Goal: Transaction & Acquisition: Book appointment/travel/reservation

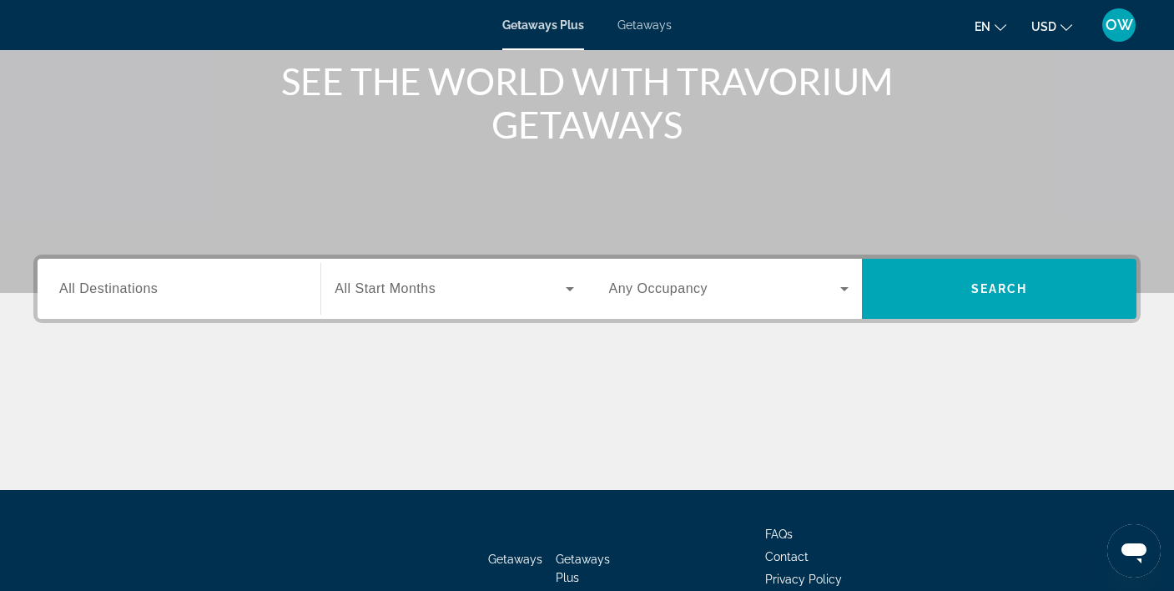
scroll to position [209, 0]
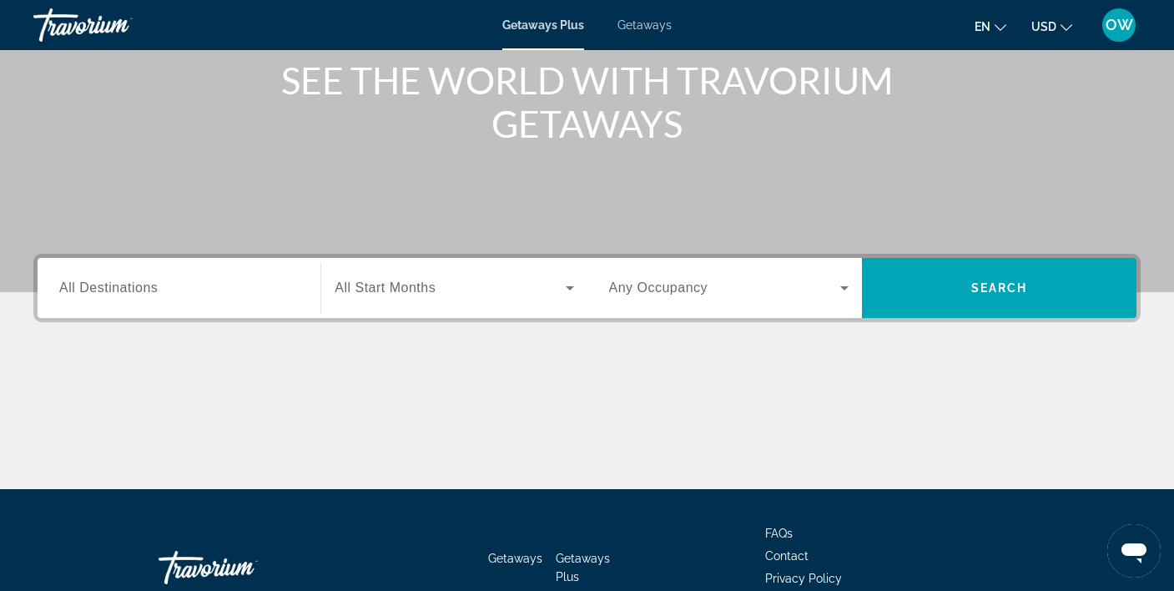
click at [570, 285] on icon "Search widget" at bounding box center [570, 288] width 20 height 20
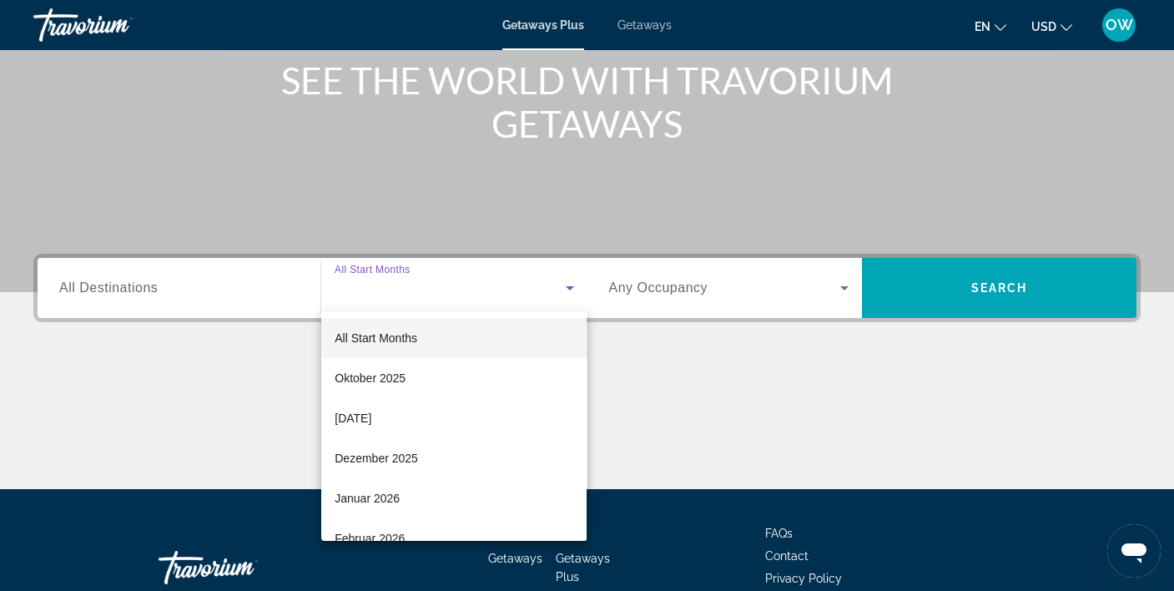
scroll to position [311, 0]
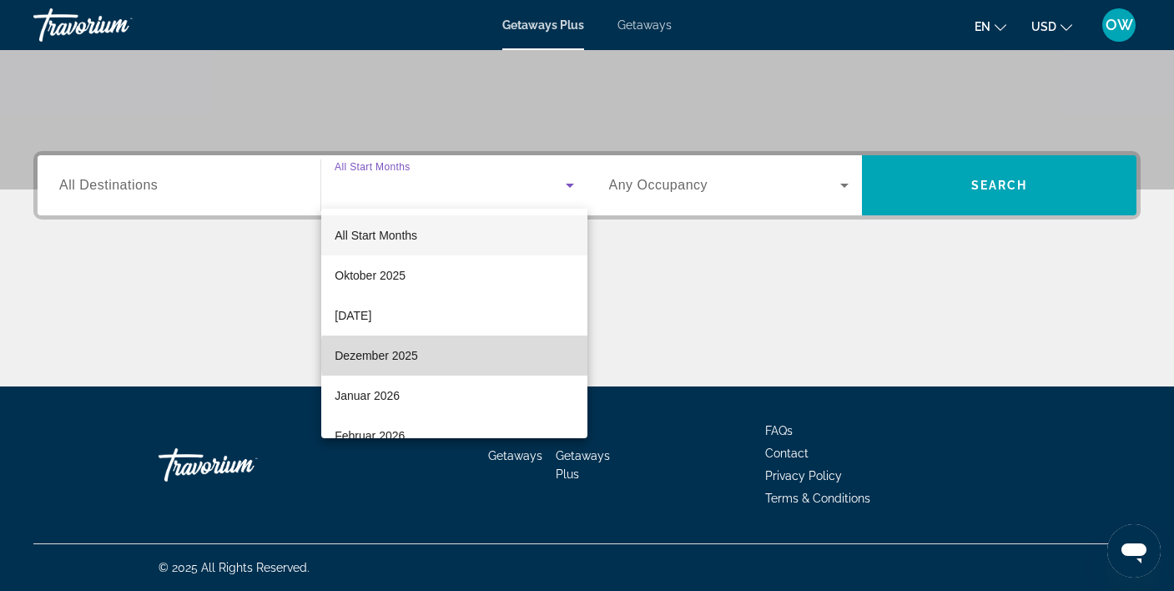
click at [468, 355] on mat-option "Dezember 2025" at bounding box center [453, 355] width 265 height 40
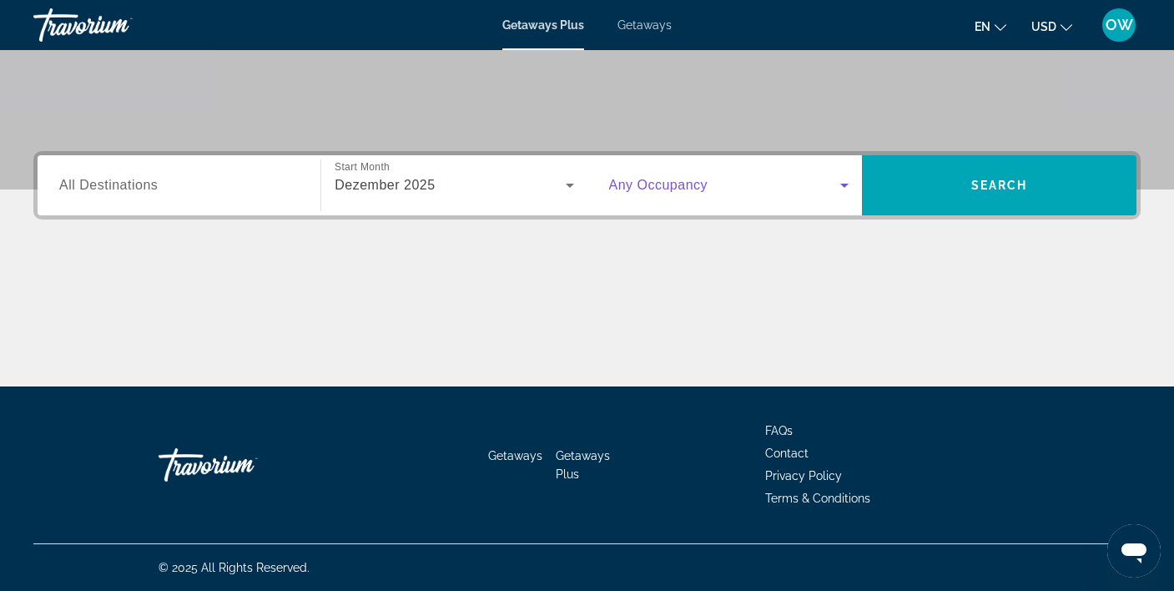
click at [843, 183] on icon "Search widget" at bounding box center [844, 185] width 20 height 20
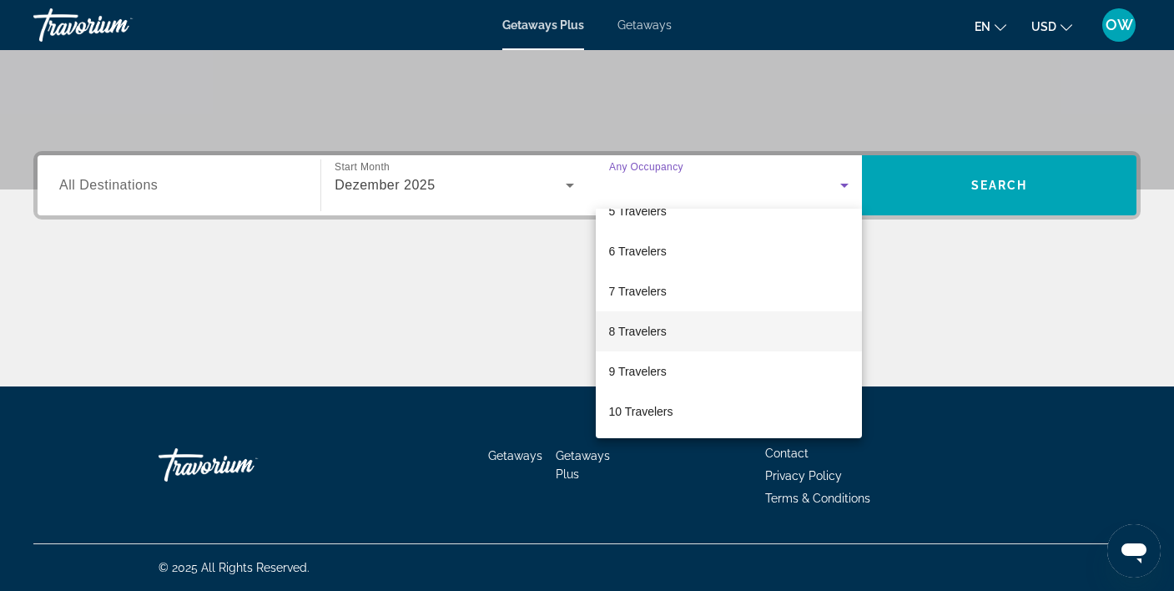
scroll to position [184, 0]
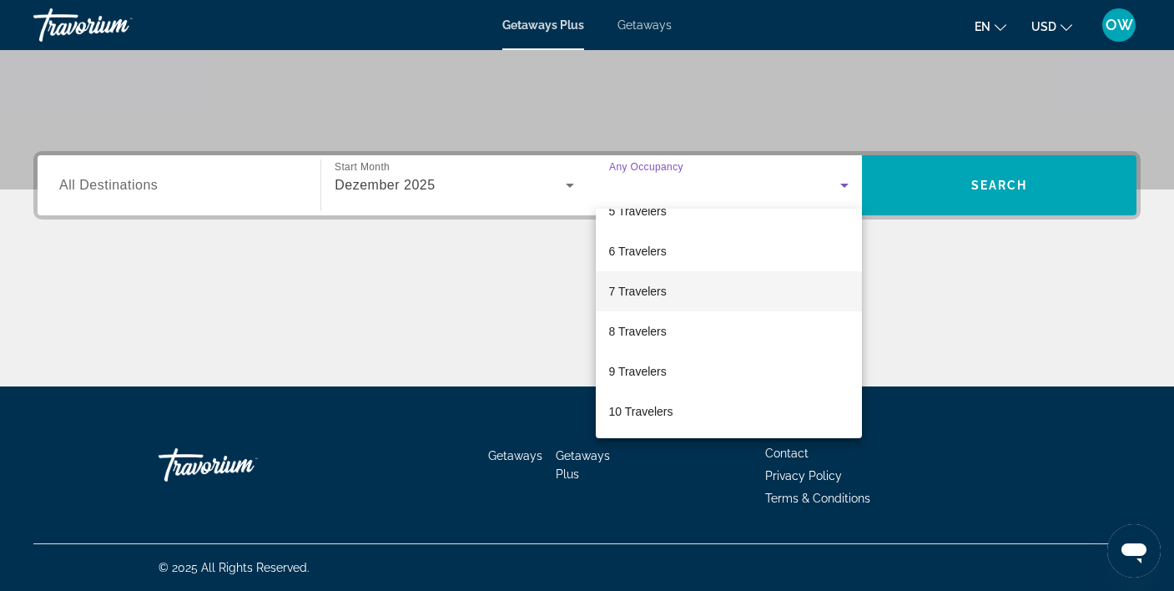
click at [747, 286] on mat-option "7 Travelers" at bounding box center [729, 291] width 266 height 40
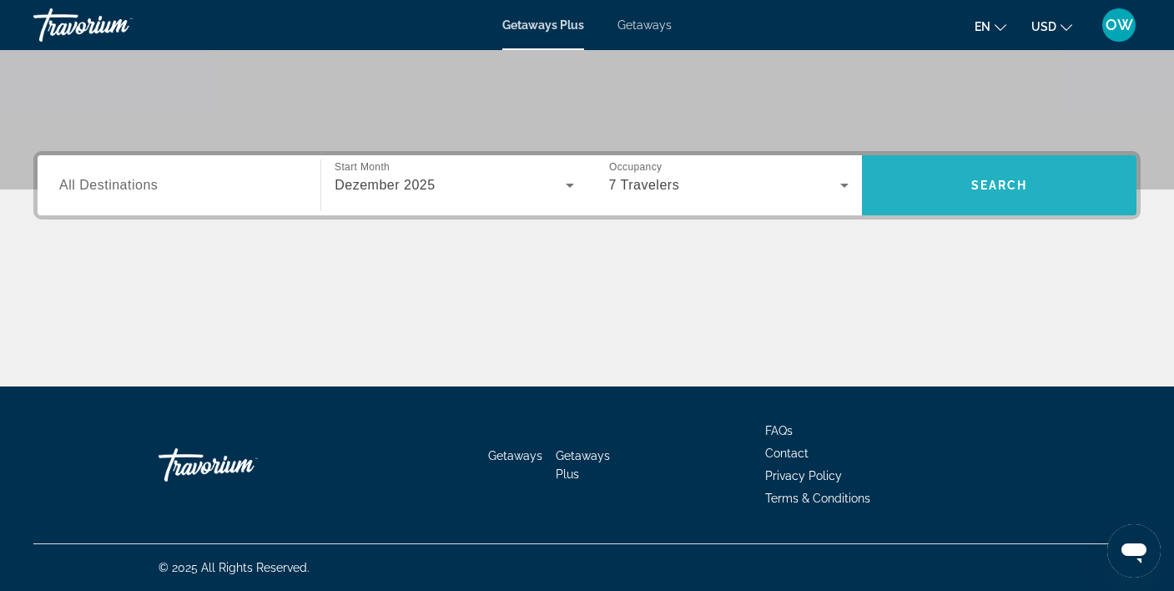
click at [1005, 183] on span "Search" at bounding box center [999, 184] width 57 height 13
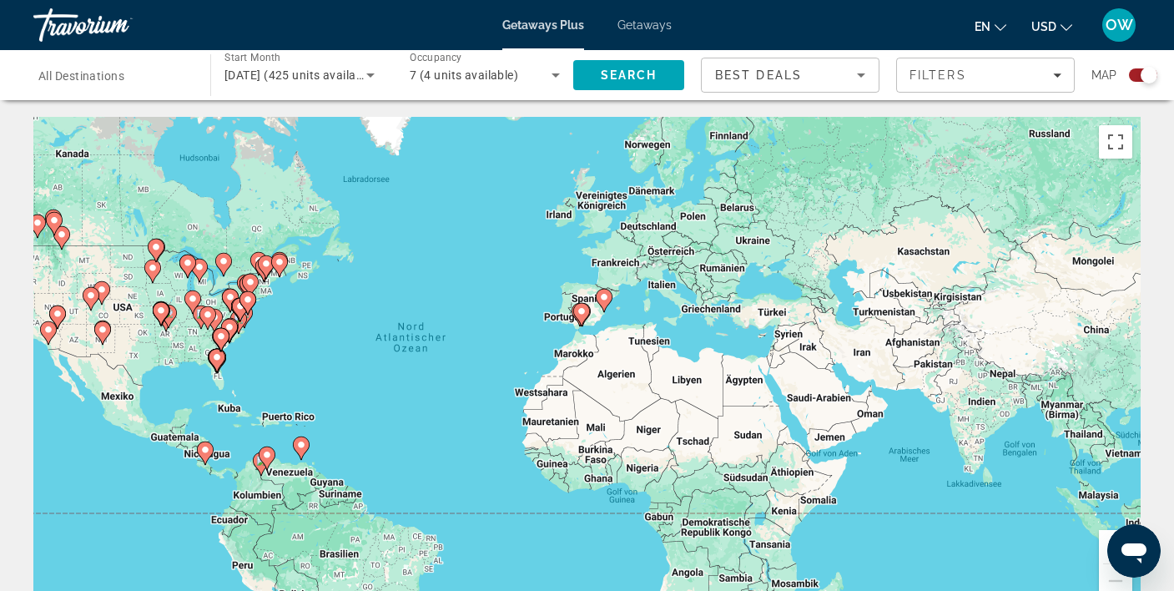
drag, startPoint x: 862, startPoint y: 348, endPoint x: 734, endPoint y: 344, distance: 127.7
click at [734, 344] on div "Um den Modus zum Ziehen mit der Tastatur zu aktivieren, drückst du Alt + Eingab…" at bounding box center [586, 367] width 1107 height 500
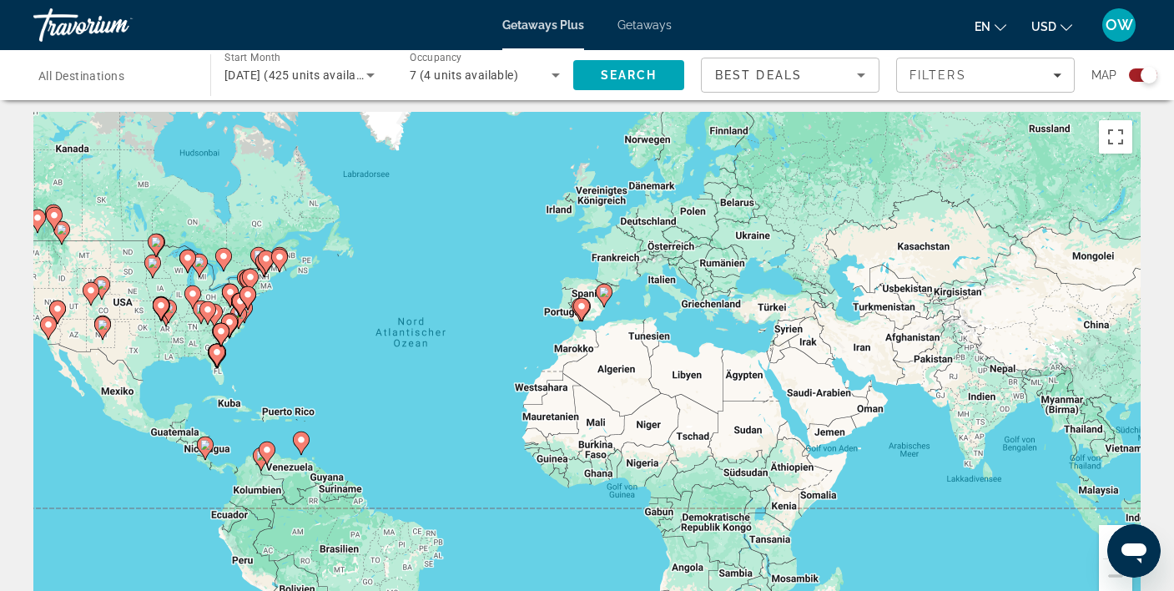
scroll to position [6, 0]
click at [1106, 544] on button "Vergrößern" at bounding box center [1114, 540] width 33 height 33
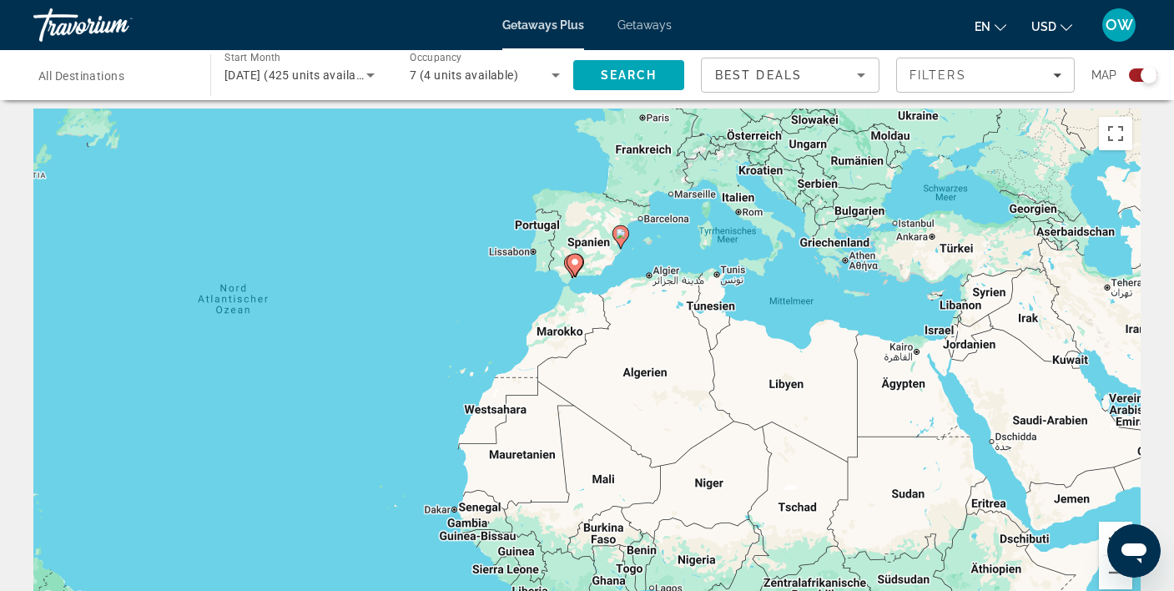
scroll to position [10, 0]
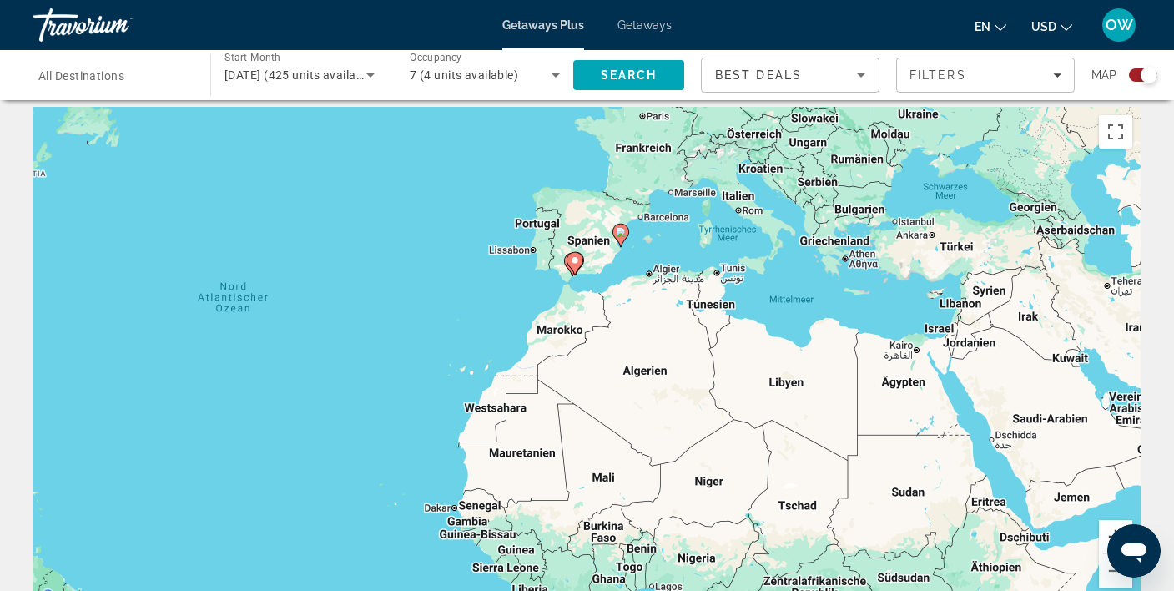
click at [1106, 544] on button "Vergrößern" at bounding box center [1114, 536] width 33 height 33
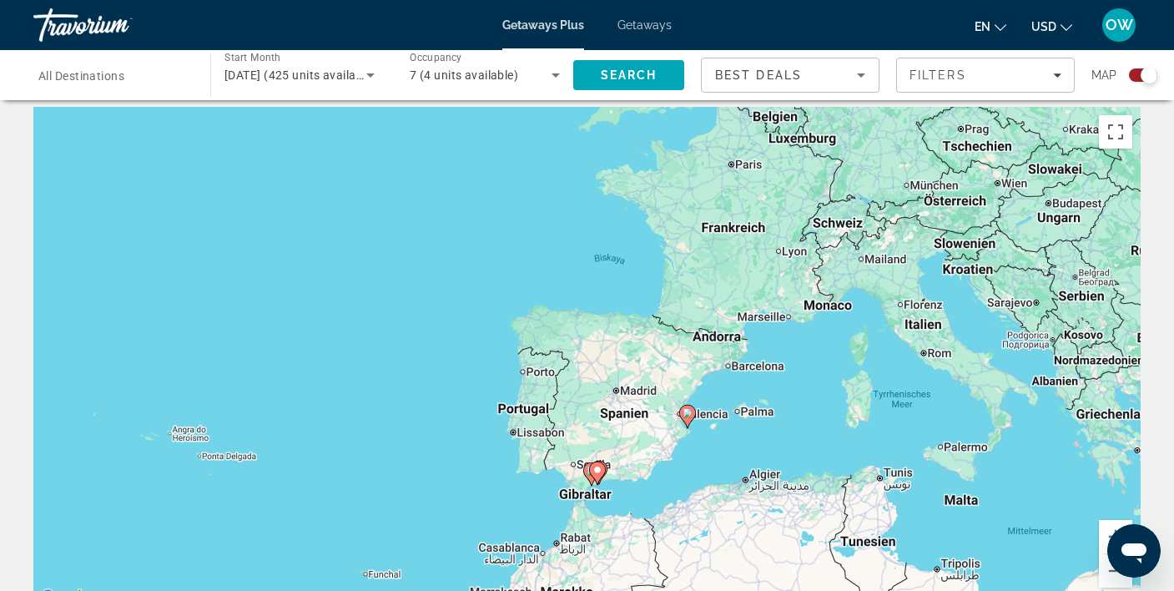
drag, startPoint x: 758, startPoint y: 274, endPoint x: 792, endPoint y: 485, distance: 214.5
click at [800, 547] on div "Um den Modus zum Ziehen mit der Tastatur zu aktivieren, drückst du Alt + Eingab…" at bounding box center [586, 357] width 1107 height 500
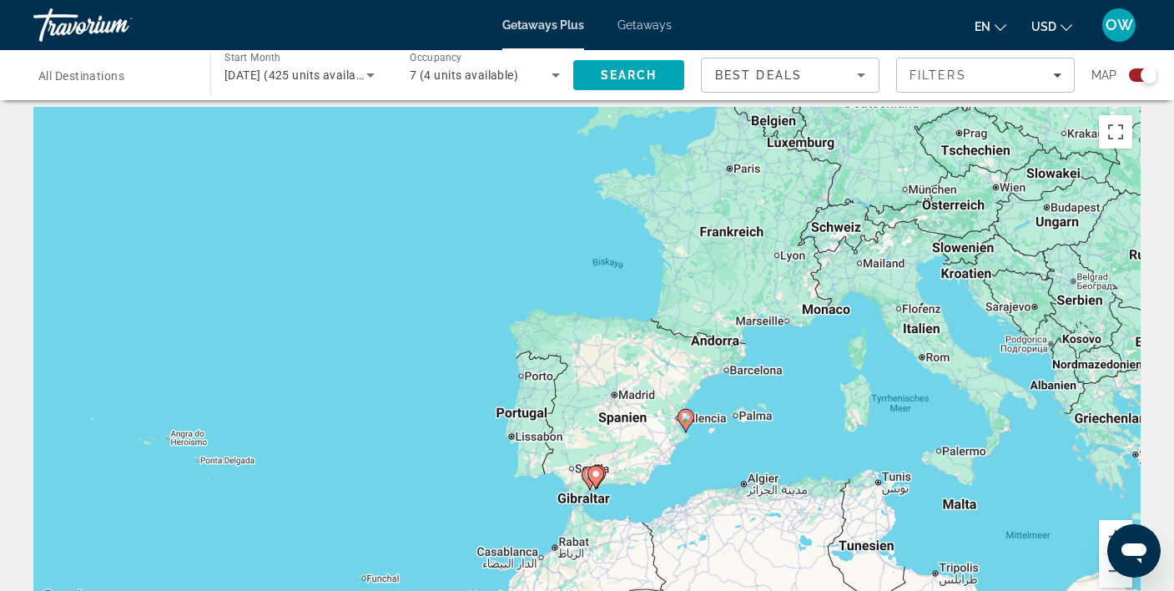
drag, startPoint x: 777, startPoint y: 359, endPoint x: 773, endPoint y: 368, distance: 9.0
click at [773, 368] on div "Um den Modus zum Ziehen mit der Tastatur zu aktivieren, drückst du Alt + Eingab…" at bounding box center [586, 357] width 1107 height 500
click at [1110, 534] on button "Vergrößern" at bounding box center [1114, 536] width 33 height 33
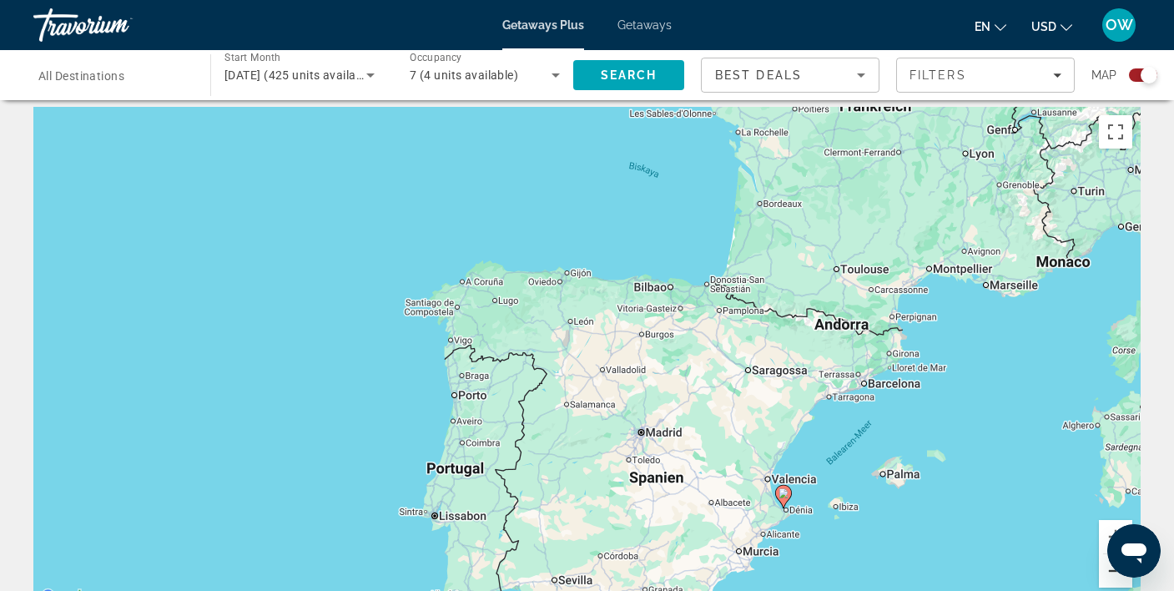
click at [1114, 571] on button "Verkleinern" at bounding box center [1114, 570] width 33 height 33
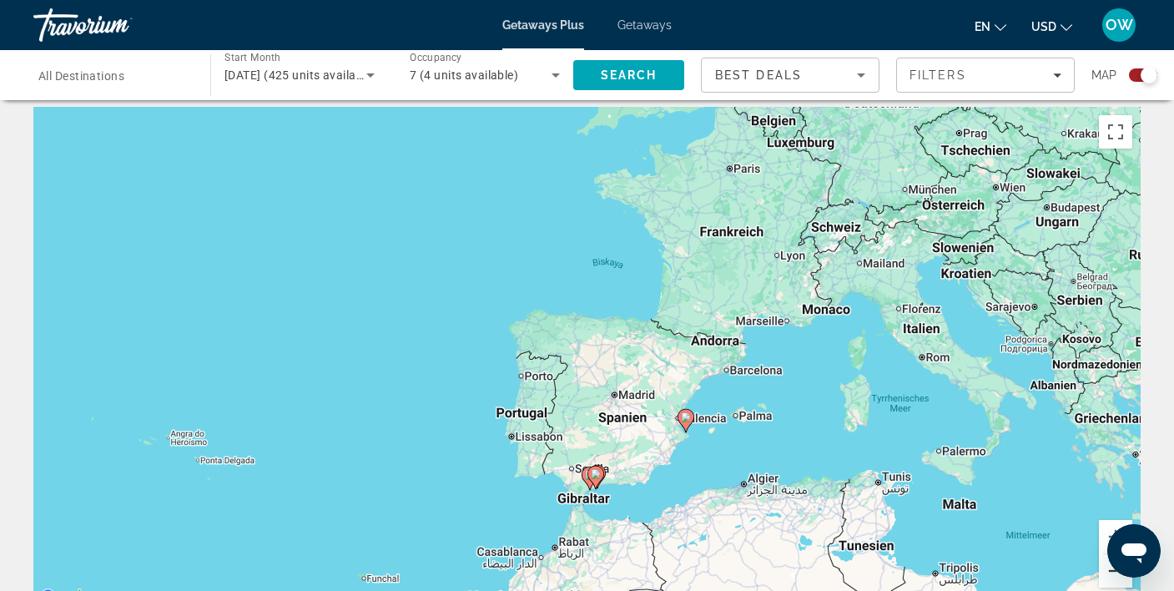
click at [1114, 571] on button "Verkleinern" at bounding box center [1114, 570] width 33 height 33
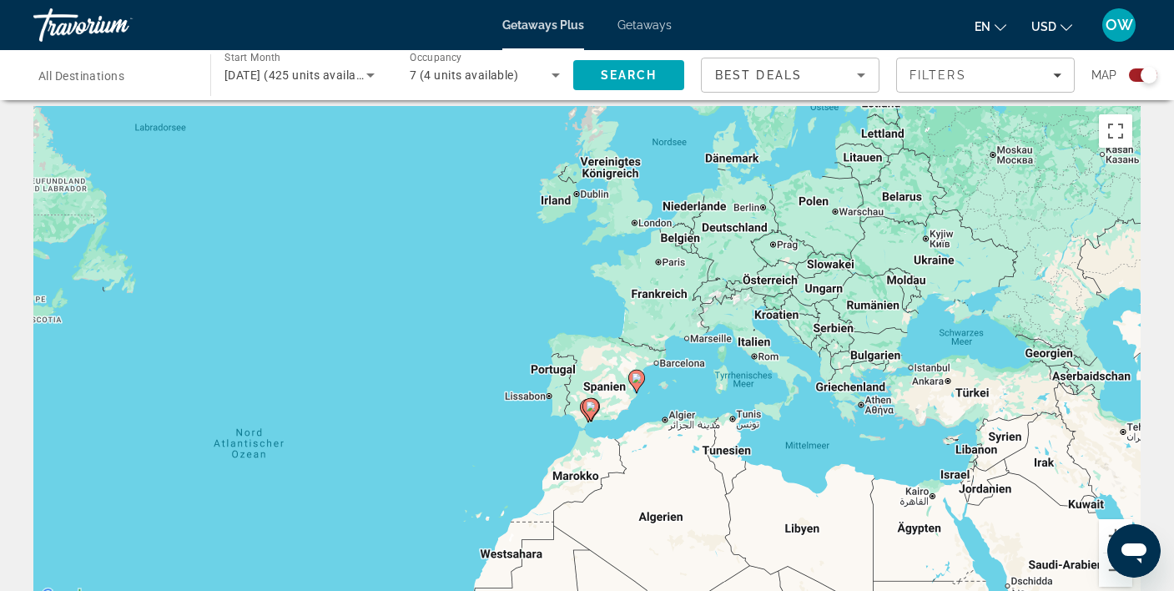
scroll to position [11, 0]
click at [651, 25] on span "Getaways" at bounding box center [644, 24] width 54 height 13
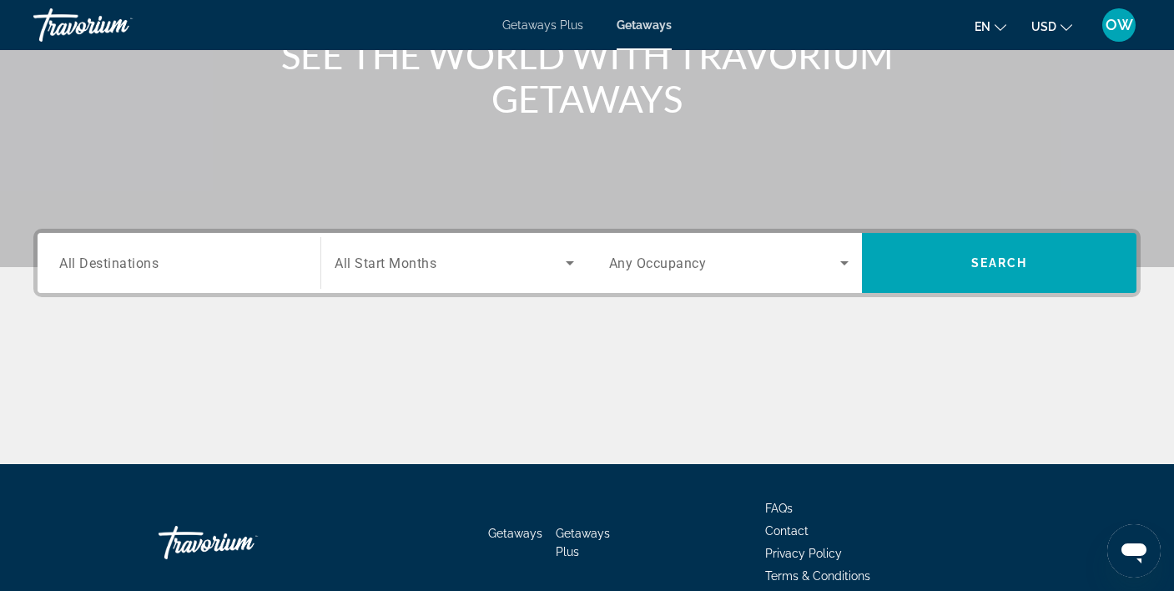
scroll to position [271, 0]
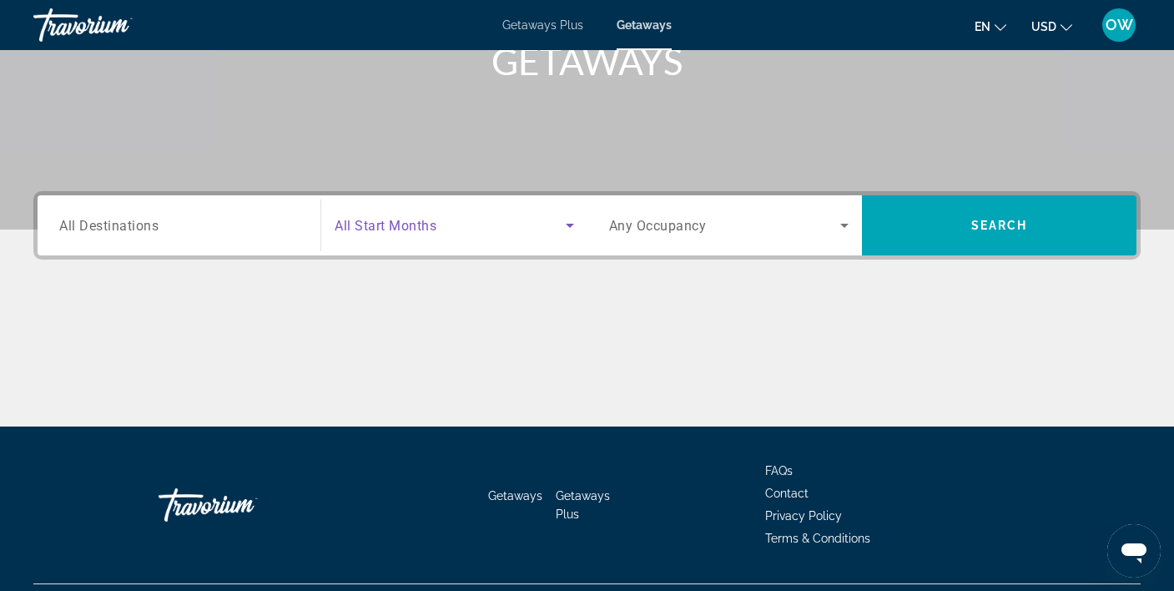
click at [567, 219] on icon "Search widget" at bounding box center [570, 225] width 20 height 20
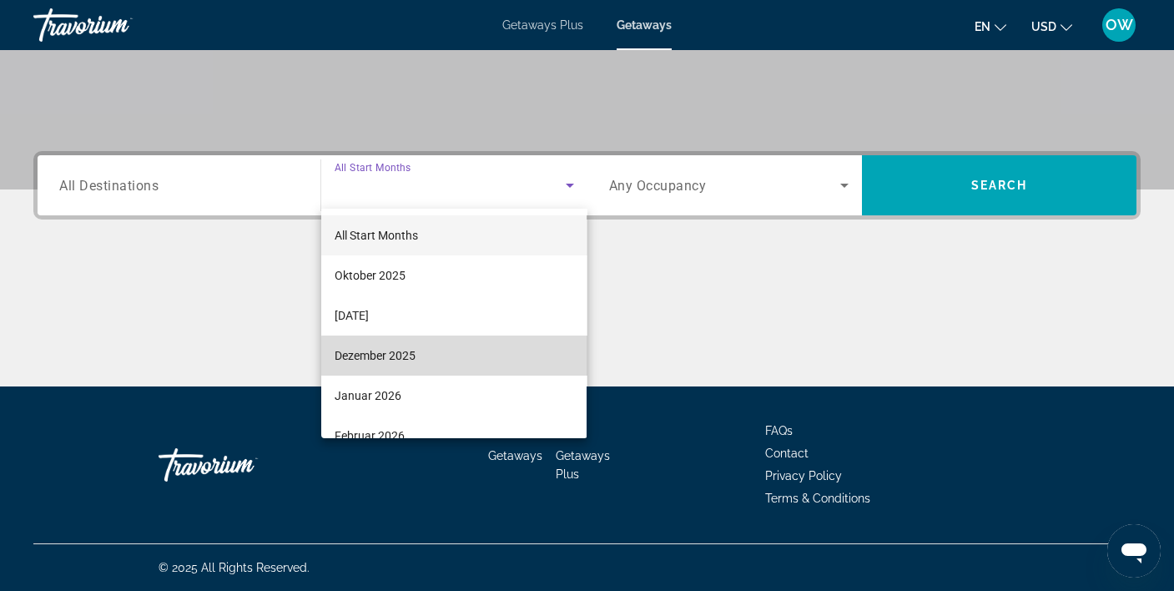
click at [511, 362] on mat-option "Dezember 2025" at bounding box center [453, 355] width 265 height 40
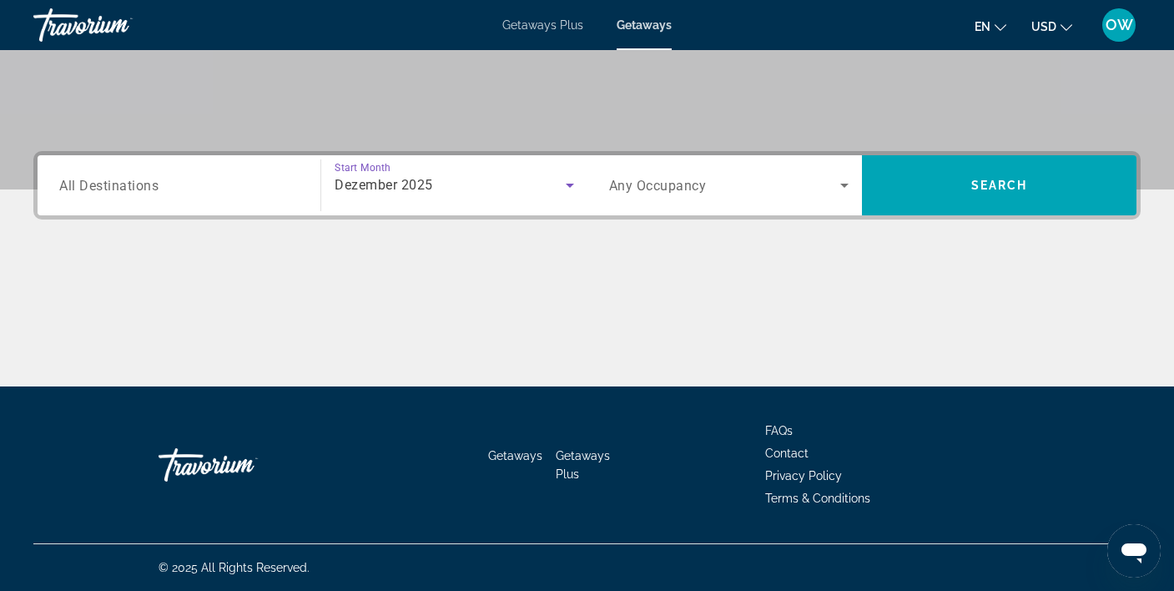
click at [849, 184] on icon "Search widget" at bounding box center [844, 185] width 20 height 20
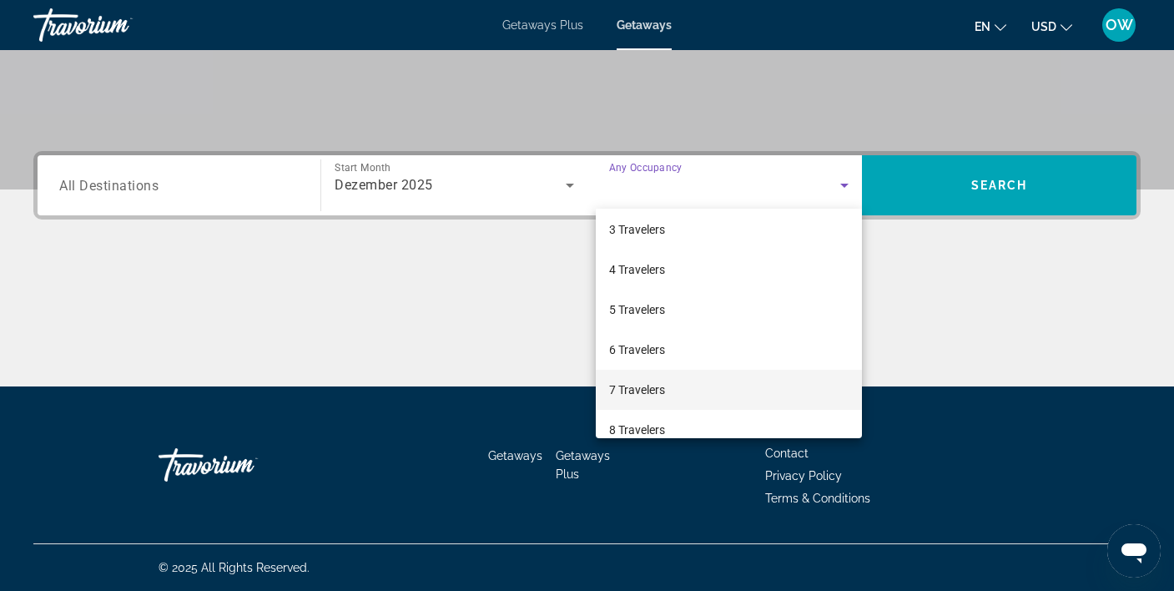
scroll to position [88, 0]
click at [691, 382] on mat-option "7 Travelers" at bounding box center [729, 388] width 266 height 40
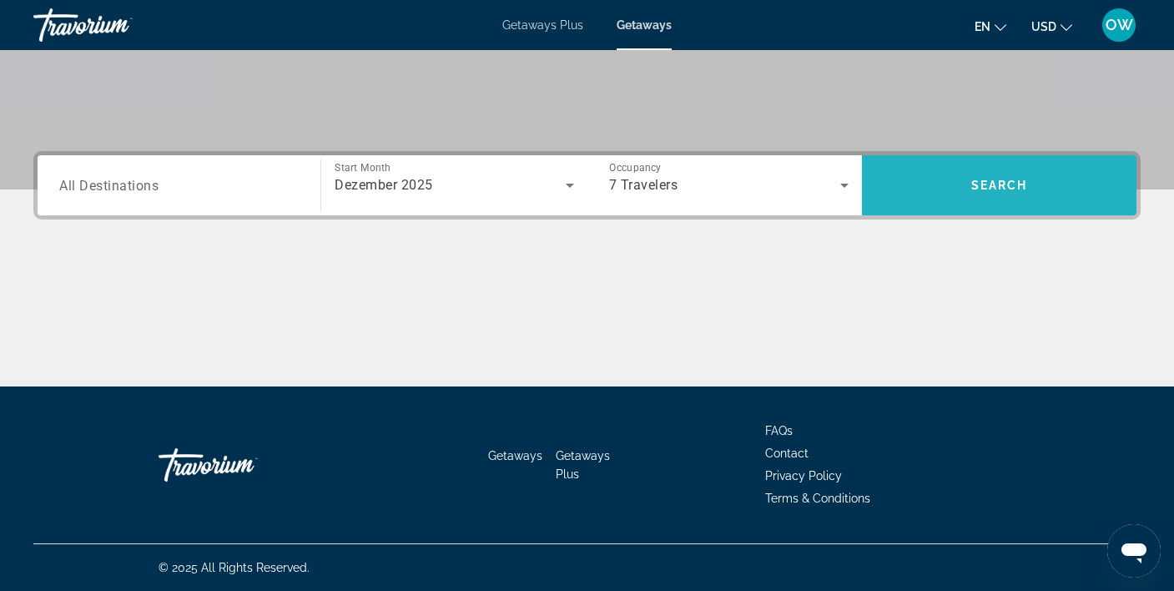
click at [1028, 173] on span "Search" at bounding box center [999, 185] width 274 height 40
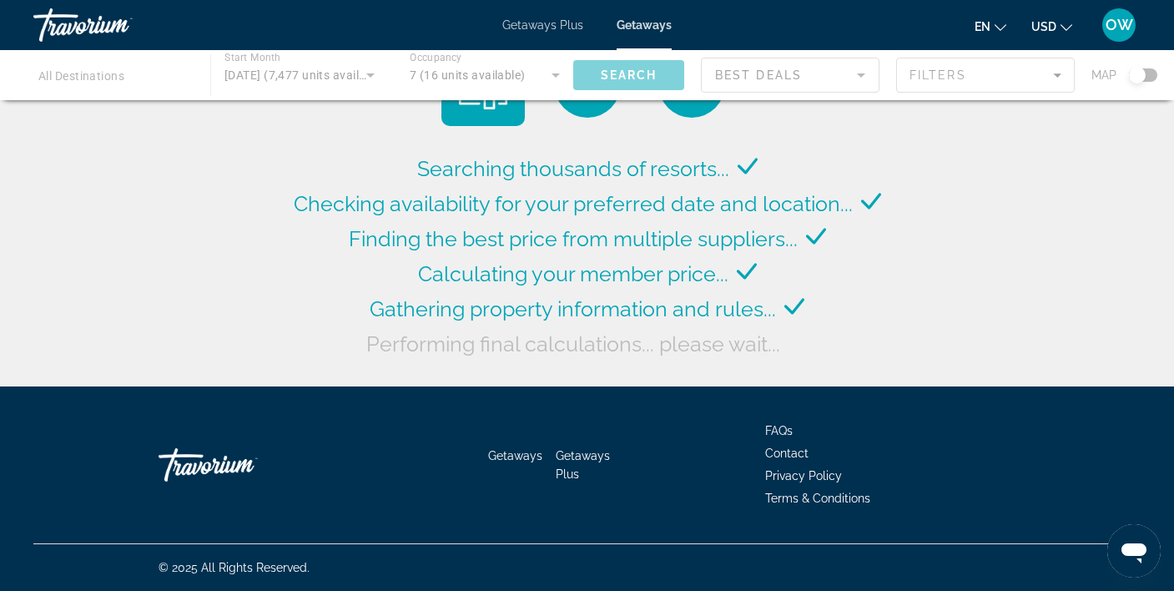
click at [1142, 77] on div "Main content" at bounding box center [587, 75] width 1174 height 50
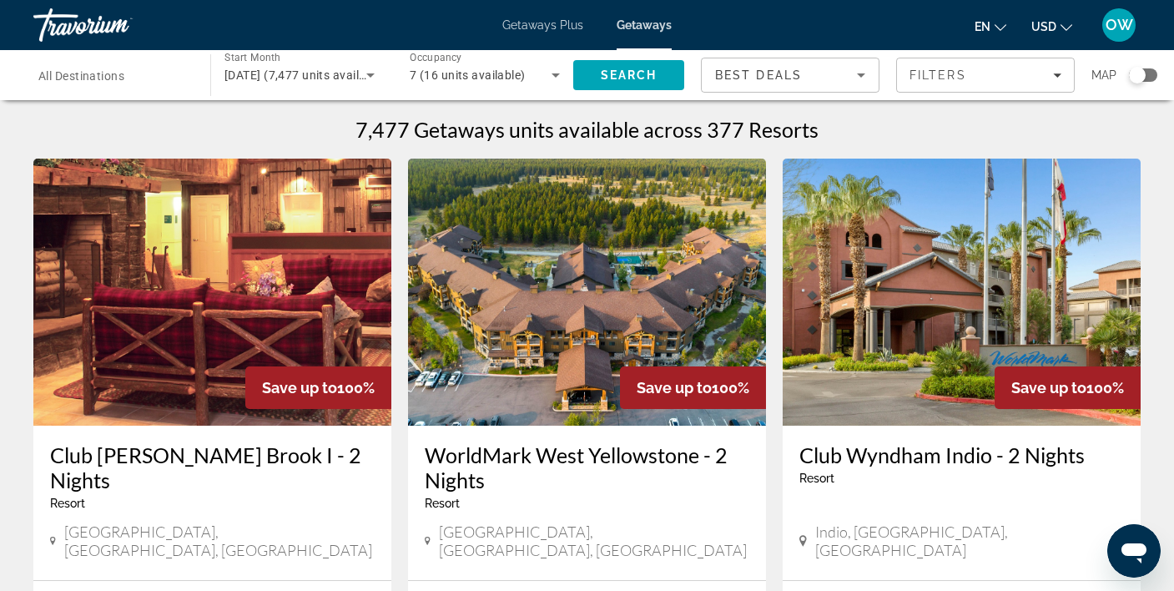
click at [1141, 77] on div "Search widget" at bounding box center [1137, 75] width 17 height 17
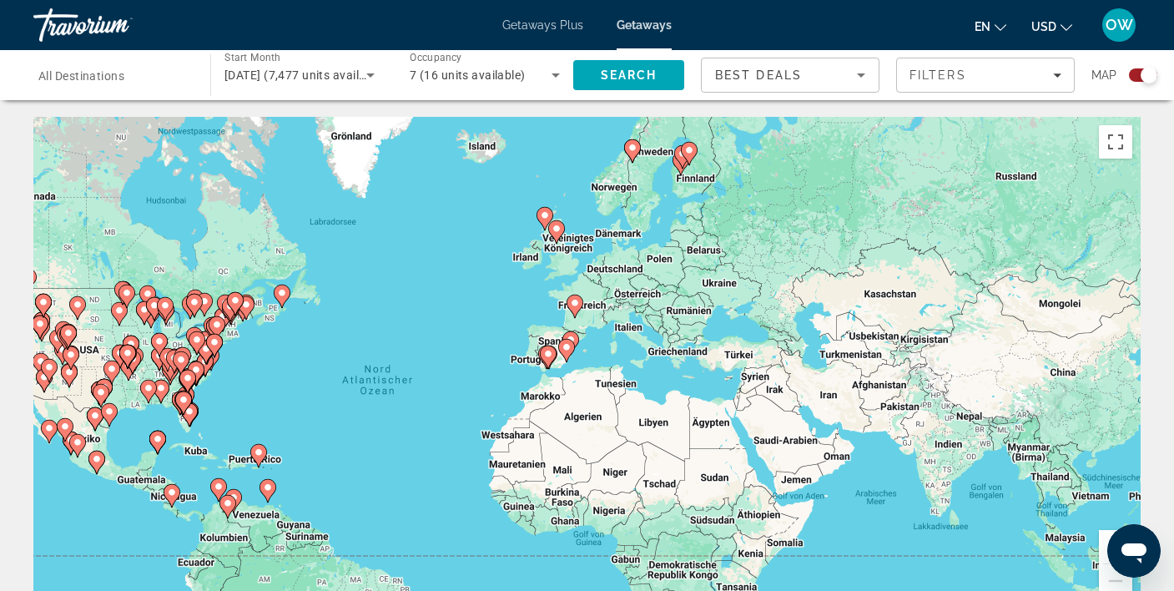
drag, startPoint x: 806, startPoint y: 284, endPoint x: 643, endPoint y: 325, distance: 167.9
click at [643, 325] on div "Um den Modus zum Ziehen mit der Tastatur zu aktivieren, drückst du Alt + Eingab…" at bounding box center [586, 367] width 1107 height 500
click at [1105, 546] on button "Vergrößern" at bounding box center [1114, 546] width 33 height 33
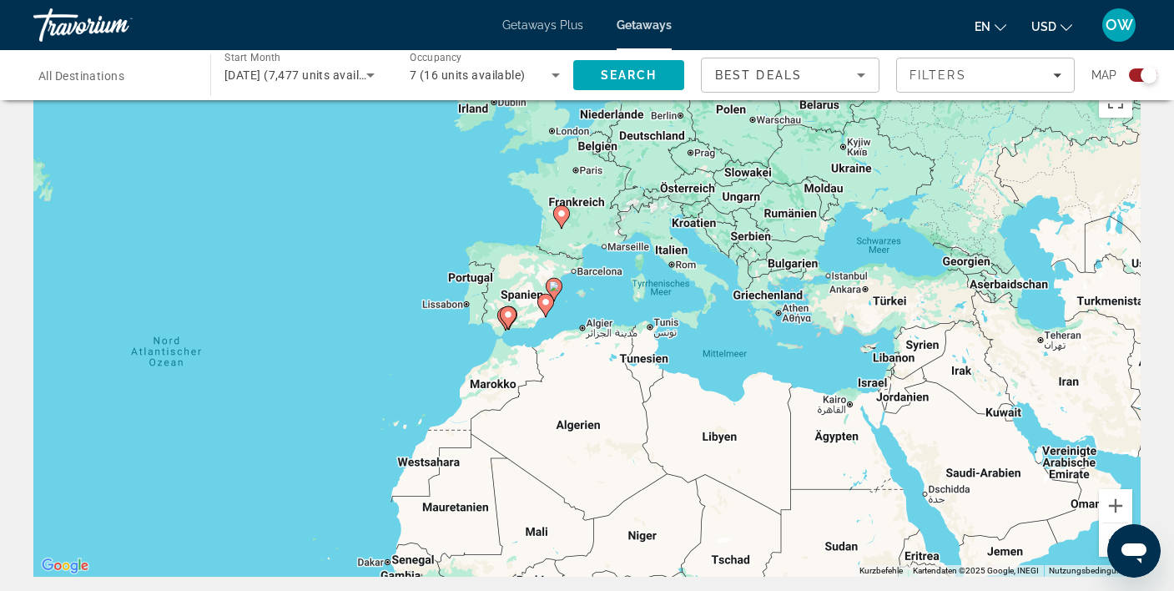
scroll to position [54, 0]
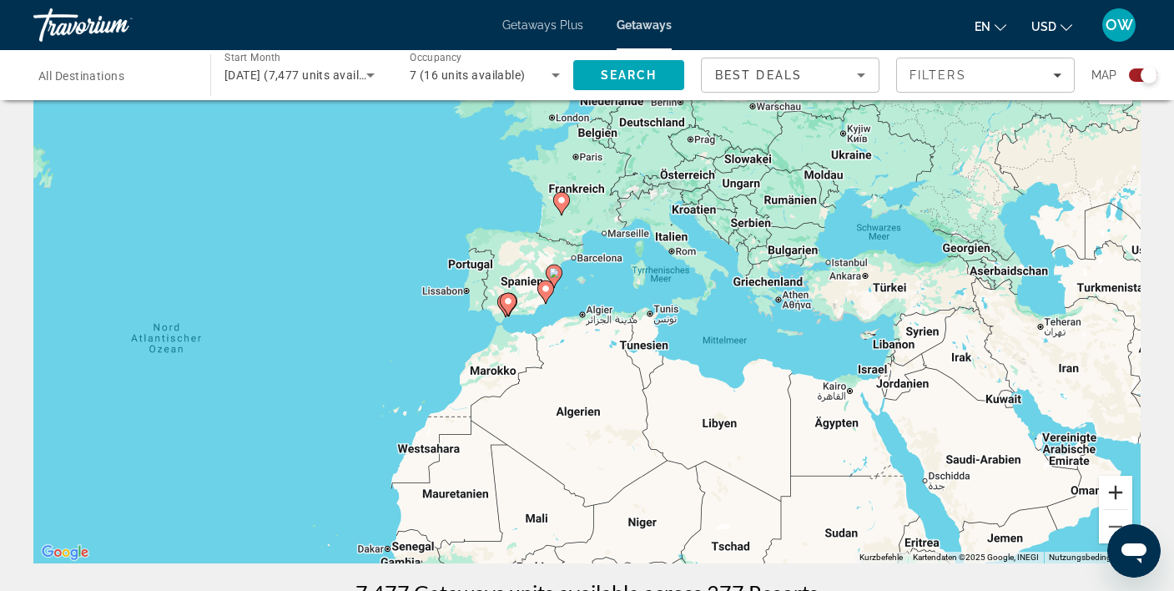
click at [1114, 491] on button "Vergrößern" at bounding box center [1114, 491] width 33 height 33
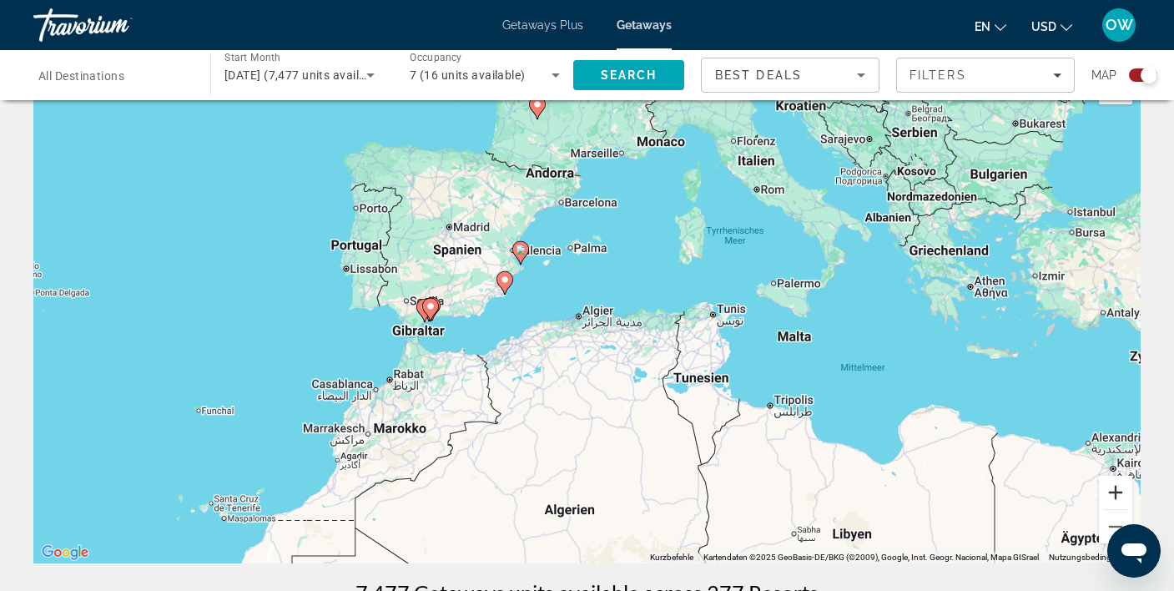
click at [1114, 491] on button "Vergrößern" at bounding box center [1114, 491] width 33 height 33
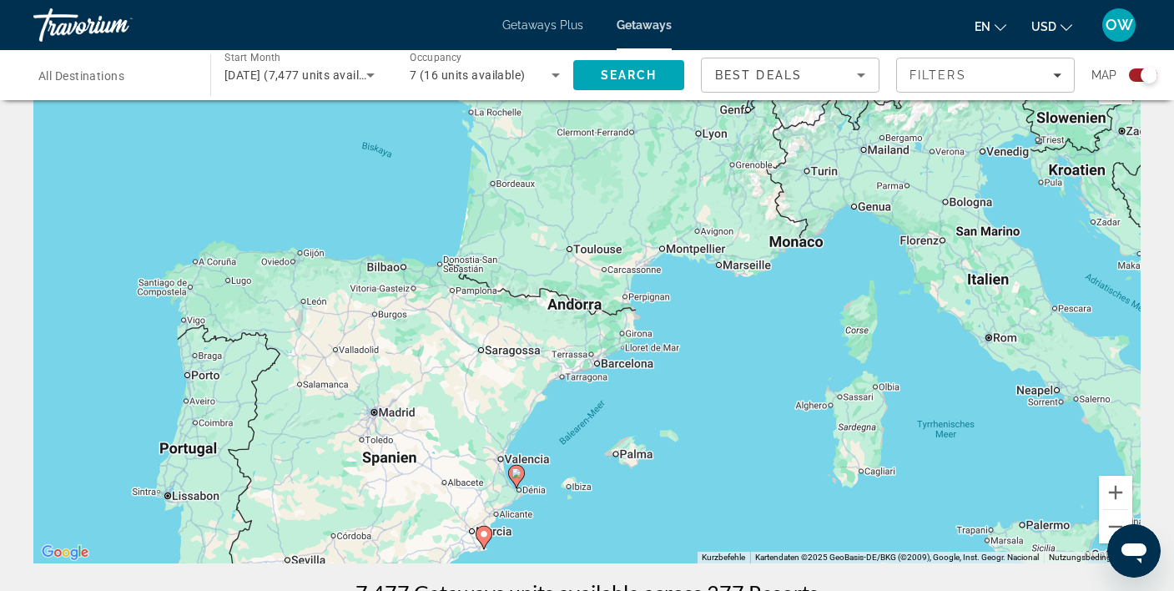
drag, startPoint x: 592, startPoint y: 156, endPoint x: 672, endPoint y: 438, distance: 293.1
click at [666, 442] on div "Um den Modus zum Ziehen mit der Tastatur zu aktivieren, drückst du Alt + Eingab…" at bounding box center [586, 313] width 1107 height 500
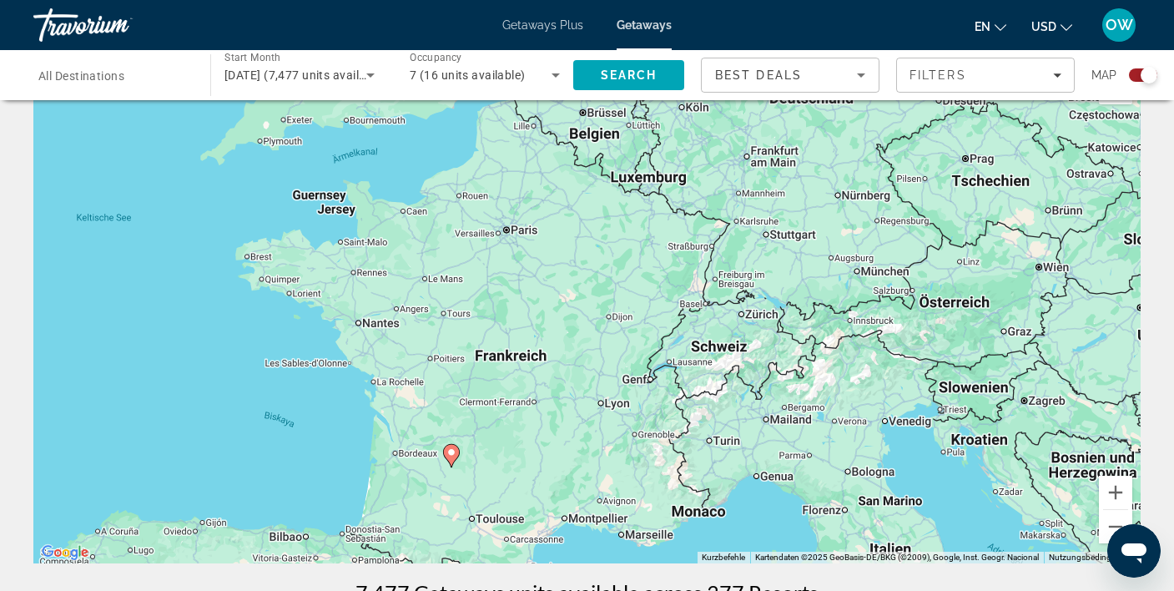
drag, startPoint x: 708, startPoint y: 203, endPoint x: 591, endPoint y: 436, distance: 261.1
click at [588, 440] on div "Um den Modus zum Ziehen mit der Tastatur zu aktivieren, drückst du Alt + Eingab…" at bounding box center [586, 313] width 1107 height 500
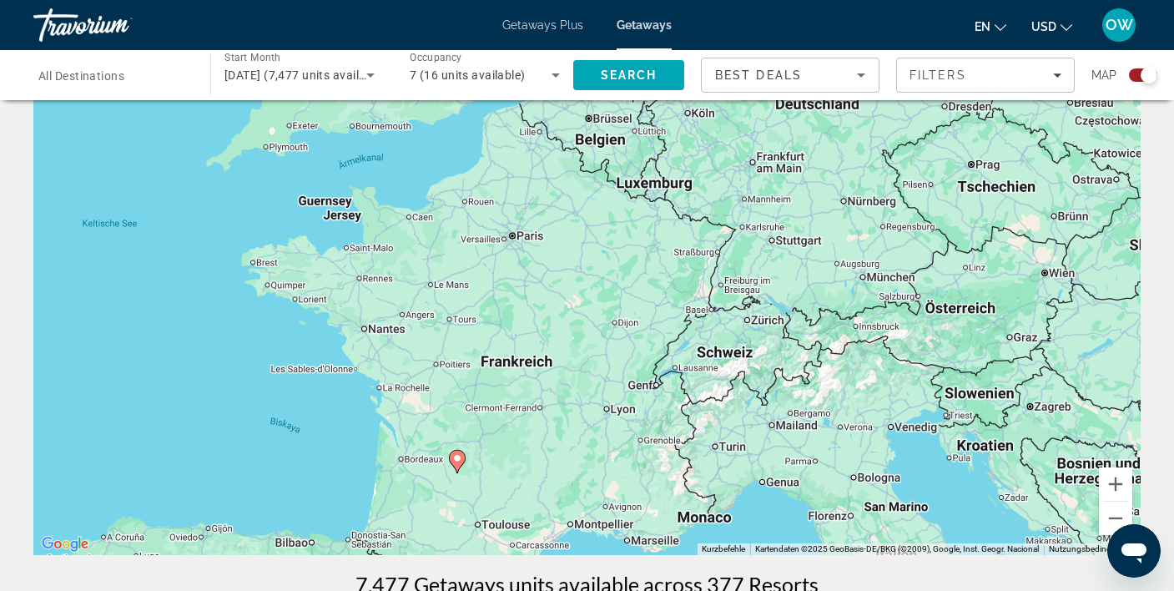
scroll to position [62, 0]
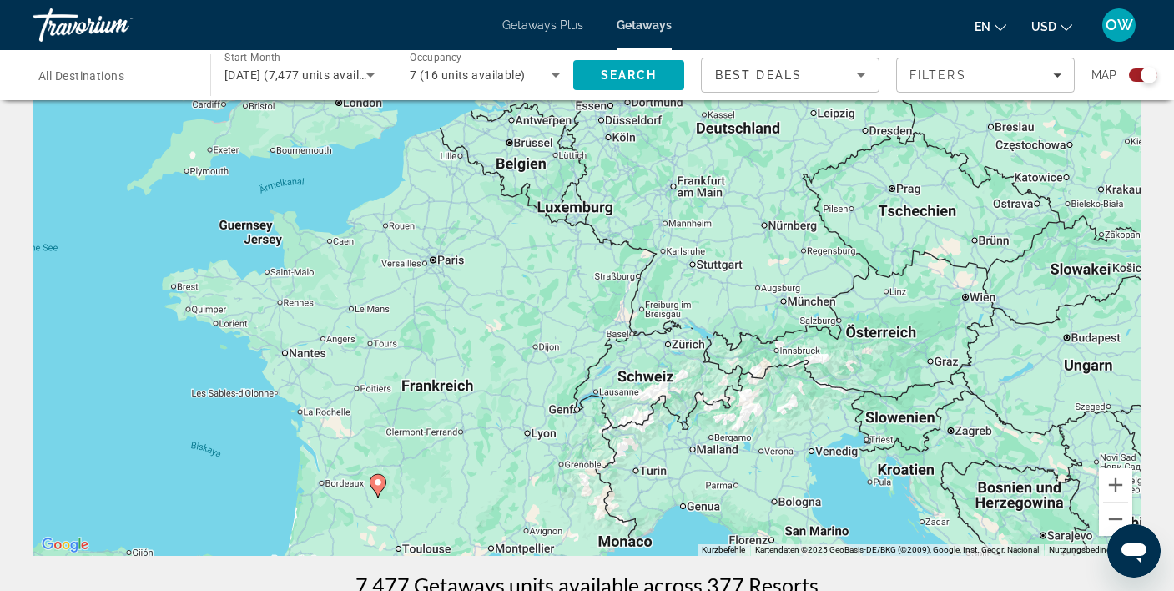
drag, startPoint x: 613, startPoint y: 220, endPoint x: 530, endPoint y: 245, distance: 86.3
click at [530, 245] on div "Um den Modus zum Ziehen mit der Tastatur zu aktivieren, drückst du Alt + Eingab…" at bounding box center [586, 305] width 1107 height 500
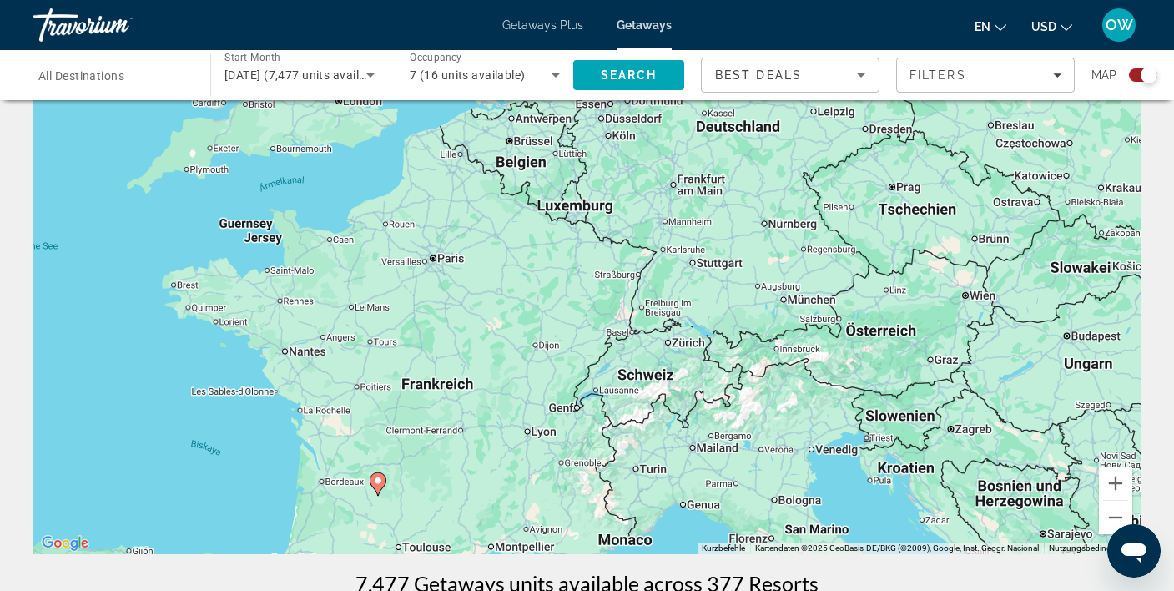
click at [1073, 29] on ul "en English Español Français Italiano Português русский USD USD ($) MXN (Mex$) C…" at bounding box center [1035, 25] width 123 height 27
click at [1069, 29] on icon "Change currency" at bounding box center [1066, 28] width 12 height 12
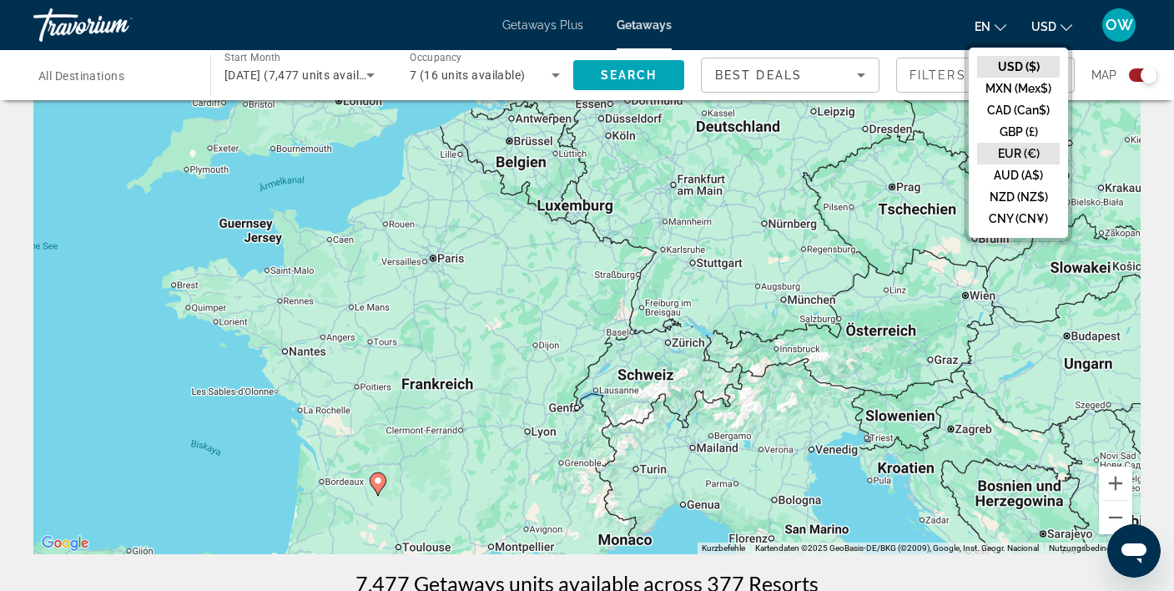
click at [1008, 149] on button "EUR (€)" at bounding box center [1018, 154] width 83 height 22
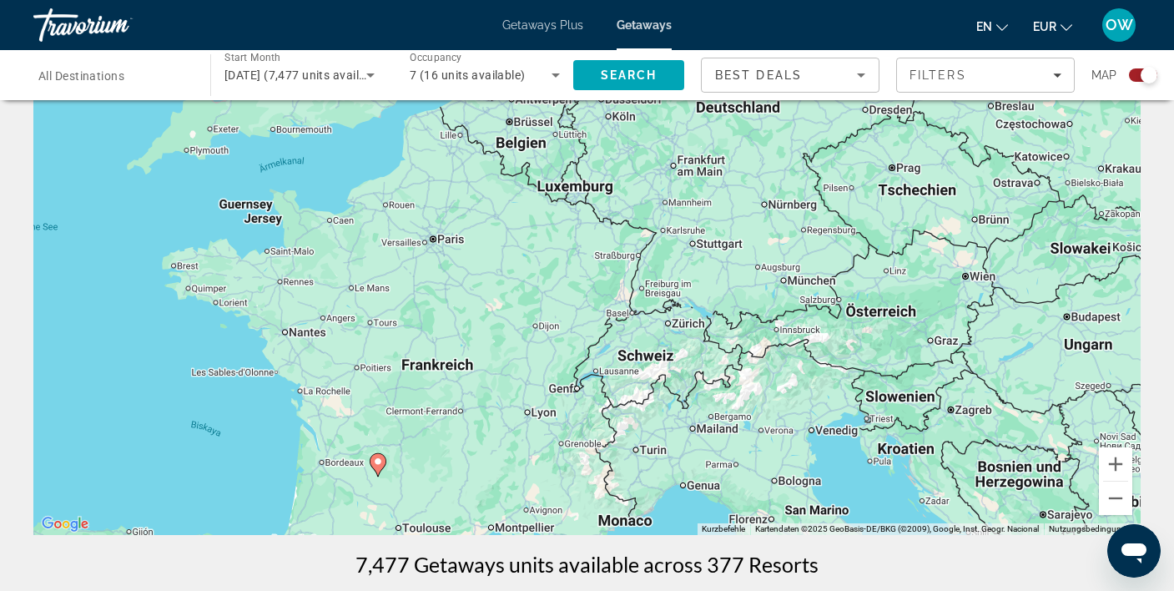
scroll to position [88, 0]
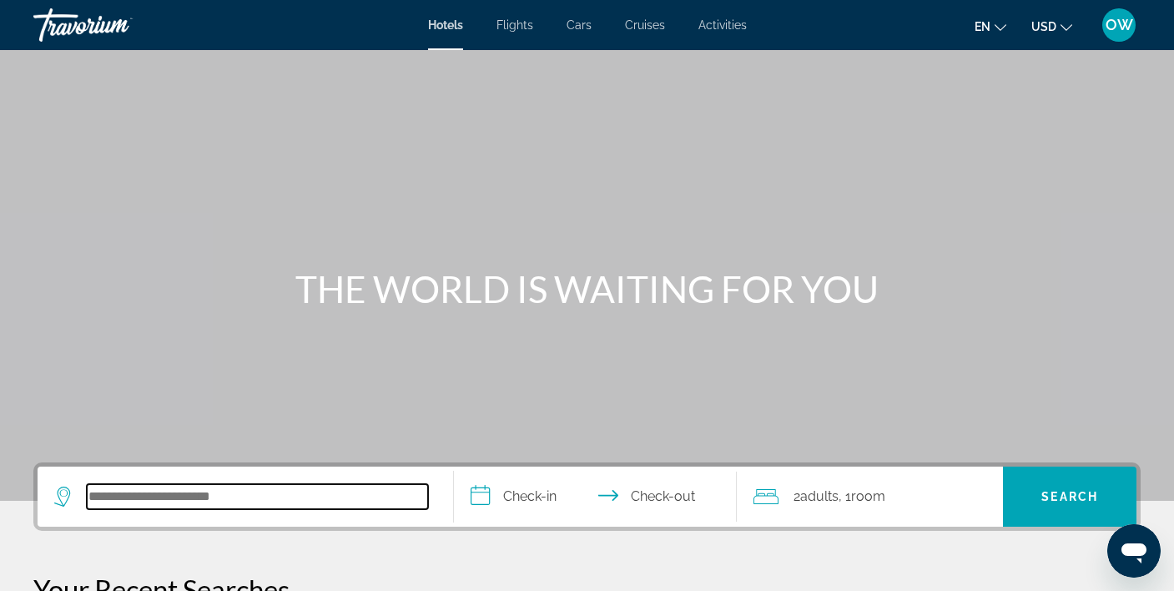
click at [279, 494] on input "Search hotel destination" at bounding box center [257, 496] width 341 height 25
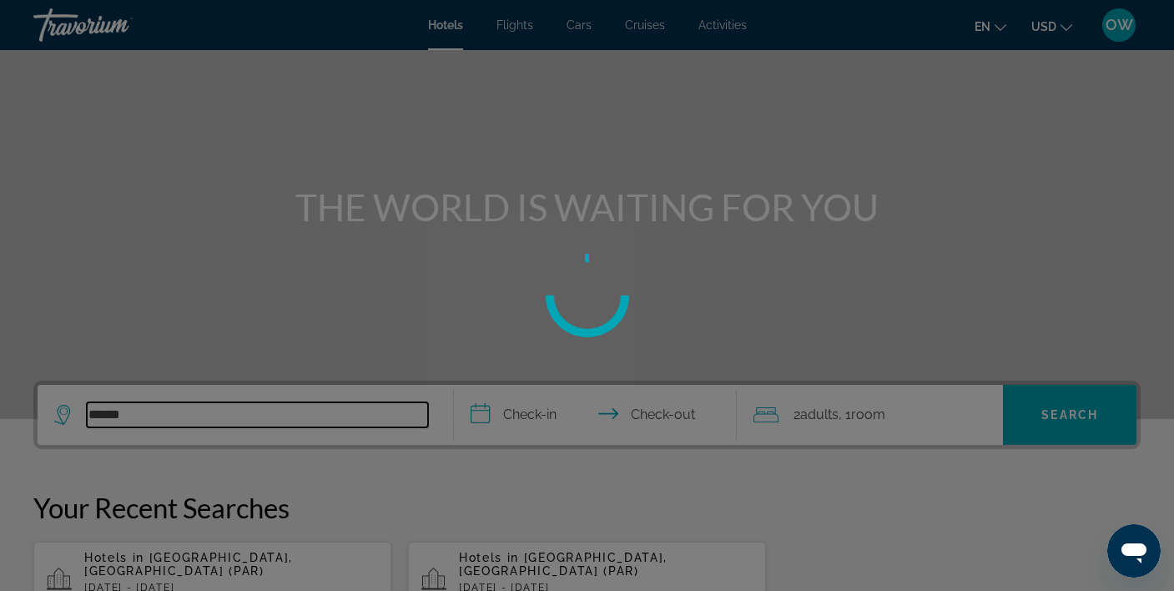
scroll to position [83, 0]
click at [151, 410] on div at bounding box center [587, 295] width 1174 height 591
click at [119, 417] on div at bounding box center [587, 295] width 1174 height 591
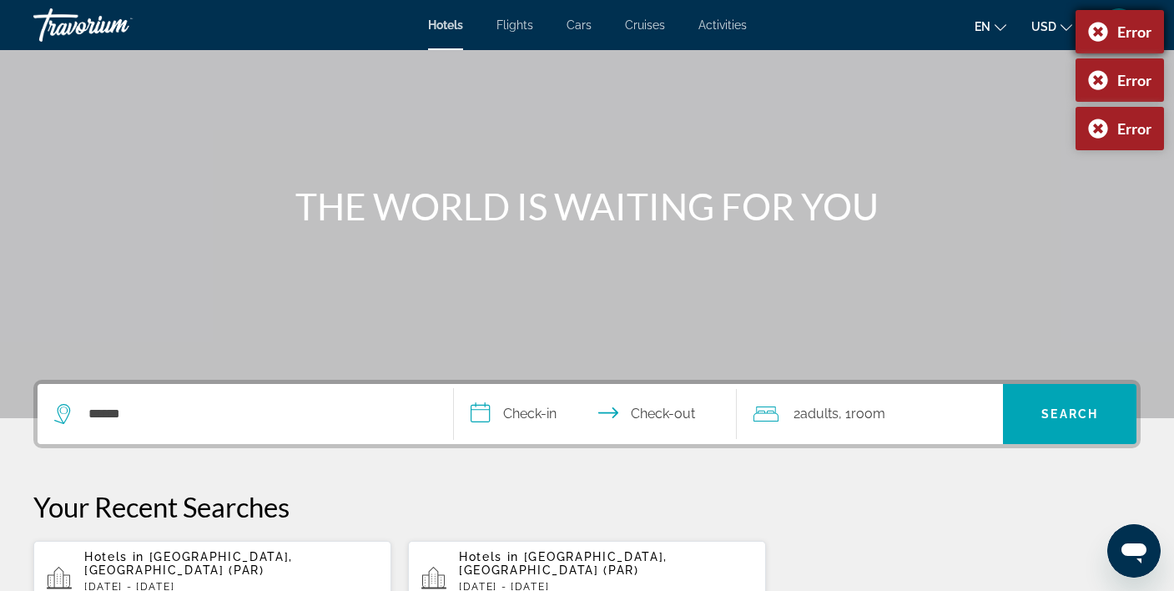
click at [1095, 28] on div "Error" at bounding box center [1119, 31] width 88 height 43
click at [1096, 33] on div "Error" at bounding box center [1119, 31] width 88 height 43
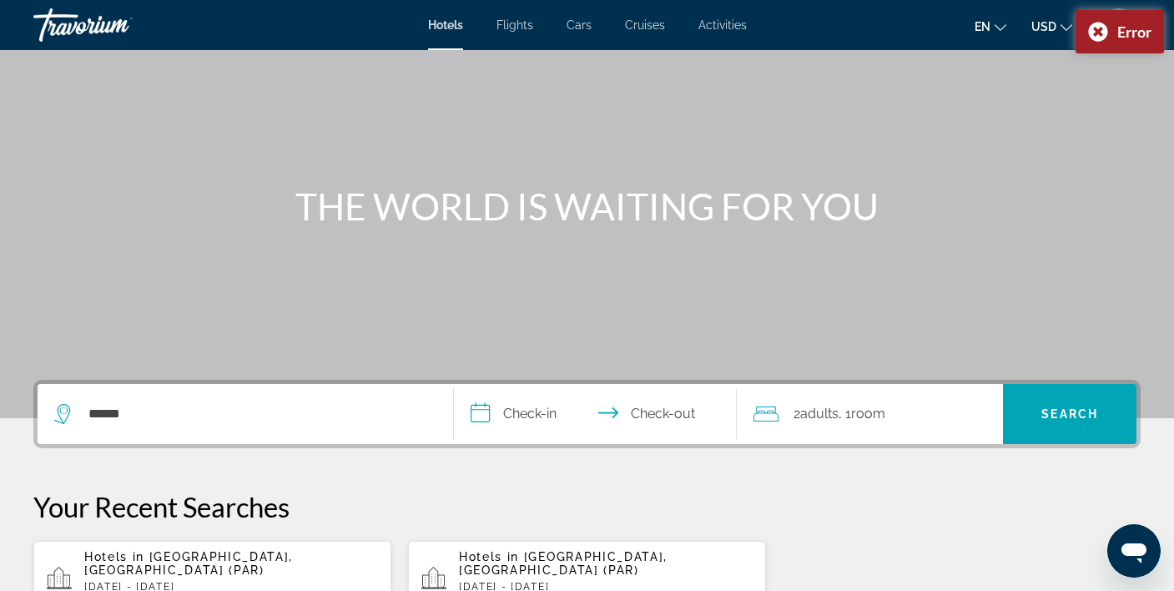
click at [1096, 33] on div "Error" at bounding box center [1119, 31] width 88 height 43
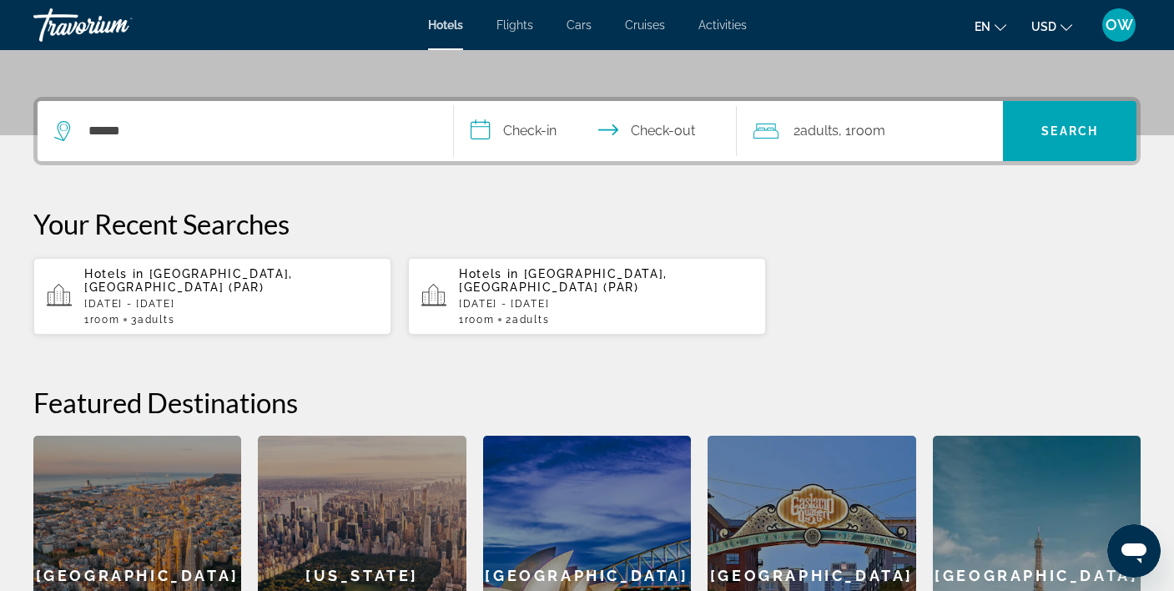
scroll to position [368, 0]
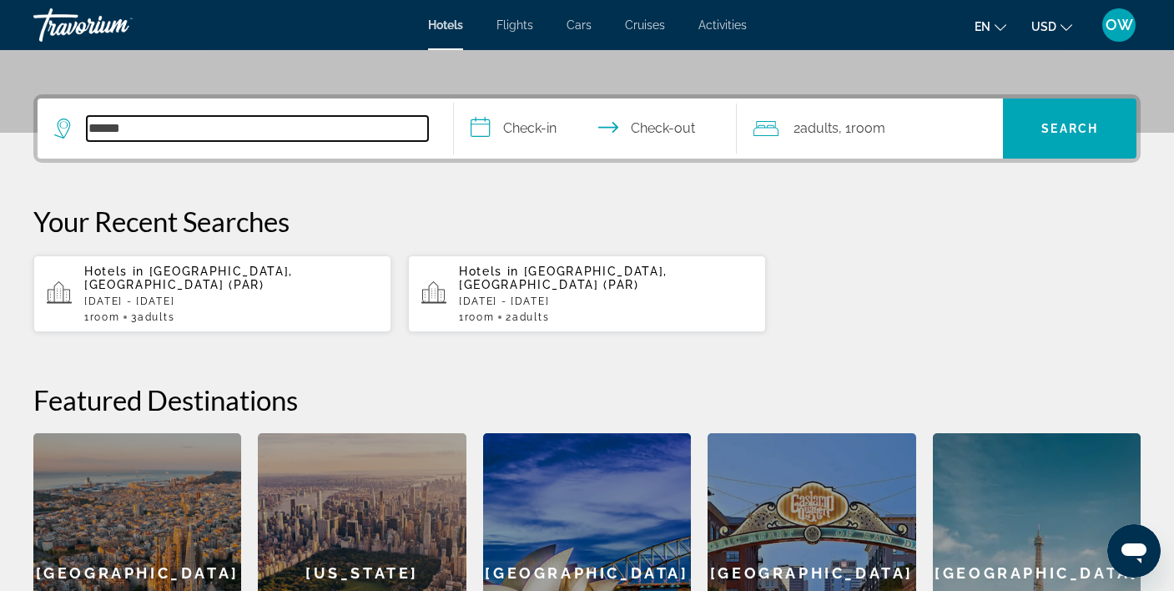
click at [163, 138] on input "******" at bounding box center [257, 128] width 341 height 25
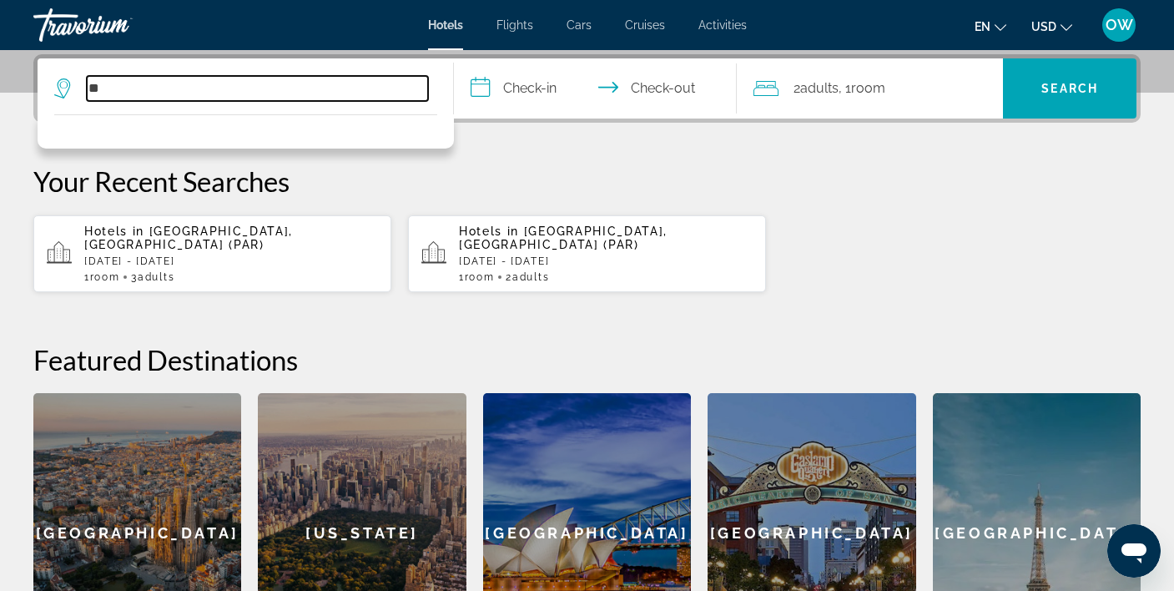
type input "*"
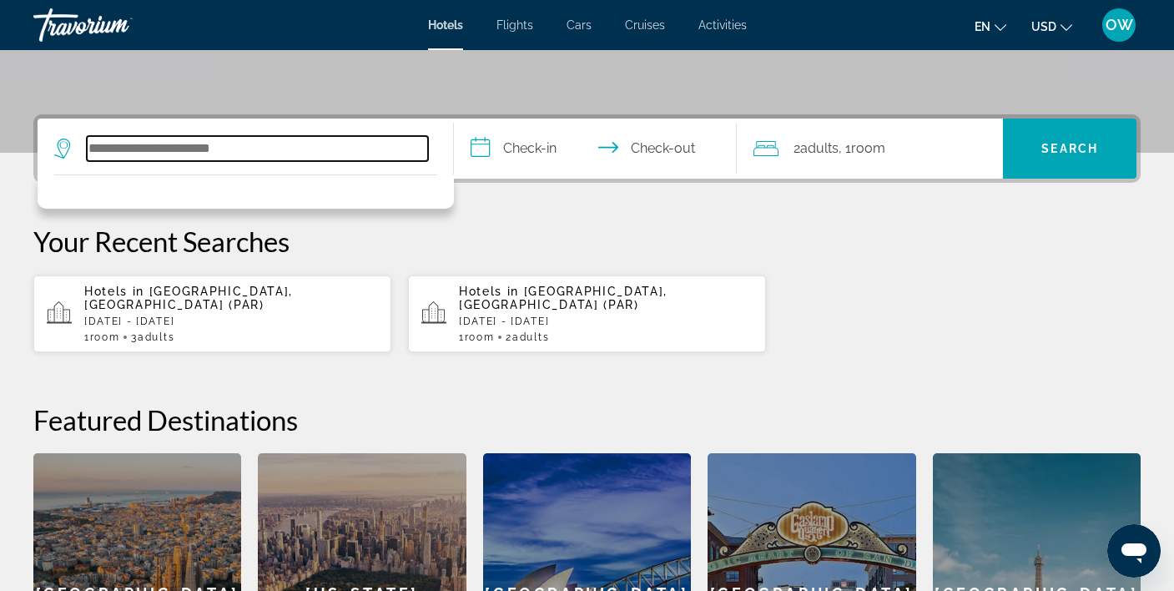
scroll to position [346, 0]
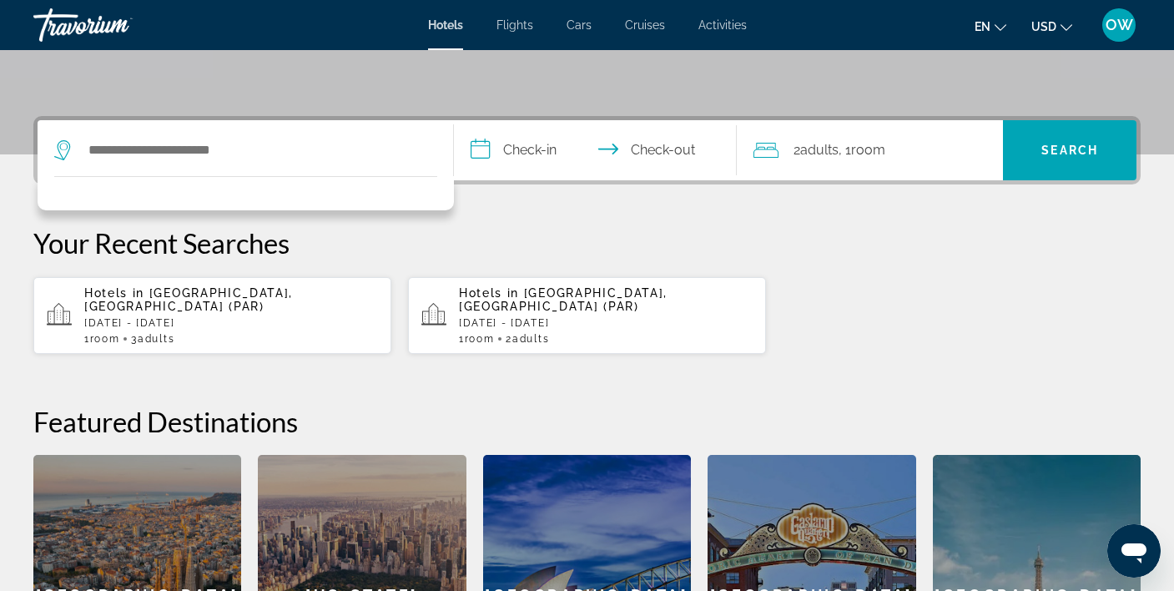
click at [535, 149] on input "**********" at bounding box center [598, 152] width 289 height 65
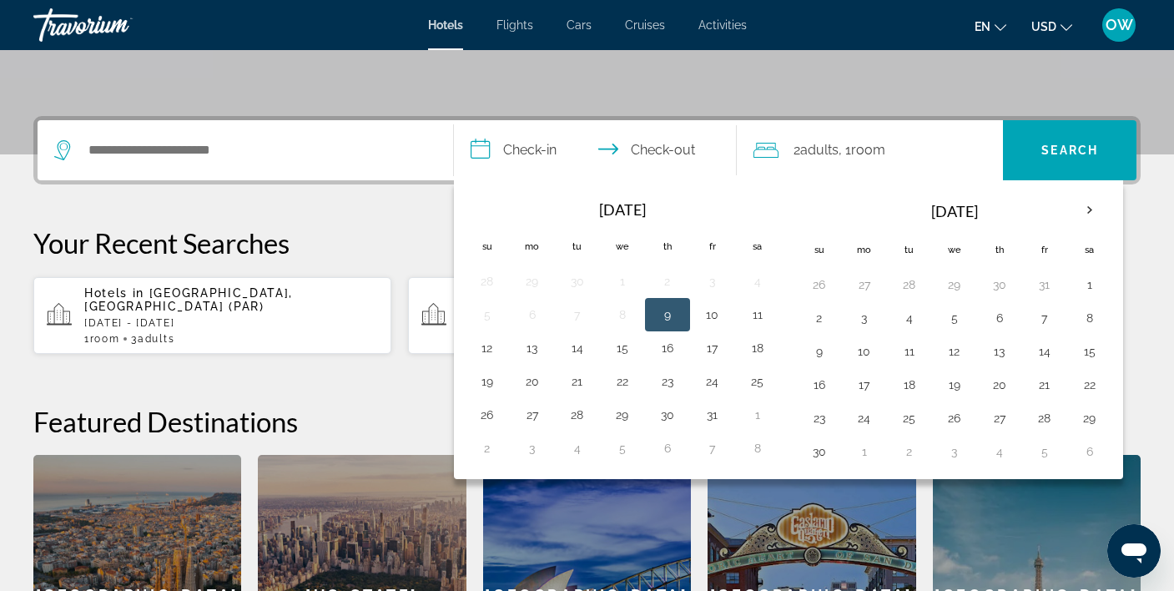
scroll to position [408, 0]
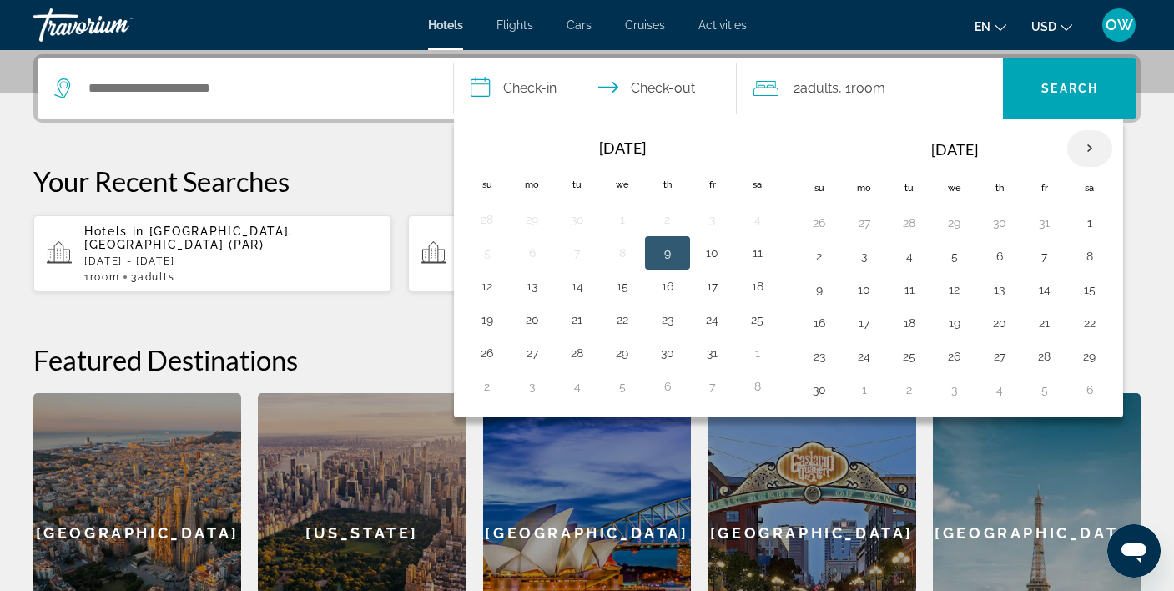
click at [1095, 148] on th "Next month" at bounding box center [1089, 148] width 45 height 37
click at [1048, 287] on button "19" at bounding box center [1044, 289] width 27 height 23
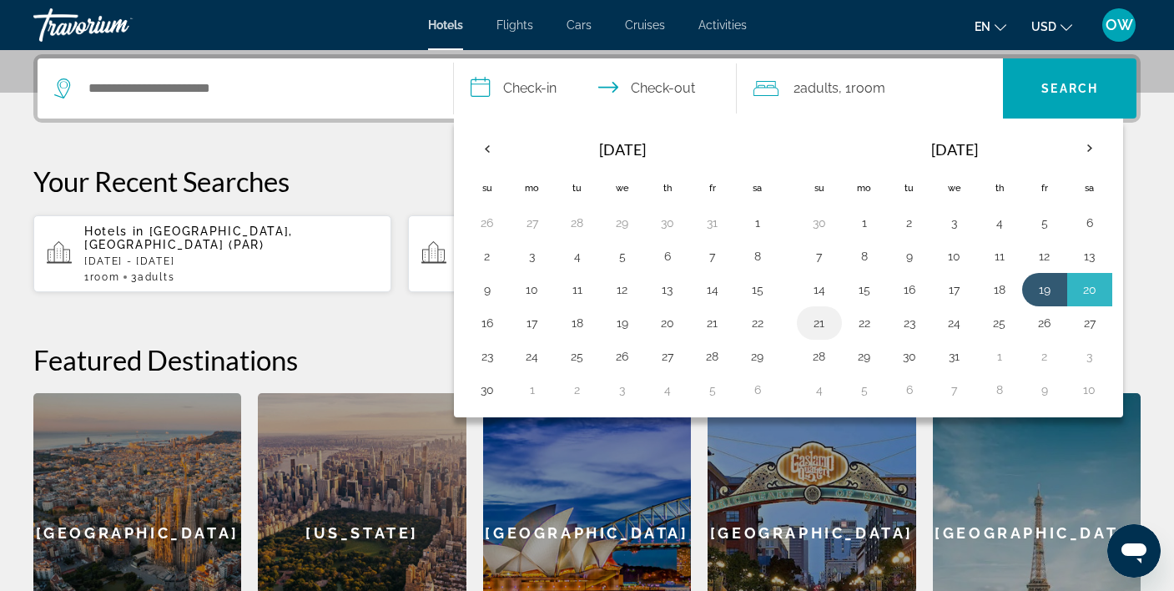
click at [827, 324] on button "21" at bounding box center [819, 322] width 27 height 23
type input "**********"
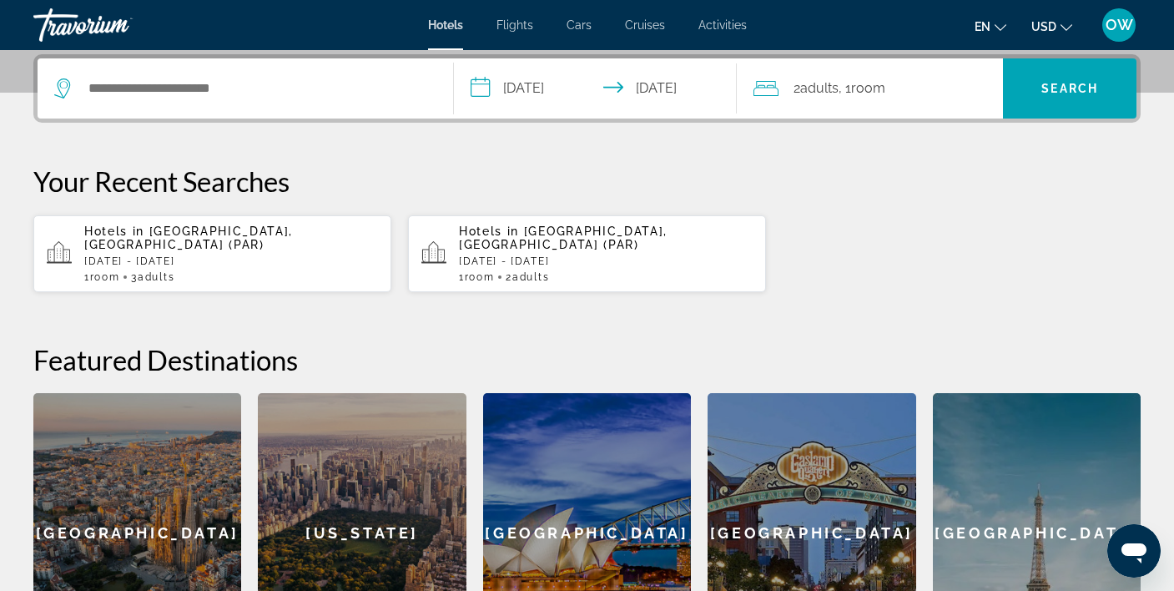
click at [851, 88] on span ", 1 Room rooms" at bounding box center [861, 88] width 47 height 23
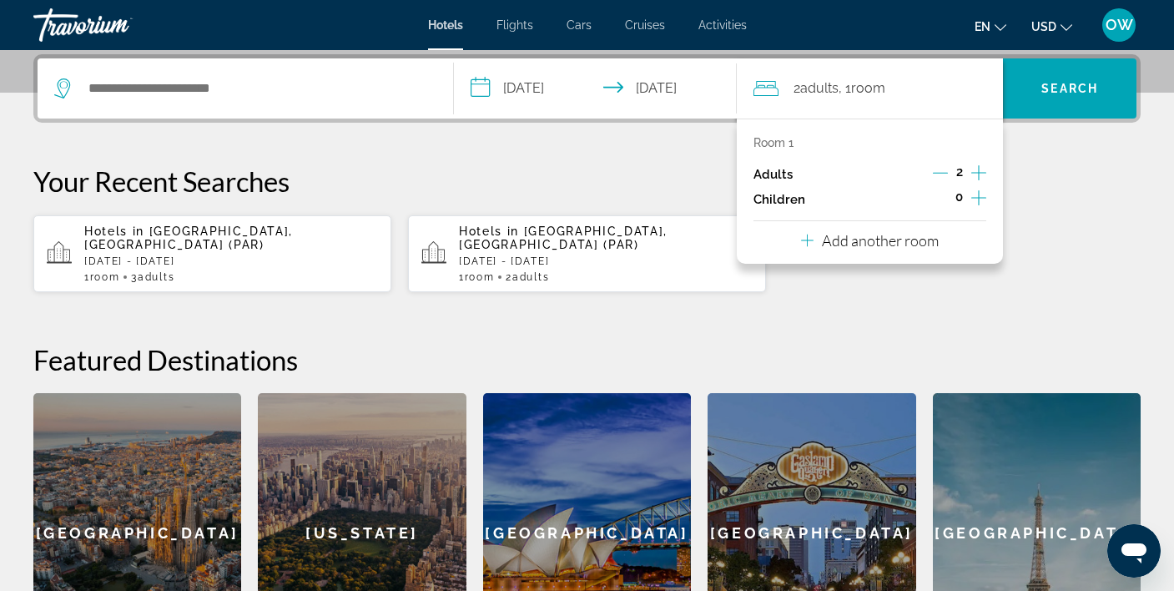
click at [872, 248] on p "Add another room" at bounding box center [880, 240] width 117 height 18
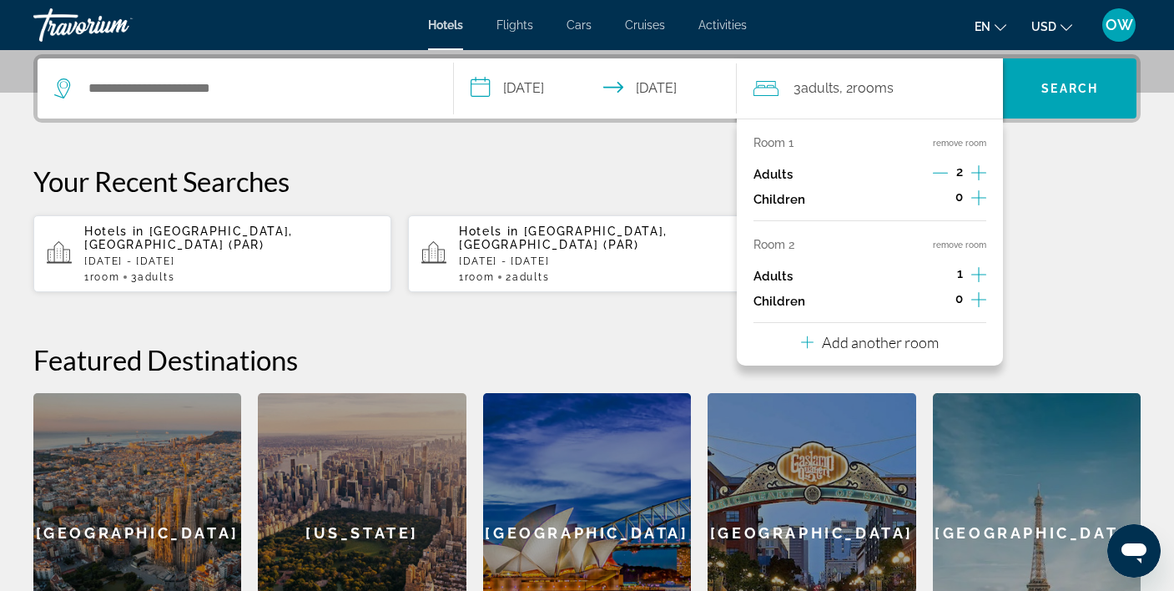
click at [981, 278] on icon "Increment adults" at bounding box center [978, 274] width 15 height 20
click at [914, 351] on p "Add another room" at bounding box center [880, 342] width 117 height 18
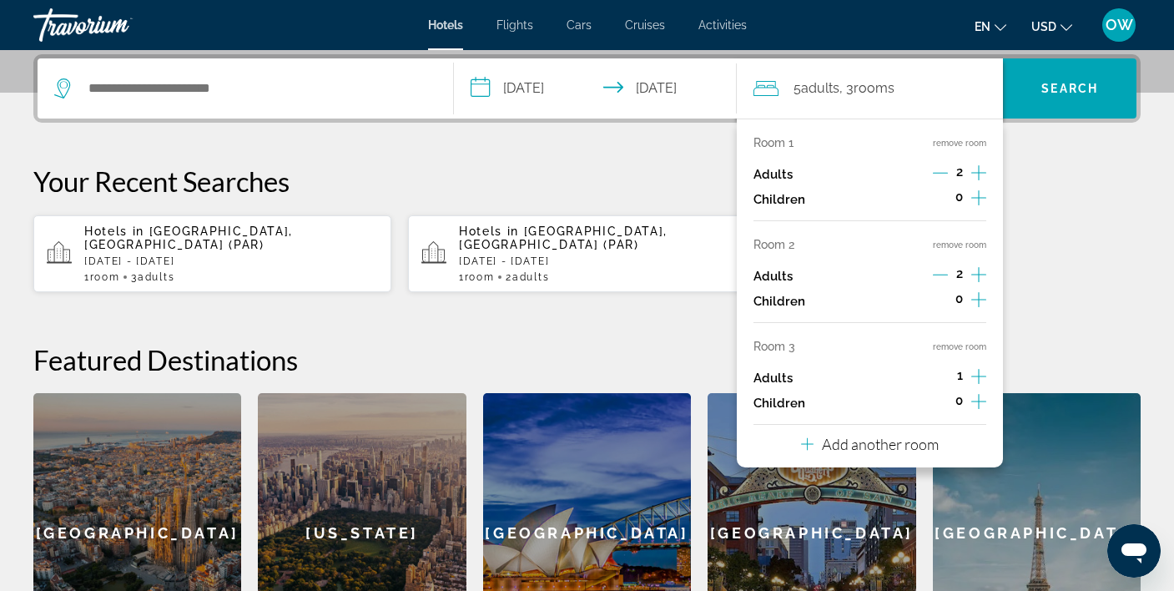
click at [977, 385] on icon "Increment adults" at bounding box center [978, 376] width 15 height 20
click at [909, 453] on p "Add another room" at bounding box center [880, 444] width 117 height 18
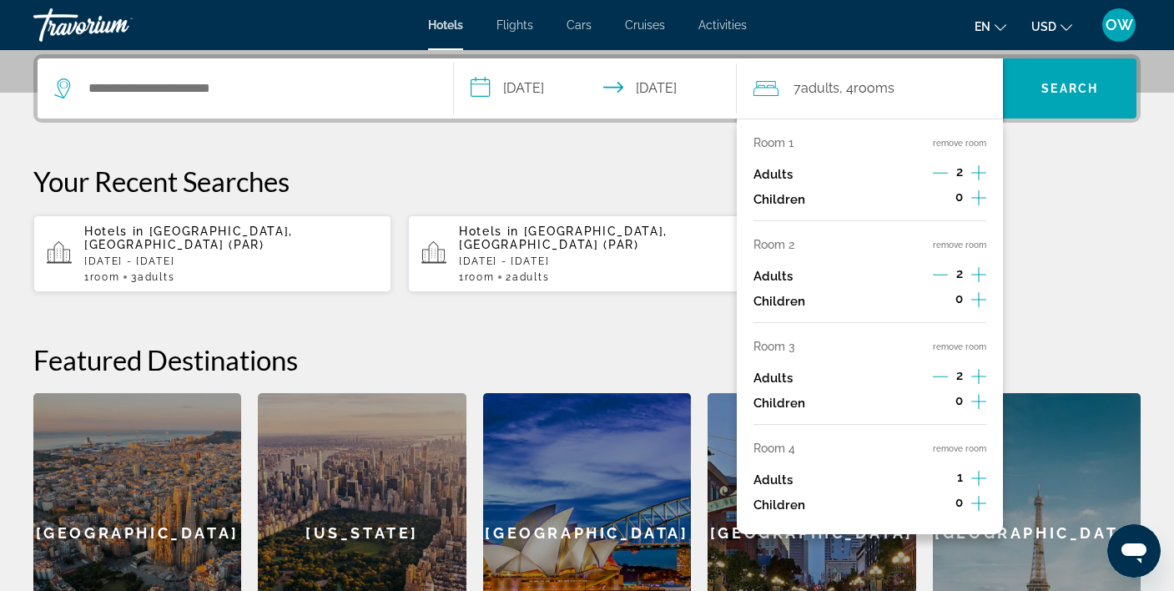
click at [981, 488] on icon "Increment adults" at bounding box center [978, 478] width 15 height 20
click at [944, 485] on icon "Decrement adults" at bounding box center [940, 477] width 15 height 15
click at [1075, 83] on span "Search" at bounding box center [1069, 88] width 57 height 13
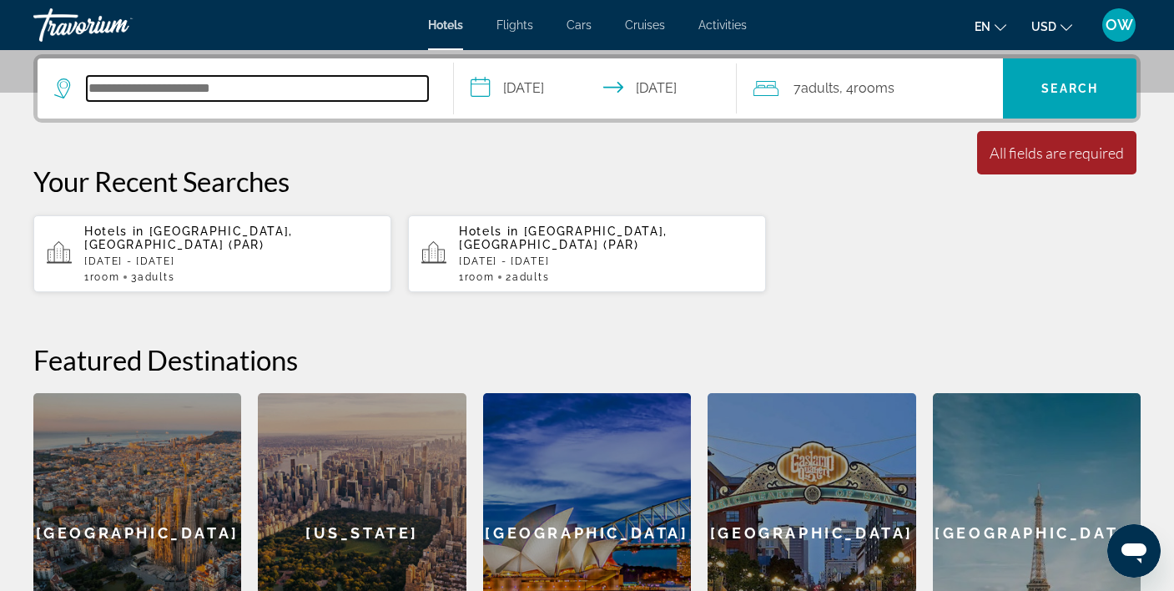
click at [240, 85] on input "Search hotel destination" at bounding box center [257, 88] width 341 height 25
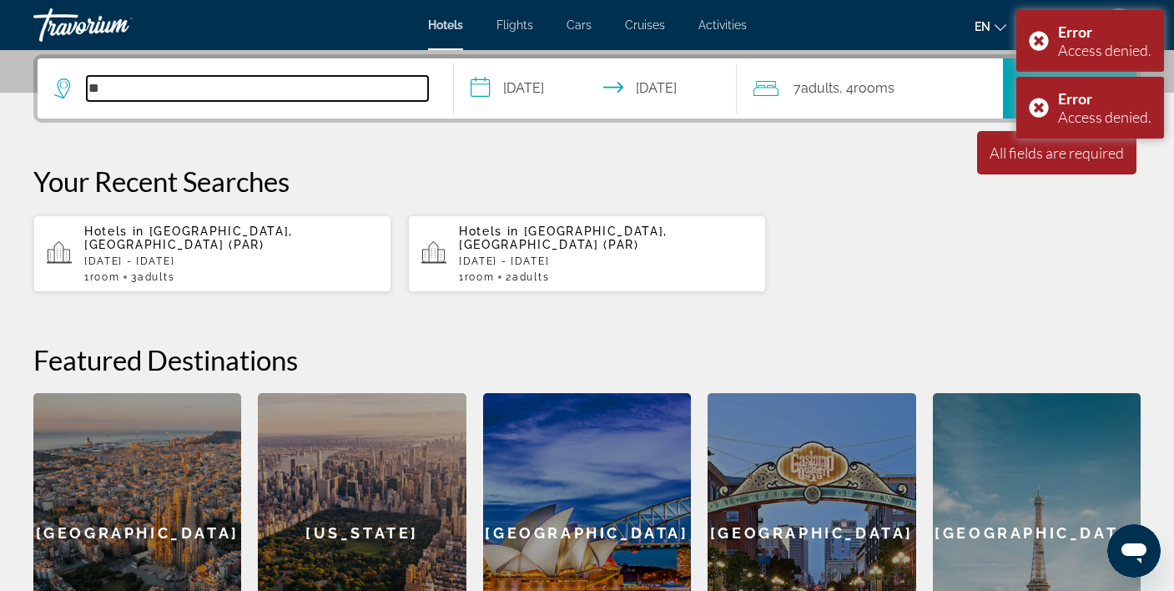
type input "*"
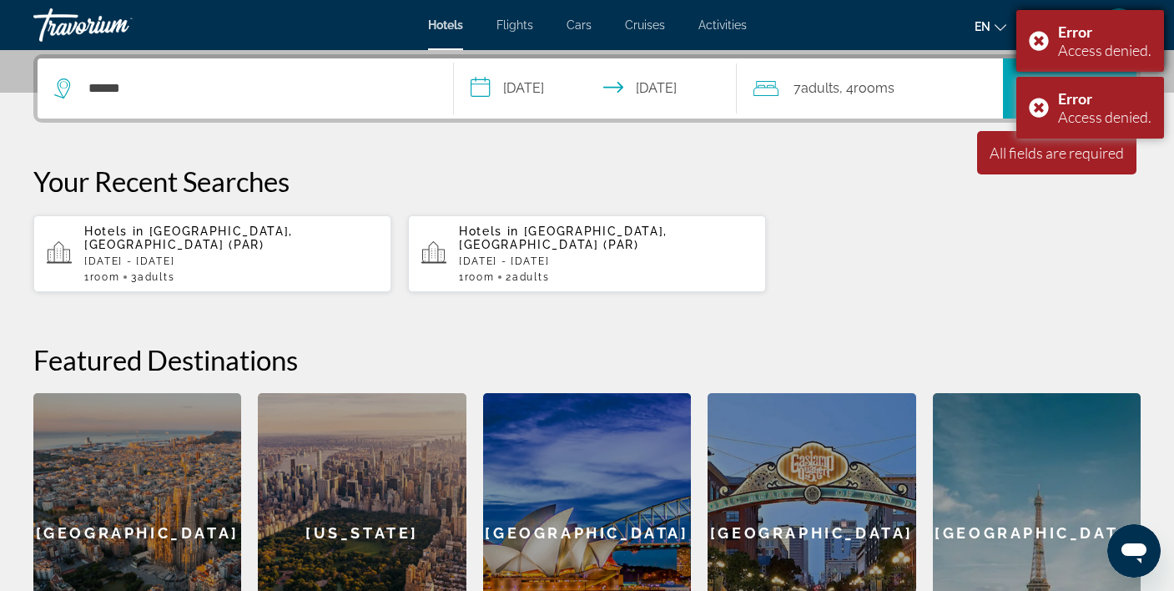
click at [1038, 41] on div "Error Access denied." at bounding box center [1090, 41] width 148 height 62
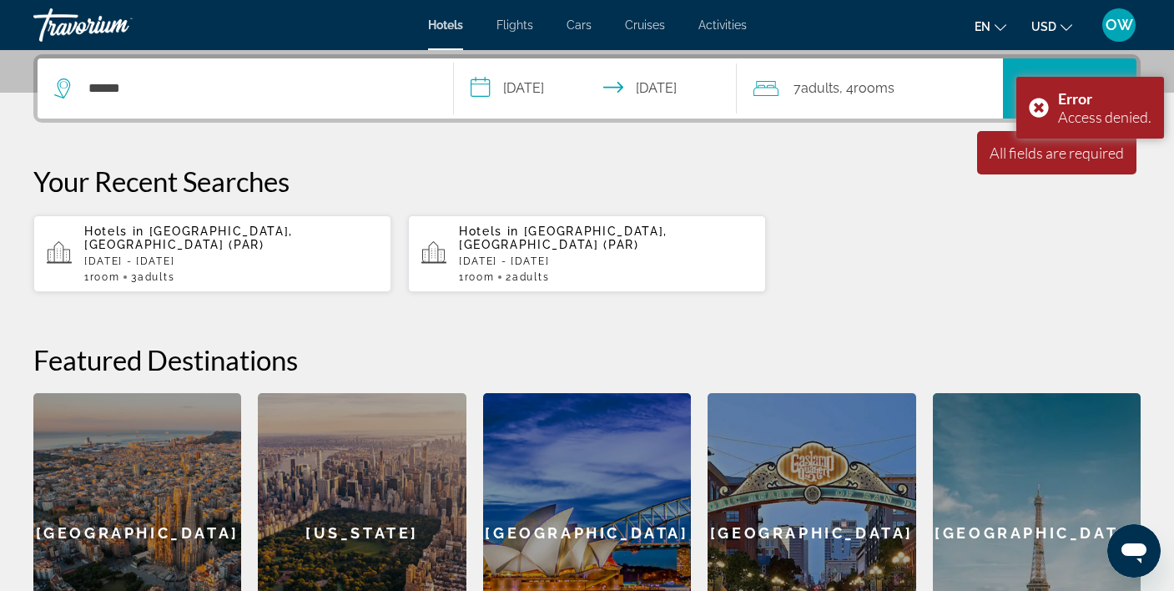
scroll to position [415, 0]
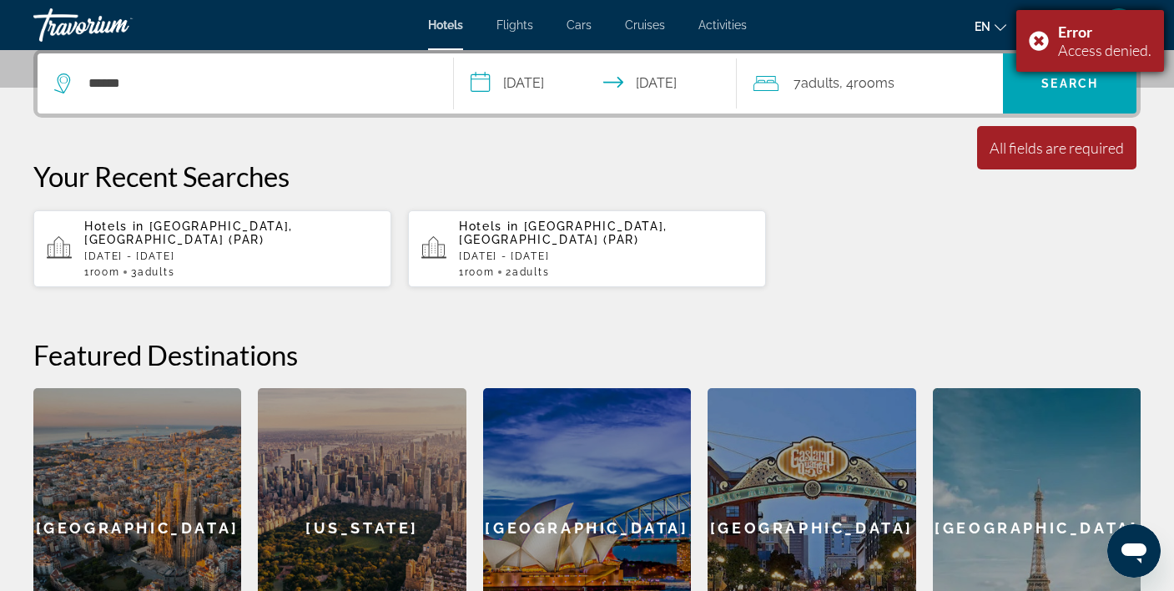
click at [1038, 41] on div "Error Access denied." at bounding box center [1090, 41] width 148 height 62
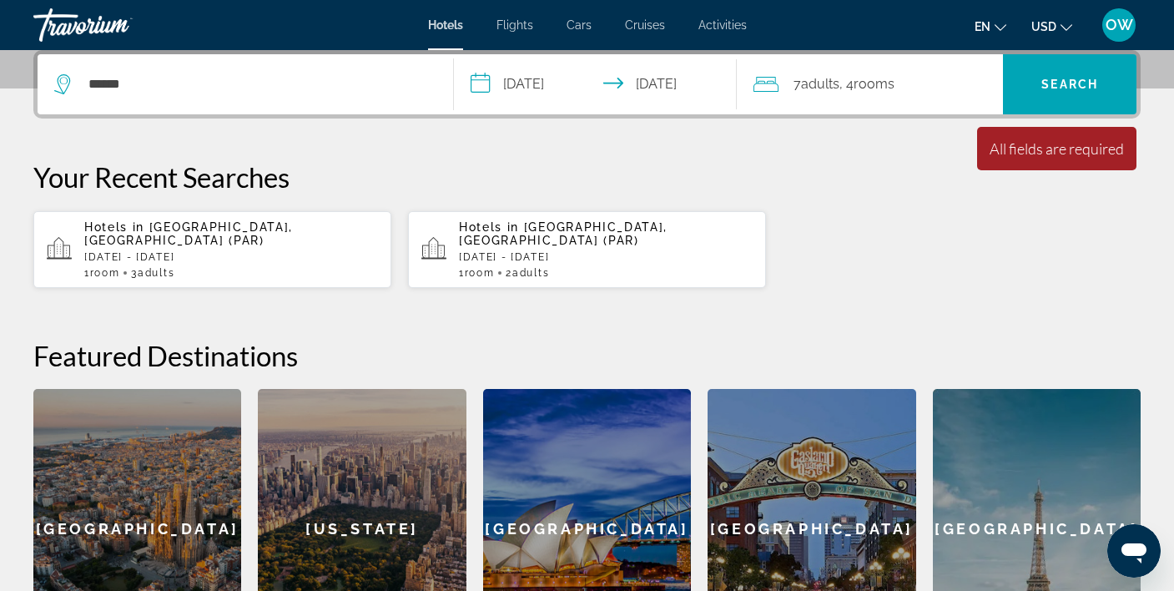
scroll to position [412, 0]
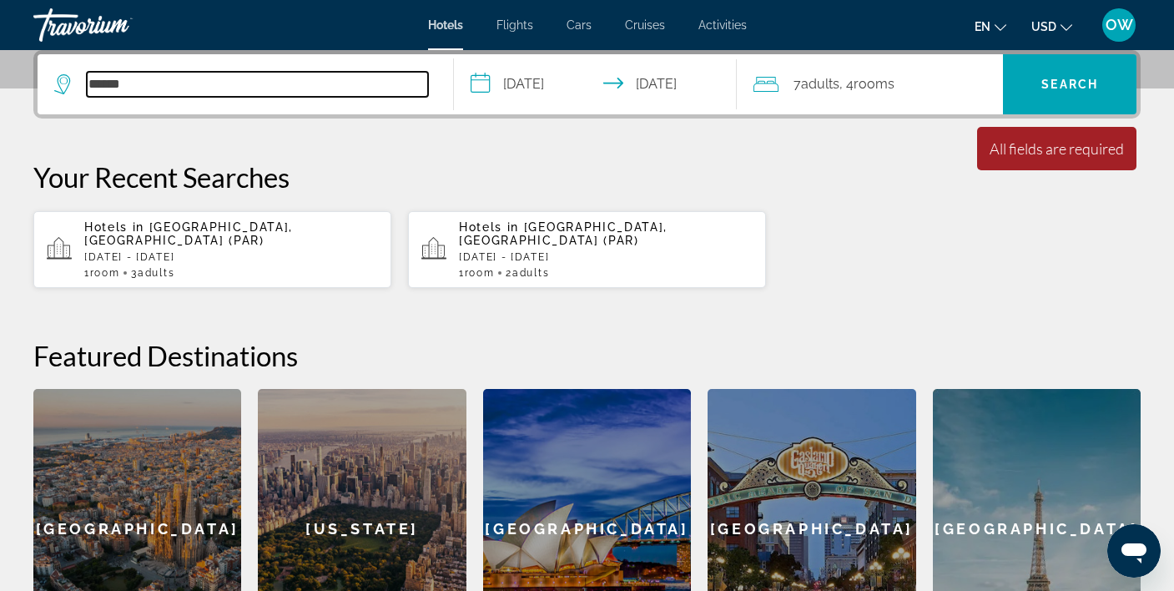
click at [148, 85] on input "******" at bounding box center [257, 84] width 341 height 25
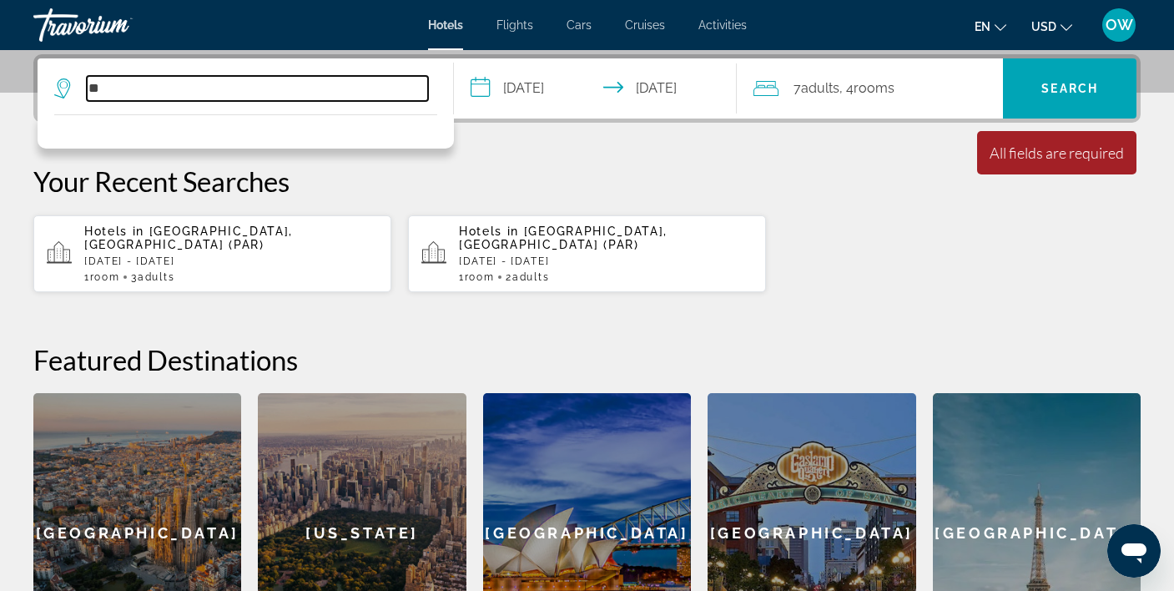
type input "*"
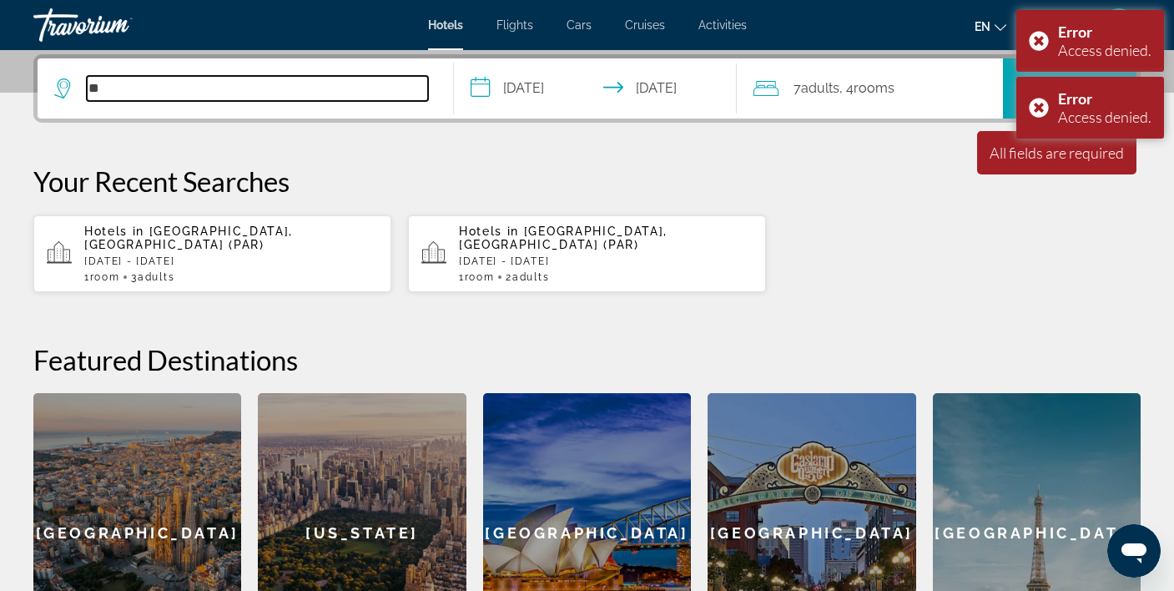
type input "*"
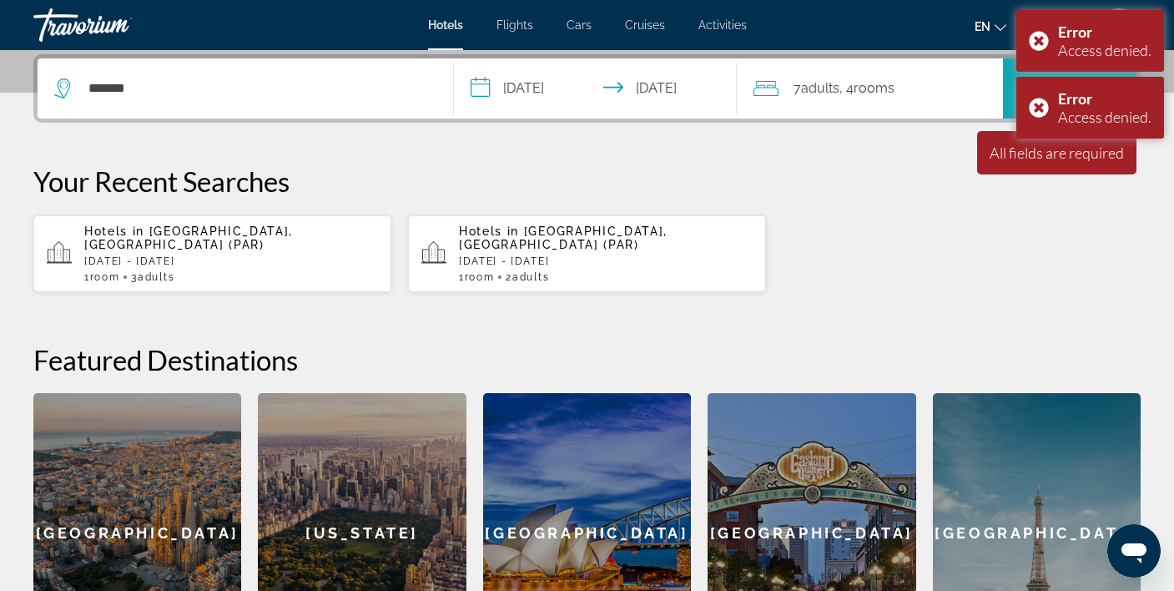
drag, startPoint x: 1035, startPoint y: 40, endPoint x: 1033, endPoint y: 75, distance: 35.1
click at [1035, 40] on div "Error Access denied." at bounding box center [1090, 41] width 148 height 62
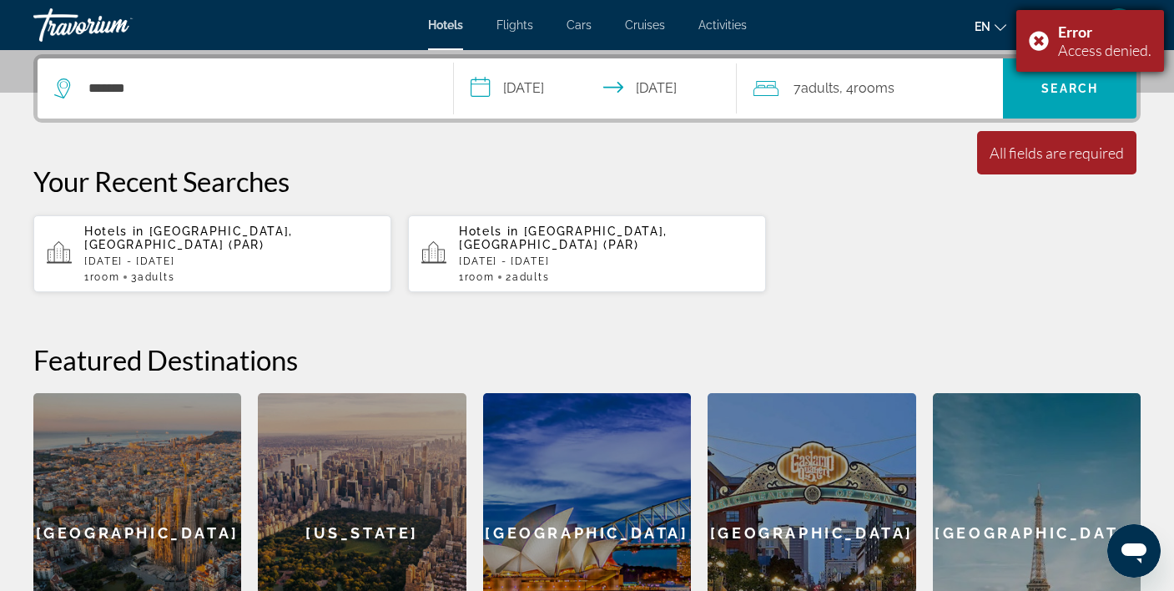
click at [1044, 43] on div "Error Access denied." at bounding box center [1090, 41] width 148 height 62
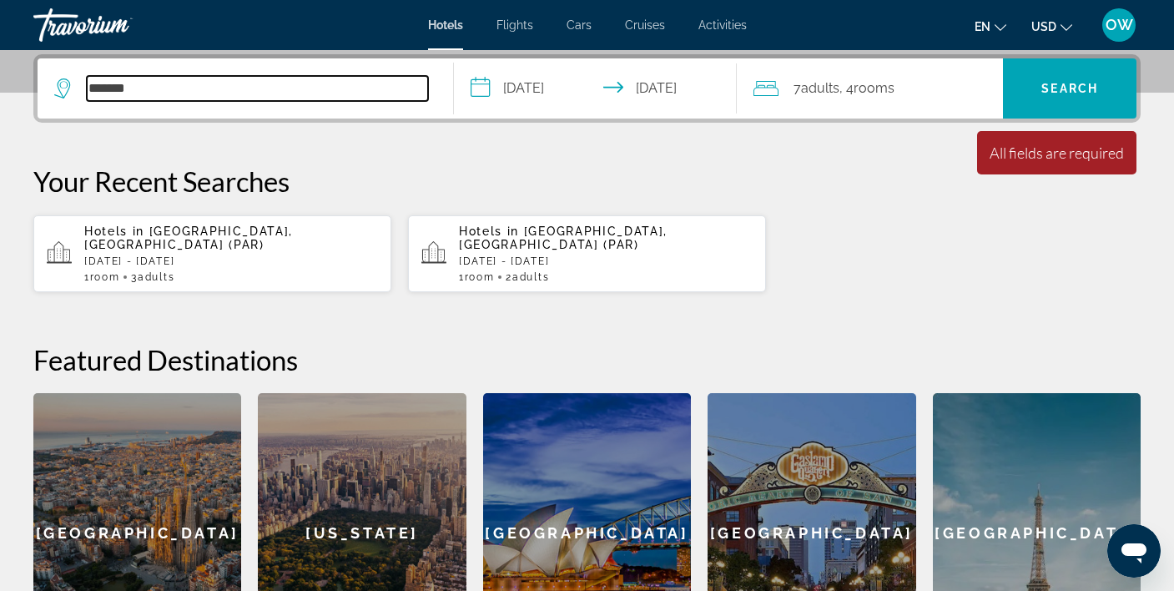
click at [148, 85] on input "*******" at bounding box center [257, 88] width 341 height 25
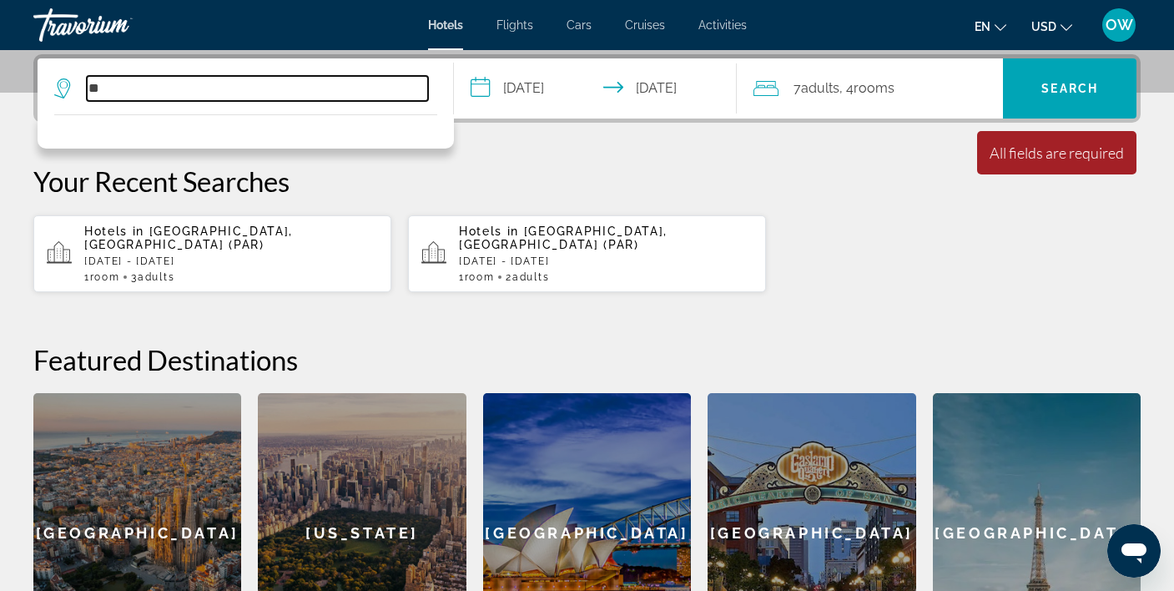
type input "*"
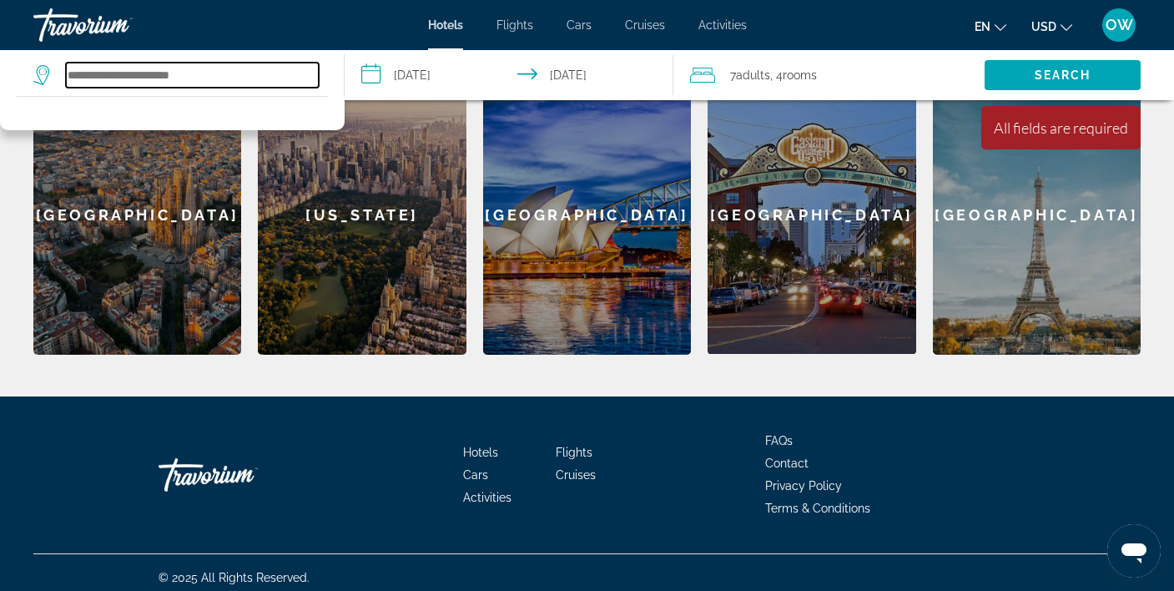
scroll to position [725, 0]
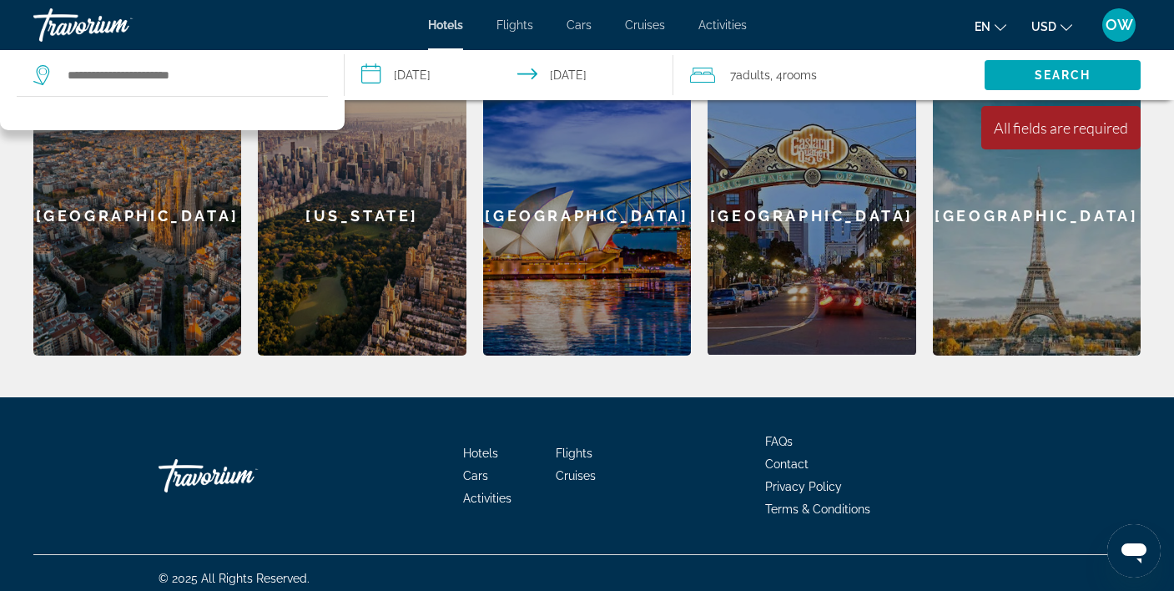
click at [169, 234] on div "Barcelona" at bounding box center [137, 215] width 208 height 279
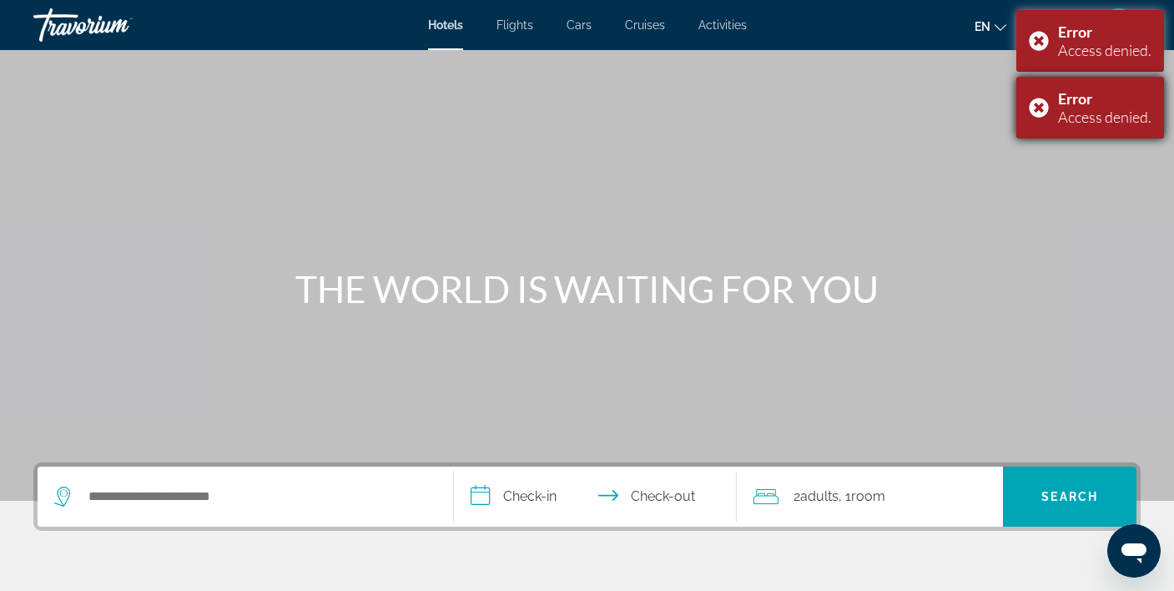
scroll to position [0, 1]
click at [1039, 111] on div "Error Access denied." at bounding box center [1090, 108] width 148 height 62
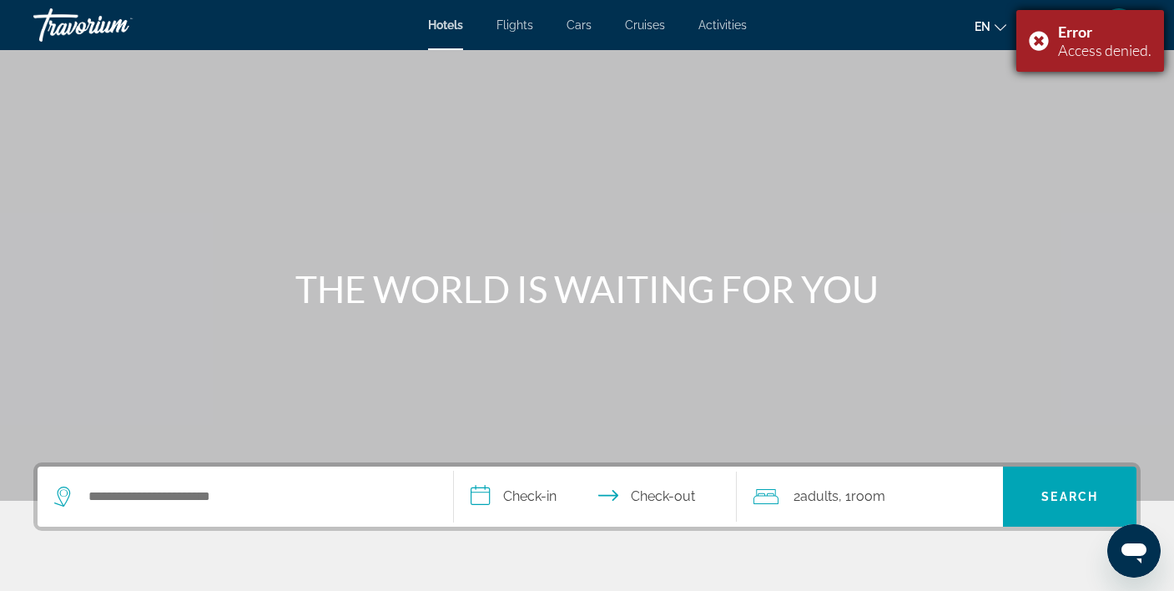
click at [1043, 37] on div "Error Access denied." at bounding box center [1090, 41] width 148 height 62
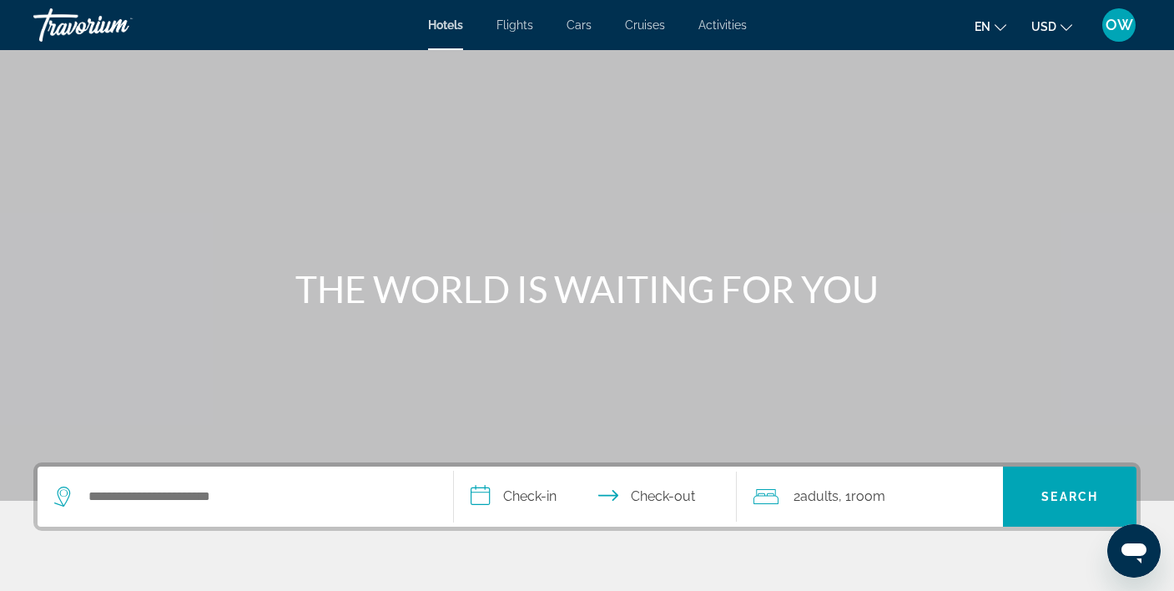
scroll to position [0, 0]
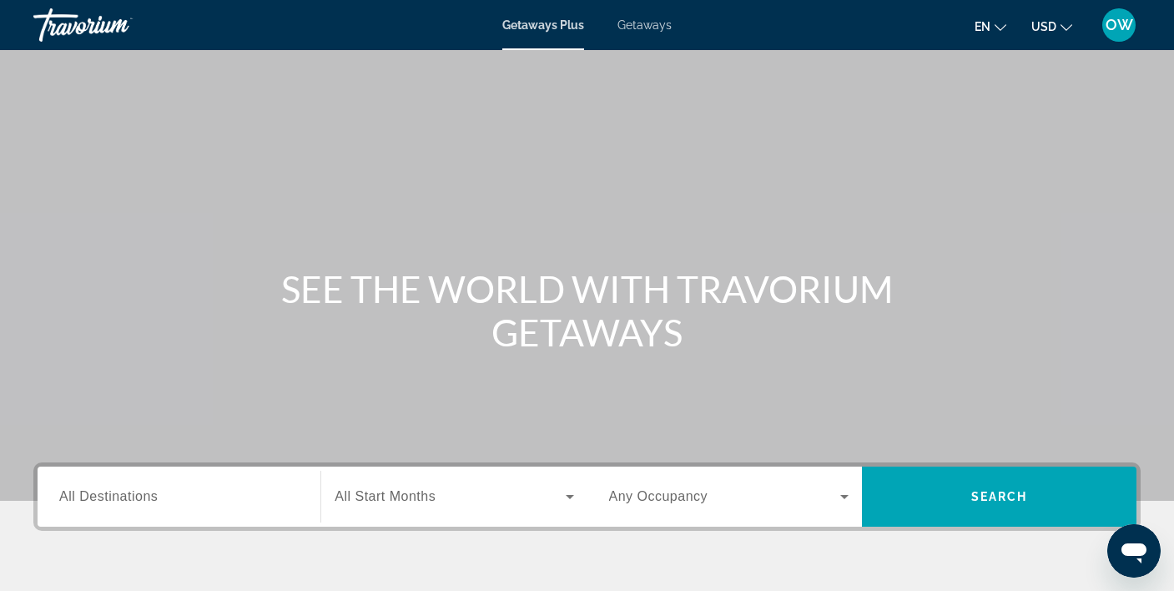
click at [1002, 26] on icon "Change language" at bounding box center [1000, 28] width 12 height 12
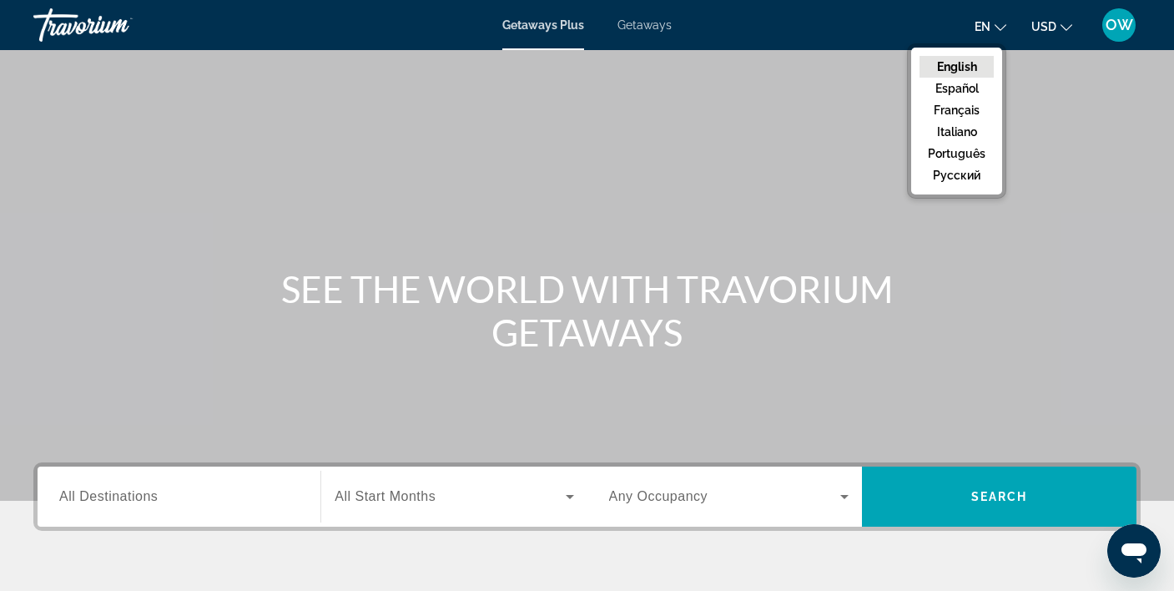
click at [1002, 26] on icon "Change language" at bounding box center [1000, 28] width 12 height 12
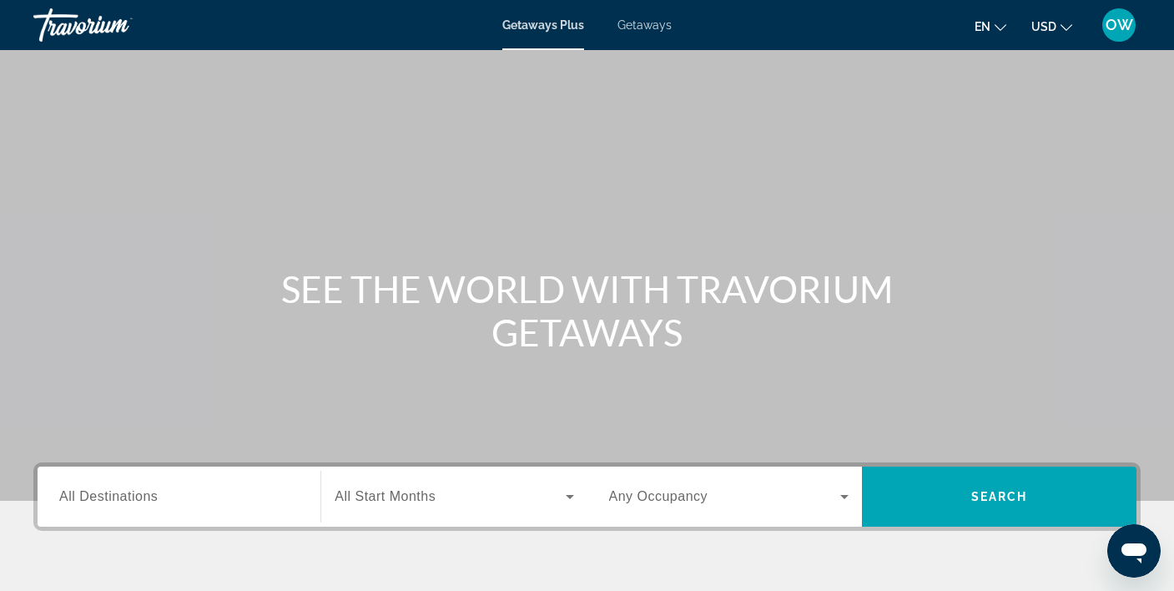
click at [1070, 25] on icon "Change currency" at bounding box center [1066, 27] width 12 height 7
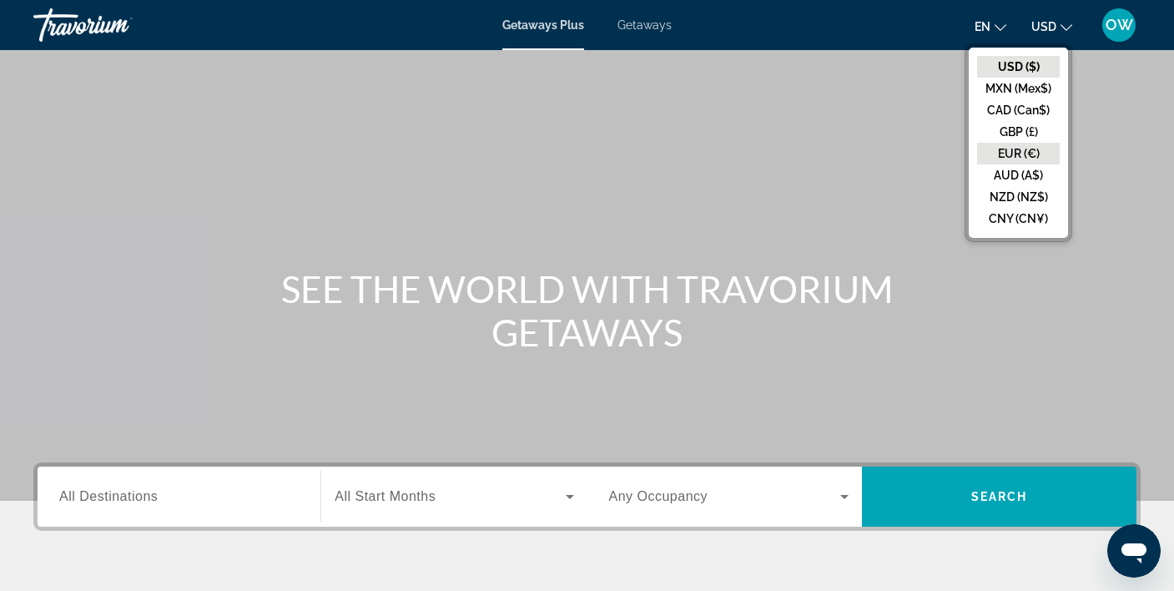
click at [1035, 153] on button "EUR (€)" at bounding box center [1018, 154] width 83 height 22
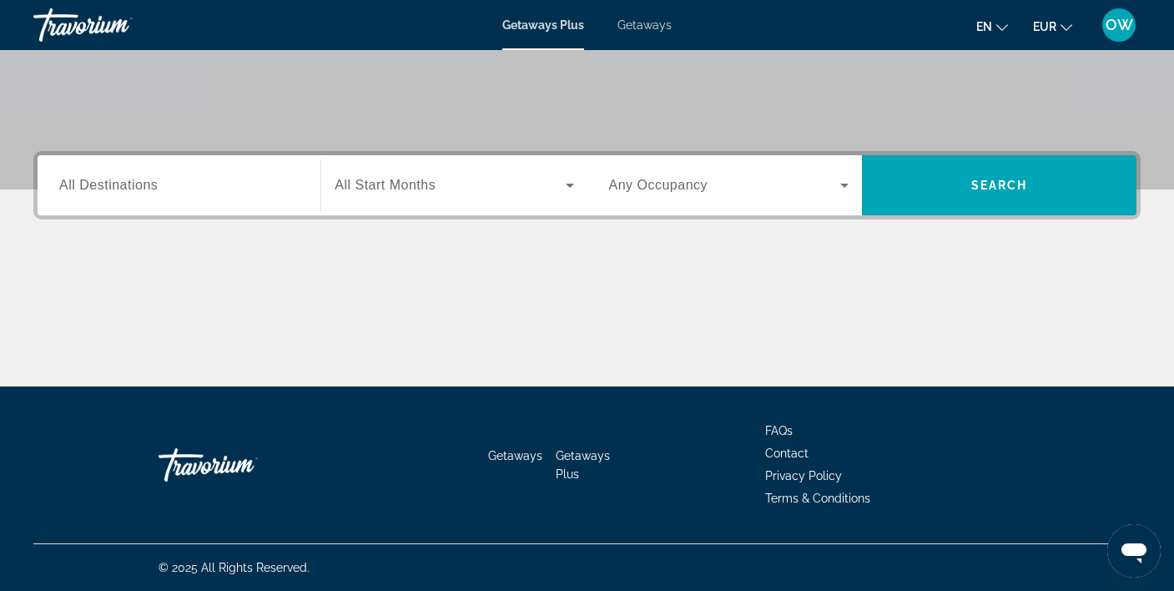
scroll to position [311, 0]
click at [571, 186] on icon "Search widget" at bounding box center [570, 185] width 8 height 4
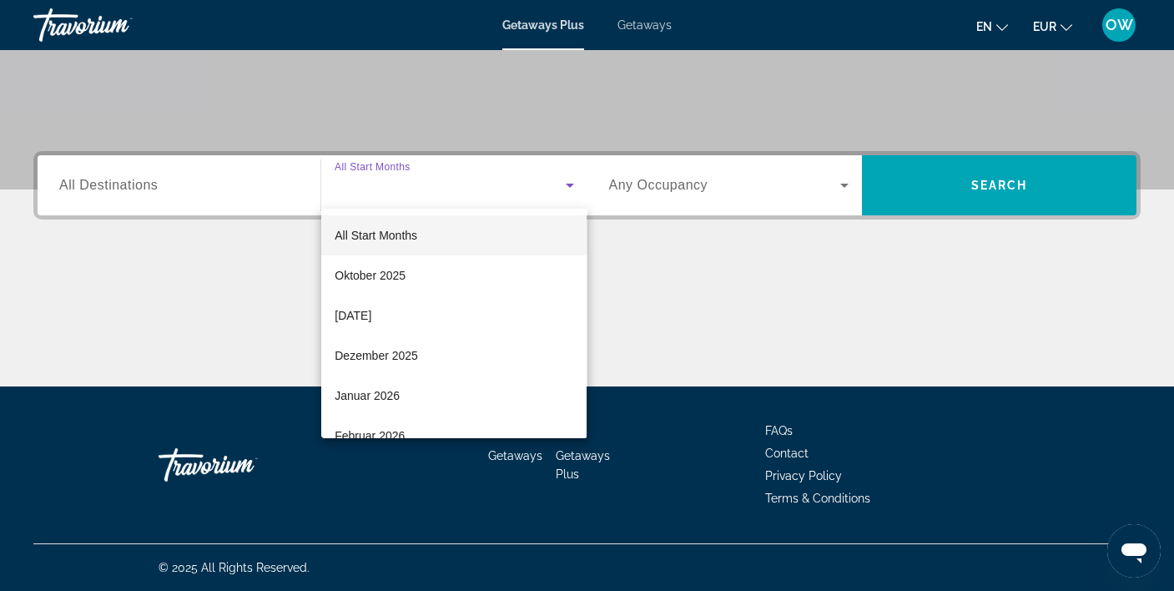
click at [571, 186] on div at bounding box center [587, 295] width 1174 height 591
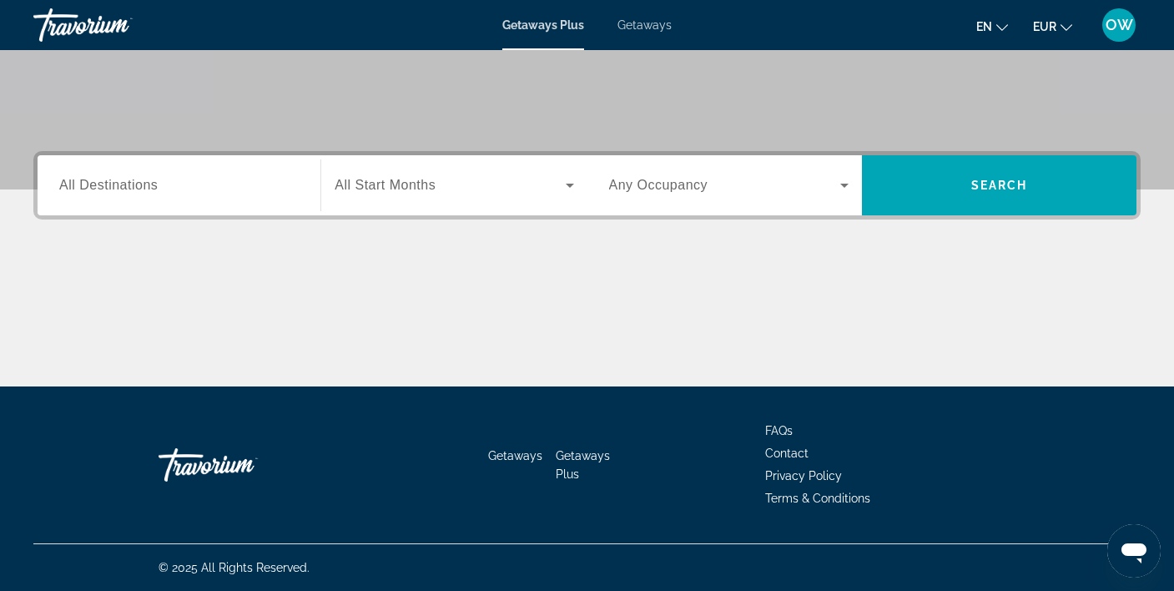
click at [838, 185] on icon "Search widget" at bounding box center [844, 185] width 20 height 20
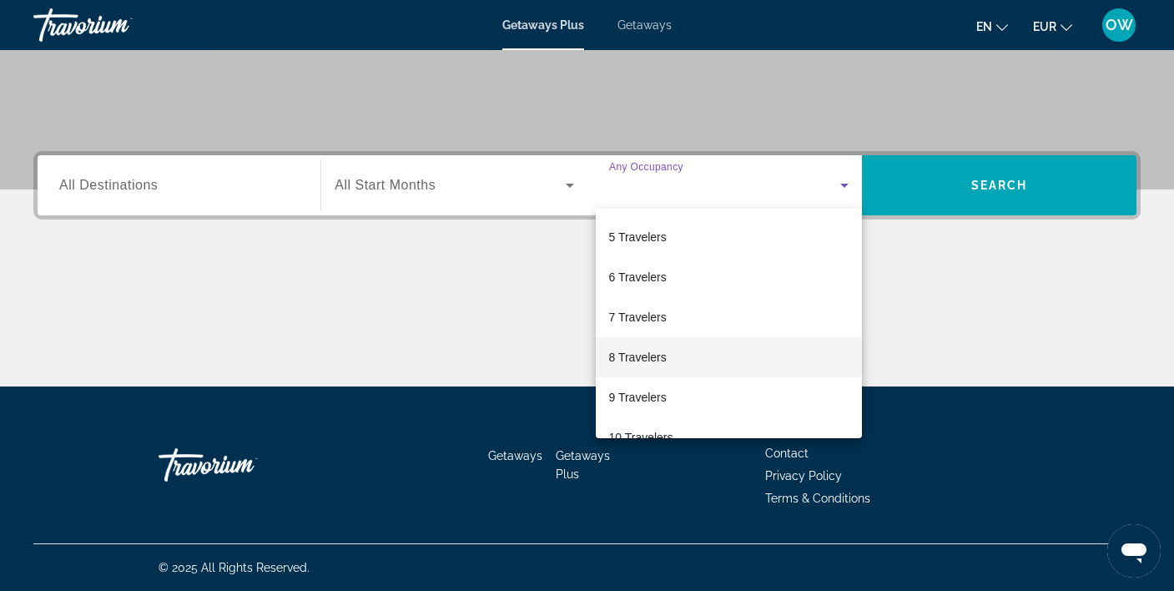
scroll to position [161, 0]
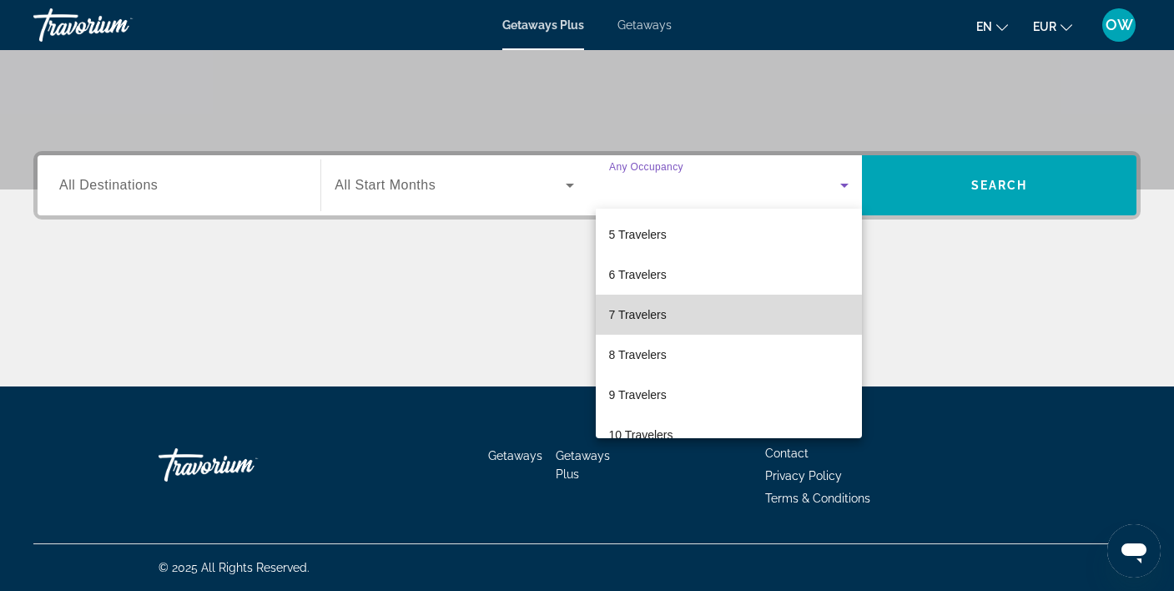
click at [699, 319] on mat-option "7 Travelers" at bounding box center [729, 314] width 266 height 40
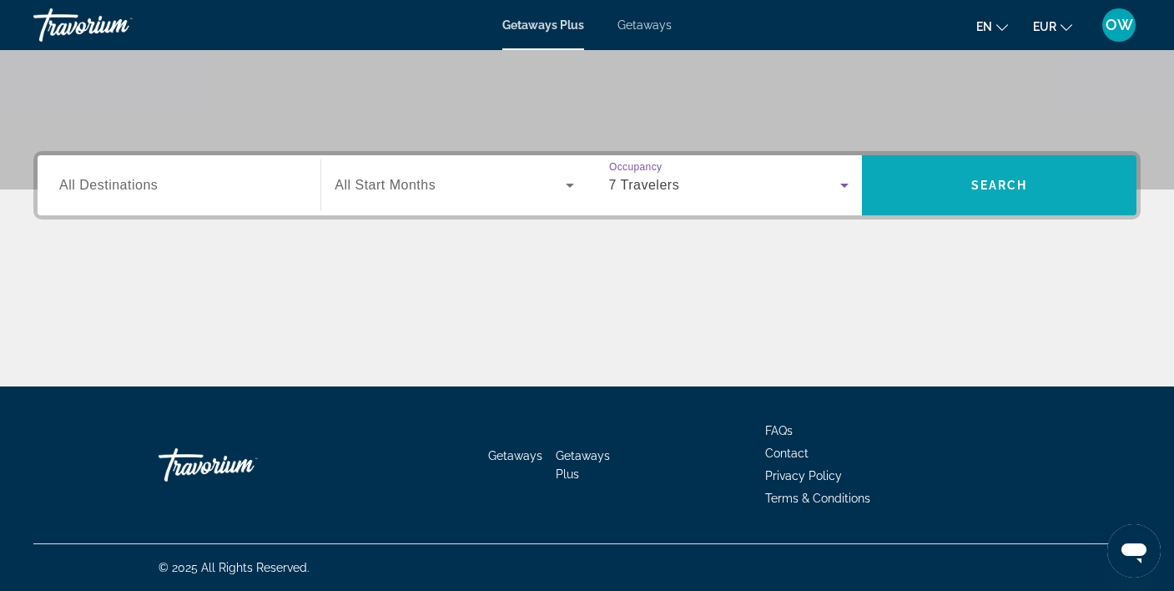
click at [1038, 182] on span "Search" at bounding box center [999, 185] width 274 height 40
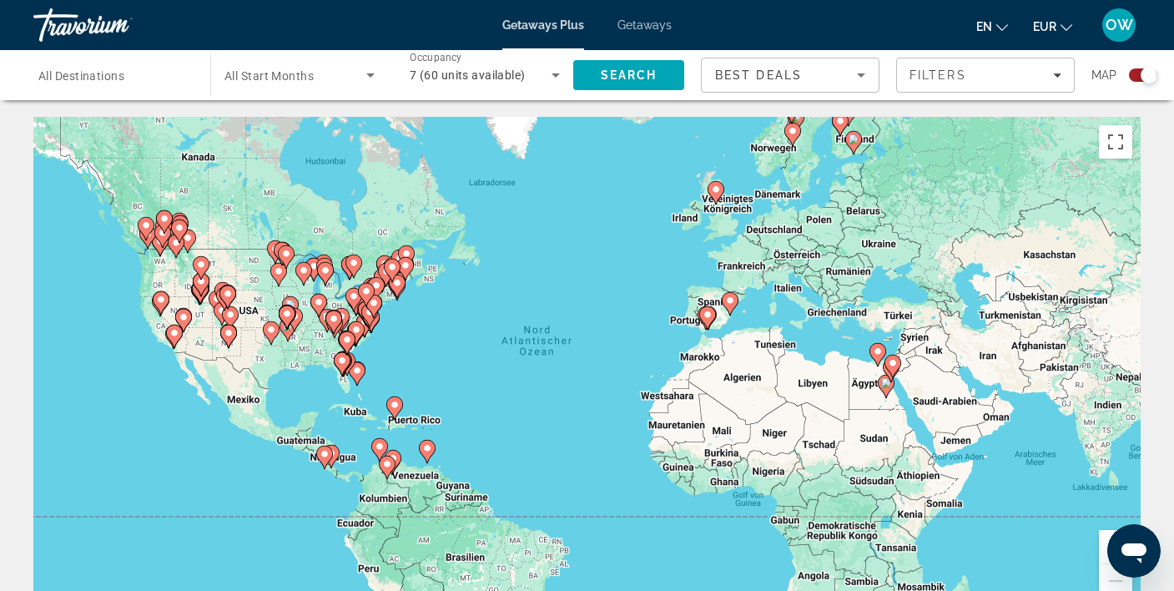
click at [559, 75] on icon "Search widget" at bounding box center [555, 75] width 20 height 20
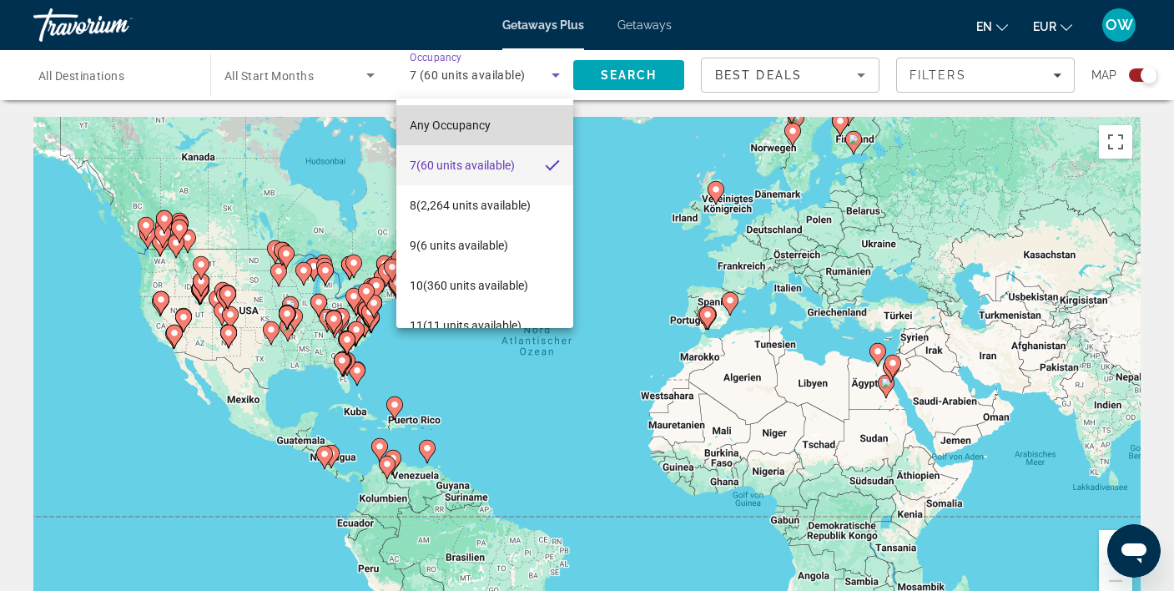
click at [489, 127] on span "Any Occupancy" at bounding box center [450, 124] width 81 height 13
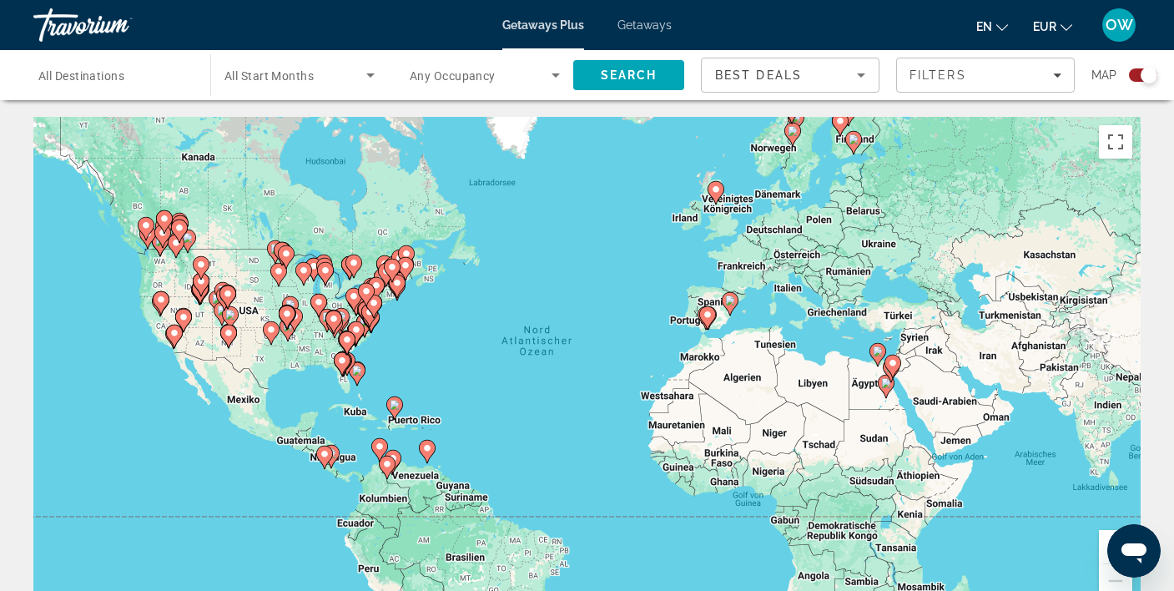
click at [654, 27] on span "Getaways" at bounding box center [644, 24] width 54 height 13
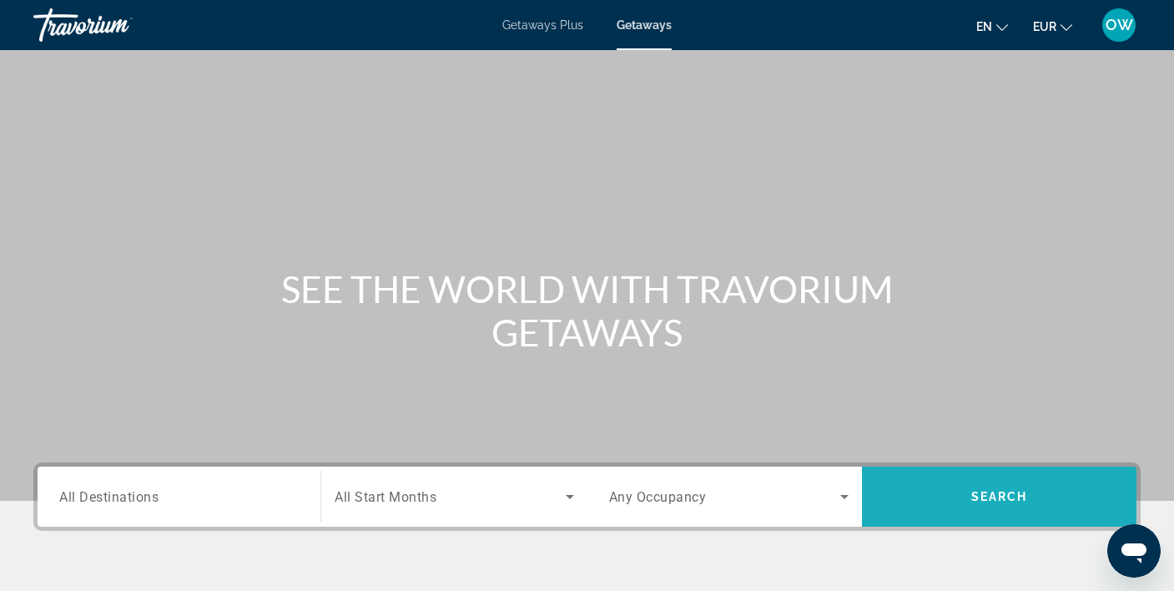
click at [1018, 489] on span "Search" at bounding box center [999, 496] width 274 height 40
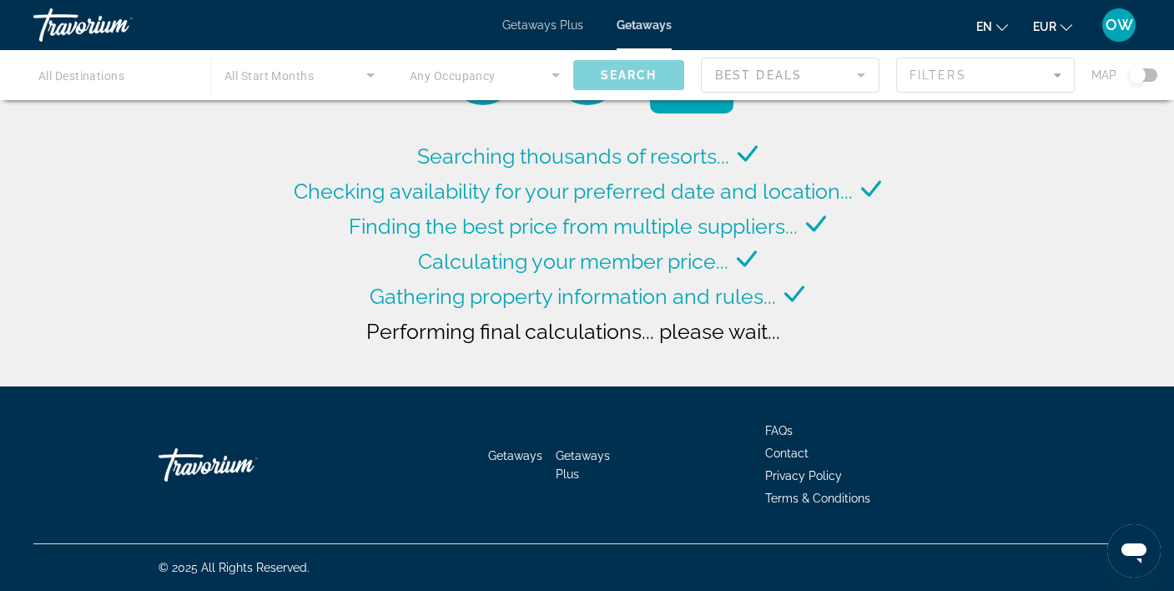
scroll to position [1, -1]
click at [542, 28] on span "Getaways Plus" at bounding box center [542, 24] width 81 height 13
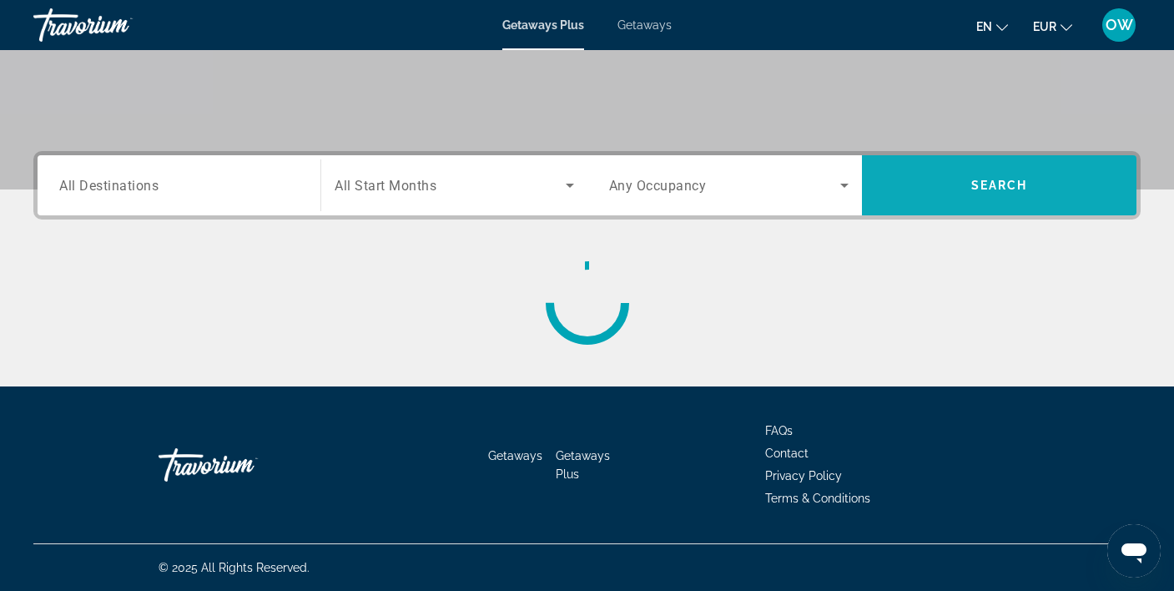
scroll to position [311, 0]
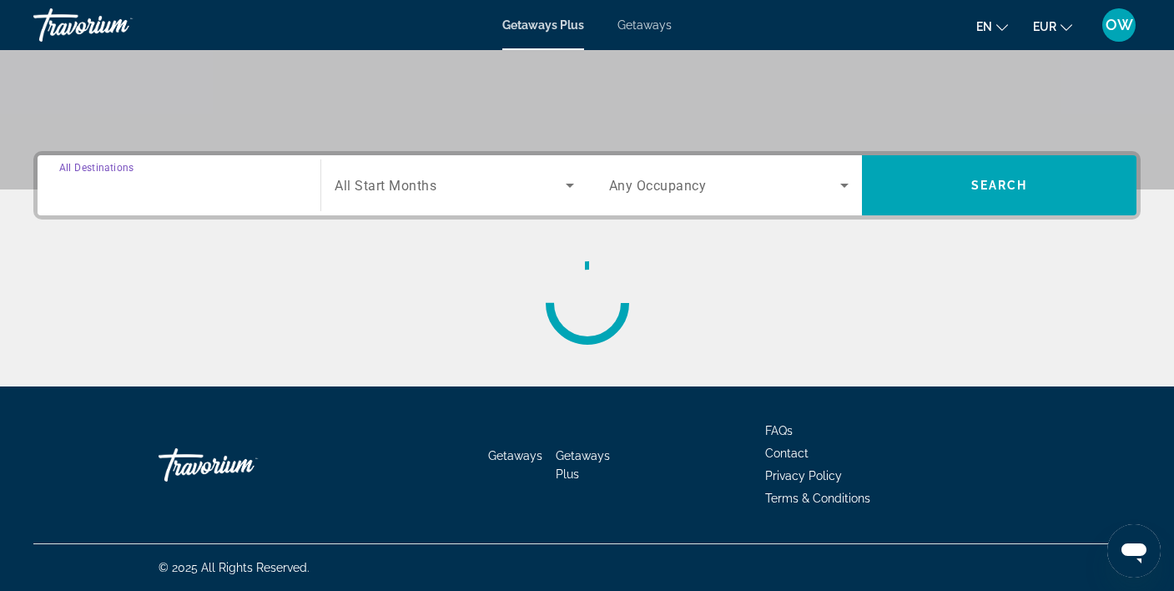
click at [237, 187] on input "Destination All Destinations" at bounding box center [178, 186] width 239 height 20
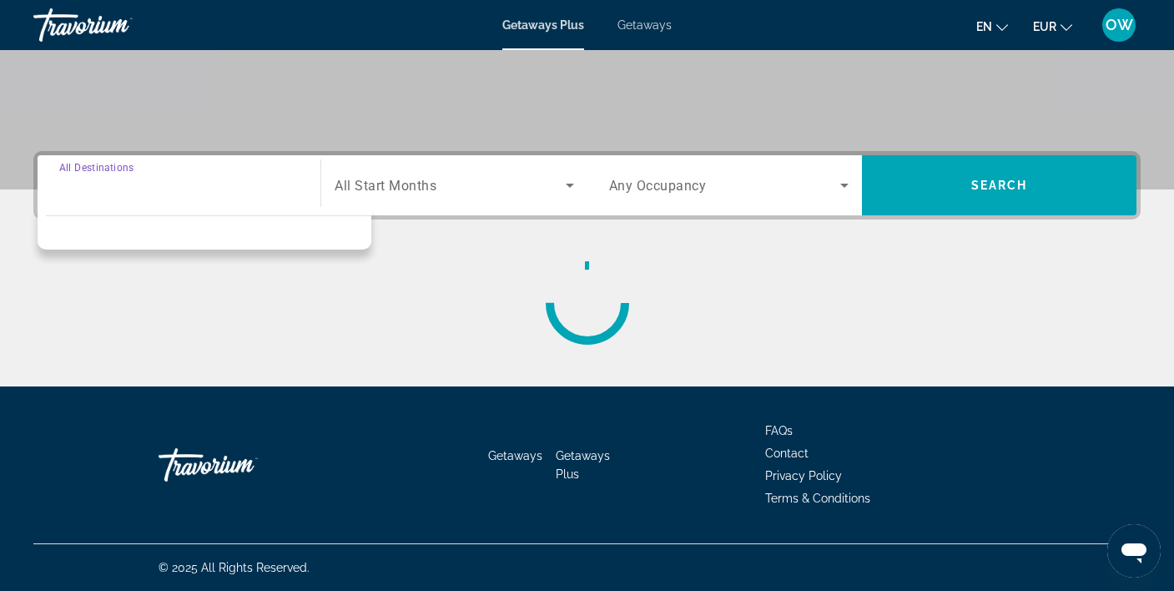
scroll to position [313, 0]
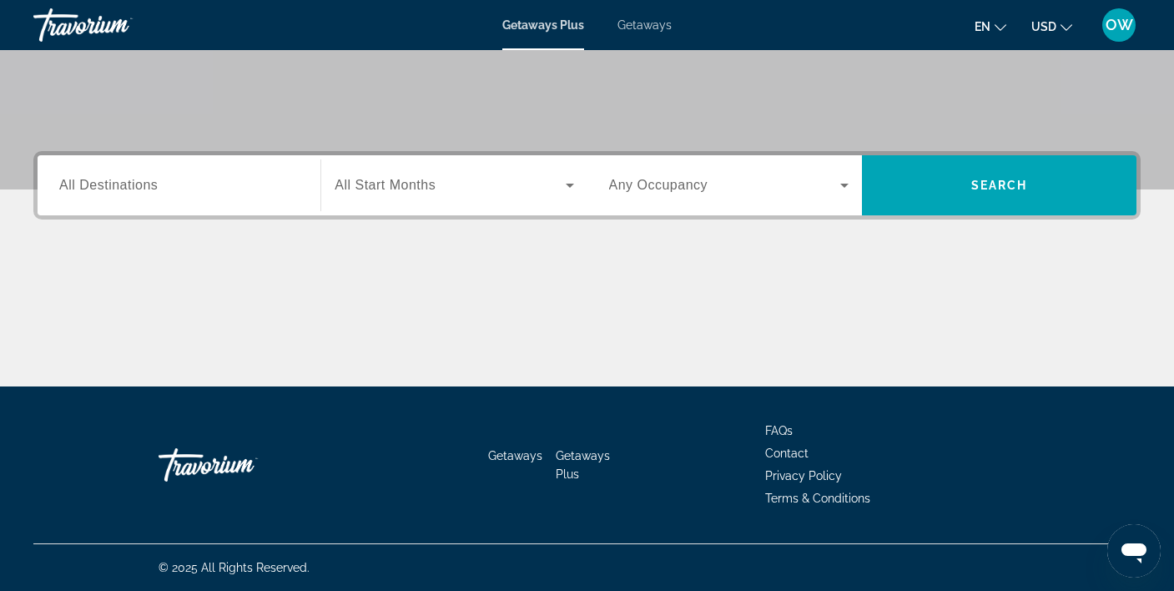
scroll to position [311, 0]
click at [127, 183] on span "All Destinations" at bounding box center [108, 185] width 98 height 14
click at [127, 183] on input "Destination All Destinations" at bounding box center [178, 186] width 239 height 20
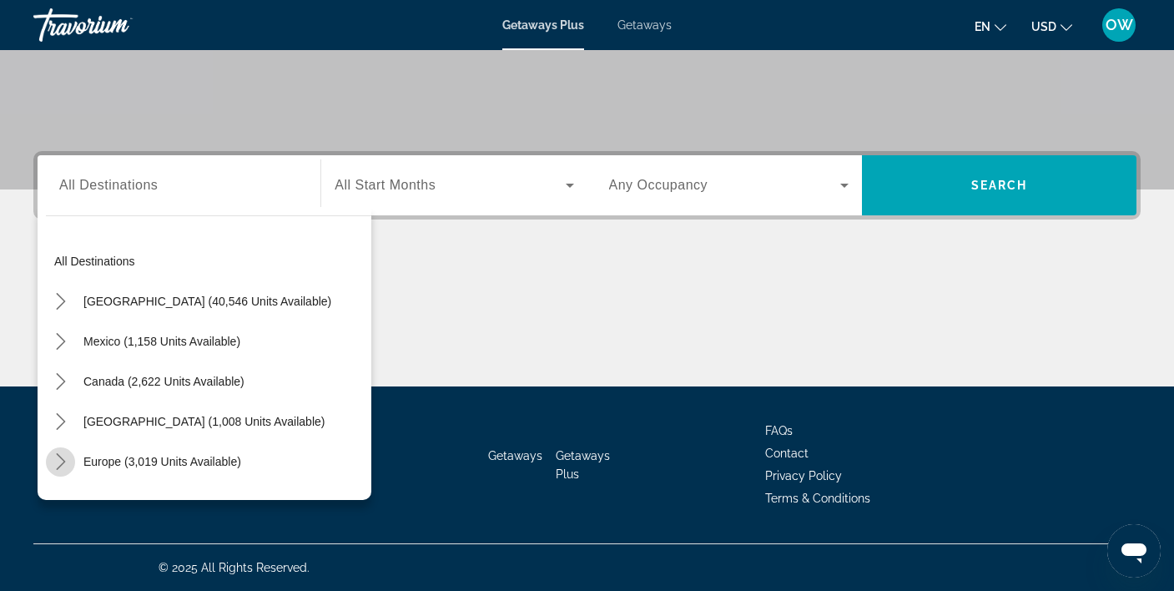
click at [60, 458] on icon "Toggle Europe (3,019 units available) submenu" at bounding box center [60, 461] width 9 height 17
click at [156, 457] on span "Europe (3,019 units available)" at bounding box center [162, 461] width 158 height 13
type input "**********"
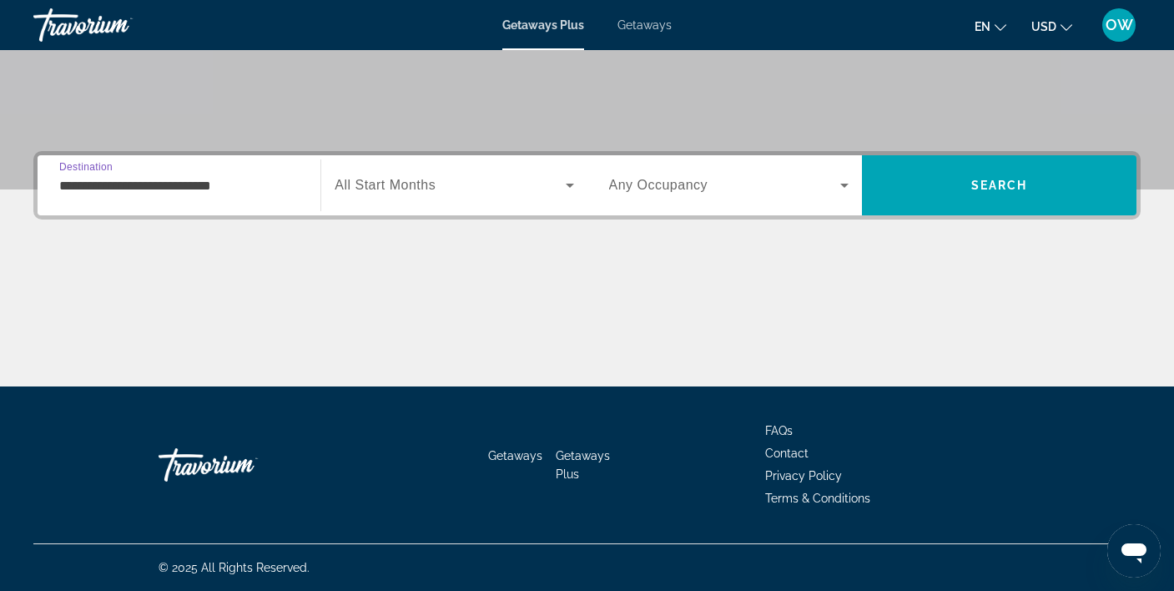
click at [572, 185] on icon "Search widget" at bounding box center [570, 185] width 8 height 4
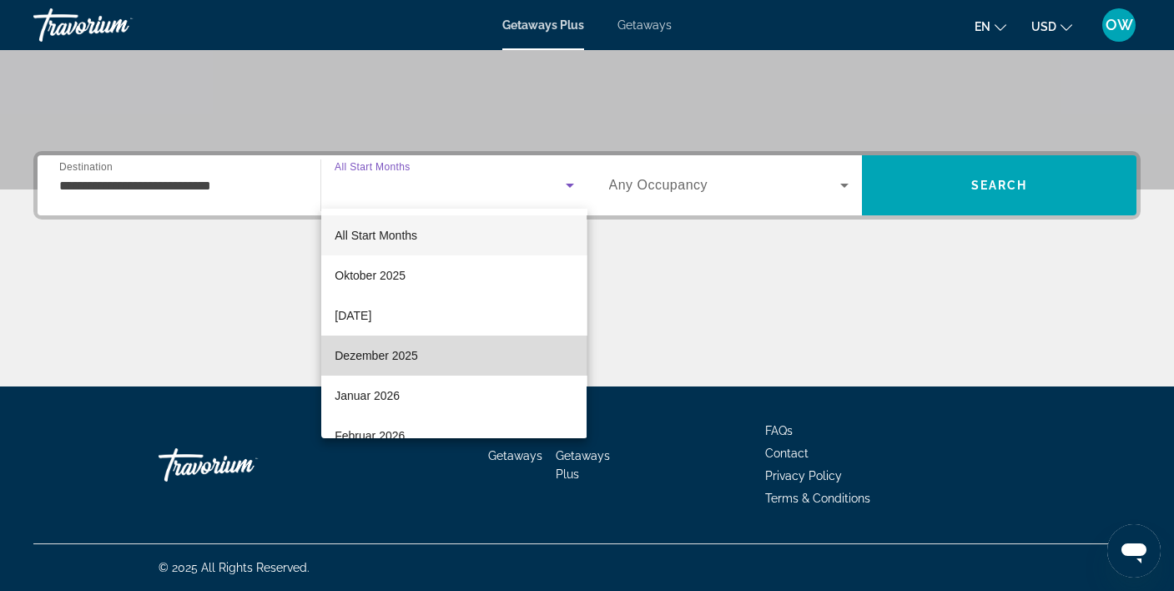
click at [454, 345] on mat-option "Dezember 2025" at bounding box center [453, 355] width 265 height 40
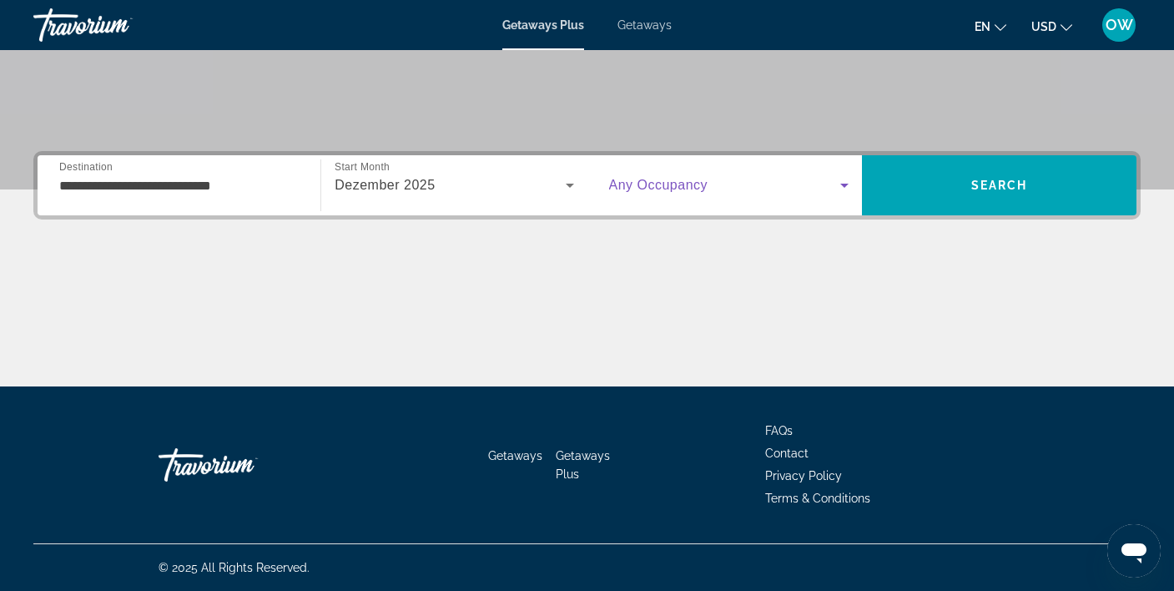
click at [841, 186] on icon "Search widget" at bounding box center [844, 185] width 20 height 20
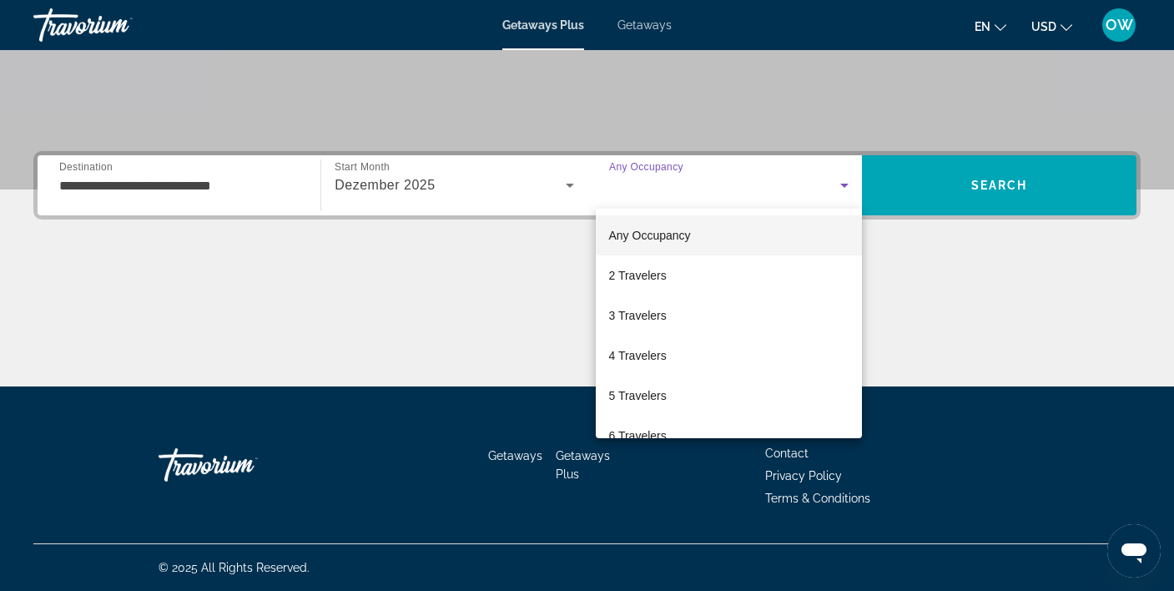
click at [841, 186] on div at bounding box center [587, 295] width 1174 height 591
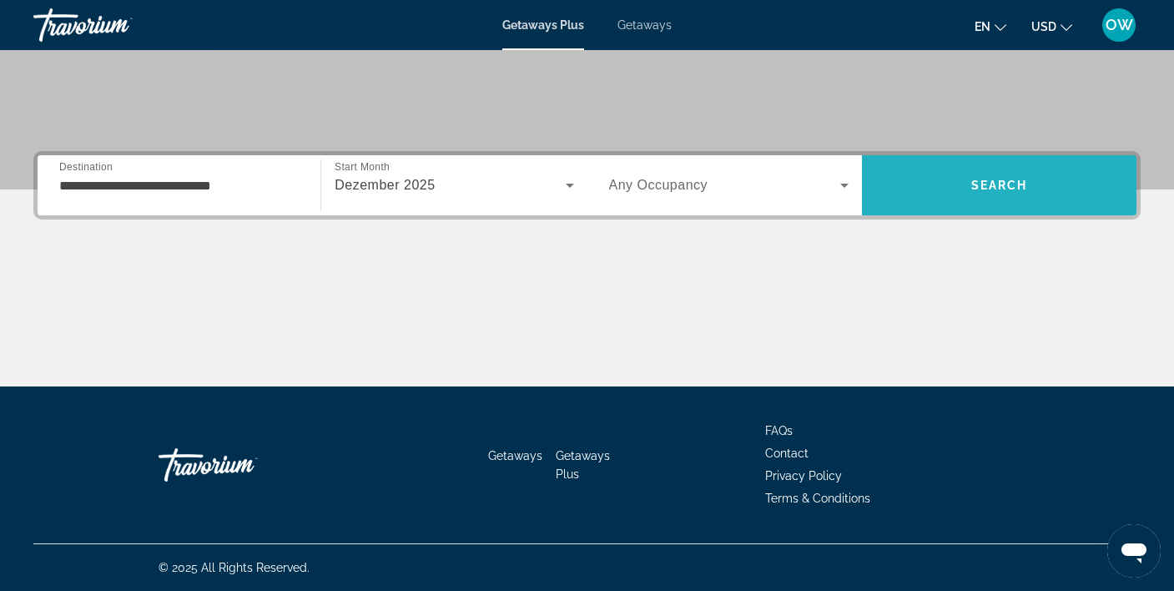
click at [944, 177] on span "Search" at bounding box center [999, 185] width 274 height 40
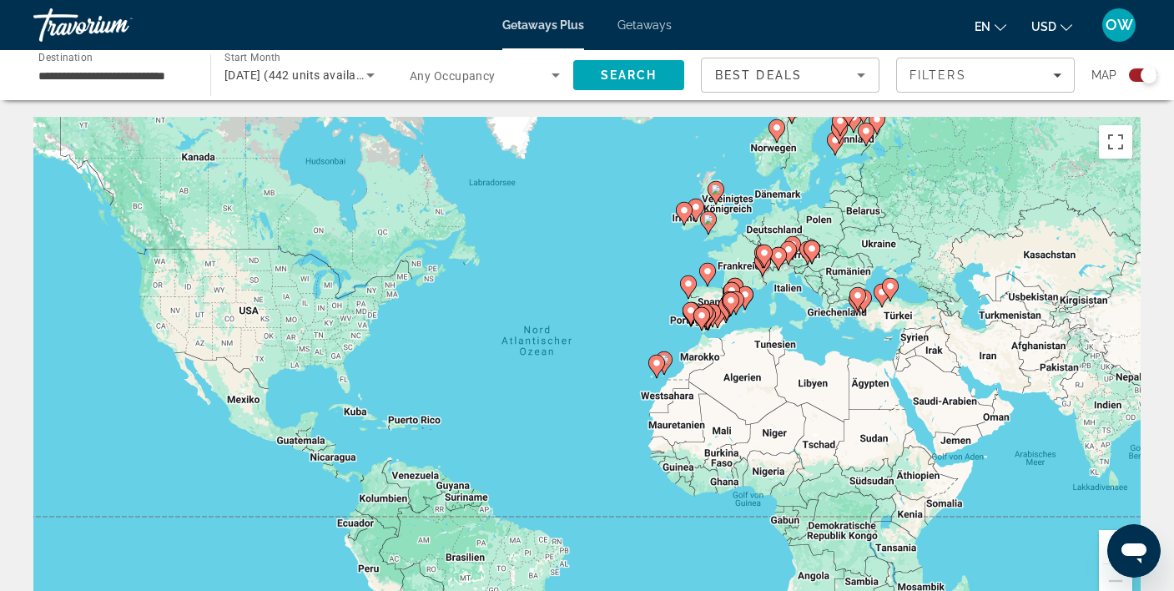
click at [862, 75] on icon "Sort by" at bounding box center [861, 75] width 8 height 4
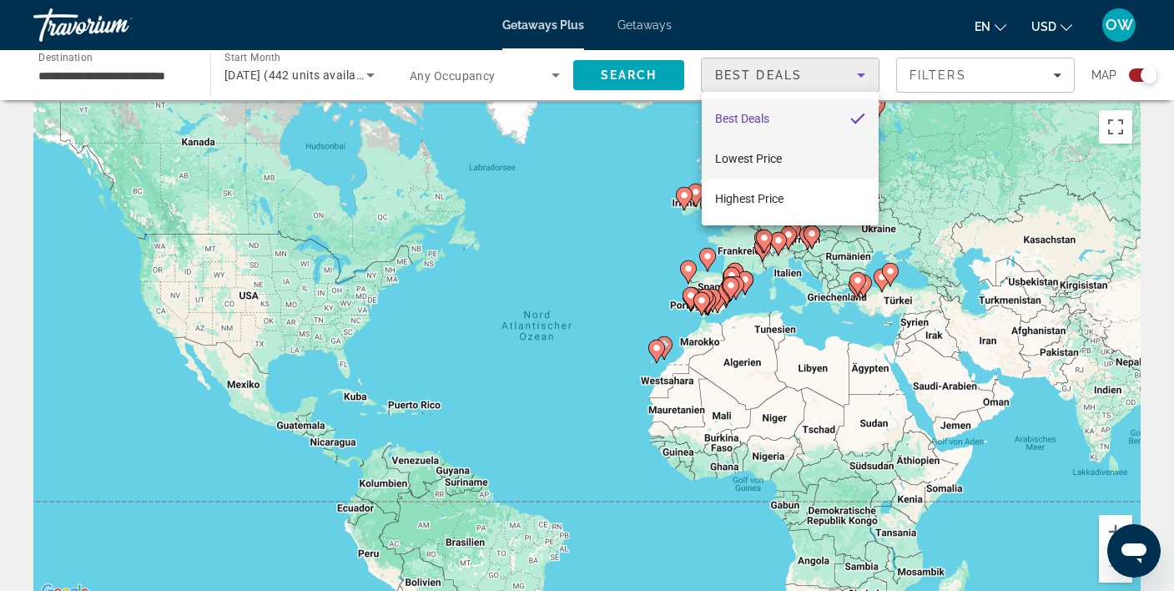
scroll to position [12, 0]
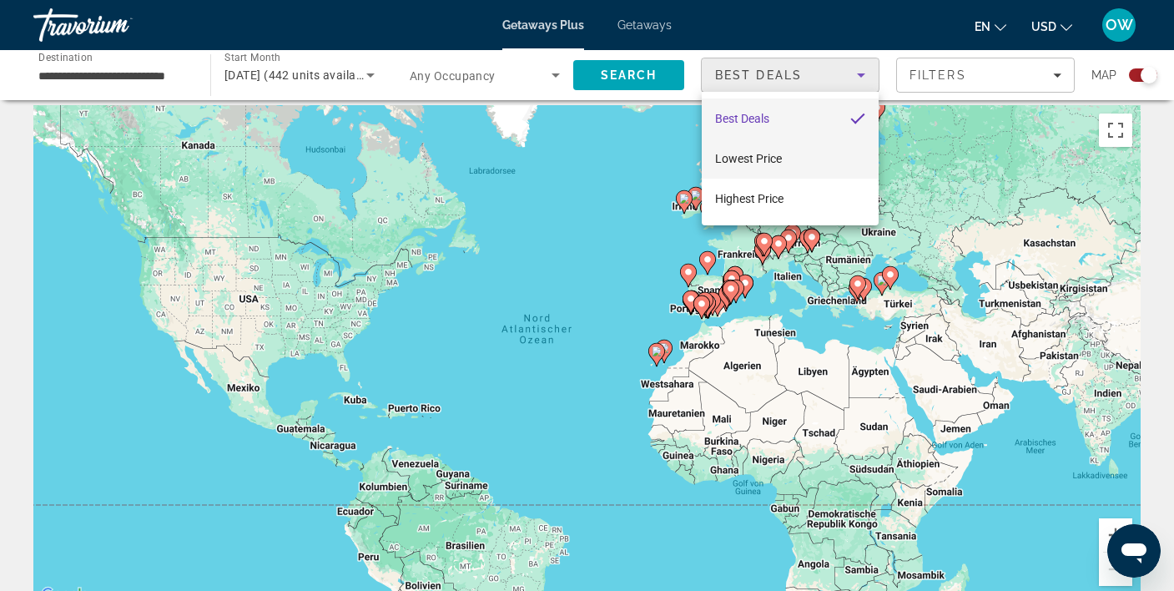
click at [827, 152] on mat-option "Lowest Price" at bounding box center [789, 158] width 177 height 40
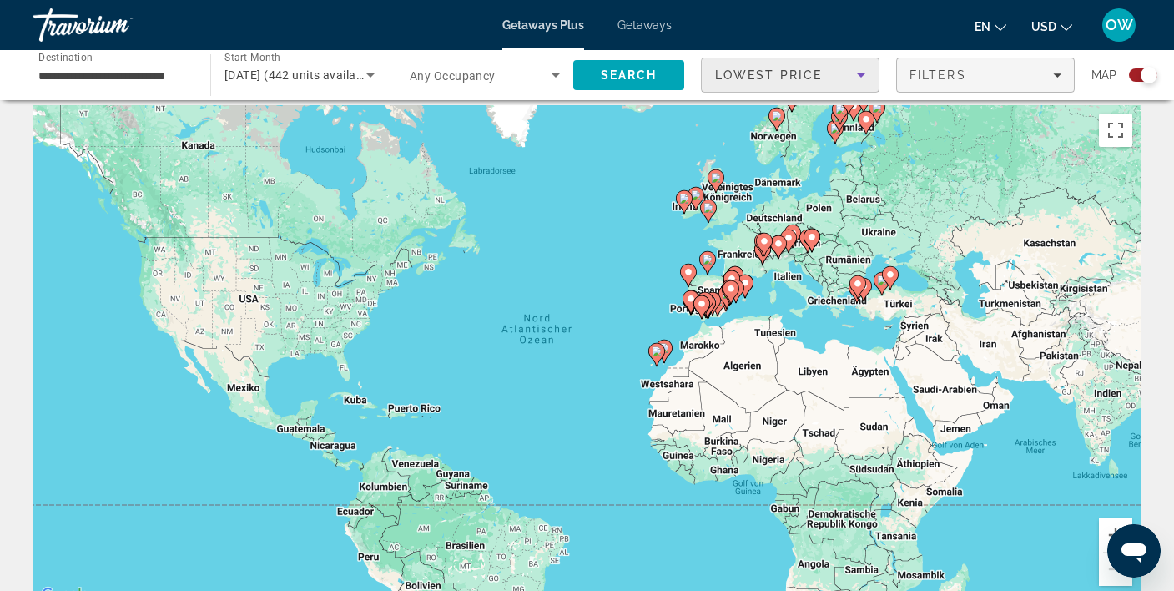
click at [1021, 77] on div "Filters" at bounding box center [985, 74] width 152 height 13
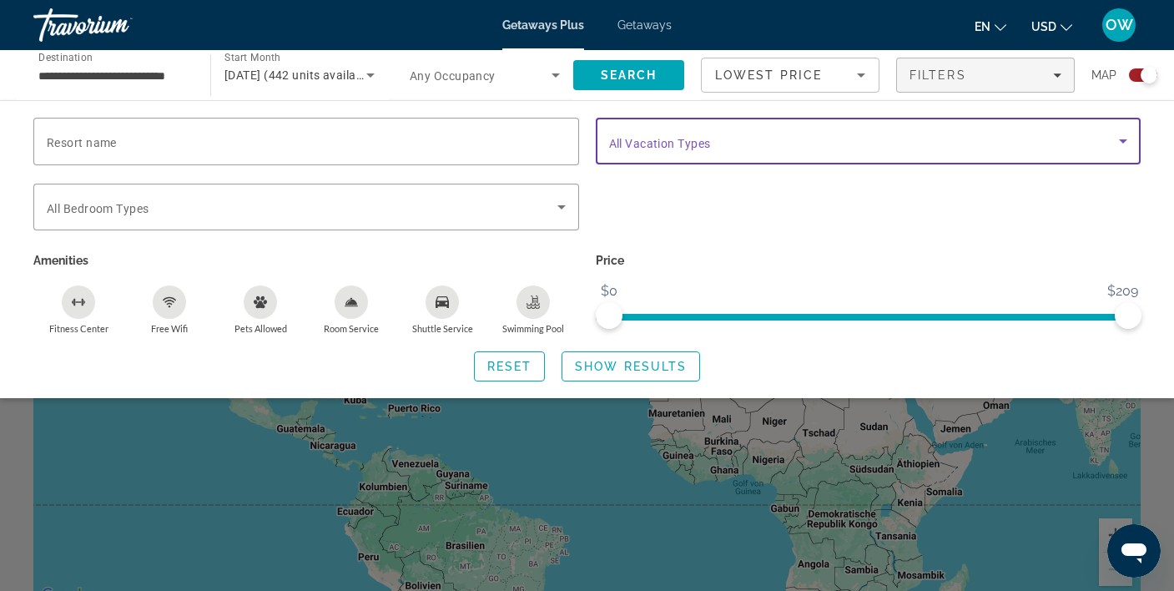
click at [926, 138] on span "Search widget" at bounding box center [864, 141] width 510 height 20
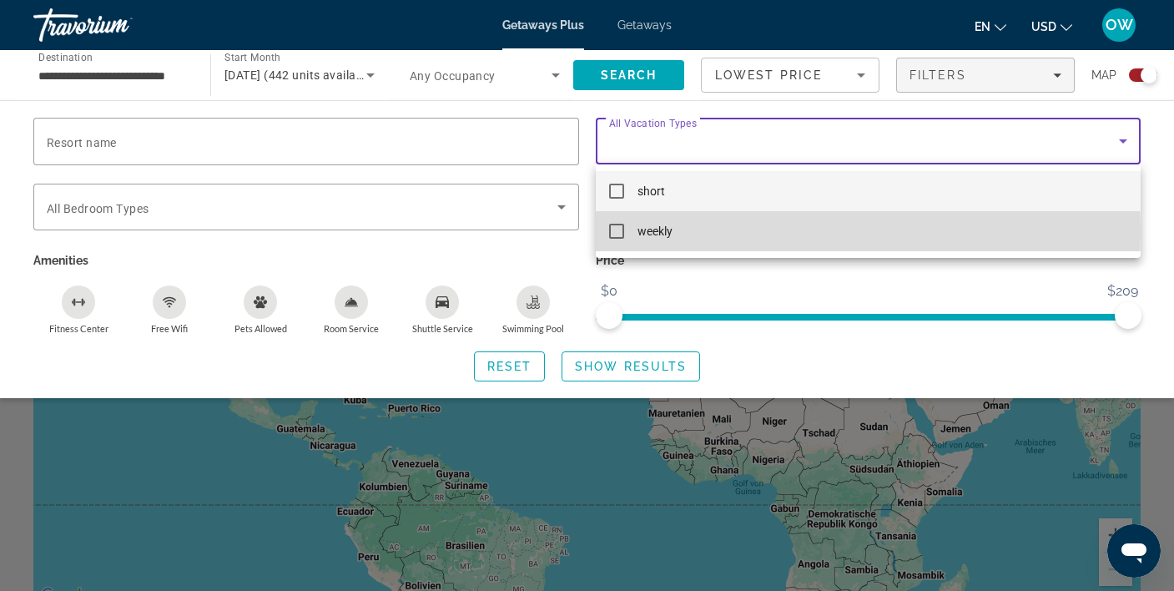
click at [614, 231] on mat-pseudo-checkbox at bounding box center [616, 231] width 15 height 15
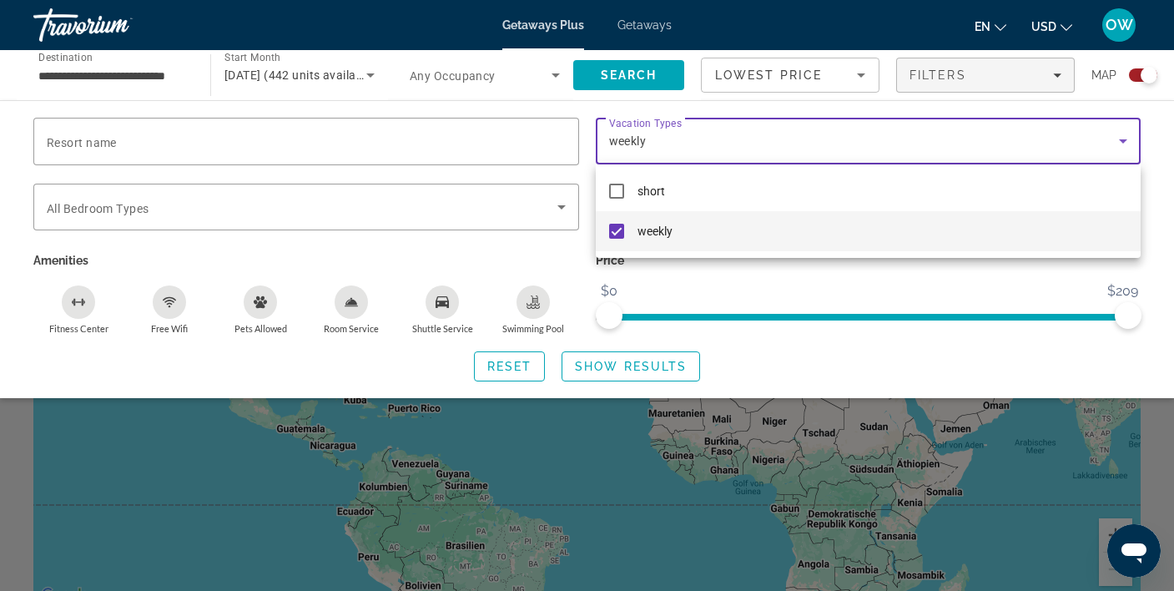
click at [617, 233] on mat-pseudo-checkbox at bounding box center [616, 231] width 15 height 15
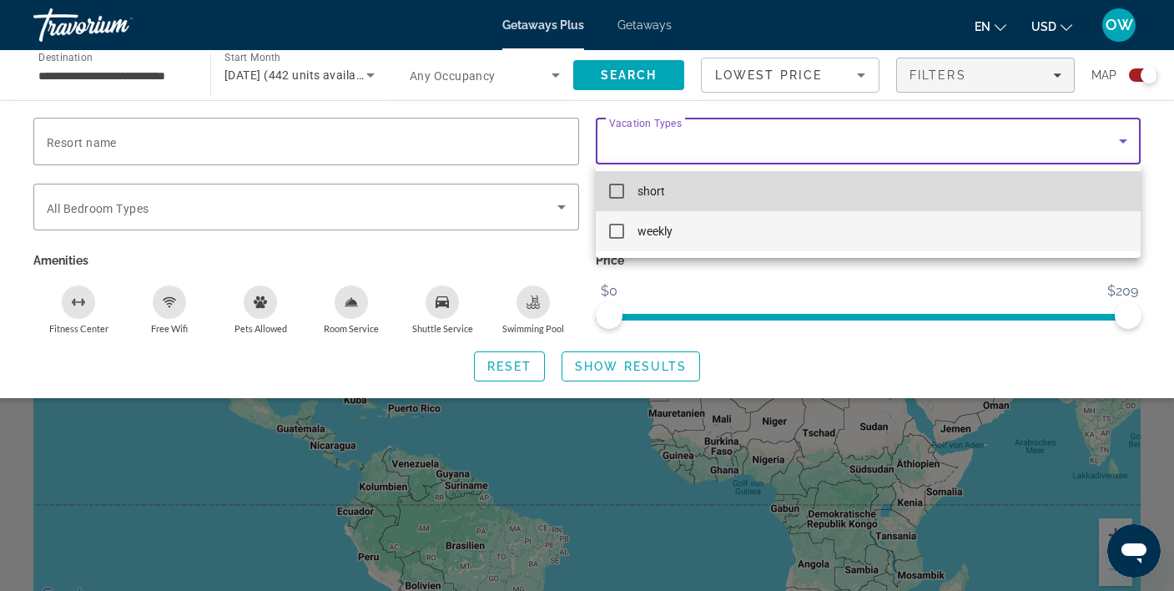
click at [617, 189] on mat-pseudo-checkbox at bounding box center [616, 190] width 15 height 15
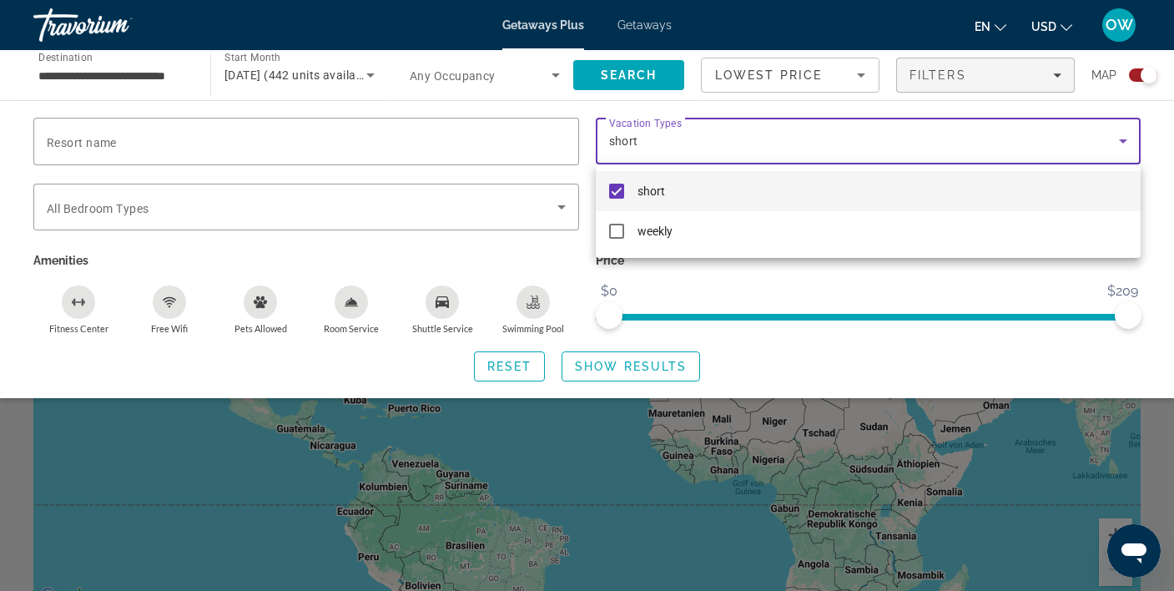
click at [530, 300] on div at bounding box center [587, 295] width 1174 height 591
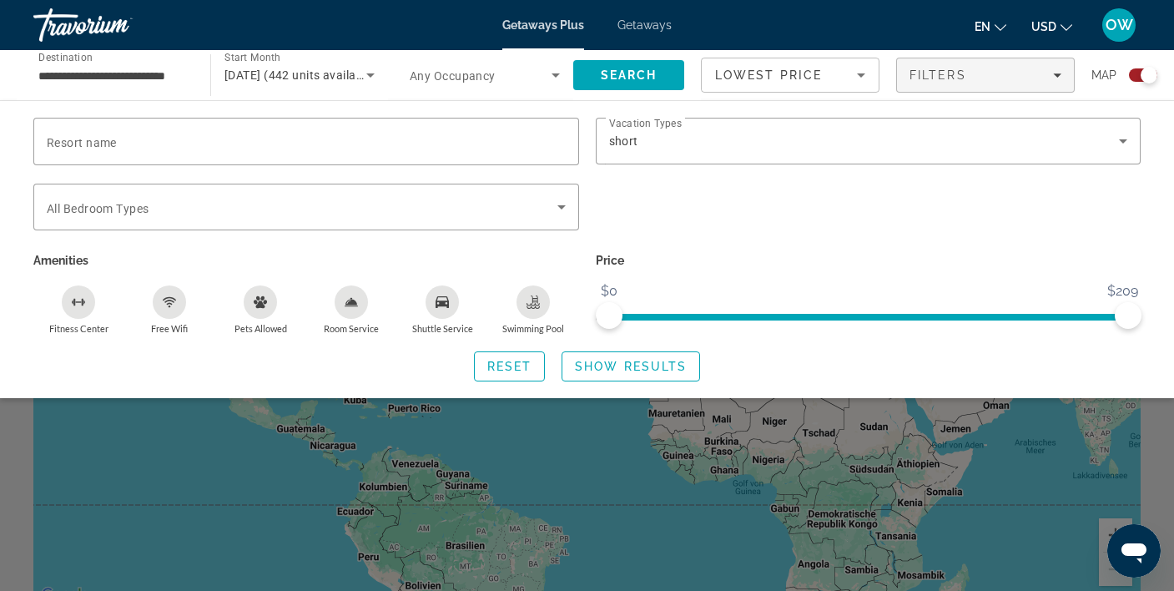
click at [535, 300] on icon "Swimming Pool" at bounding box center [533, 299] width 7 height 8
click at [175, 296] on icon "Free Wifi" at bounding box center [169, 301] width 13 height 13
click at [656, 367] on span "Show Results" at bounding box center [631, 365] width 112 height 13
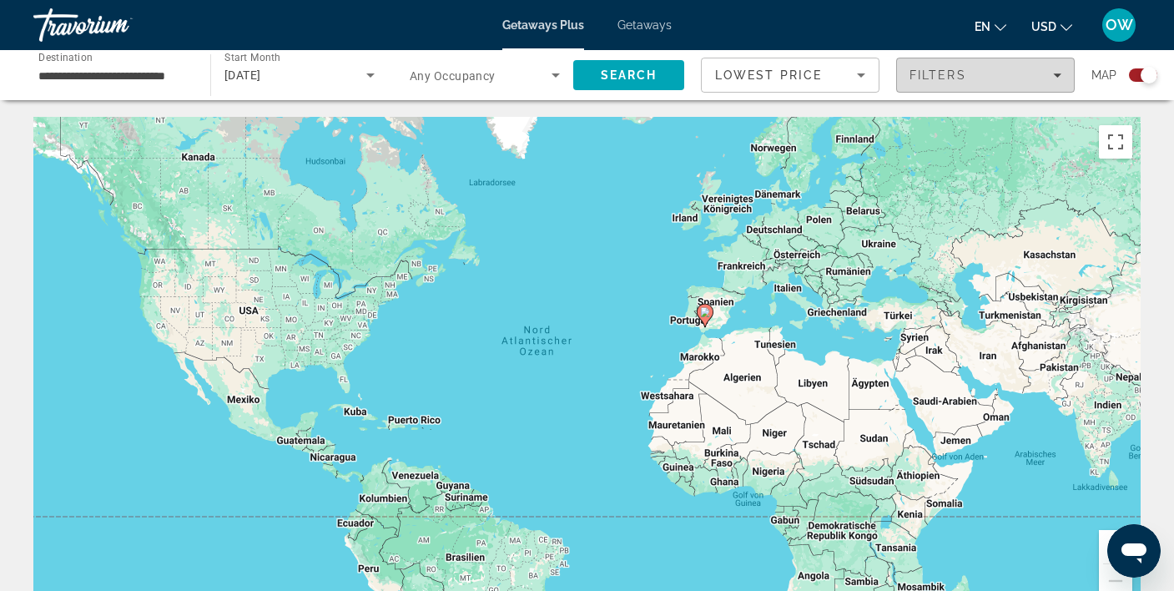
click at [1037, 77] on div "Filters" at bounding box center [985, 74] width 152 height 13
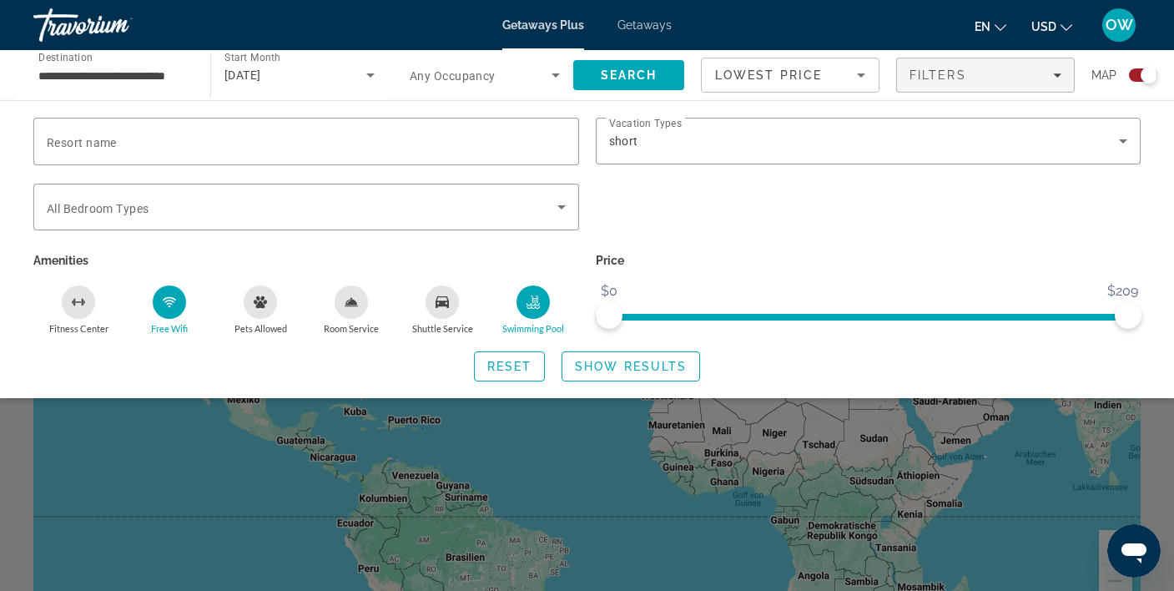
click at [173, 307] on icon "Free Wifi" at bounding box center [169, 301] width 13 height 13
click at [633, 365] on span "Show Results" at bounding box center [631, 365] width 112 height 13
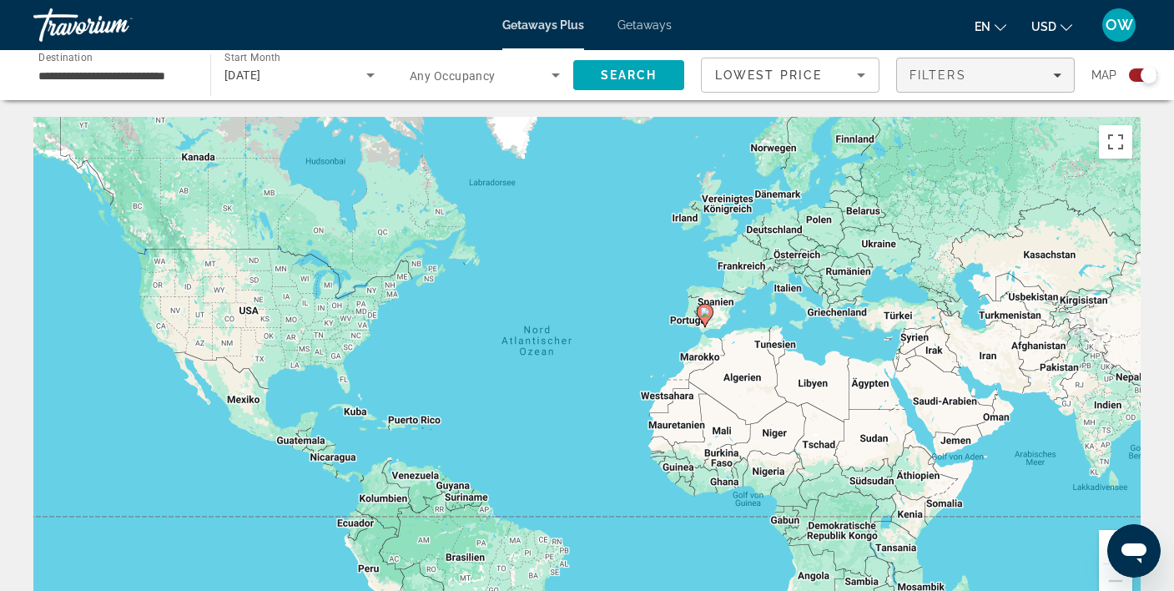
click at [1032, 66] on span "Filters" at bounding box center [985, 75] width 177 height 40
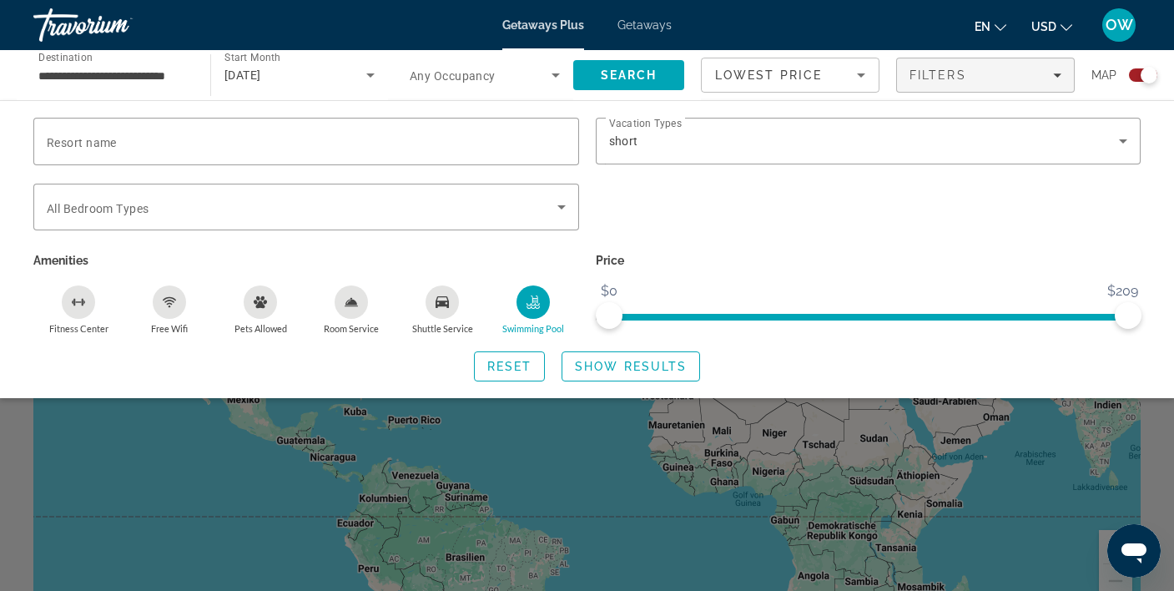
click at [525, 305] on div "Swimming Pool" at bounding box center [532, 301] width 33 height 33
click at [646, 364] on span "Show Results" at bounding box center [631, 365] width 112 height 13
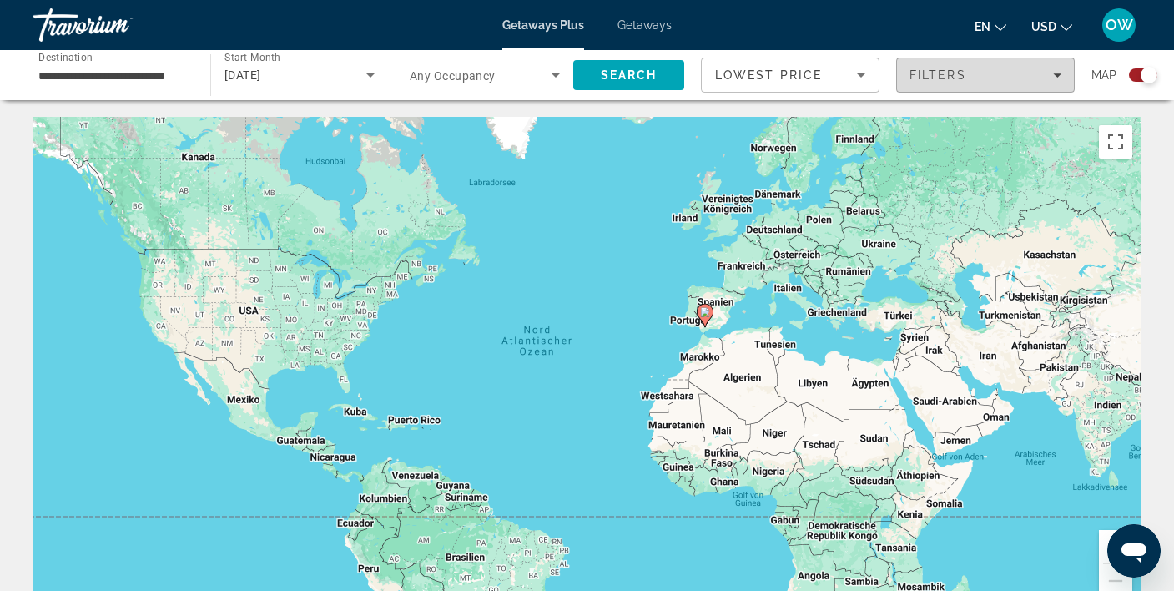
click at [1049, 75] on div "Filters" at bounding box center [985, 74] width 152 height 13
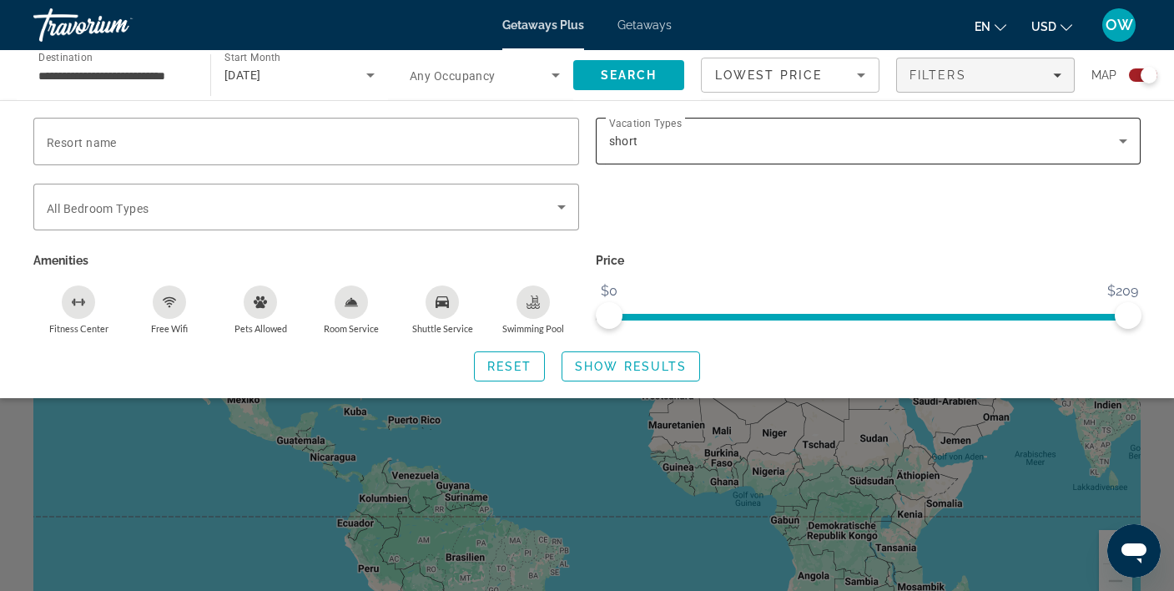
click at [1083, 145] on div "short" at bounding box center [864, 141] width 510 height 20
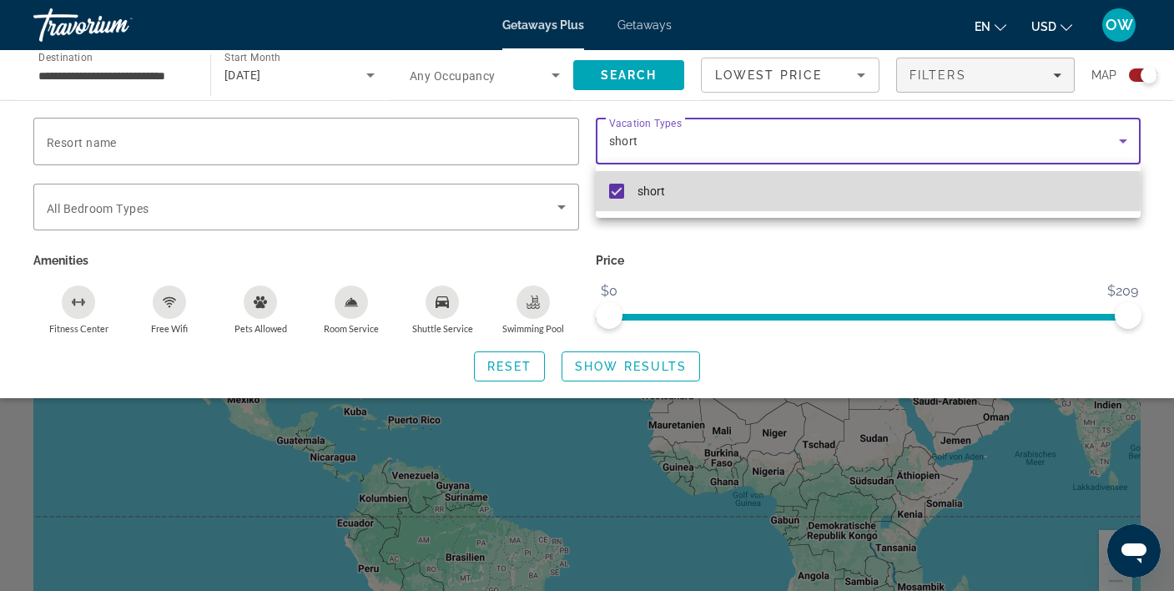
click at [620, 191] on mat-pseudo-checkbox at bounding box center [616, 190] width 15 height 15
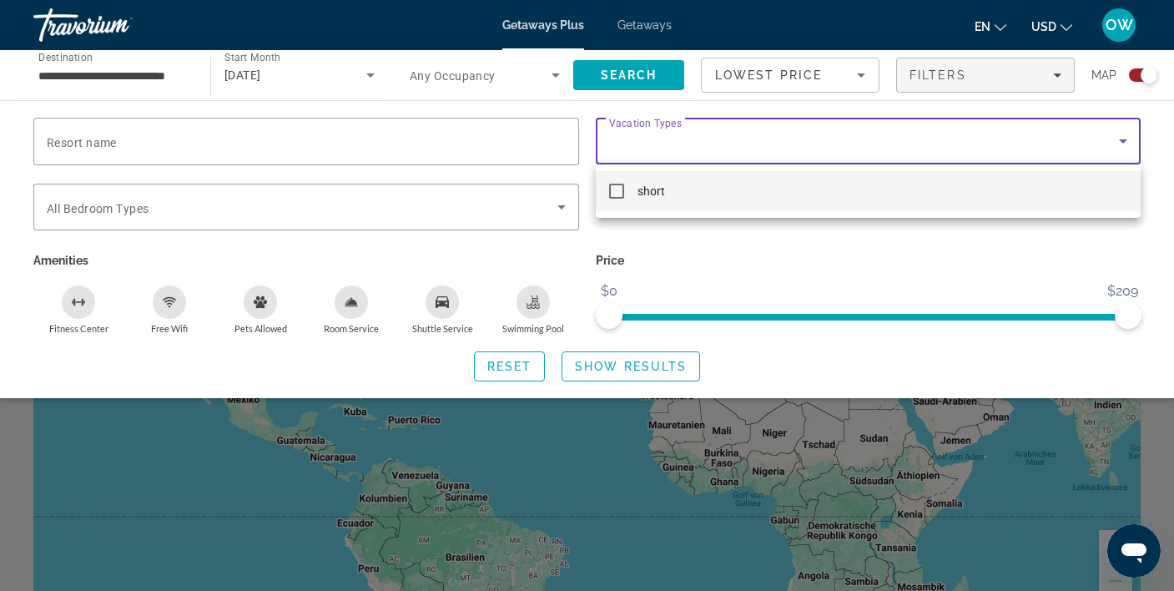
click at [520, 363] on div at bounding box center [587, 295] width 1174 height 591
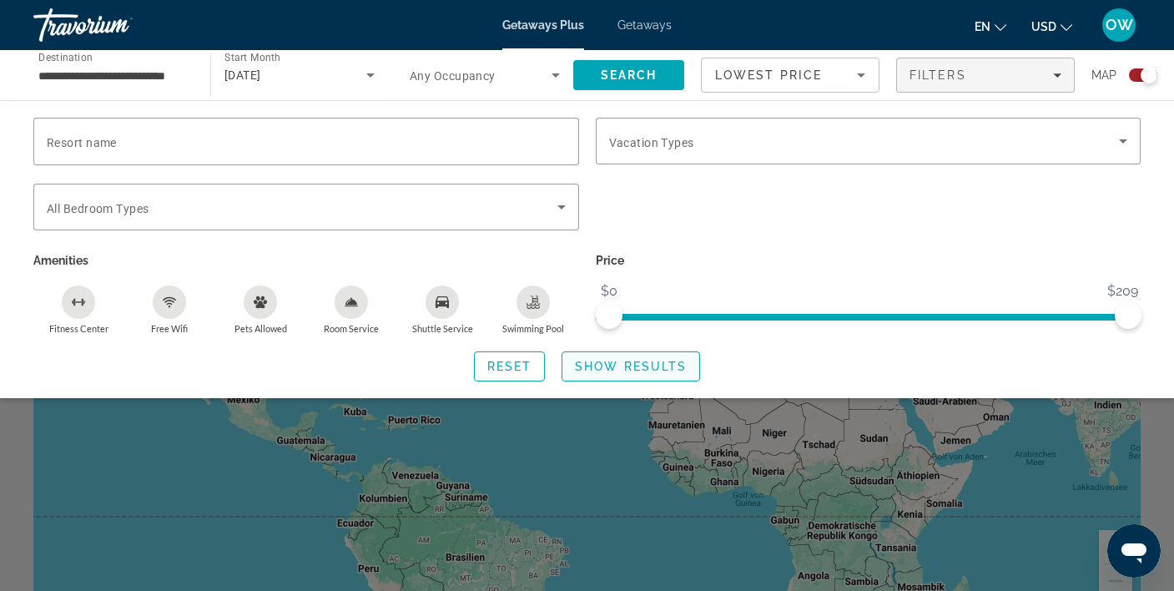
click at [670, 365] on span "Show Results" at bounding box center [631, 365] width 112 height 13
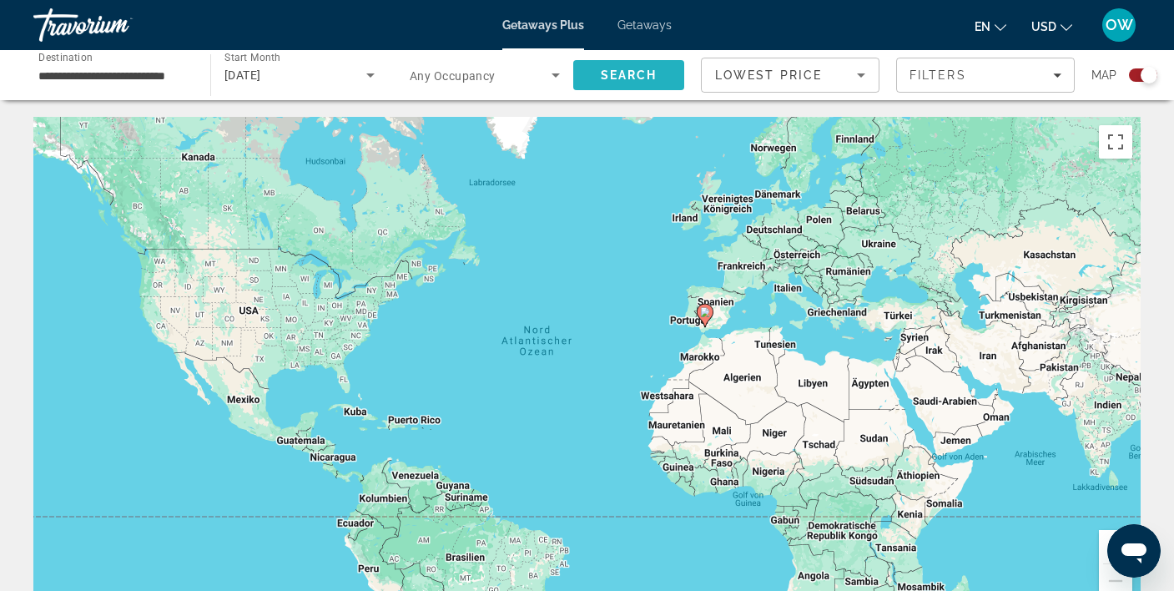
click at [631, 66] on span "Search" at bounding box center [628, 75] width 111 height 40
click at [154, 70] on input "**********" at bounding box center [113, 76] width 150 height 20
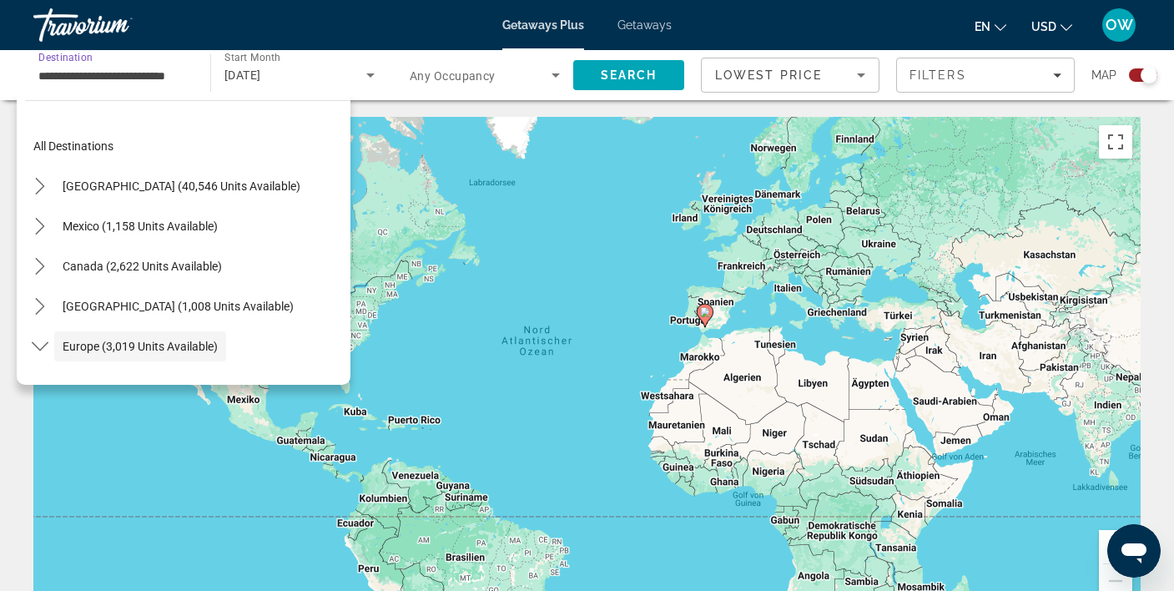
scroll to position [99, 0]
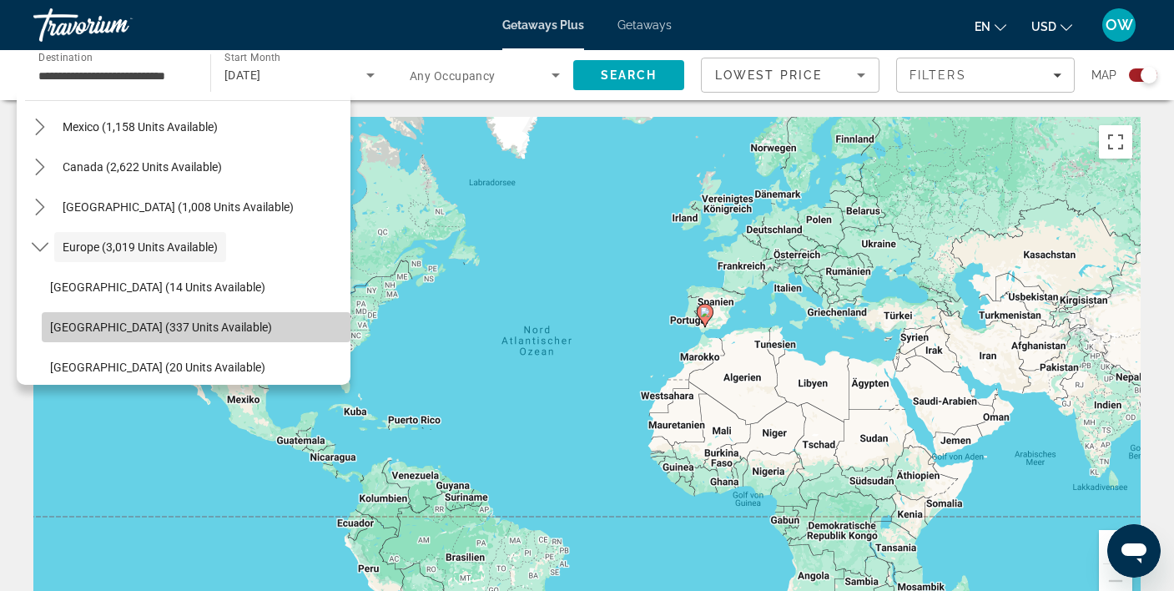
click at [174, 320] on span "Austria (337 units available)" at bounding box center [161, 326] width 222 height 13
type input "**********"
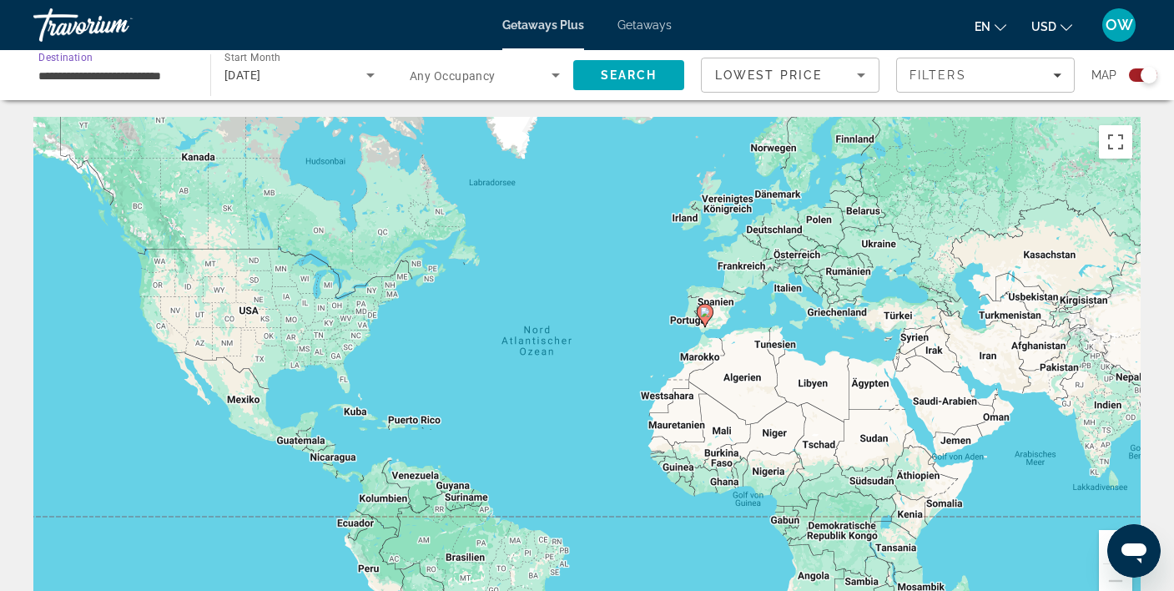
scroll to position [0, 0]
click at [359, 71] on div "December 2025" at bounding box center [295, 75] width 142 height 20
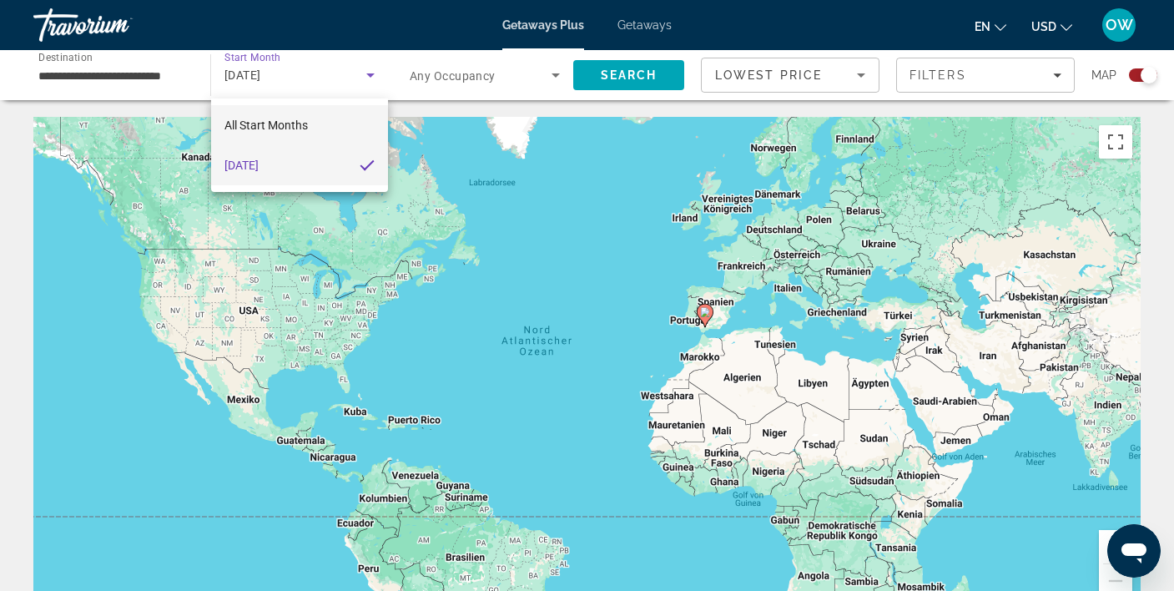
click at [319, 118] on mat-option "All Start Months" at bounding box center [299, 125] width 177 height 40
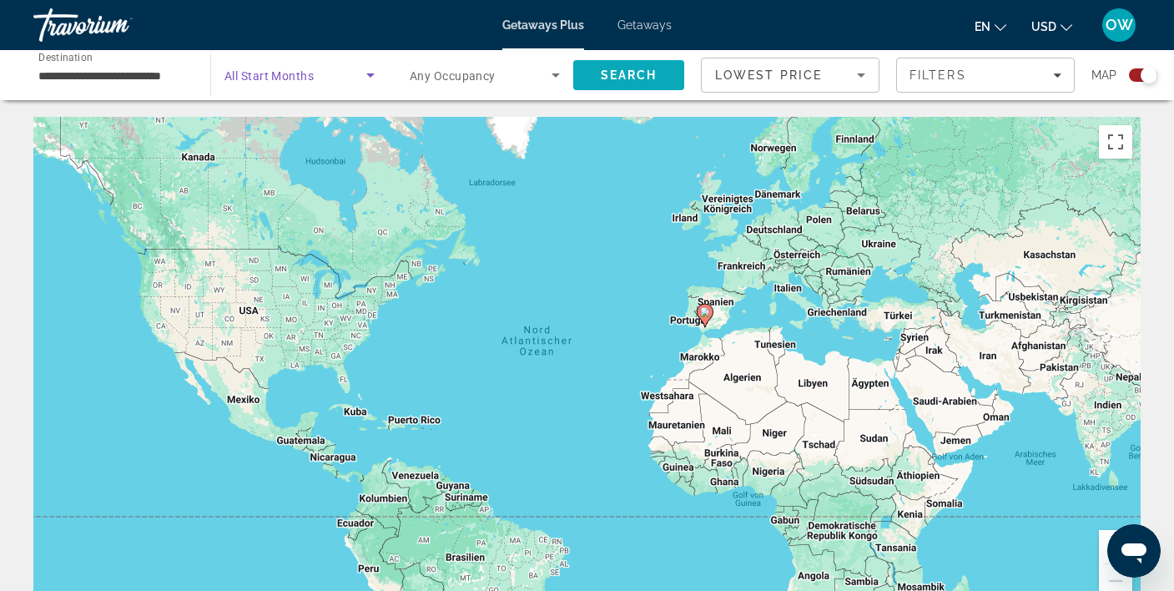
click at [627, 64] on span "Search" at bounding box center [628, 75] width 111 height 40
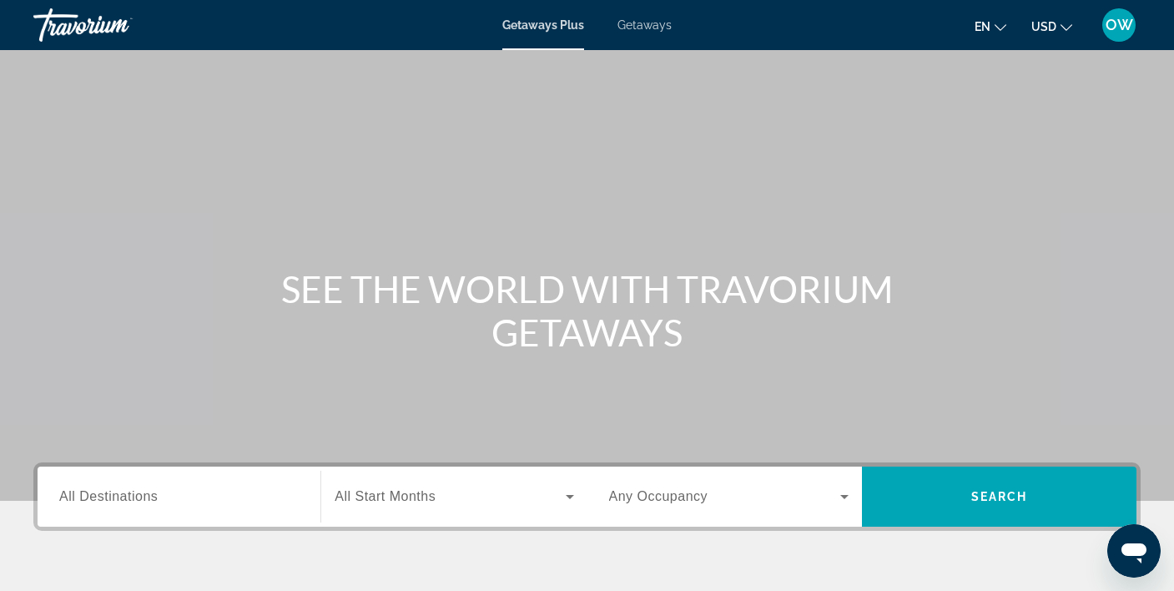
click at [191, 479] on div "Search widget" at bounding box center [178, 497] width 239 height 48
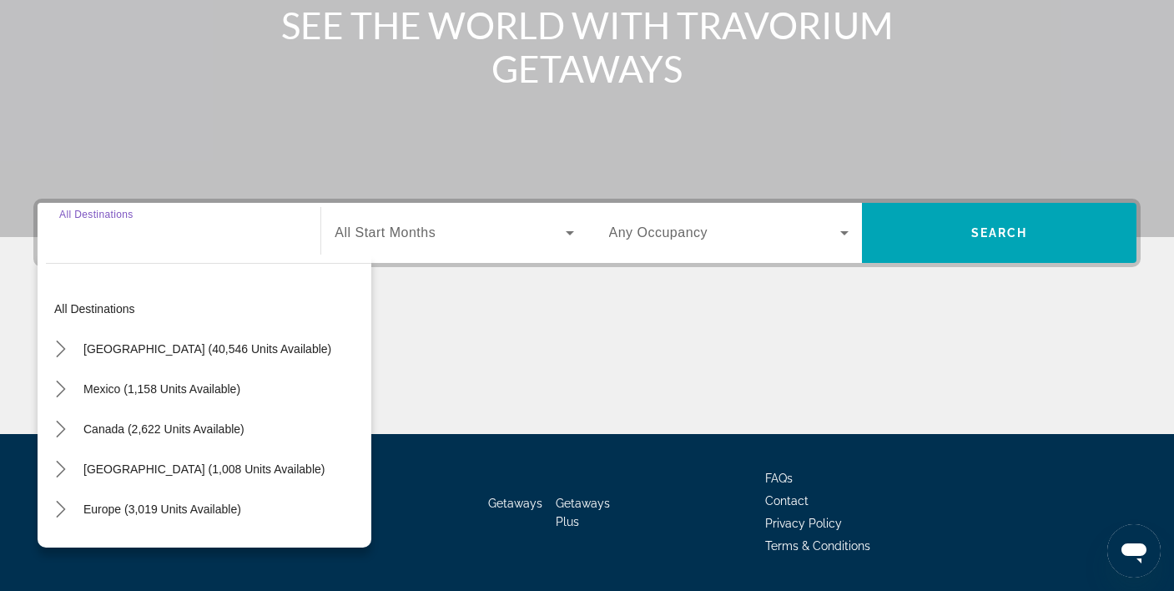
scroll to position [311, 0]
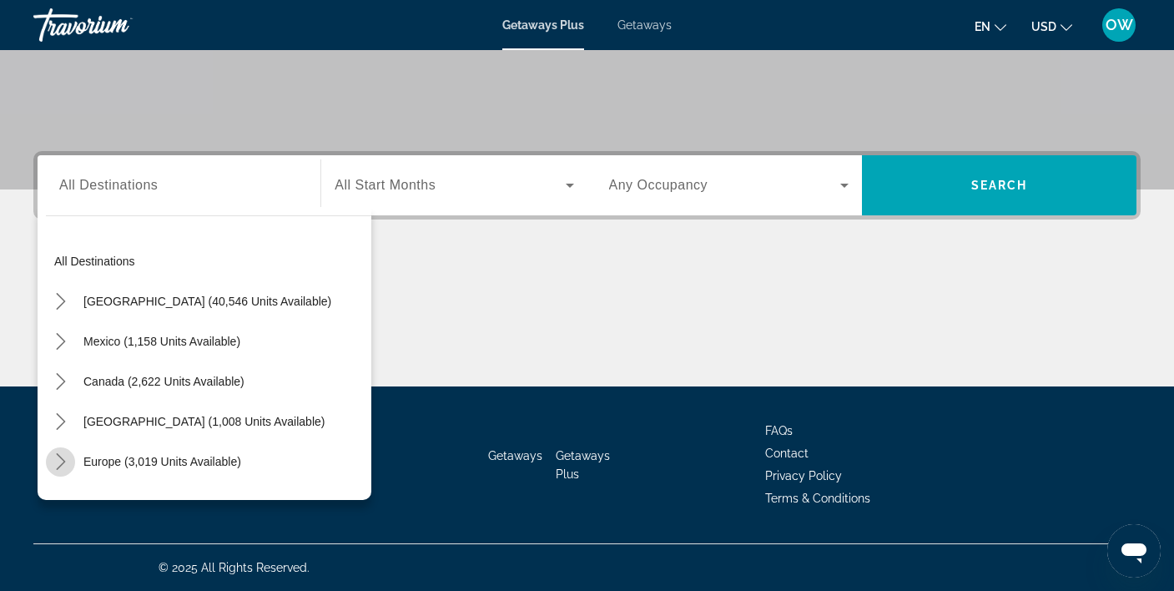
click at [63, 461] on icon "Toggle Europe (3,019 units available) submenu" at bounding box center [60, 461] width 9 height 17
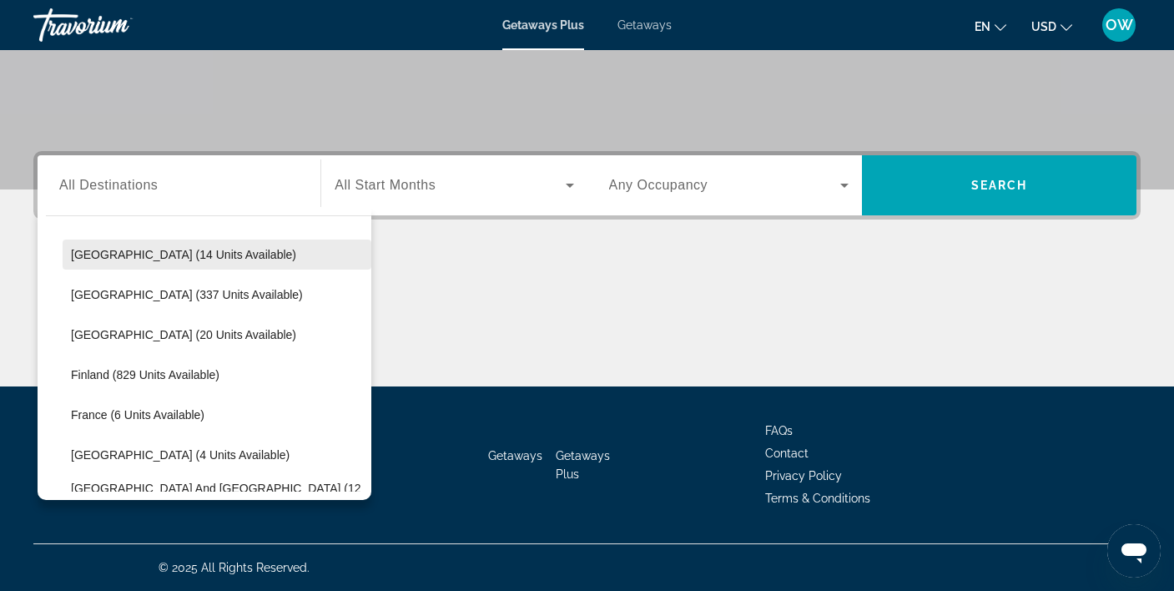
scroll to position [248, 0]
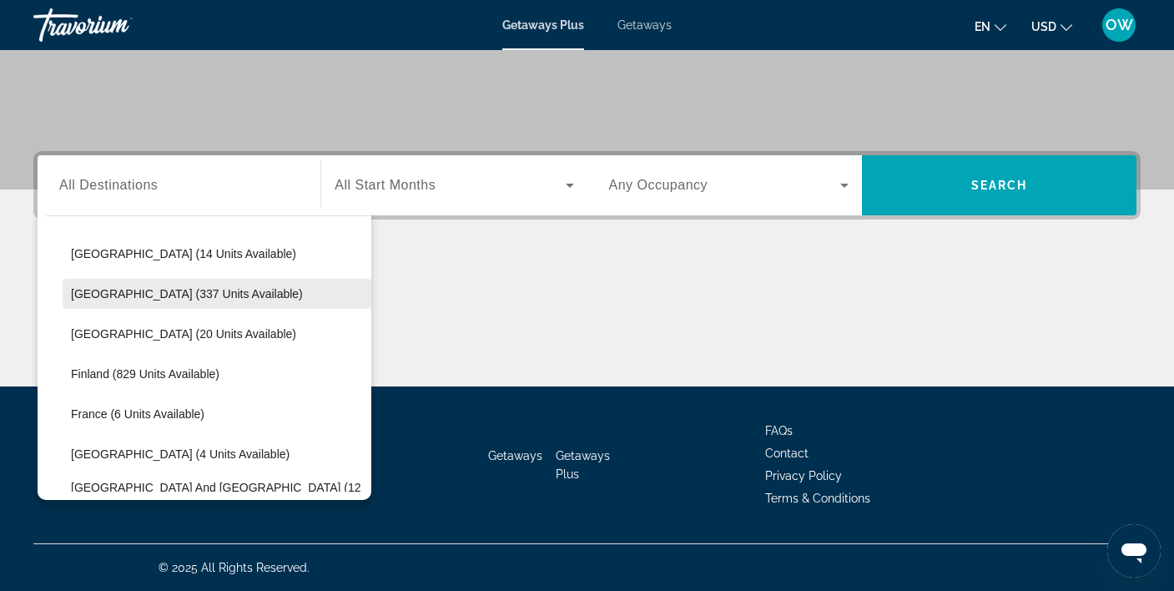
click at [179, 291] on span "[GEOGRAPHIC_DATA] (337 units available)" at bounding box center [187, 293] width 232 height 13
type input "**********"
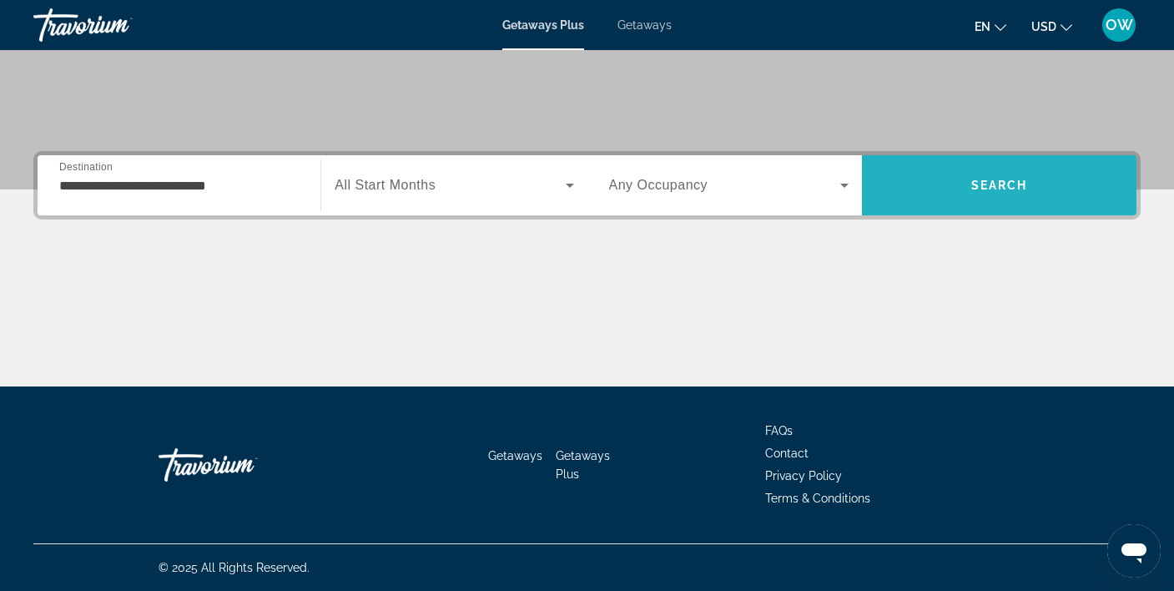
click at [953, 177] on span "Search" at bounding box center [999, 185] width 274 height 40
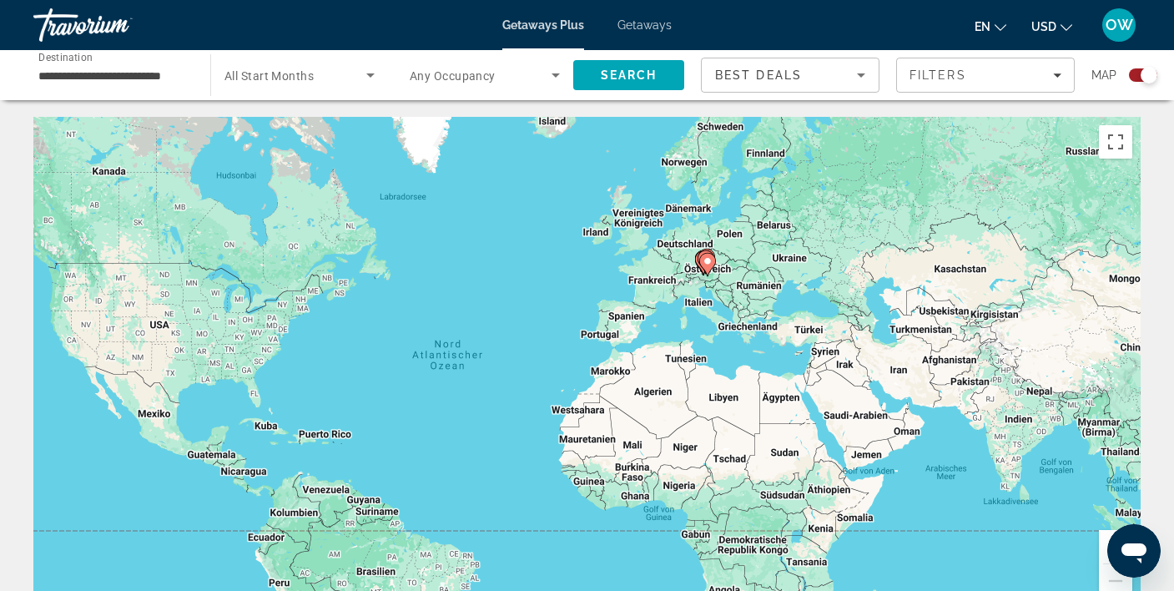
drag, startPoint x: 998, startPoint y: 380, endPoint x: 904, endPoint y: 392, distance: 94.3
click at [907, 395] on div "Um den Modus zum Ziehen mit der Tastatur zu aktivieren, drückst du Alt + Eingab…" at bounding box center [586, 367] width 1107 height 500
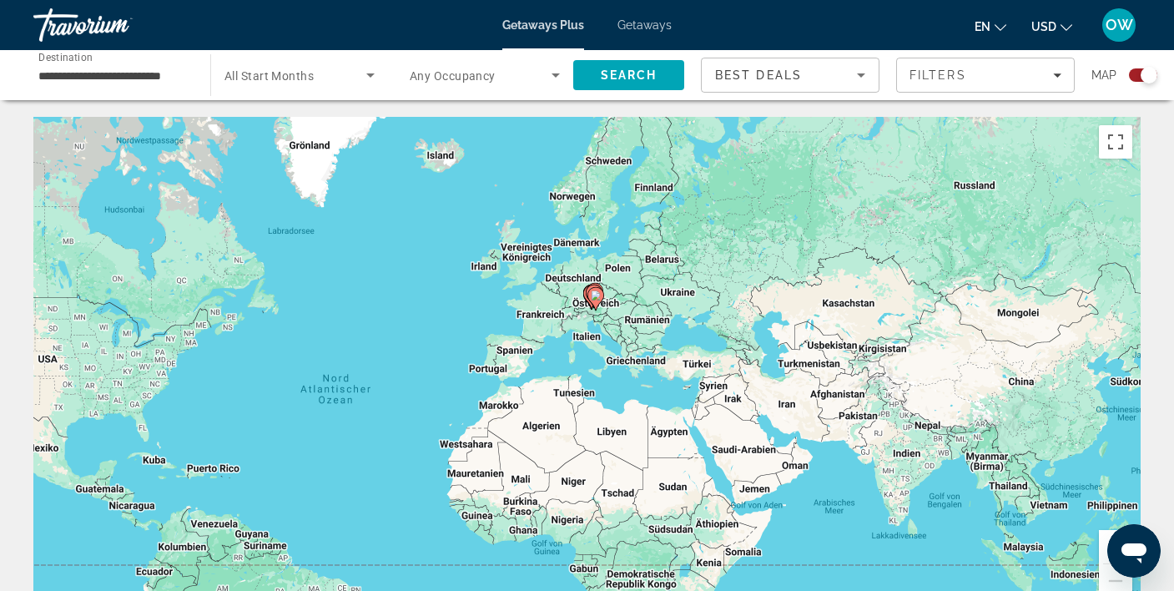
drag, startPoint x: 943, startPoint y: 345, endPoint x: 826, endPoint y: 381, distance: 123.0
click at [826, 381] on div "Um den Modus zum Ziehen mit der Tastatur zu aktivieren, drückst du Alt + Eingab…" at bounding box center [586, 367] width 1107 height 500
click at [1141, 72] on div "Search widget" at bounding box center [1148, 75] width 17 height 17
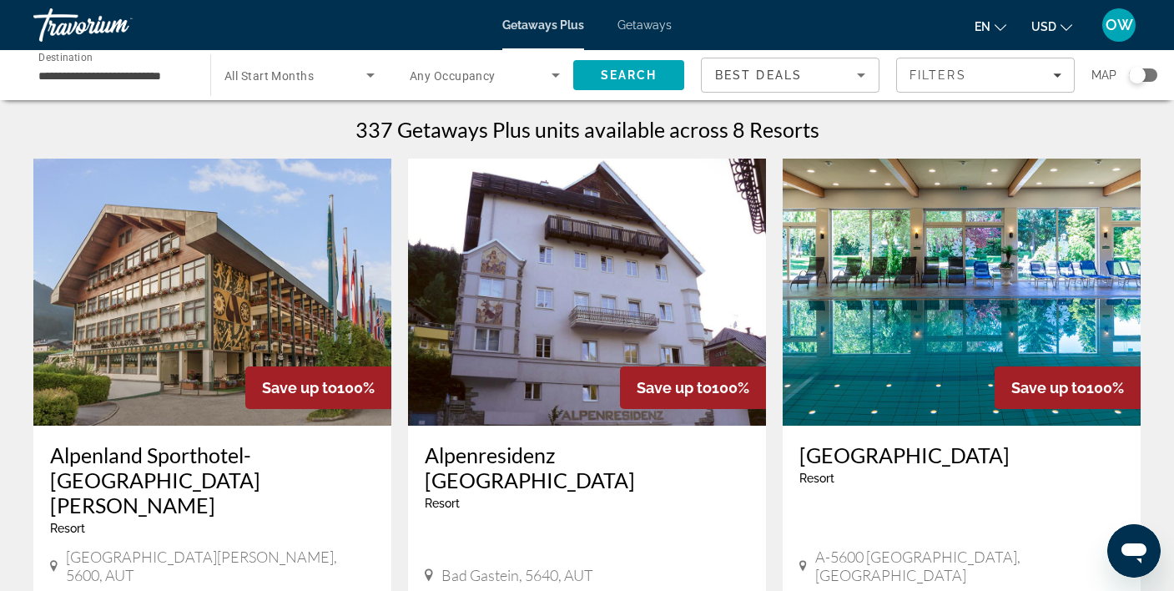
click at [853, 72] on icon "Sort by" at bounding box center [861, 75] width 20 height 20
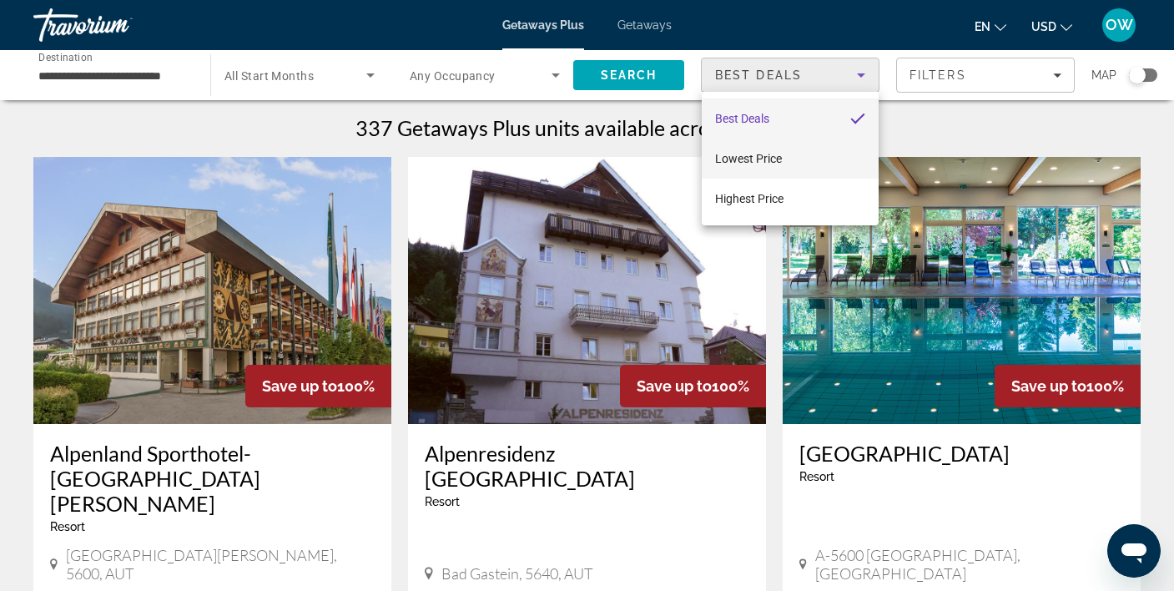
scroll to position [3, 0]
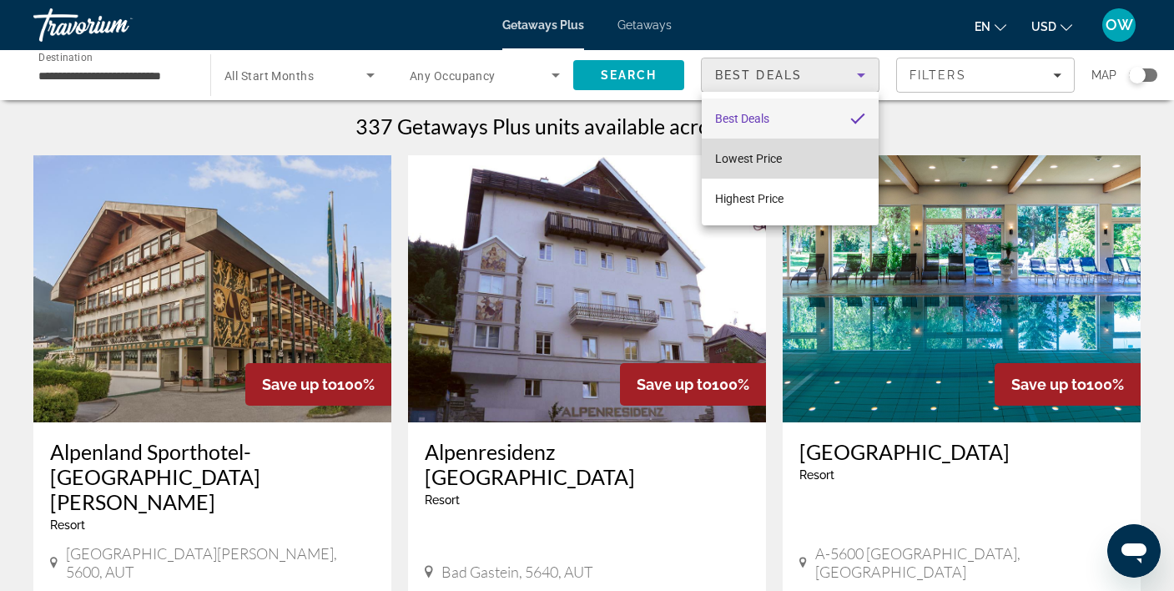
click at [841, 158] on mat-option "Lowest Price" at bounding box center [789, 158] width 177 height 40
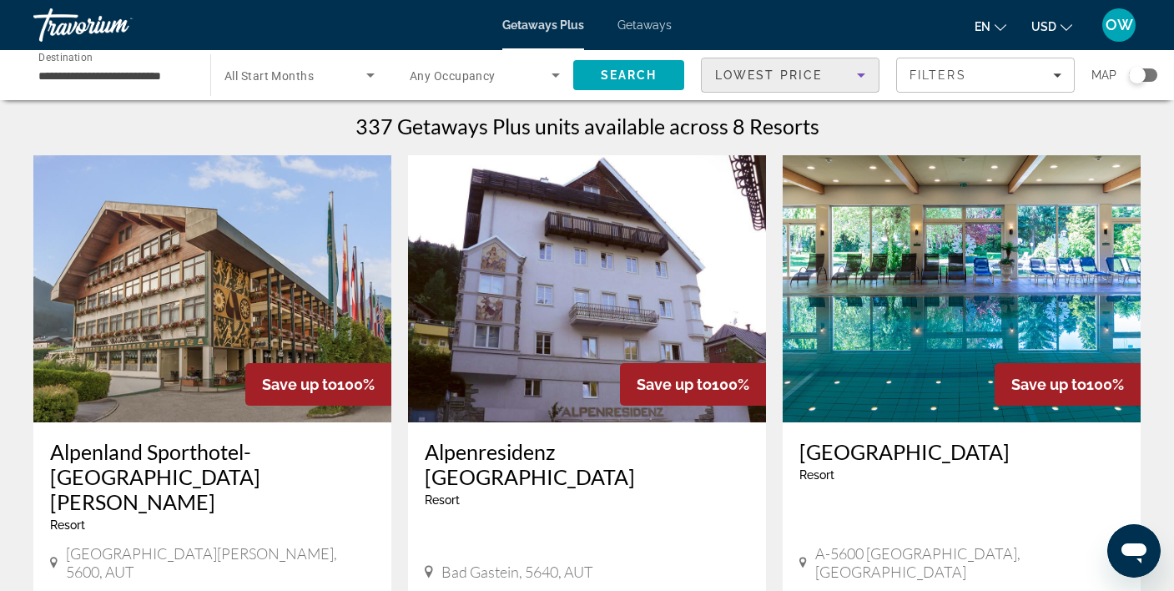
click at [862, 71] on icon "Sort by" at bounding box center [861, 75] width 20 height 20
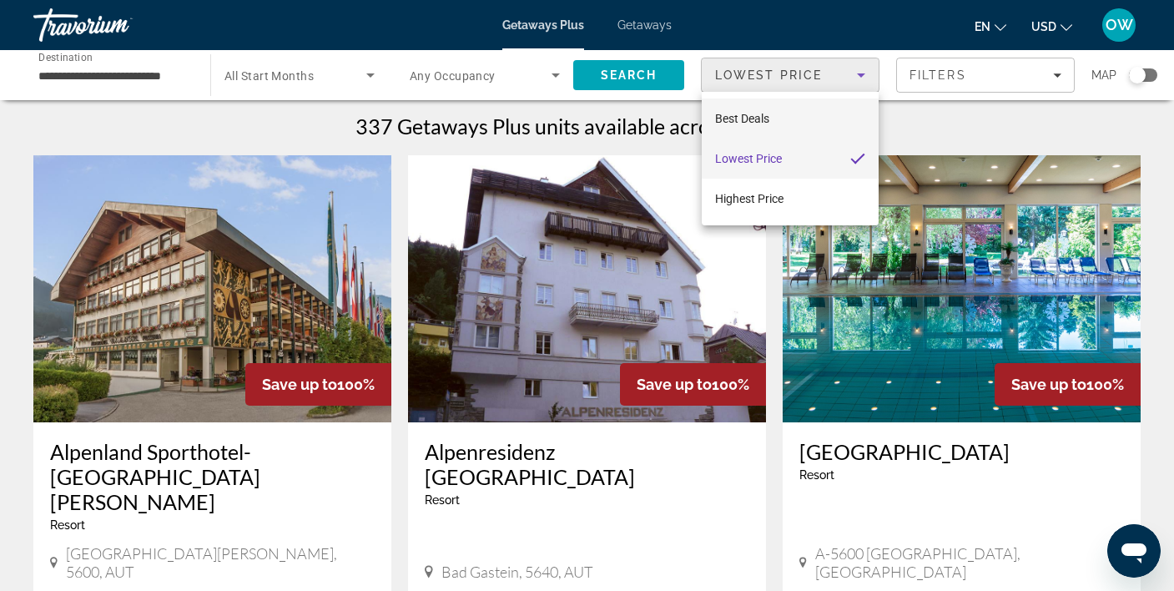
click at [824, 114] on mat-option "Best Deals" at bounding box center [789, 118] width 177 height 40
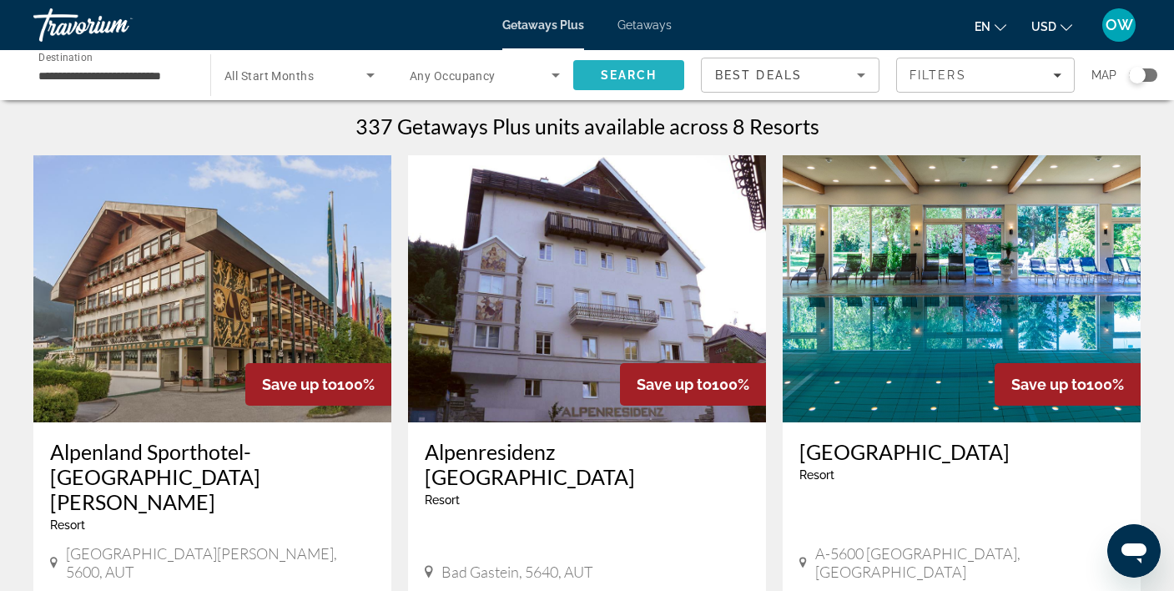
click at [635, 73] on span "Search" at bounding box center [629, 74] width 57 height 13
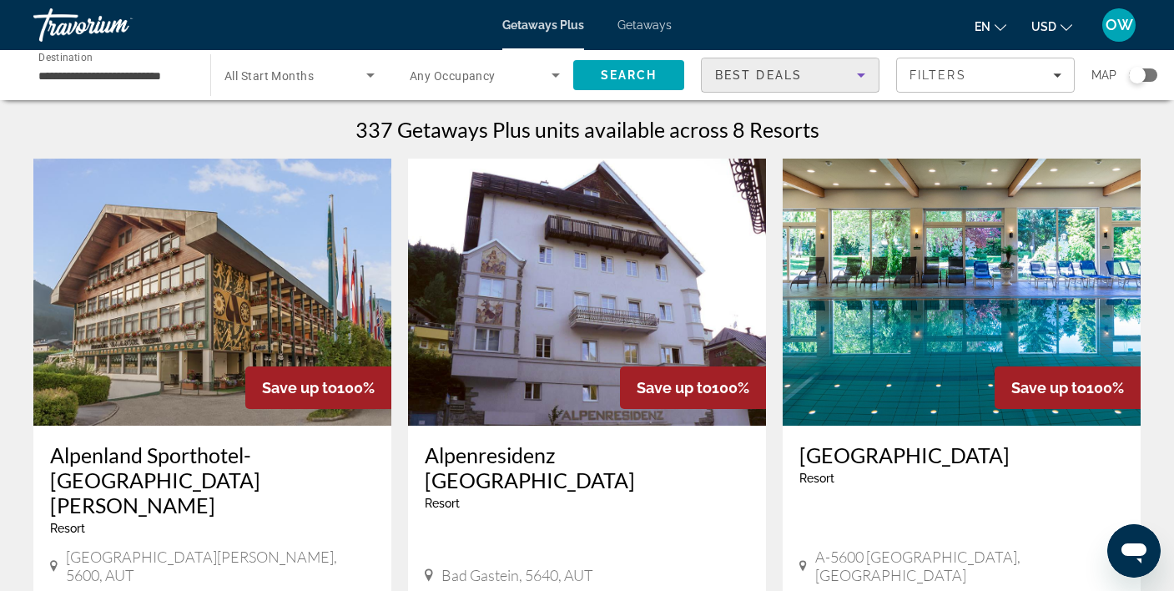
click at [804, 66] on div "Best Deals" at bounding box center [786, 75] width 142 height 20
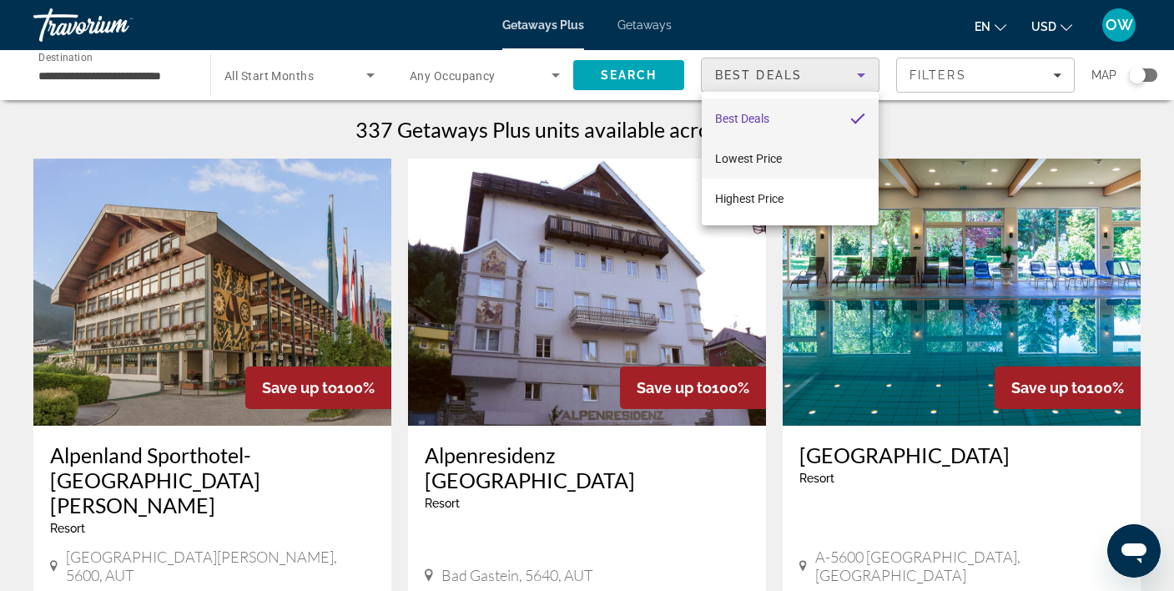
click at [797, 160] on mat-option "Lowest Price" at bounding box center [789, 158] width 177 height 40
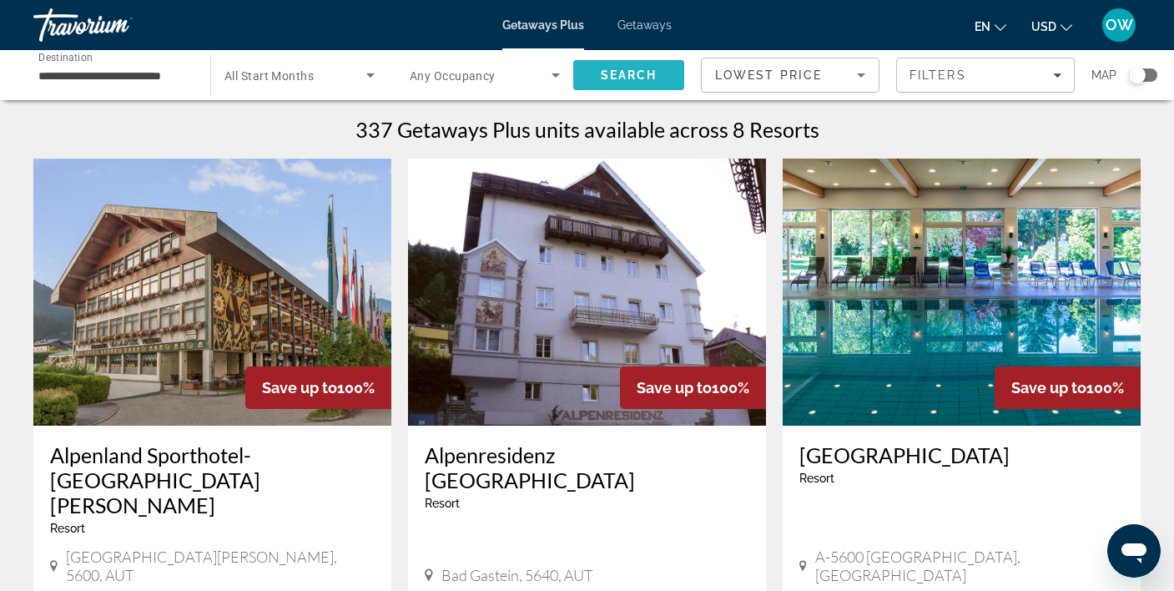
click at [651, 76] on span "Search" at bounding box center [629, 74] width 57 height 13
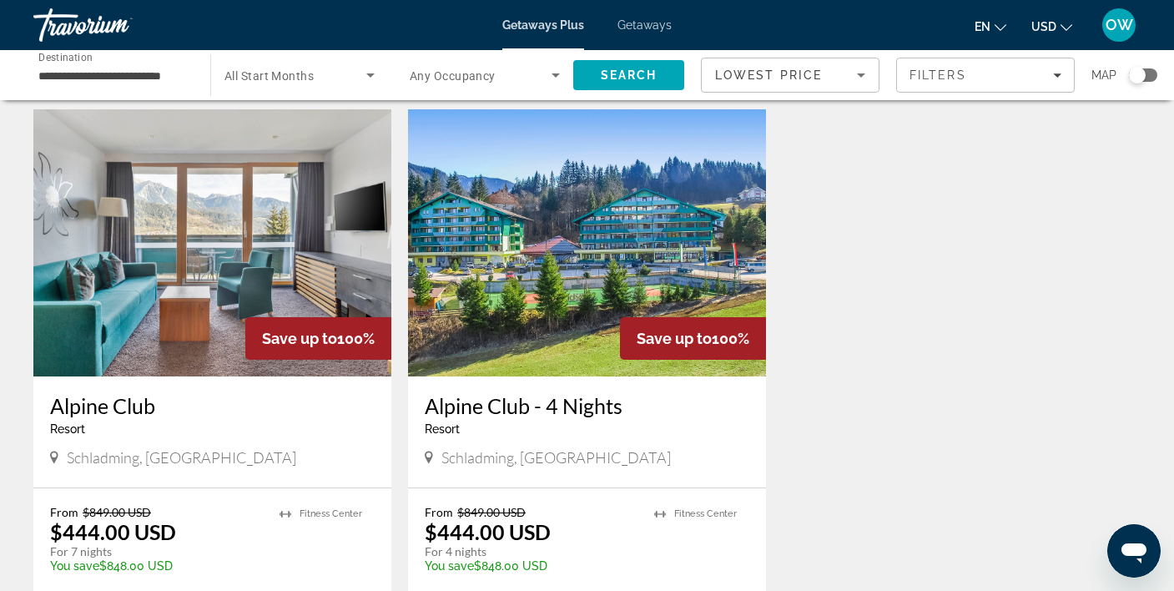
scroll to position [1360, 0]
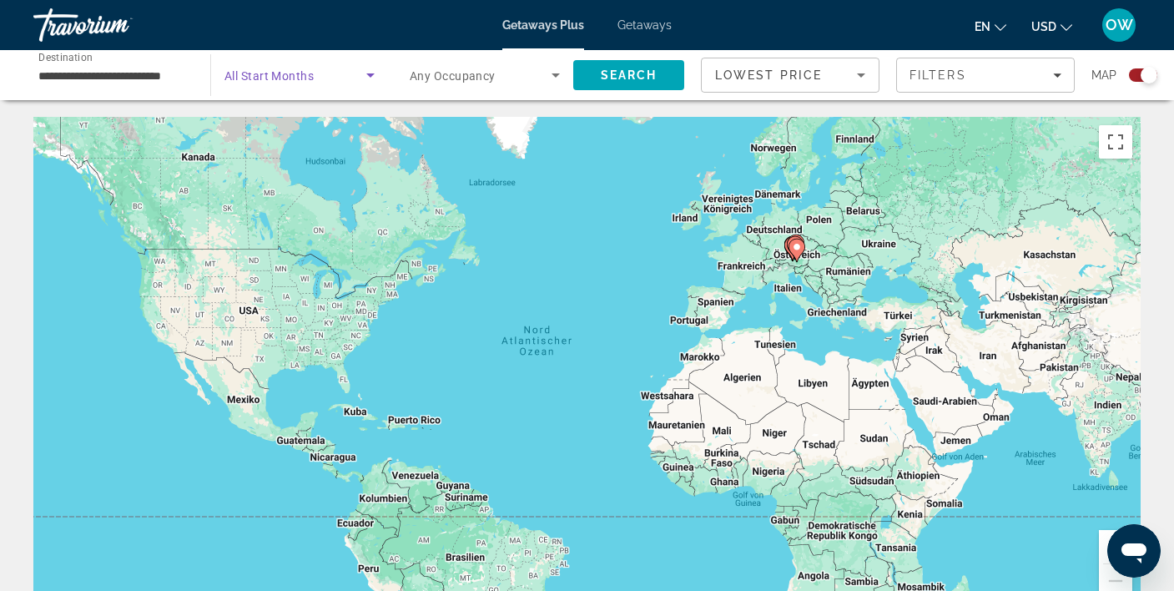
click at [370, 73] on icon "Search widget" at bounding box center [370, 75] width 20 height 20
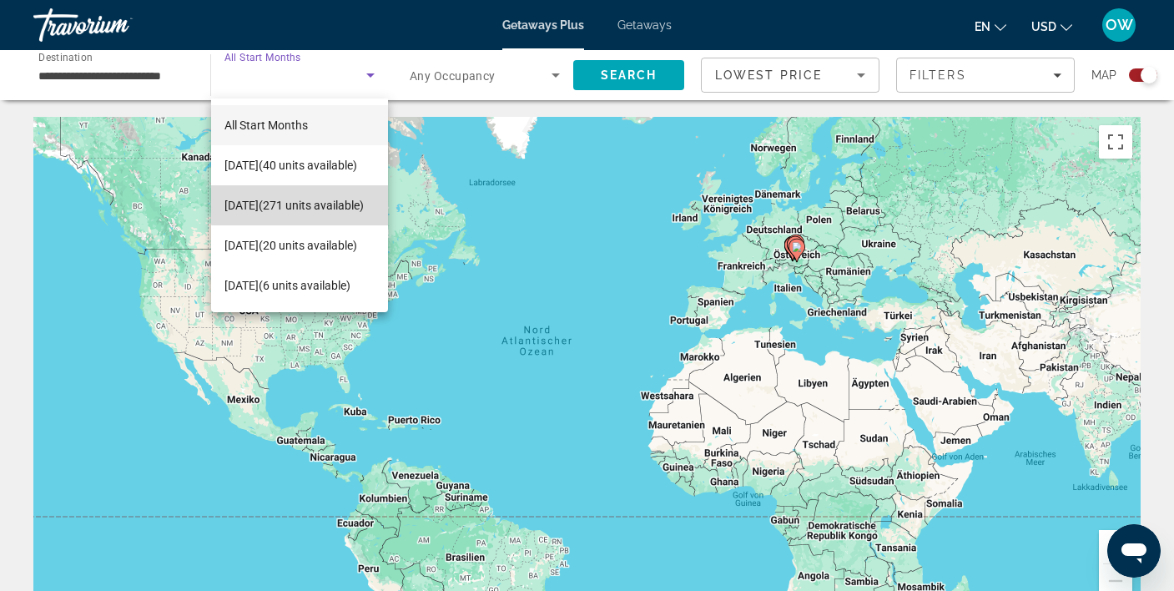
click at [300, 199] on span "November 2025 (271 units available)" at bounding box center [293, 205] width 139 height 20
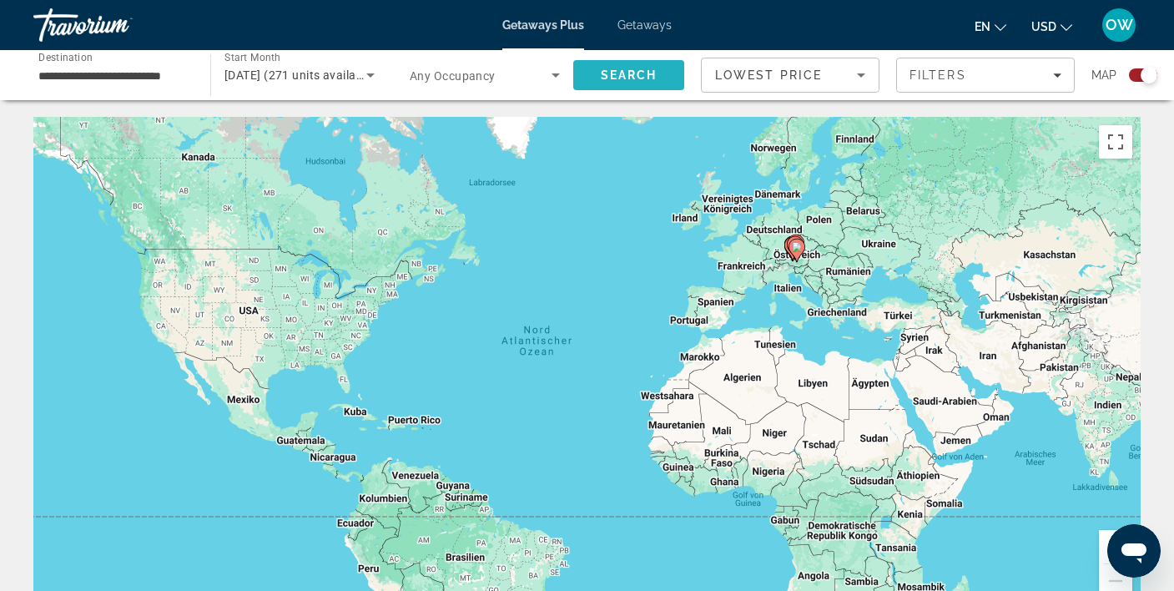
click at [649, 70] on span "Search" at bounding box center [629, 74] width 57 height 13
click at [847, 344] on div "Um den Modus zum Ziehen mit der Tastatur zu aktivieren, drückst du Alt + Eingab…" at bounding box center [586, 367] width 1107 height 500
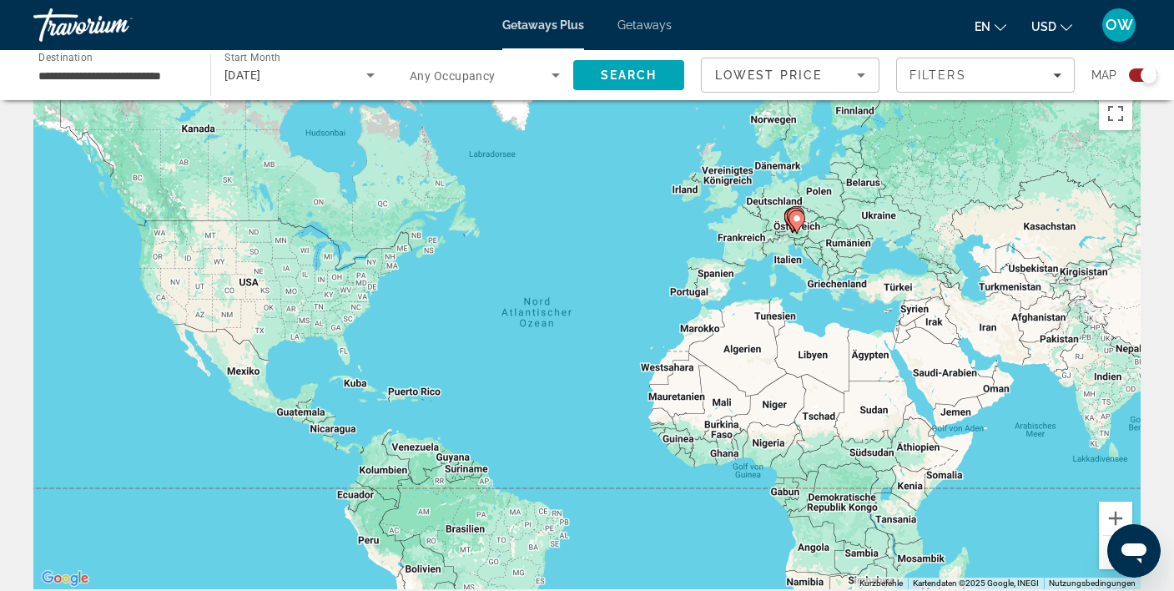
scroll to position [43, 0]
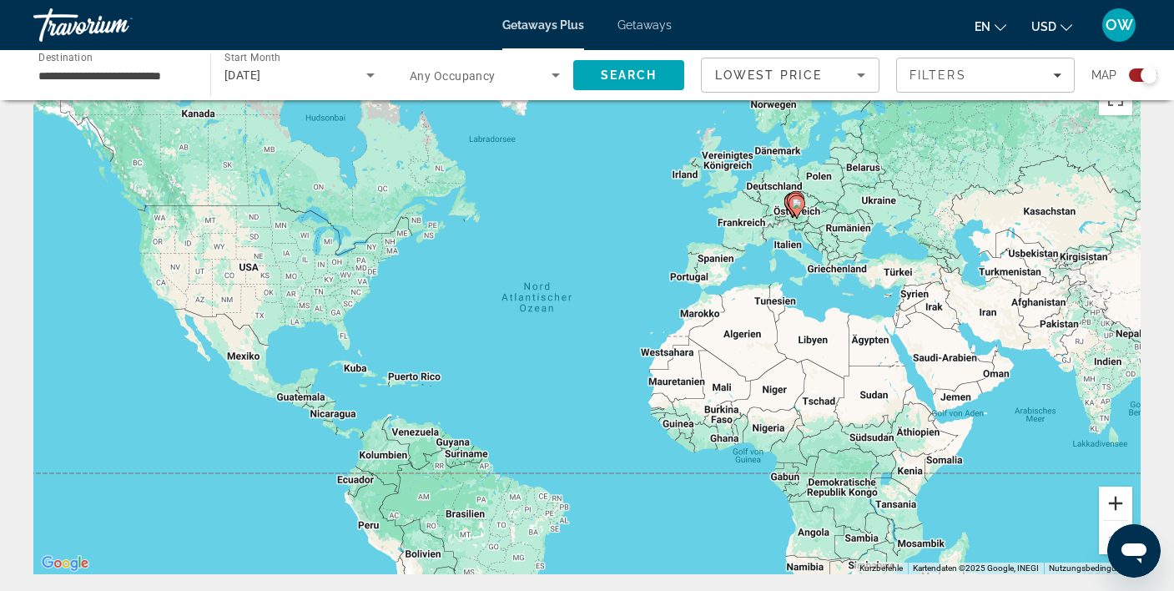
click at [1118, 500] on button "Vergrößern" at bounding box center [1114, 502] width 33 height 33
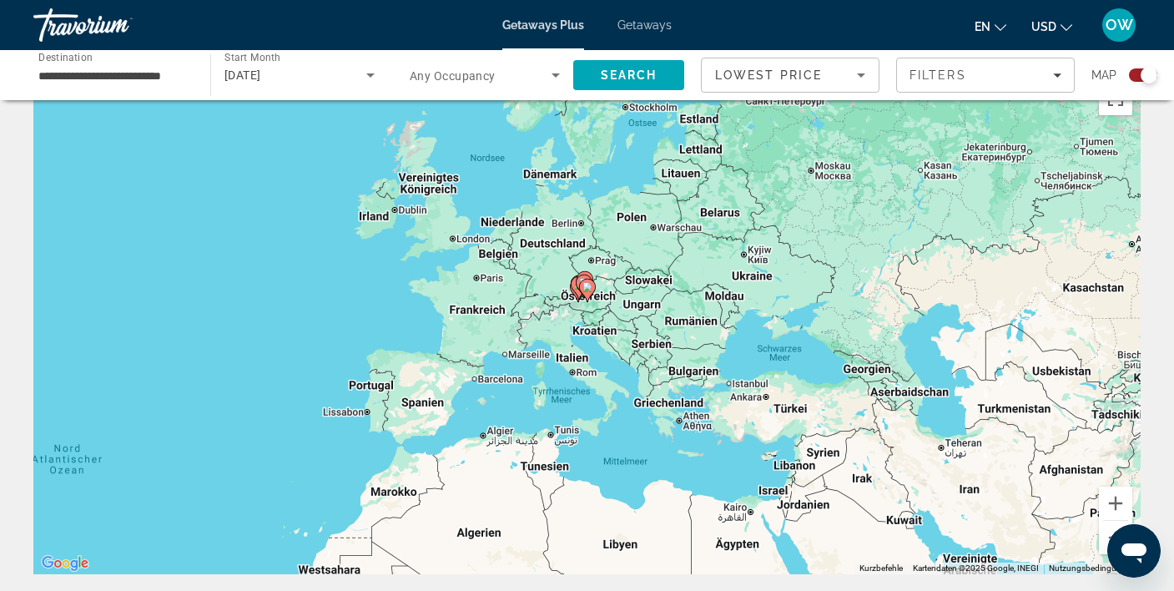
drag, startPoint x: 881, startPoint y: 425, endPoint x: 601, endPoint y: 531, distance: 299.6
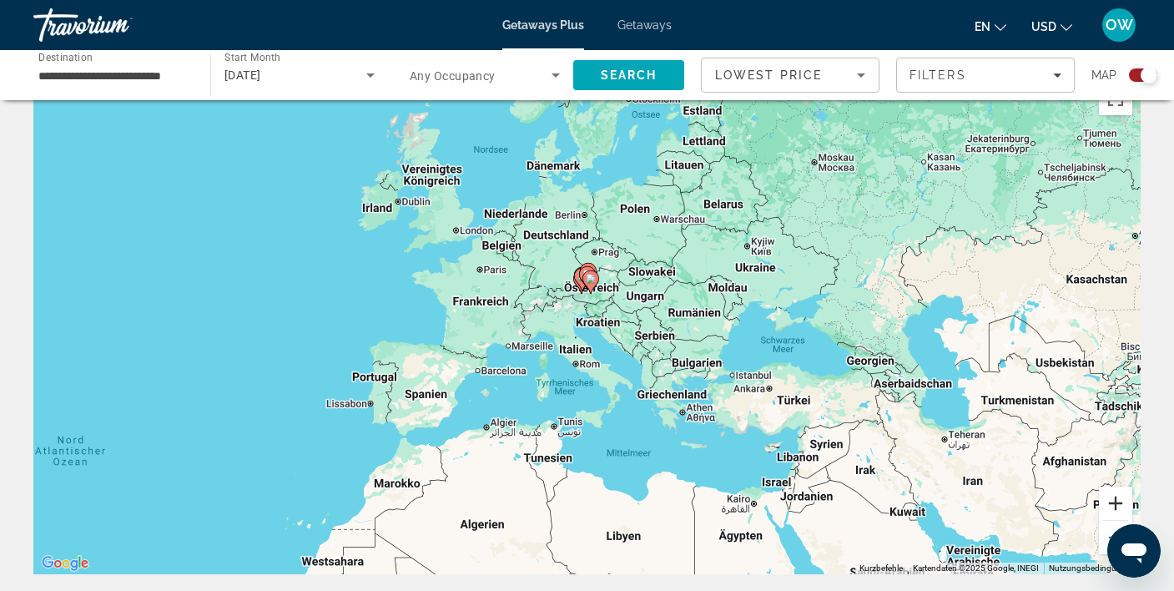
click at [1119, 500] on button "Vergrößern" at bounding box center [1114, 502] width 33 height 33
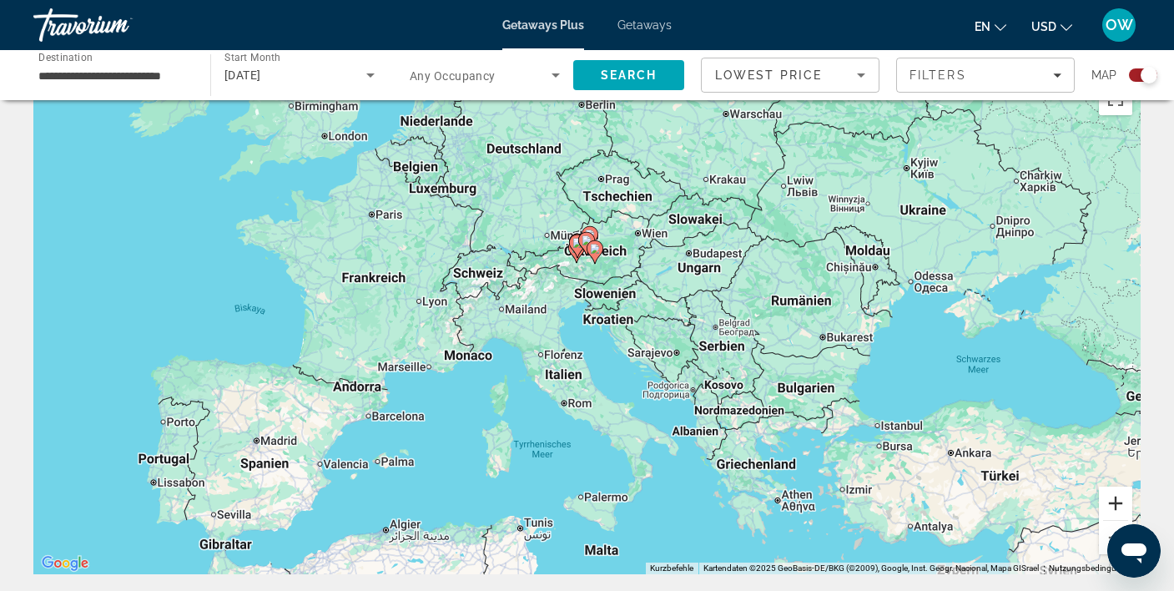
click at [1114, 496] on button "Vergrößern" at bounding box center [1114, 502] width 33 height 33
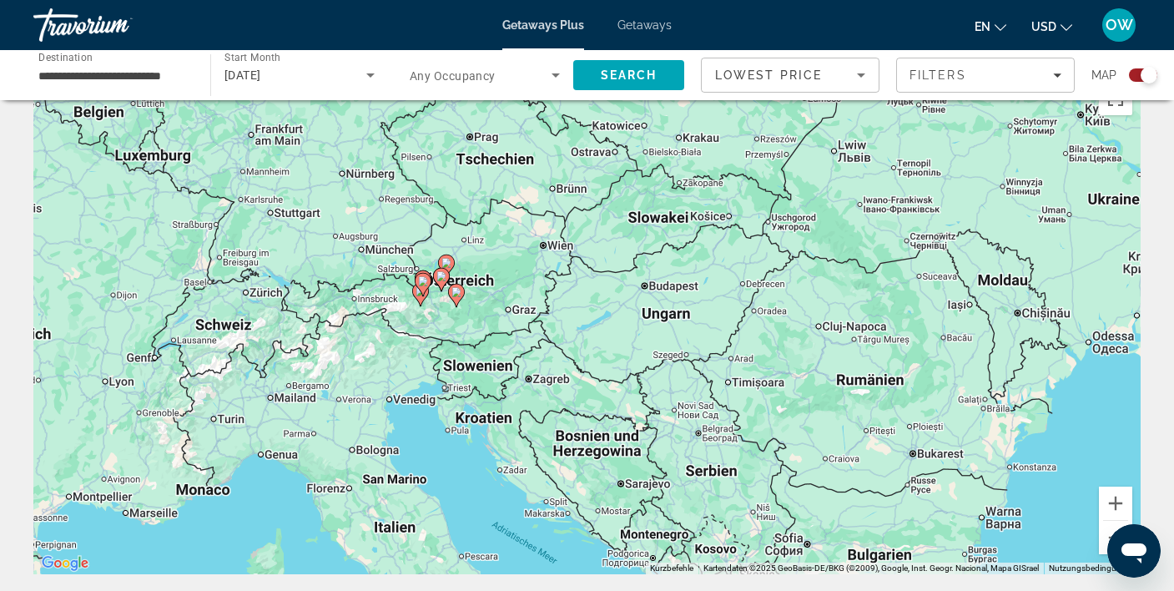
scroll to position [44, 0]
drag, startPoint x: 816, startPoint y: 343, endPoint x: 669, endPoint y: 447, distance: 180.1
click at [669, 447] on div "Um den Modus zum Ziehen mit der Tastatur zu aktivieren, drückst du Alt + Eingab…" at bounding box center [586, 323] width 1107 height 500
click at [1119, 497] on button "Vergrößern" at bounding box center [1114, 501] width 33 height 33
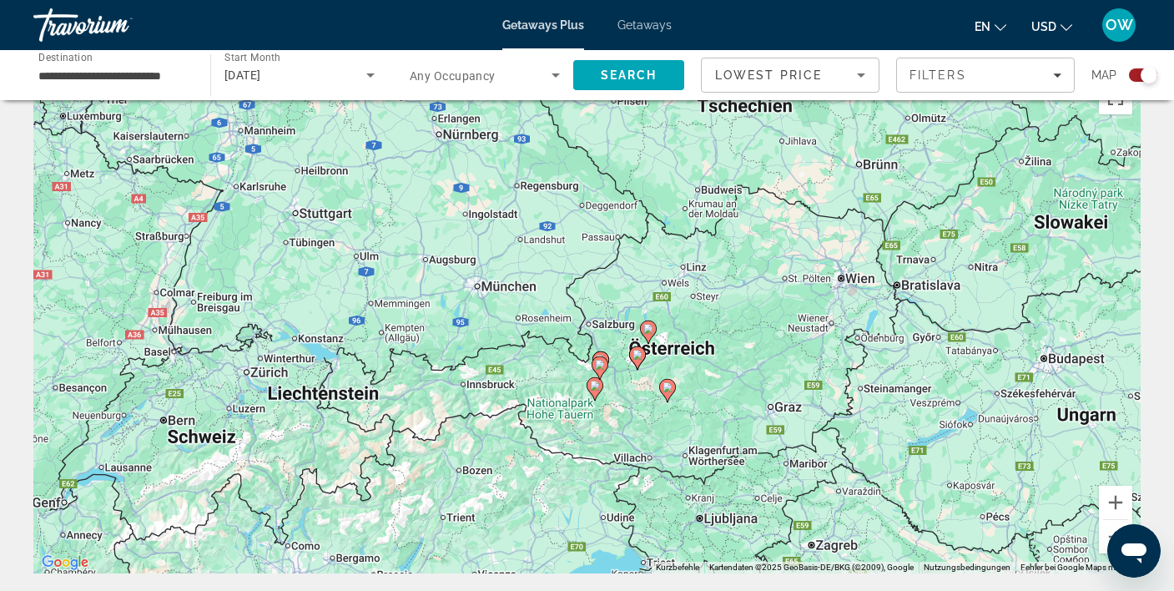
drag, startPoint x: 637, startPoint y: 309, endPoint x: 981, endPoint y: 420, distance: 361.1
click at [981, 420] on div "Um den Modus zum Ziehen mit der Tastatur zu aktivieren, drückst du Alt + Eingab…" at bounding box center [586, 323] width 1107 height 500
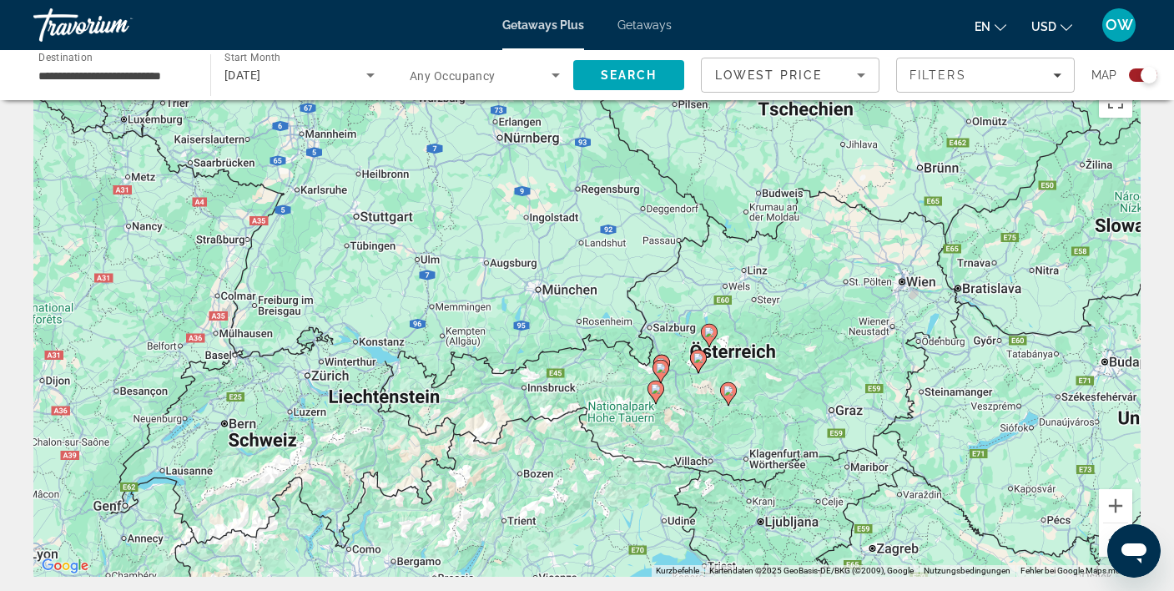
drag, startPoint x: 708, startPoint y: 283, endPoint x: 772, endPoint y: 283, distance: 63.4
click at [772, 283] on div "Um den Modus zum Ziehen mit der Tastatur zu aktivieren, drückst du Alt + Eingab…" at bounding box center [586, 326] width 1107 height 500
click at [1116, 501] on button "Vergrößern" at bounding box center [1114, 505] width 33 height 33
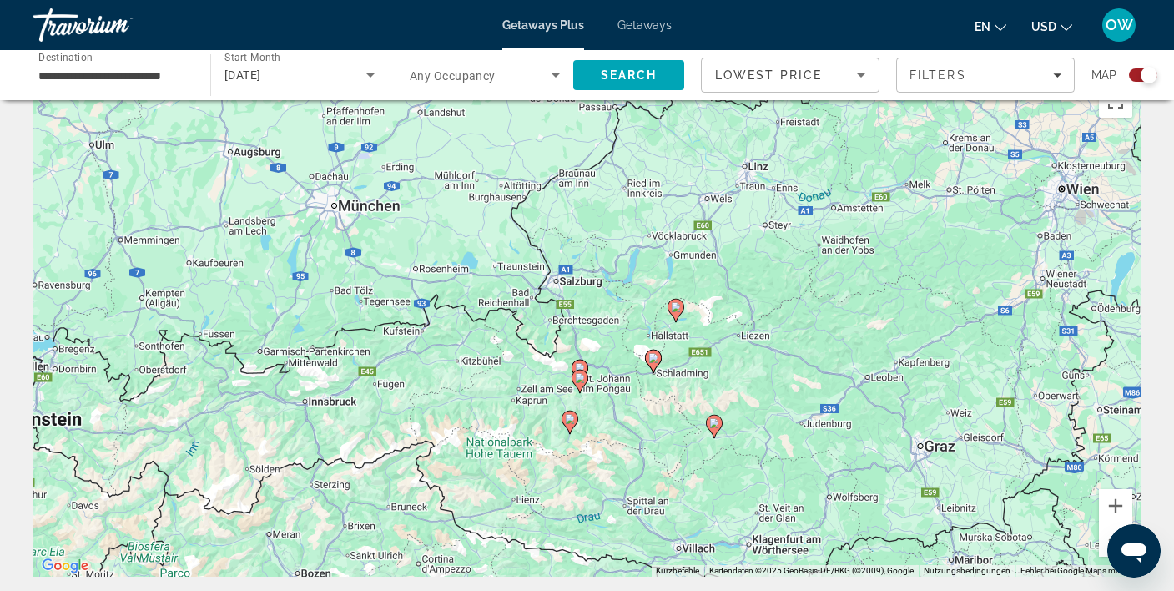
drag, startPoint x: 948, startPoint y: 359, endPoint x: 781, endPoint y: 310, distance: 173.9
click at [781, 310] on div "Um den Modus zum Ziehen mit der Tastatur zu aktivieren, drückst du Alt + Eingab…" at bounding box center [586, 326] width 1107 height 500
click at [1116, 501] on button "Vergrößern" at bounding box center [1114, 505] width 33 height 33
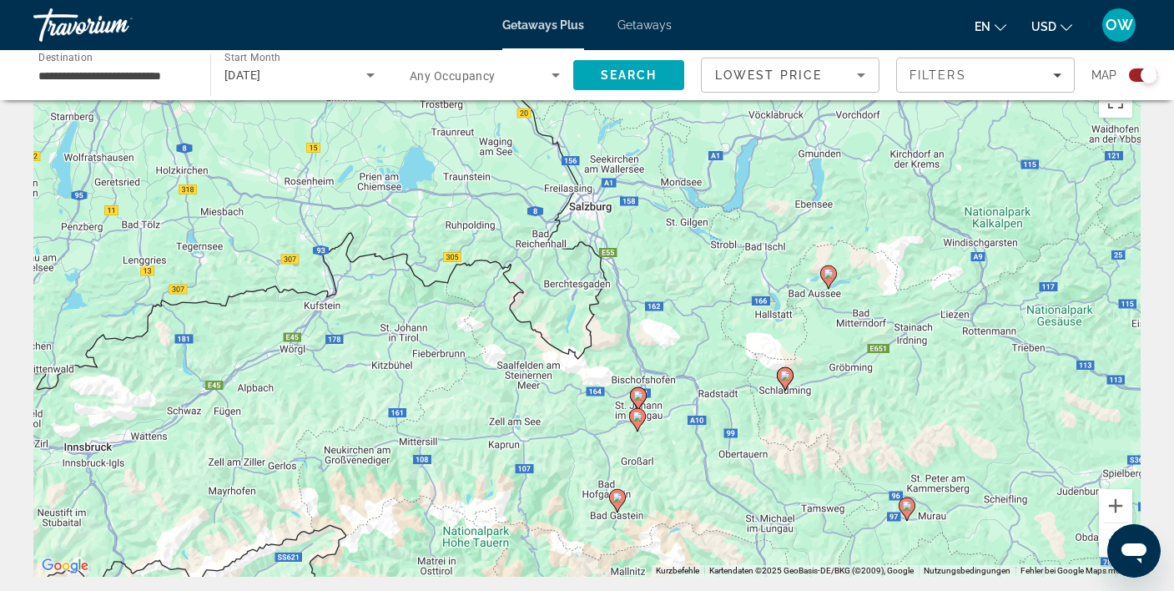
drag, startPoint x: 780, startPoint y: 438, endPoint x: 843, endPoint y: 398, distance: 75.0
click at [843, 398] on div "Um den Modus zum Ziehen mit der Tastatur zu aktivieren, drückst du Alt + Eingab…" at bounding box center [586, 326] width 1107 height 500
click at [638, 391] on image "Main content" at bounding box center [638, 395] width 10 height 10
type input "**********"
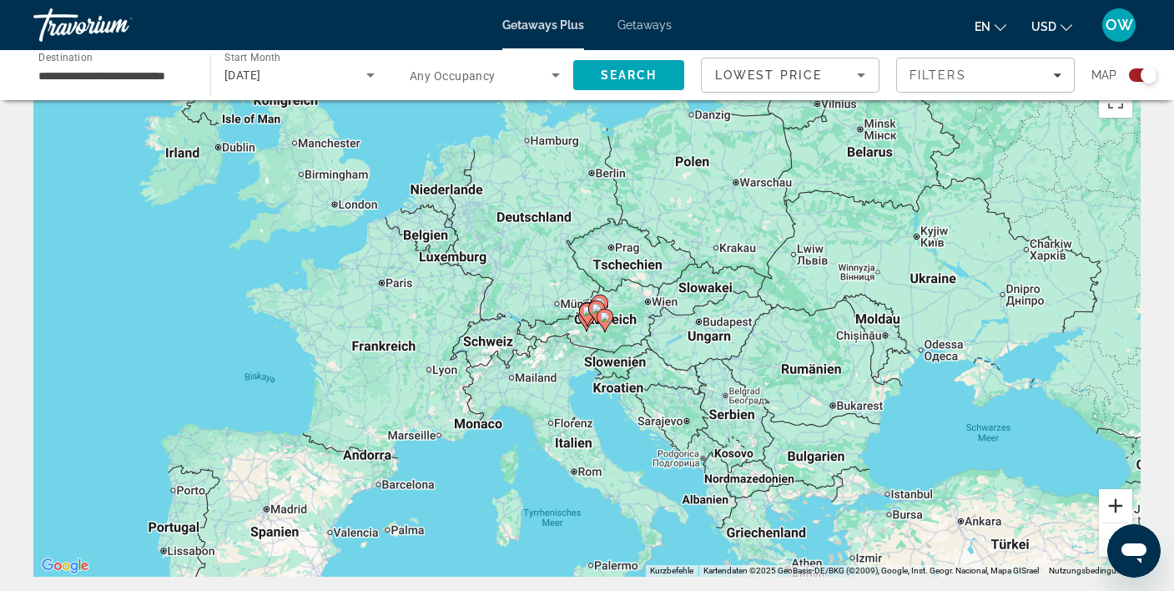
click at [1120, 500] on button "Vergrößern" at bounding box center [1114, 505] width 33 height 33
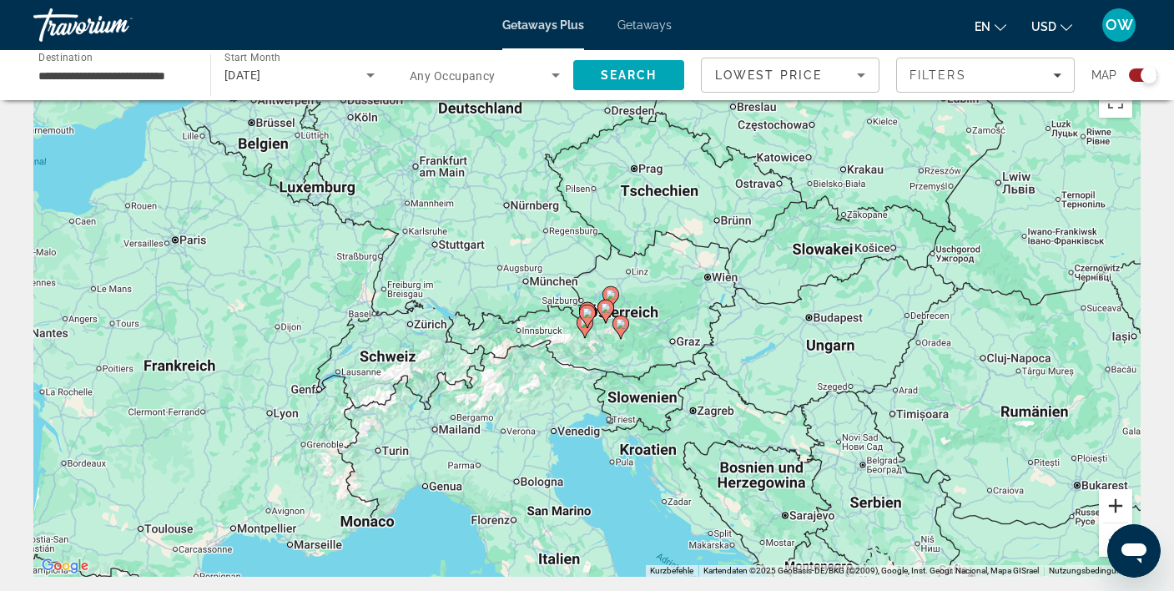
click at [1120, 500] on button "Vergrößern" at bounding box center [1114, 505] width 33 height 33
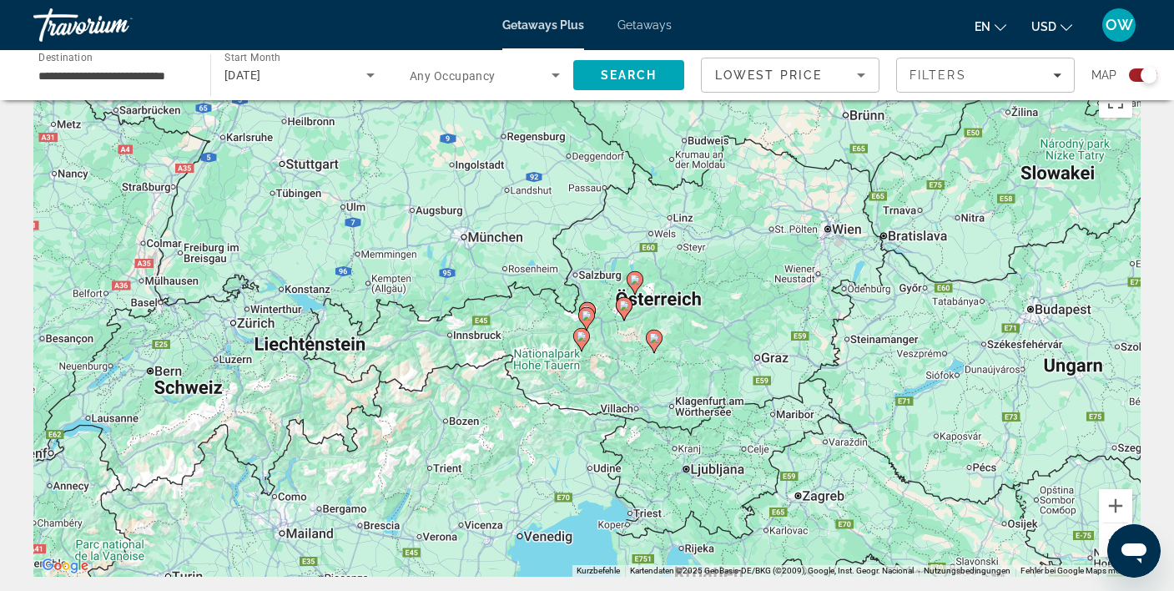
click at [1144, 72] on div "Search widget" at bounding box center [1148, 75] width 17 height 17
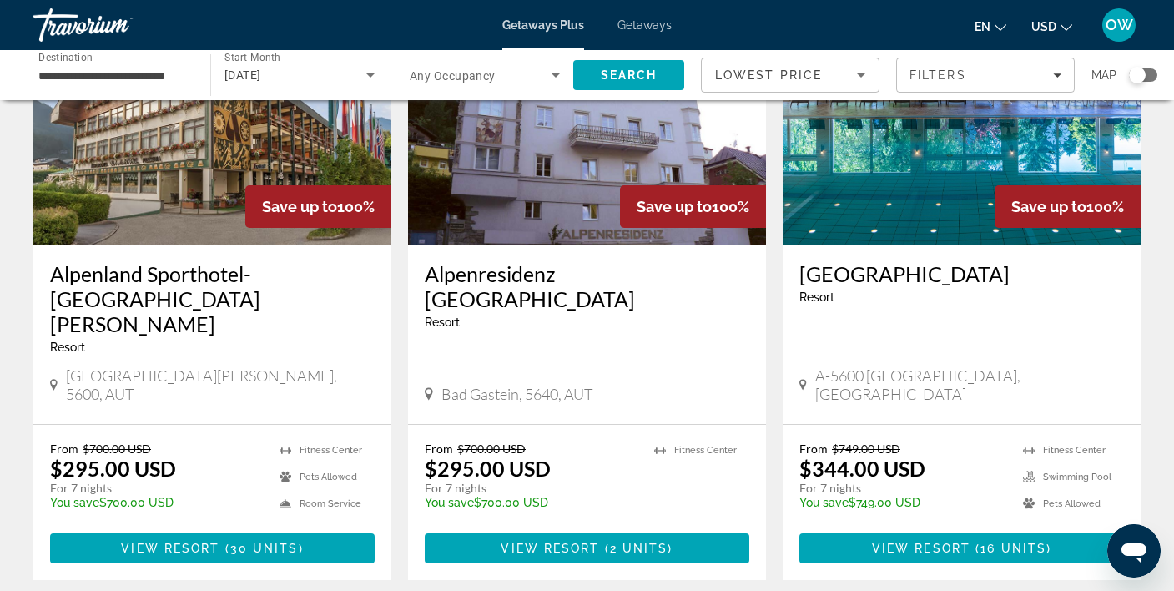
scroll to position [185, 0]
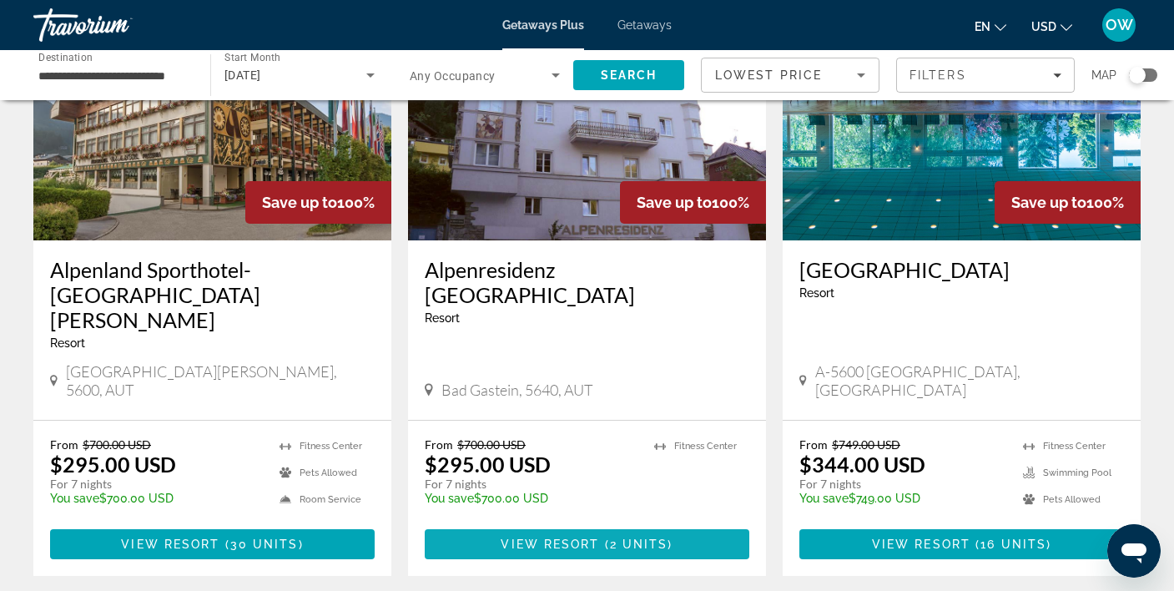
click at [569, 537] on span "View Resort" at bounding box center [549, 543] width 98 height 13
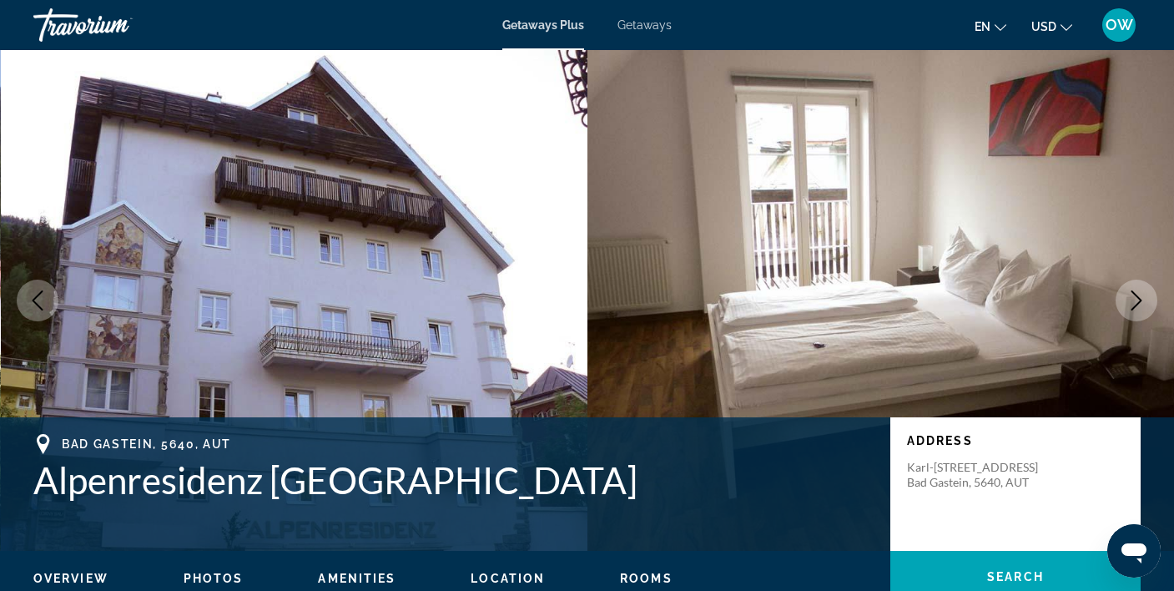
click at [1136, 296] on icon "Next image" at bounding box center [1136, 300] width 11 height 20
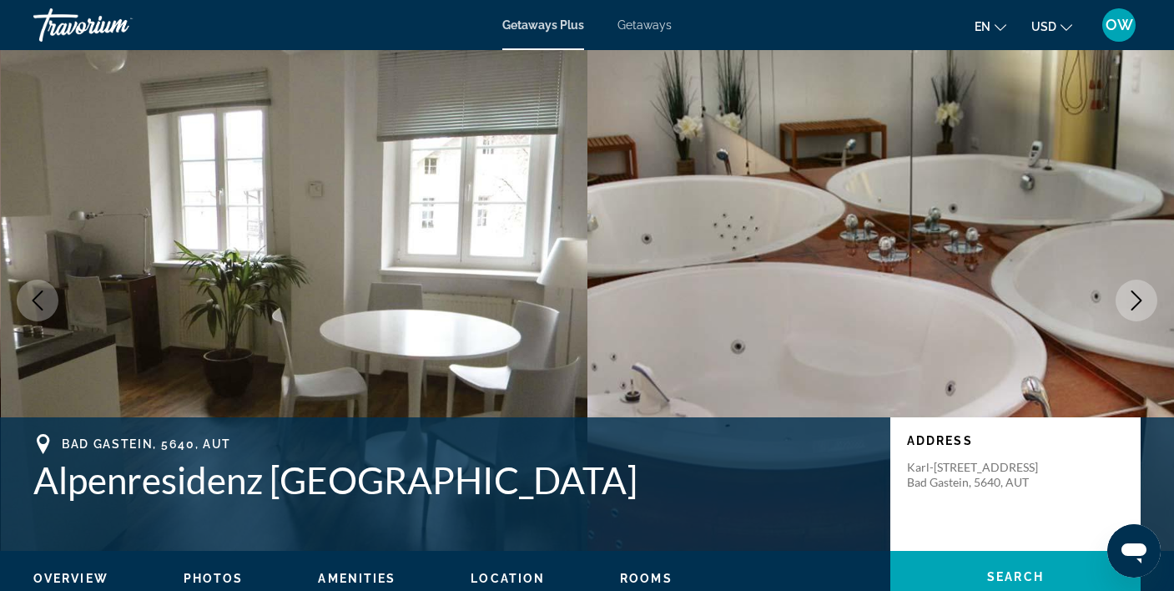
click at [1136, 296] on icon "Next image" at bounding box center [1136, 300] width 11 height 20
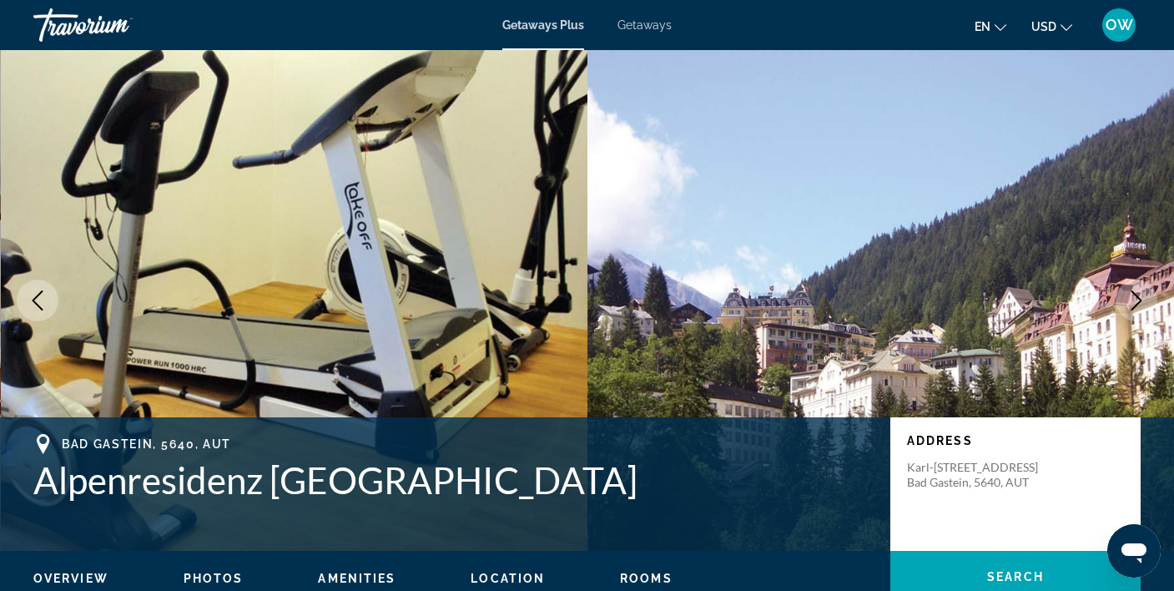
click at [1136, 296] on icon "Next image" at bounding box center [1136, 300] width 11 height 20
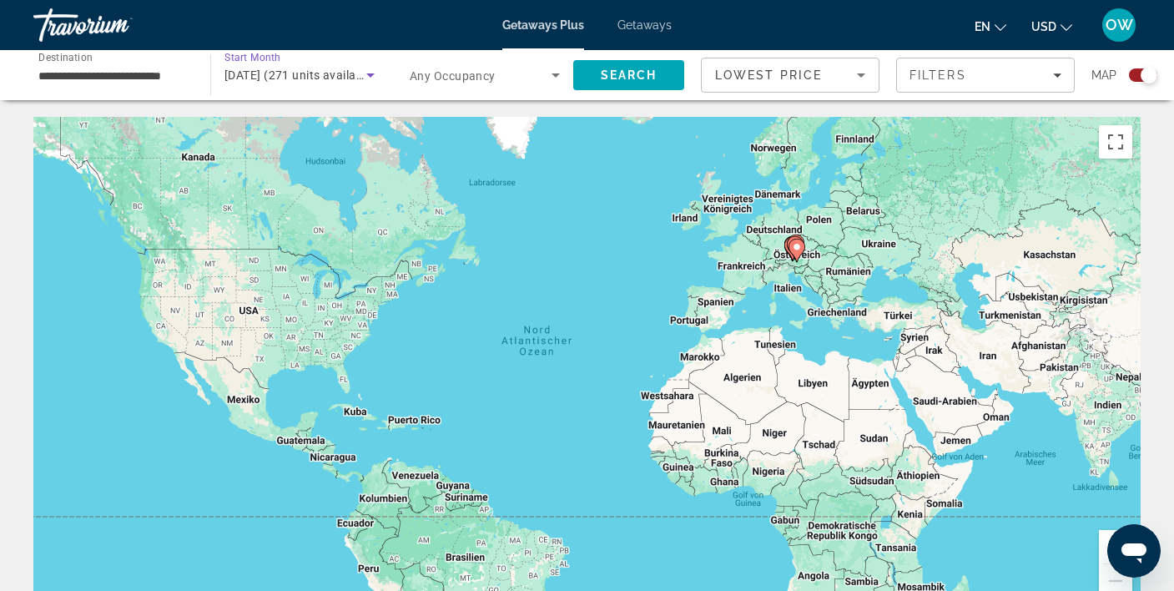
click at [349, 74] on span "November 2025 (271 units available)" at bounding box center [300, 74] width 152 height 13
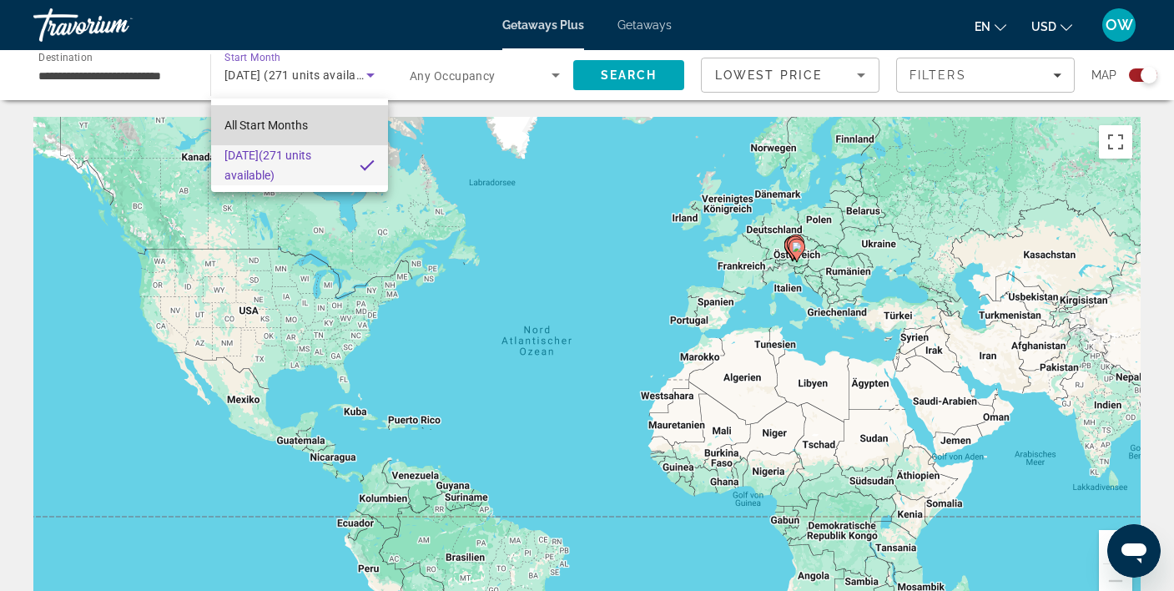
click at [293, 118] on span "All Start Months" at bounding box center [265, 124] width 83 height 13
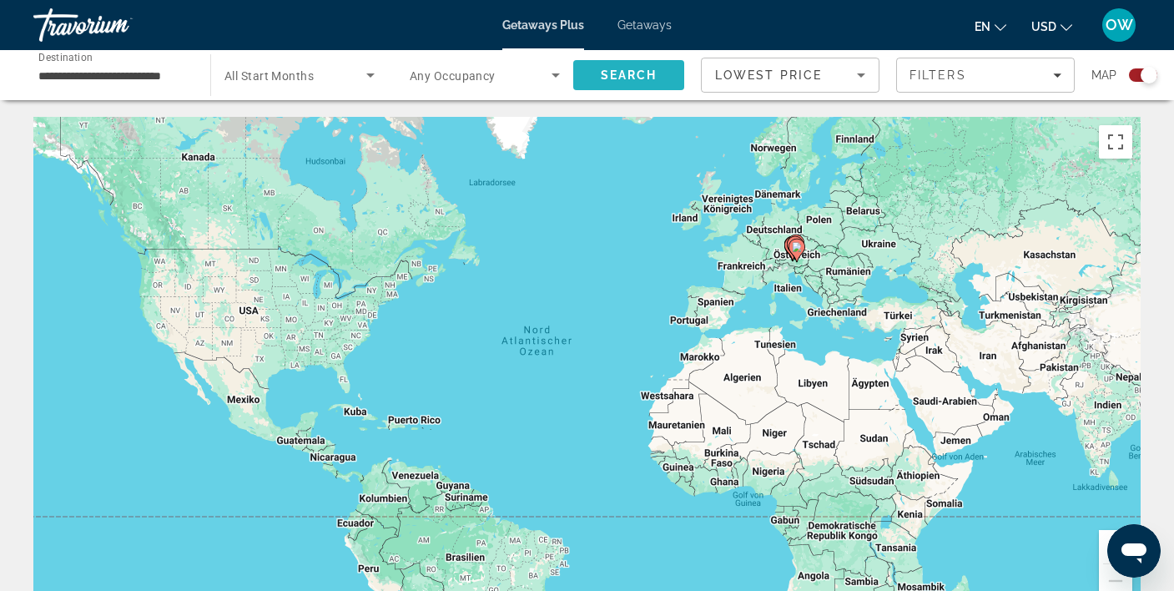
click at [626, 70] on span "Search" at bounding box center [629, 74] width 57 height 13
click at [556, 74] on icon "Search widget" at bounding box center [555, 75] width 8 height 4
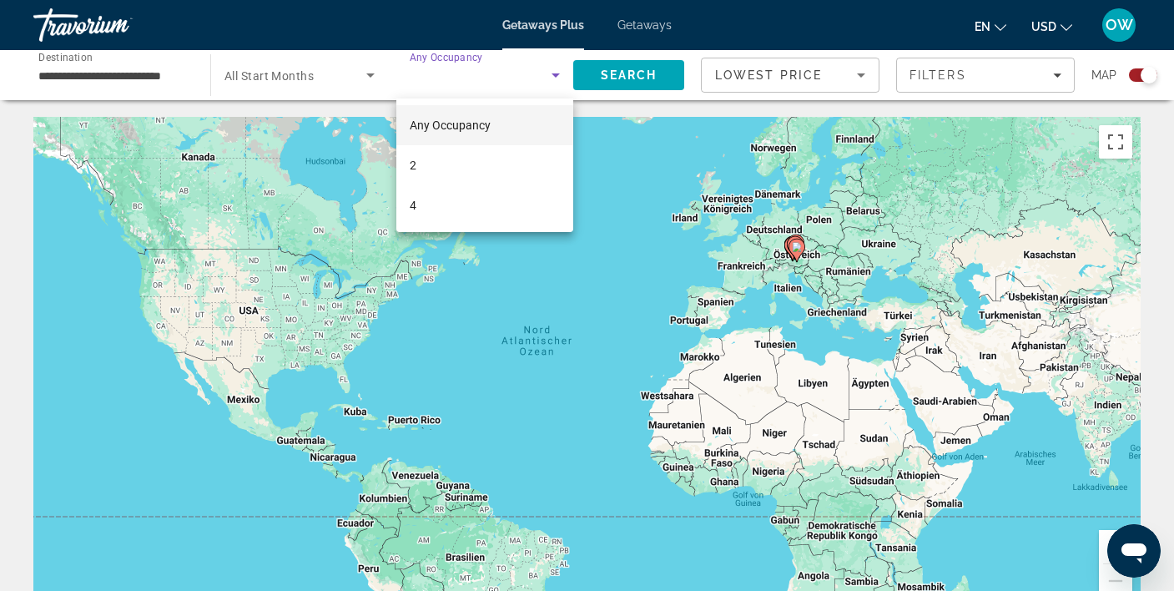
click at [556, 74] on div at bounding box center [587, 295] width 1174 height 591
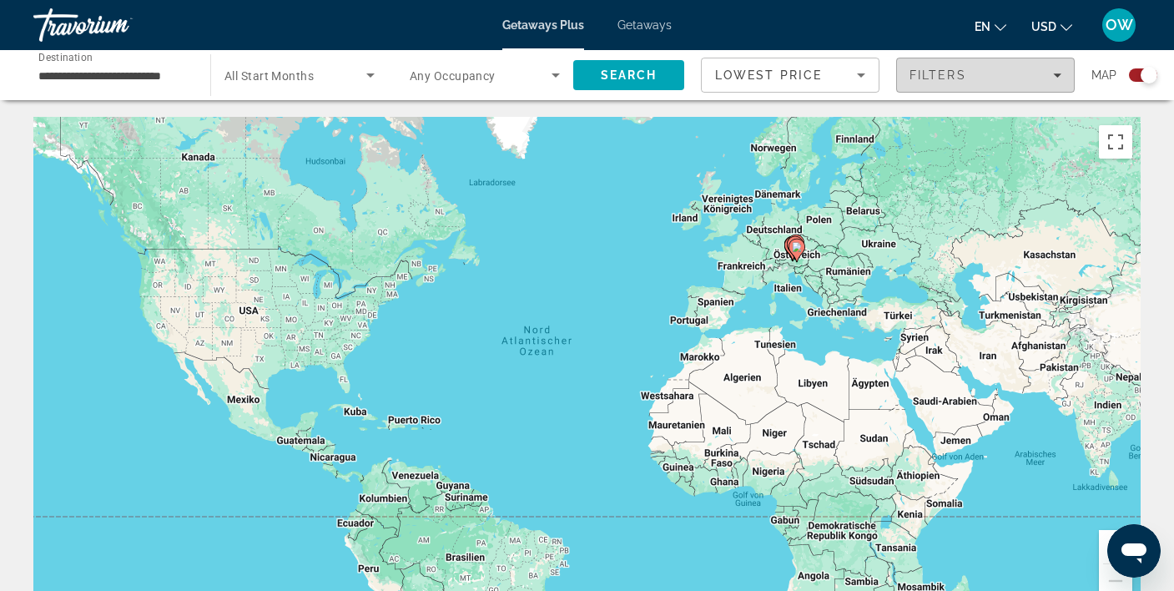
click at [1058, 76] on icon "Filters" at bounding box center [1057, 75] width 8 height 4
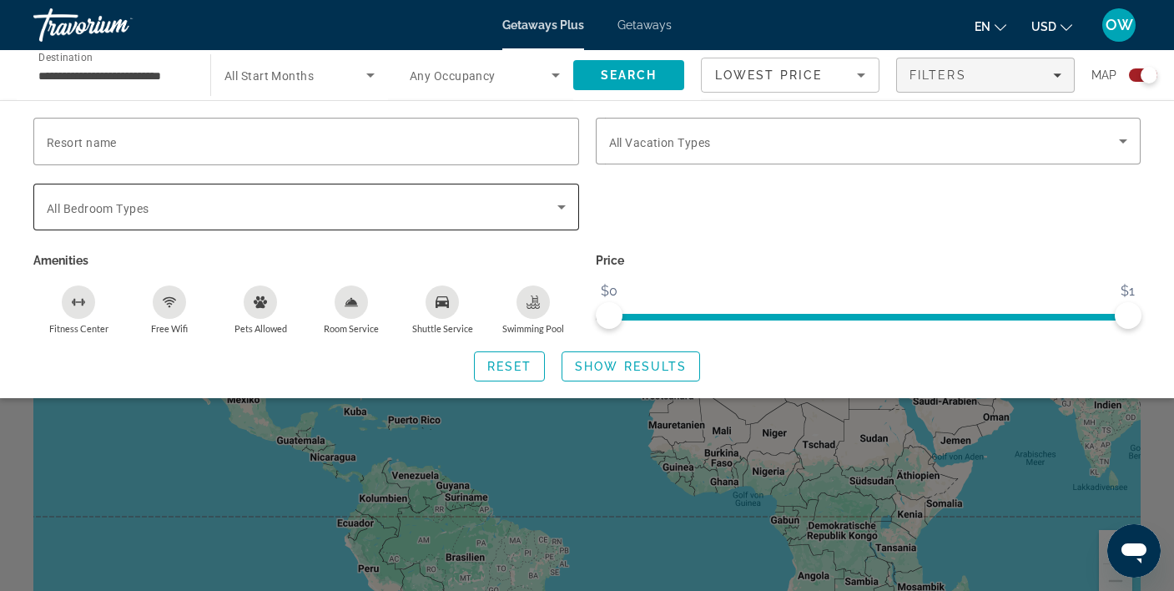
click at [566, 208] on icon "Search widget" at bounding box center [561, 207] width 20 height 20
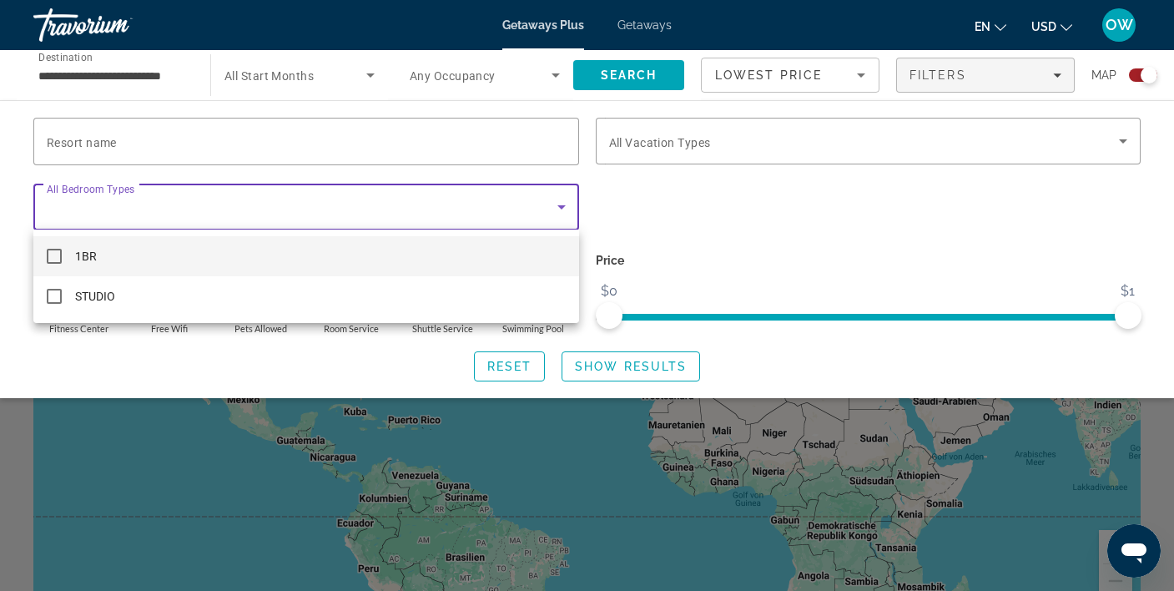
click at [566, 208] on div at bounding box center [587, 295] width 1174 height 591
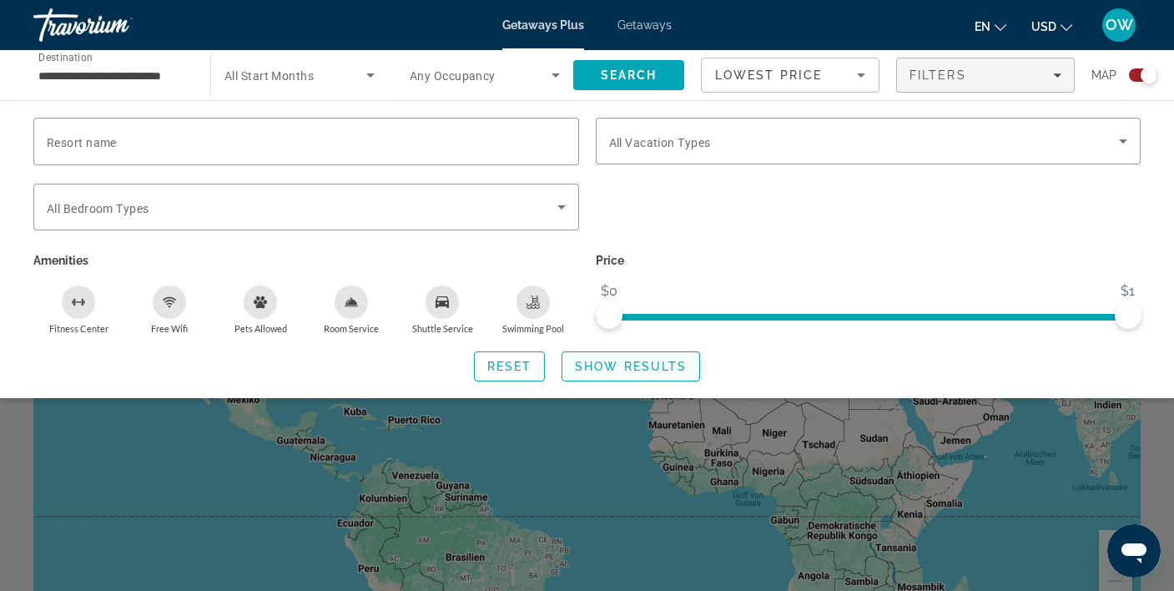
click at [607, 365] on span "Show Results" at bounding box center [631, 365] width 112 height 13
click at [519, 364] on span "Reset" at bounding box center [509, 365] width 45 height 13
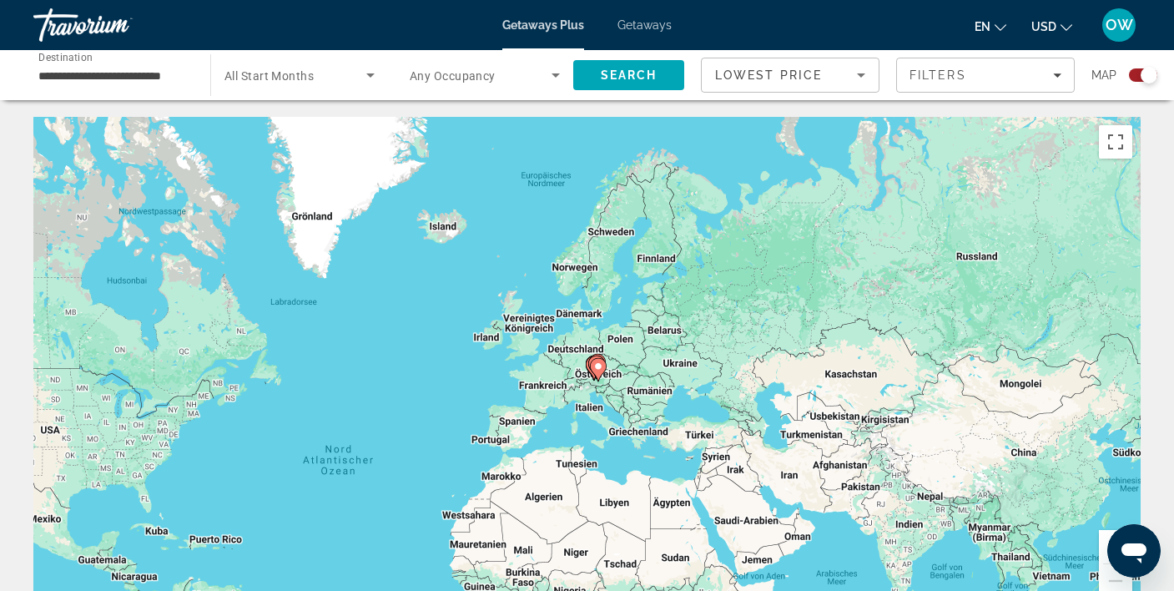
drag, startPoint x: 844, startPoint y: 290, endPoint x: 643, endPoint y: 412, distance: 235.0
click at [643, 412] on div "Um den Modus zum Ziehen mit der Tastatur zu aktivieren, drückst du Alt + Eingab…" at bounding box center [586, 367] width 1107 height 500
click at [1104, 536] on button "Vergrößern" at bounding box center [1114, 546] width 33 height 33
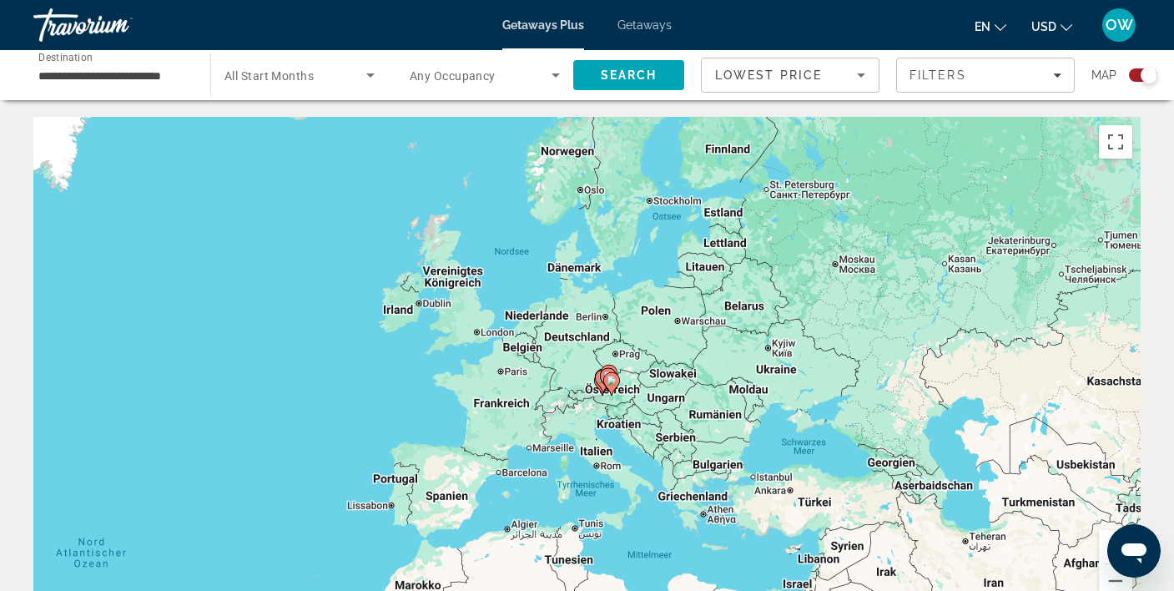
click at [1104, 536] on button "Vergrößern" at bounding box center [1114, 546] width 33 height 33
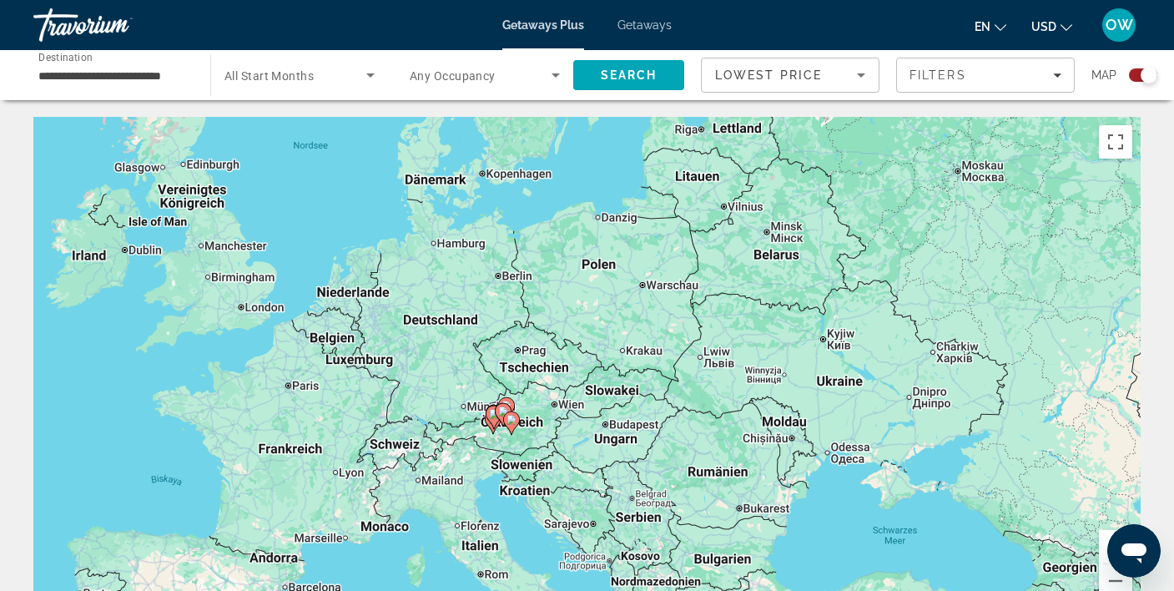
drag, startPoint x: 878, startPoint y: 430, endPoint x: 748, endPoint y: 442, distance: 130.6
click at [748, 442] on div "Um den Modus zum Ziehen mit der Tastatur zu aktivieren, drückst du Alt + Eingab…" at bounding box center [586, 367] width 1107 height 500
click at [1105, 535] on button "Vergrößern" at bounding box center [1114, 546] width 33 height 33
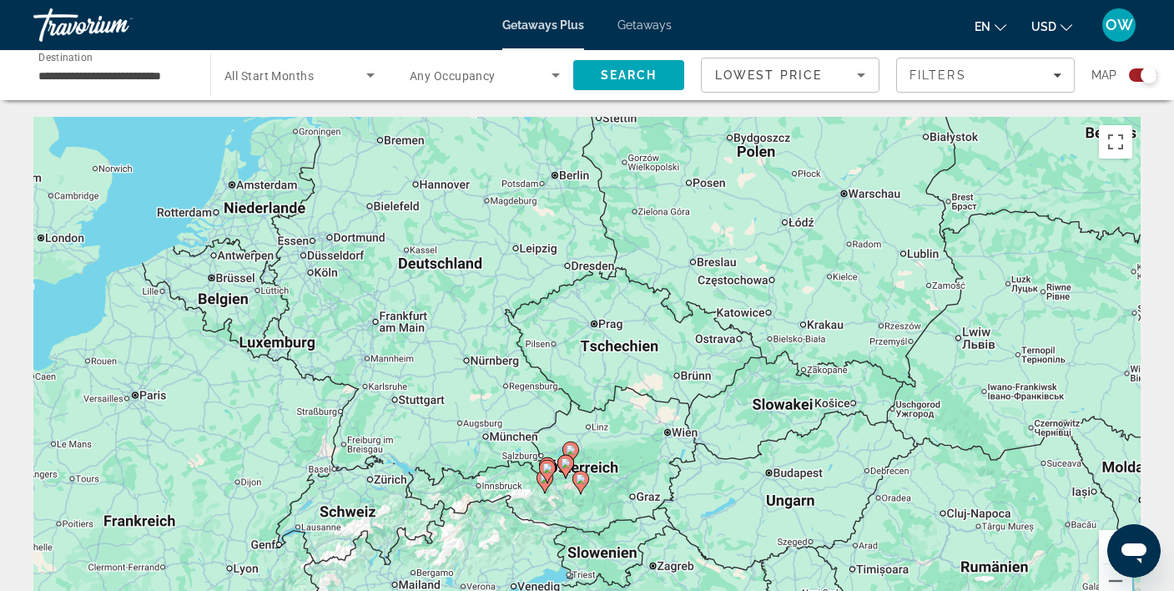
drag, startPoint x: 626, startPoint y: 425, endPoint x: 774, endPoint y: 415, distance: 148.0
click at [774, 415] on div "Um den Modus zum Ziehen mit der Tastatur zu aktivieren, drückst du Alt + Eingab…" at bounding box center [586, 367] width 1107 height 500
click at [102, 66] on input "**********" at bounding box center [113, 76] width 150 height 20
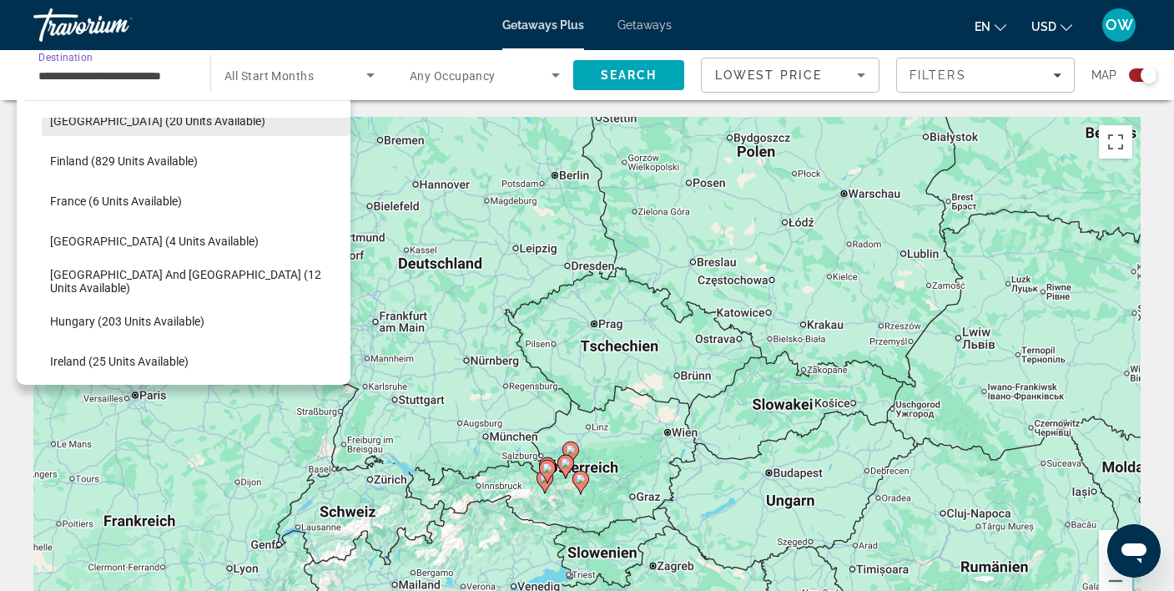
scroll to position [347, 0]
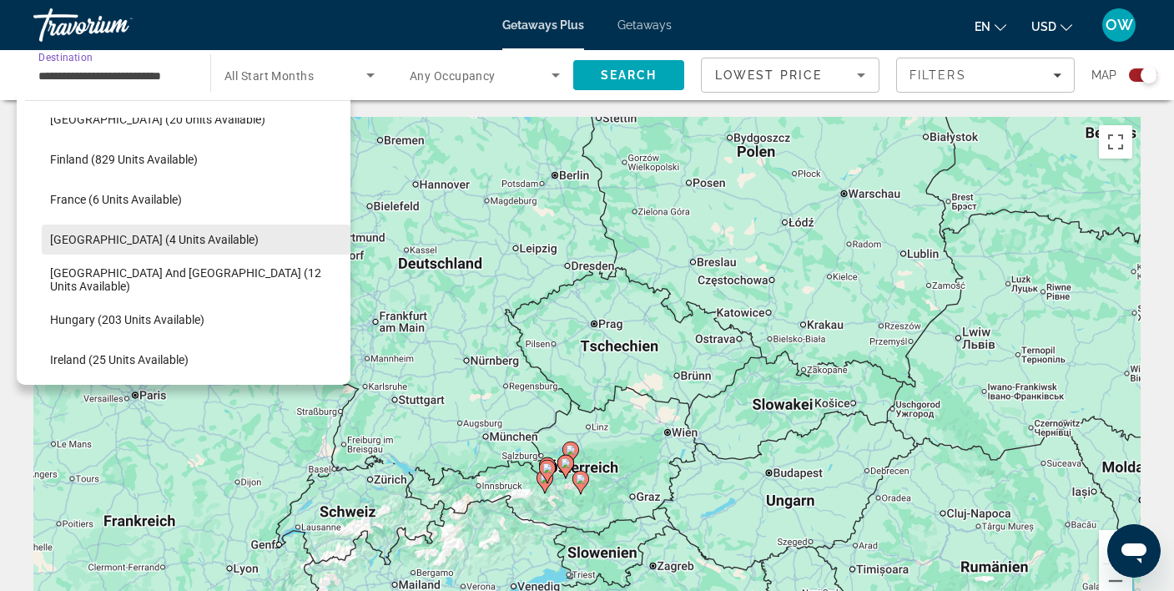
click at [92, 239] on span "Germany (4 units available)" at bounding box center [154, 239] width 209 height 13
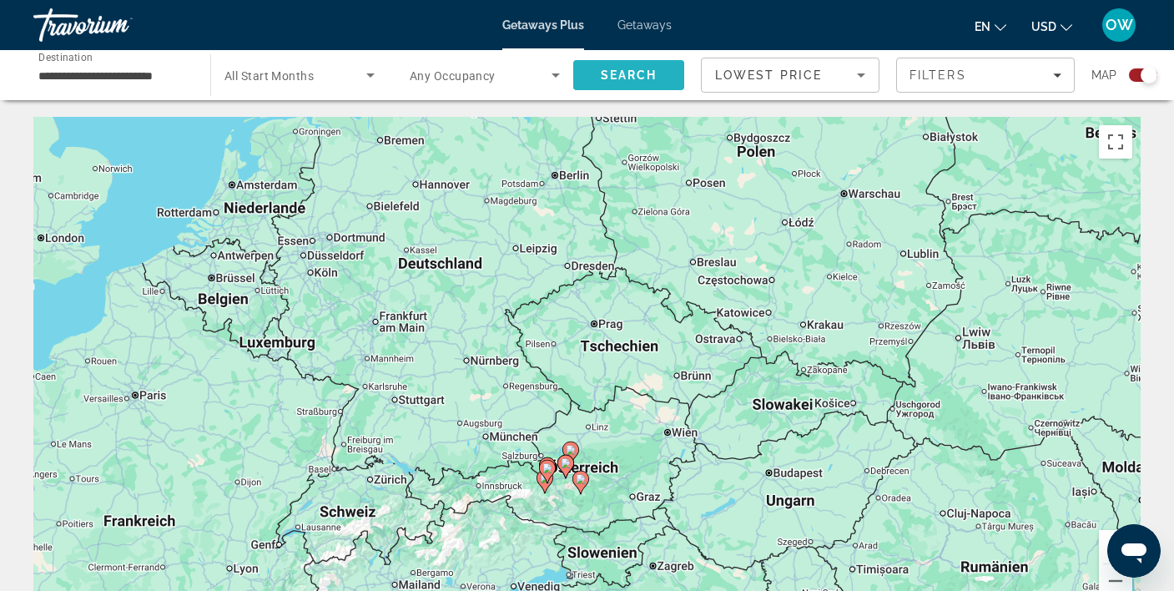
click at [642, 69] on span "Search" at bounding box center [629, 74] width 57 height 13
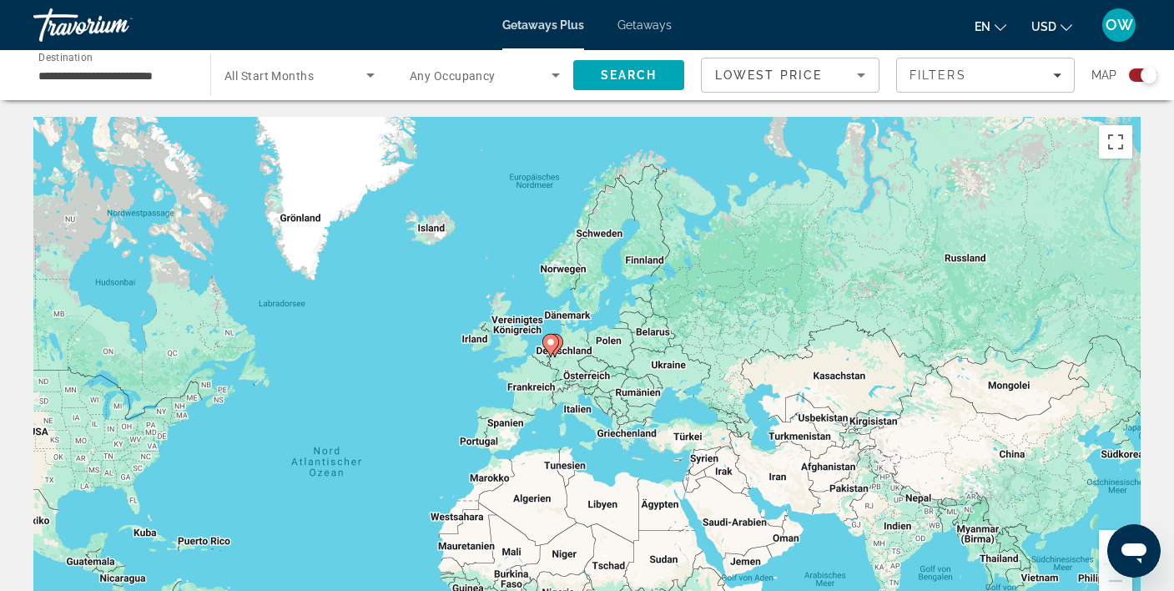
click at [1102, 543] on button "Vergrößern" at bounding box center [1114, 546] width 33 height 33
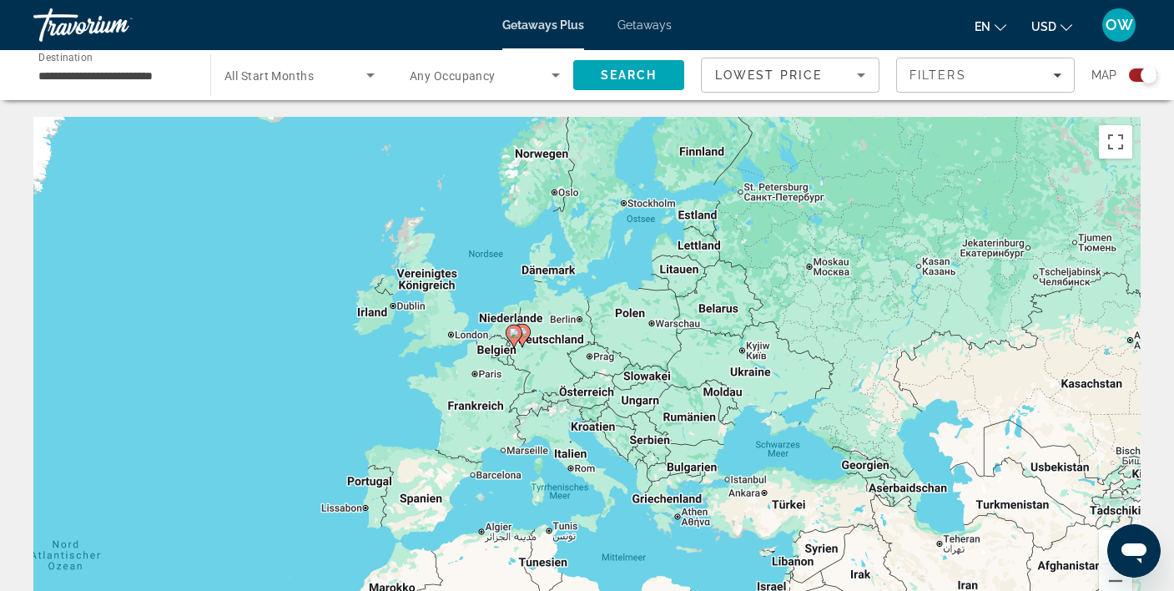
click at [1105, 540] on button "Vergrößern" at bounding box center [1114, 546] width 33 height 33
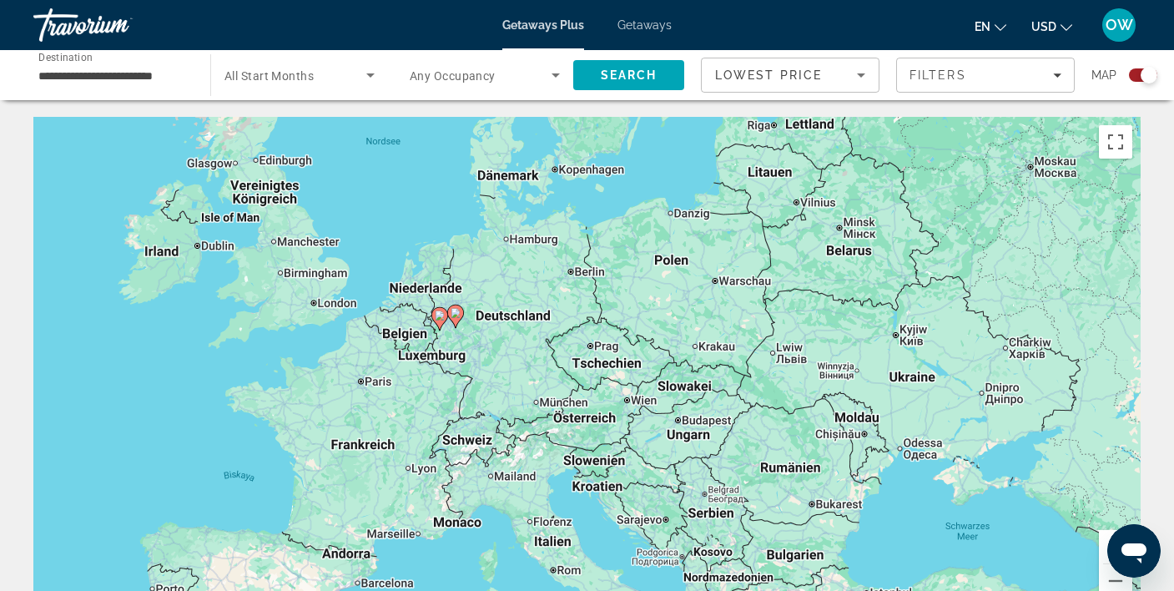
click at [1105, 540] on button "Vergrößern" at bounding box center [1114, 546] width 33 height 33
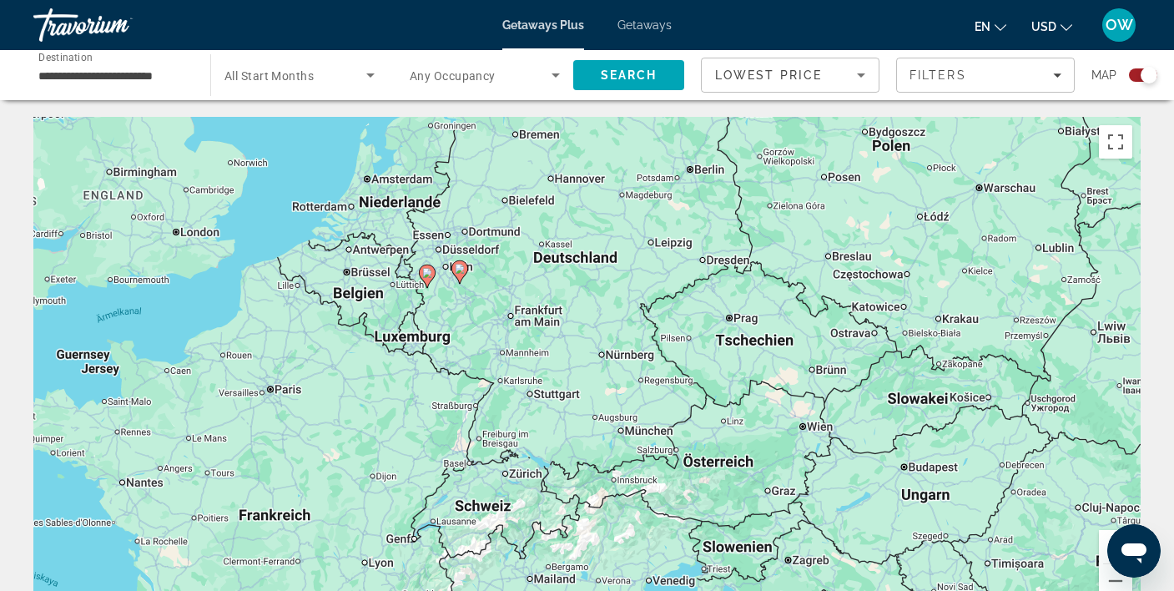
drag, startPoint x: 287, startPoint y: 346, endPoint x: 682, endPoint y: 200, distance: 421.4
click at [429, 333] on div "Um den Modus zum Ziehen mit der Tastatur zu aktivieren, drückst du Alt + Eingab…" at bounding box center [586, 367] width 1107 height 500
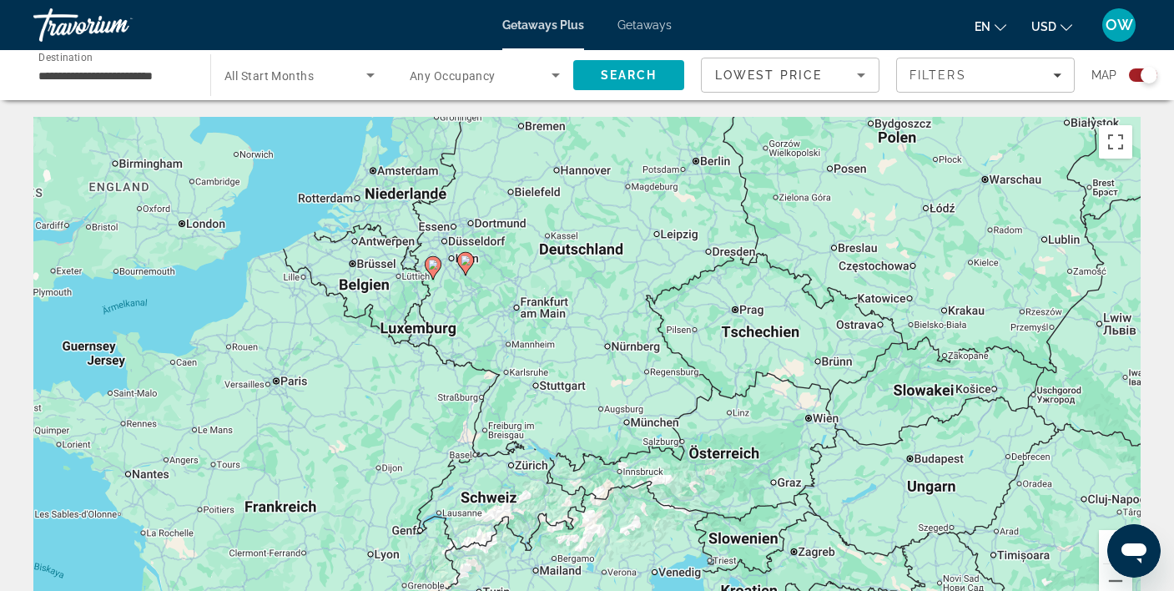
click at [1147, 77] on div "Search widget" at bounding box center [1148, 75] width 17 height 17
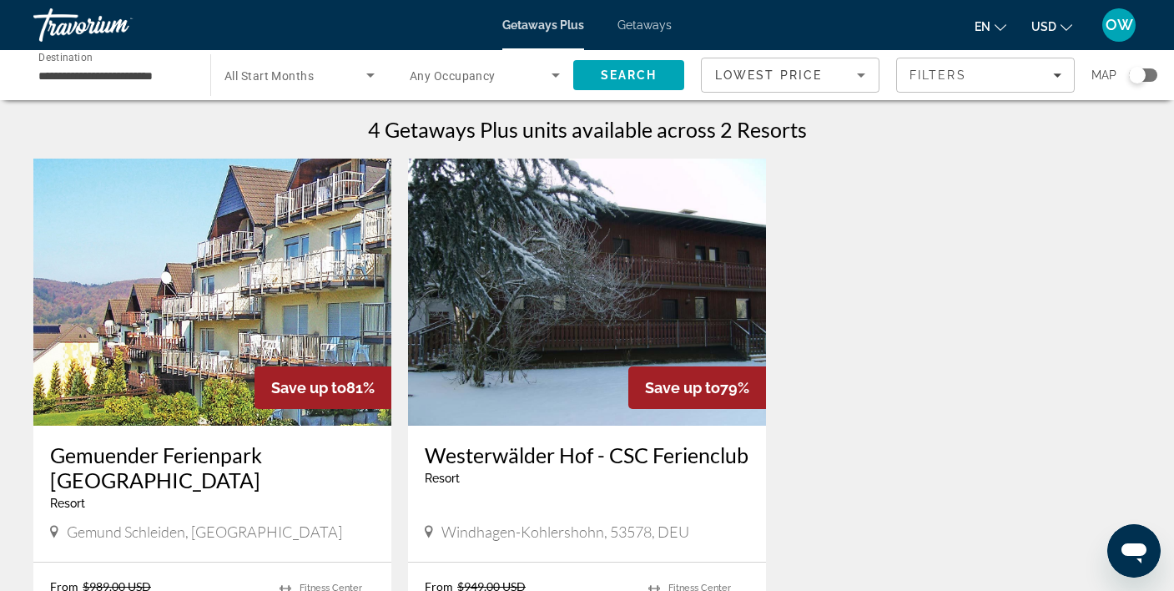
click at [1145, 75] on div "Search widget" at bounding box center [1143, 74] width 28 height 13
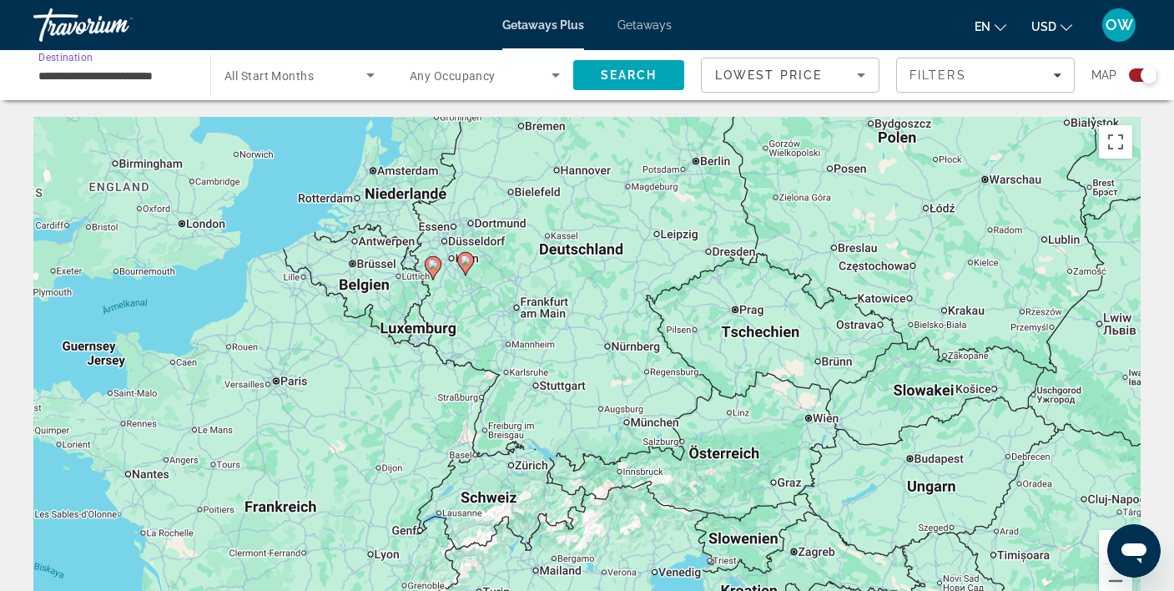
click at [153, 77] on input "**********" at bounding box center [113, 76] width 150 height 20
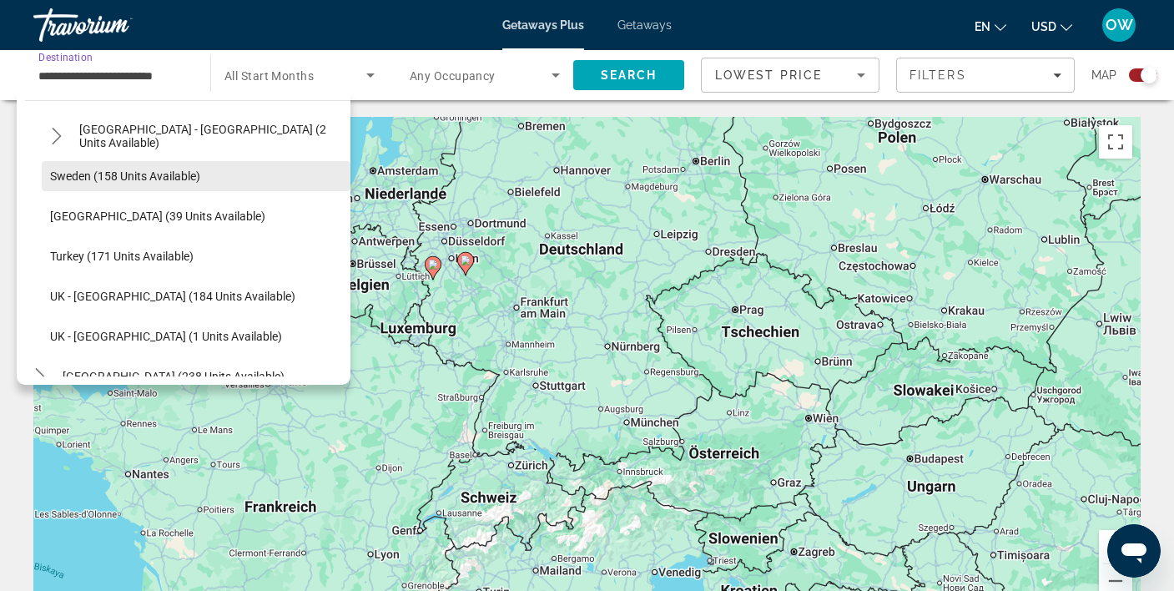
scroll to position [812, 0]
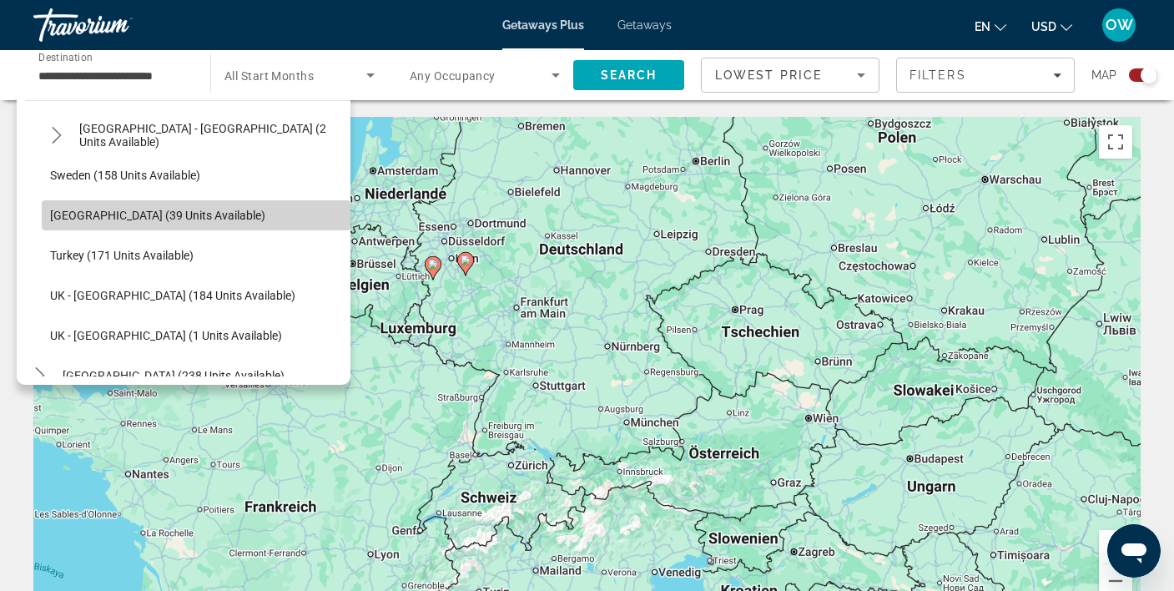
click at [143, 209] on span "Switzerland (39 units available)" at bounding box center [157, 215] width 215 height 13
type input "**********"
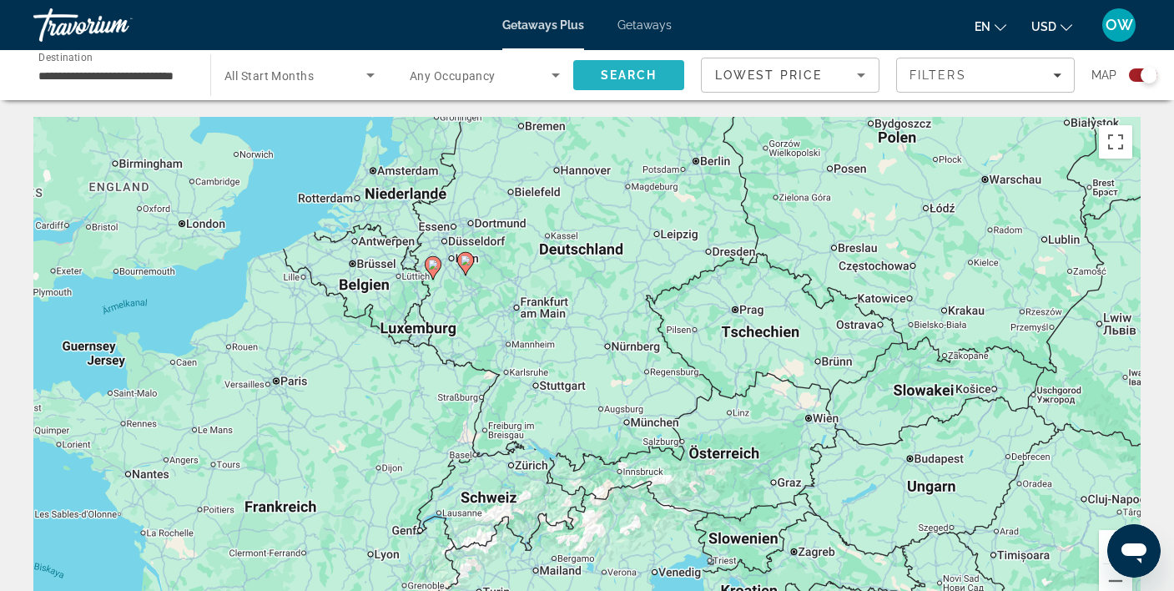
click at [628, 77] on span "Search" at bounding box center [629, 74] width 57 height 13
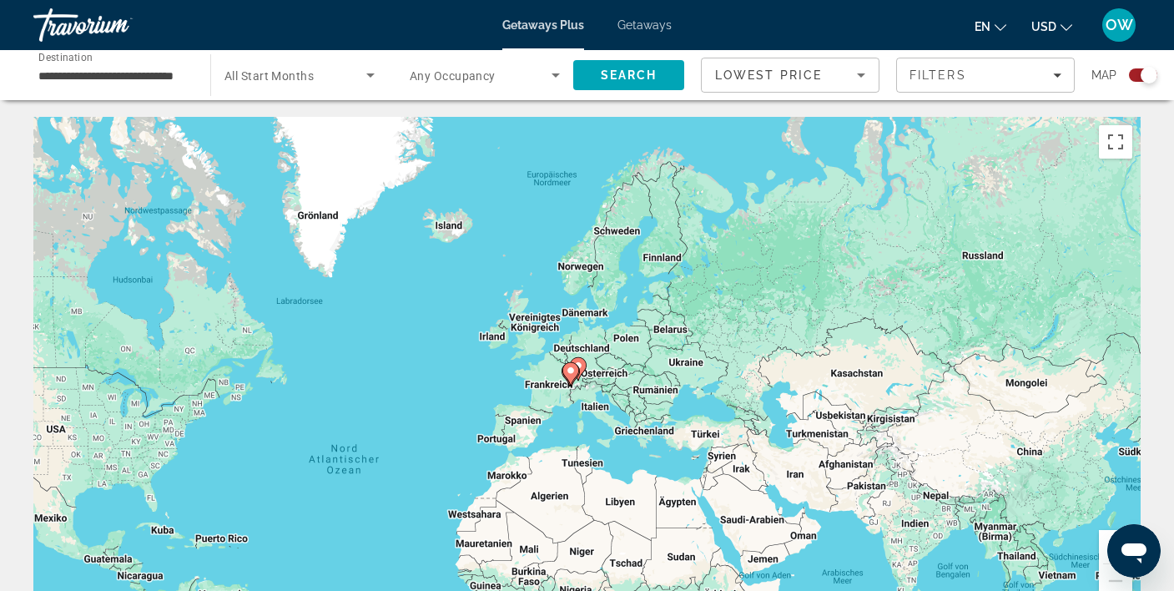
click at [1102, 540] on button "Vergrößern" at bounding box center [1114, 546] width 33 height 33
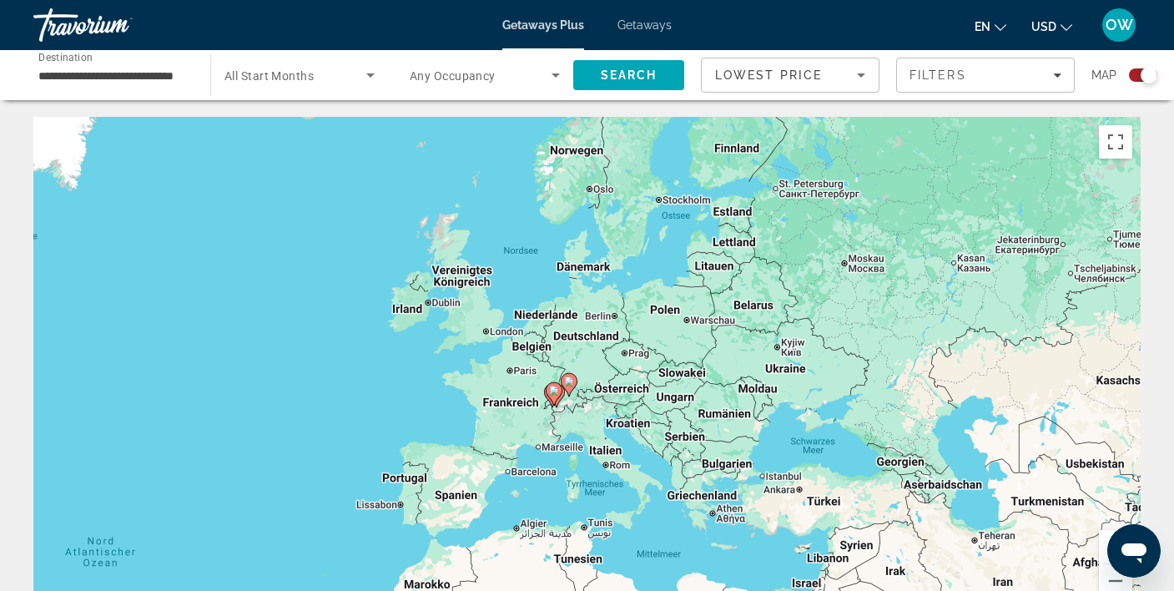
click at [1105, 537] on button "Vergrößern" at bounding box center [1114, 546] width 33 height 33
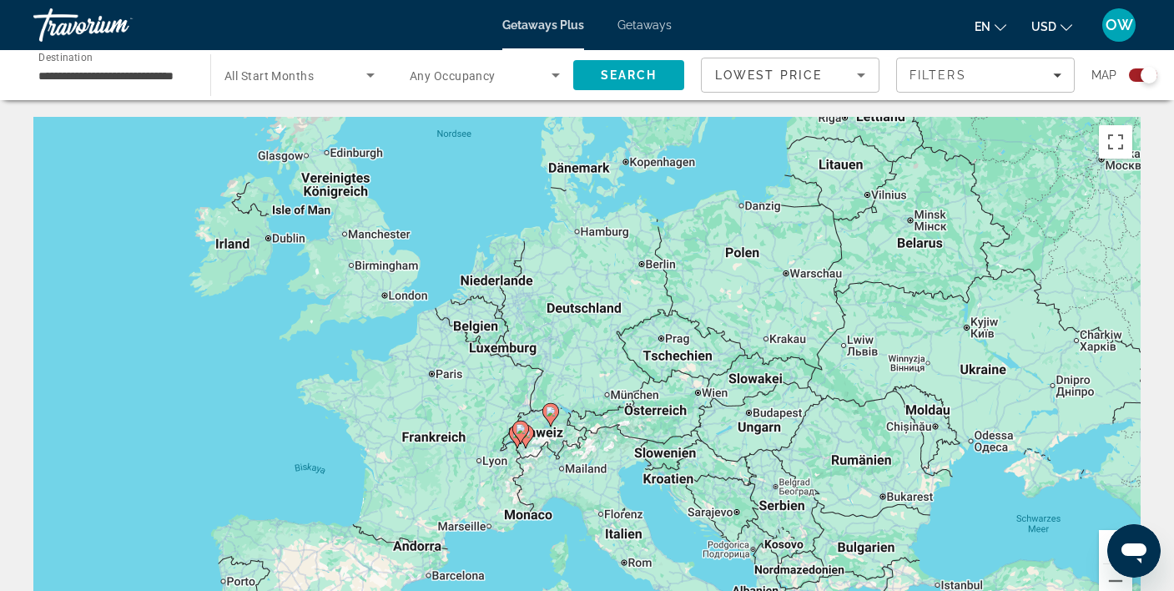
click at [1105, 537] on button "Vergrößern" at bounding box center [1114, 546] width 33 height 33
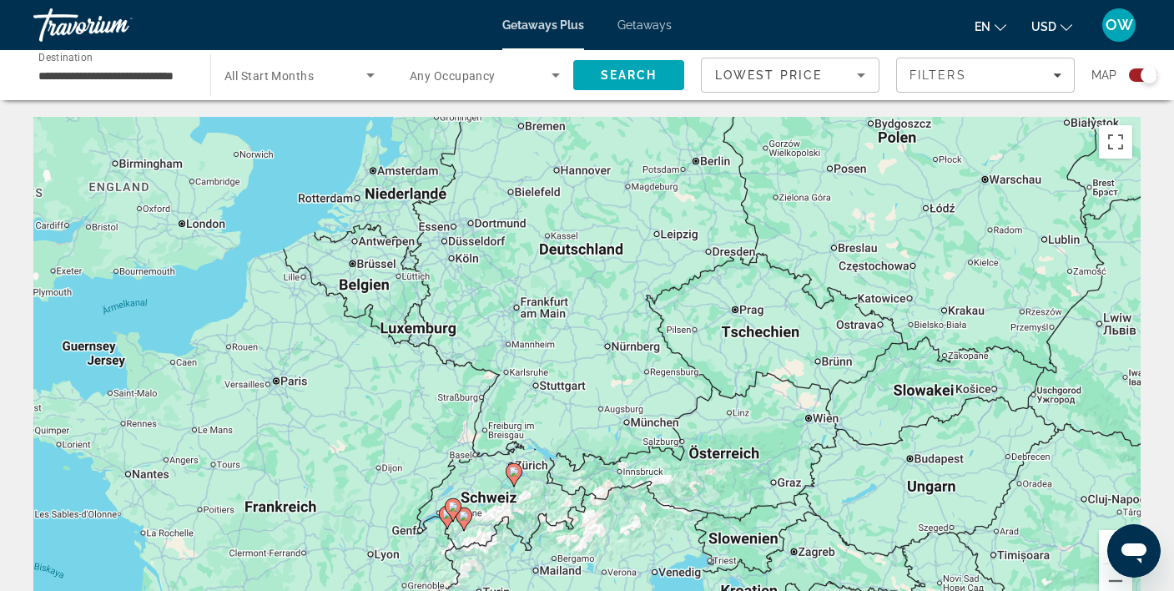
click at [1105, 537] on button "Vergrößern" at bounding box center [1114, 546] width 33 height 33
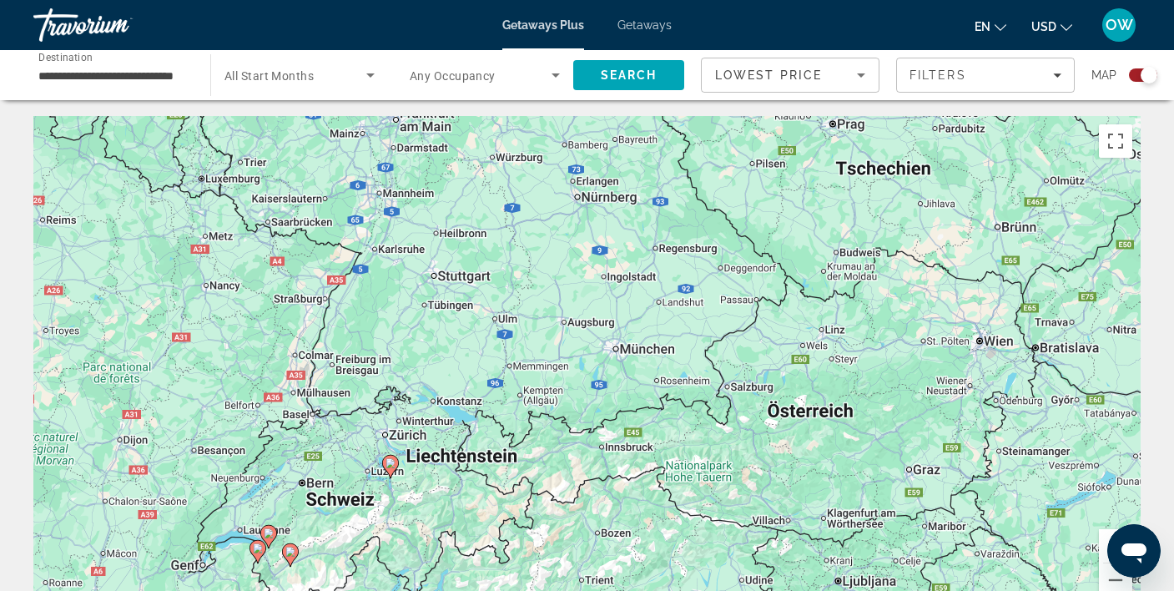
scroll to position [3, 0]
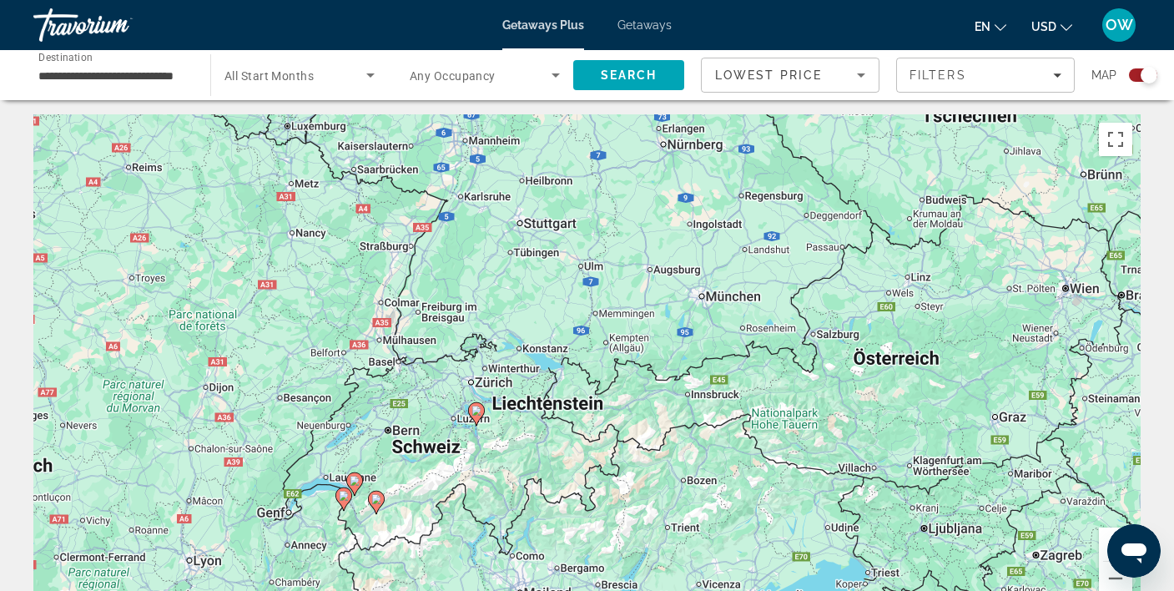
click at [591, 309] on div "Um den Modus zum Ziehen mit der Tastatur zu aktivieren, drückst du Alt + Eingab…" at bounding box center [586, 364] width 1107 height 500
click at [1107, 533] on button "Vergrößern" at bounding box center [1114, 543] width 33 height 33
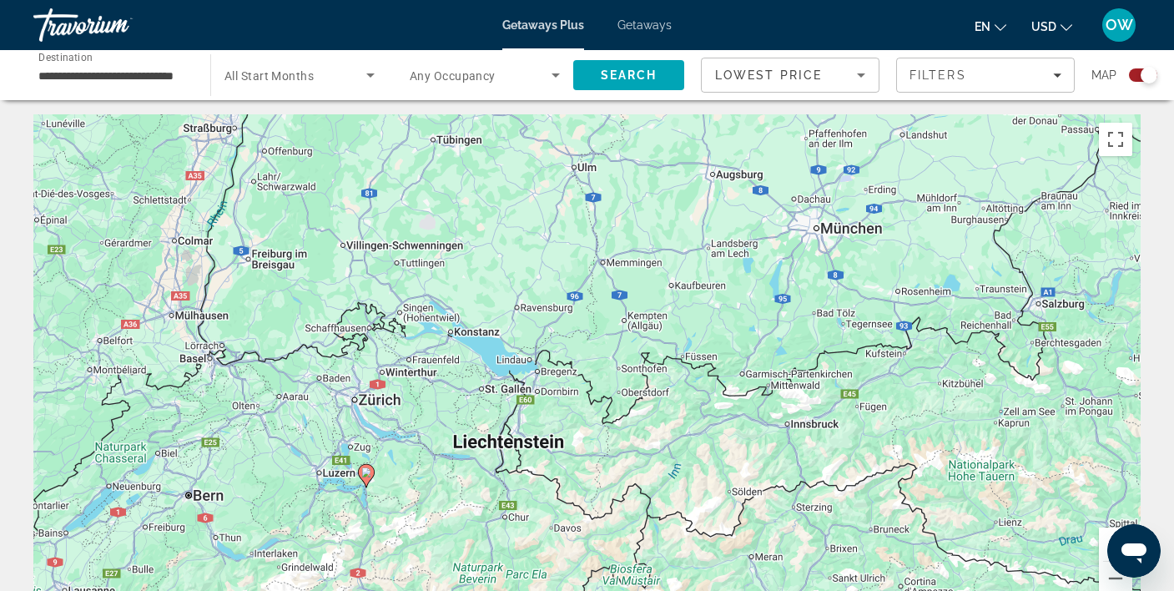
click at [1141, 73] on div "Search widget" at bounding box center [1148, 75] width 17 height 17
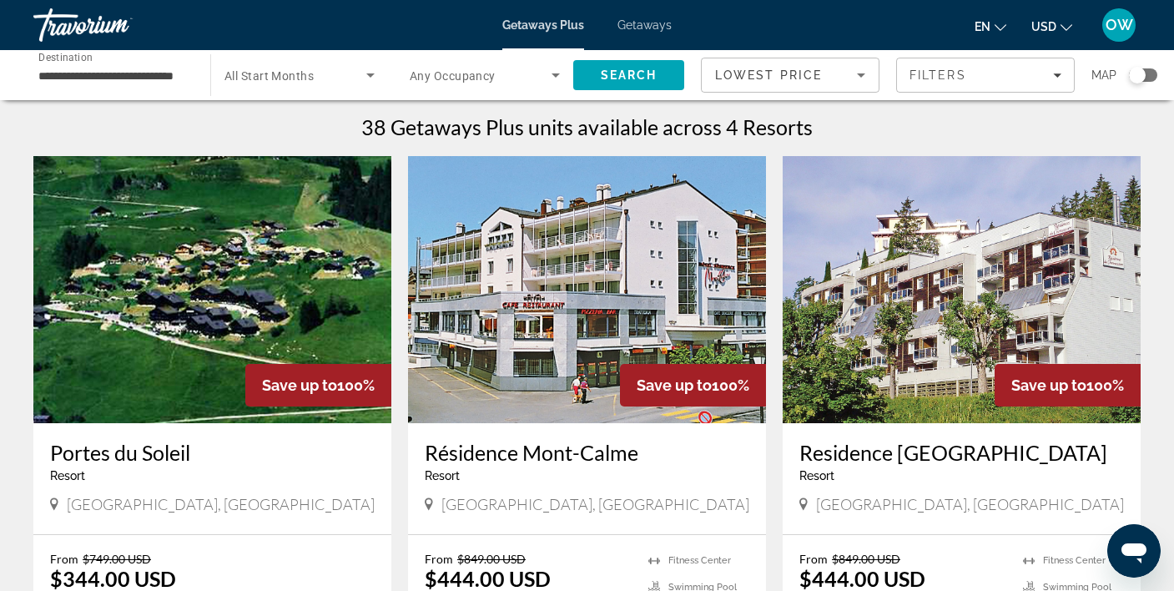
click at [1144, 73] on div "Search widget" at bounding box center [1137, 75] width 17 height 17
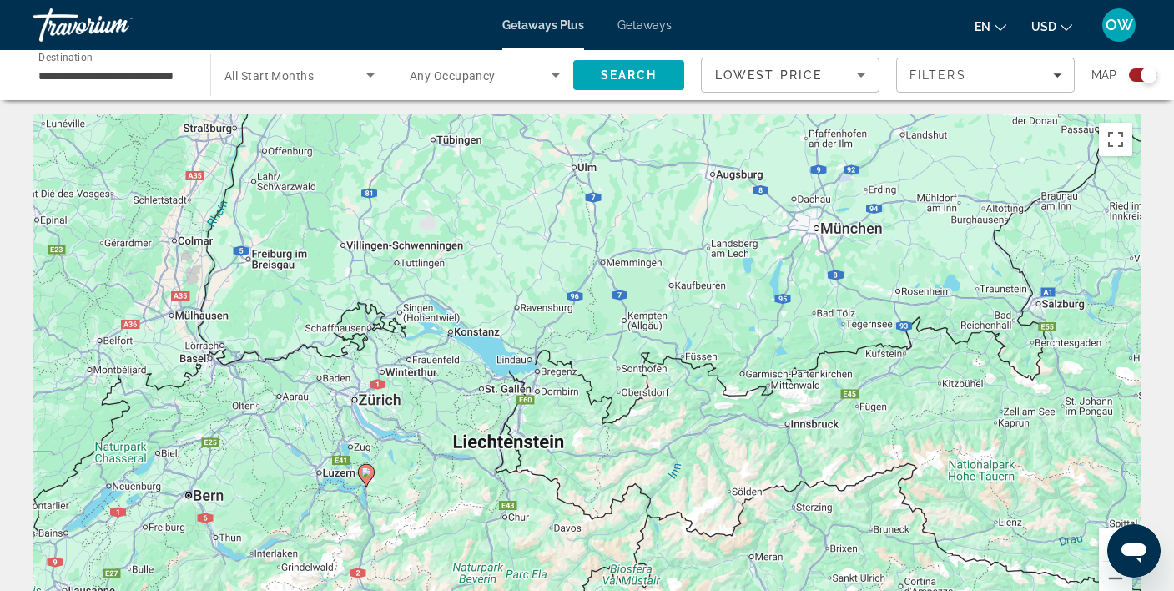
click at [1104, 535] on button "Vergrößern" at bounding box center [1114, 543] width 33 height 33
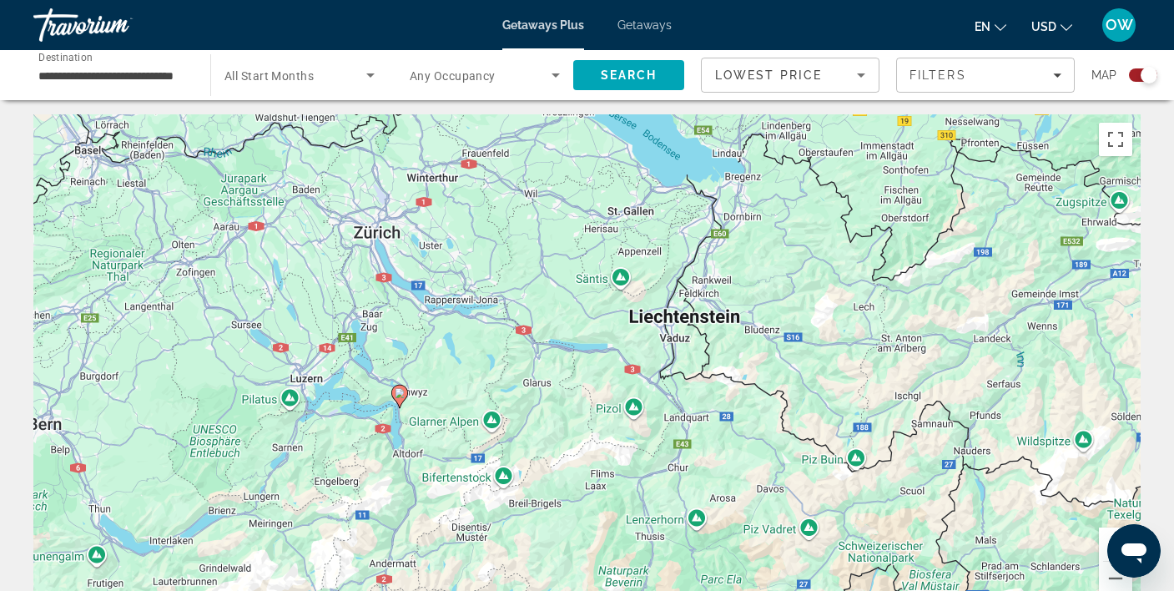
drag, startPoint x: 410, startPoint y: 463, endPoint x: 665, endPoint y: 260, distance: 325.3
click at [666, 258] on div "Um den Modus zum Ziehen mit der Tastatur zu aktivieren, drückst du Alt + Eingab…" at bounding box center [586, 364] width 1107 height 500
click at [400, 395] on image "Main content" at bounding box center [400, 393] width 10 height 10
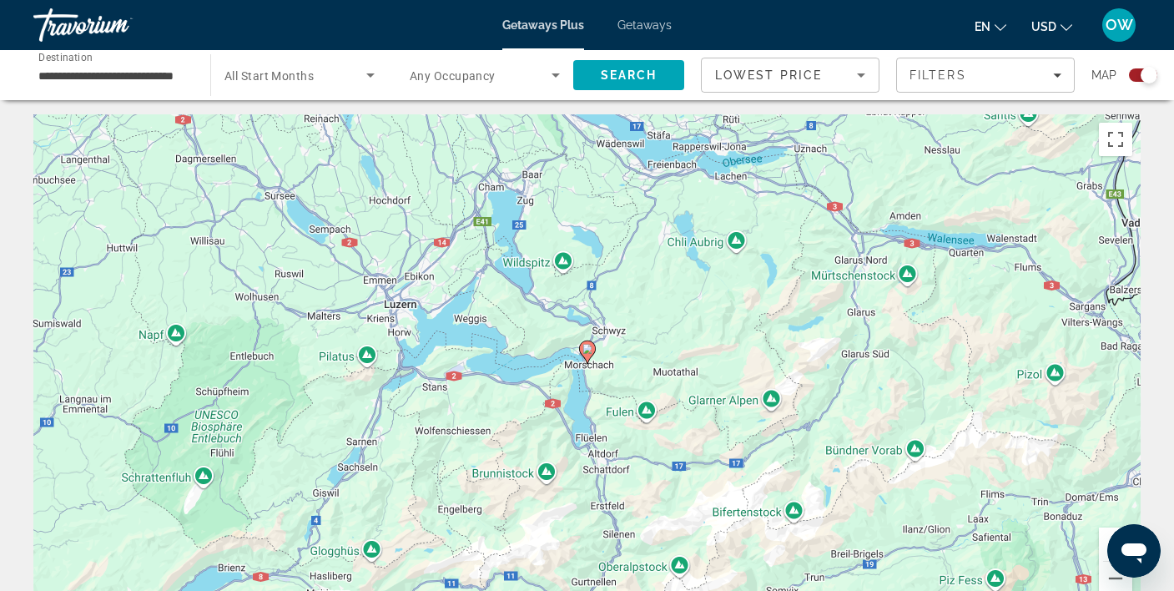
click at [588, 355] on icon "Main content" at bounding box center [586, 352] width 15 height 22
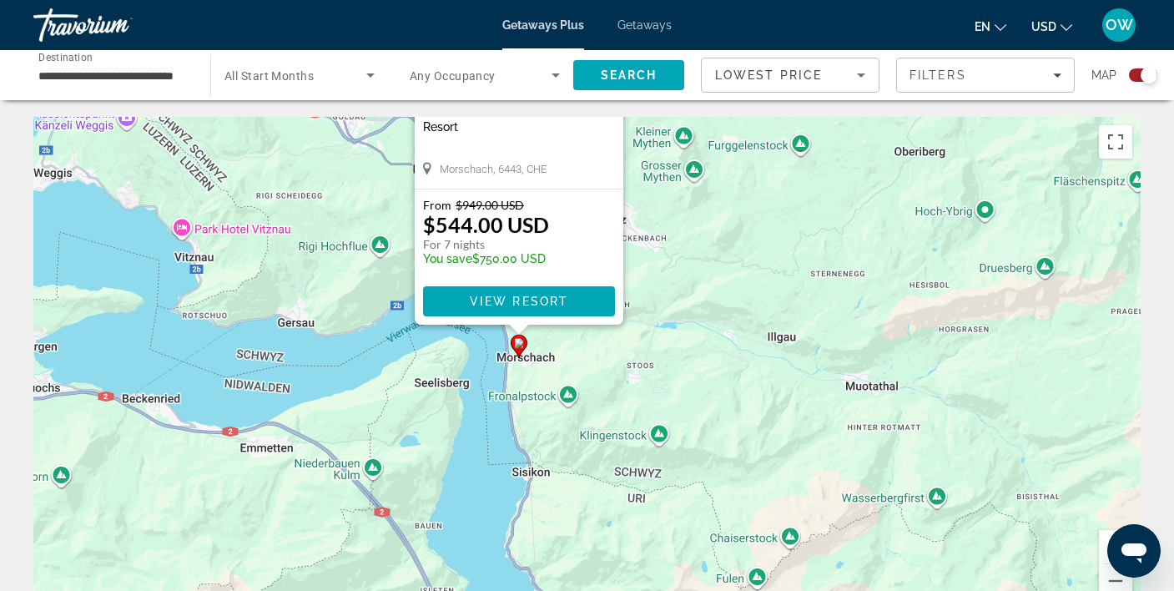
drag, startPoint x: 767, startPoint y: 482, endPoint x: 699, endPoint y: 240, distance: 251.1
click at [699, 240] on div "Um den Modus zum Ziehen mit der Tastatur zu aktivieren, drückst du Alt + Eingab…" at bounding box center [586, 367] width 1107 height 500
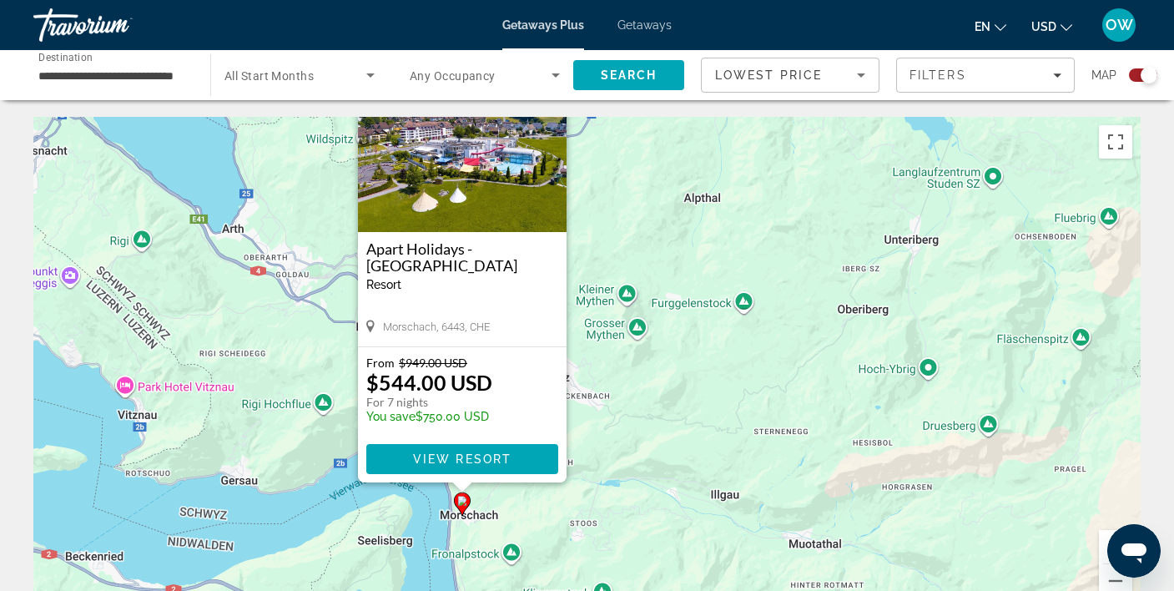
drag, startPoint x: 582, startPoint y: 440, endPoint x: 534, endPoint y: 598, distance: 165.7
click at [534, 590] on html "**********" at bounding box center [587, 295] width 1174 height 591
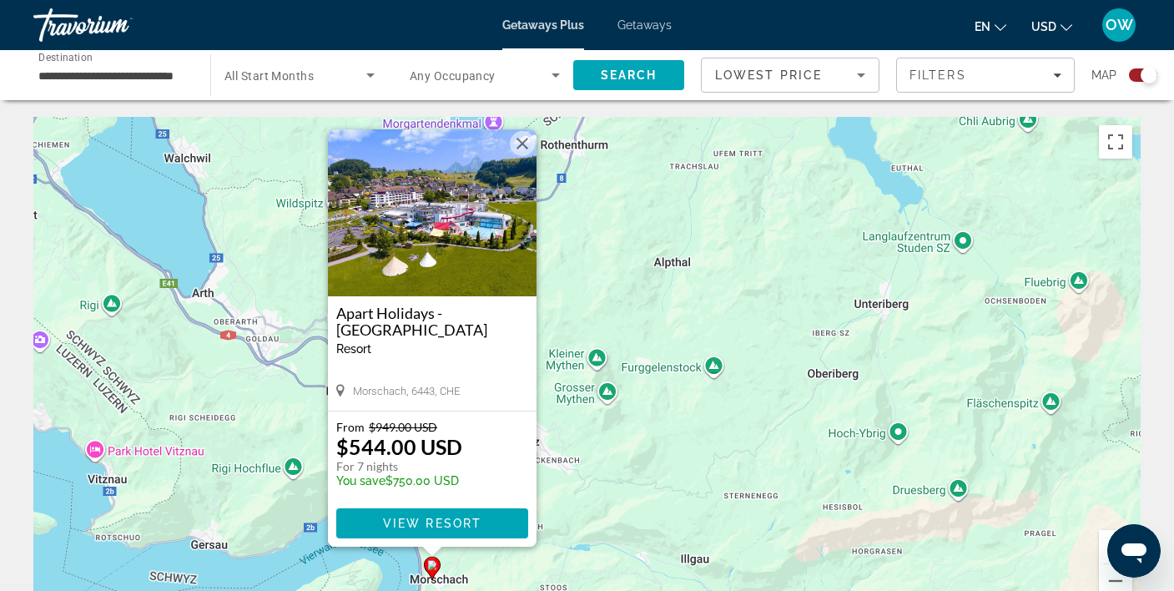
drag, startPoint x: 728, startPoint y: 268, endPoint x: 698, endPoint y: 338, distance: 76.2
click at [698, 338] on div "Um den Modus zum Ziehen mit der Tastatur zu aktivieren, drückst du Alt + Eingab…" at bounding box center [586, 367] width 1107 height 500
click at [425, 512] on span "Main content" at bounding box center [432, 522] width 192 height 40
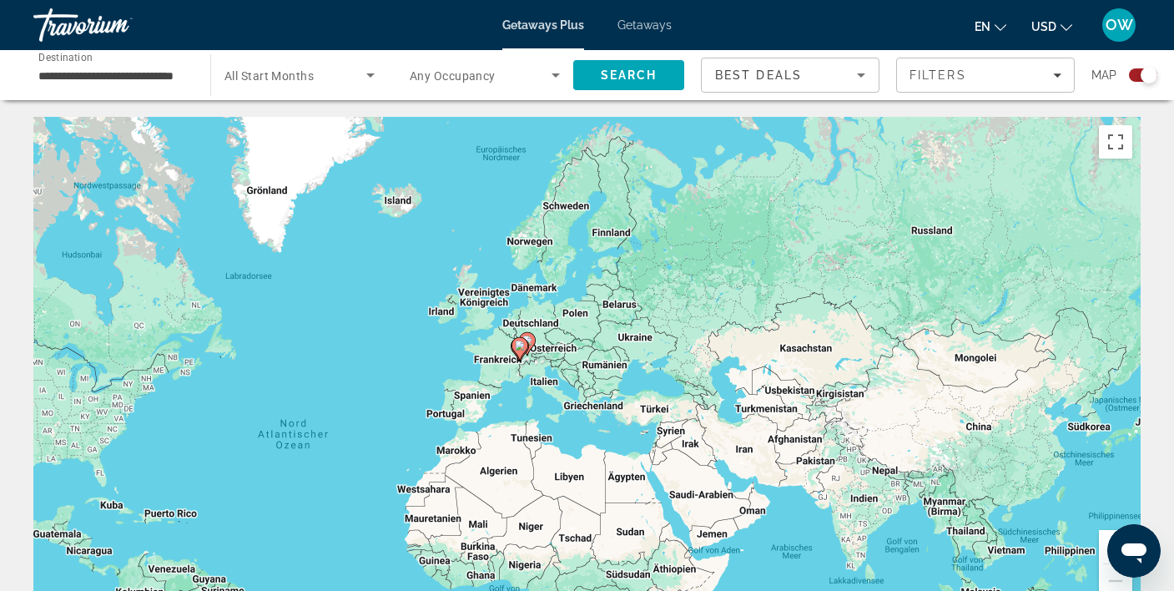
drag, startPoint x: 897, startPoint y: 350, endPoint x: 650, endPoint y: 446, distance: 264.9
click at [650, 446] on div "Um den Modus zum Ziehen mit der Tastatur zu aktivieren, drückst du Alt + Eingab…" at bounding box center [586, 367] width 1107 height 500
click at [1104, 541] on button "Vergrößern" at bounding box center [1114, 546] width 33 height 33
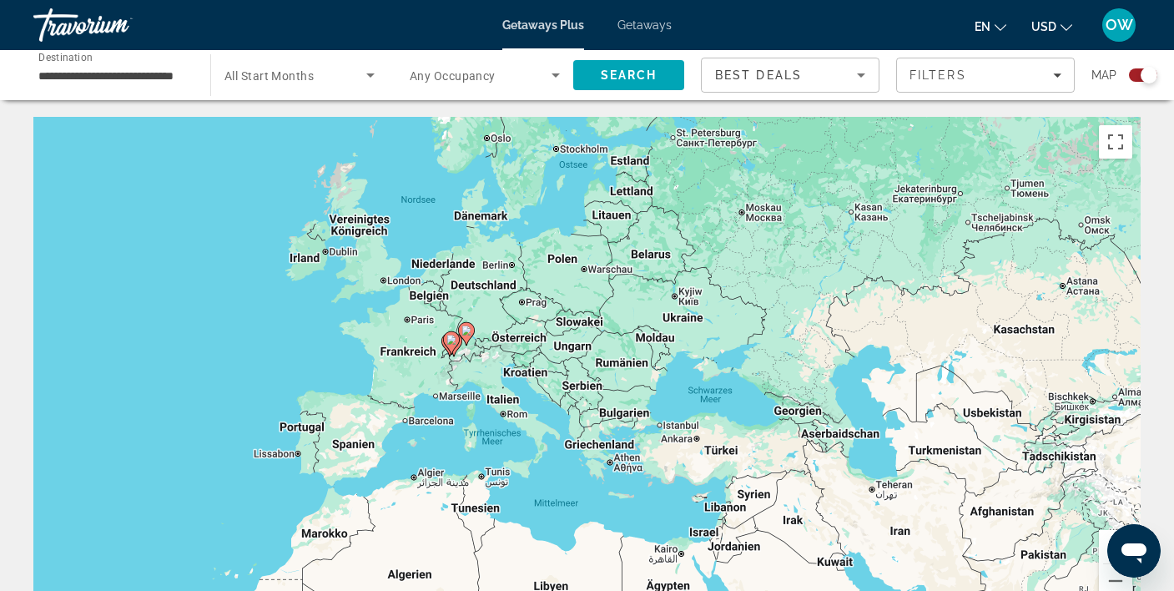
click at [1104, 541] on button "Vergrößern" at bounding box center [1114, 546] width 33 height 33
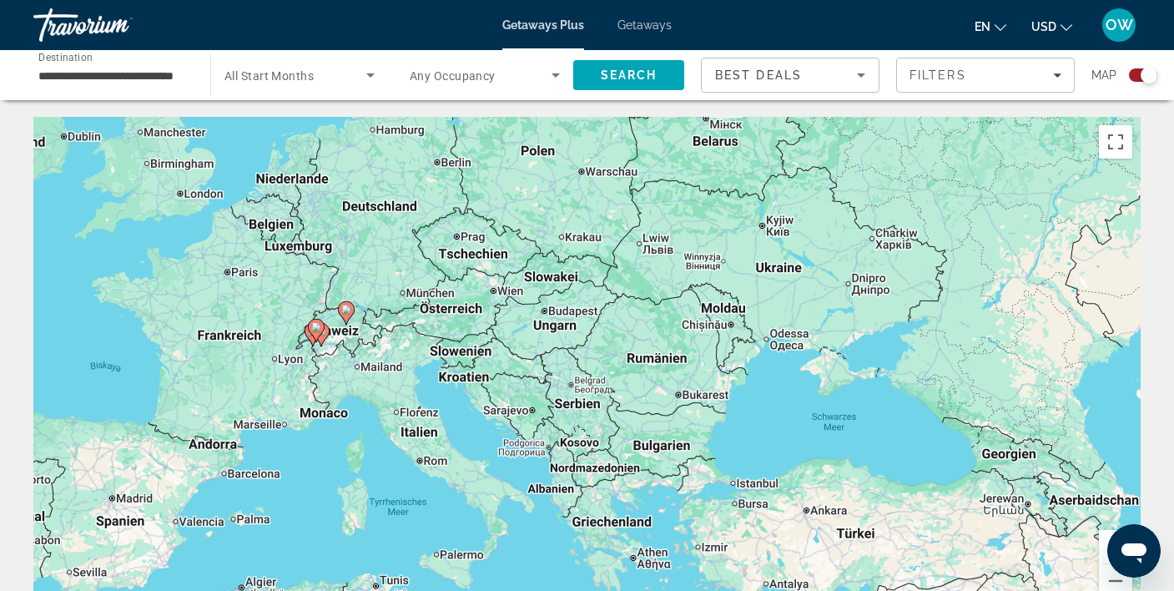
click at [1108, 533] on button "Vergrößern" at bounding box center [1114, 546] width 33 height 33
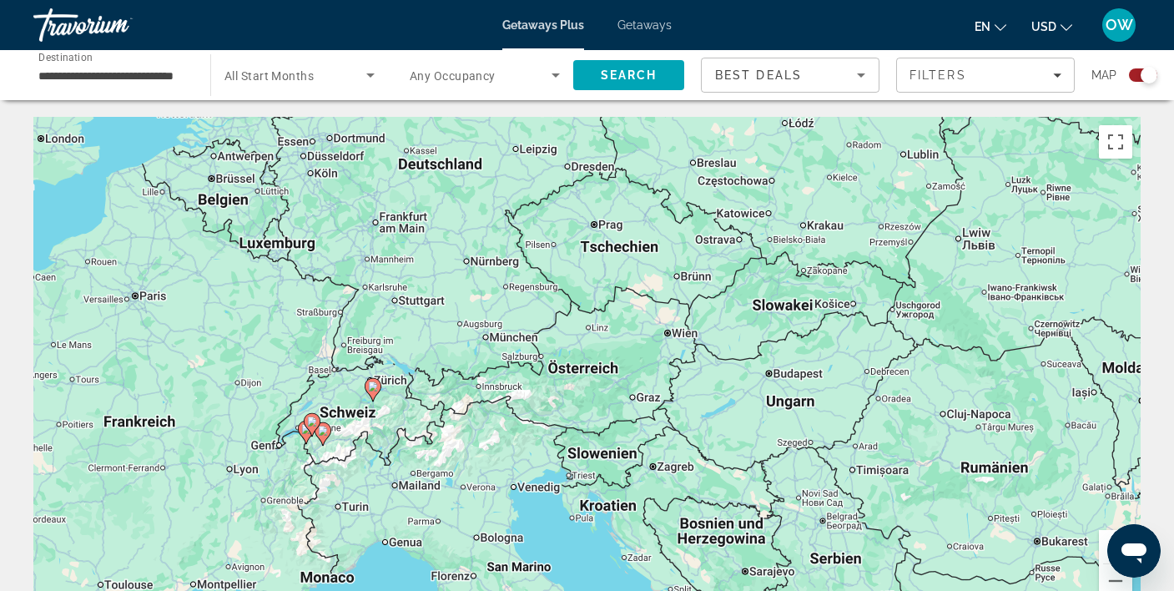
drag, startPoint x: 278, startPoint y: 379, endPoint x: 551, endPoint y: 478, distance: 291.0
click at [561, 492] on div "Um den Modus zum Ziehen mit der Tastatur zu aktivieren, drückst du Alt + Eingab…" at bounding box center [586, 367] width 1107 height 500
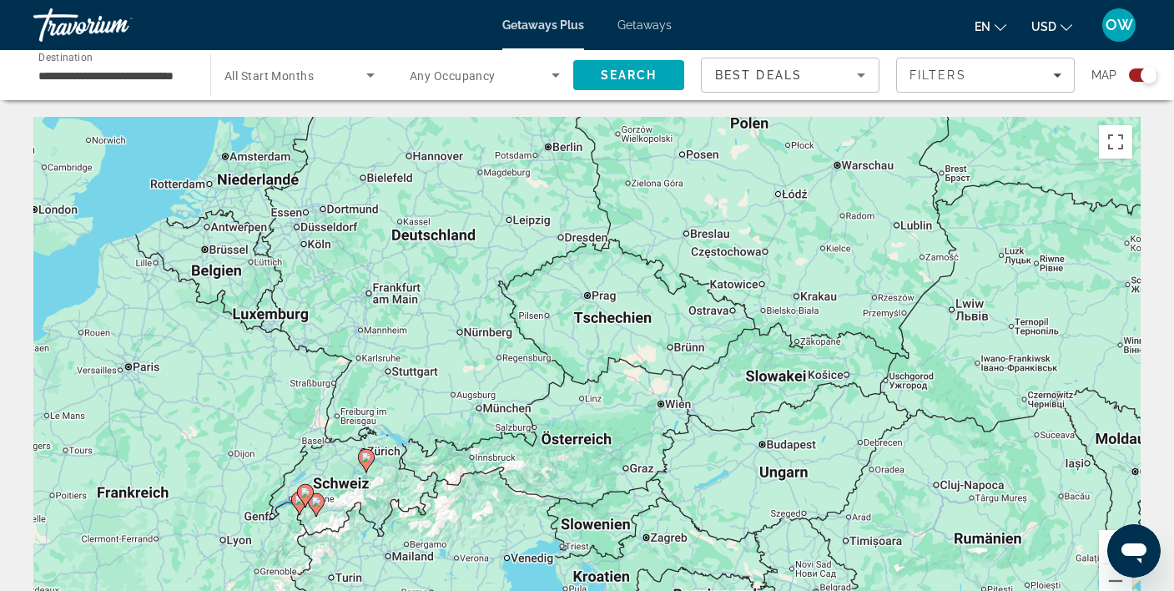
drag, startPoint x: 551, startPoint y: 349, endPoint x: 533, endPoint y: 435, distance: 87.8
click at [533, 435] on div "Um den Modus zum Ziehen mit der Tastatur zu aktivieren, drückst du Alt + Eingab…" at bounding box center [586, 367] width 1107 height 500
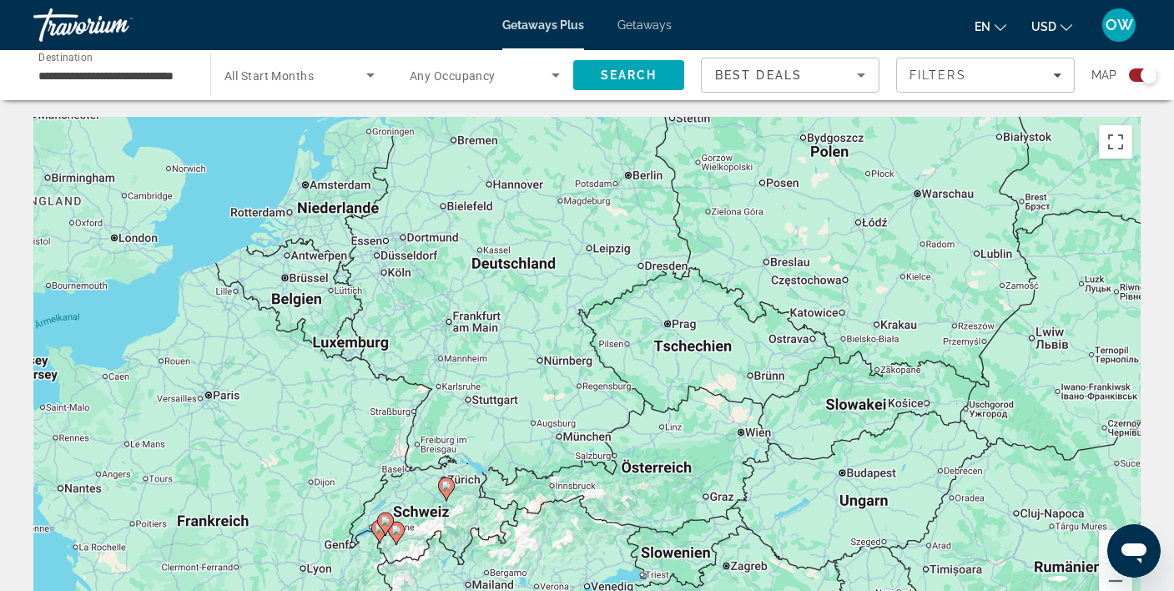
drag, startPoint x: 426, startPoint y: 366, endPoint x: 509, endPoint y: 400, distance: 89.1
click at [509, 400] on div "Um den Modus zum Ziehen mit der Tastatur zu aktivieren, drückst du Alt + Eingab…" at bounding box center [586, 367] width 1107 height 500
click at [128, 73] on input "**********" at bounding box center [113, 76] width 150 height 20
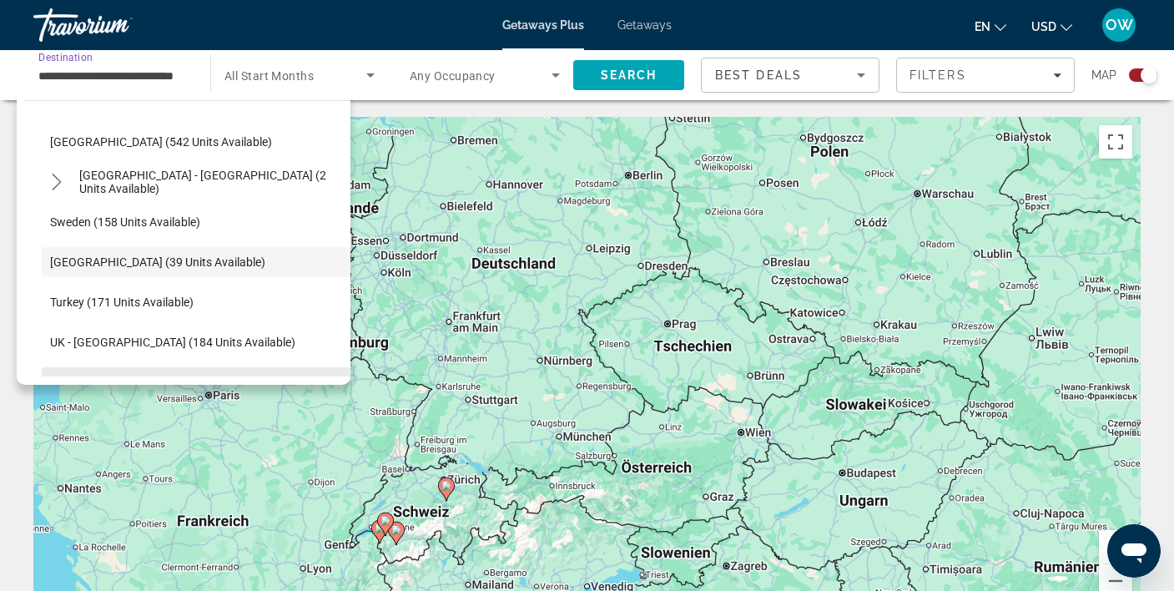
scroll to position [757, 0]
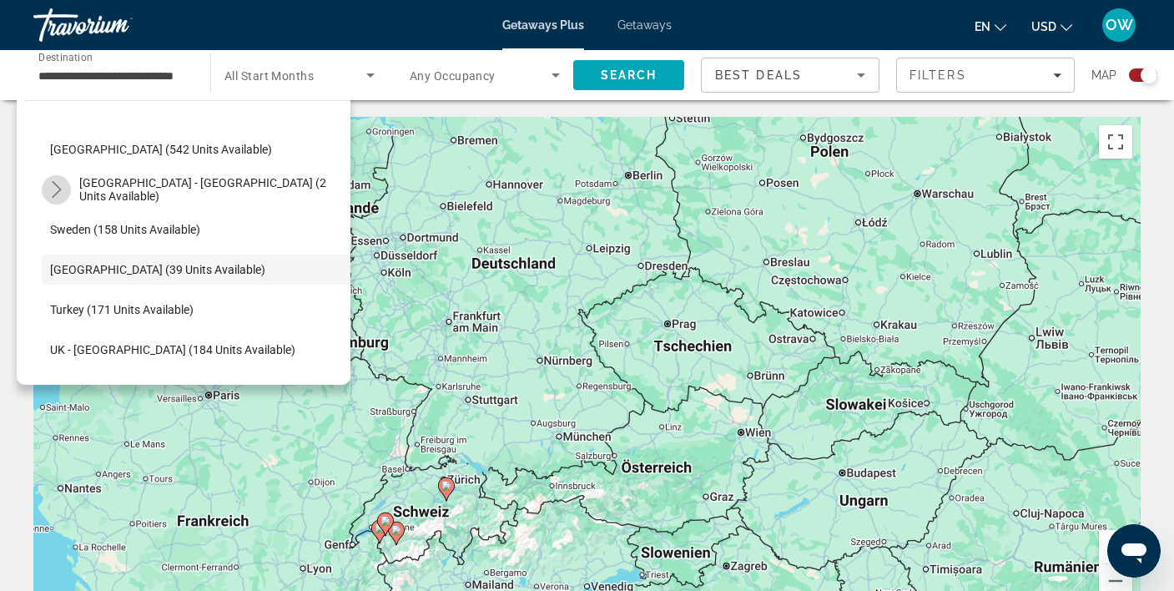
click at [58, 189] on icon "Toggle Spain - Canary Islands (2 units available) submenu" at bounding box center [56, 189] width 9 height 17
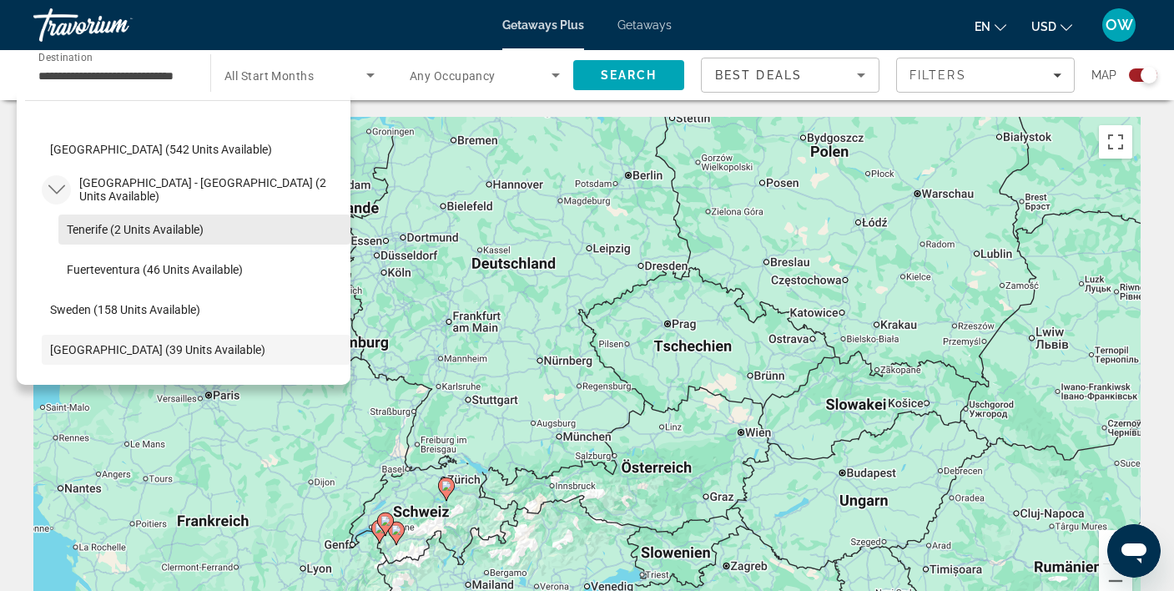
click at [136, 225] on span "Tenerife (2 units available)" at bounding box center [135, 229] width 137 height 13
type input "**********"
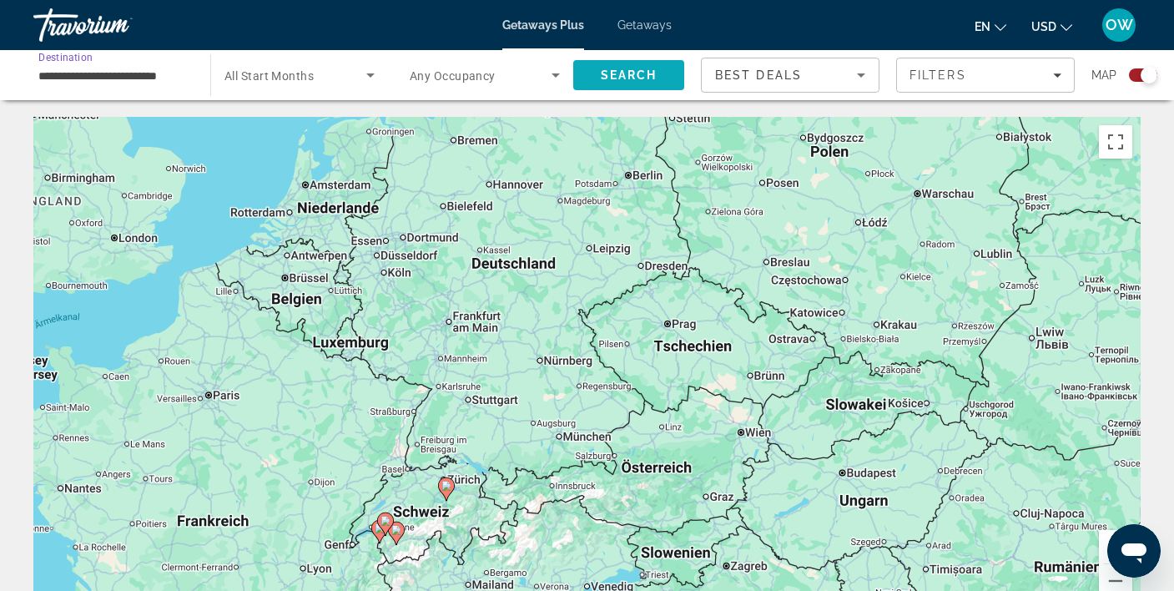
click at [612, 74] on span "Search" at bounding box center [629, 74] width 57 height 13
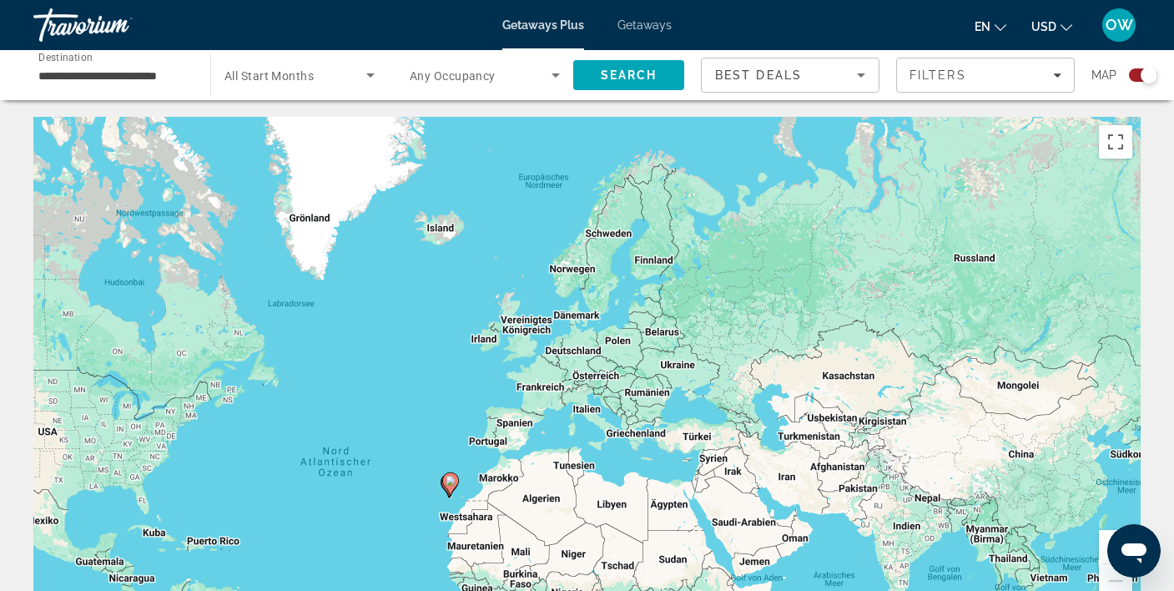
click at [1139, 75] on div "Search widget" at bounding box center [1143, 74] width 28 height 13
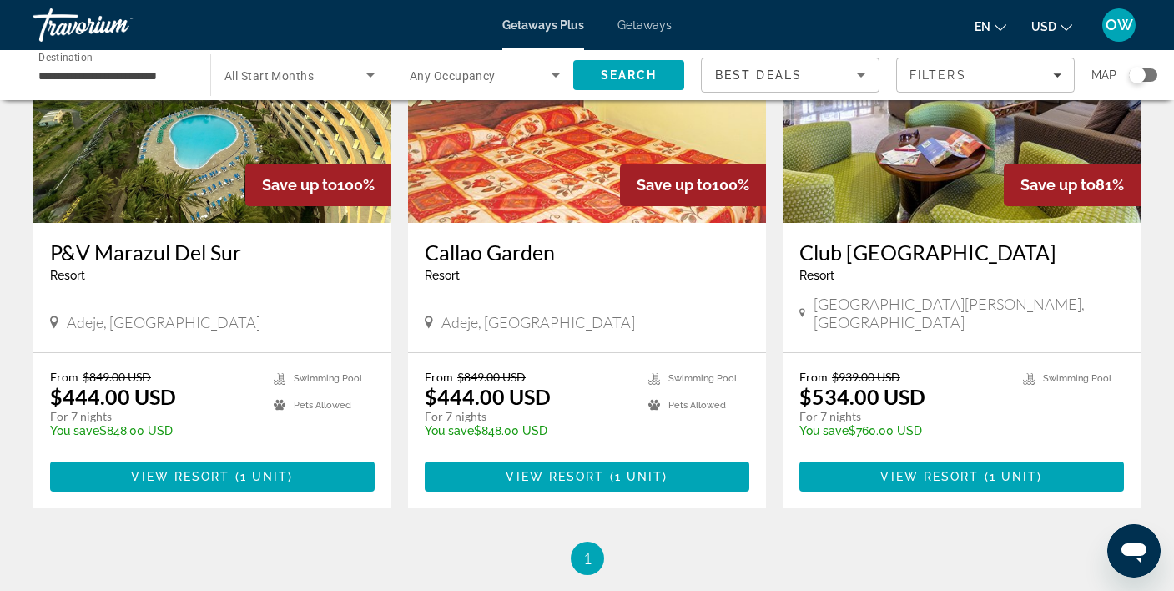
scroll to position [204, 0]
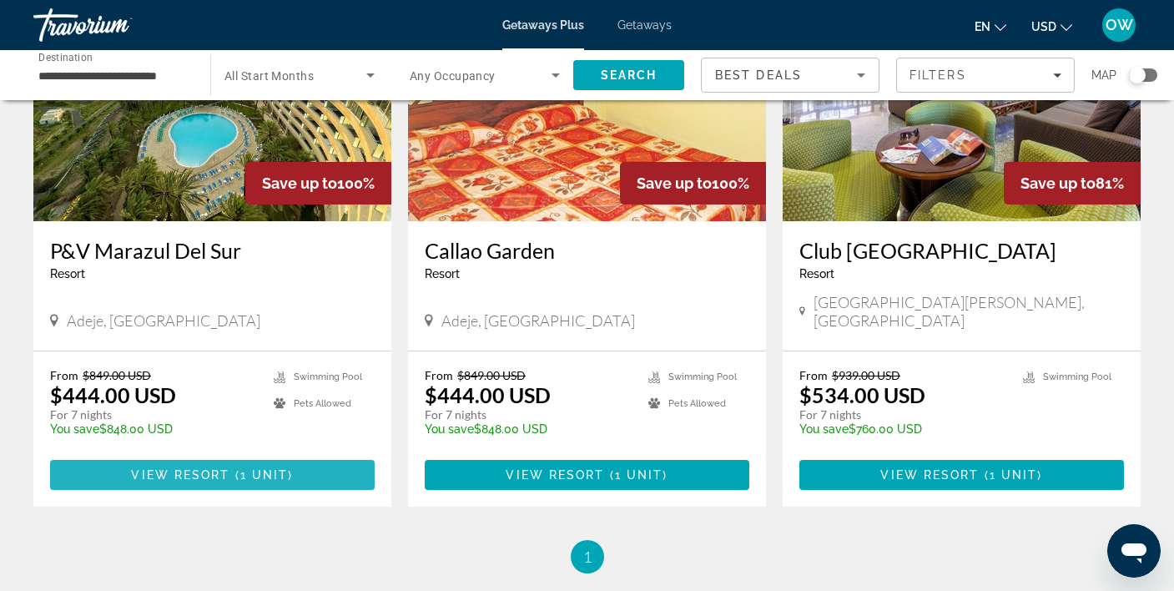
click at [233, 468] on span "Main content" at bounding box center [232, 474] width 5 height 13
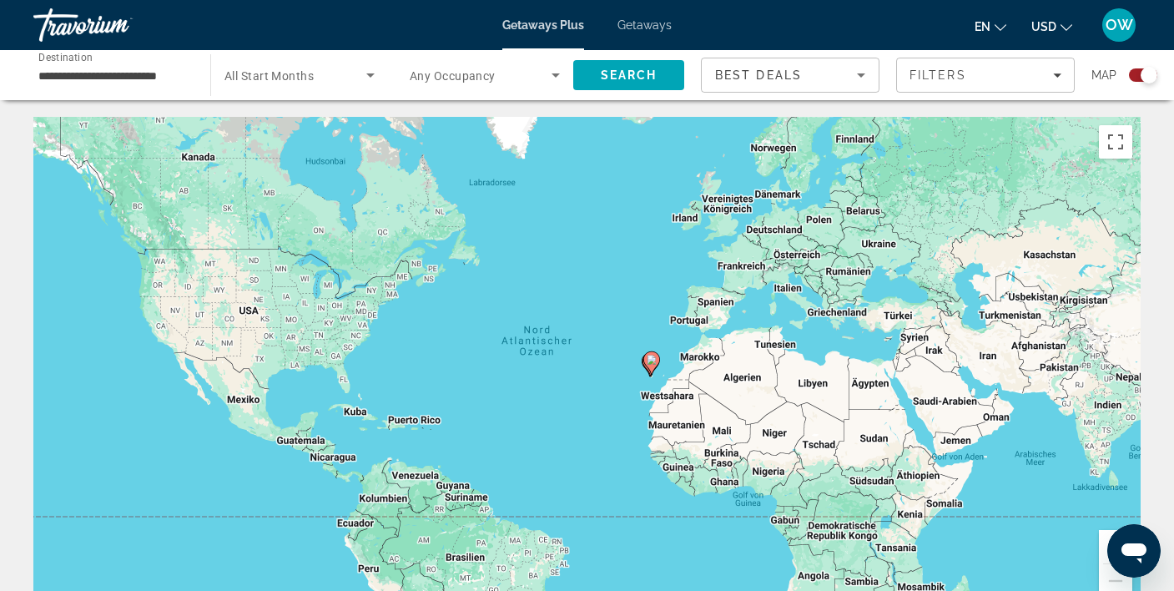
click at [1150, 76] on div "Search widget" at bounding box center [1148, 75] width 17 height 17
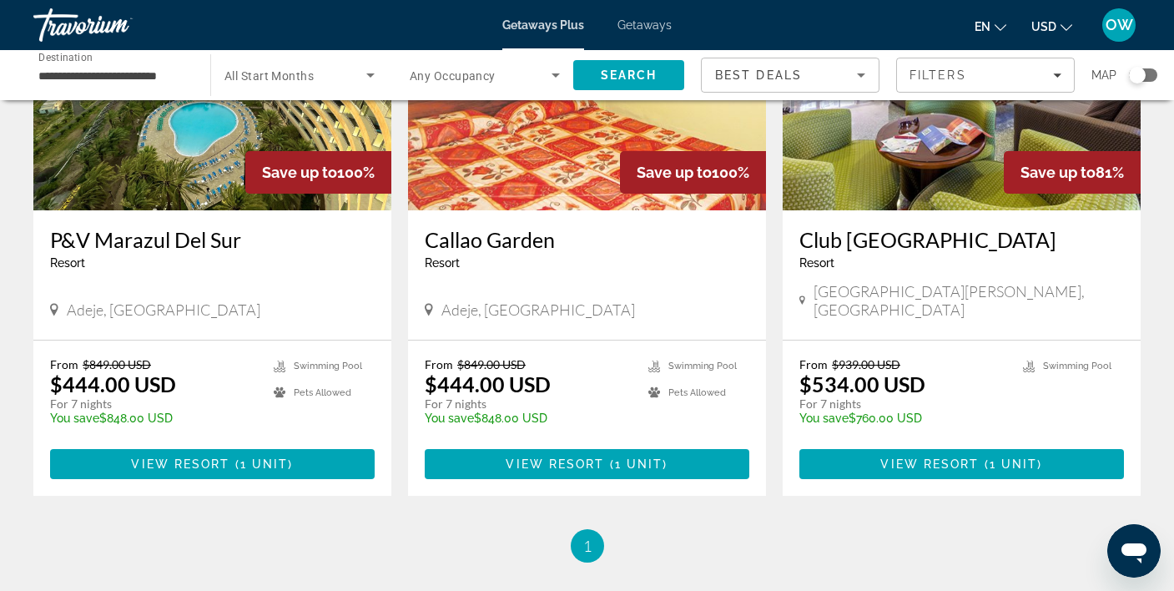
scroll to position [217, 0]
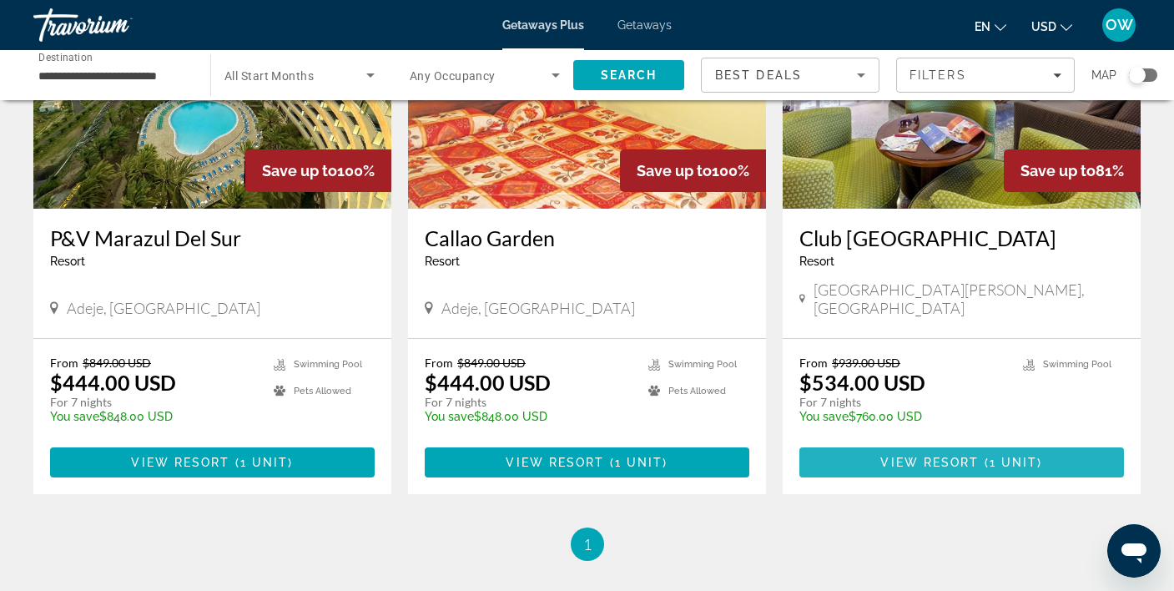
click at [941, 442] on span "Main content" at bounding box center [961, 462] width 324 height 40
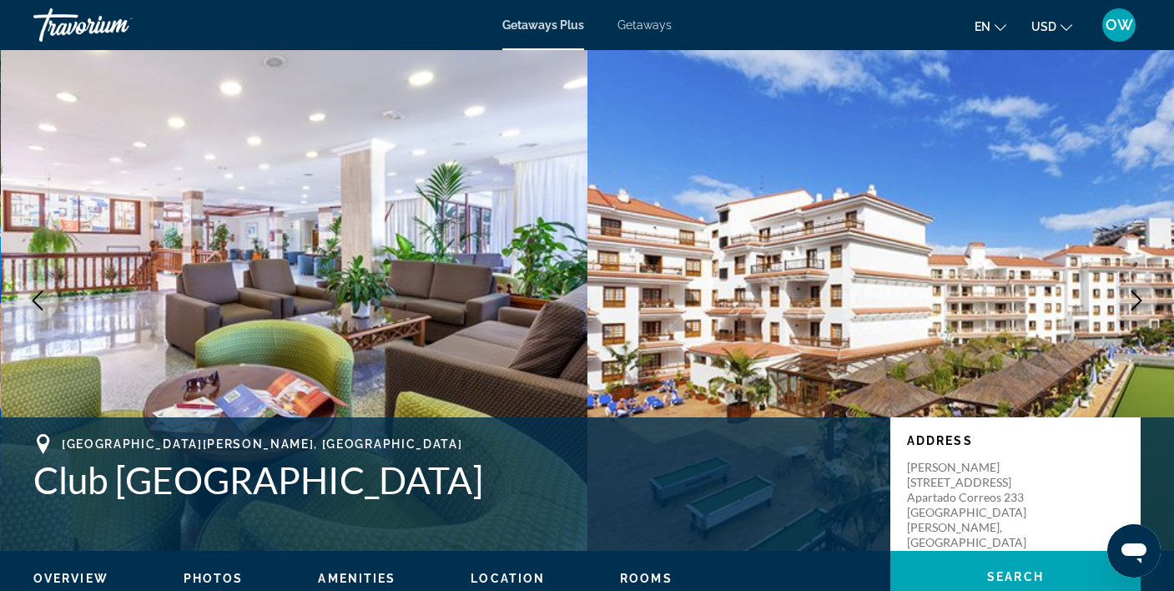
click at [1148, 294] on button "Next image" at bounding box center [1136, 300] width 42 height 42
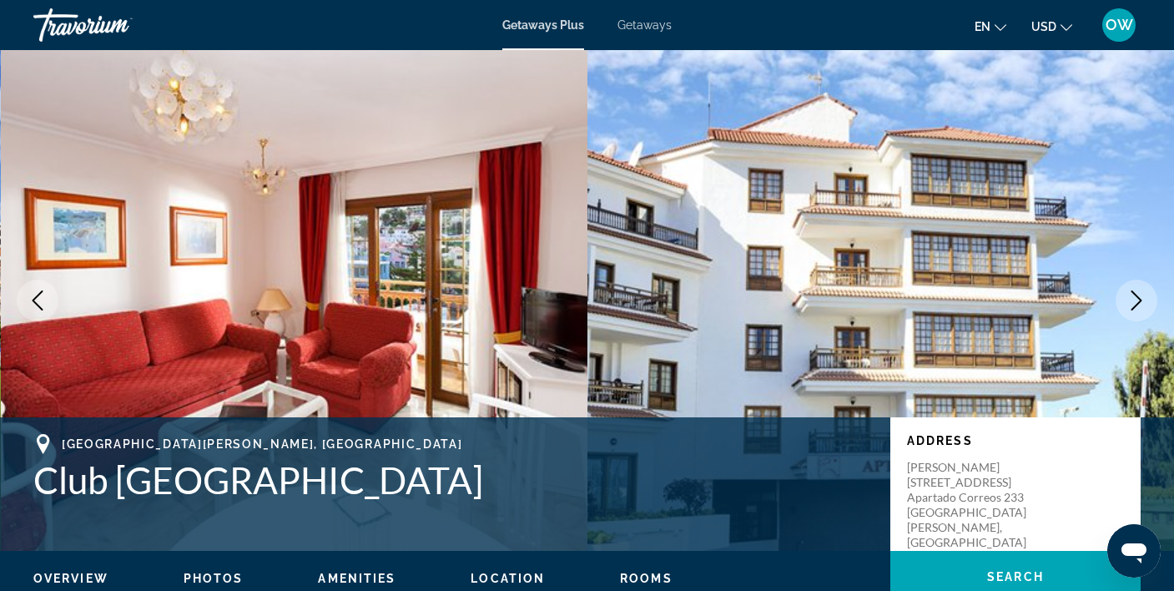
click at [1145, 294] on icon "Next image" at bounding box center [1136, 300] width 20 height 20
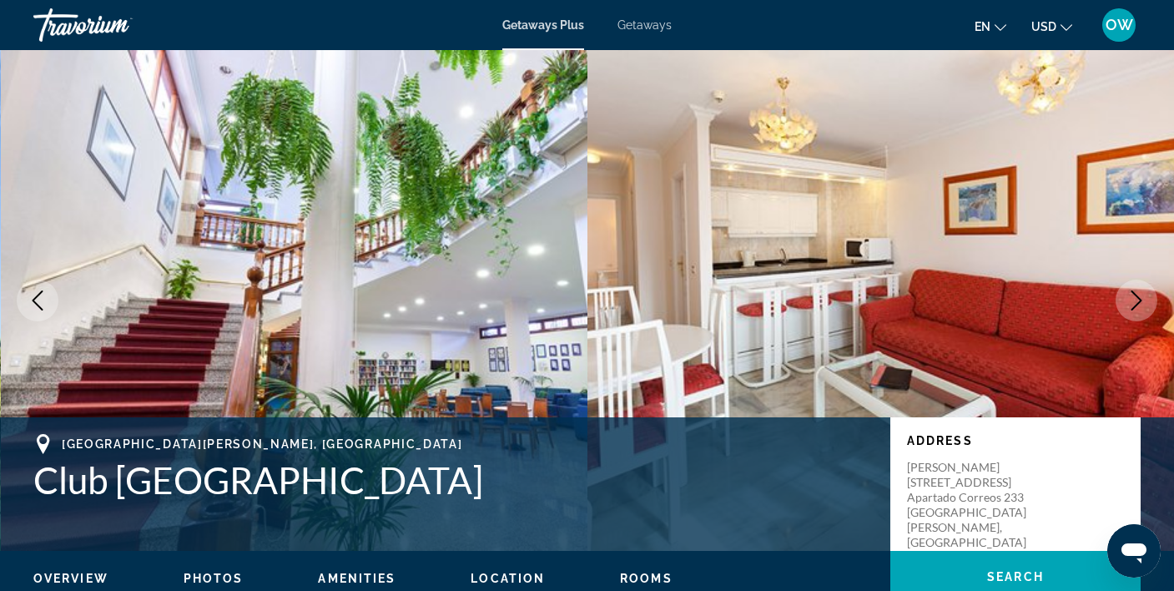
click at [1145, 294] on icon "Next image" at bounding box center [1136, 300] width 20 height 20
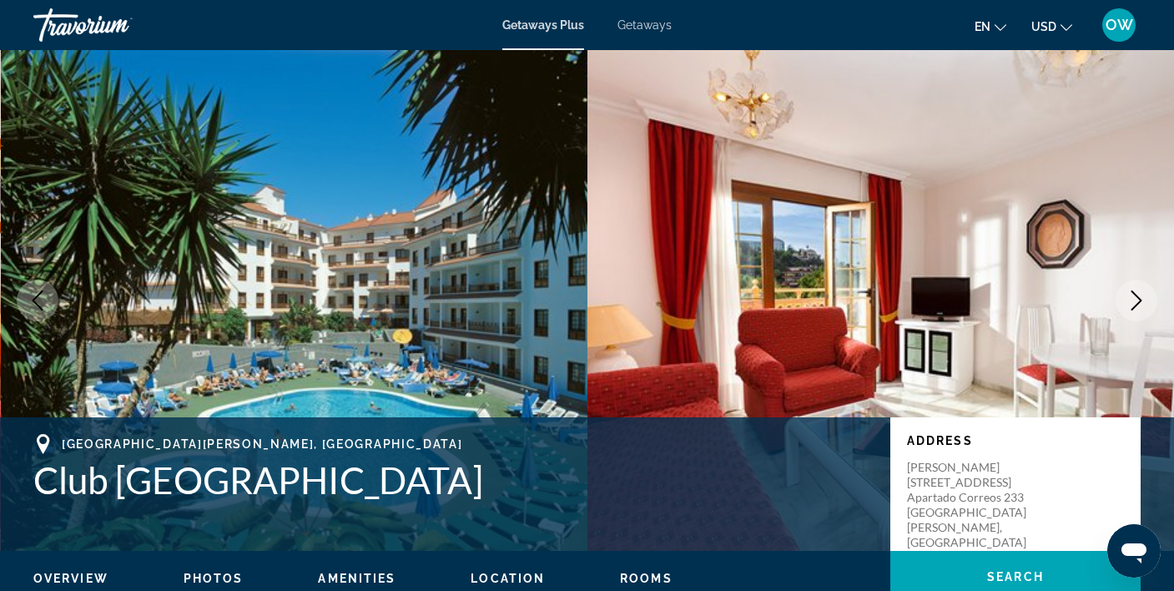
click at [1145, 294] on icon "Next image" at bounding box center [1136, 300] width 20 height 20
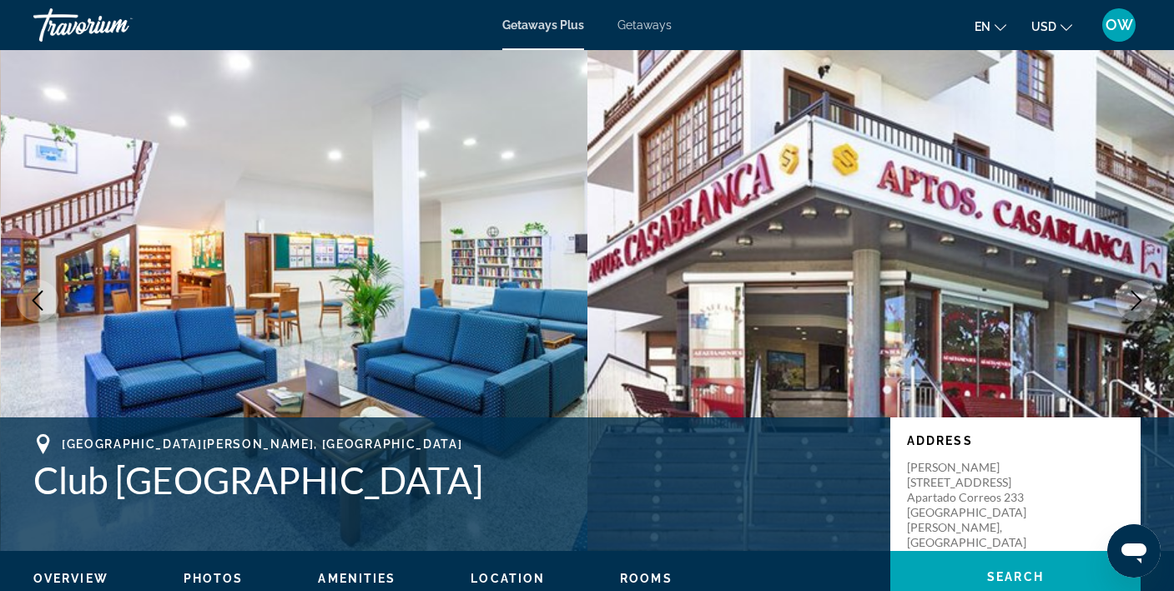
click at [1145, 294] on icon "Next image" at bounding box center [1136, 300] width 20 height 20
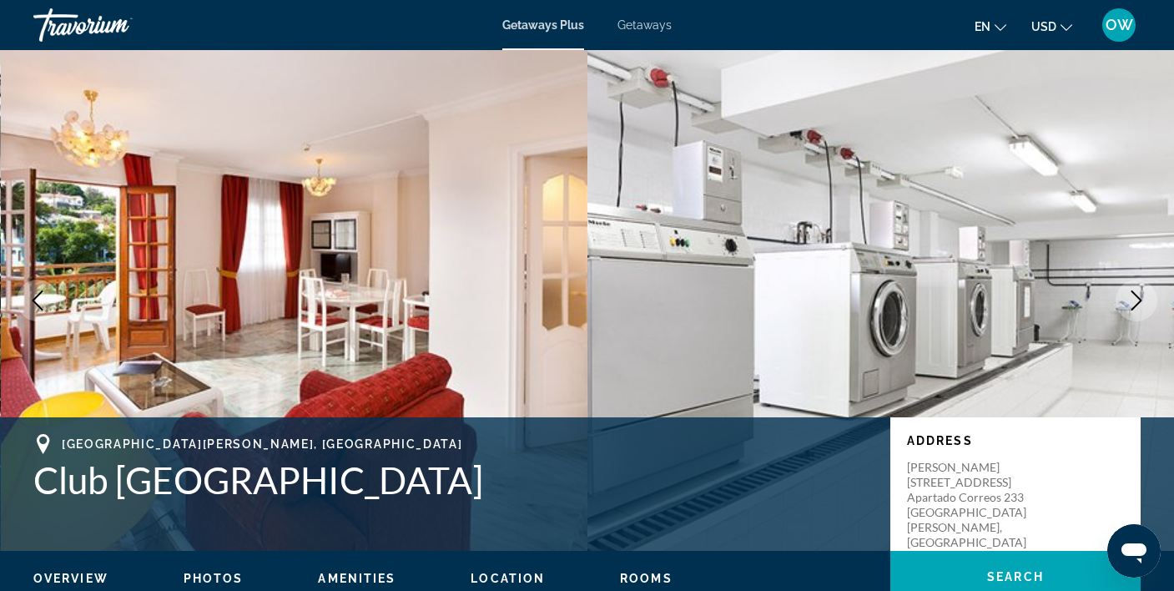
click at [1145, 294] on icon "Next image" at bounding box center [1136, 300] width 20 height 20
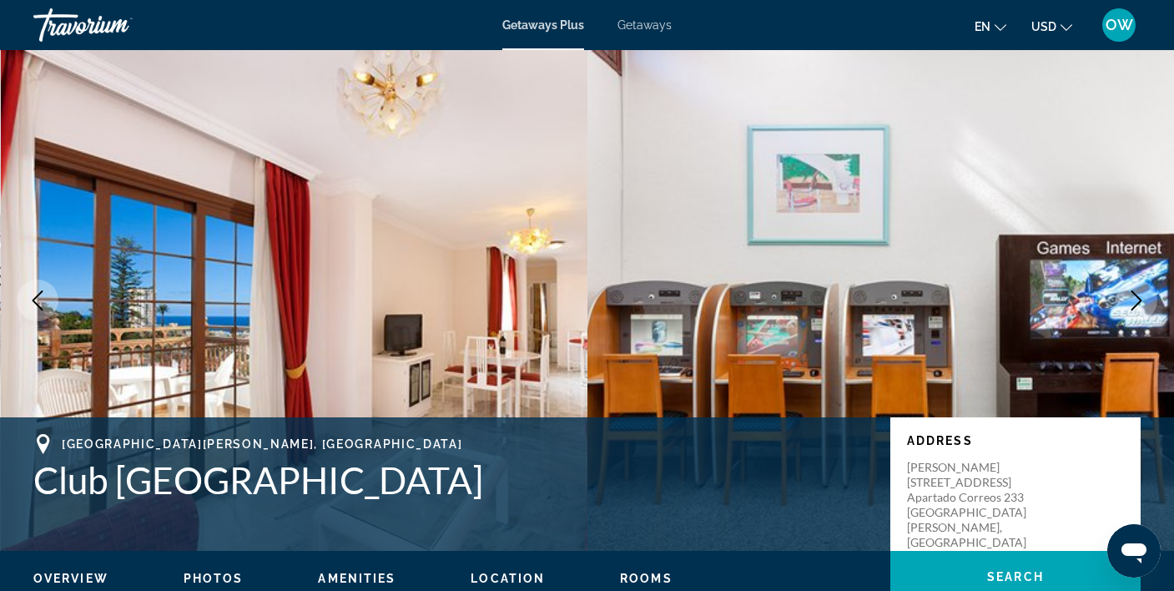
click at [1145, 294] on icon "Next image" at bounding box center [1136, 300] width 20 height 20
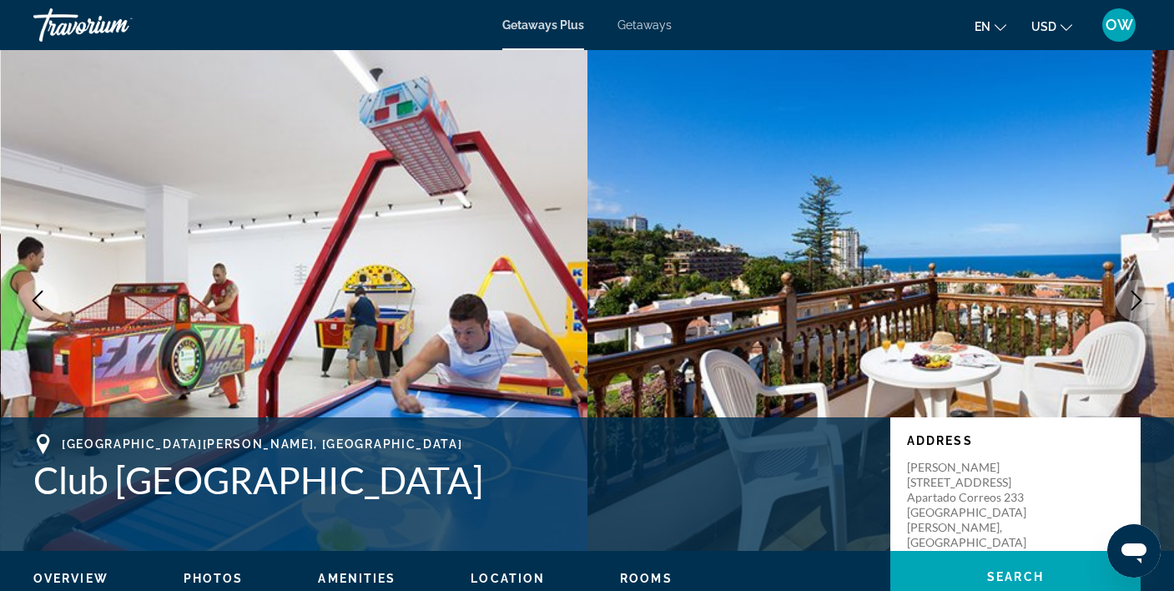
click at [1145, 294] on icon "Next image" at bounding box center [1136, 300] width 20 height 20
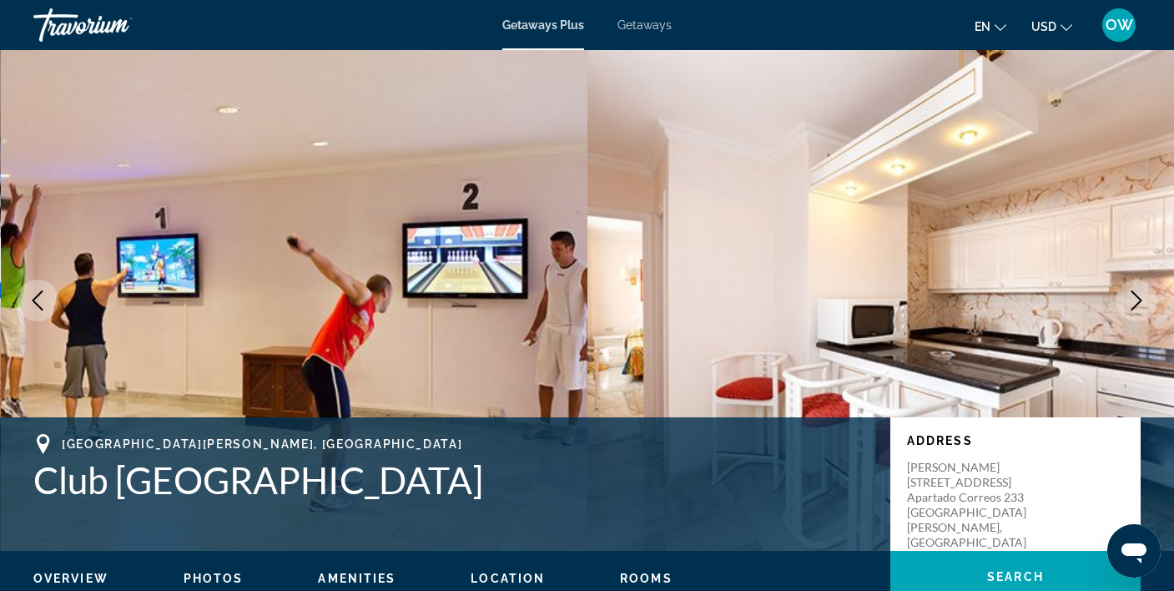
click at [1145, 294] on icon "Next image" at bounding box center [1136, 300] width 20 height 20
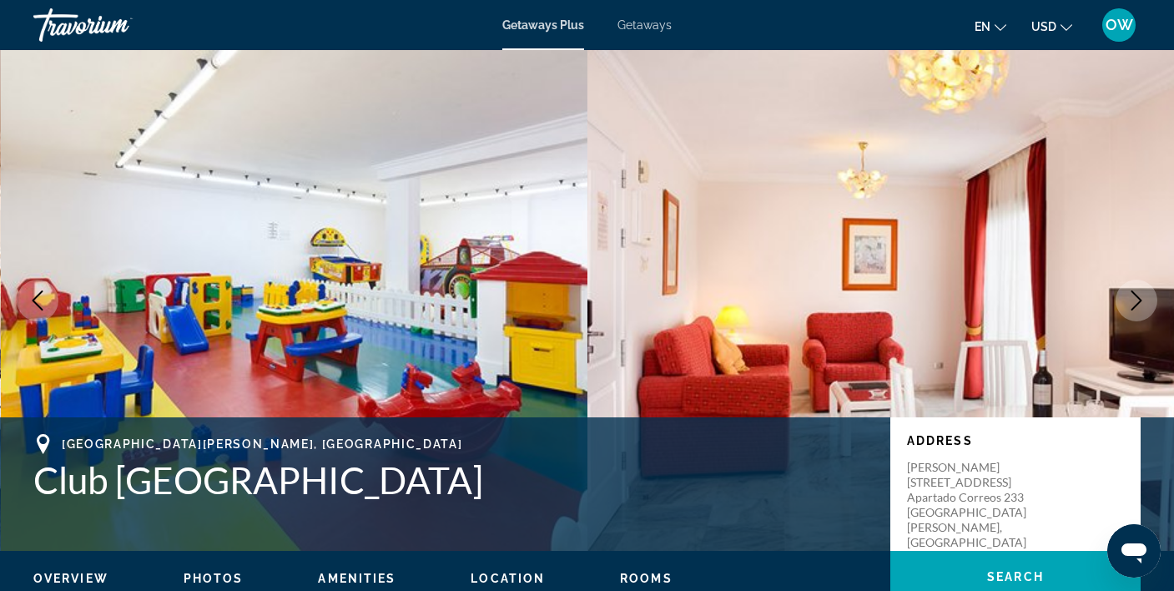
click at [1145, 294] on icon "Next image" at bounding box center [1136, 300] width 20 height 20
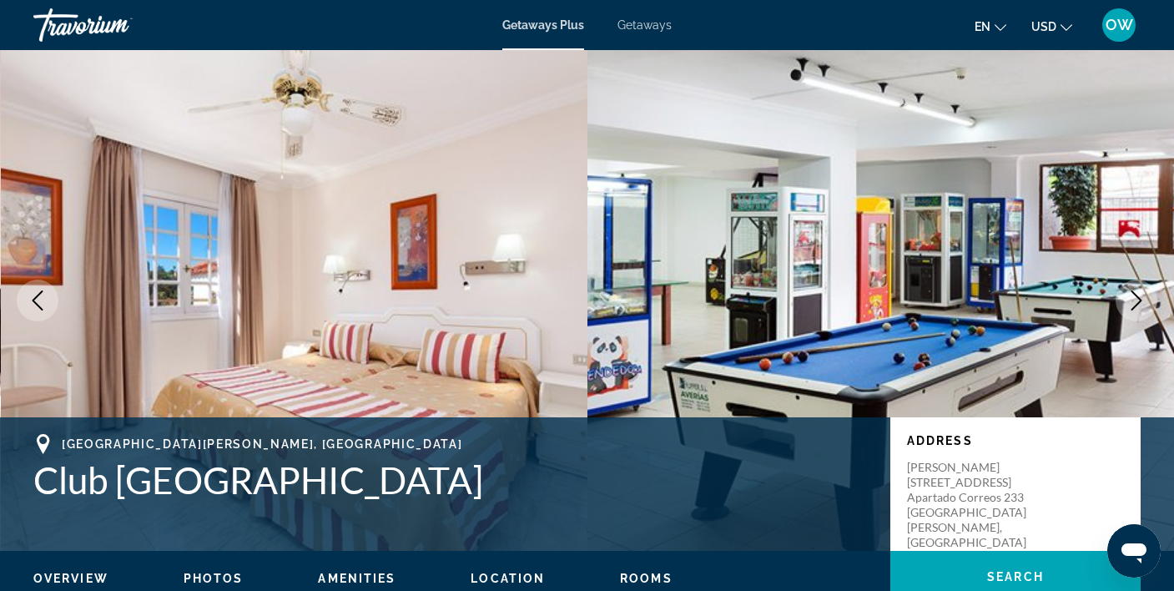
click at [1145, 294] on icon "Next image" at bounding box center [1136, 300] width 20 height 20
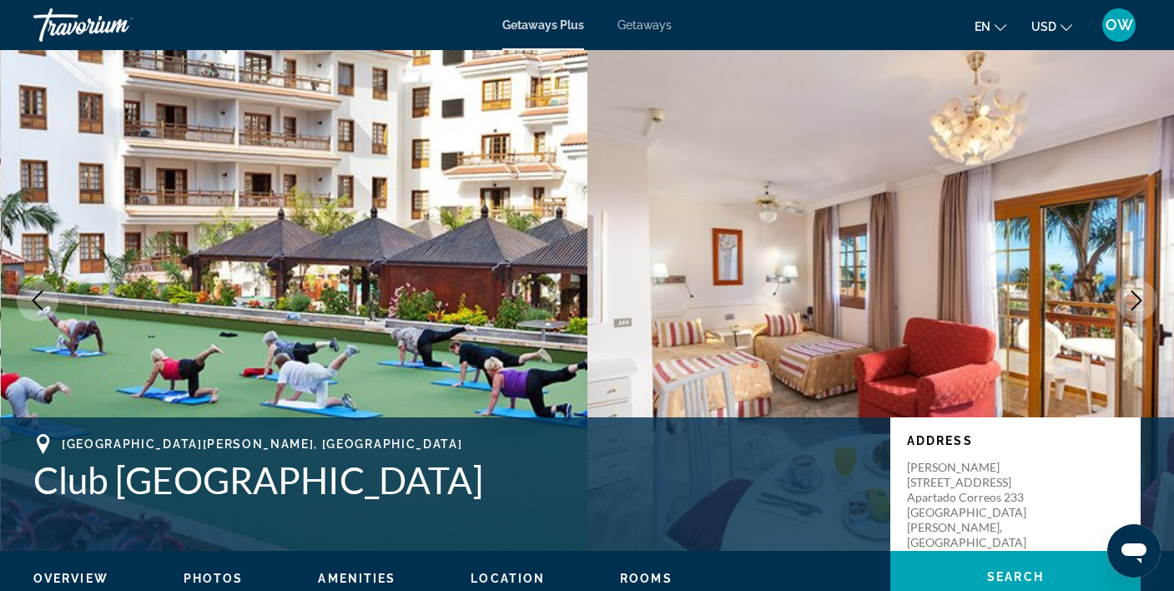
click at [1145, 294] on icon "Next image" at bounding box center [1136, 300] width 20 height 20
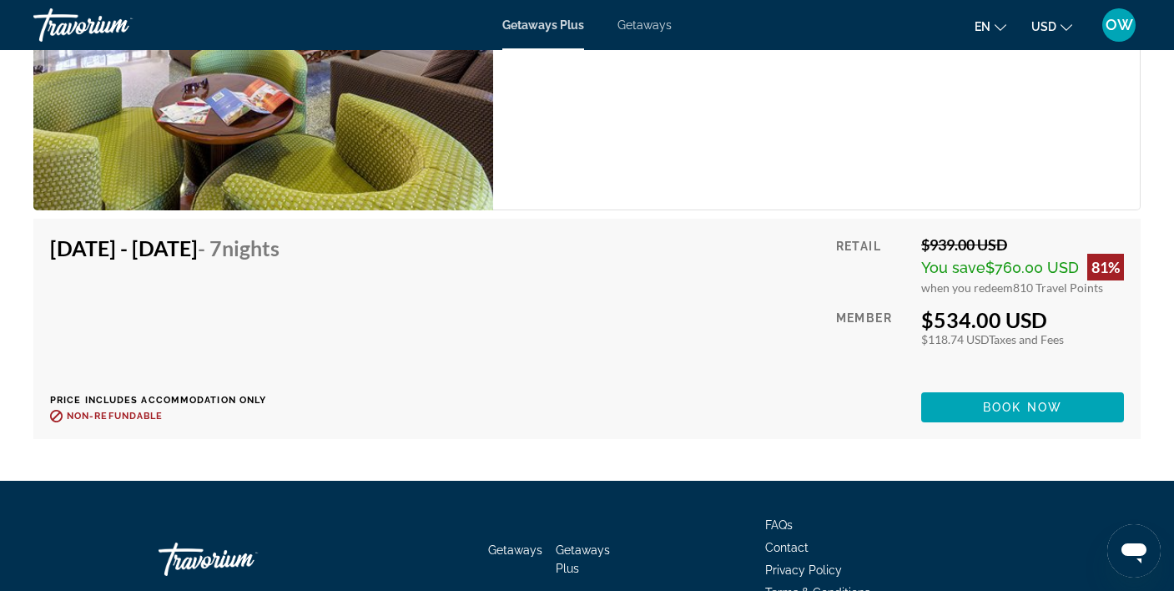
scroll to position [2998, 0]
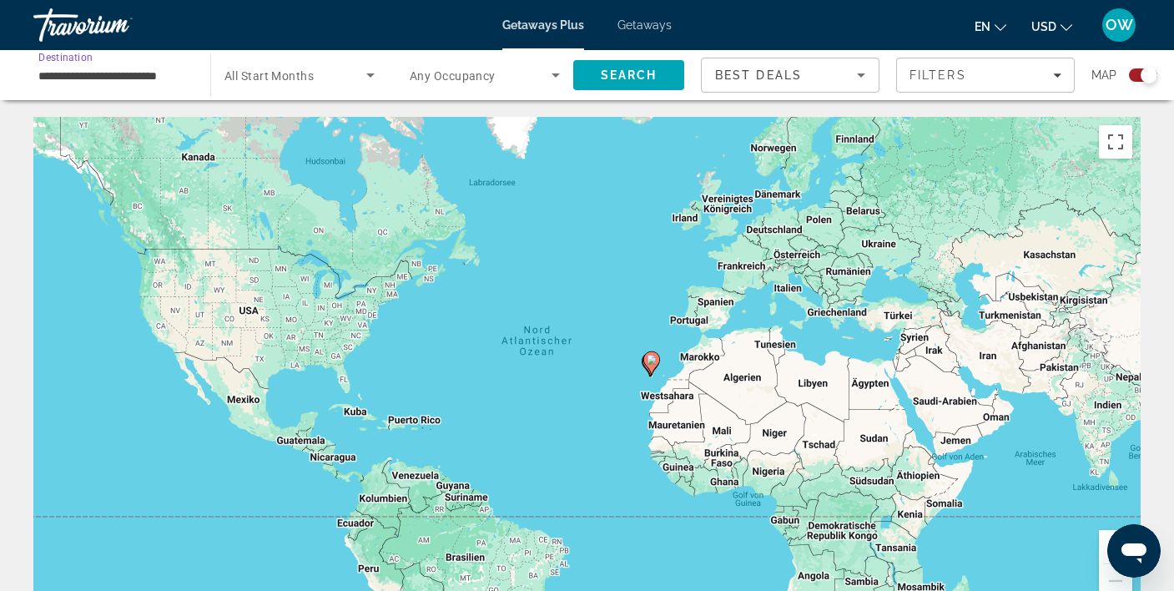
click at [63, 70] on input "**********" at bounding box center [113, 76] width 150 height 20
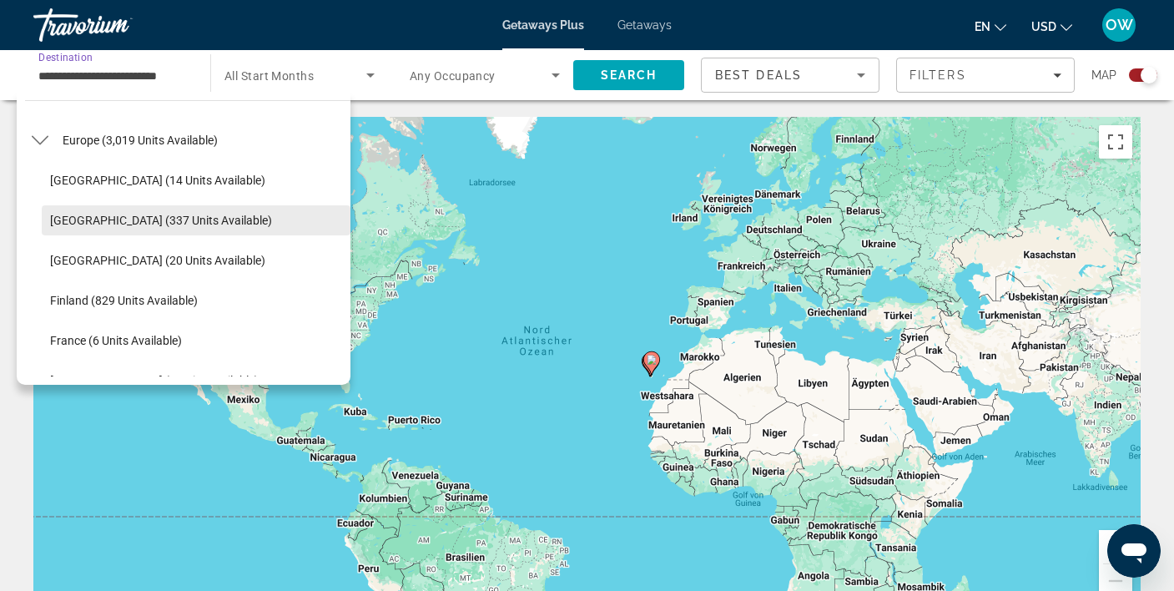
scroll to position [202, 0]
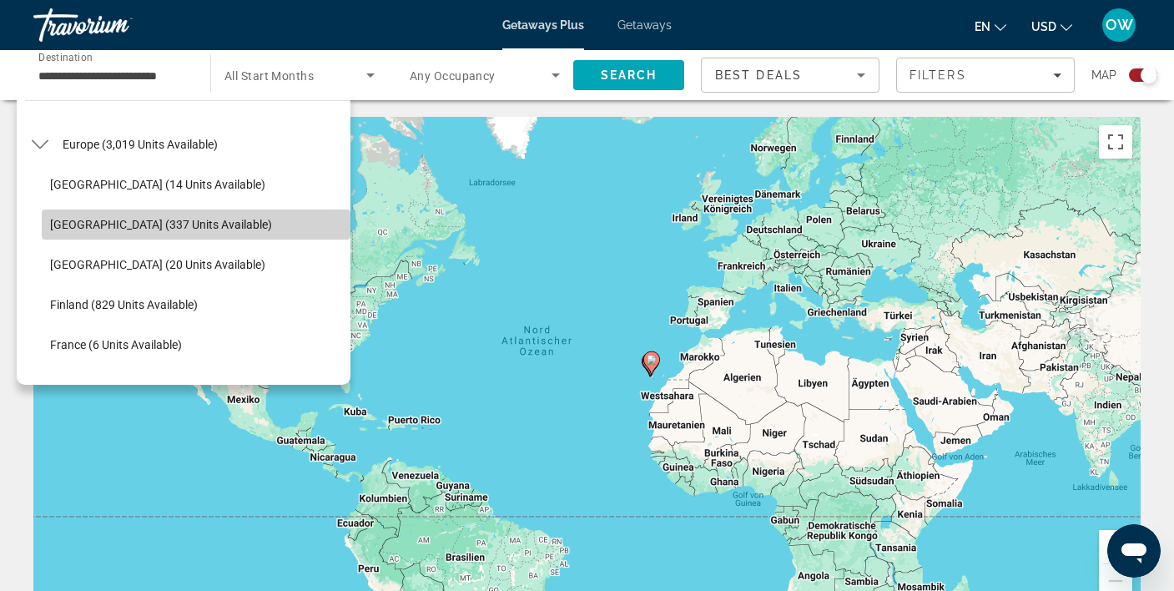
click at [146, 223] on span "Austria (337 units available)" at bounding box center [161, 224] width 222 height 13
type input "**********"
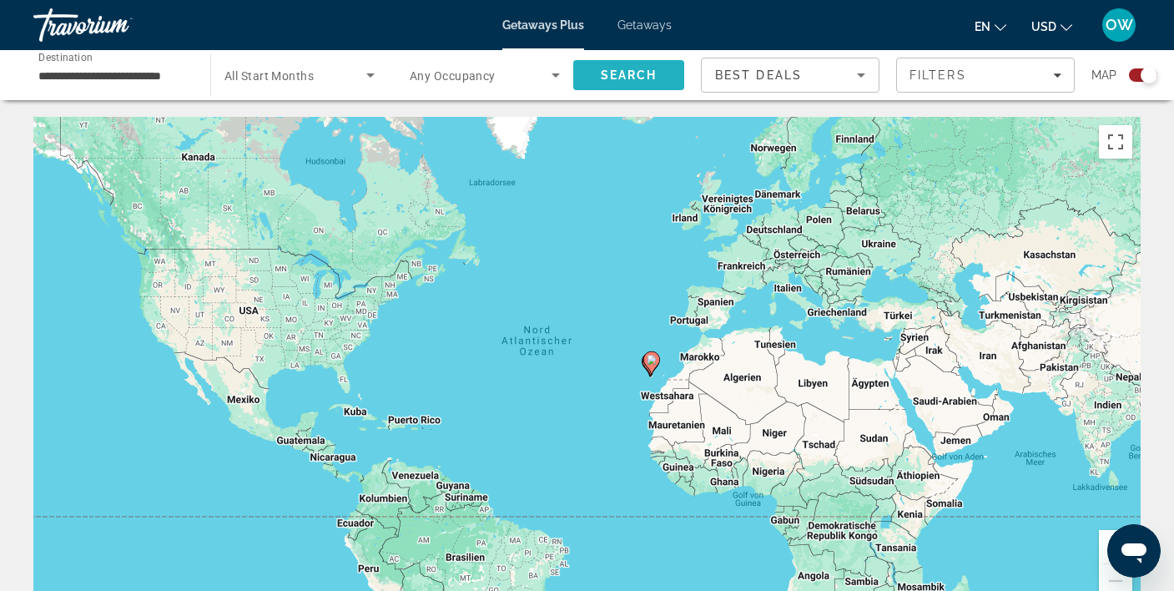
click at [646, 71] on span "Search" at bounding box center [629, 74] width 57 height 13
click at [1105, 538] on button "Vergrößern" at bounding box center [1114, 546] width 33 height 33
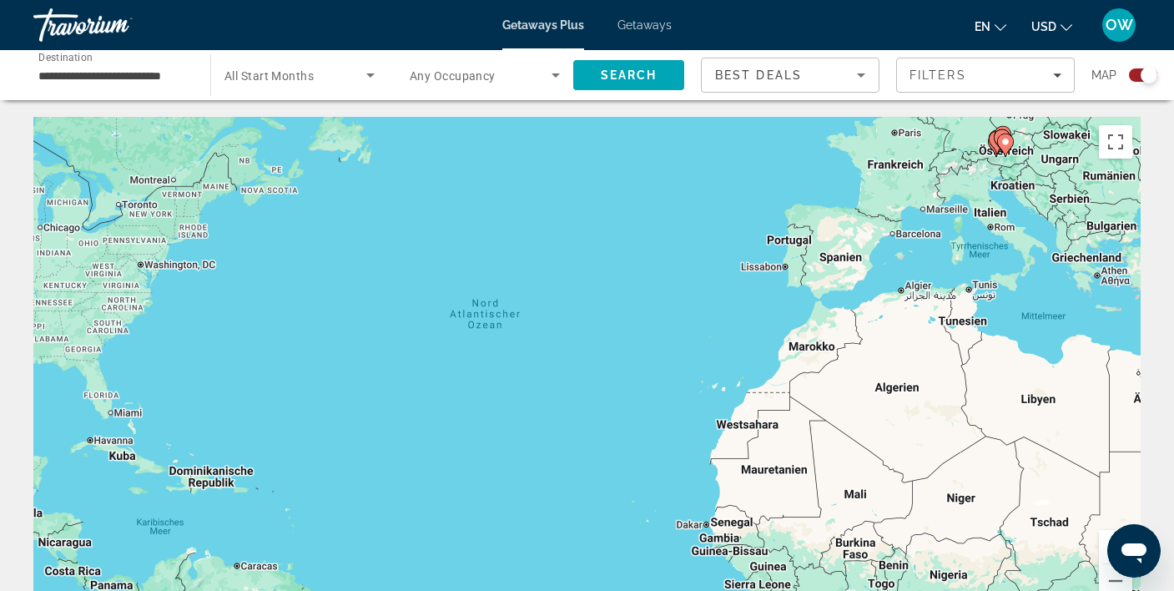
scroll to position [3, 0]
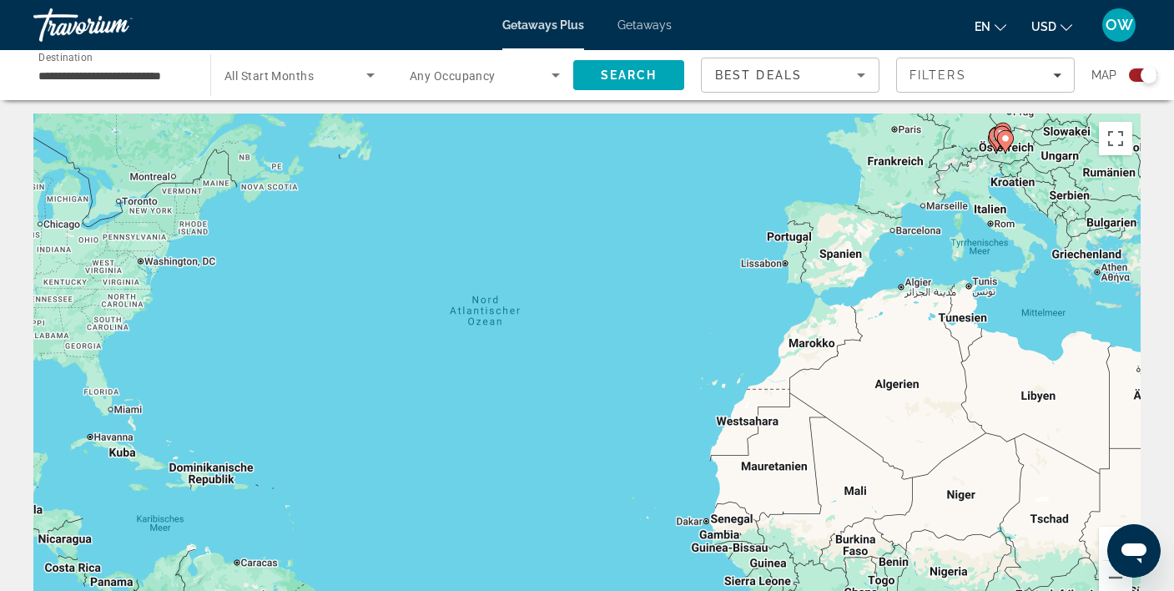
click at [1105, 538] on button "Vergrößern" at bounding box center [1114, 542] width 33 height 33
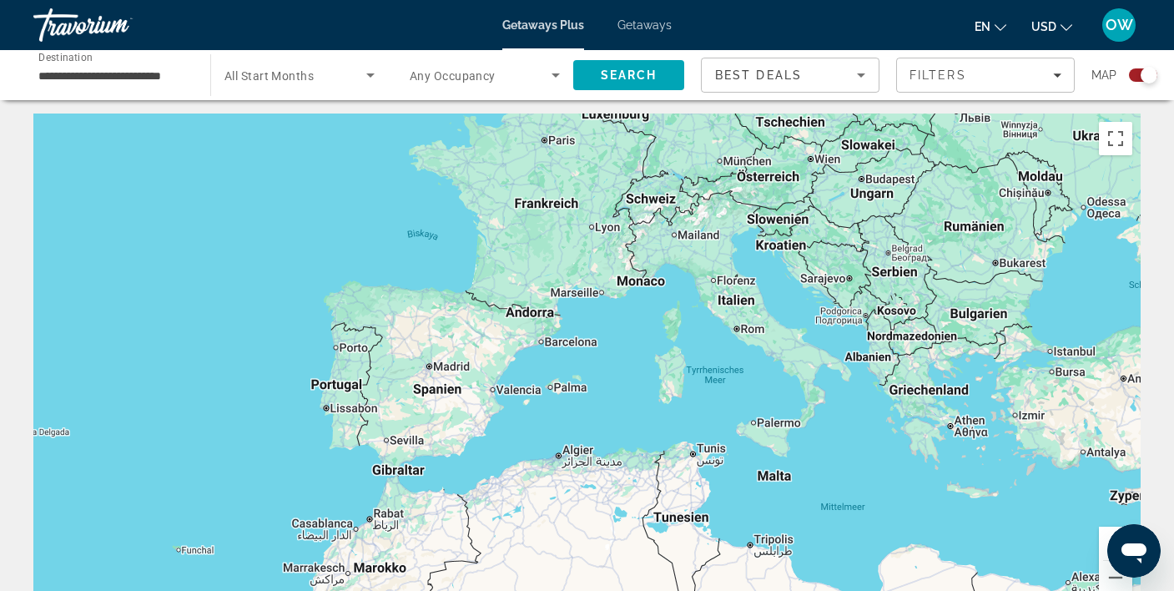
drag, startPoint x: 1003, startPoint y: 270, endPoint x: 337, endPoint y: 515, distance: 710.1
click at [339, 520] on div "Main content" at bounding box center [586, 363] width 1107 height 500
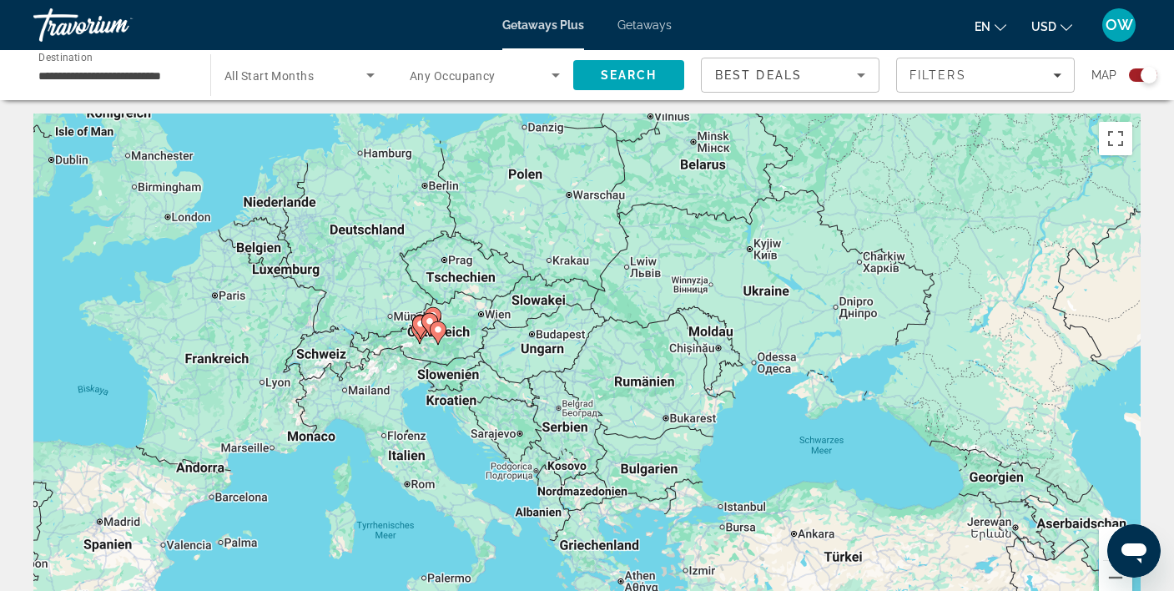
drag, startPoint x: 566, startPoint y: 385, endPoint x: 254, endPoint y: 498, distance: 331.9
click at [237, 546] on div "Um den Modus zum Ziehen mit der Tastatur zu aktivieren, drückst du Alt + Eingab…" at bounding box center [586, 363] width 1107 height 500
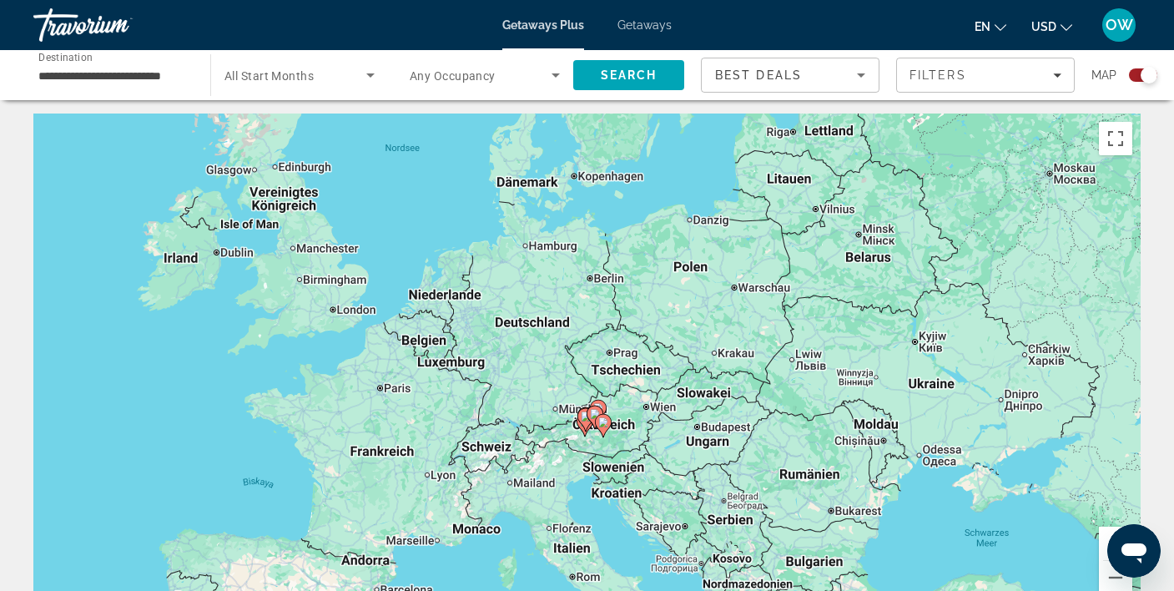
drag, startPoint x: 353, startPoint y: 400, endPoint x: 540, endPoint y: 497, distance: 211.1
click at [540, 497] on div "Um den Modus zum Ziehen mit der Tastatur zu aktivieren, drückst du Alt + Eingab…" at bounding box center [586, 363] width 1107 height 500
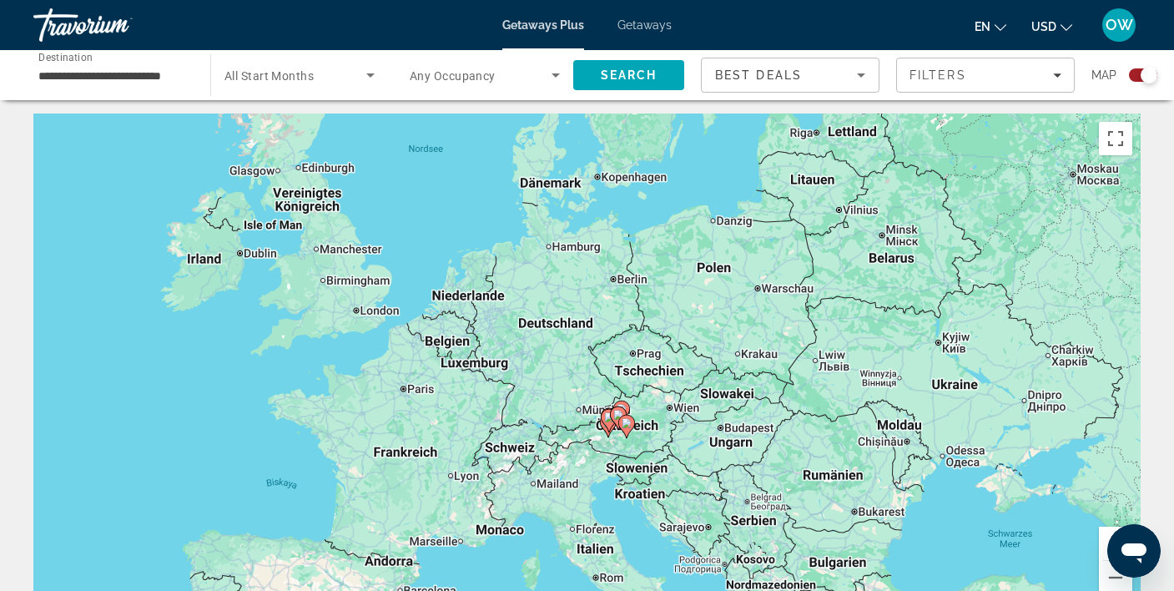
click at [1105, 531] on button "Vergrößern" at bounding box center [1114, 542] width 33 height 33
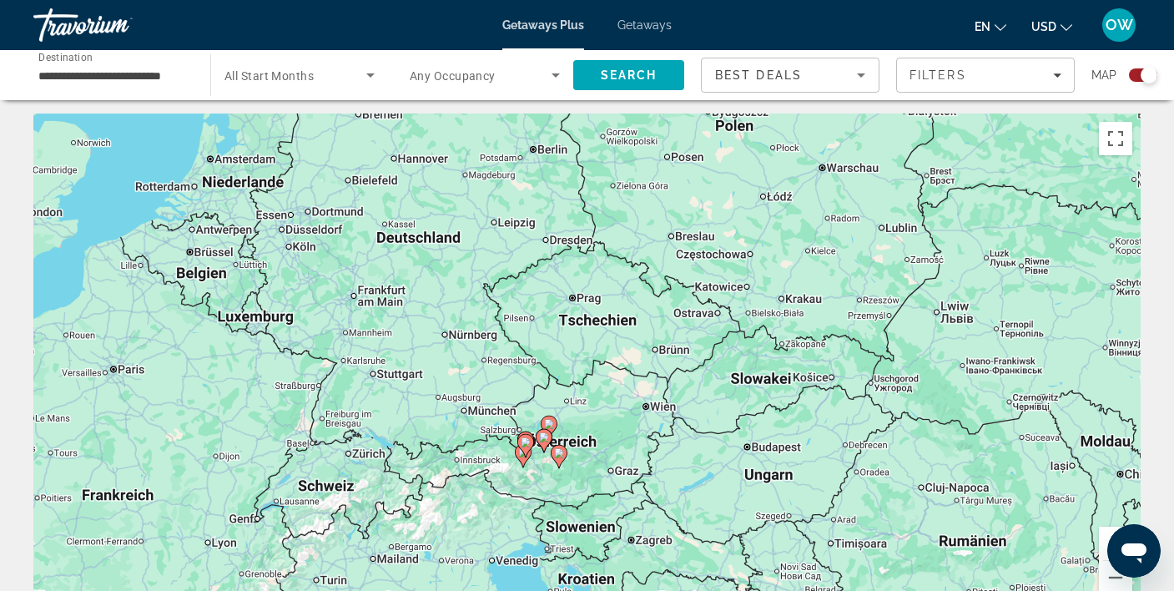
drag, startPoint x: 856, startPoint y: 517, endPoint x: 739, endPoint y: 468, distance: 126.7
click at [739, 468] on div "Um den Modus zum Ziehen mit der Tastatur zu aktivieren, drückst du Alt + Eingab…" at bounding box center [586, 363] width 1107 height 500
click at [1108, 531] on button "Vergrößern" at bounding box center [1114, 542] width 33 height 33
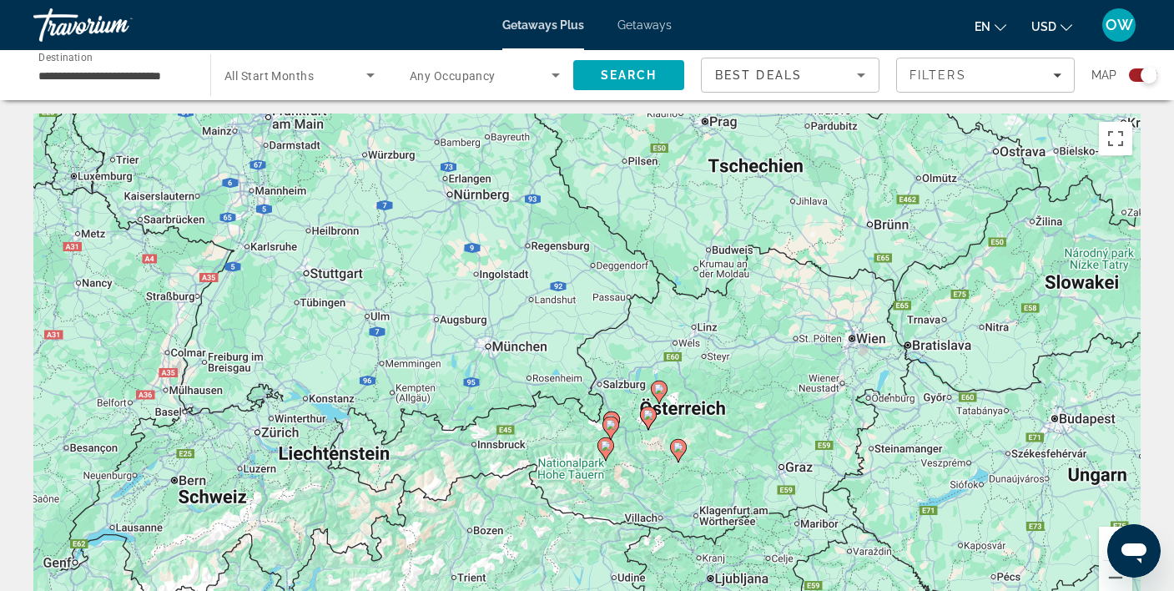
drag, startPoint x: 711, startPoint y: 489, endPoint x: 860, endPoint y: 376, distance: 187.0
click at [860, 376] on div "Um den Modus zum Ziehen mit der Tastatur zu aktivieren, drückst du Alt + Eingab…" at bounding box center [586, 363] width 1107 height 500
click at [1106, 531] on button "Vergrößern" at bounding box center [1114, 542] width 33 height 33
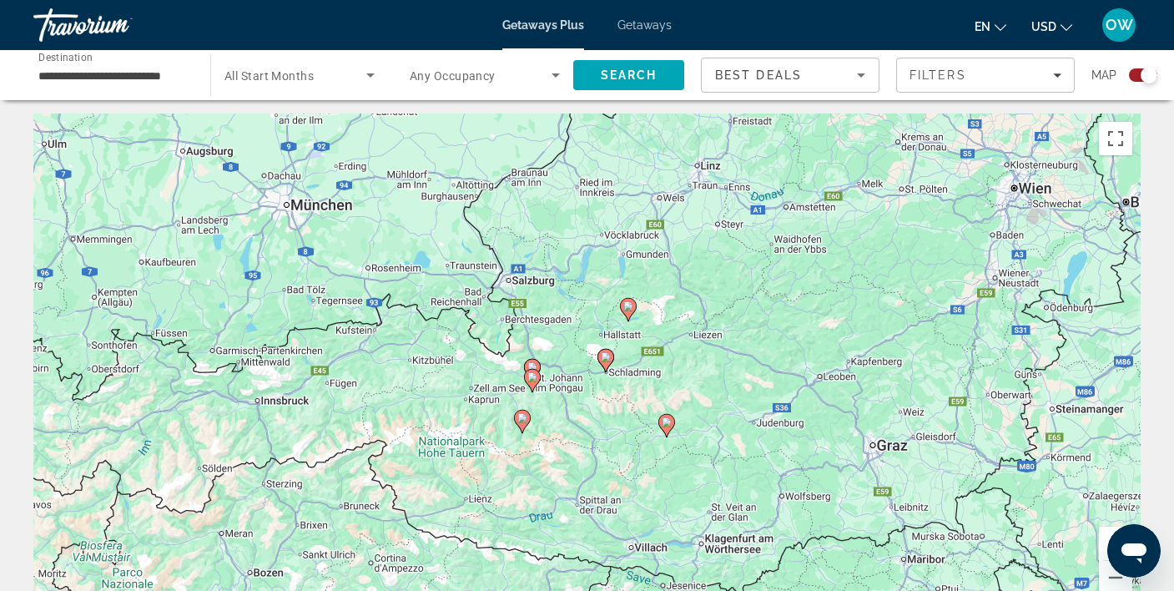
drag, startPoint x: 928, startPoint y: 422, endPoint x: 824, endPoint y: 296, distance: 163.0
click at [824, 296] on div "Um den Modus zum Ziehen mit der Tastatur zu aktivieren, drückst du Alt + Eingab…" at bounding box center [586, 363] width 1107 height 500
click at [1140, 71] on div "Search widget" at bounding box center [1148, 75] width 17 height 17
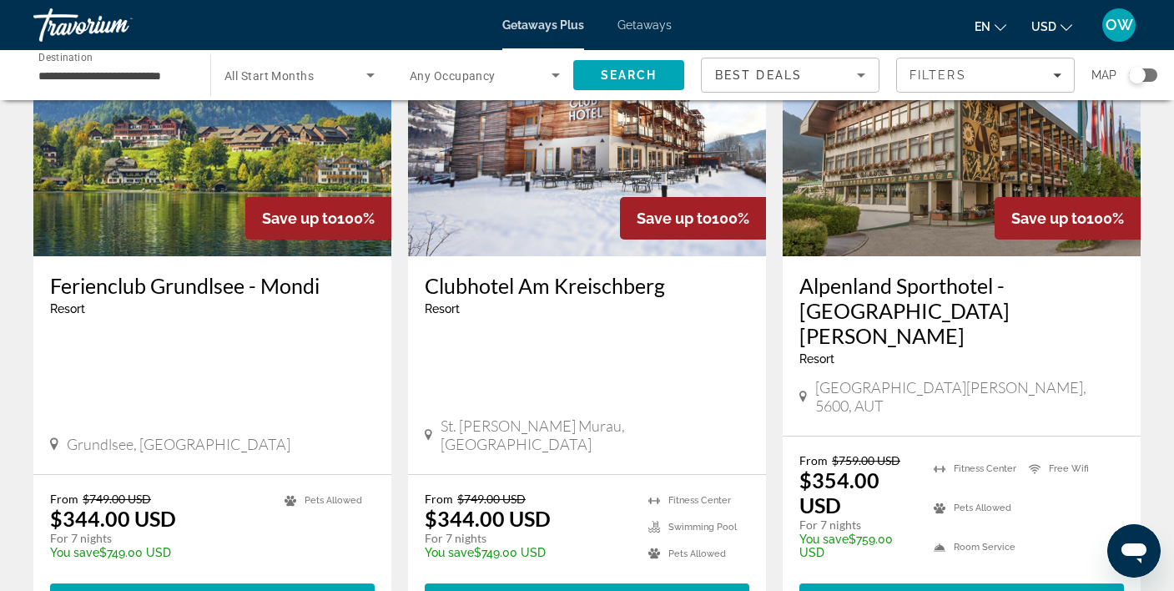
scroll to position [766, 0]
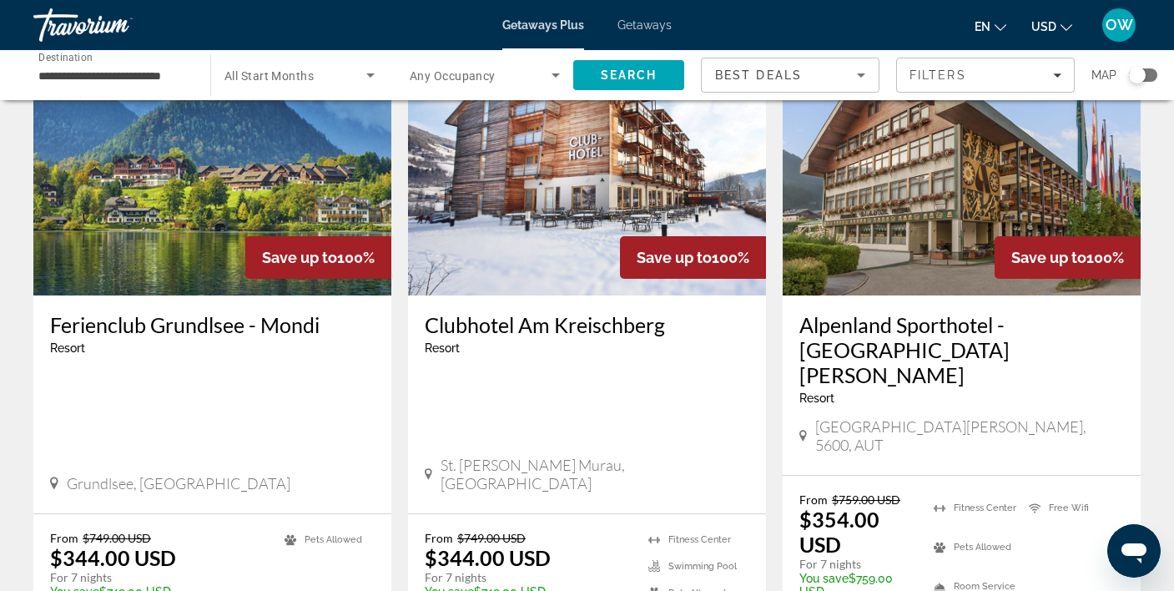
click at [216, 152] on img "Main content" at bounding box center [212, 161] width 358 height 267
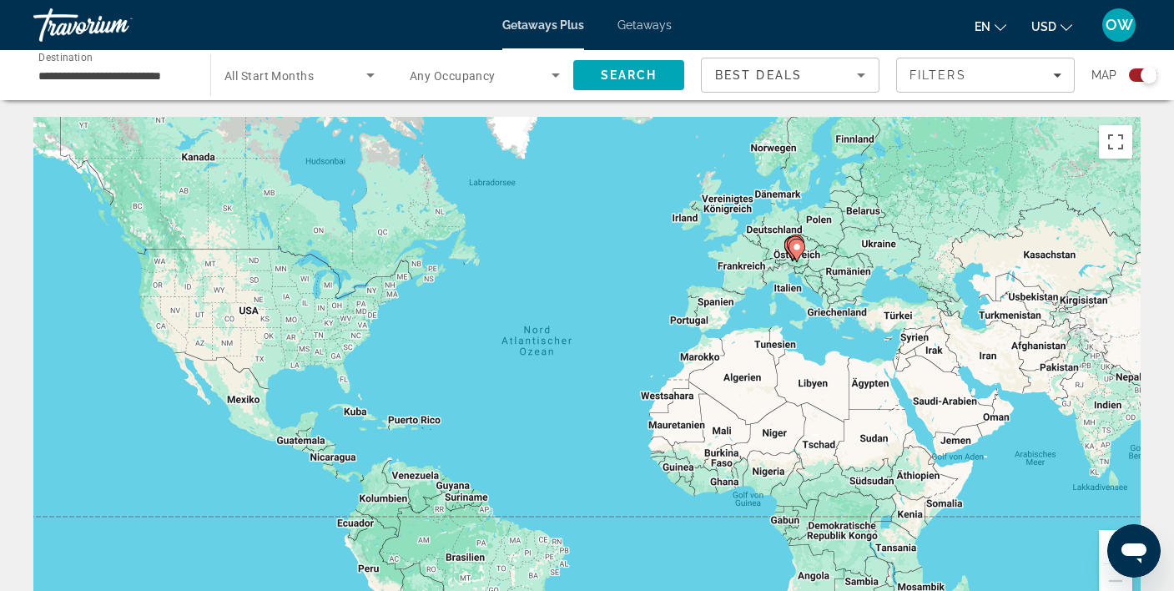
click at [1103, 535] on button "Vergrößern" at bounding box center [1114, 546] width 33 height 33
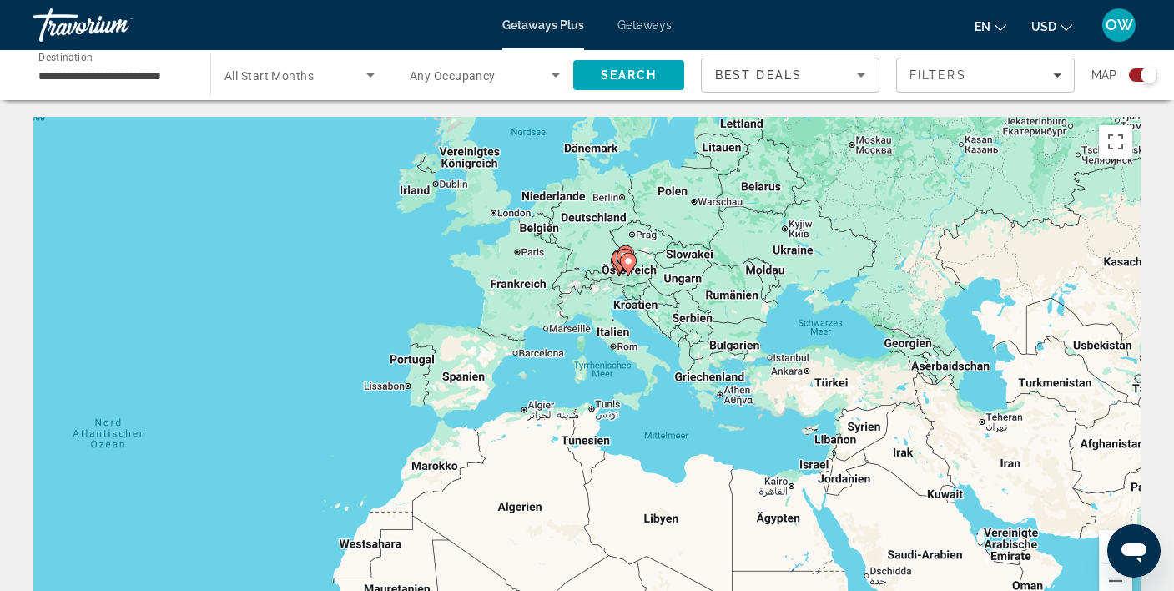
drag, startPoint x: 977, startPoint y: 354, endPoint x: 611, endPoint y: 478, distance: 386.7
click at [591, 487] on div "Um den Modus zum Ziehen mit der Tastatur zu aktivieren, drückst du Alt + Eingab…" at bounding box center [586, 367] width 1107 height 500
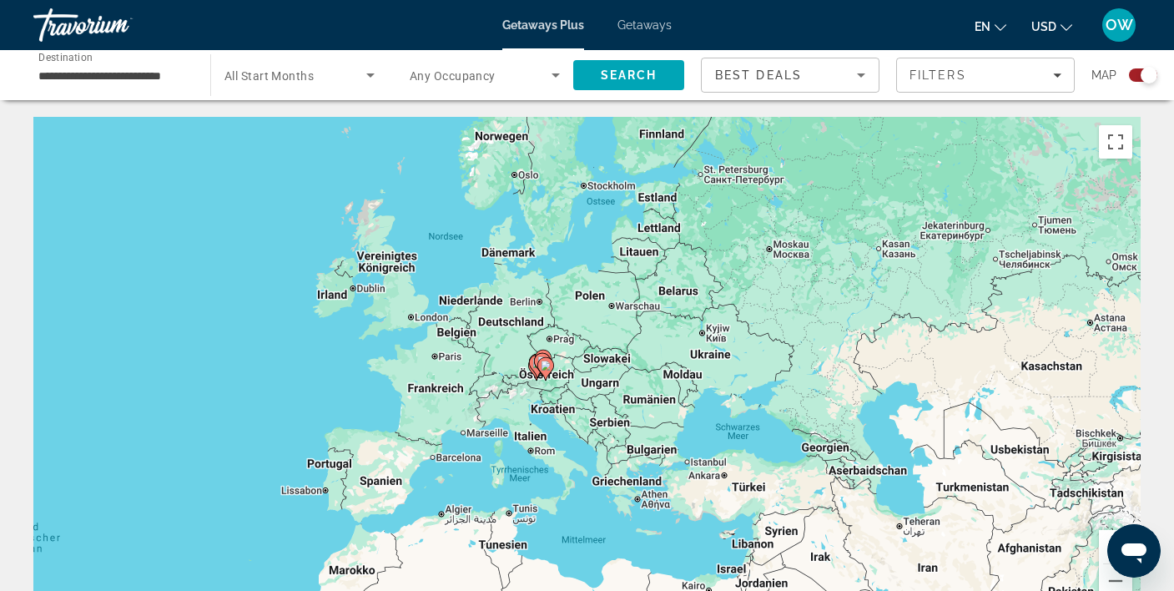
drag, startPoint x: 768, startPoint y: 278, endPoint x: 685, endPoint y: 369, distance: 123.4
click at [685, 369] on div "Um den Modus zum Ziehen mit der Tastatur zu aktivieren, drückst du Alt + Eingab…" at bounding box center [586, 367] width 1107 height 500
click at [1106, 535] on button "Vergrößern" at bounding box center [1114, 546] width 33 height 33
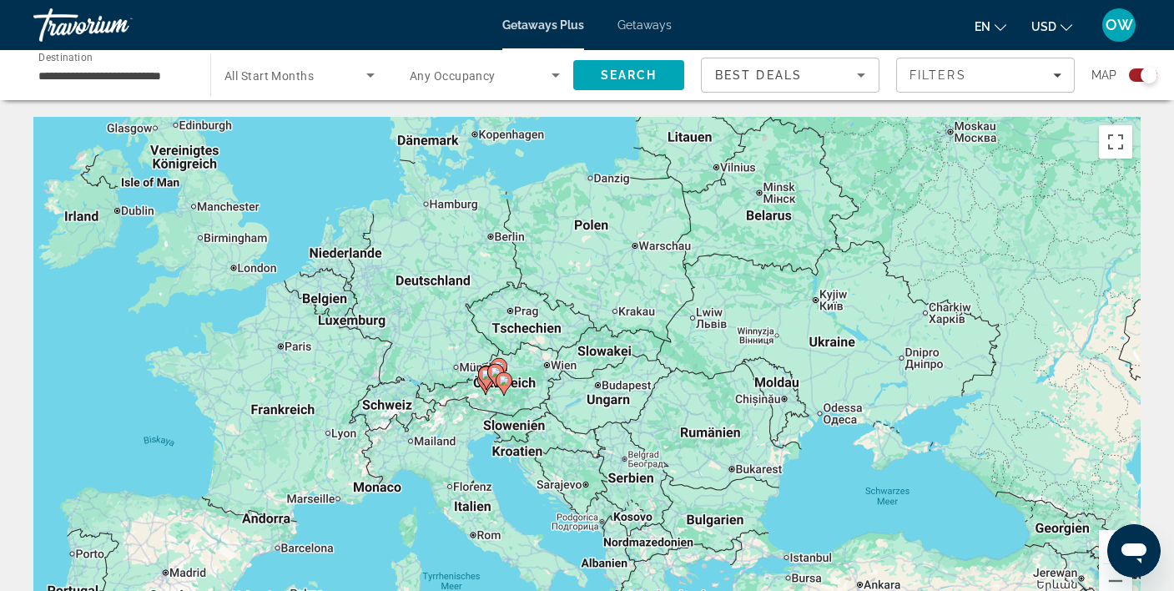
click at [1104, 534] on button "Vergrößern" at bounding box center [1114, 546] width 33 height 33
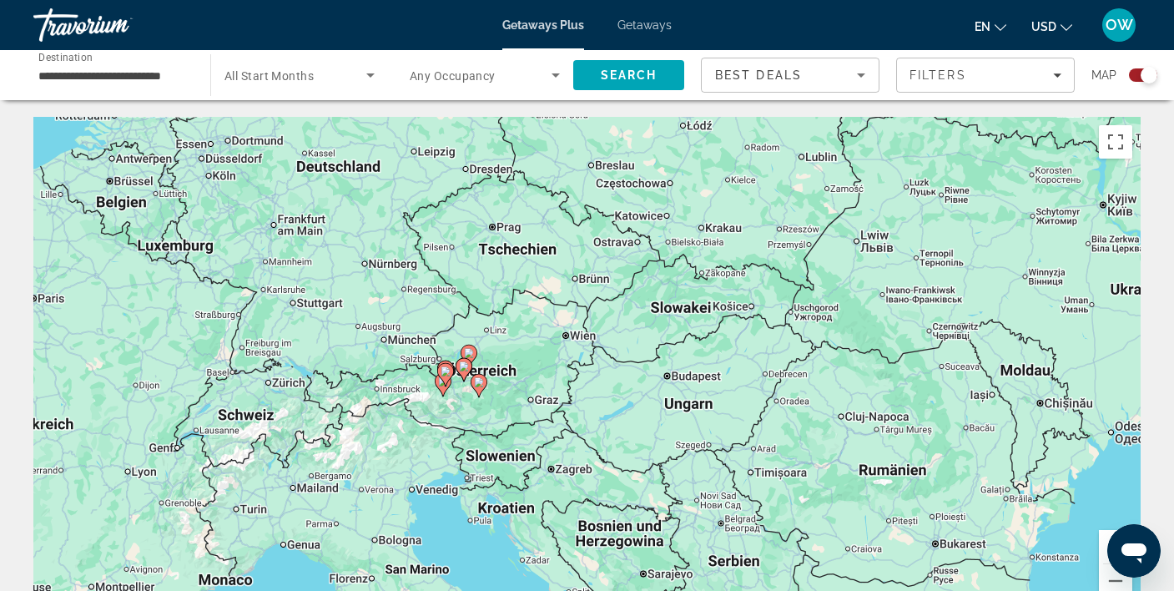
drag, startPoint x: 532, startPoint y: 344, endPoint x: 593, endPoint y: 314, distance: 67.9
click at [593, 314] on div "Um den Modus zum Ziehen mit der Tastatur zu aktivieren, drückst du Alt + Eingab…" at bounding box center [586, 367] width 1107 height 500
click at [855, 76] on icon "Sort by" at bounding box center [861, 75] width 20 height 20
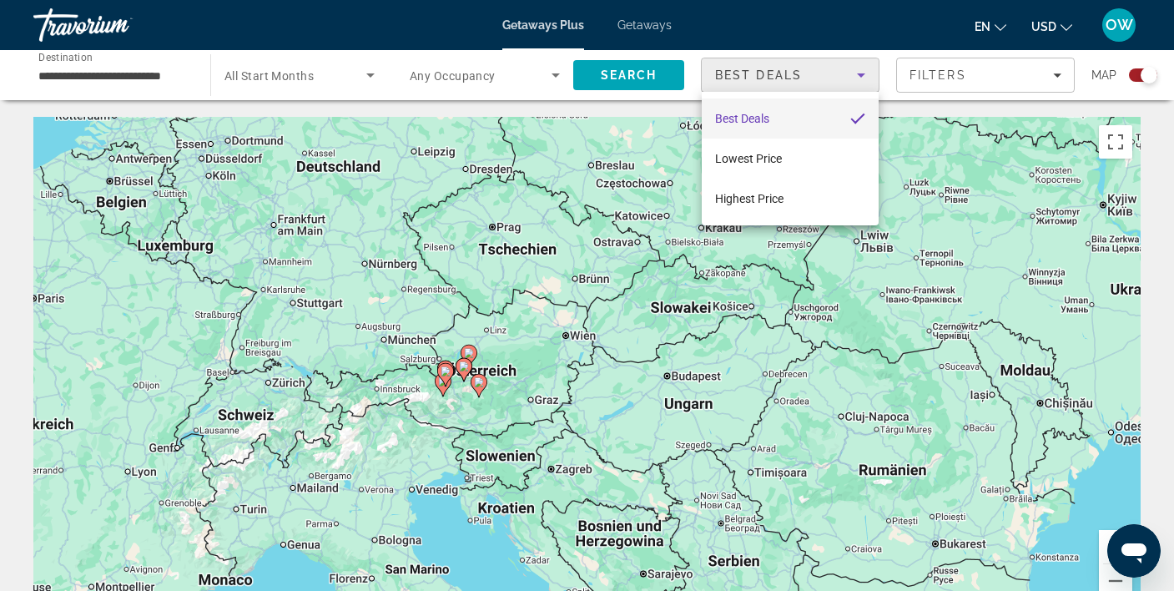
click at [855, 76] on div at bounding box center [587, 295] width 1174 height 591
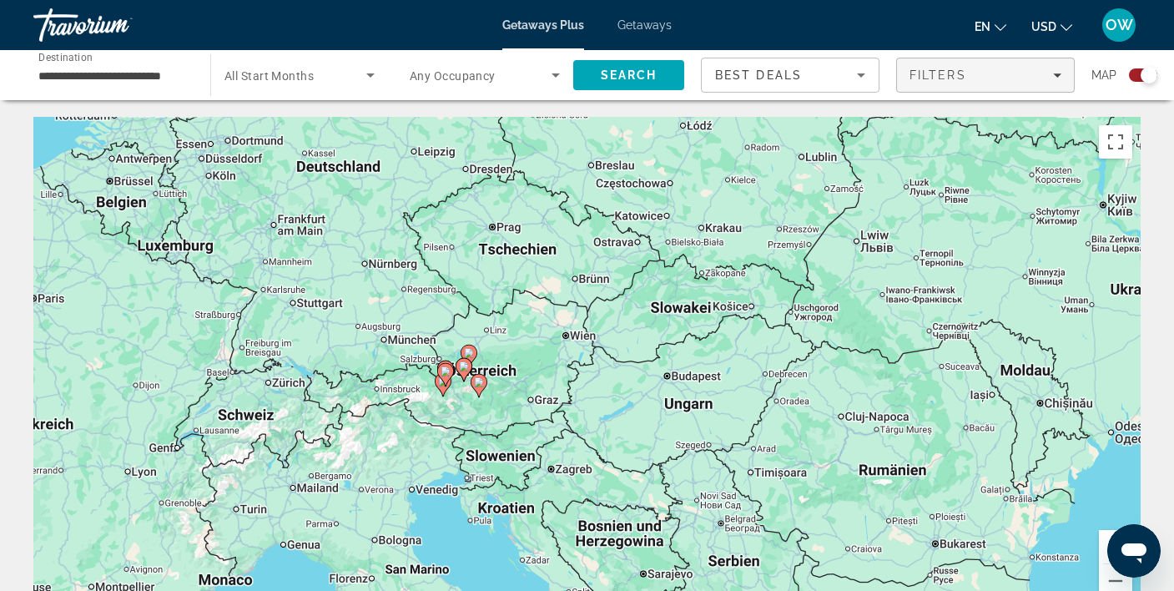
click at [1059, 71] on icon "Filters" at bounding box center [1057, 75] width 8 height 8
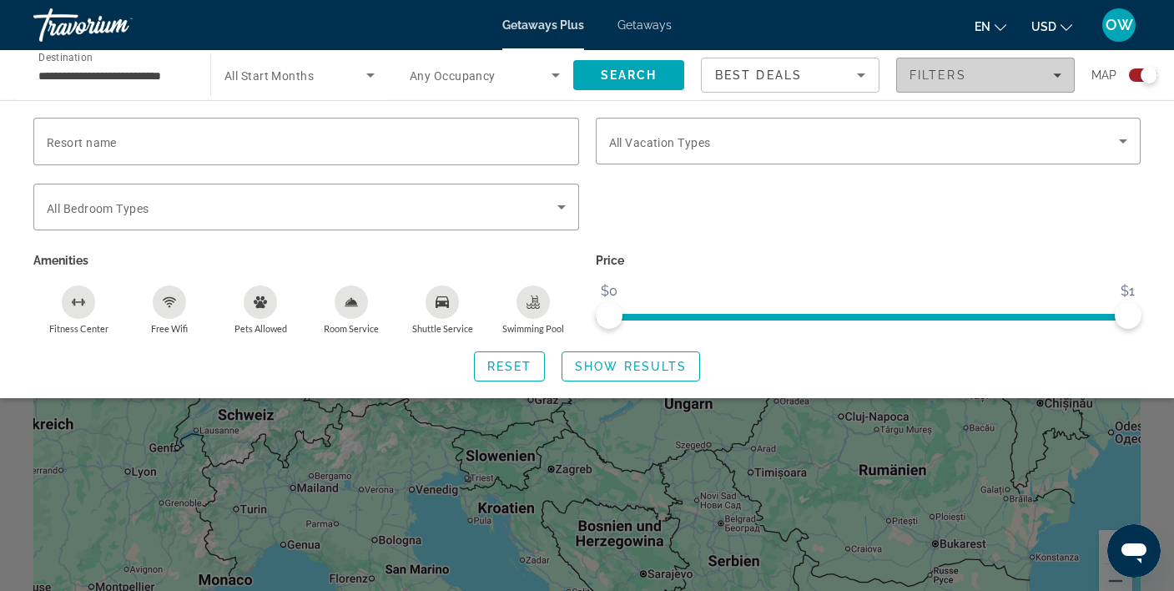
click at [1059, 71] on icon "Filters" at bounding box center [1057, 75] width 8 height 8
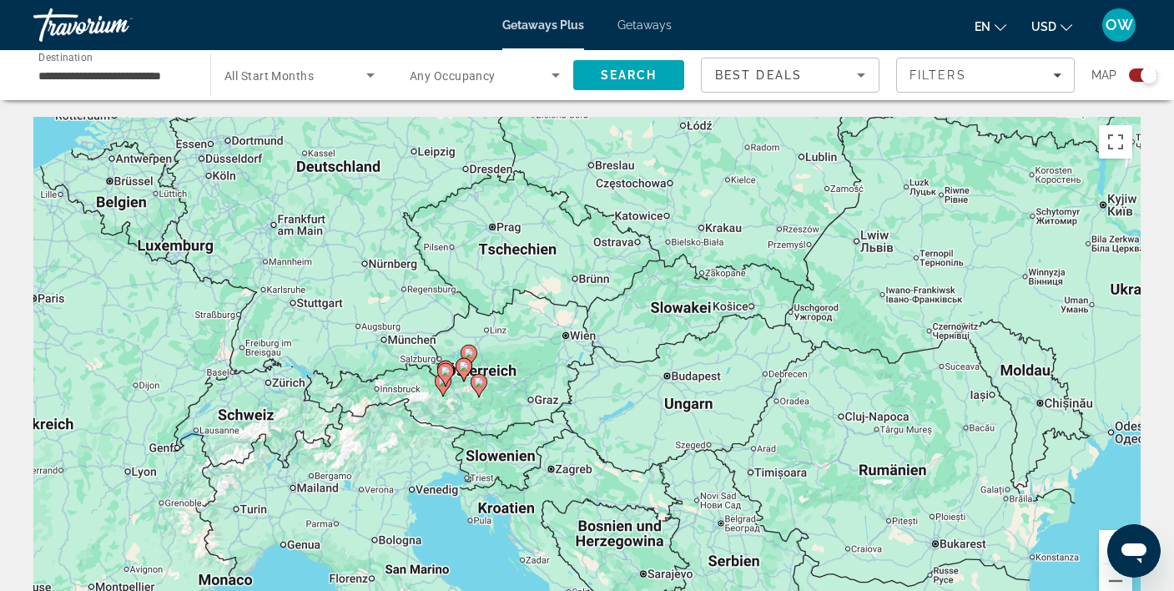
click at [1104, 537] on button "Vergrößern" at bounding box center [1114, 546] width 33 height 33
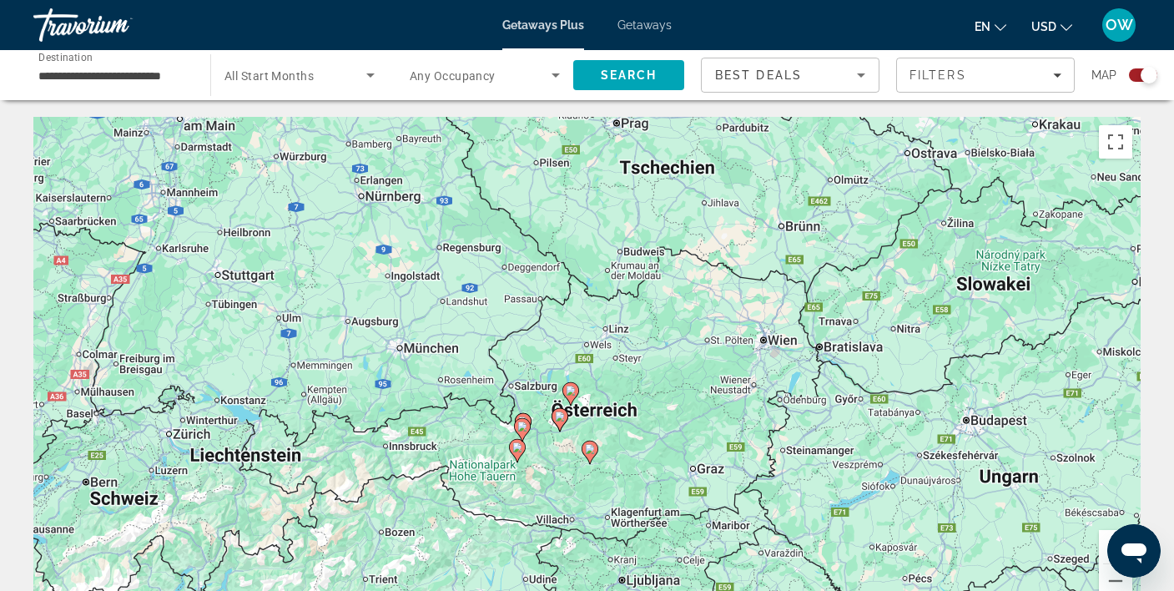
drag, startPoint x: 682, startPoint y: 464, endPoint x: 905, endPoint y: 500, distance: 225.6
click at [905, 500] on div "Um den Modus zum Ziehen mit der Tastatur zu aktivieren, drückst du Alt + Eingab…" at bounding box center [586, 367] width 1107 height 500
click at [366, 71] on icon "Search widget" at bounding box center [370, 75] width 20 height 20
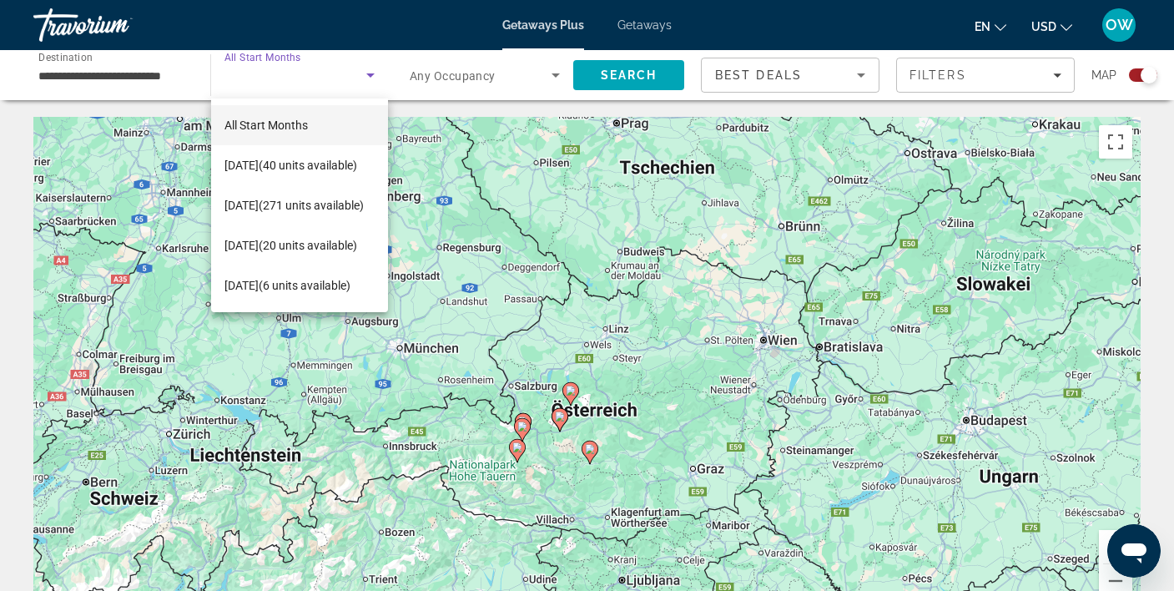
click at [366, 71] on div at bounding box center [587, 295] width 1174 height 591
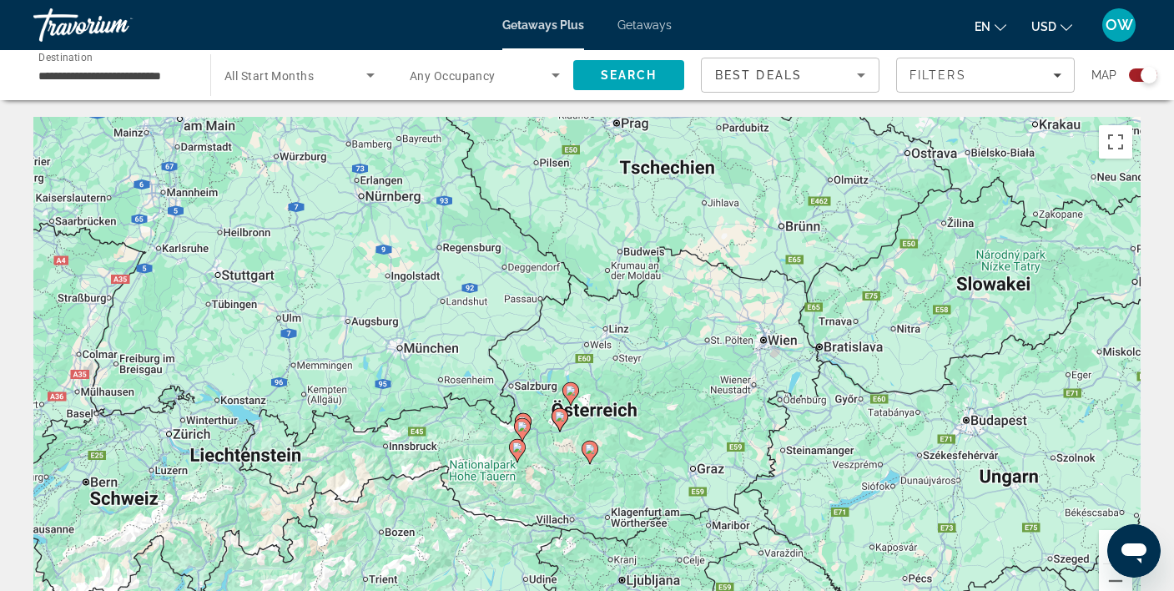
click at [1135, 74] on div "Search widget" at bounding box center [1143, 74] width 28 height 13
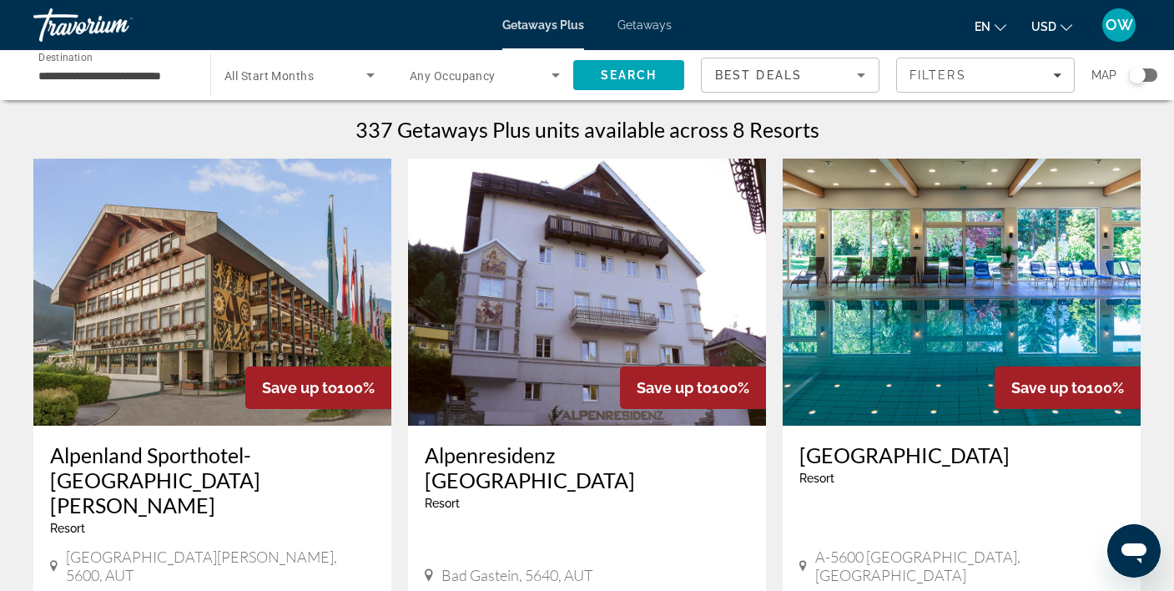
click at [1135, 74] on div "Search widget" at bounding box center [1137, 75] width 17 height 17
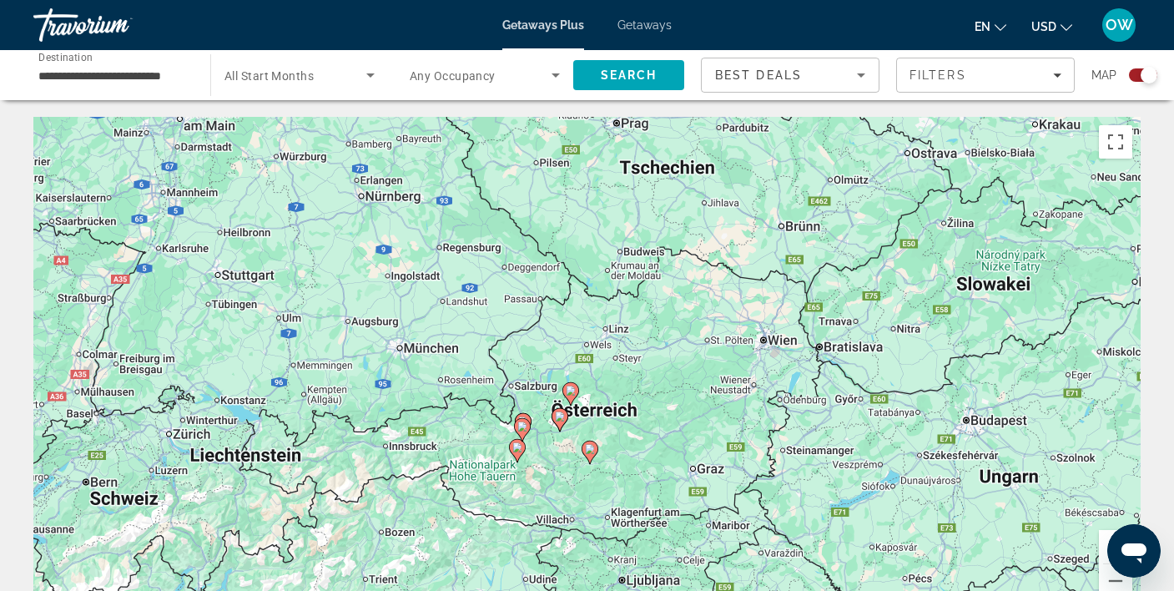
click at [1135, 74] on div "Search widget" at bounding box center [1143, 74] width 28 height 13
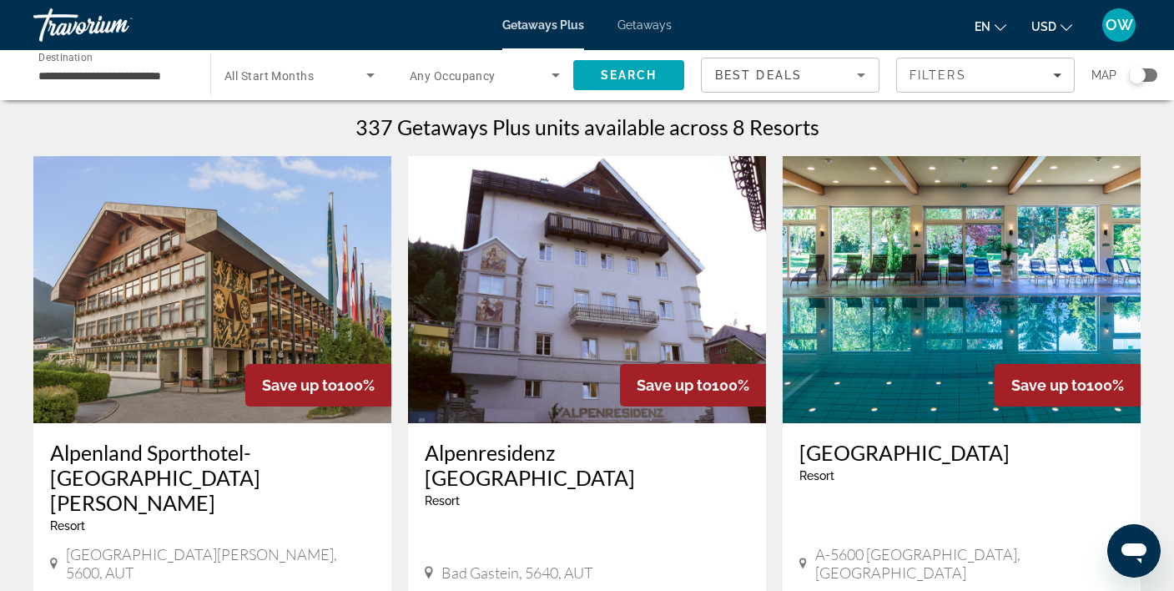
scroll to position [1, 0]
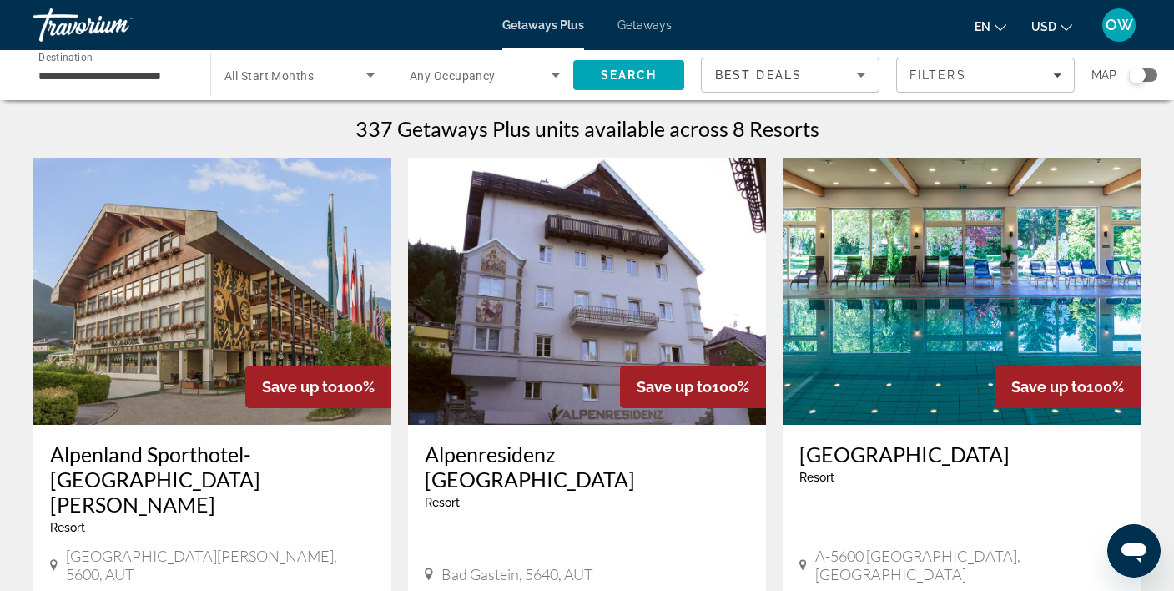
click at [653, 28] on span "Getaways" at bounding box center [644, 24] width 54 height 13
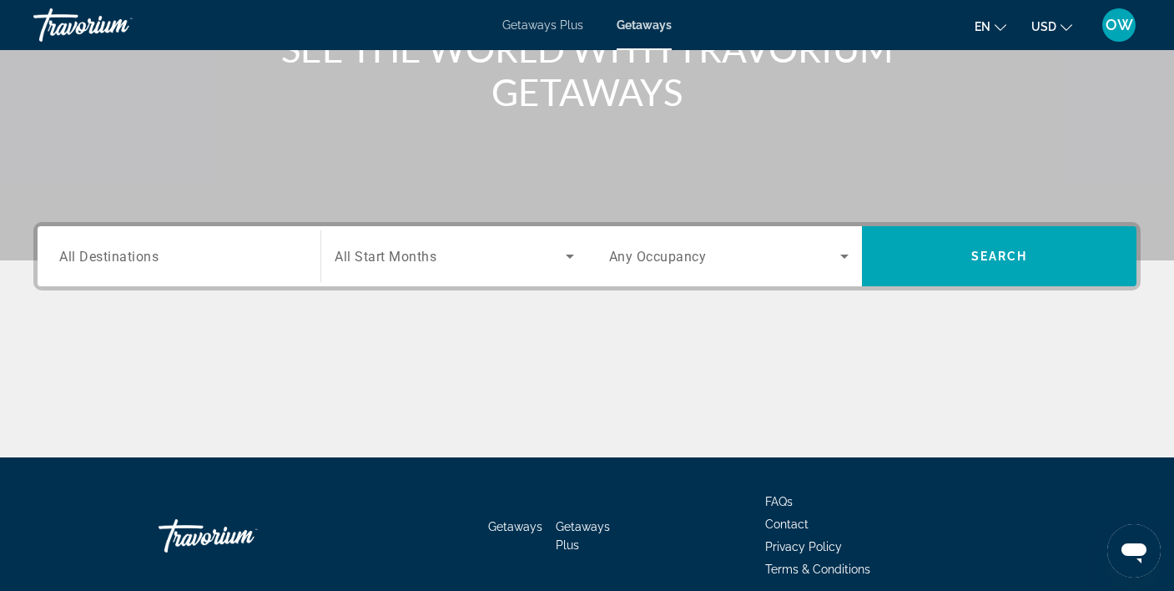
click at [182, 258] on input "Destination All Destinations" at bounding box center [178, 257] width 239 height 20
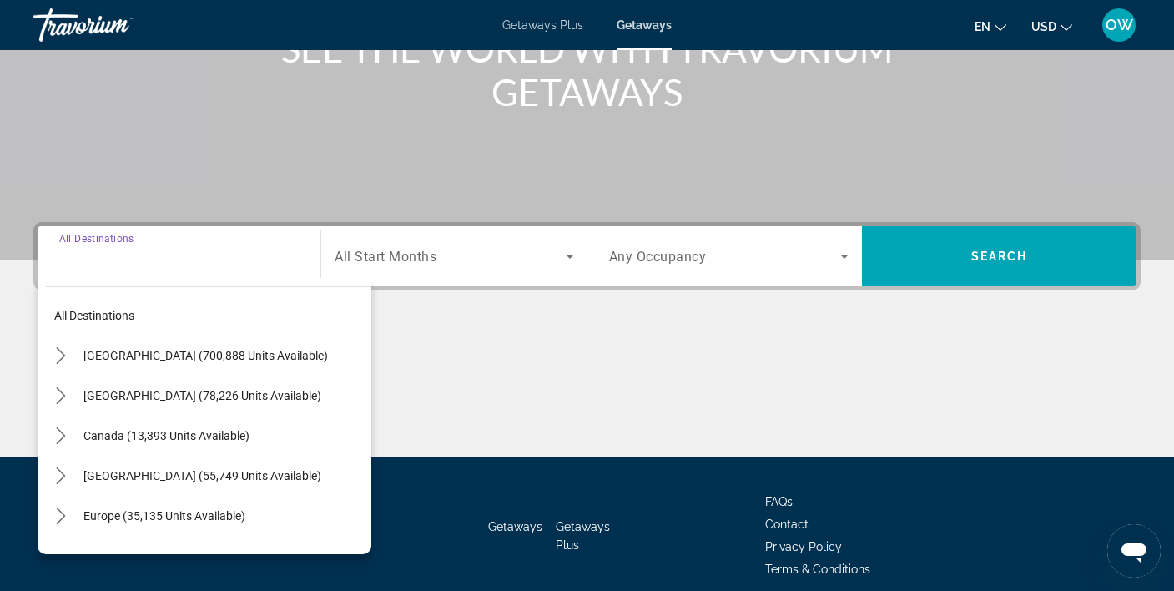
scroll to position [311, 0]
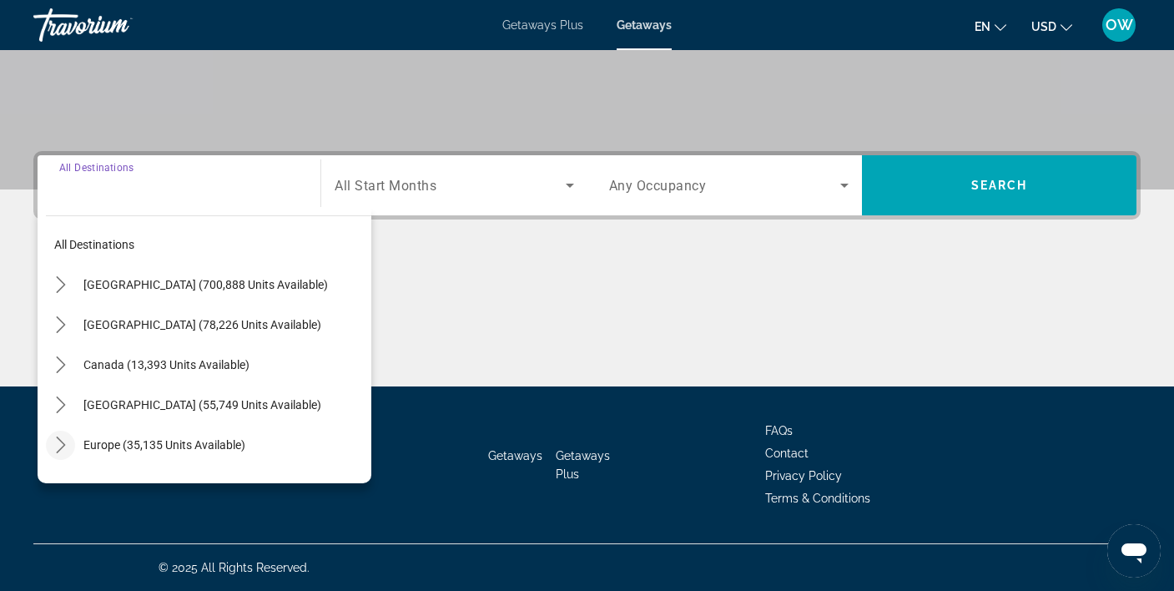
click at [64, 439] on icon "Toggle Europe (35,135 units available) submenu" at bounding box center [61, 444] width 17 height 17
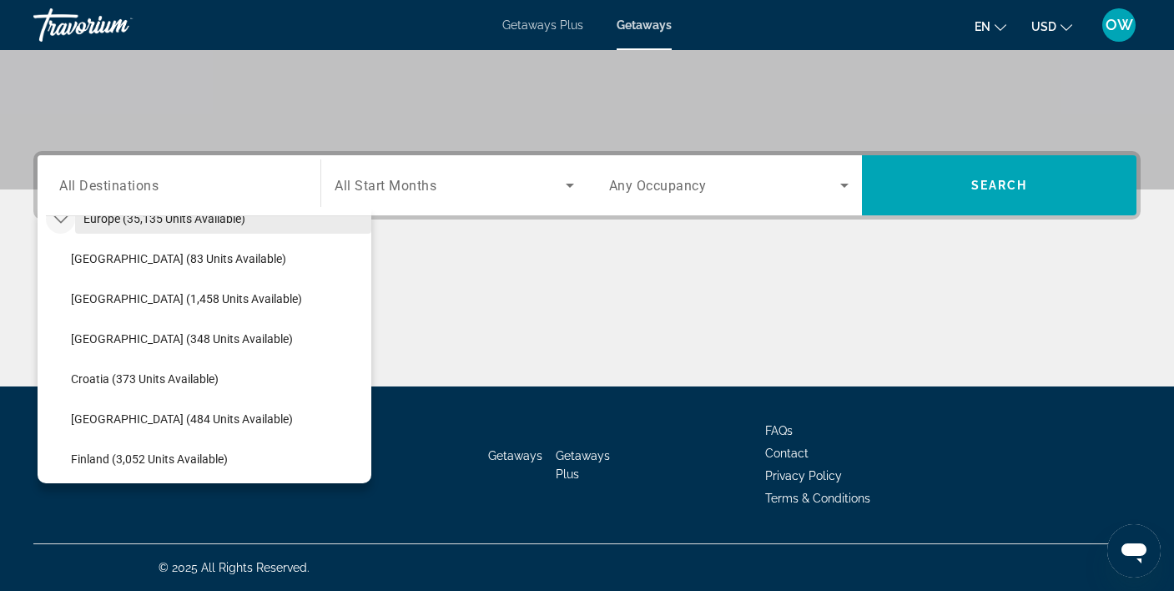
scroll to position [227, 0]
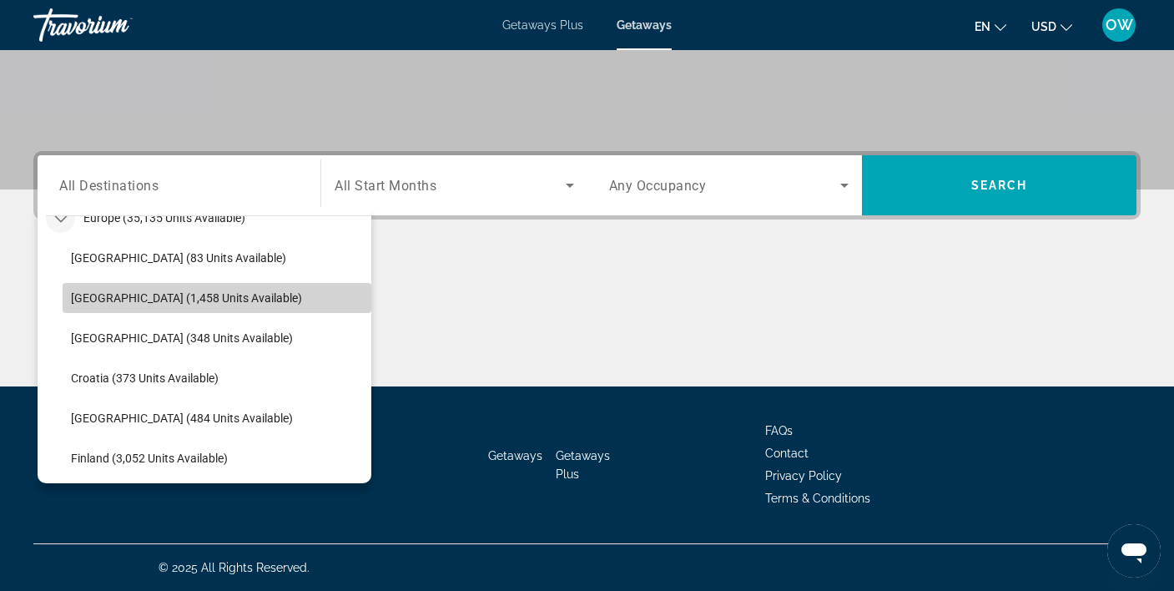
click at [196, 290] on span "Select destination: Austria (1,458 units available)" at bounding box center [217, 298] width 309 height 40
type input "**********"
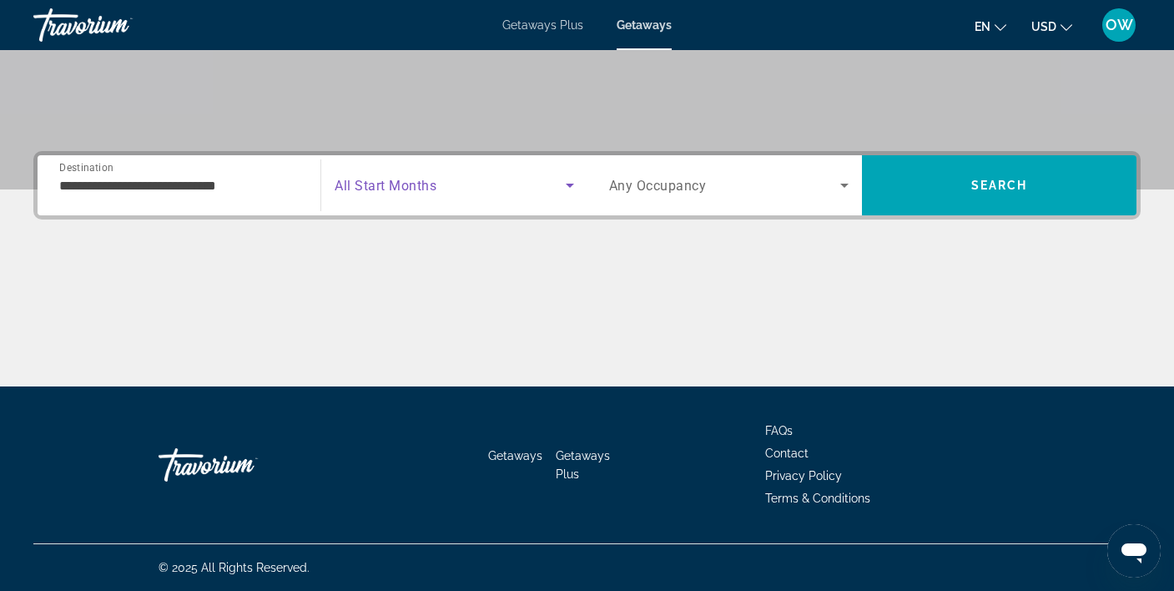
click at [568, 186] on icon "Search widget" at bounding box center [570, 185] width 8 height 4
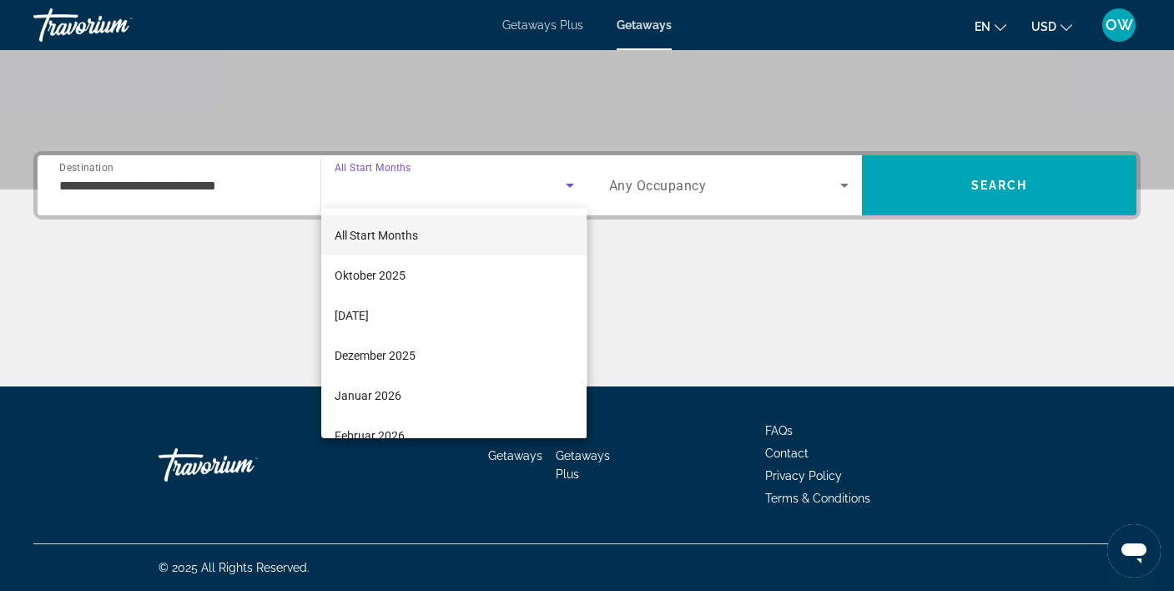
click at [568, 186] on div at bounding box center [587, 295] width 1174 height 591
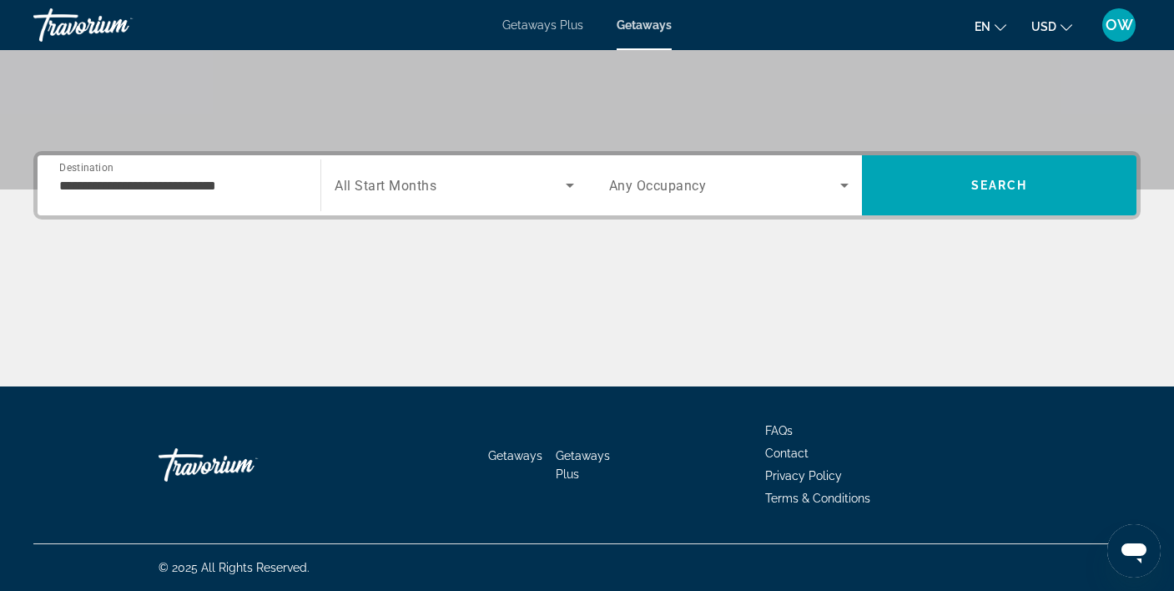
click at [762, 178] on span "Search widget" at bounding box center [724, 185] width 231 height 20
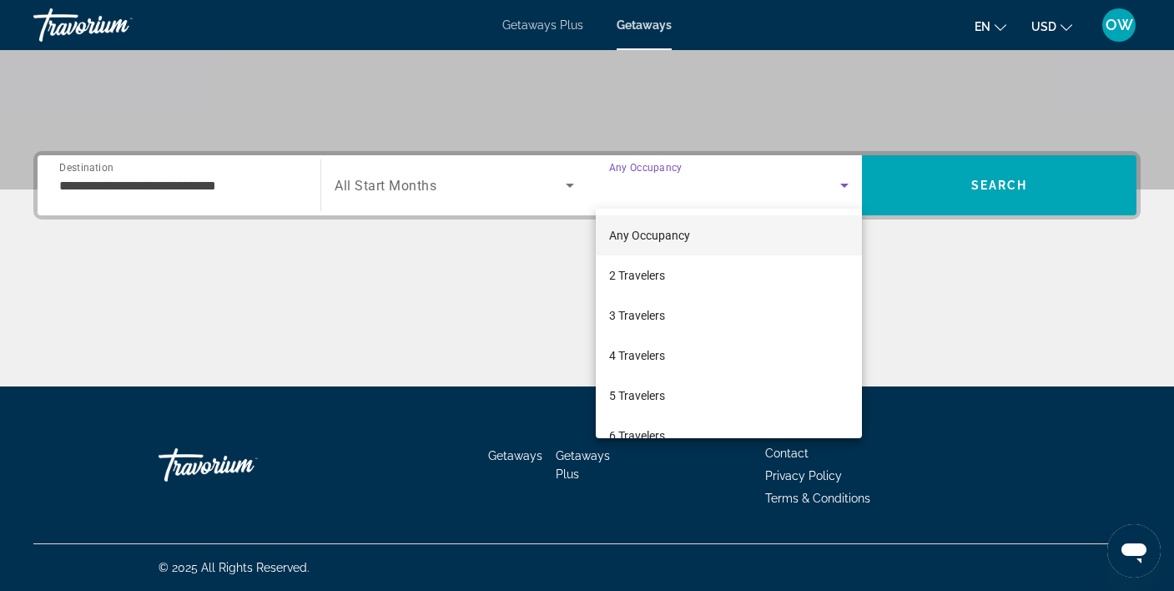
click at [762, 178] on div at bounding box center [587, 295] width 1174 height 591
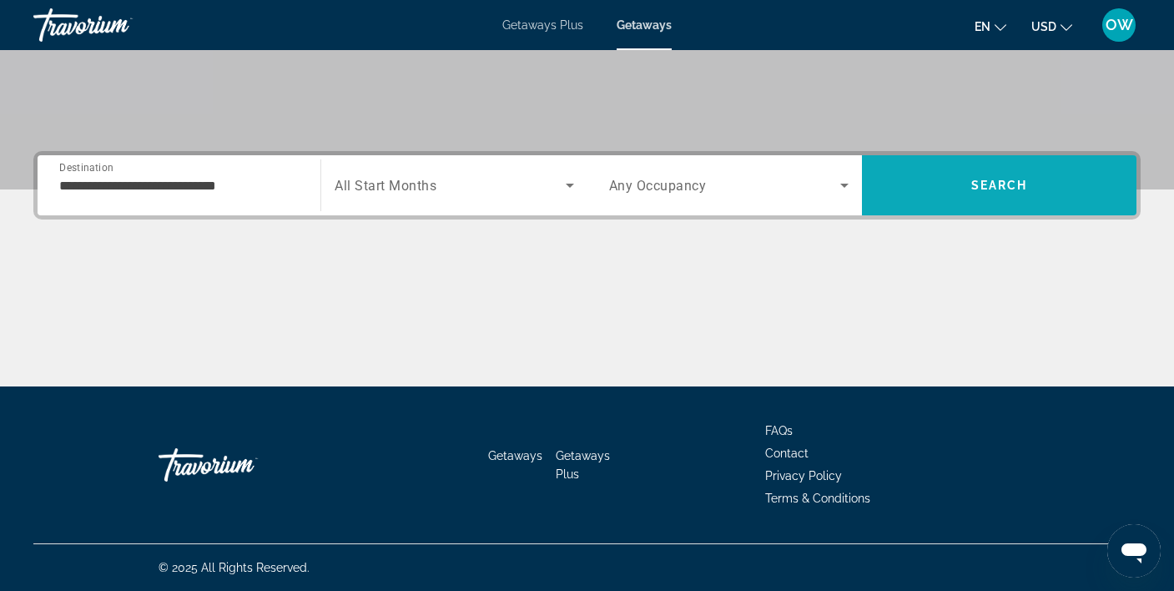
click at [937, 186] on span "Search" at bounding box center [999, 185] width 274 height 40
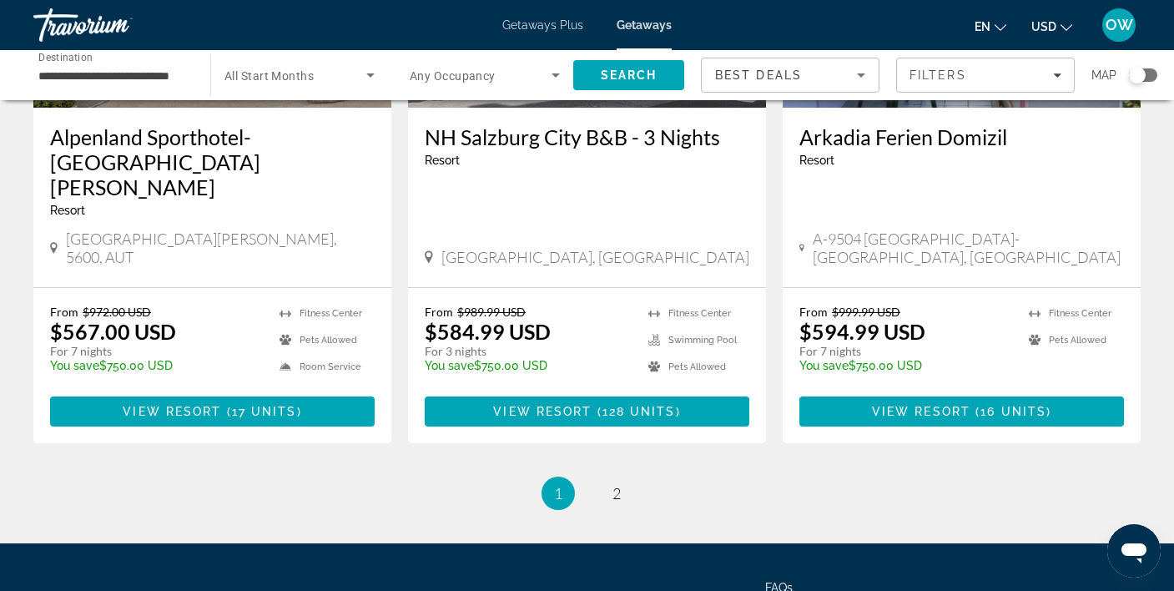
scroll to position [2189, 0]
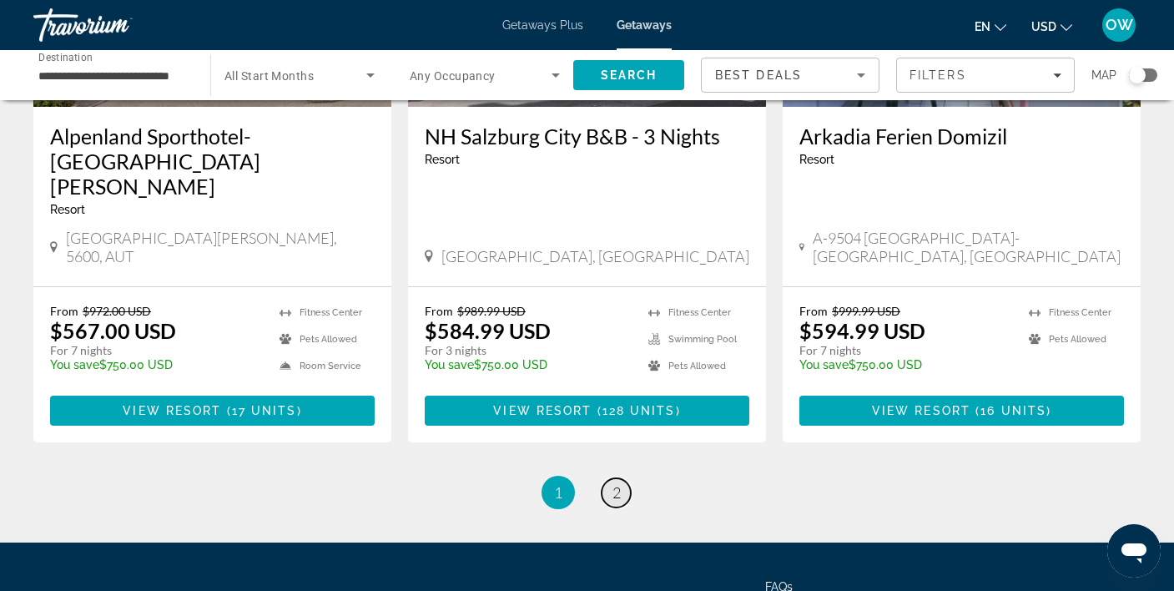
click at [613, 483] on span "2" at bounding box center [616, 492] width 8 height 18
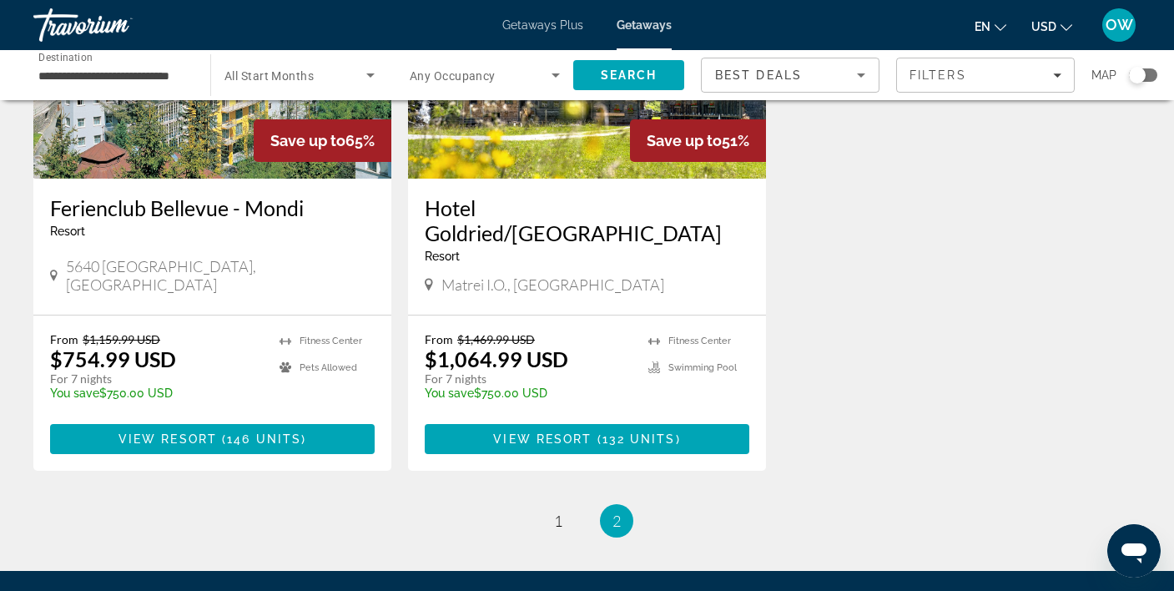
scroll to position [816, 0]
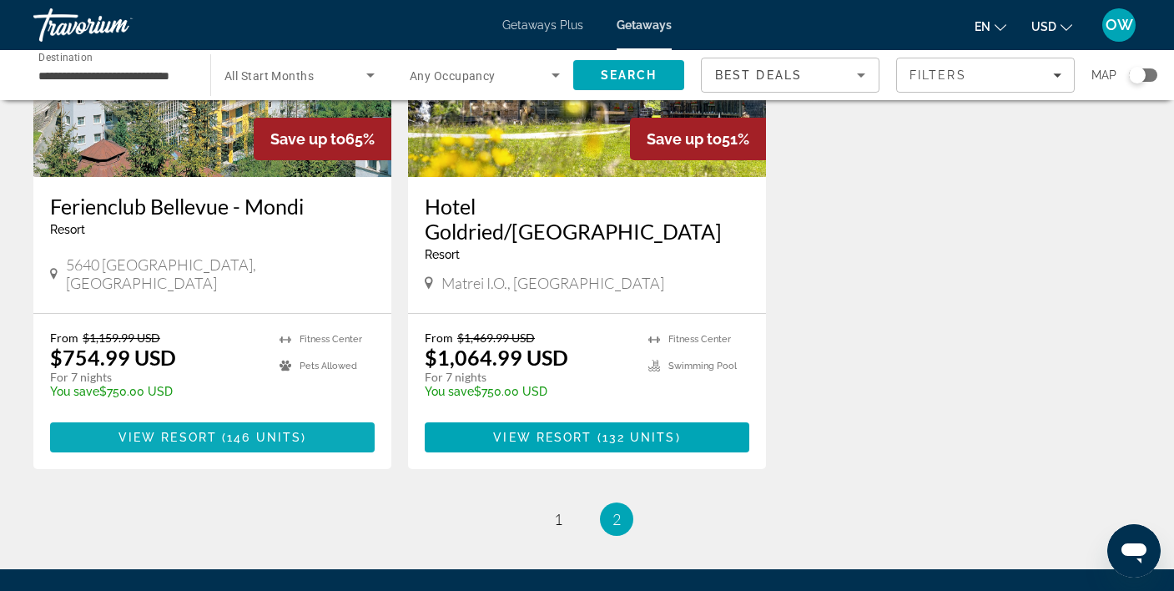
click at [274, 430] on span "146 units" at bounding box center [264, 436] width 74 height 13
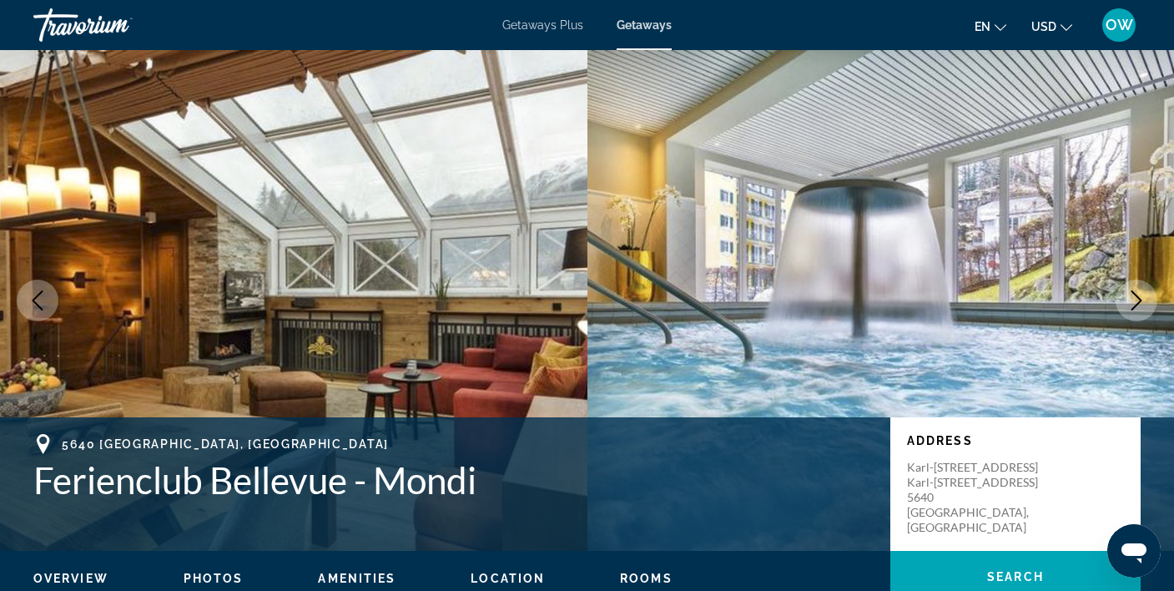
click at [1138, 295] on icon "Next image" at bounding box center [1136, 300] width 20 height 20
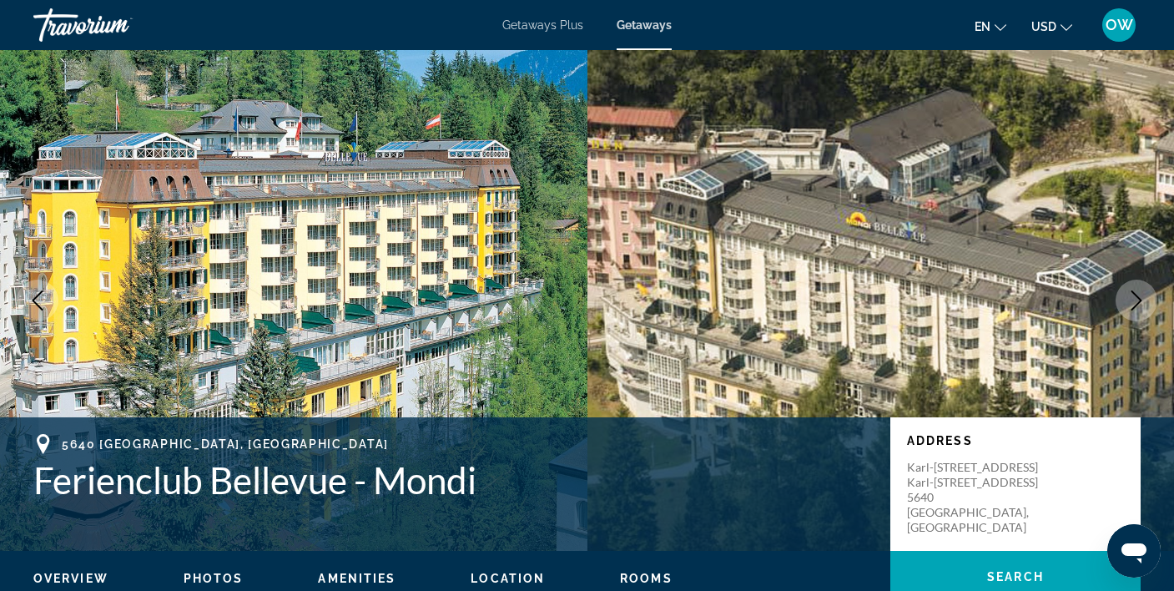
click at [1138, 295] on icon "Next image" at bounding box center [1136, 300] width 20 height 20
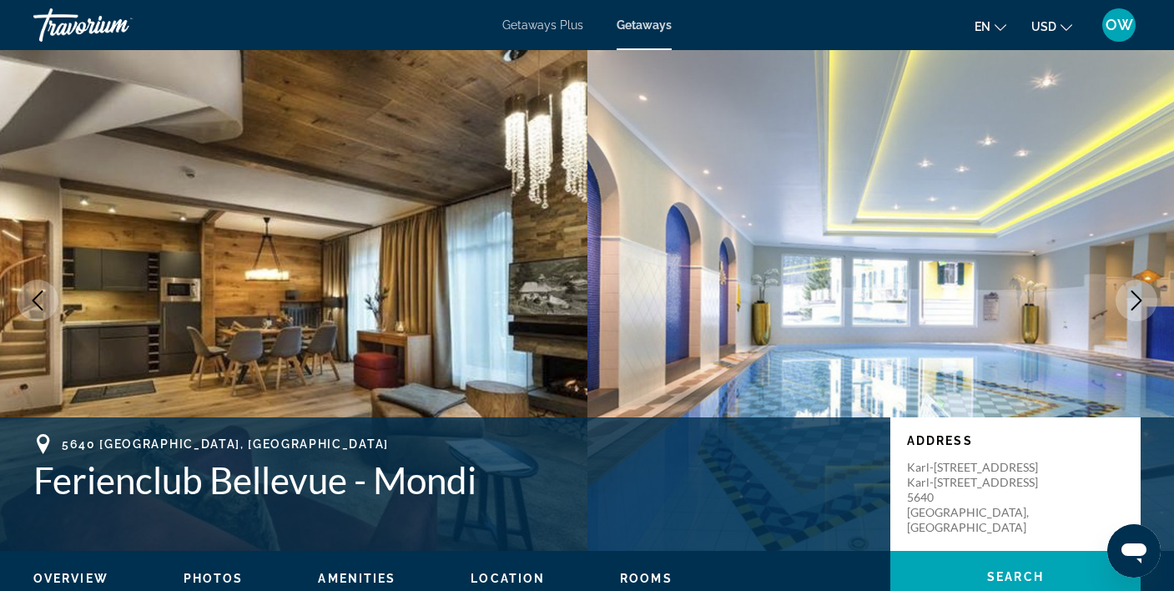
click at [1138, 295] on icon "Next image" at bounding box center [1136, 300] width 20 height 20
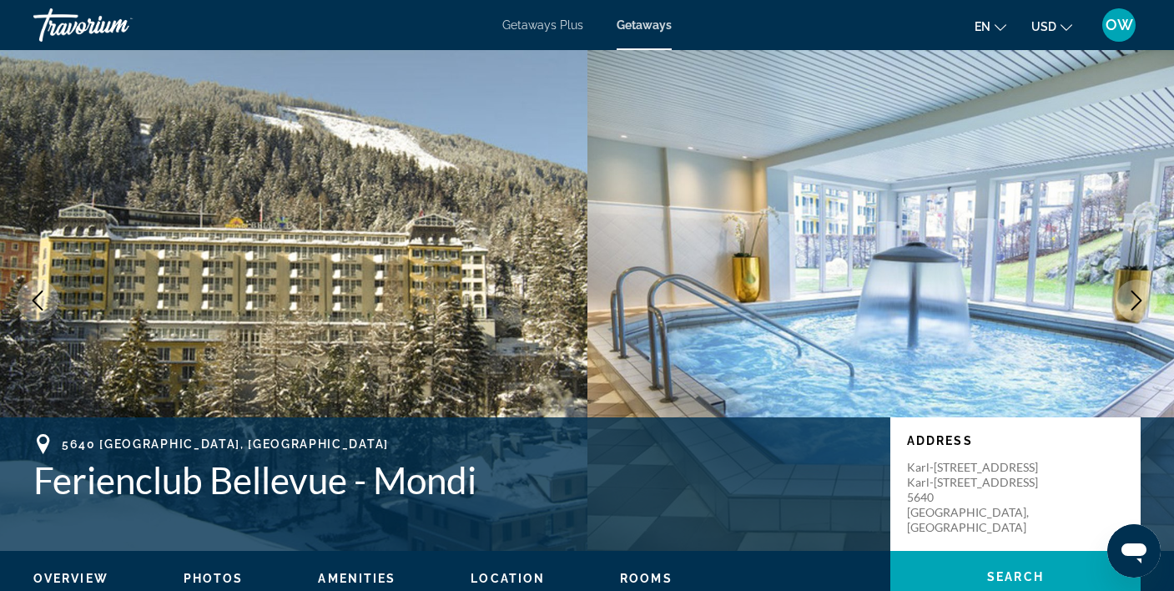
click at [1138, 295] on icon "Next image" at bounding box center [1136, 300] width 20 height 20
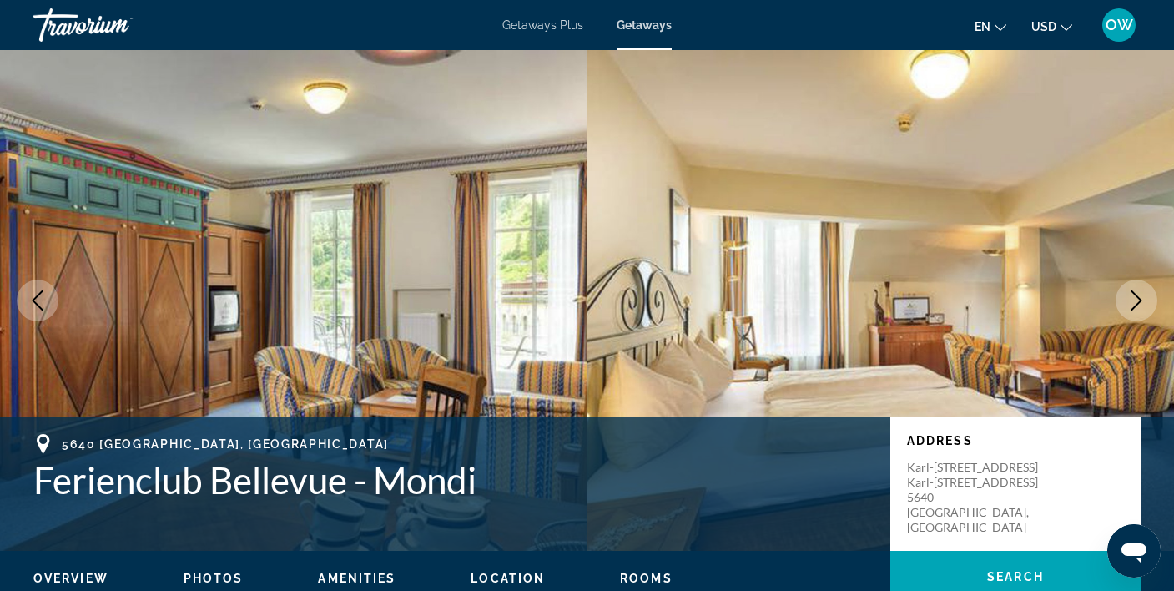
click at [1138, 295] on icon "Next image" at bounding box center [1136, 300] width 20 height 20
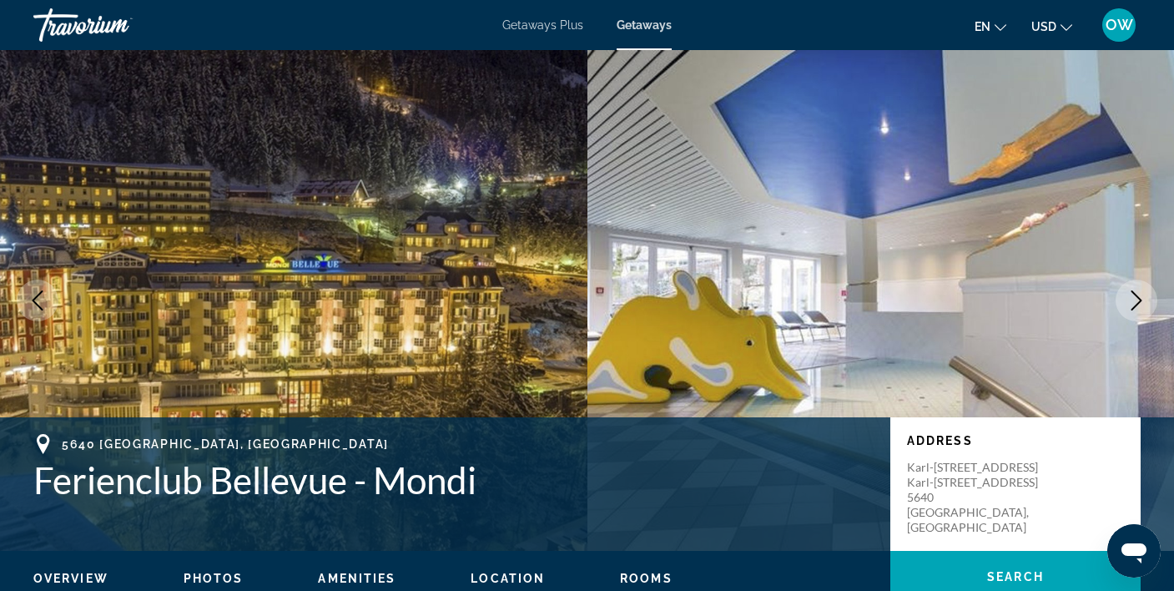
click at [1138, 295] on icon "Next image" at bounding box center [1136, 300] width 20 height 20
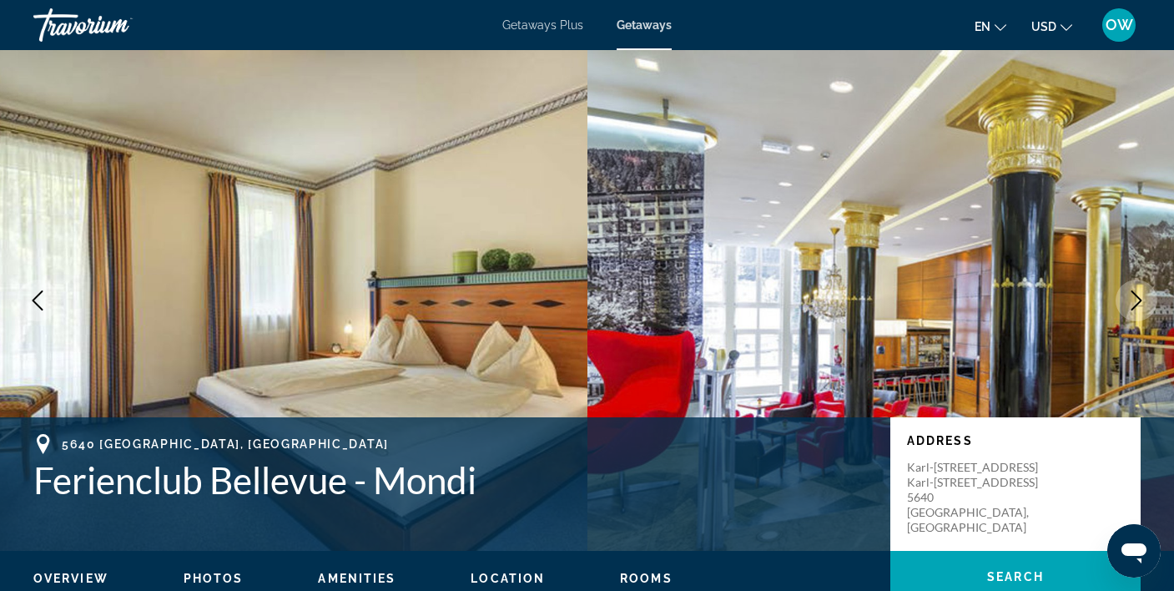
click at [1138, 295] on icon "Next image" at bounding box center [1136, 300] width 20 height 20
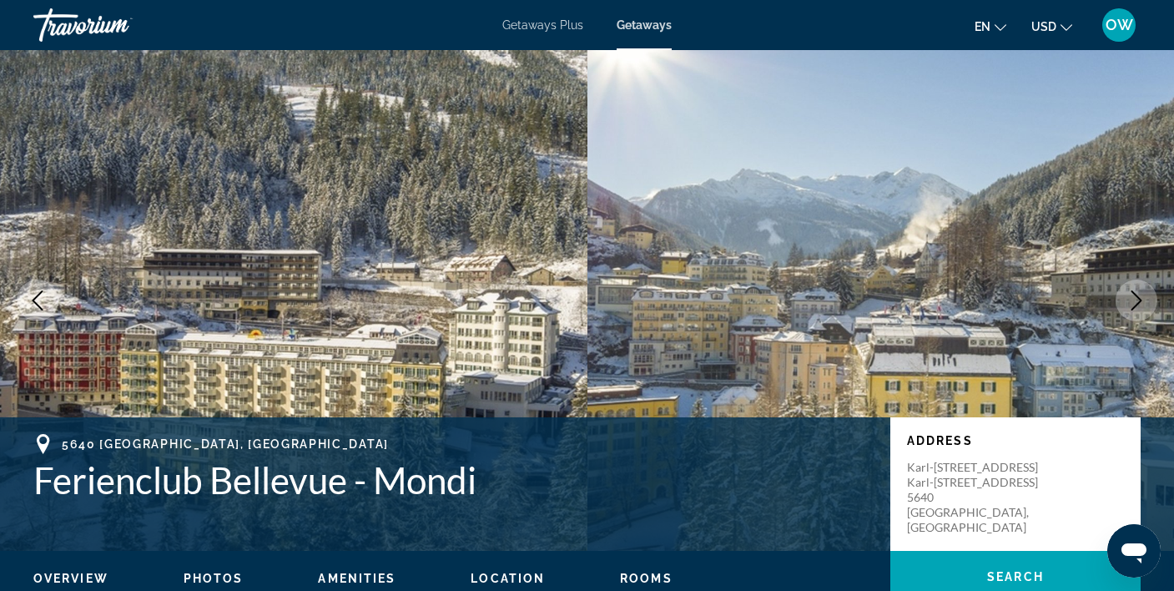
click at [1138, 295] on icon "Next image" at bounding box center [1136, 300] width 20 height 20
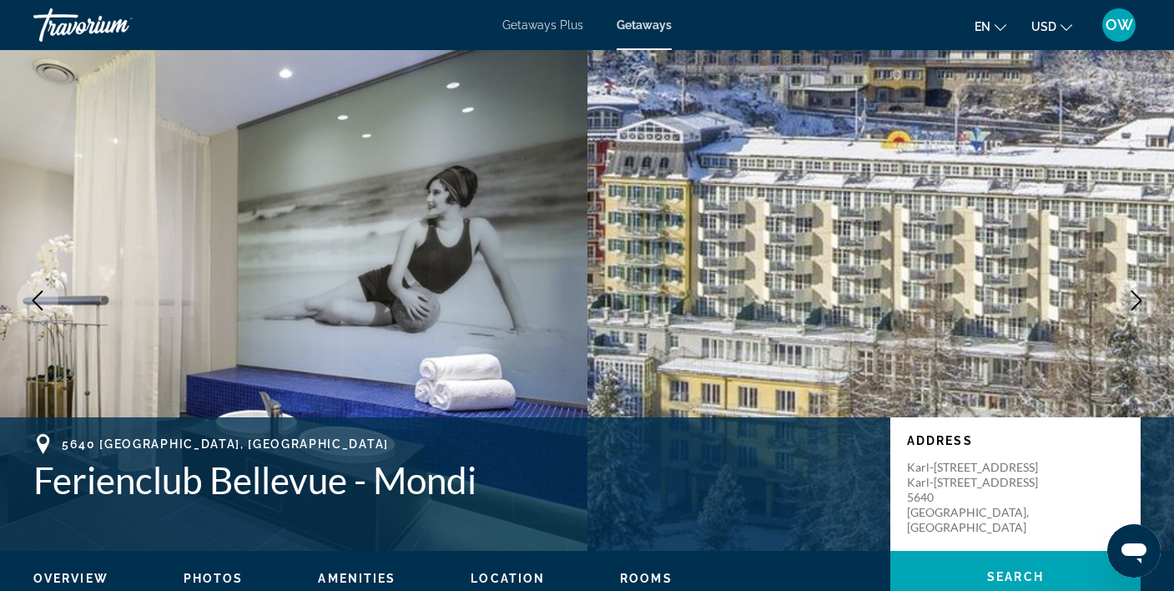
click at [1138, 295] on icon "Next image" at bounding box center [1136, 300] width 20 height 20
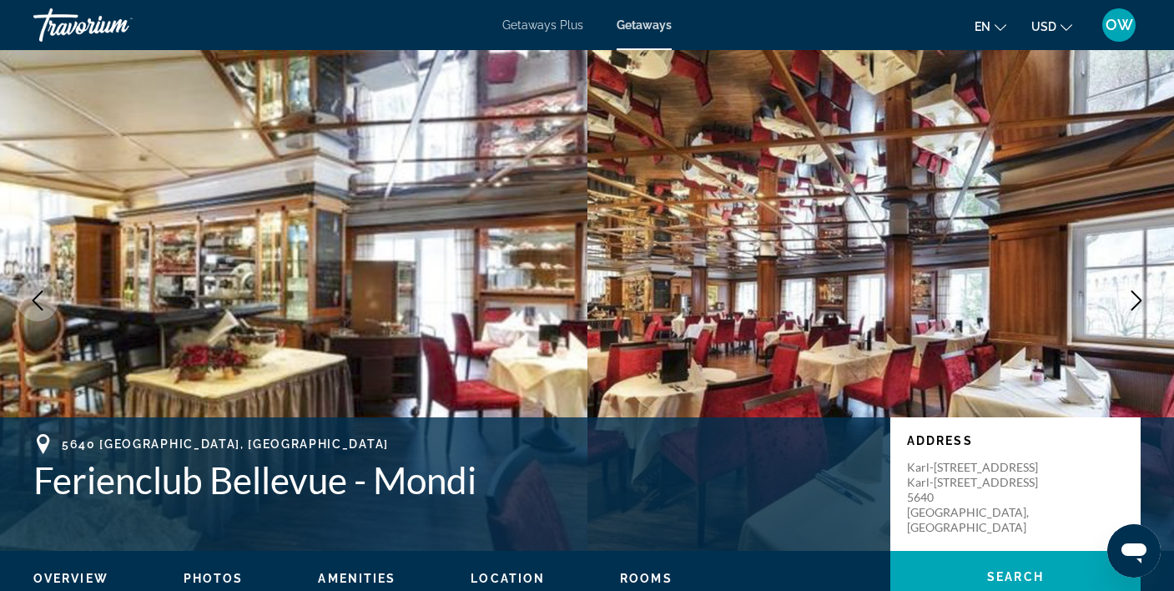
click at [1138, 295] on icon "Next image" at bounding box center [1136, 300] width 20 height 20
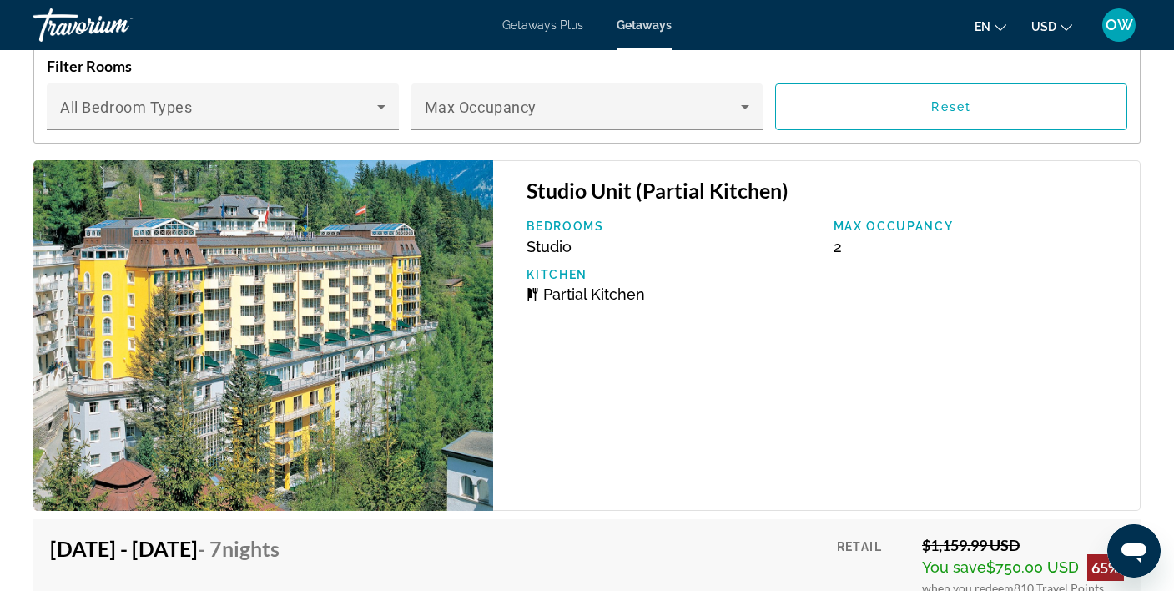
scroll to position [2876, 0]
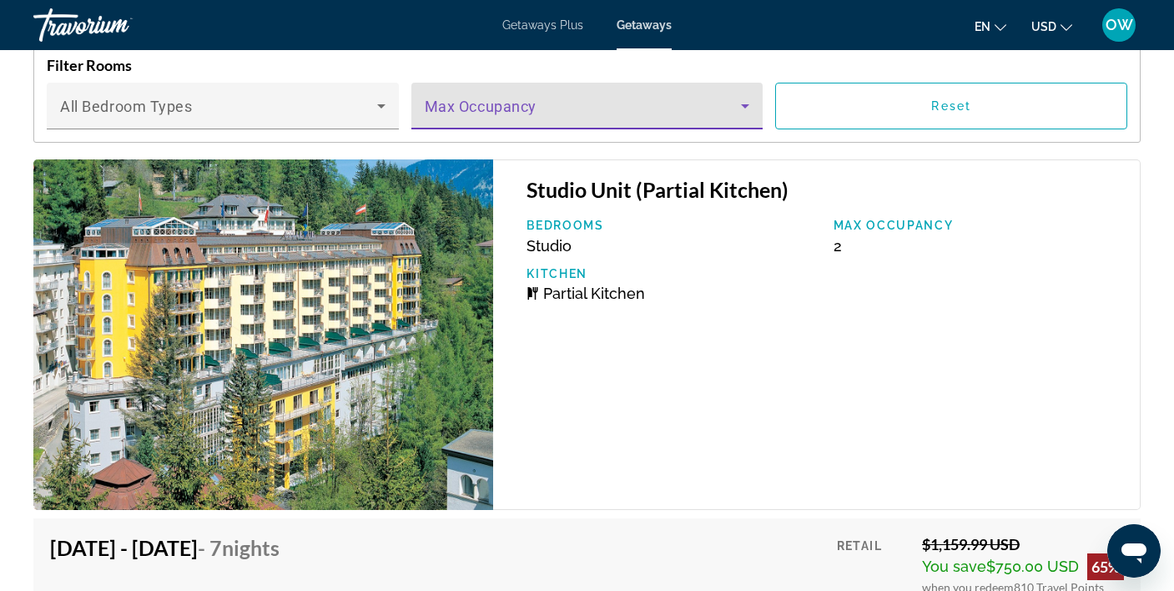
click at [742, 102] on icon "Main content" at bounding box center [745, 106] width 20 height 20
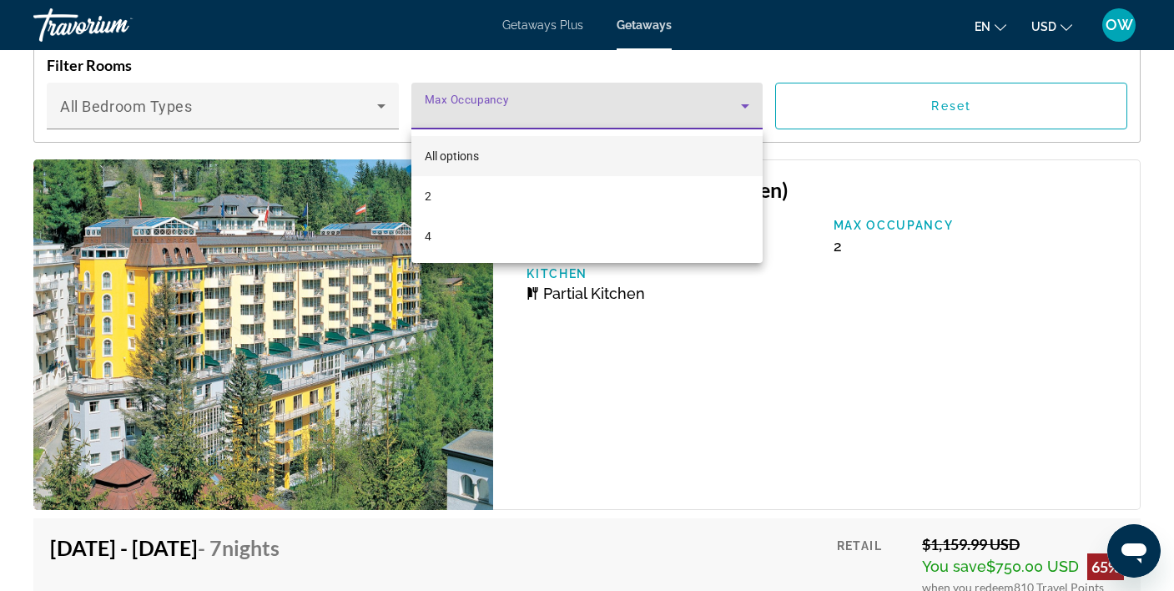
click at [742, 102] on div at bounding box center [587, 295] width 1174 height 591
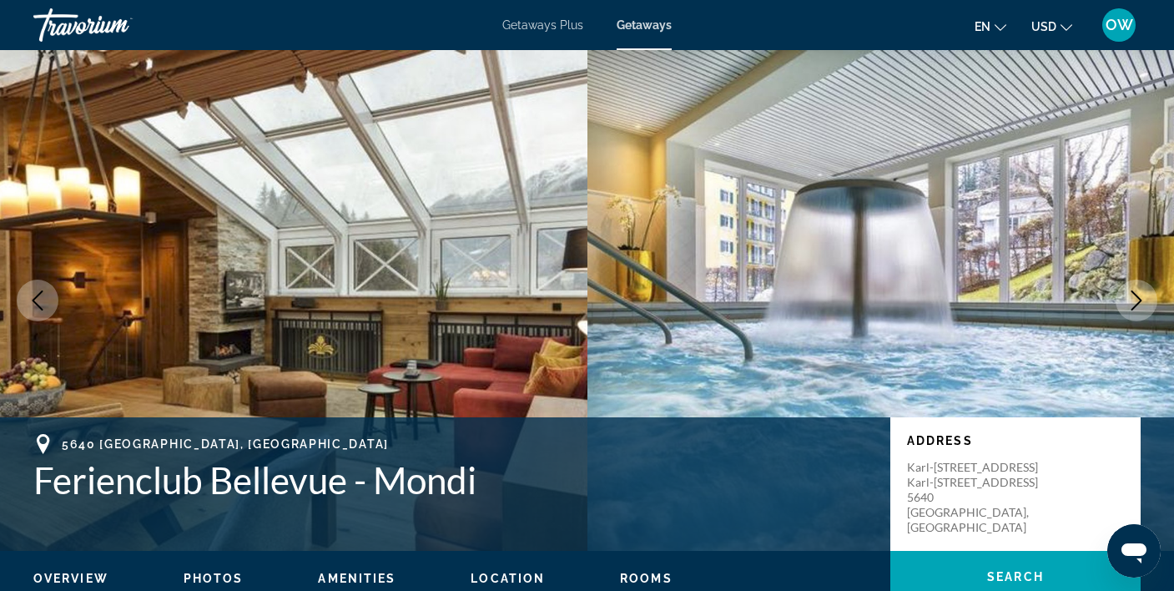
scroll to position [0, 0]
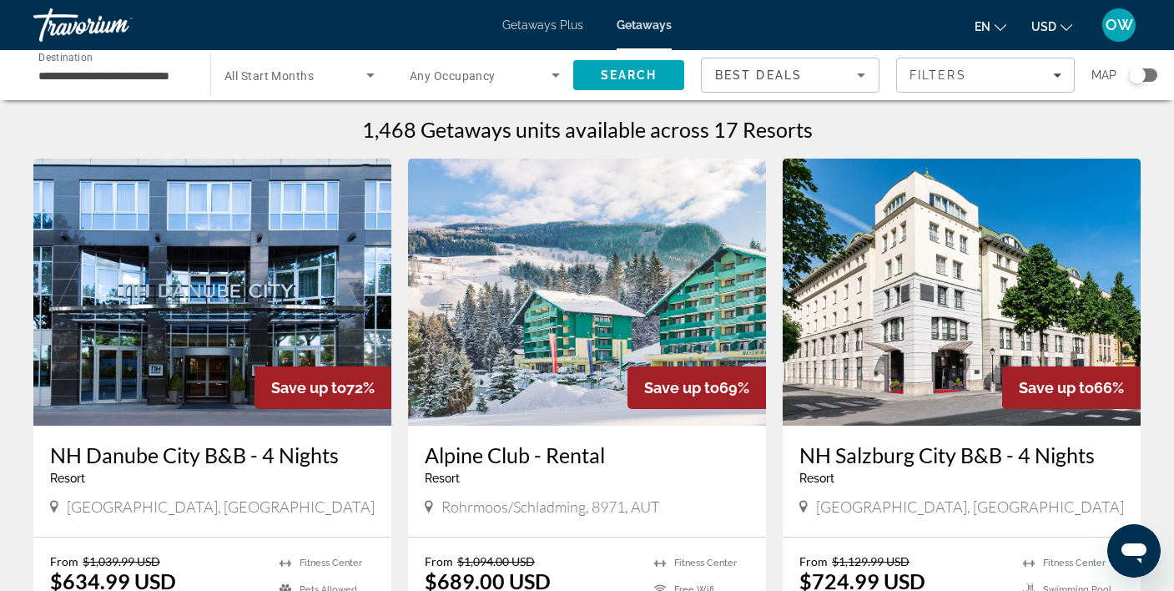
click at [371, 71] on icon "Search widget" at bounding box center [370, 75] width 20 height 20
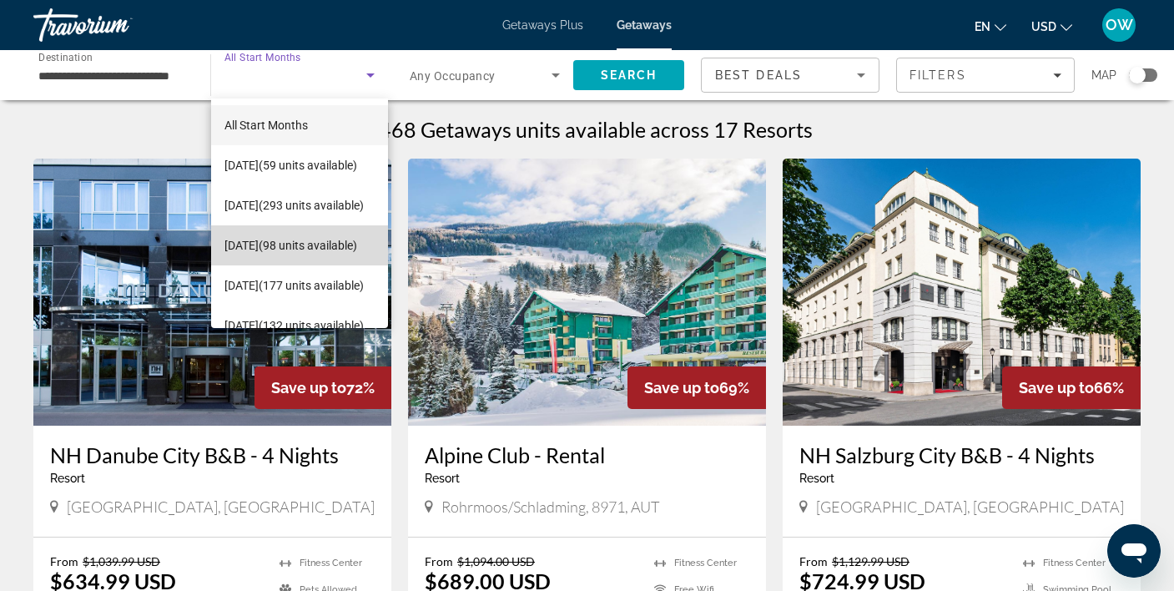
click at [297, 235] on span "December 2025 (98 units available)" at bounding box center [290, 245] width 133 height 20
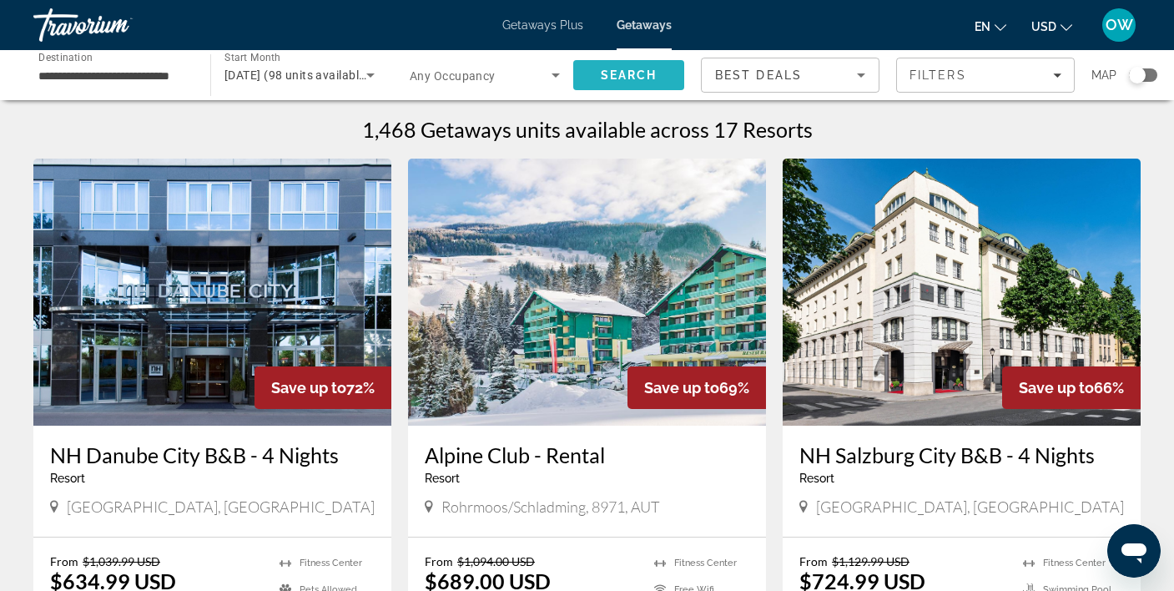
click at [611, 74] on span "Search" at bounding box center [629, 74] width 57 height 13
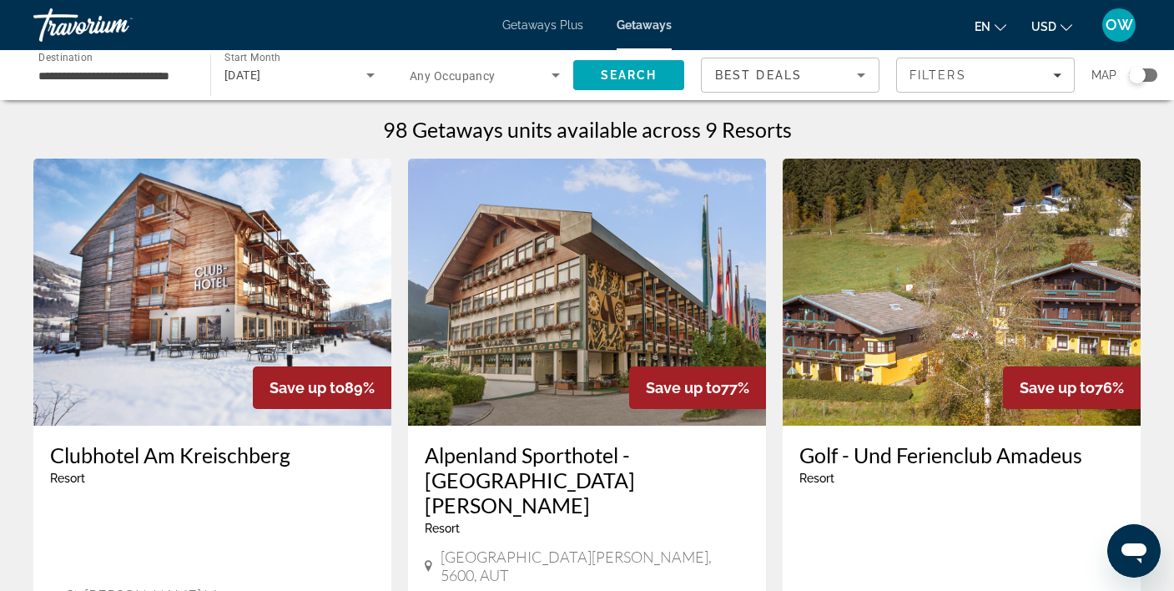
click at [860, 74] on icon "Sort by" at bounding box center [861, 75] width 8 height 4
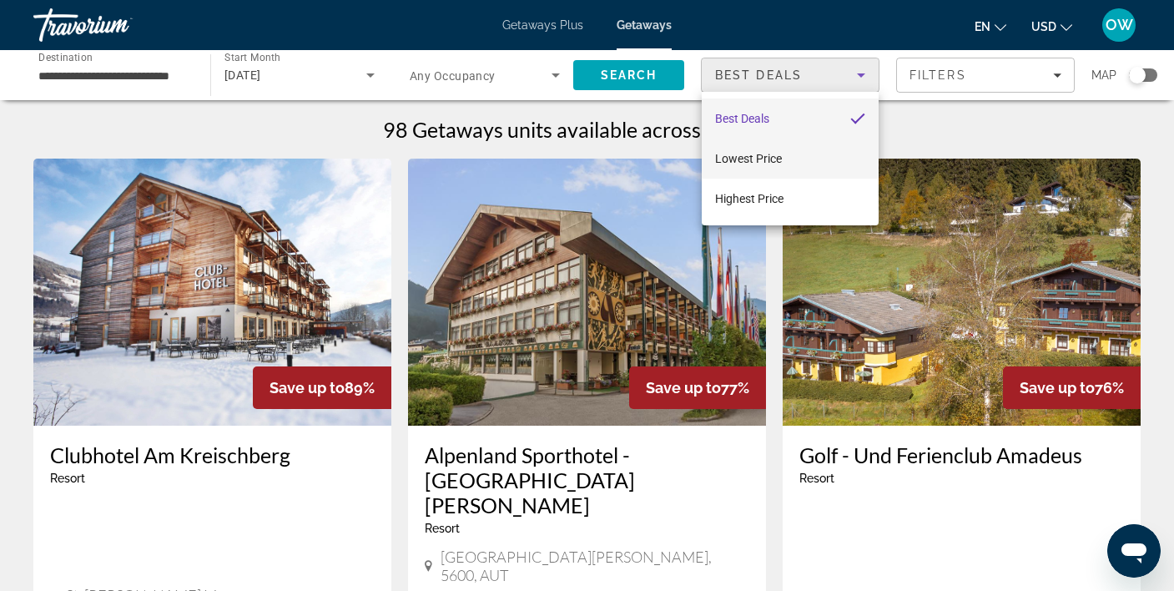
click at [822, 157] on mat-option "Lowest Price" at bounding box center [789, 158] width 177 height 40
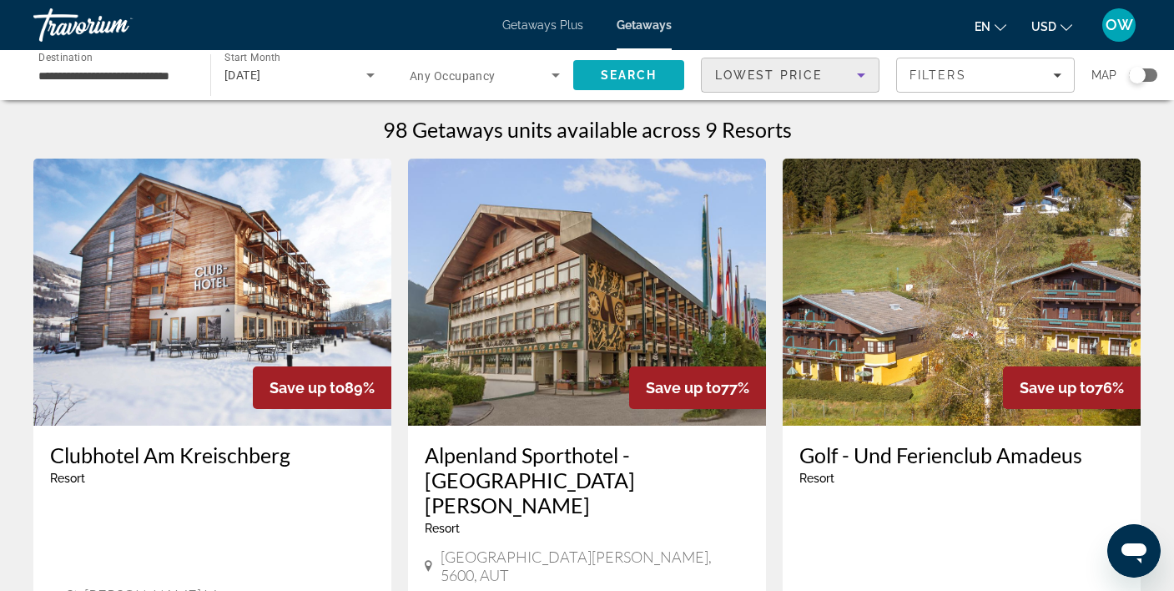
click at [629, 72] on span "Search" at bounding box center [629, 74] width 57 height 13
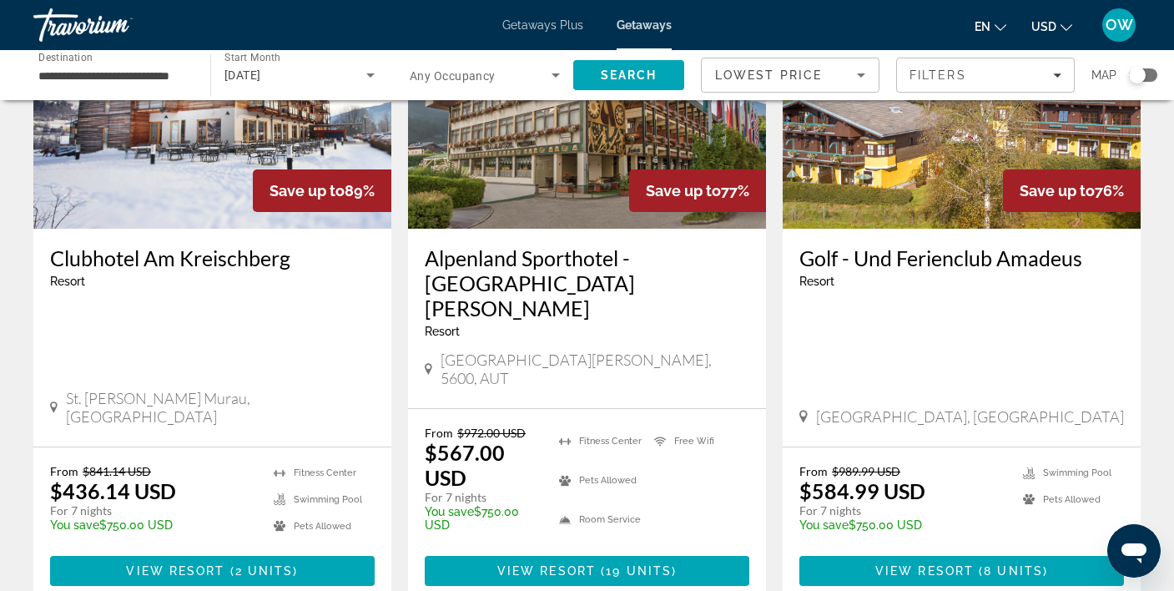
scroll to position [198, 0]
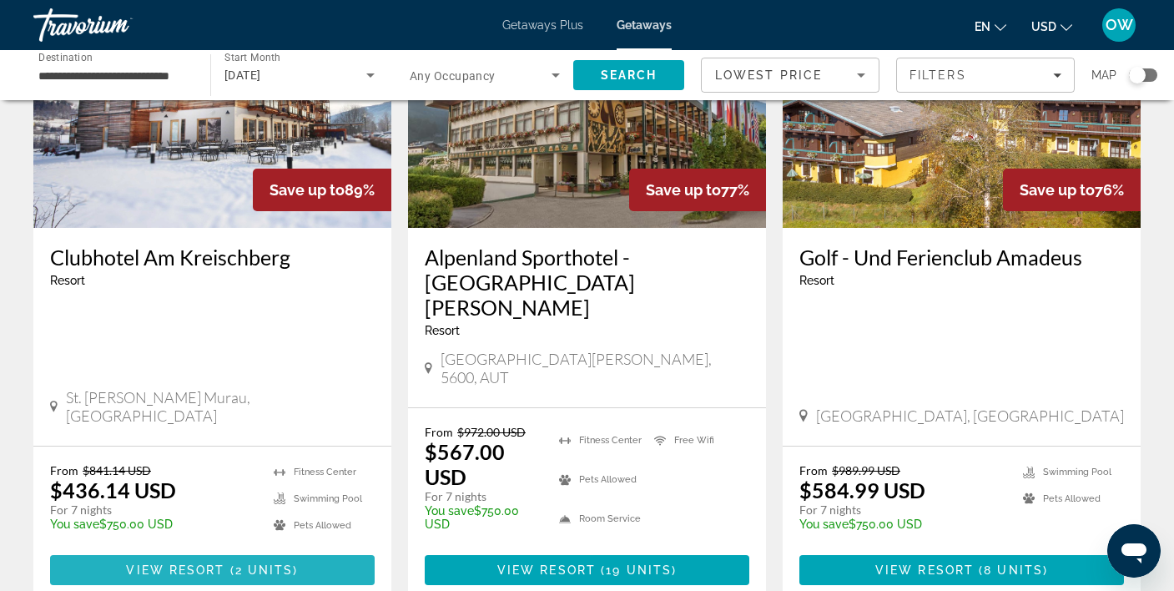
click at [218, 563] on span "View Resort" at bounding box center [175, 569] width 98 height 13
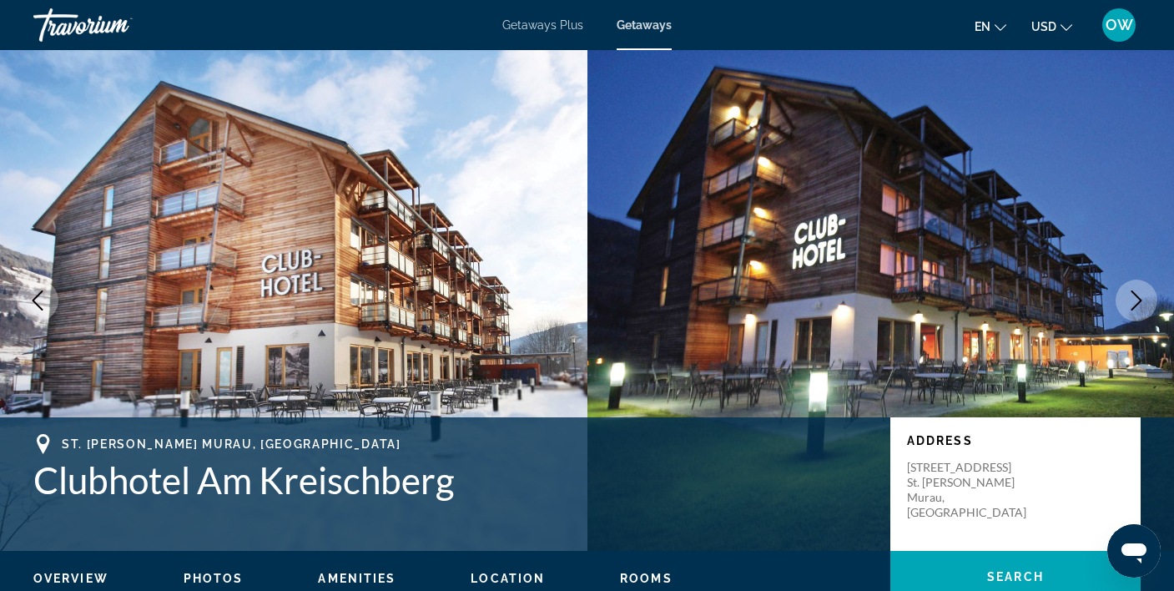
click at [1130, 295] on icon "Next image" at bounding box center [1136, 300] width 20 height 20
click at [1141, 296] on icon "Next image" at bounding box center [1136, 300] width 20 height 20
click at [1145, 290] on icon "Next image" at bounding box center [1136, 300] width 20 height 20
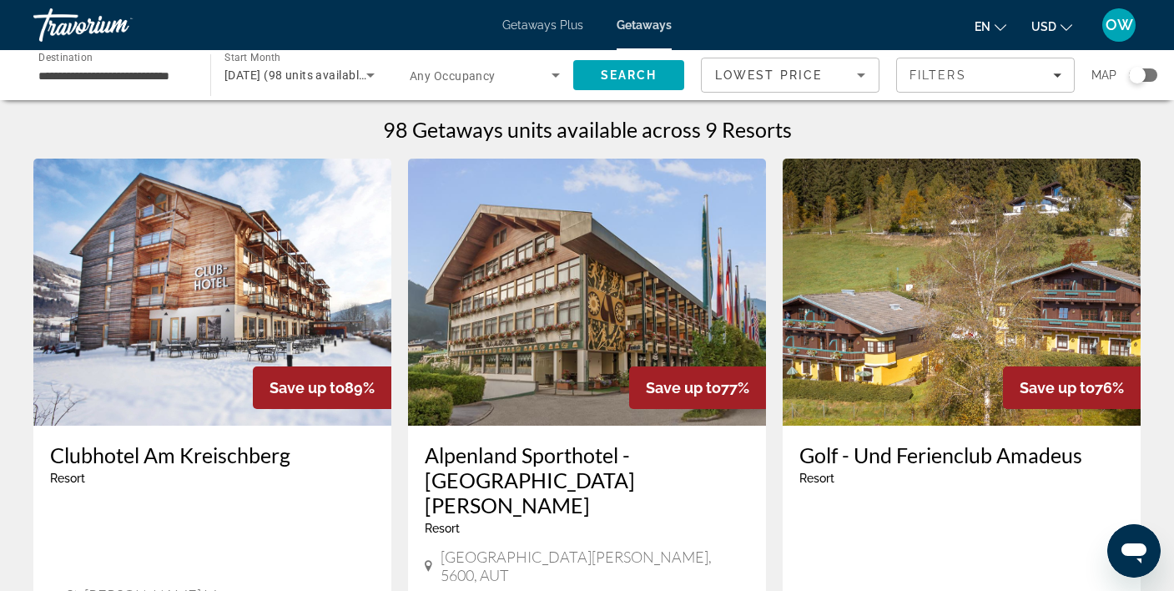
click at [861, 71] on icon "Sort by" at bounding box center [861, 75] width 20 height 20
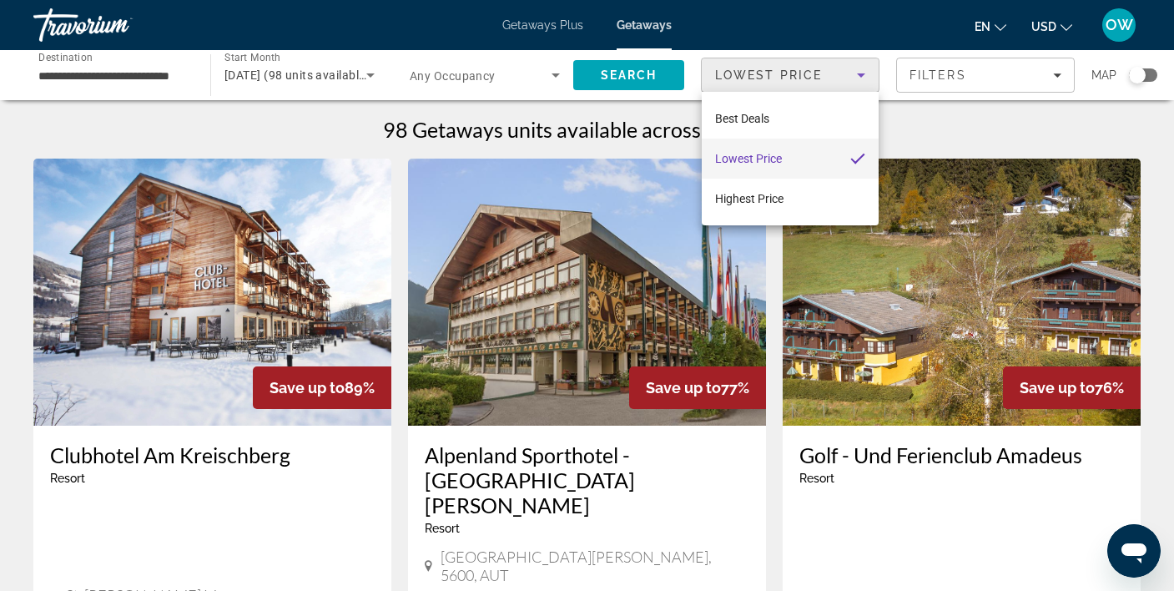
click at [861, 71] on div at bounding box center [587, 295] width 1174 height 591
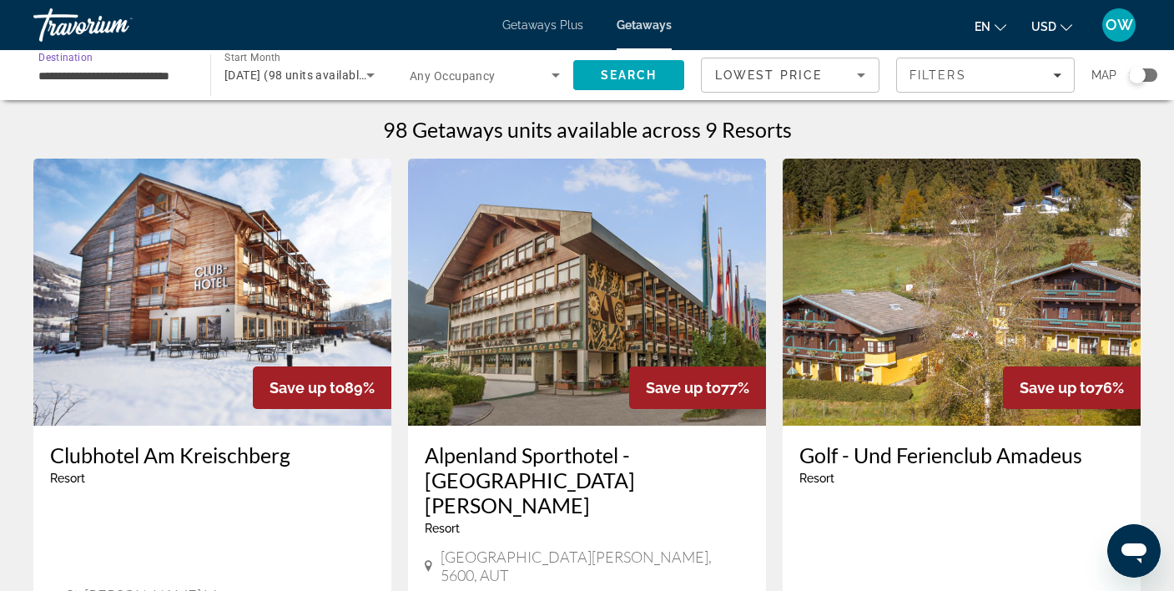
click at [170, 74] on input "**********" at bounding box center [113, 76] width 150 height 20
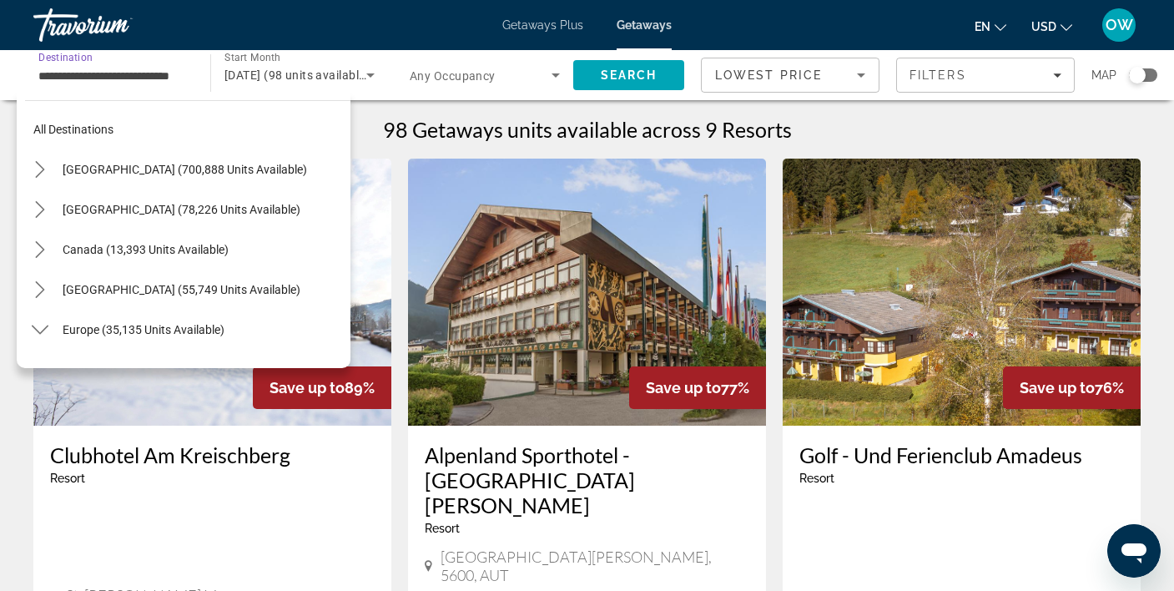
scroll to position [179, 0]
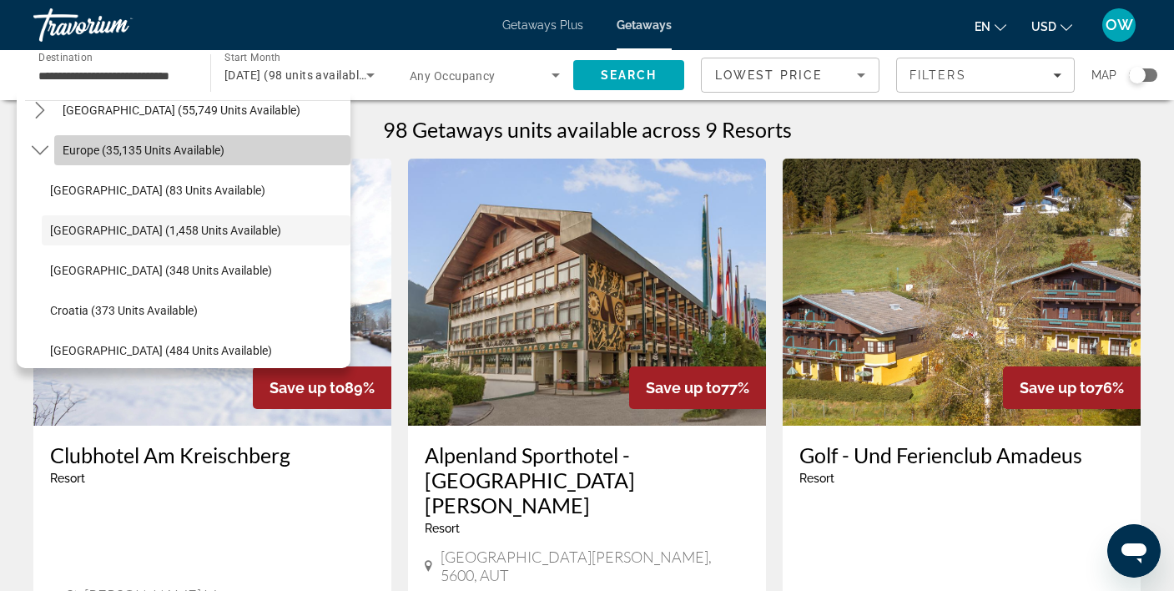
click at [90, 148] on span "Europe (35,135 units available)" at bounding box center [144, 149] width 162 height 13
type input "**********"
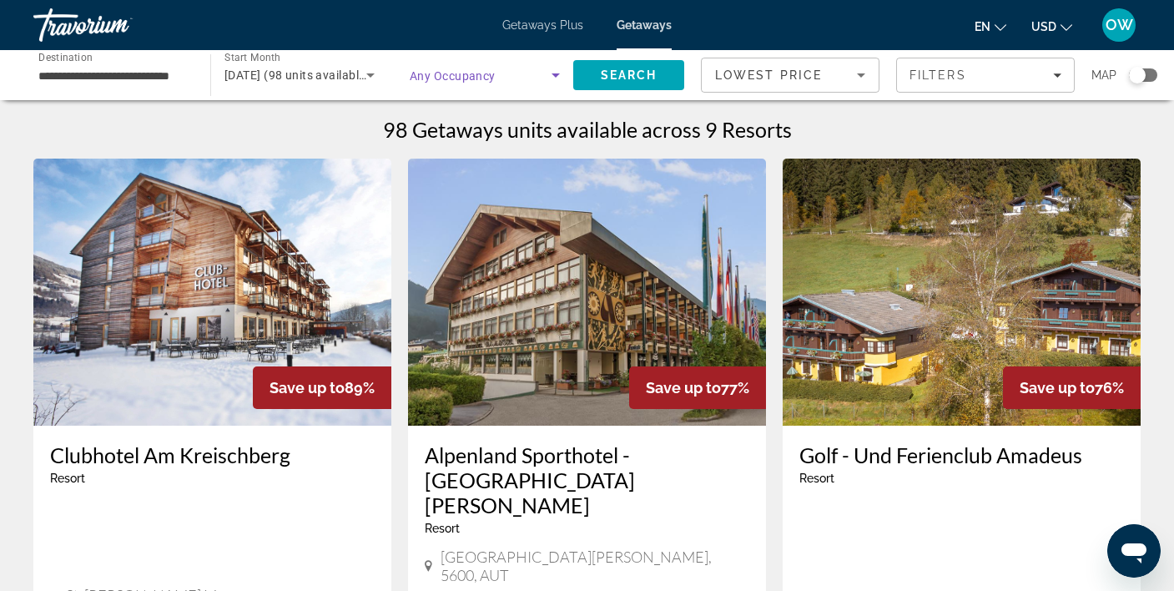
click at [556, 74] on icon "Search widget" at bounding box center [555, 75] width 8 height 4
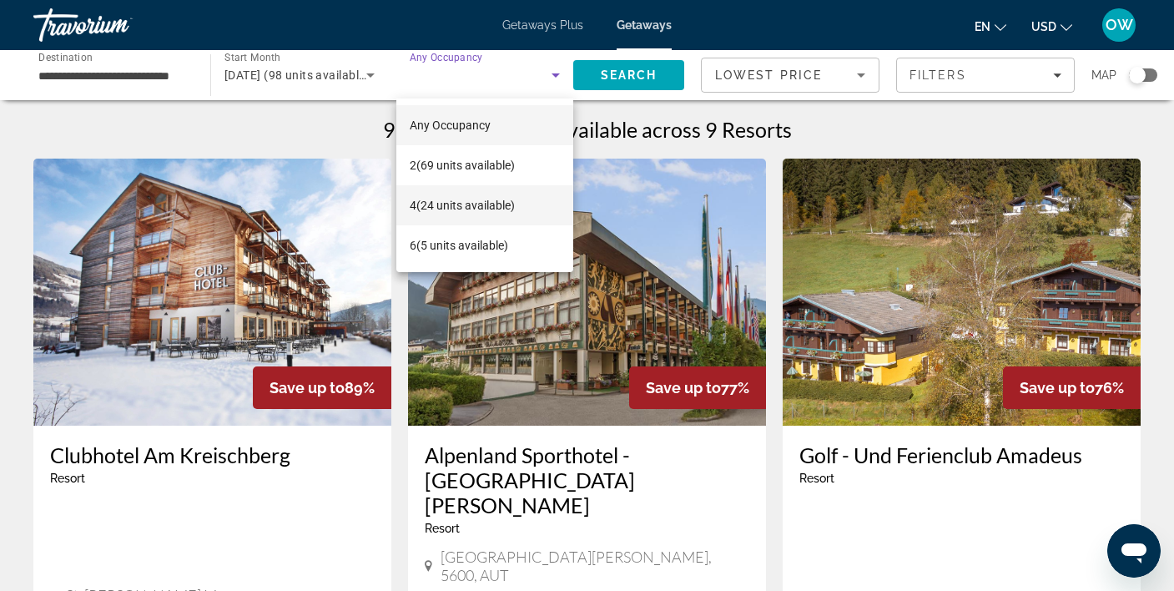
scroll to position [0, 0]
click at [466, 244] on span "6 (5 units available)" at bounding box center [459, 245] width 98 height 20
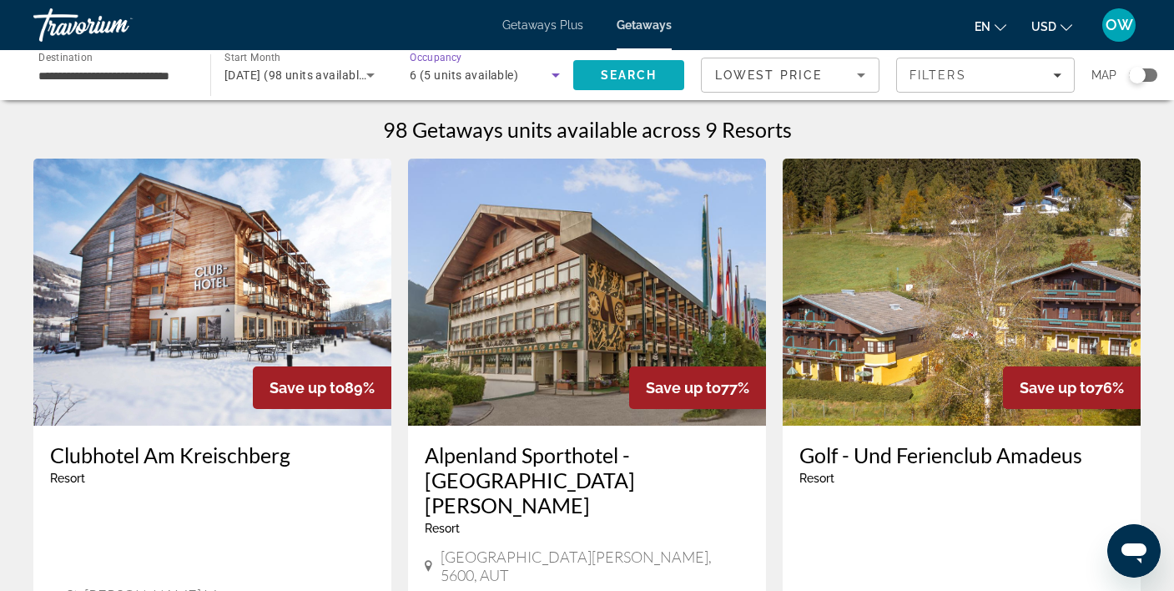
click at [607, 74] on span "Search" at bounding box center [629, 74] width 57 height 13
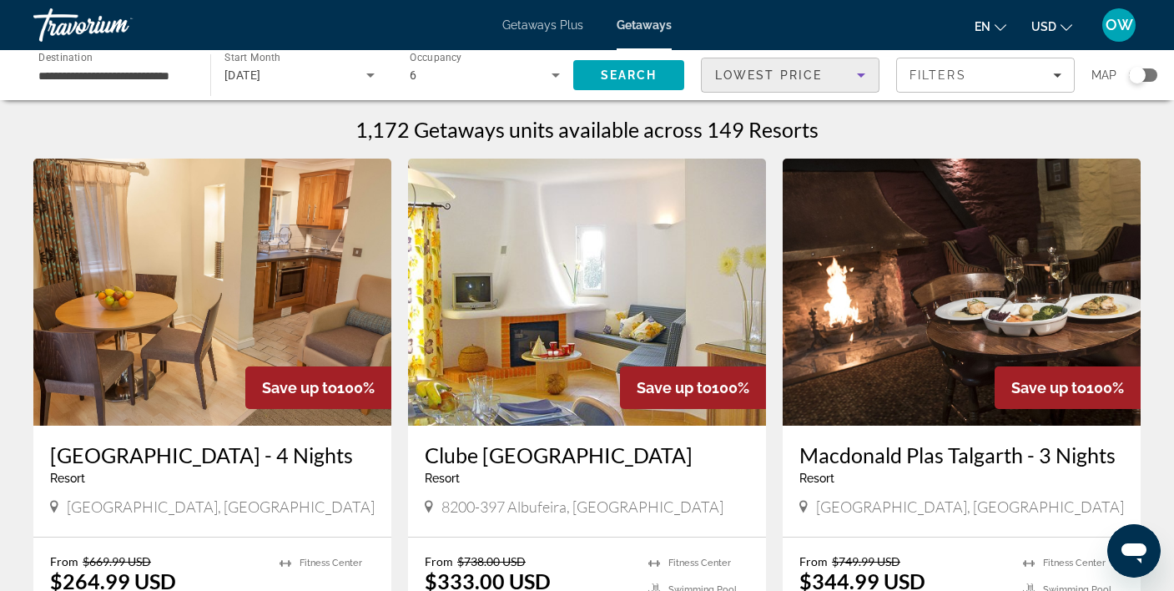
click at [854, 65] on icon "Sort by" at bounding box center [861, 75] width 20 height 20
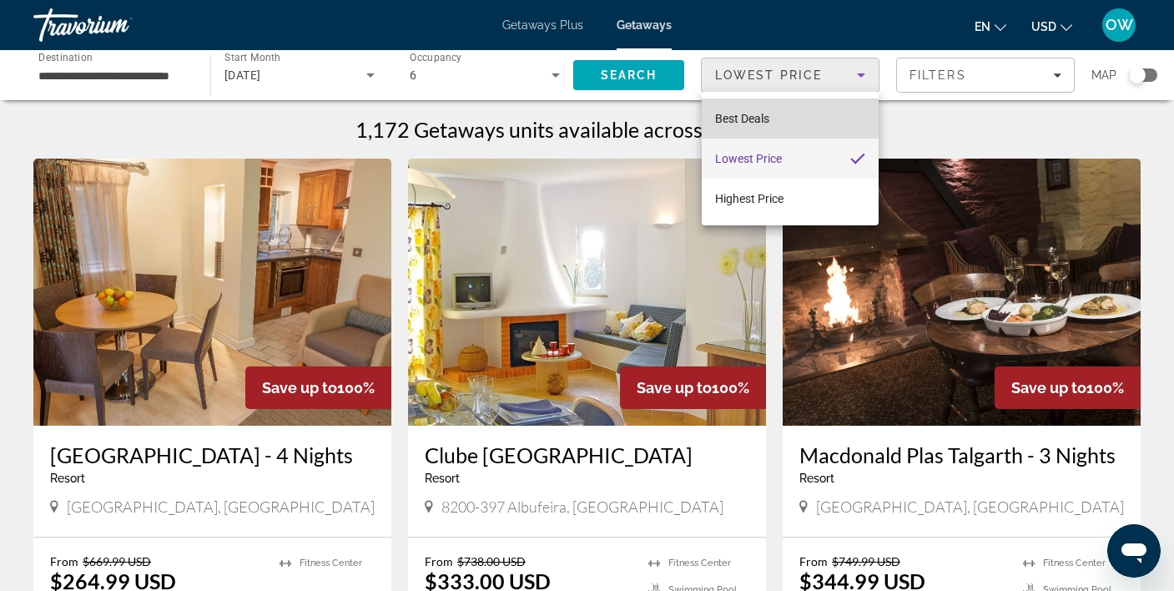
click at [789, 115] on mat-option "Best Deals" at bounding box center [789, 118] width 177 height 40
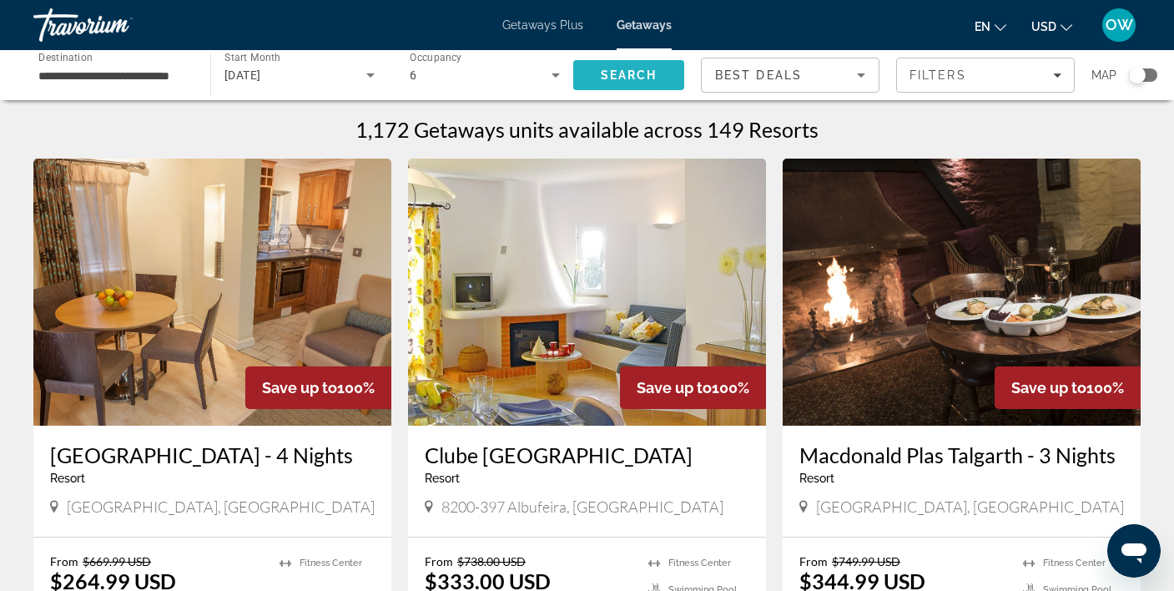
click at [625, 76] on span "Search" at bounding box center [629, 74] width 57 height 13
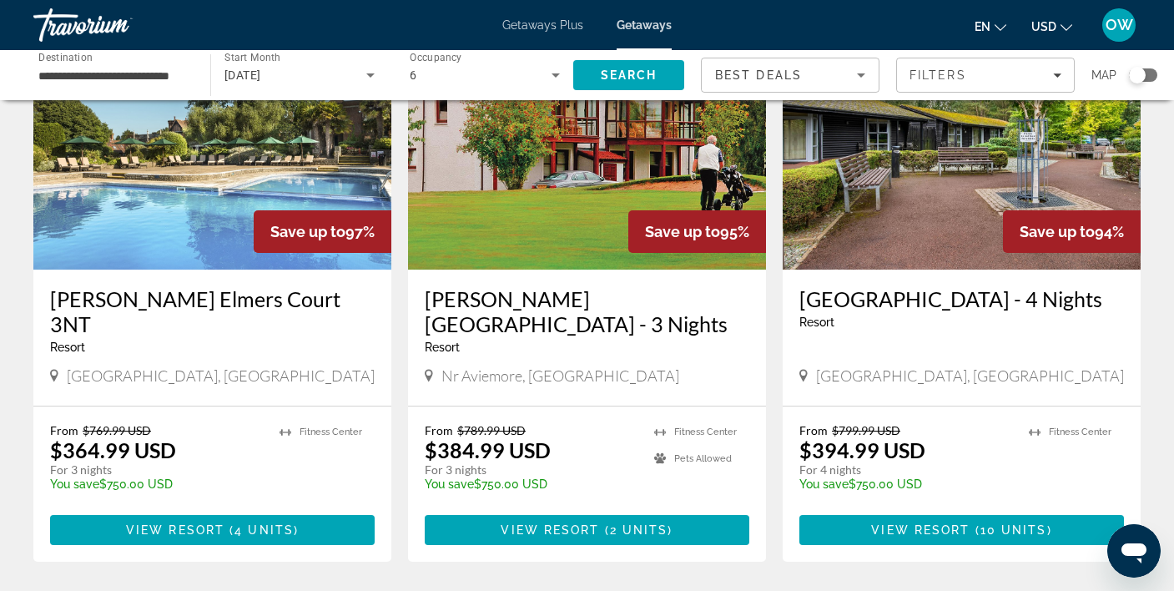
scroll to position [1885, 0]
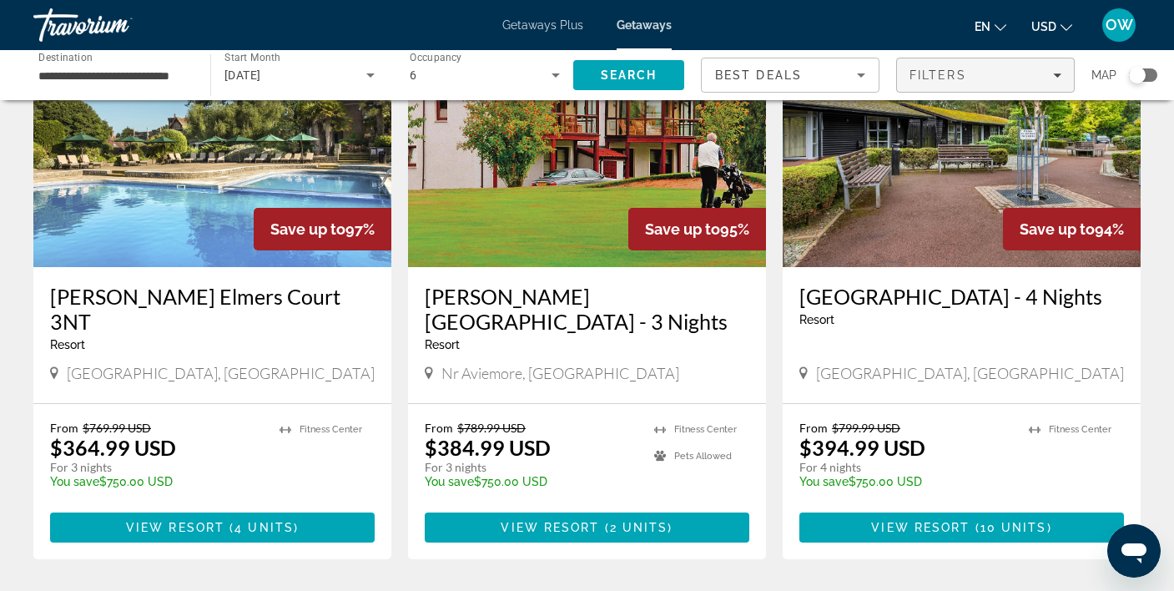
click at [1061, 75] on span "Filters" at bounding box center [985, 75] width 177 height 40
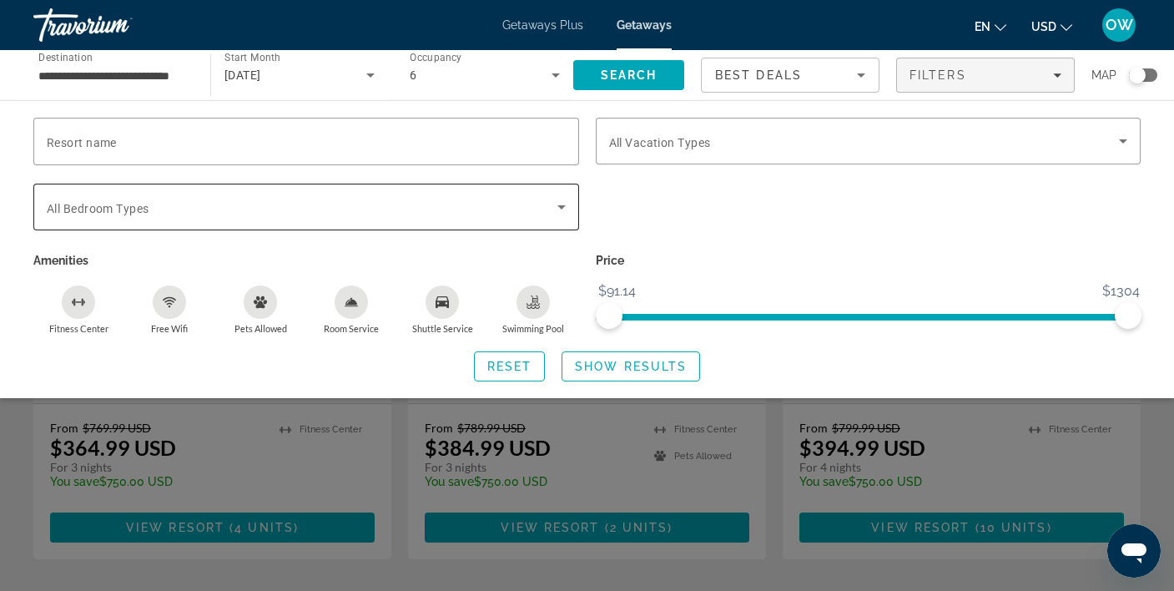
click at [566, 212] on icon "Search widget" at bounding box center [561, 207] width 20 height 20
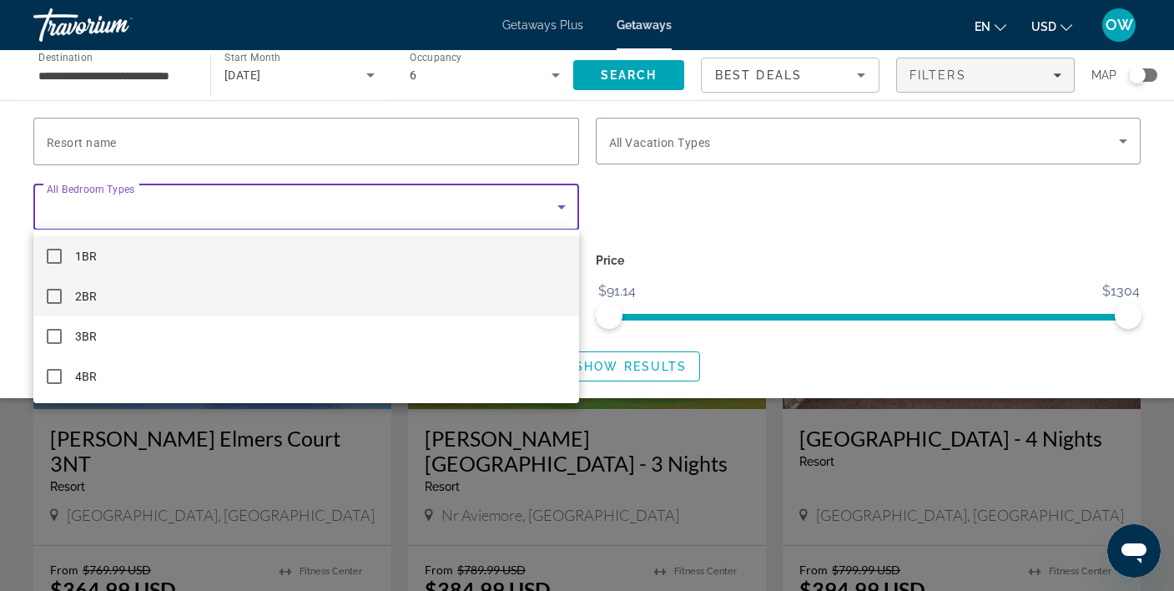
scroll to position [1741, 0]
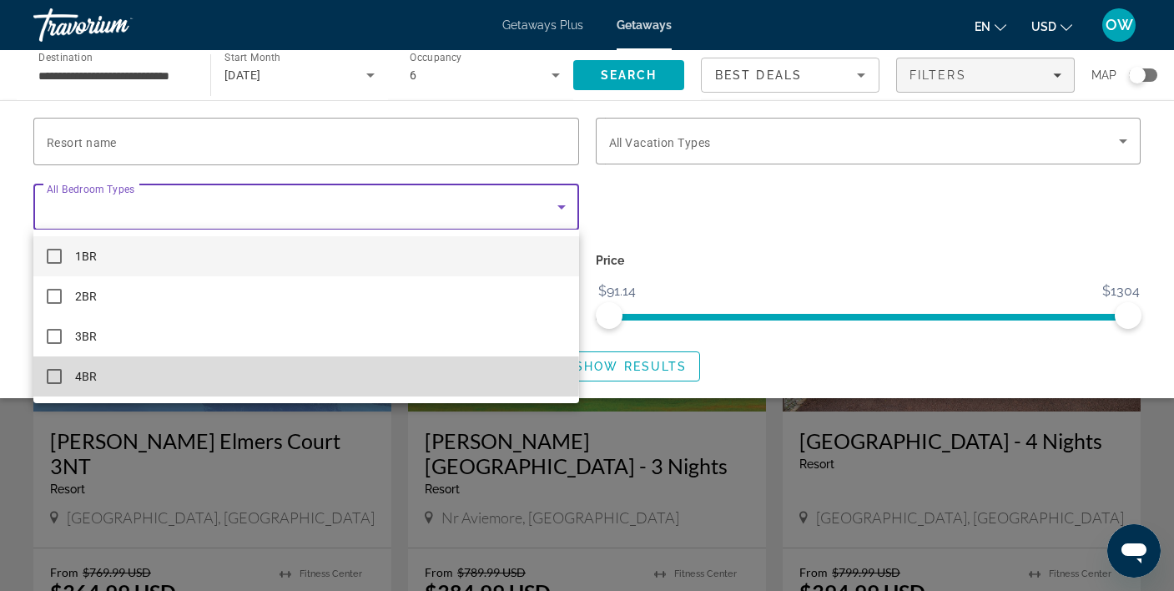
click at [53, 375] on mat-pseudo-checkbox at bounding box center [54, 376] width 15 height 15
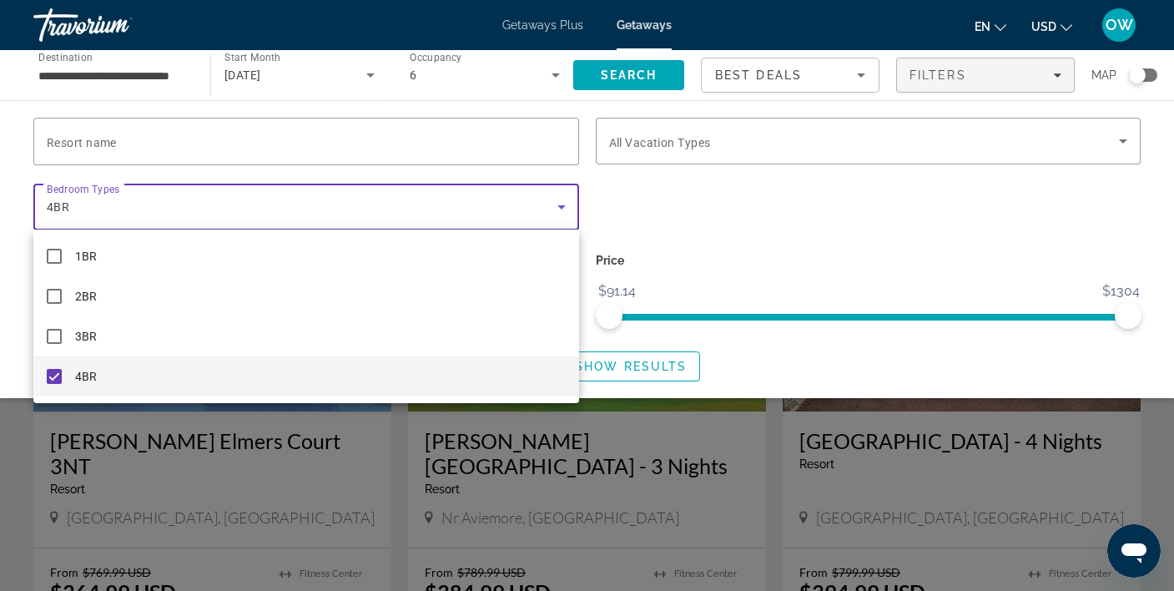
click at [620, 69] on div at bounding box center [587, 295] width 1174 height 591
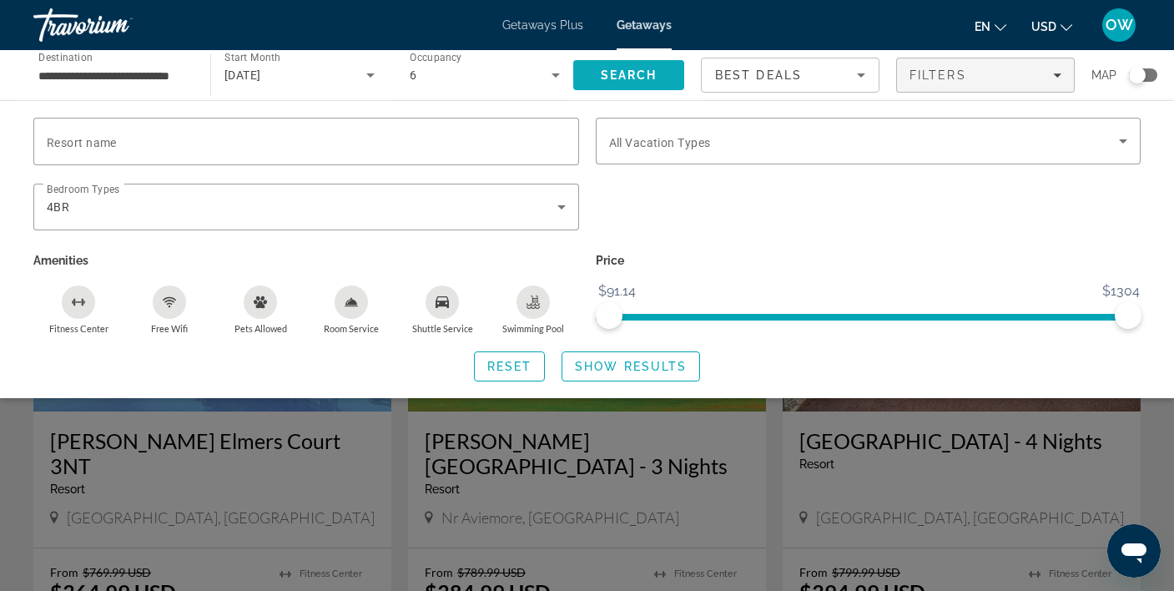
click at [620, 69] on span "Search" at bounding box center [629, 74] width 57 height 13
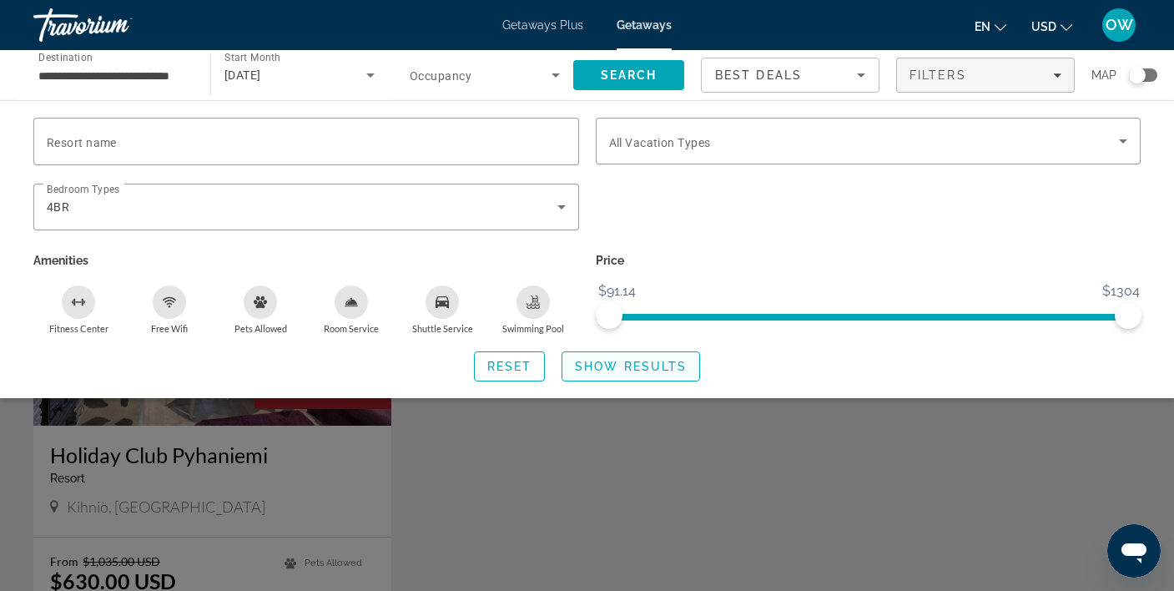
click at [643, 364] on span "Show Results" at bounding box center [631, 365] width 112 height 13
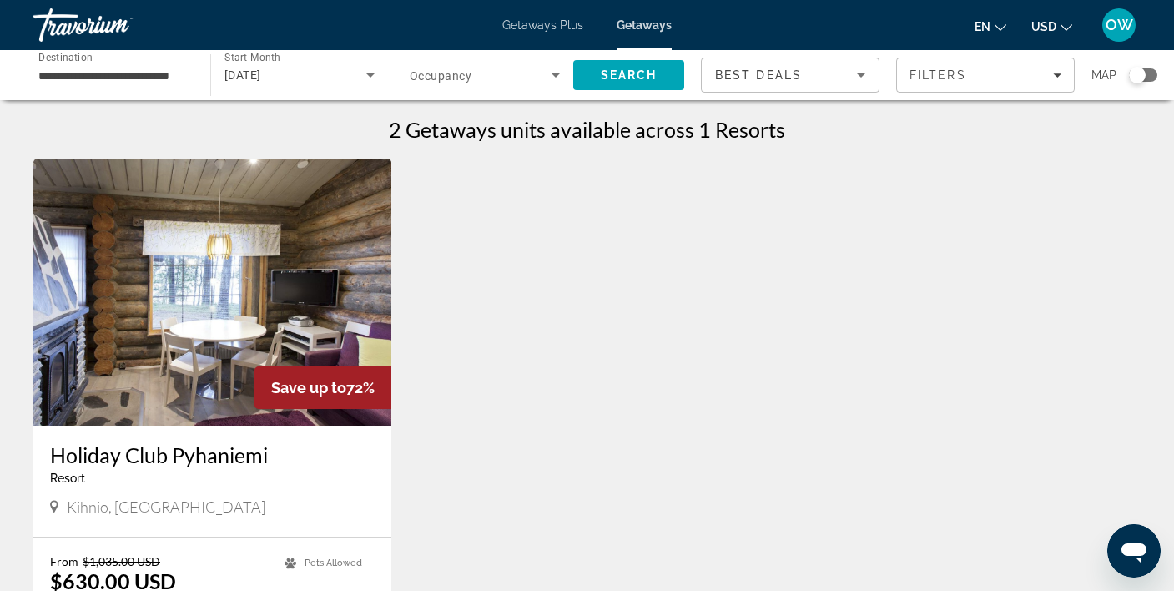
click at [244, 279] on img "Main content" at bounding box center [212, 291] width 358 height 267
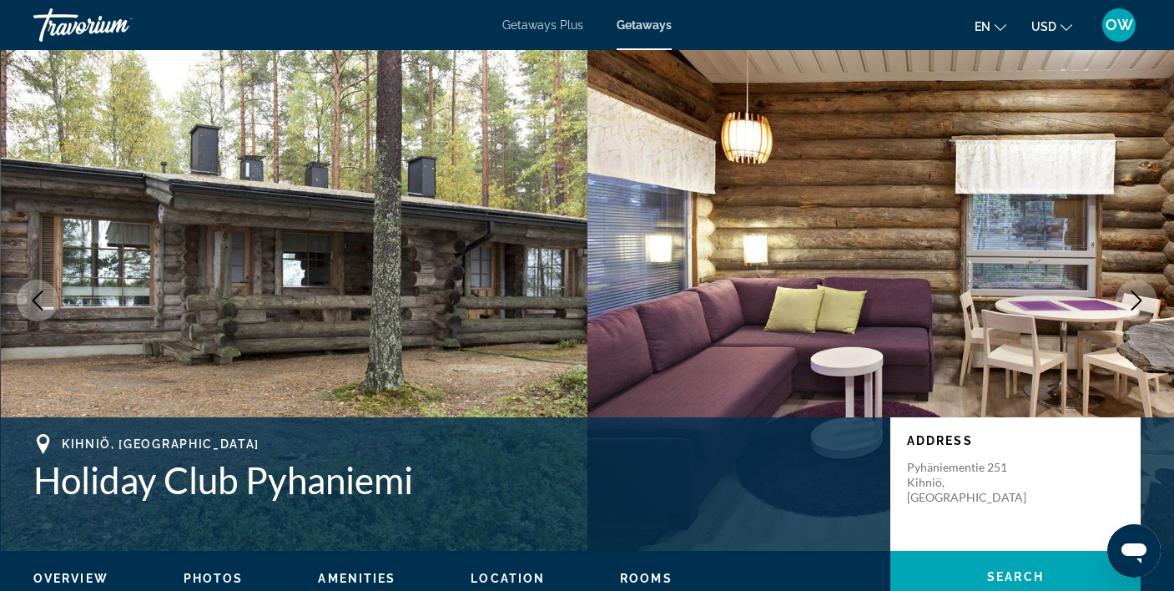
click at [1139, 303] on icon "Next image" at bounding box center [1136, 300] width 11 height 20
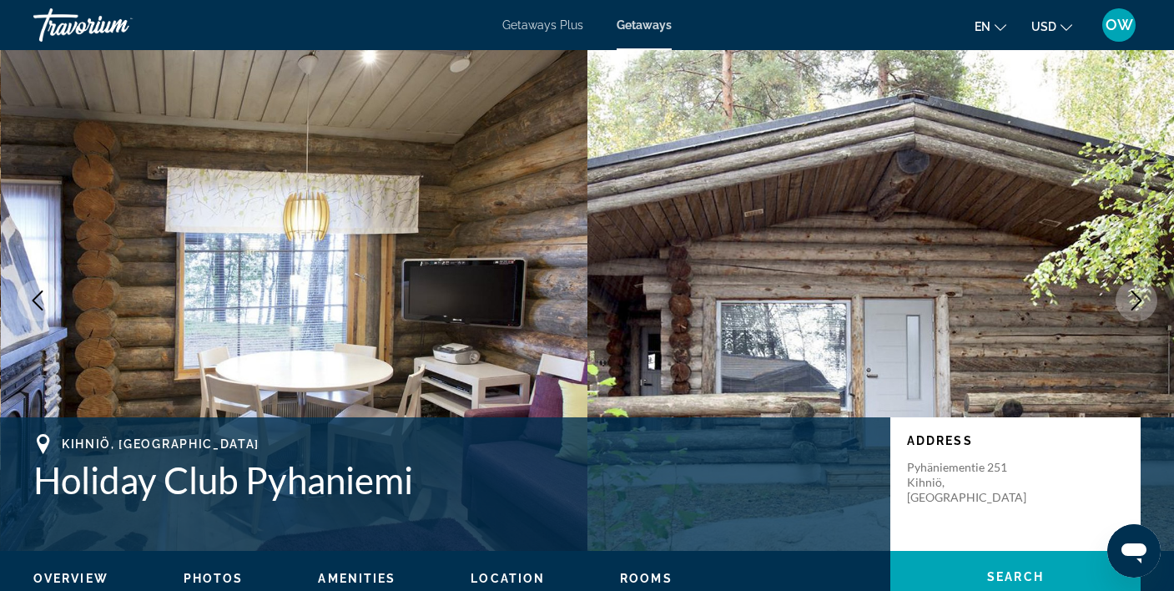
click at [1139, 303] on icon "Next image" at bounding box center [1136, 300] width 11 height 20
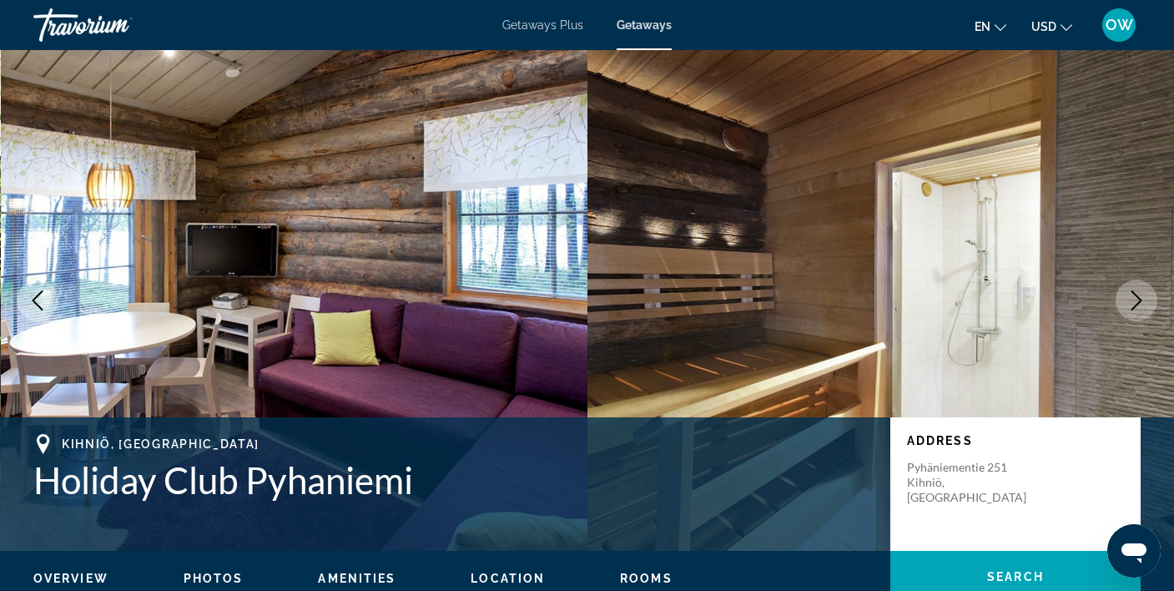
click at [1139, 303] on icon "Next image" at bounding box center [1136, 300] width 11 height 20
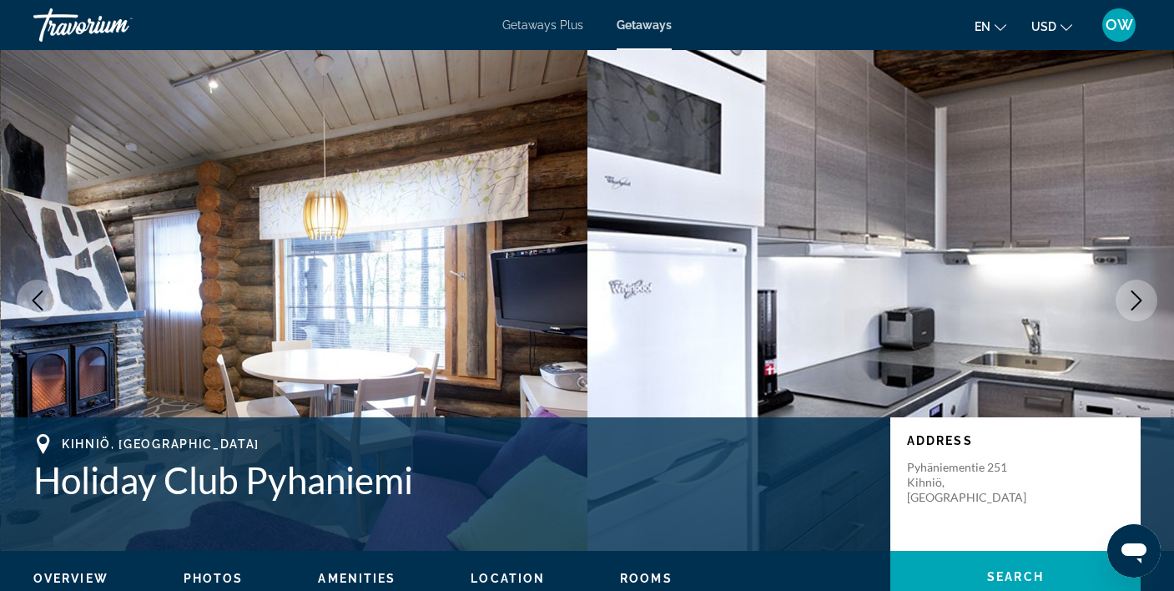
click at [1139, 303] on icon "Next image" at bounding box center [1136, 300] width 11 height 20
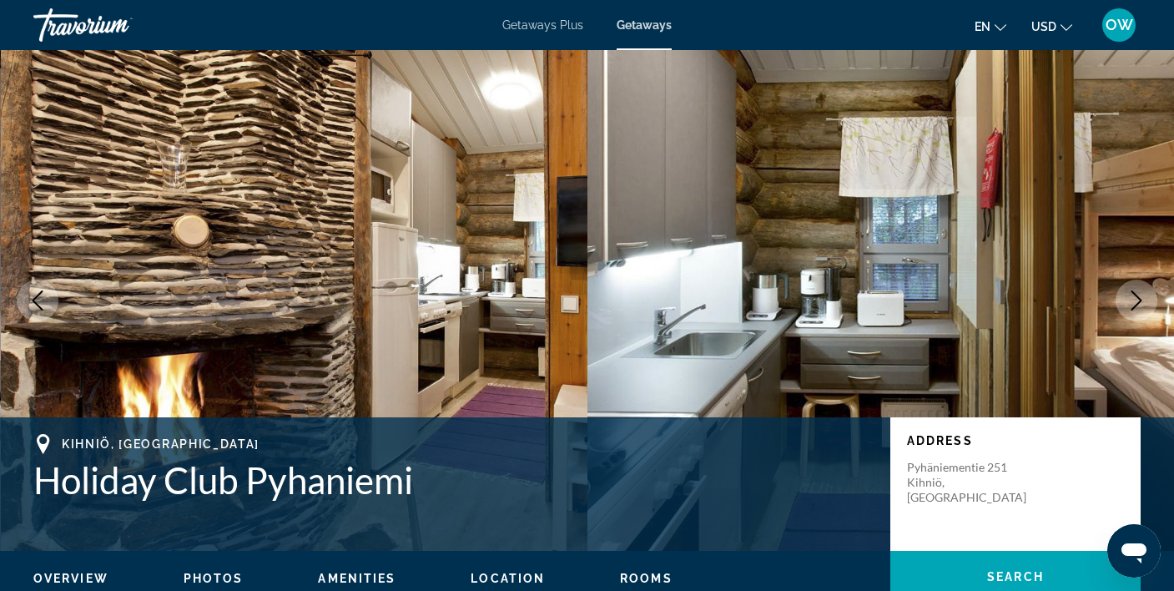
click at [1139, 303] on icon "Next image" at bounding box center [1136, 300] width 11 height 20
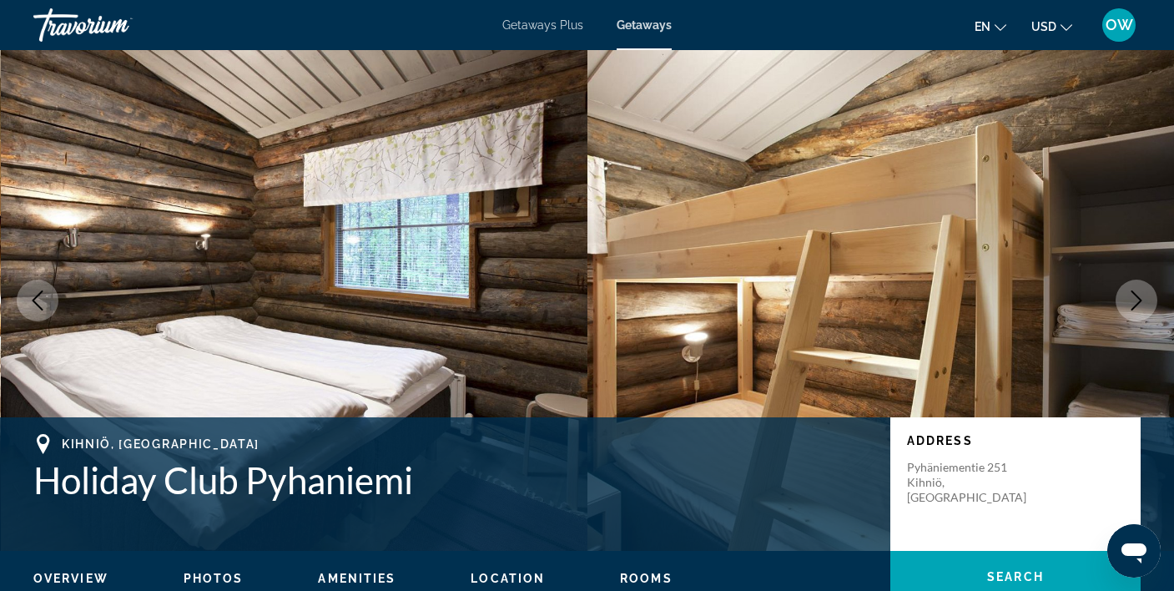
click at [1139, 303] on icon "Next image" at bounding box center [1136, 300] width 11 height 20
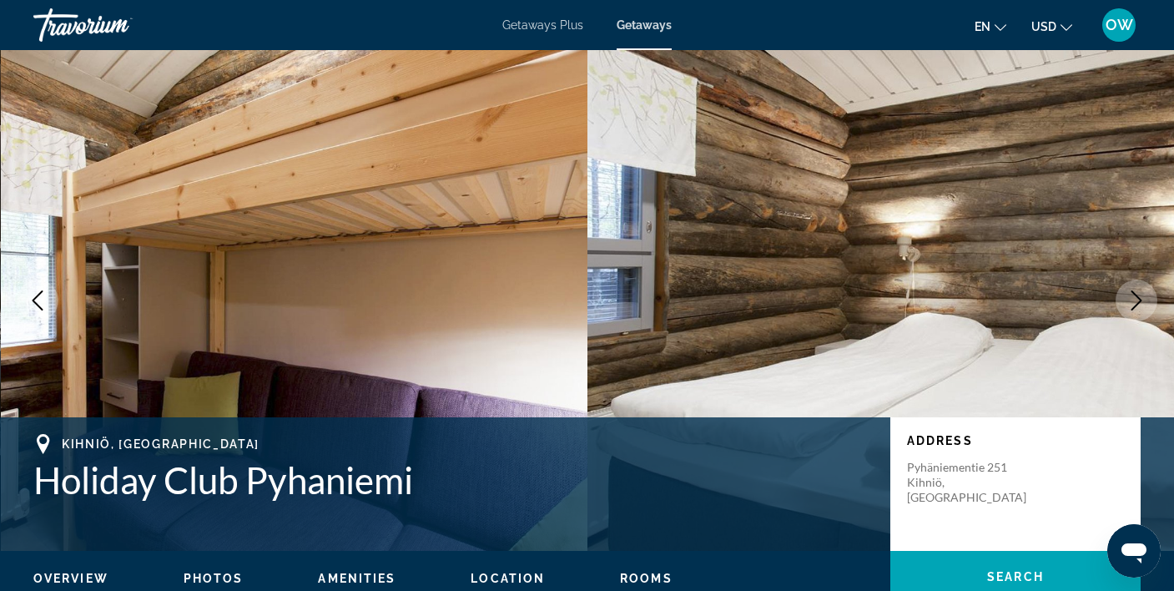
click at [1139, 303] on icon "Next image" at bounding box center [1136, 300] width 11 height 20
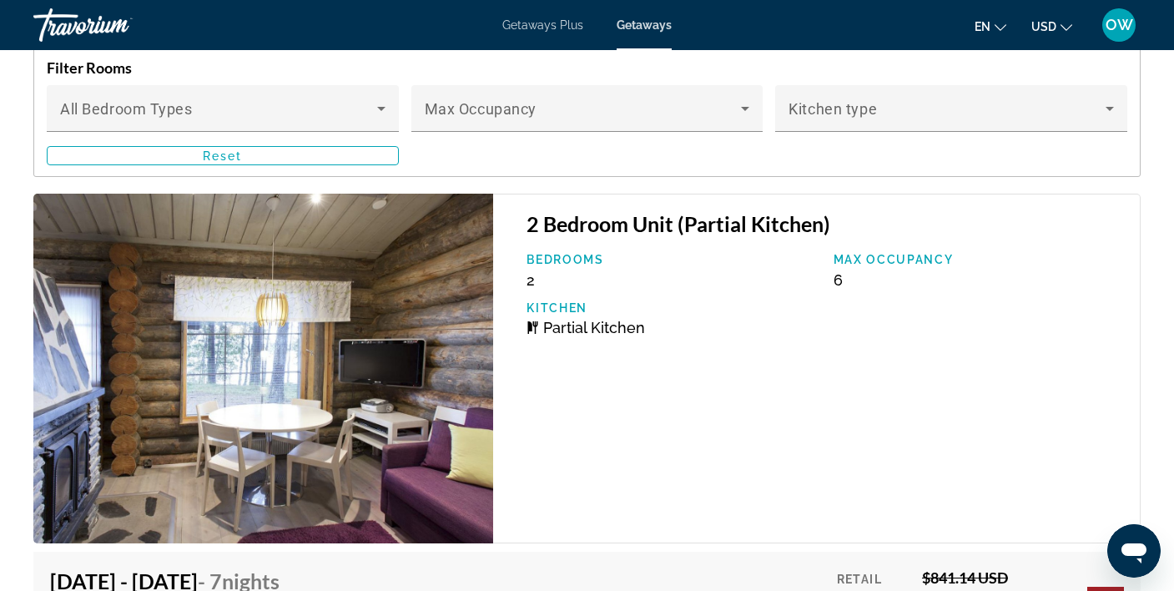
scroll to position [2567, 0]
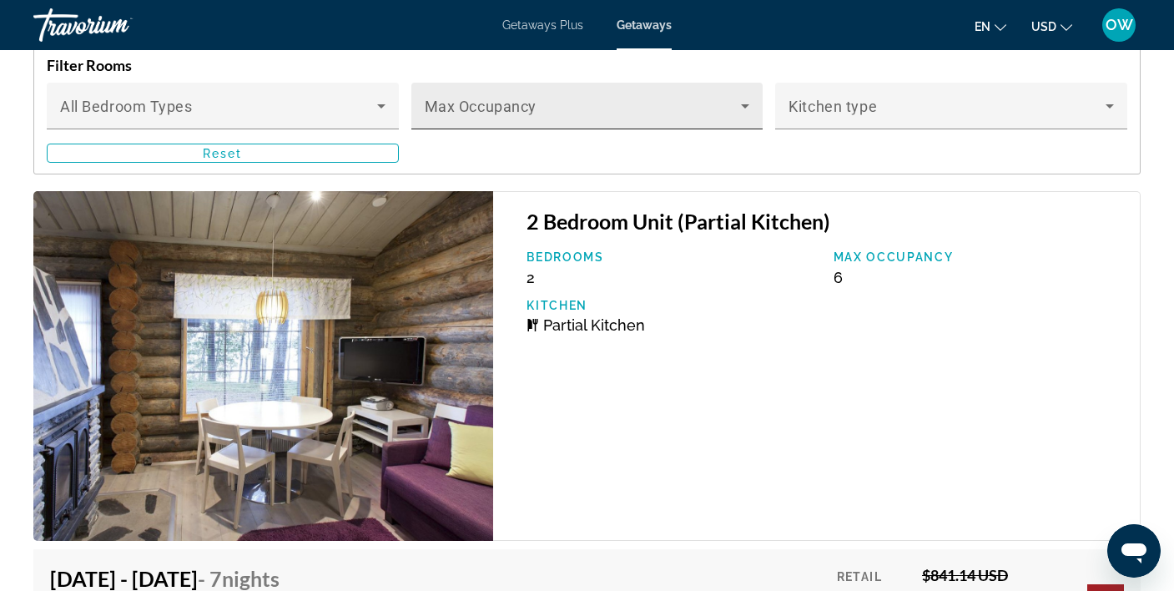
click at [744, 107] on icon "Main content" at bounding box center [745, 106] width 8 height 4
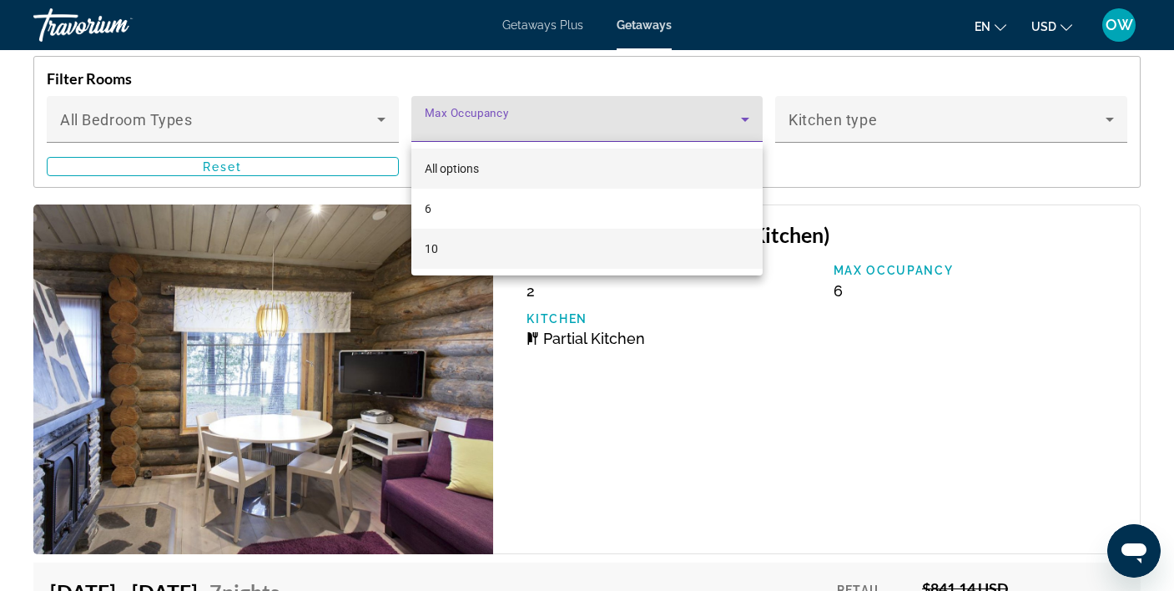
scroll to position [2555, 0]
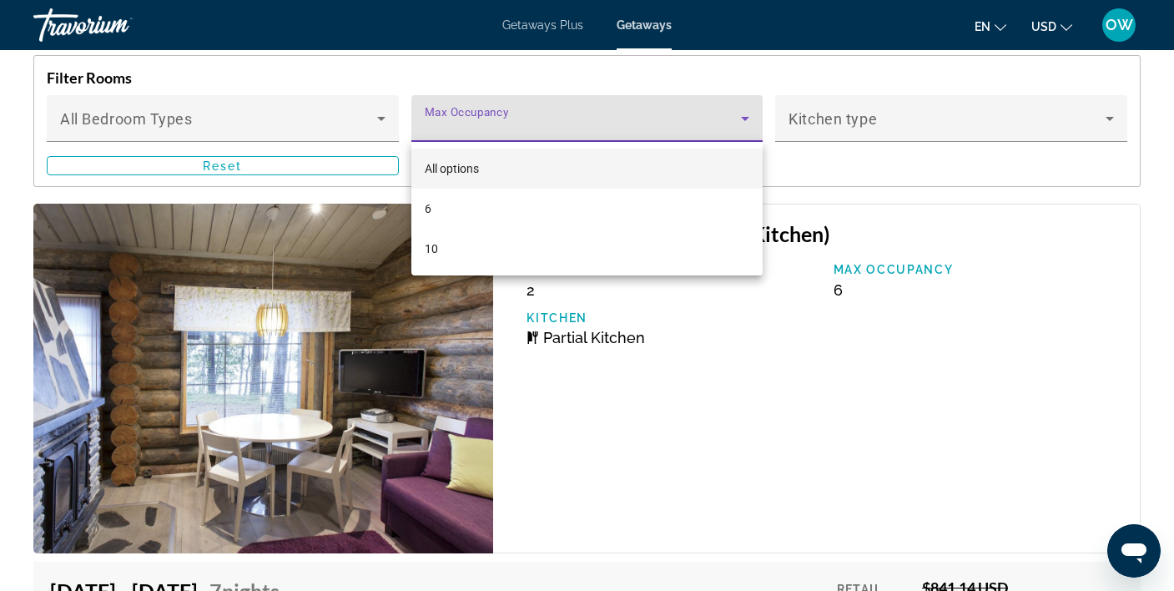
click at [1140, 293] on div at bounding box center [587, 295] width 1174 height 591
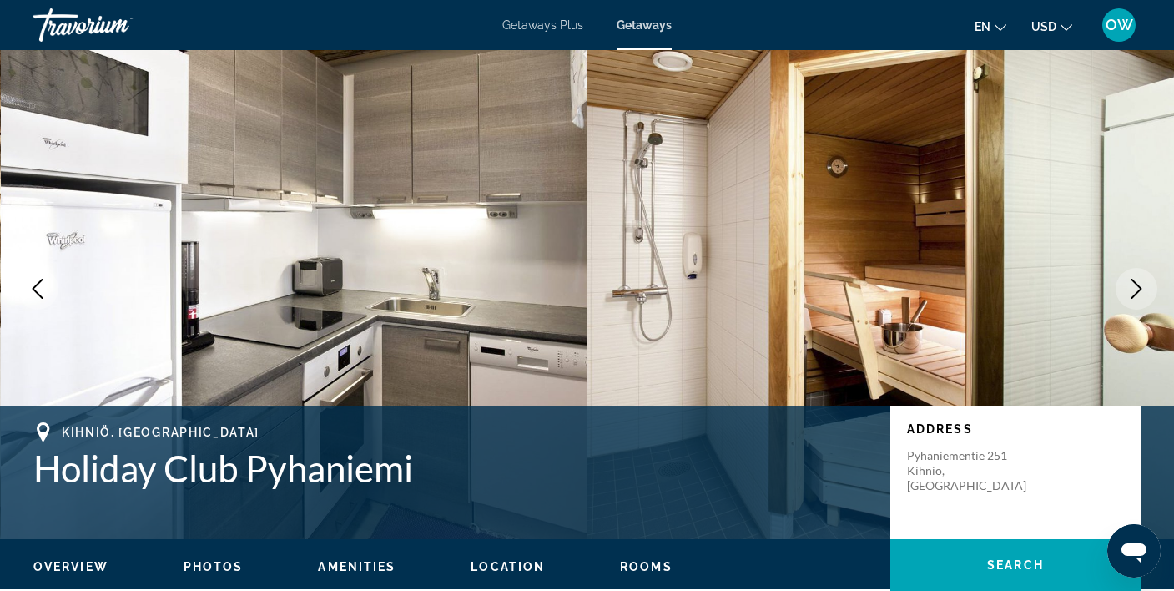
scroll to position [13, 0]
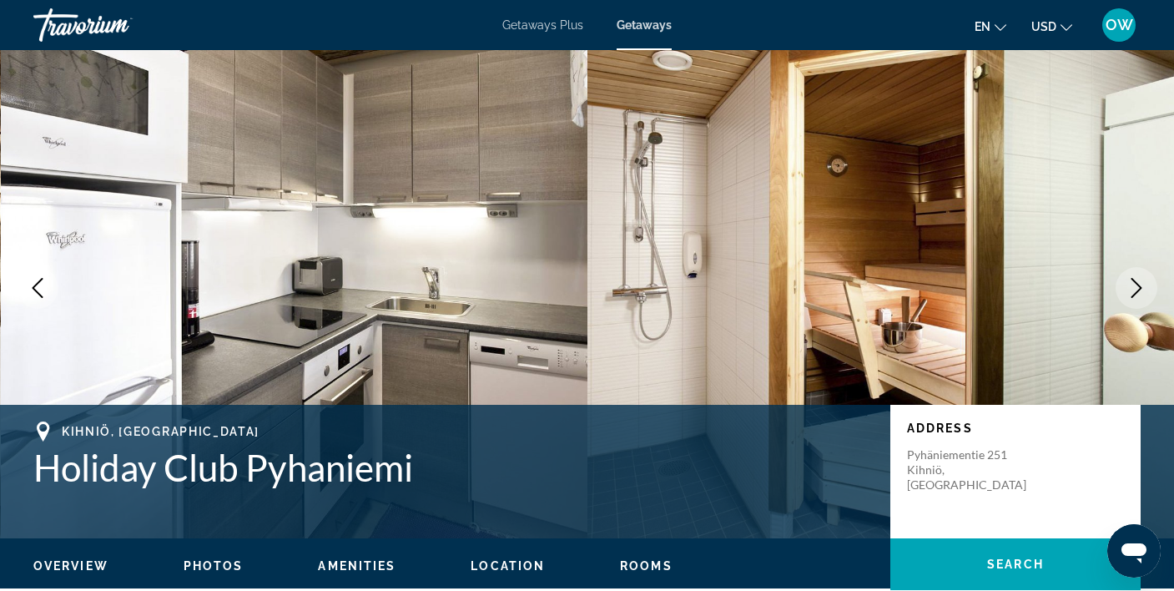
click at [1071, 28] on icon "Change currency" at bounding box center [1066, 28] width 12 height 12
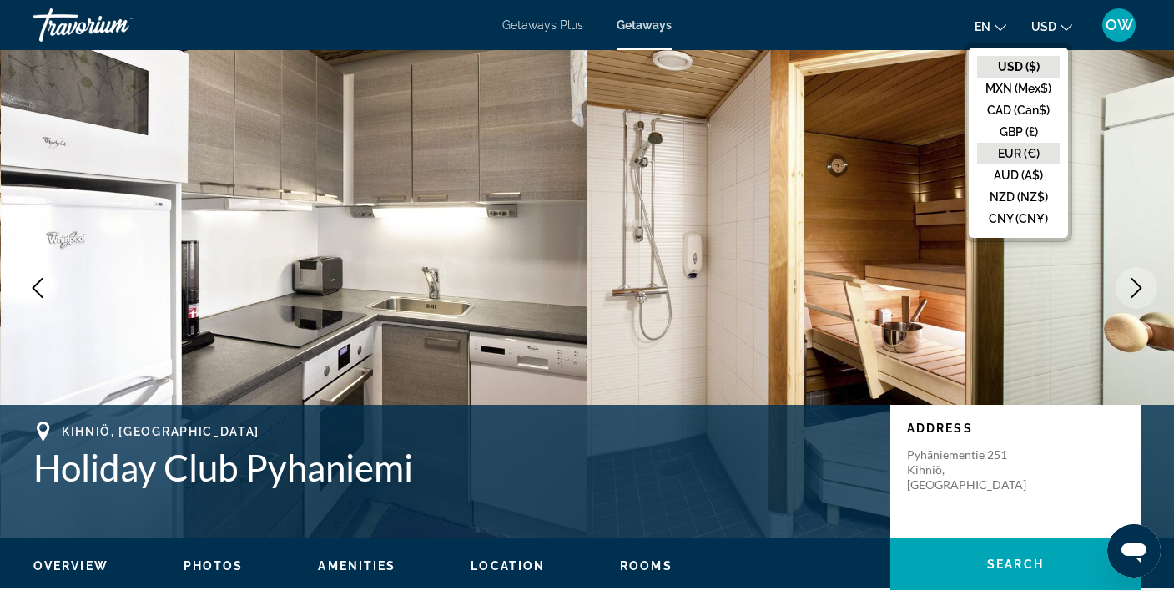
click at [1033, 153] on button "EUR (€)" at bounding box center [1018, 154] width 83 height 22
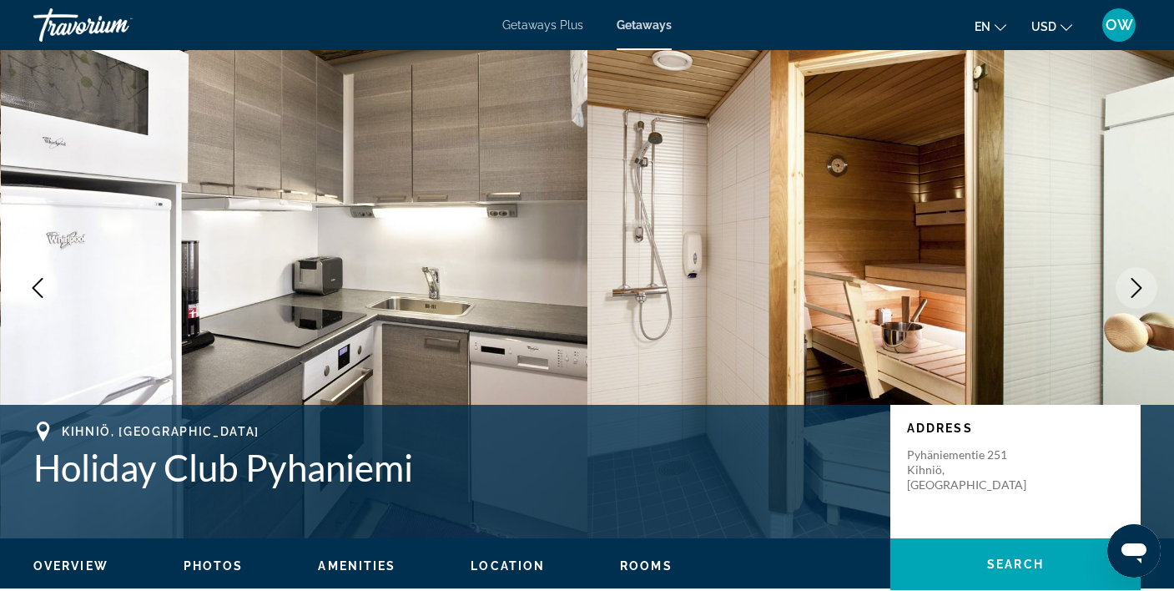
scroll to position [0, 0]
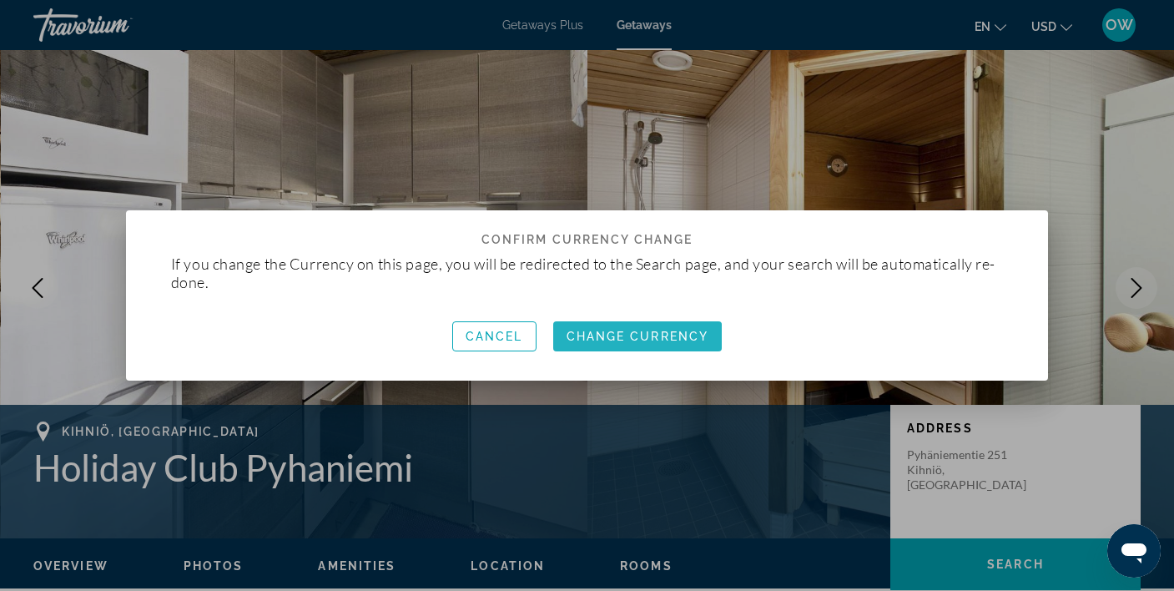
click at [635, 337] on span "Change Currency" at bounding box center [637, 335] width 143 height 13
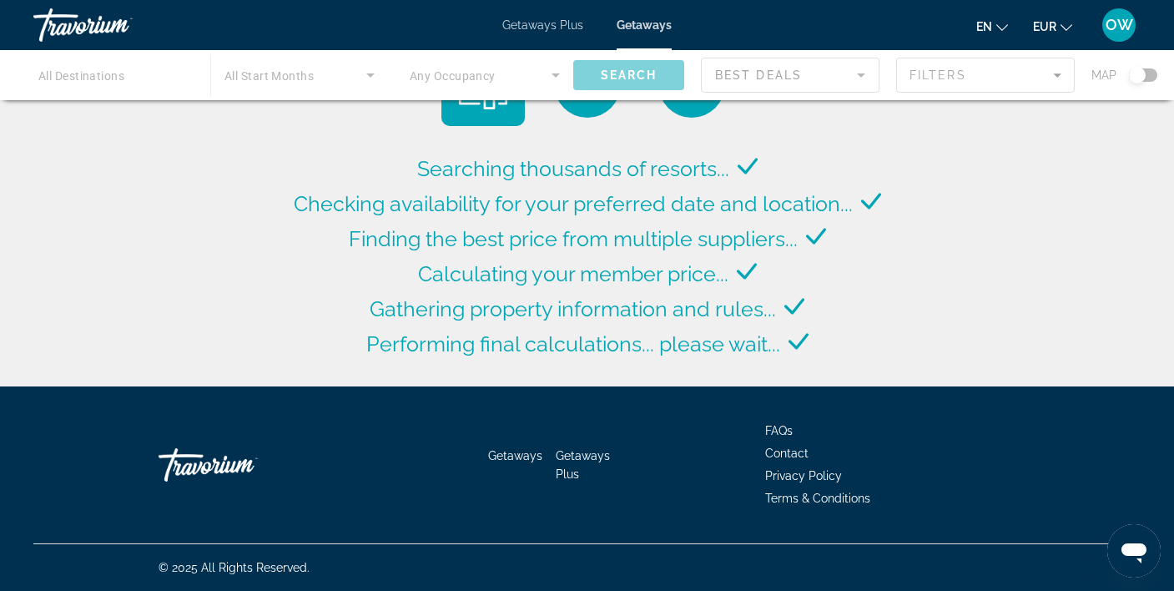
scroll to position [0, 1]
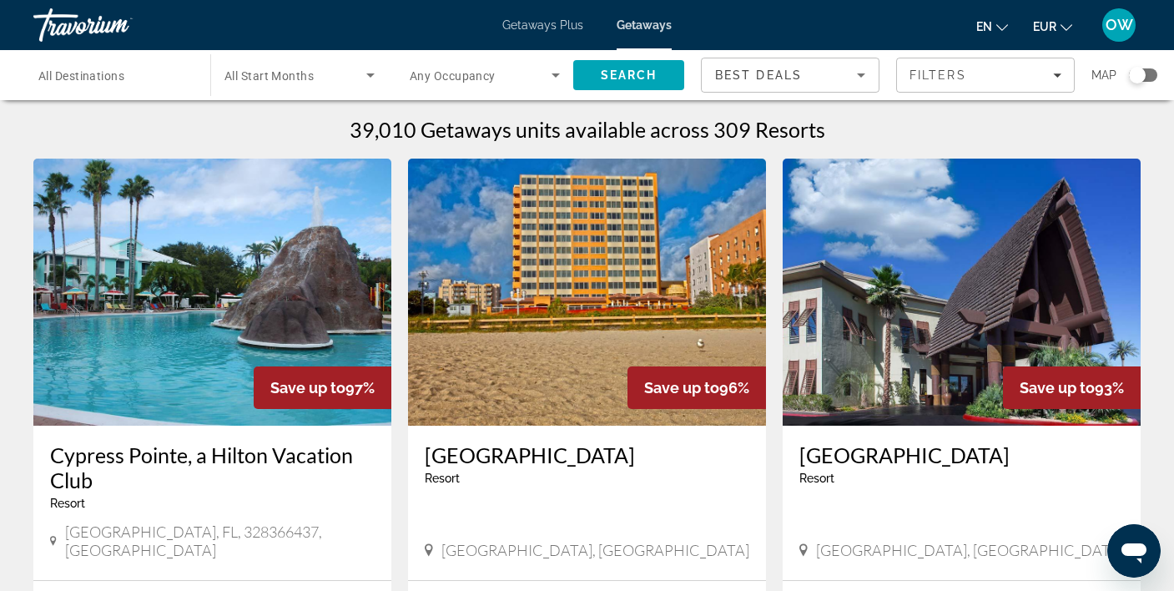
click at [120, 77] on span "All Destinations" at bounding box center [81, 75] width 86 height 13
click at [120, 77] on input "Destination All Destinations" at bounding box center [113, 76] width 150 height 20
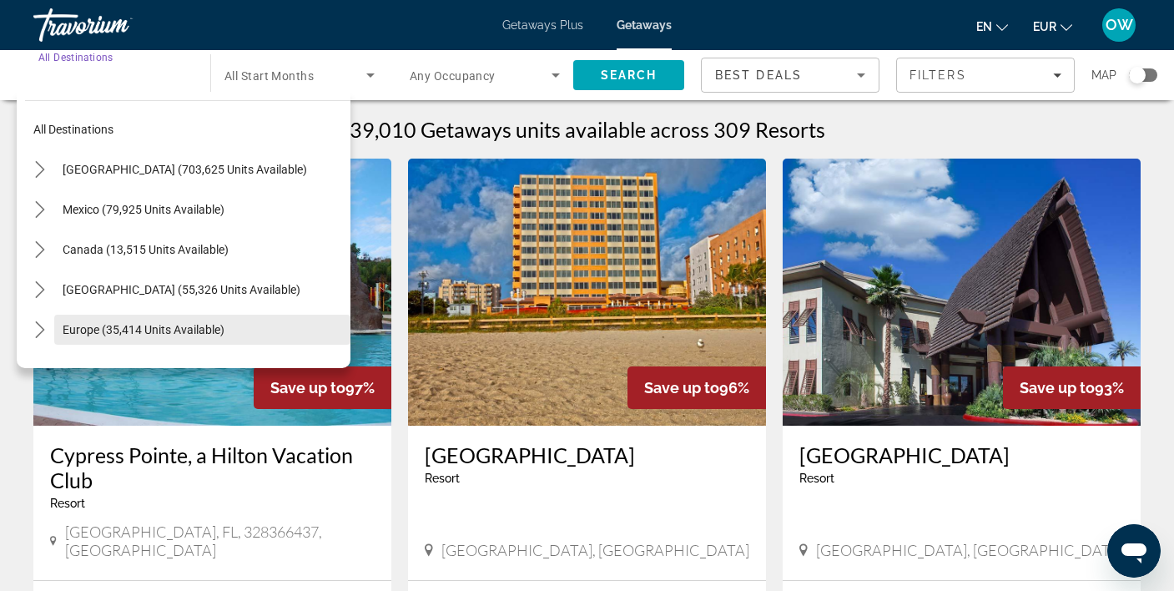
scroll to position [0, 0]
click at [133, 332] on span "Europe (35,414 units available)" at bounding box center [144, 329] width 162 height 13
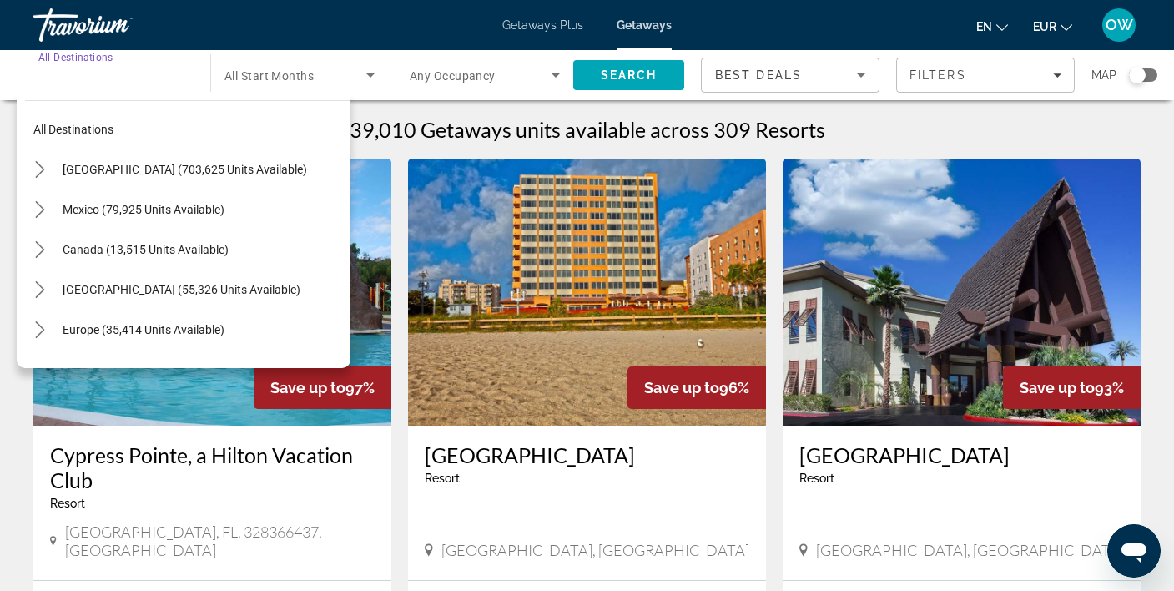
type input "**********"
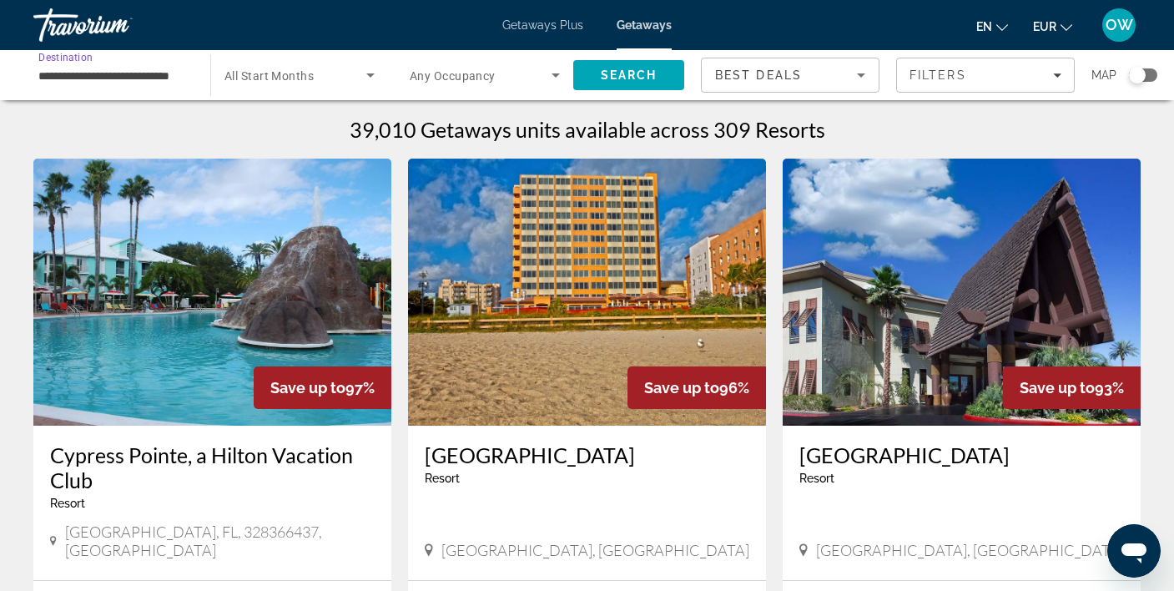
click at [361, 68] on icon "Search widget" at bounding box center [370, 75] width 20 height 20
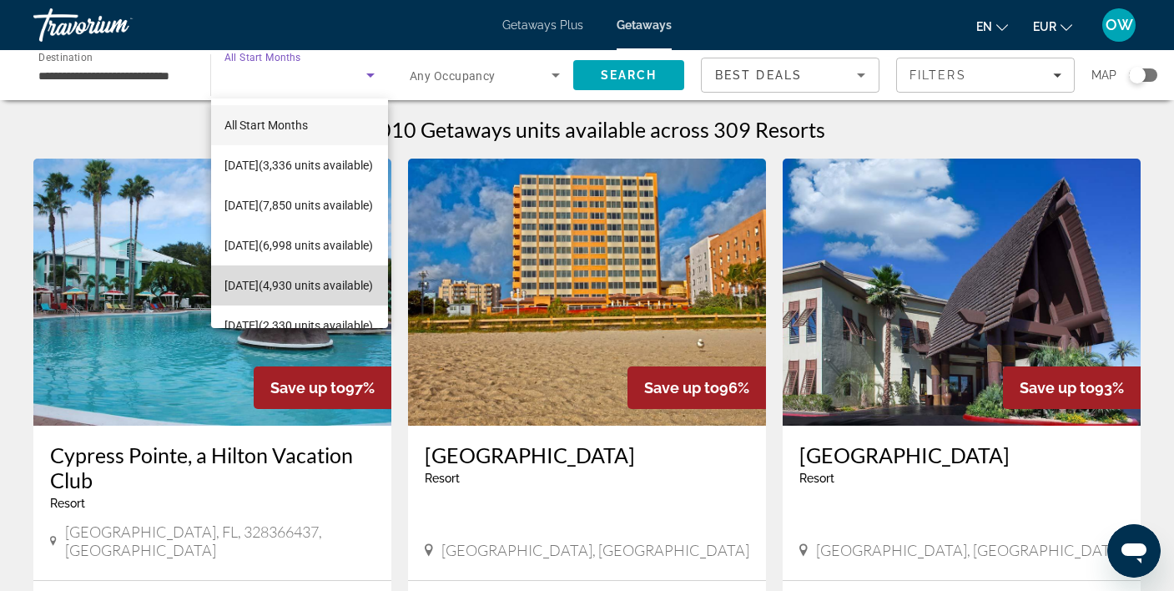
click at [289, 279] on span "January 2026 (4,930 units available)" at bounding box center [298, 285] width 148 height 20
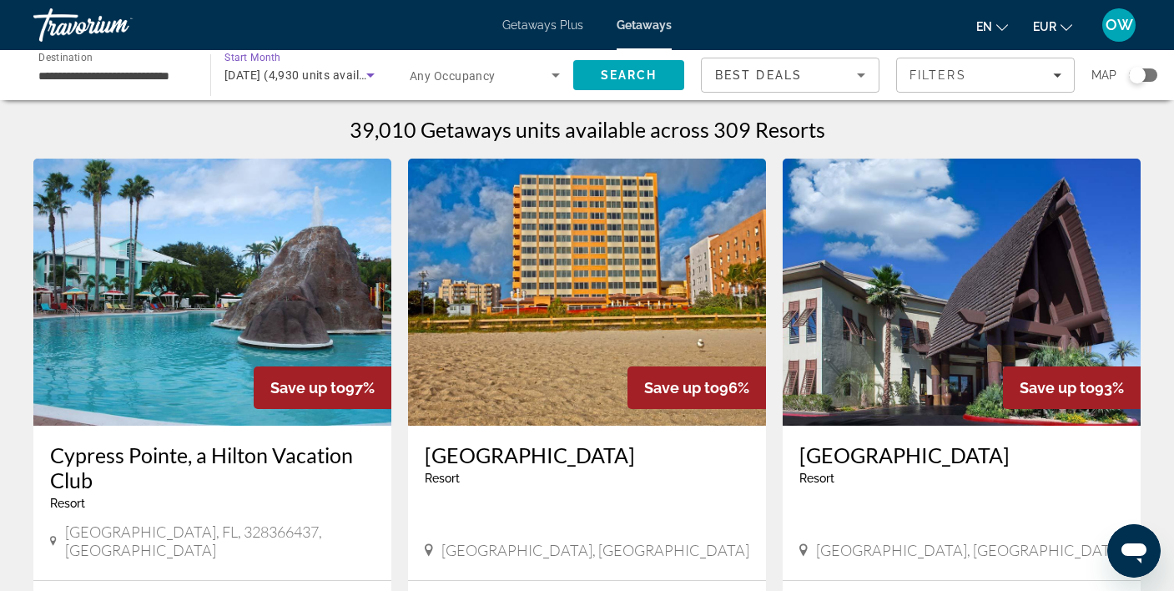
click at [556, 72] on icon "Search widget" at bounding box center [555, 75] width 20 height 20
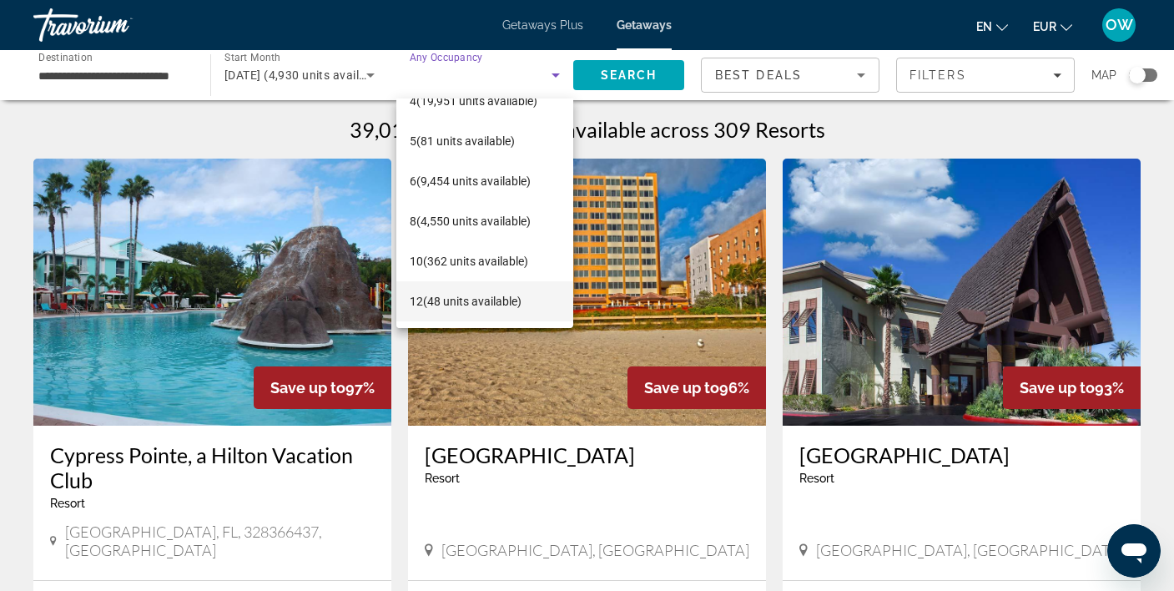
click at [488, 300] on span "12 (48 units available)" at bounding box center [466, 301] width 112 height 20
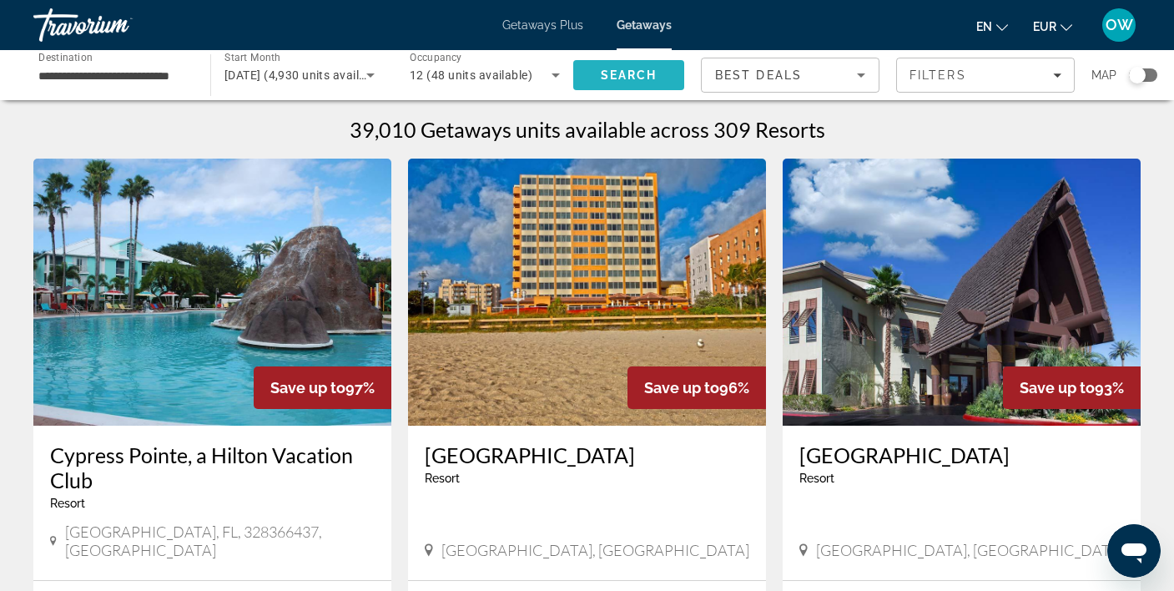
click at [626, 71] on span "Search" at bounding box center [629, 74] width 57 height 13
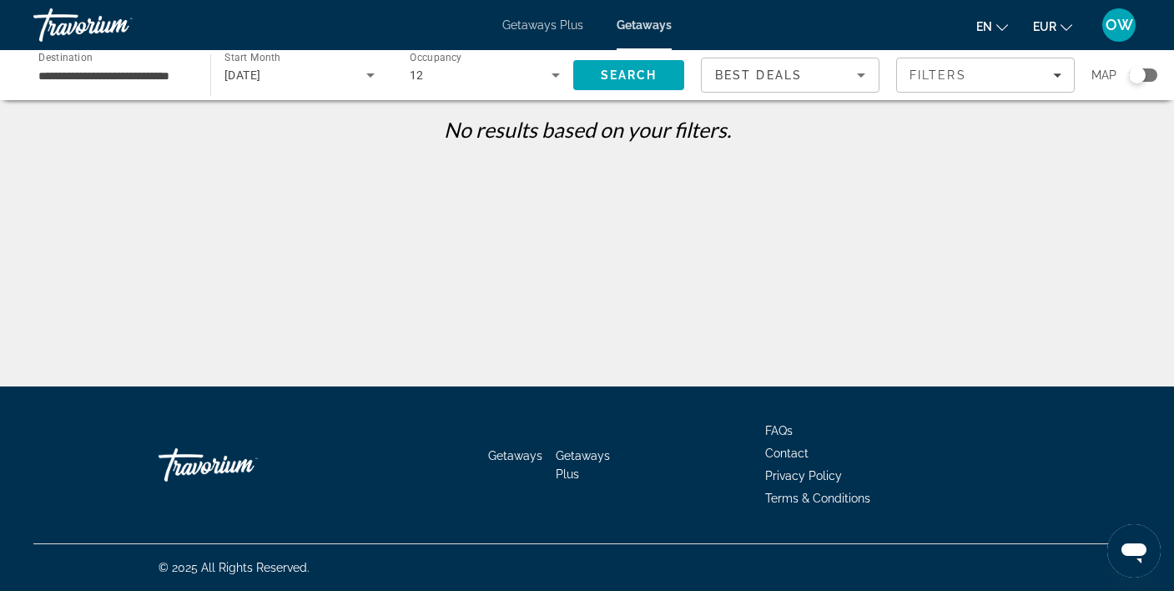
click at [495, 74] on div "12" at bounding box center [481, 75] width 142 height 20
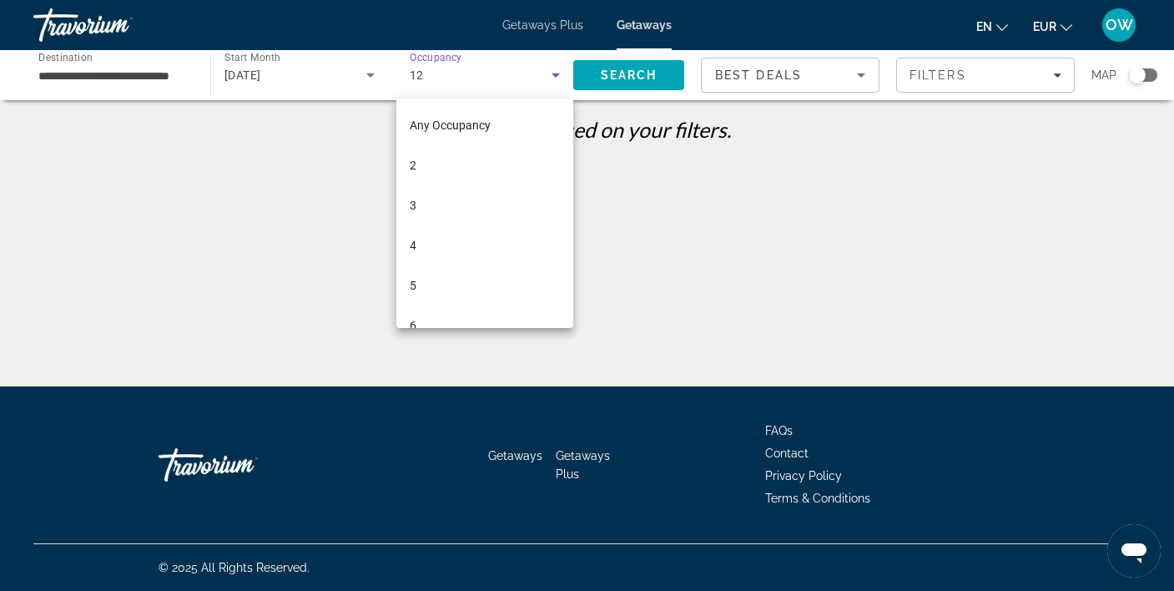
scroll to position [138, 0]
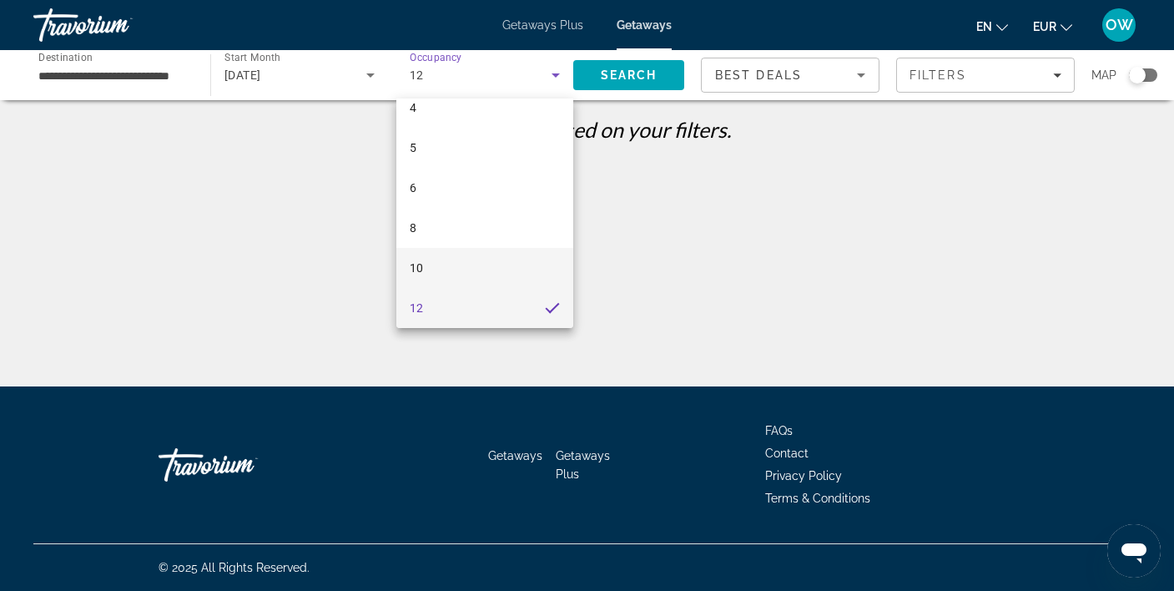
click at [482, 261] on mat-option "10" at bounding box center [484, 268] width 177 height 40
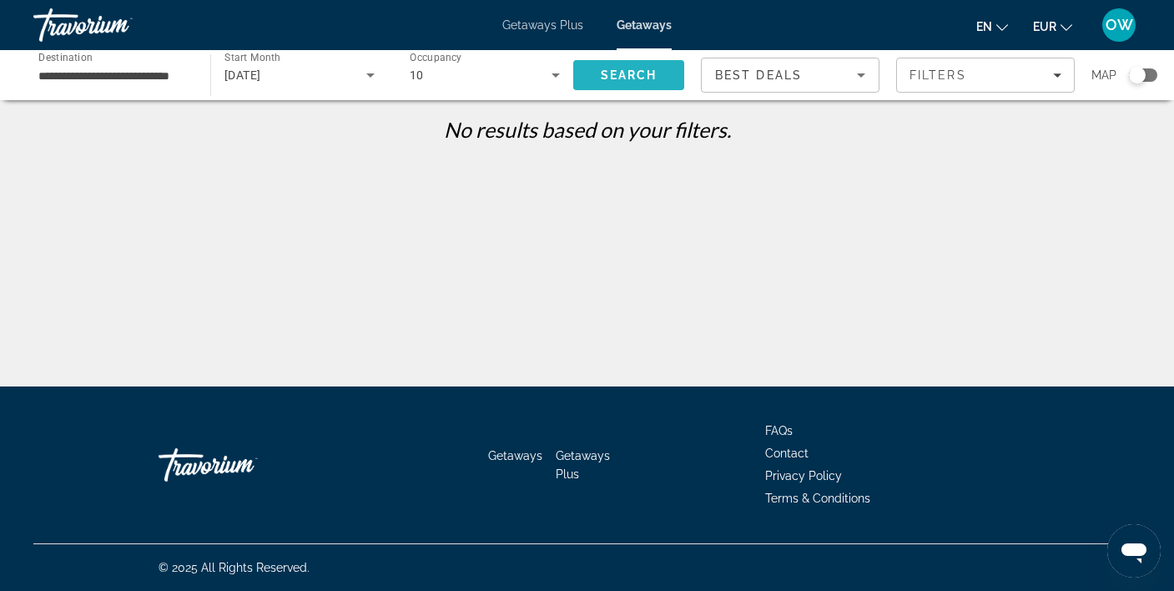
click at [624, 68] on span "Search" at bounding box center [629, 74] width 57 height 13
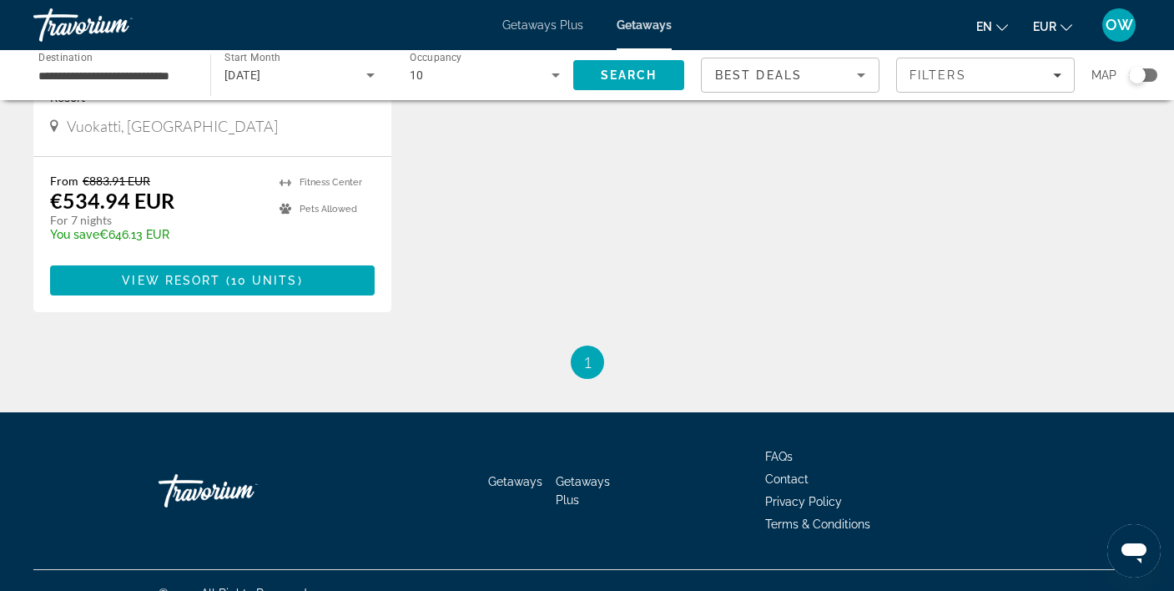
scroll to position [382, 0]
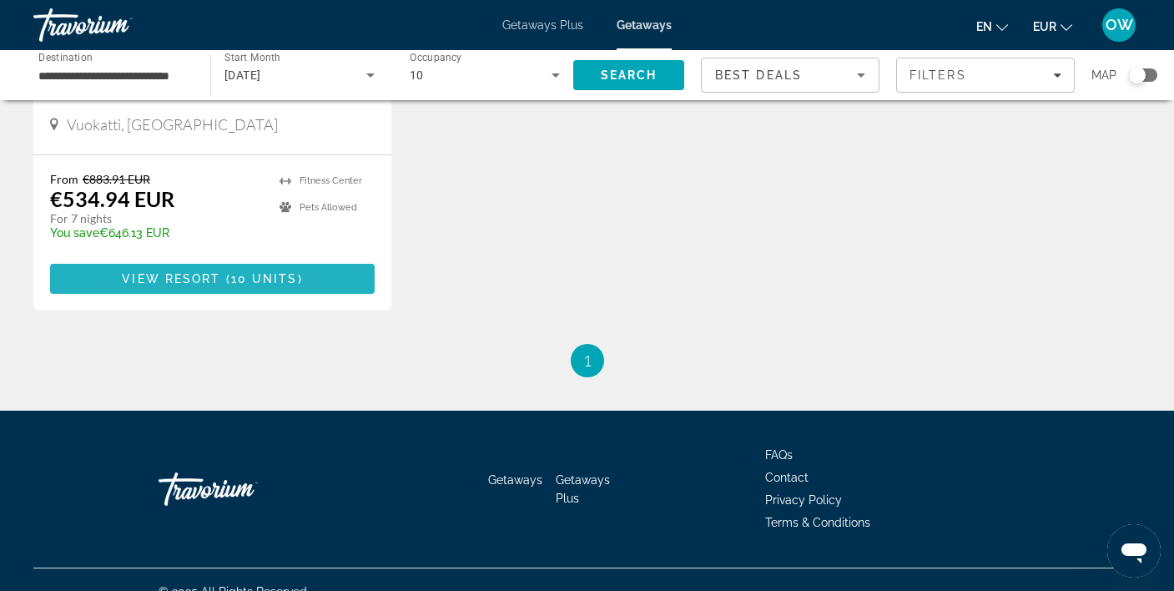
click at [192, 276] on span "View Resort" at bounding box center [171, 278] width 98 height 13
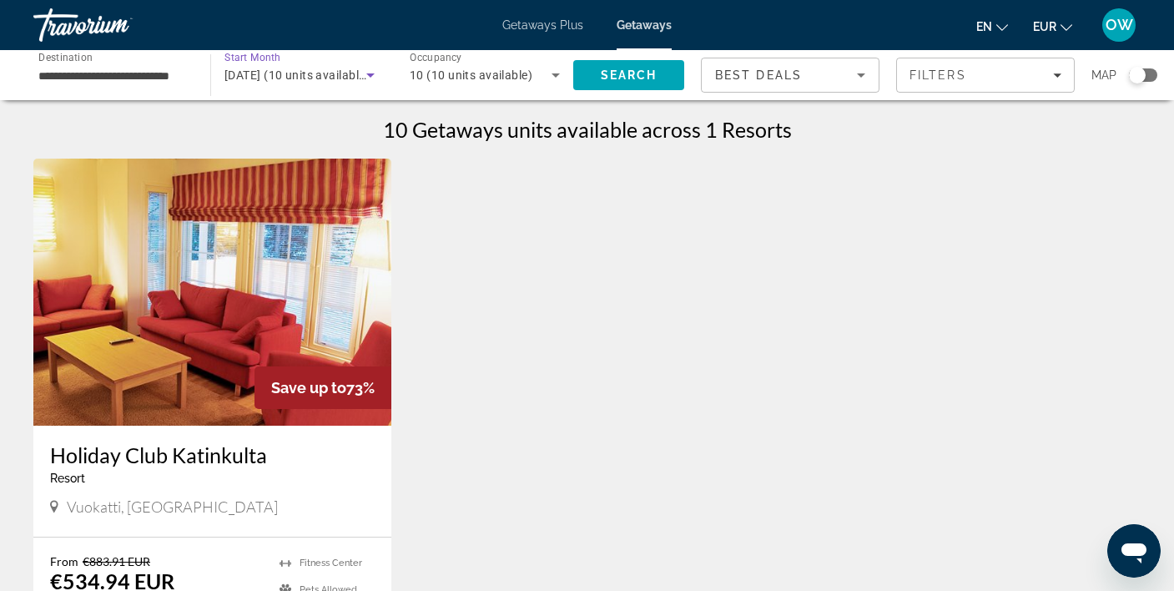
click at [336, 73] on span "January 2026 (10 units available)" at bounding box center [296, 74] width 145 height 13
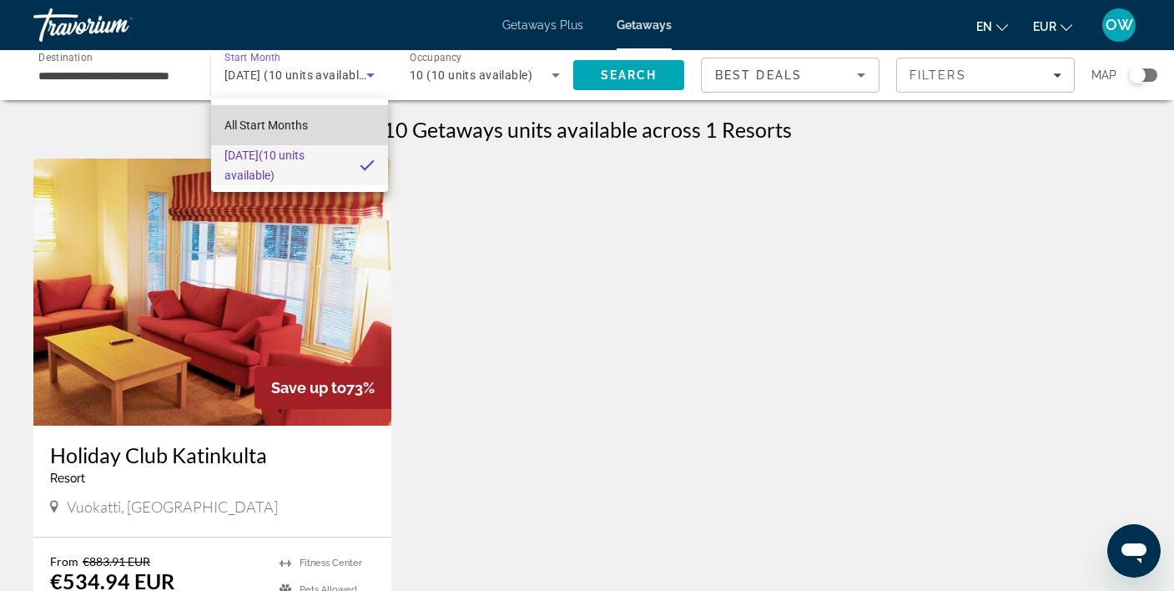
click at [320, 123] on mat-option "All Start Months" at bounding box center [299, 125] width 177 height 40
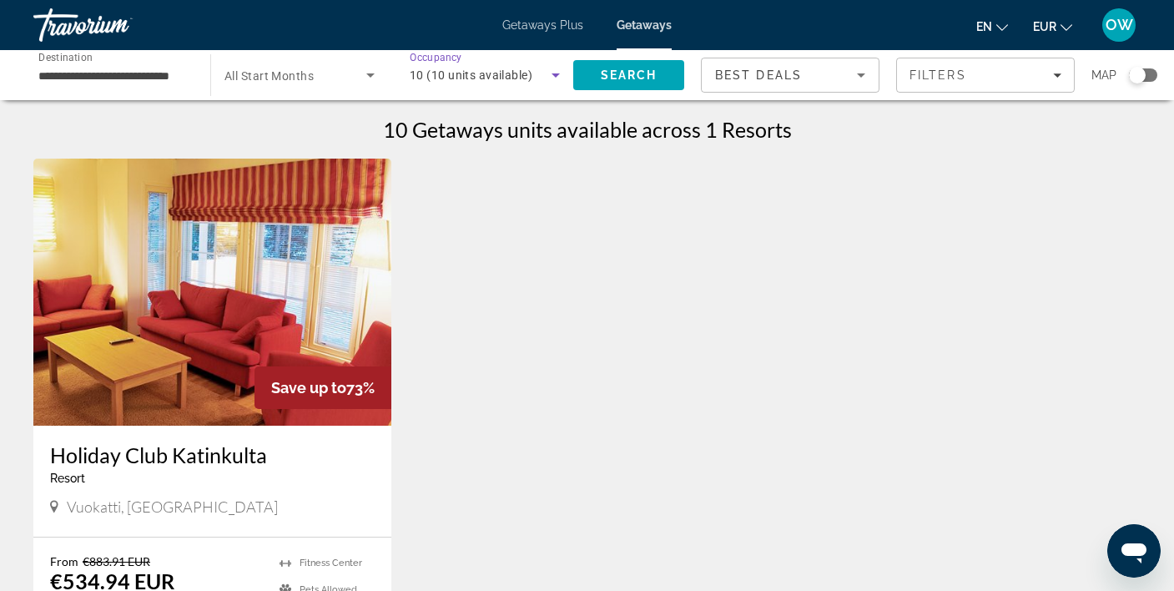
click at [497, 67] on div "10 (10 units available)" at bounding box center [481, 75] width 142 height 20
click at [482, 132] on span "Any Occupancy" at bounding box center [450, 125] width 81 height 20
click at [366, 74] on icon "Search widget" at bounding box center [370, 75] width 20 height 20
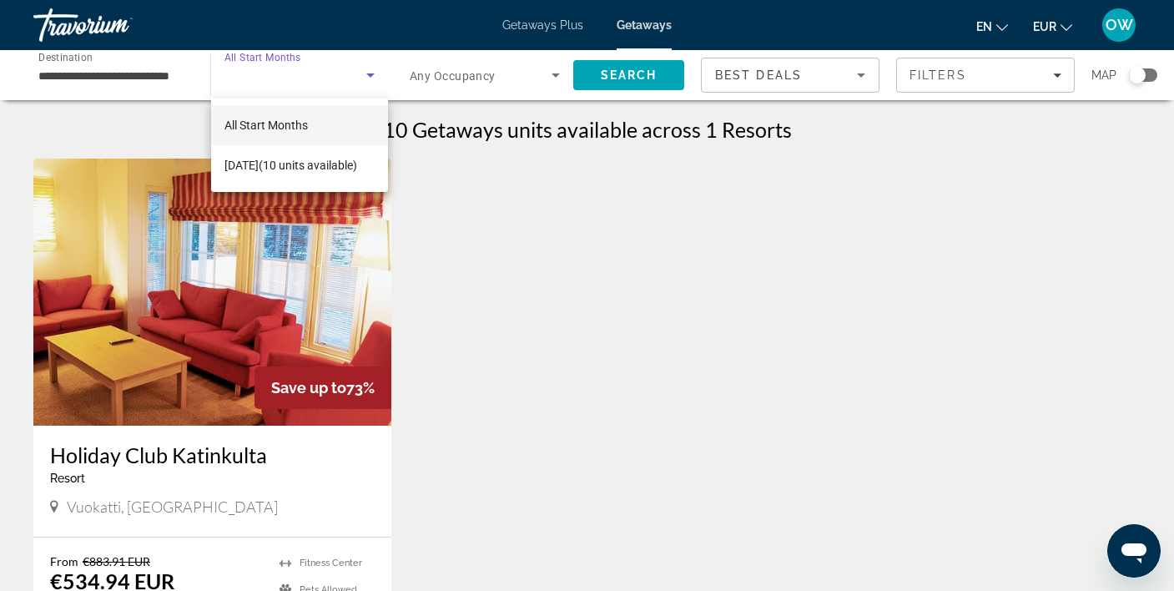
click at [366, 74] on div at bounding box center [587, 295] width 1174 height 591
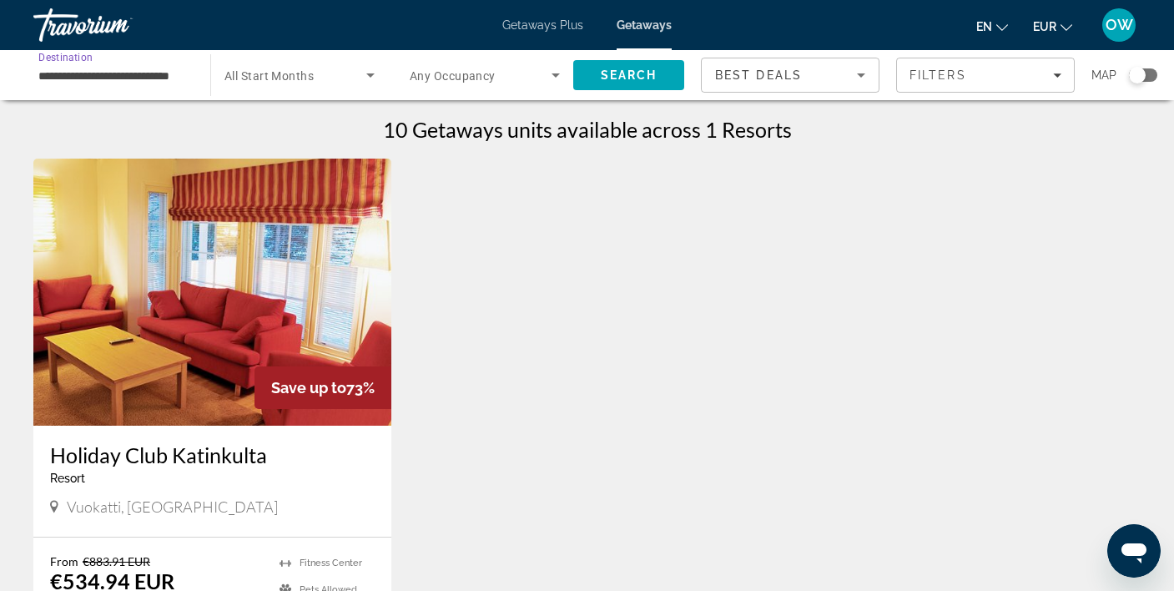
click at [163, 66] on input "**********" at bounding box center [113, 76] width 150 height 20
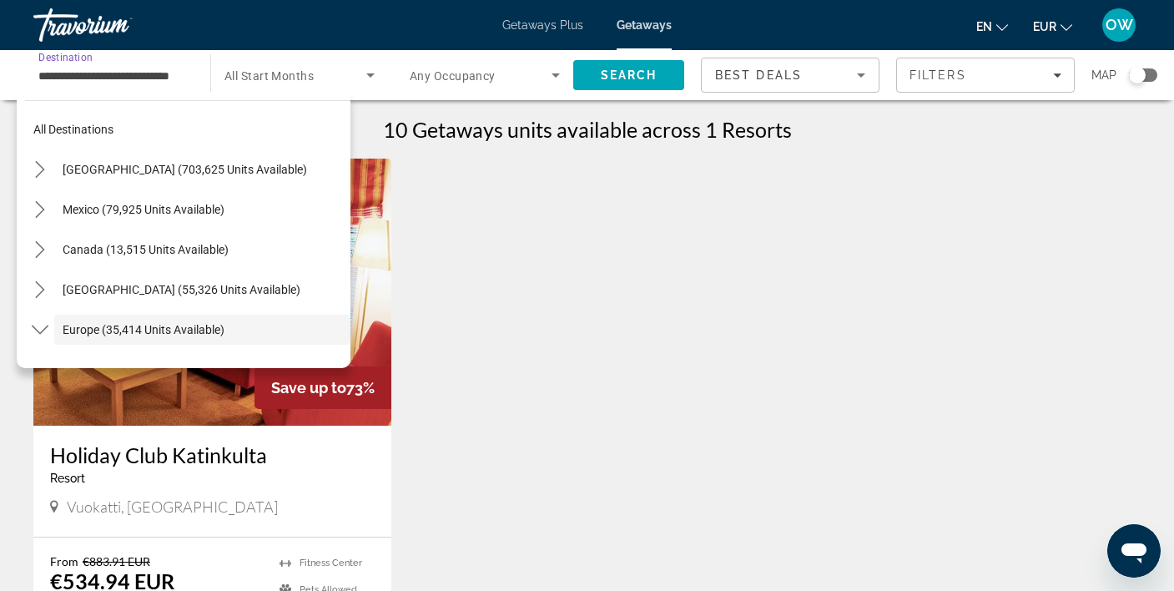
scroll to position [99, 0]
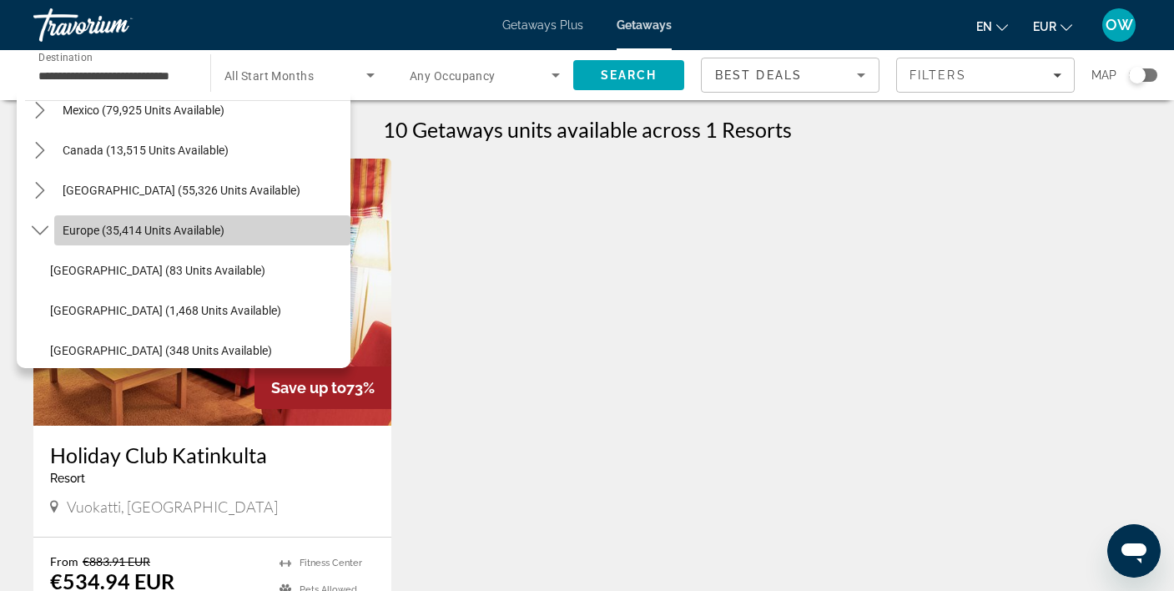
click at [133, 224] on span "Europe (35,414 units available)" at bounding box center [144, 230] width 162 height 13
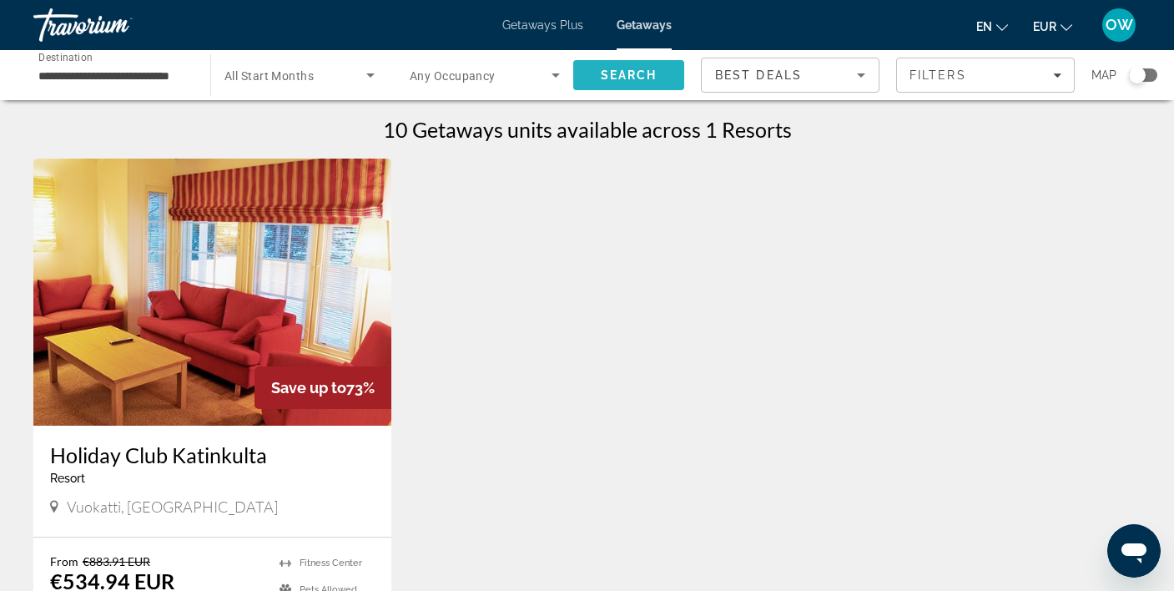
click at [636, 67] on span "Search" at bounding box center [628, 75] width 111 height 40
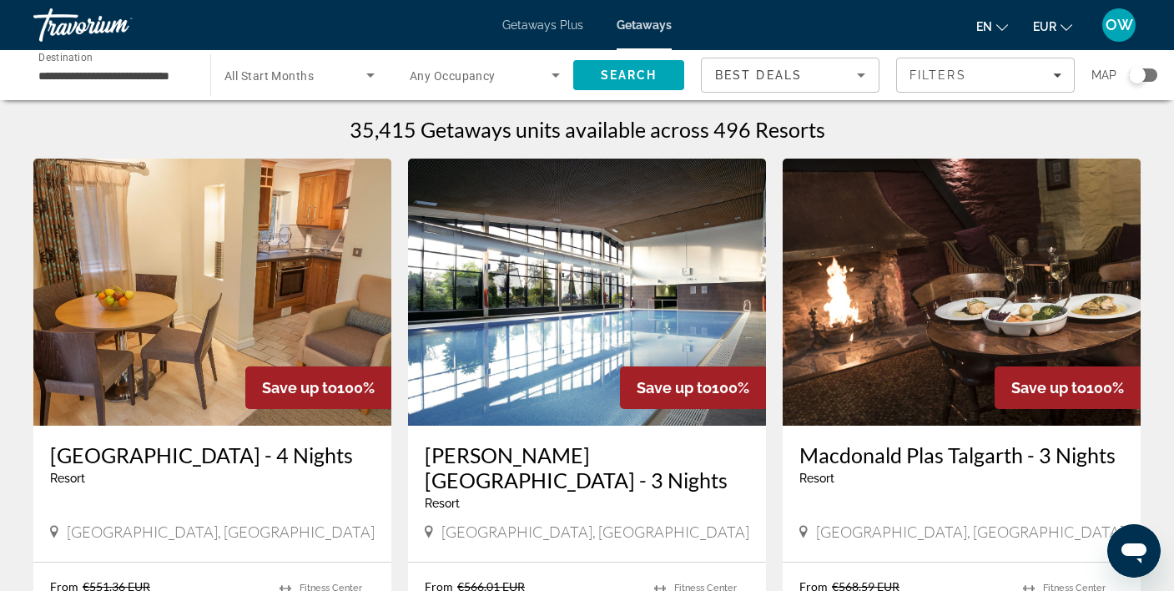
click at [299, 70] on span "All Start Months" at bounding box center [268, 75] width 89 height 13
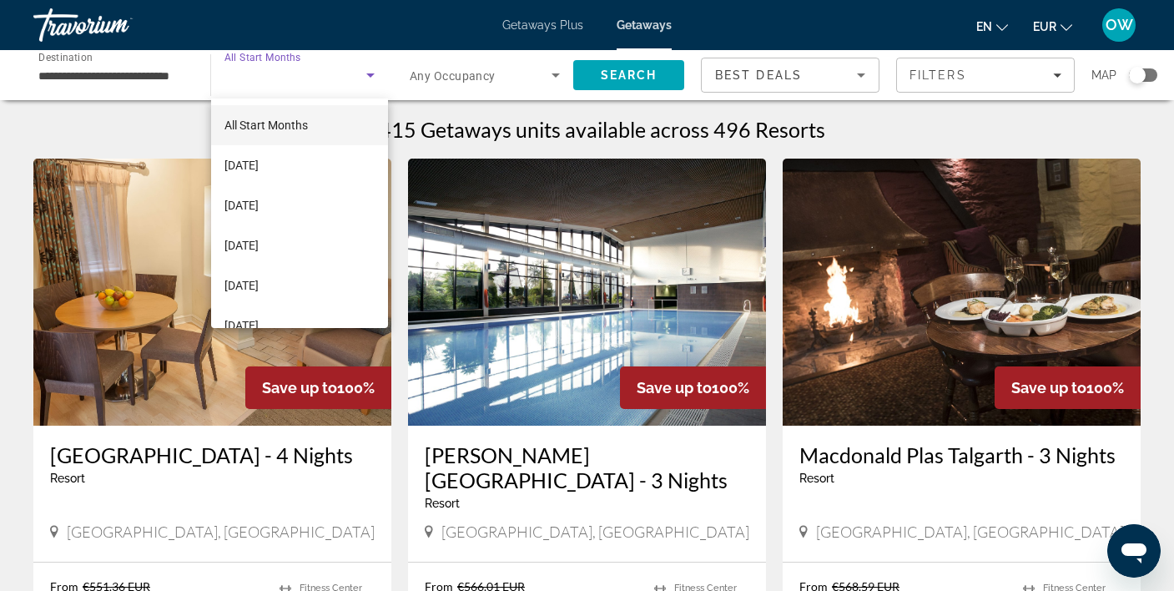
click at [299, 70] on div at bounding box center [587, 295] width 1174 height 591
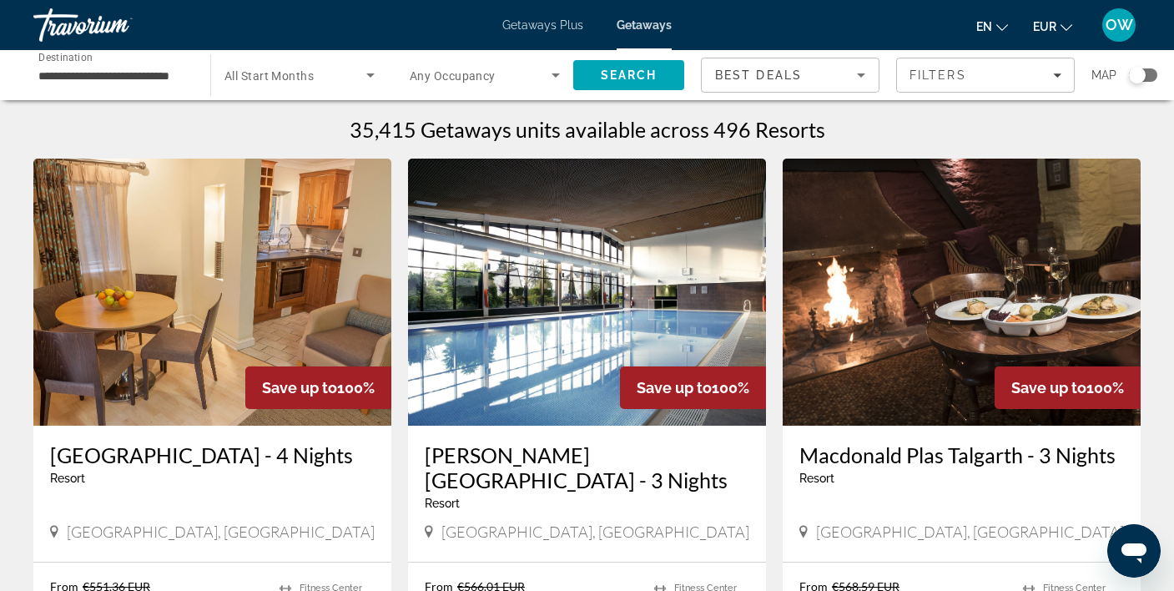
click at [428, 82] on span "Any Occupancy" at bounding box center [453, 75] width 86 height 13
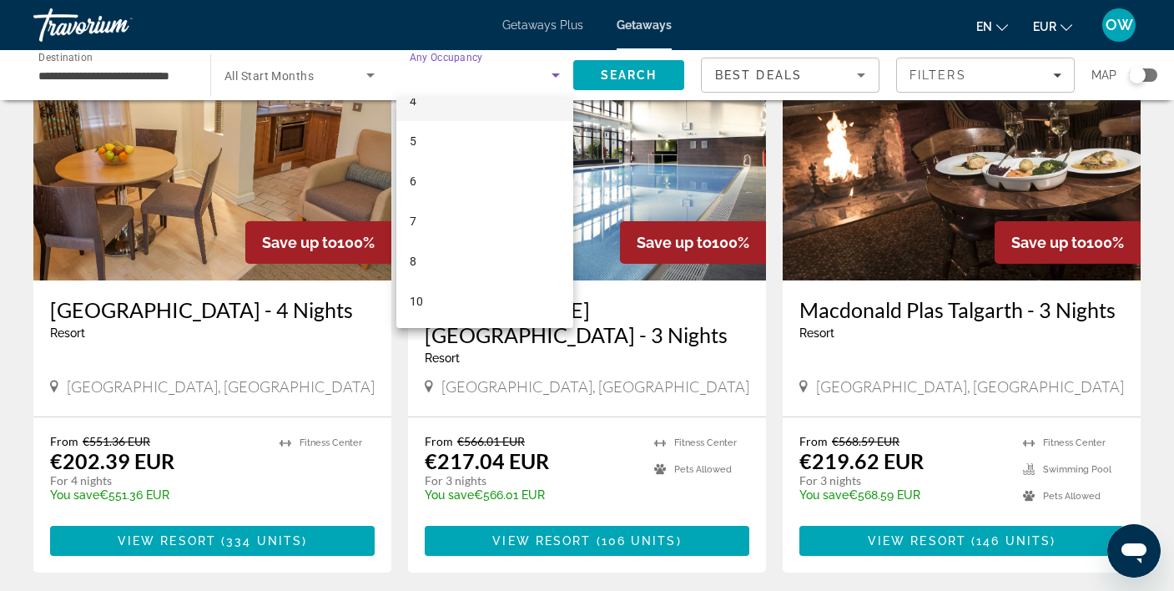
scroll to position [157, 0]
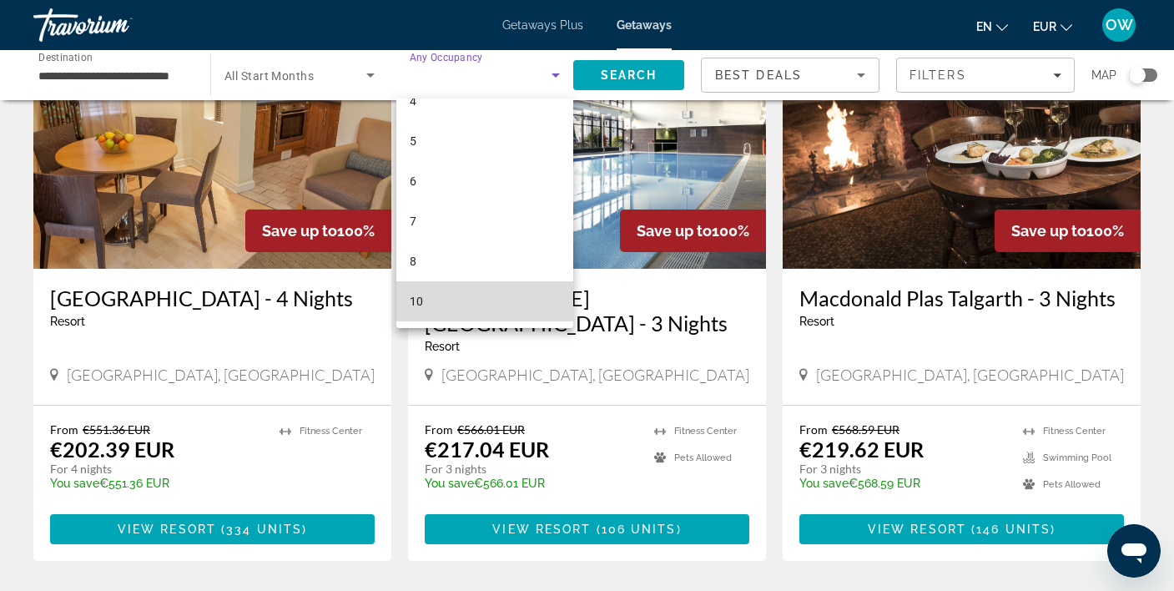
click at [444, 298] on mat-option "10" at bounding box center [484, 301] width 177 height 40
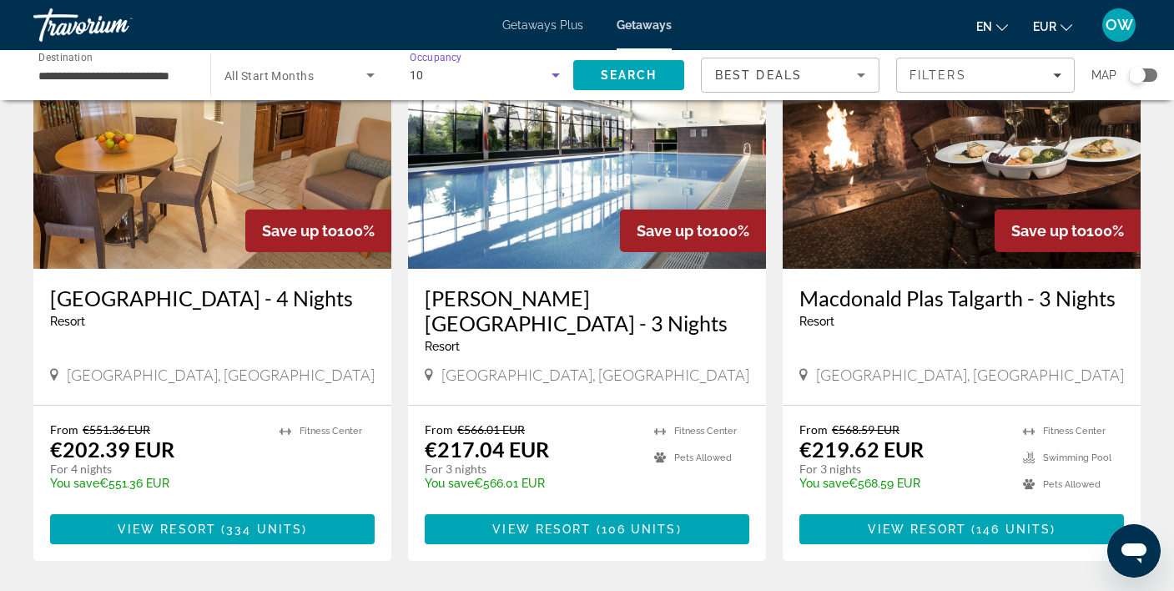
scroll to position [156, 0]
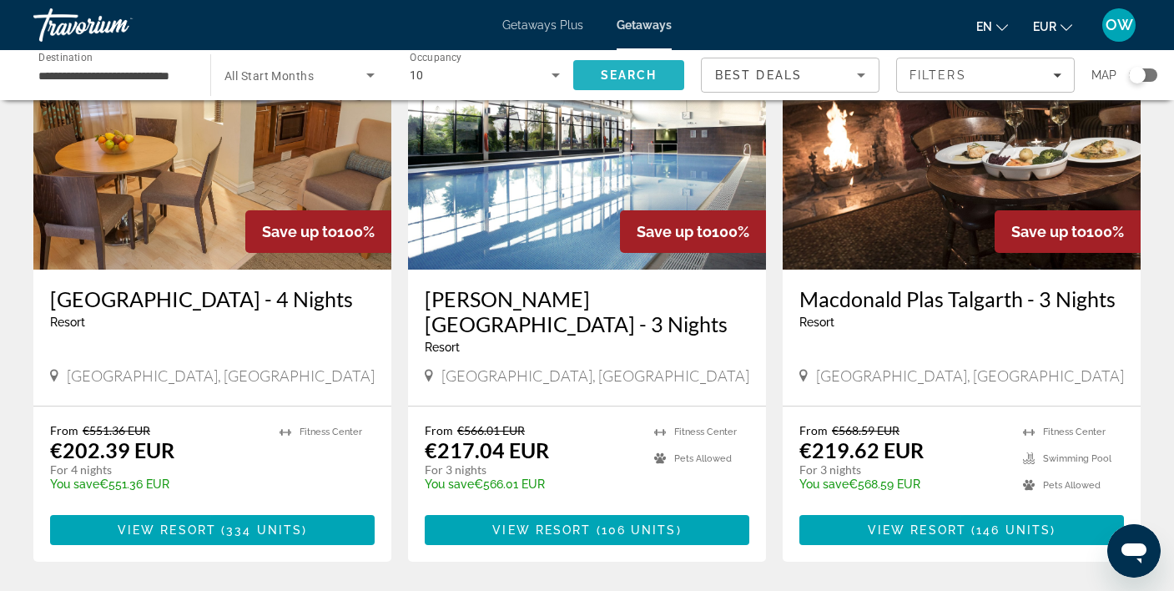
click at [642, 73] on span "Search" at bounding box center [629, 74] width 57 height 13
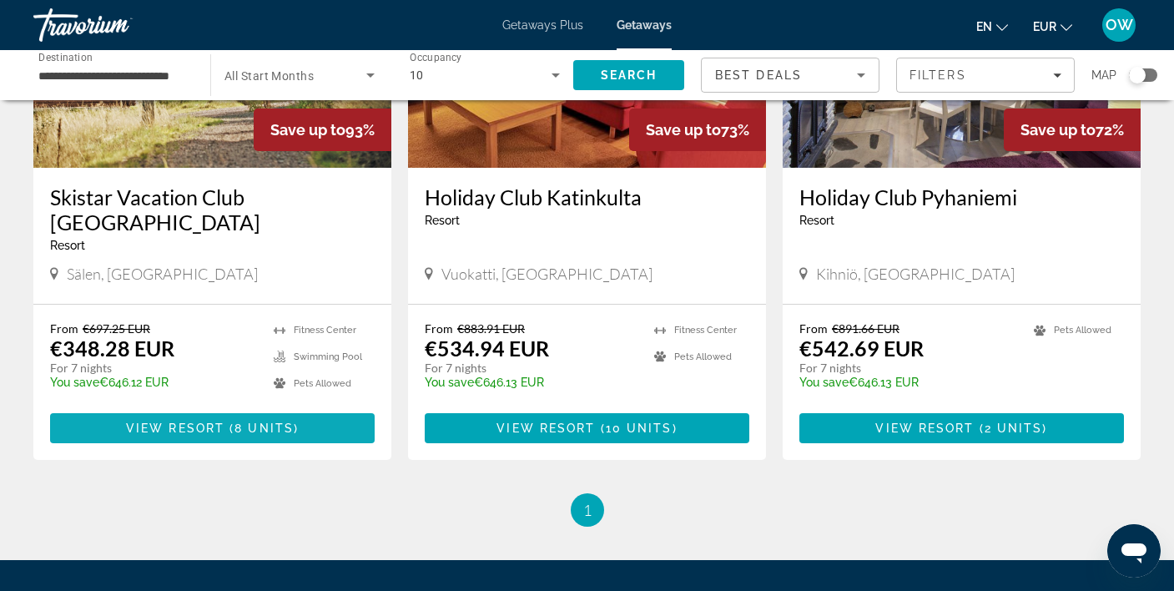
scroll to position [259, 0]
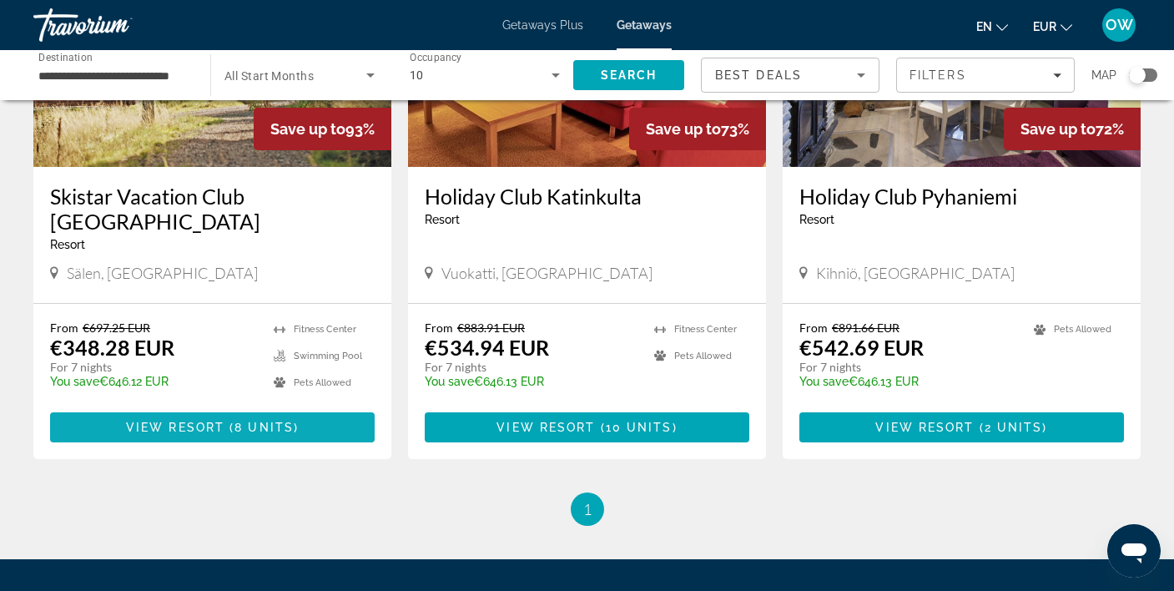
click at [175, 420] on span "View Resort" at bounding box center [175, 426] width 98 height 13
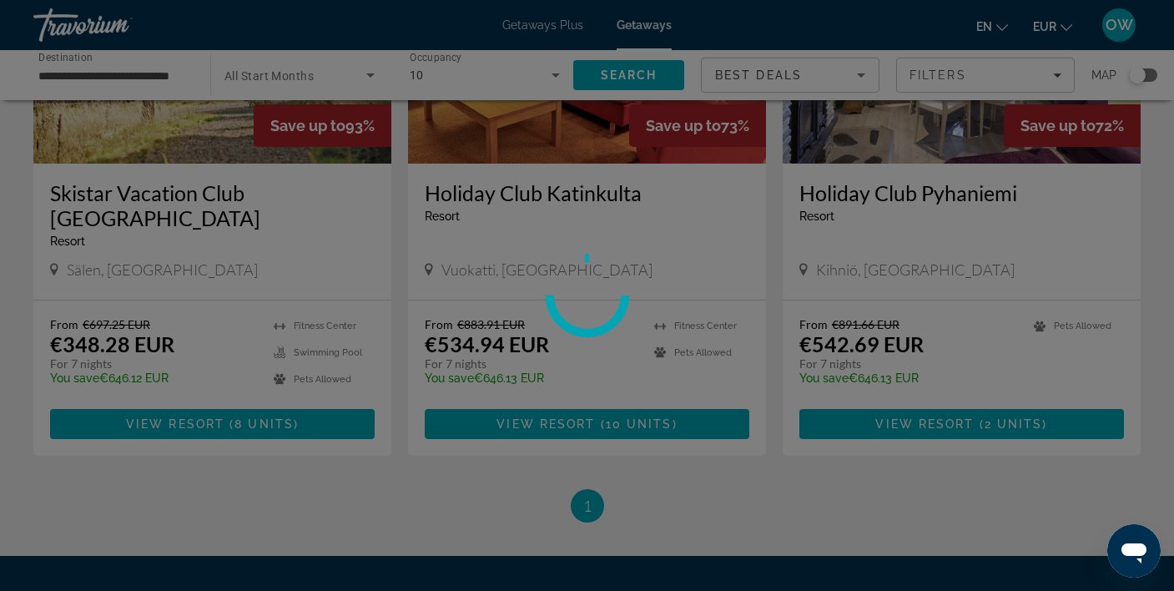
scroll to position [264, 0]
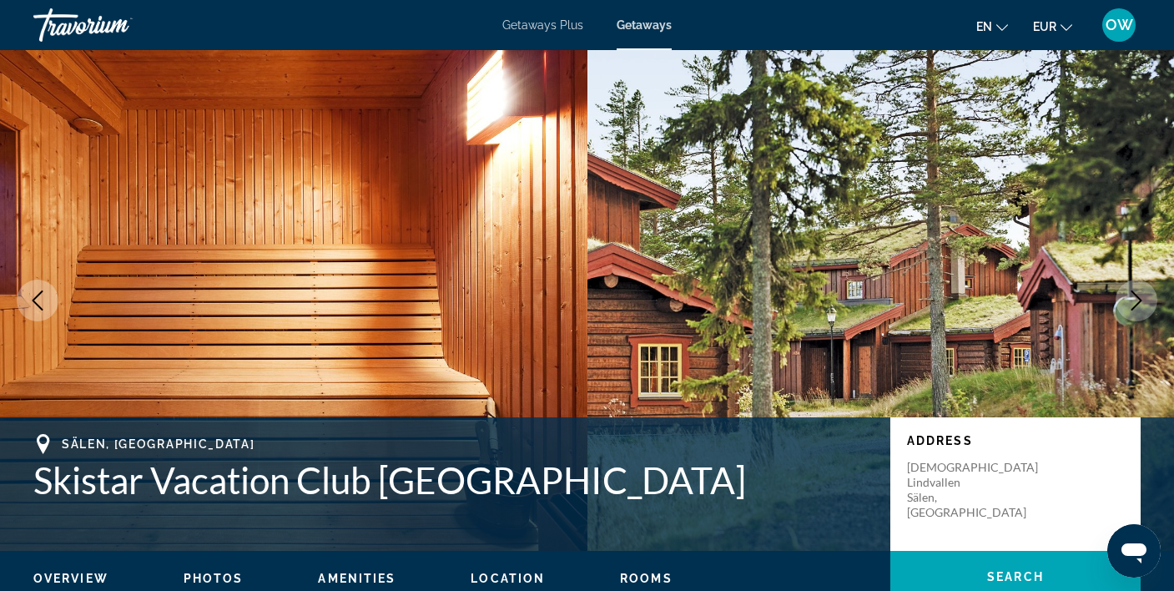
scroll to position [11, 0]
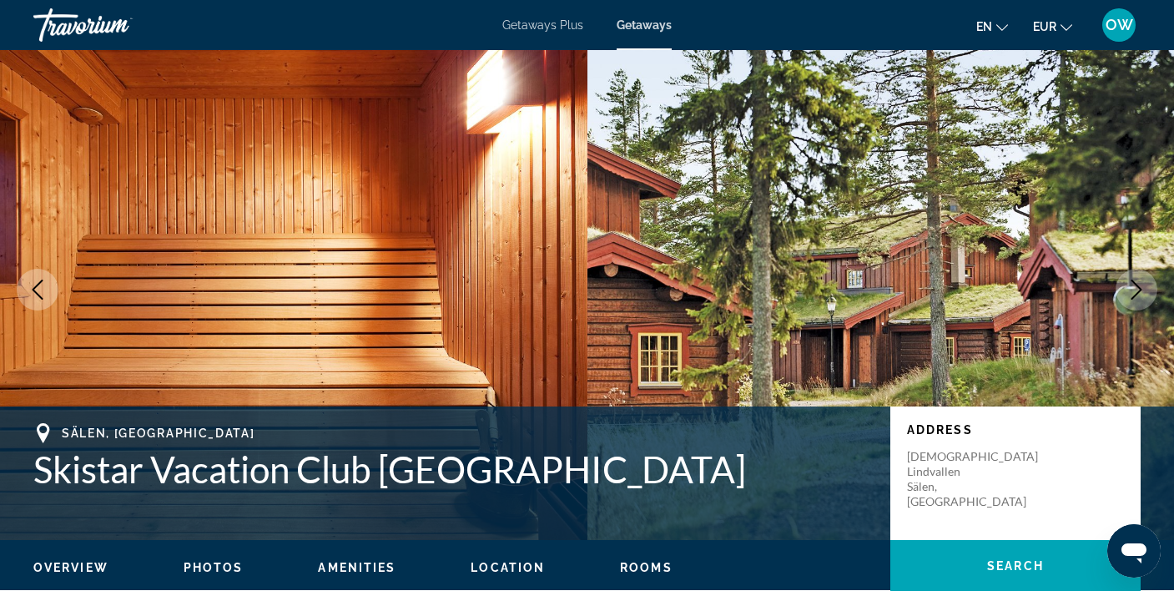
click at [1131, 289] on icon "Next image" at bounding box center [1136, 289] width 20 height 20
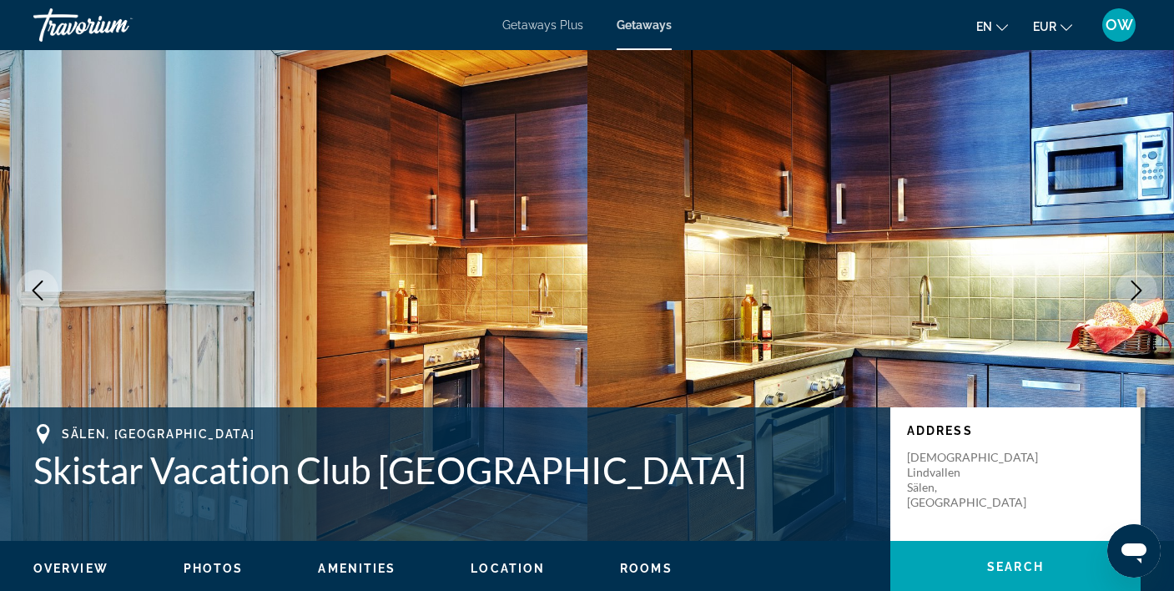
scroll to position [10, 1]
click at [1131, 289] on icon "Next image" at bounding box center [1136, 290] width 20 height 20
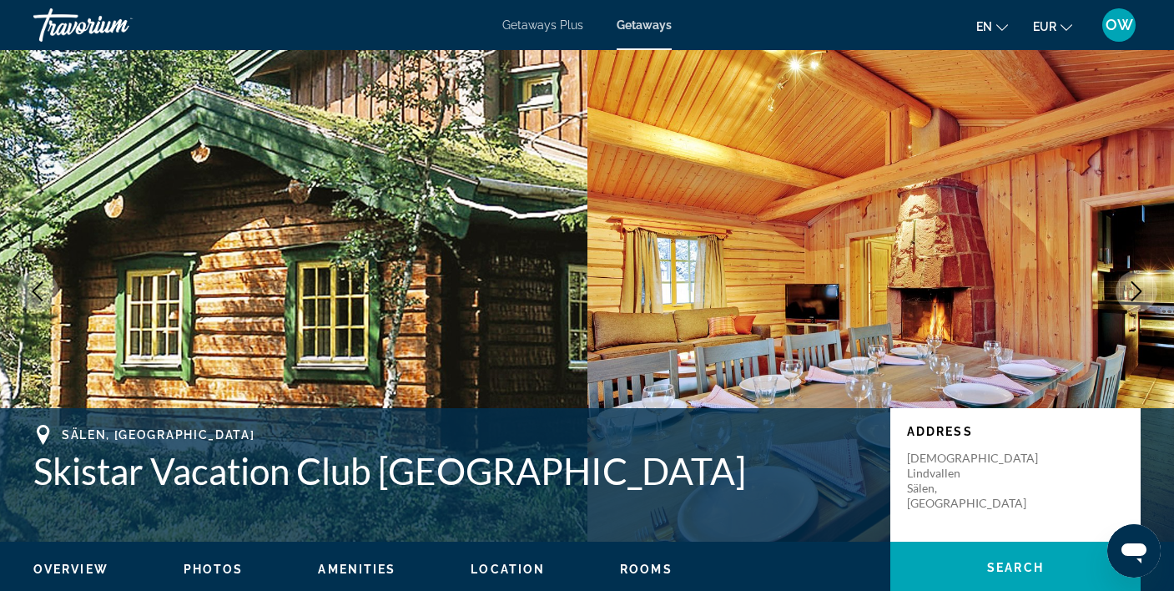
scroll to position [7, 1]
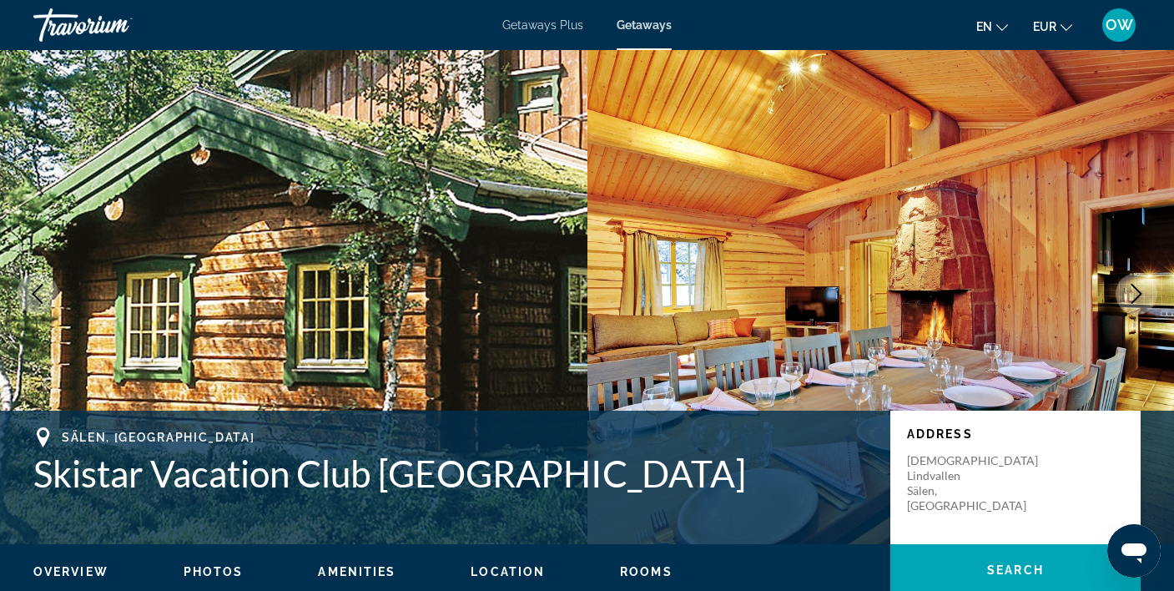
click at [1131, 289] on icon "Next image" at bounding box center [1136, 294] width 20 height 20
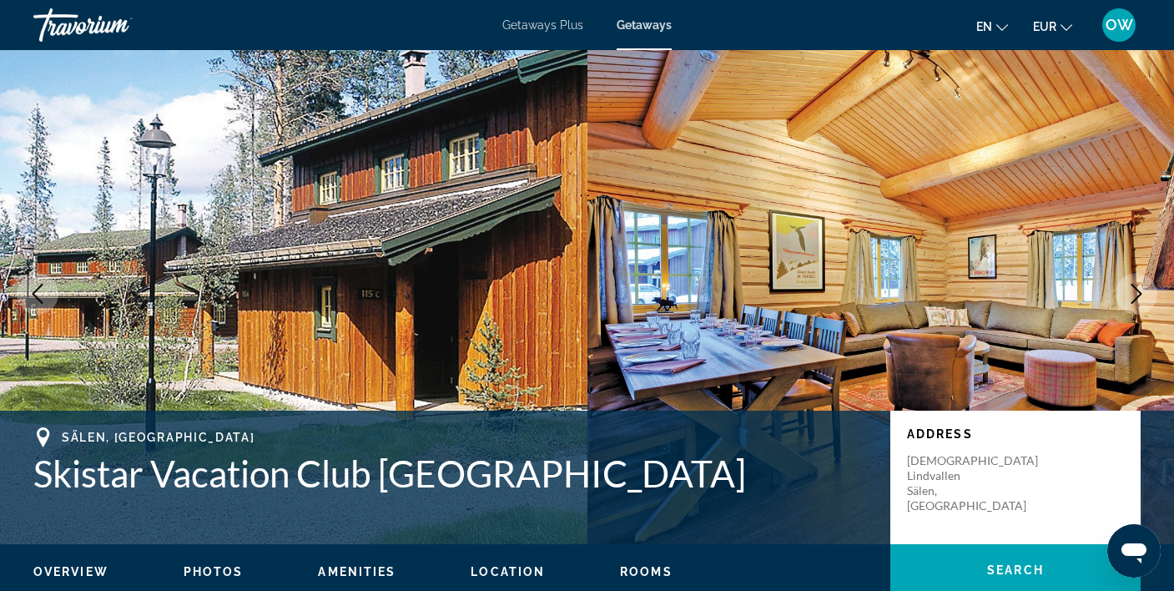
click at [1131, 289] on icon "Next image" at bounding box center [1136, 294] width 20 height 20
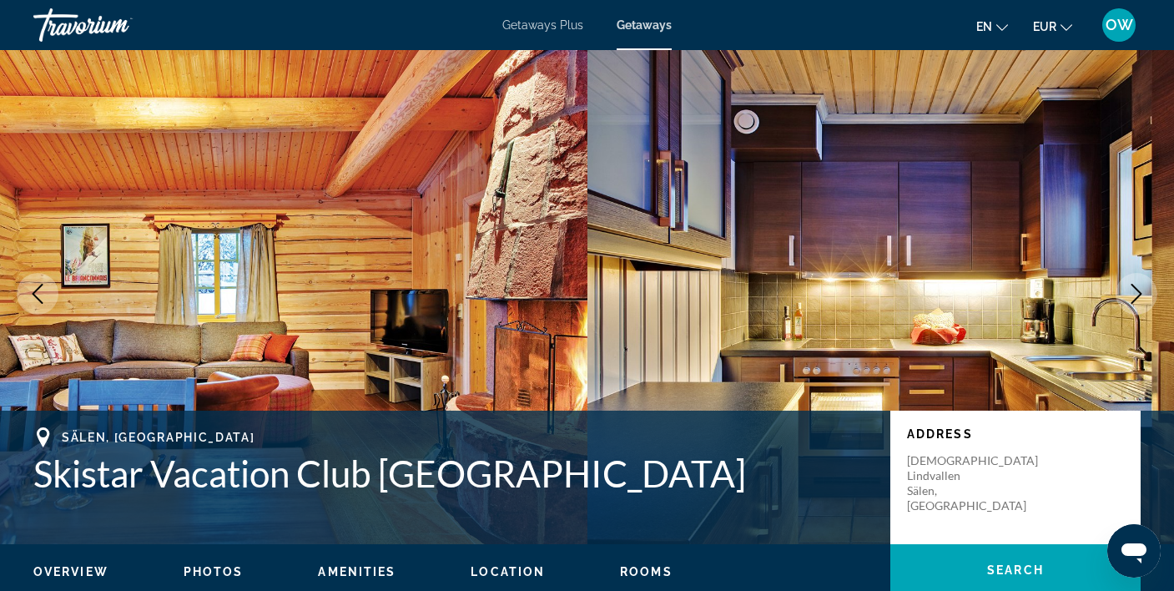
click at [1131, 289] on icon "Next image" at bounding box center [1136, 294] width 20 height 20
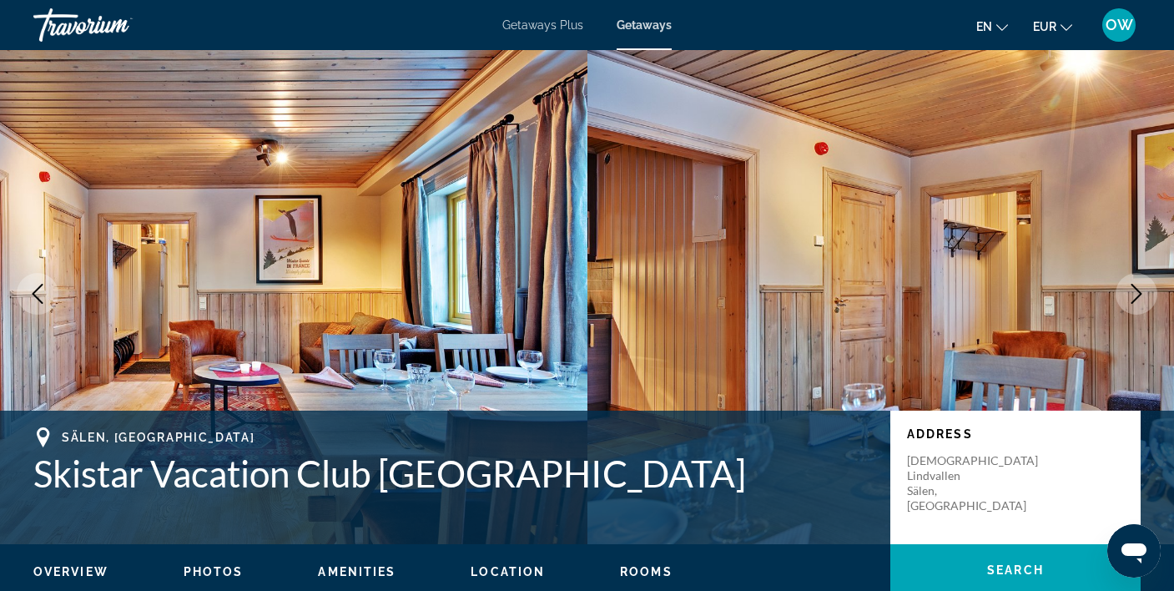
click at [1131, 289] on icon "Next image" at bounding box center [1136, 294] width 20 height 20
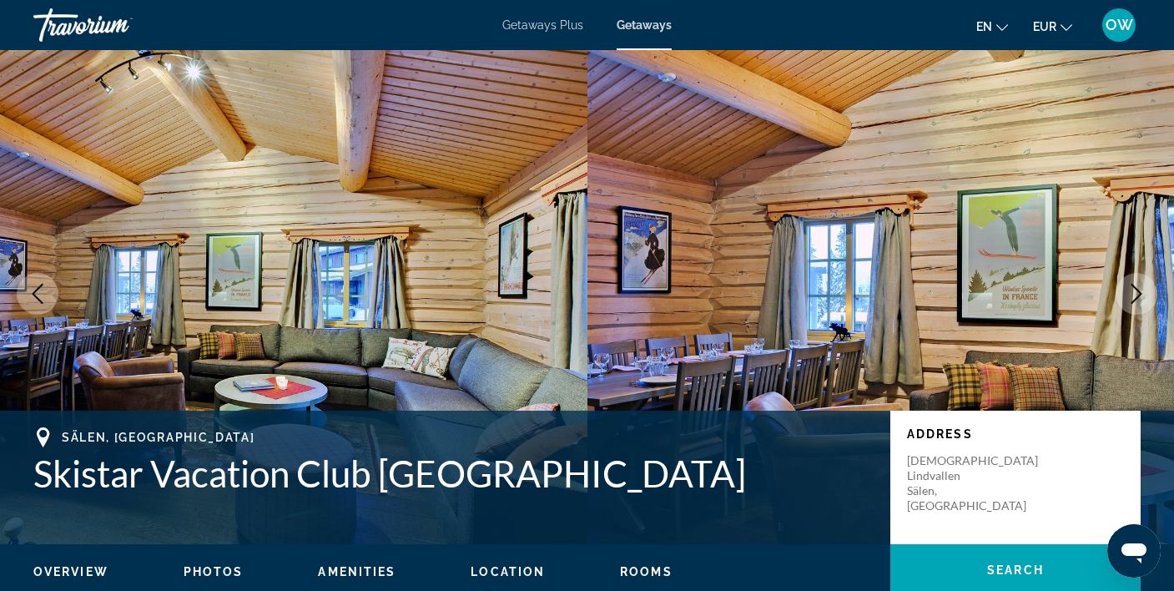
click at [1131, 289] on icon "Next image" at bounding box center [1136, 294] width 20 height 20
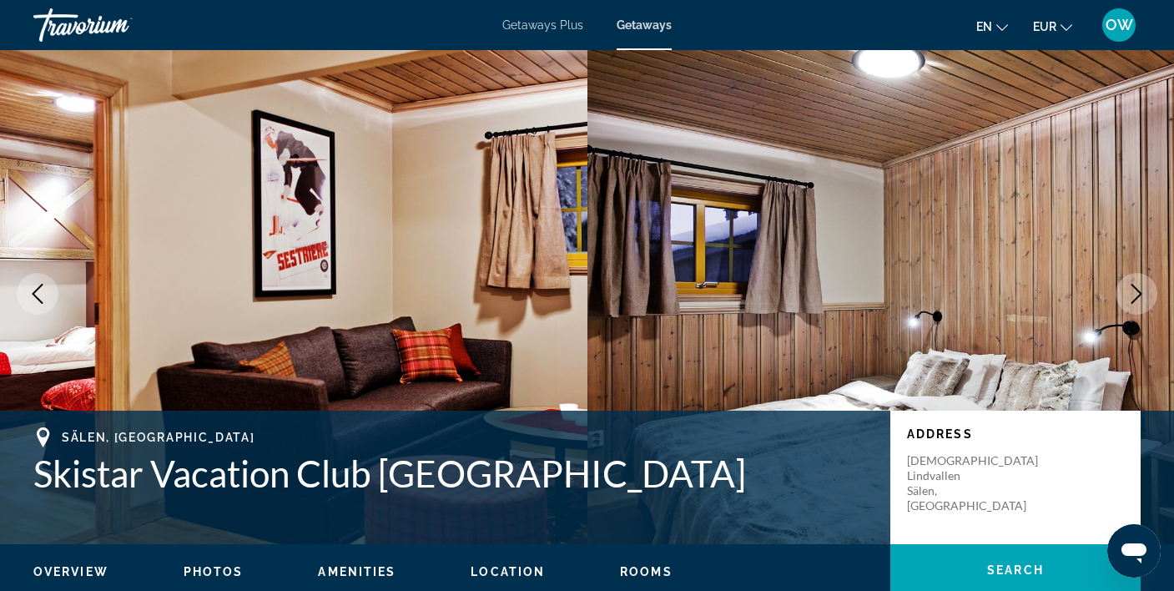
click at [1131, 289] on icon "Next image" at bounding box center [1136, 294] width 20 height 20
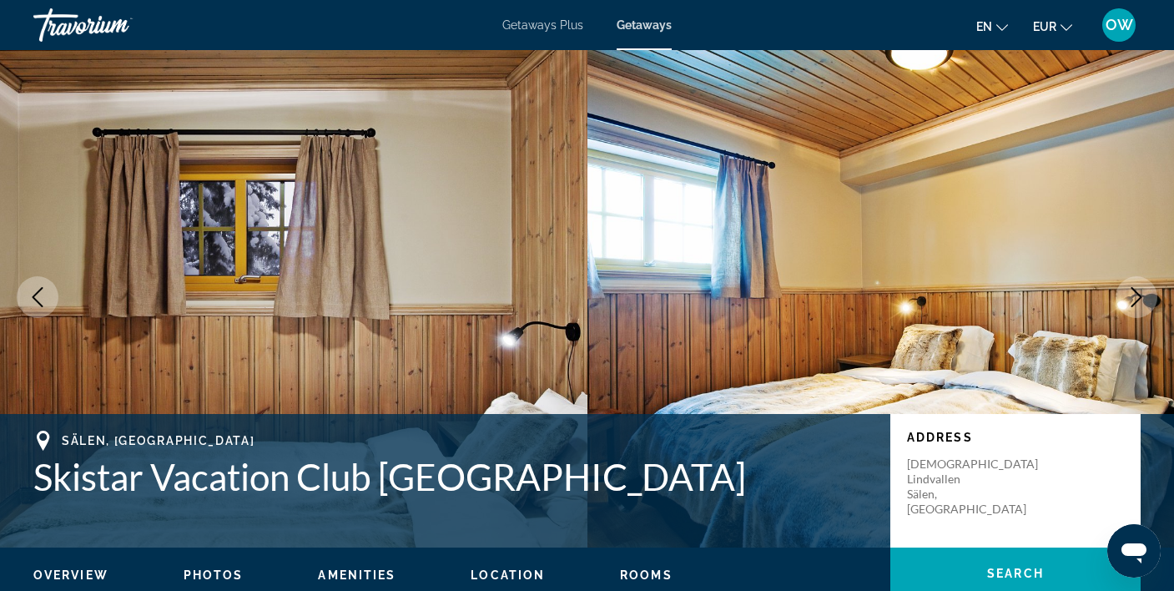
scroll to position [3, 1]
click at [1131, 289] on icon "Next image" at bounding box center [1136, 298] width 11 height 20
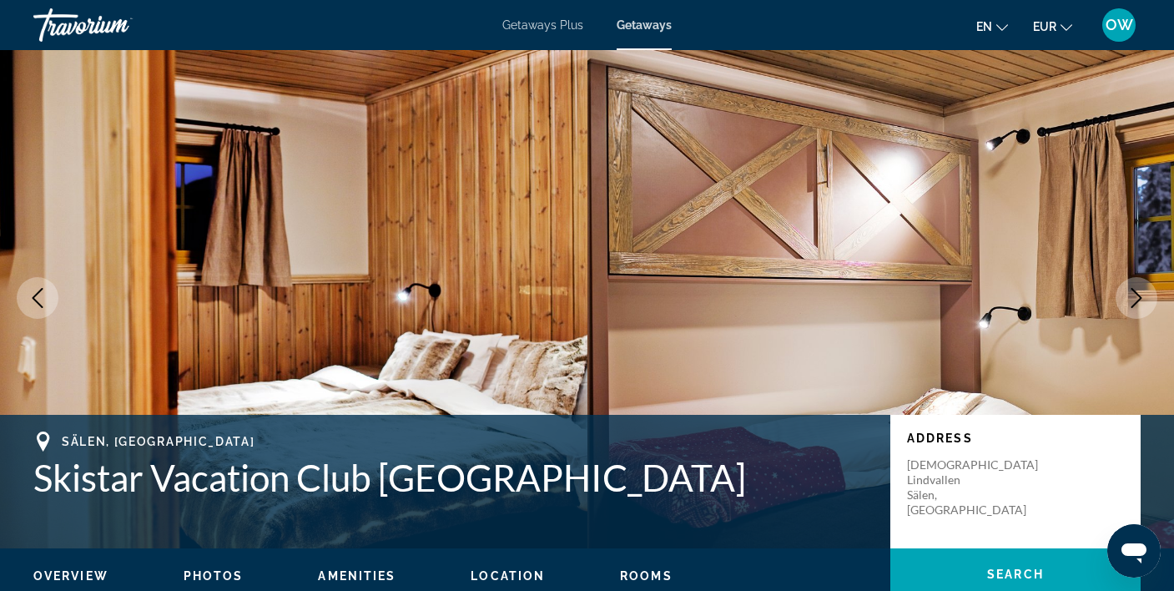
click at [1131, 289] on icon "Next image" at bounding box center [1136, 298] width 11 height 20
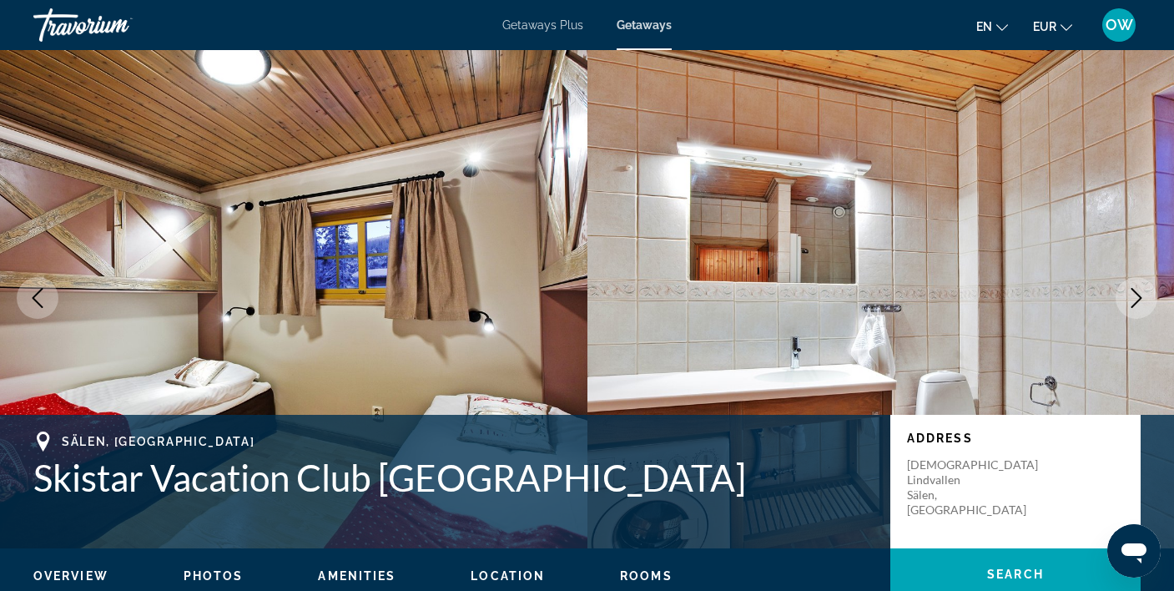
scroll to position [2, 1]
click at [1131, 289] on icon "Next image" at bounding box center [1136, 298] width 11 height 20
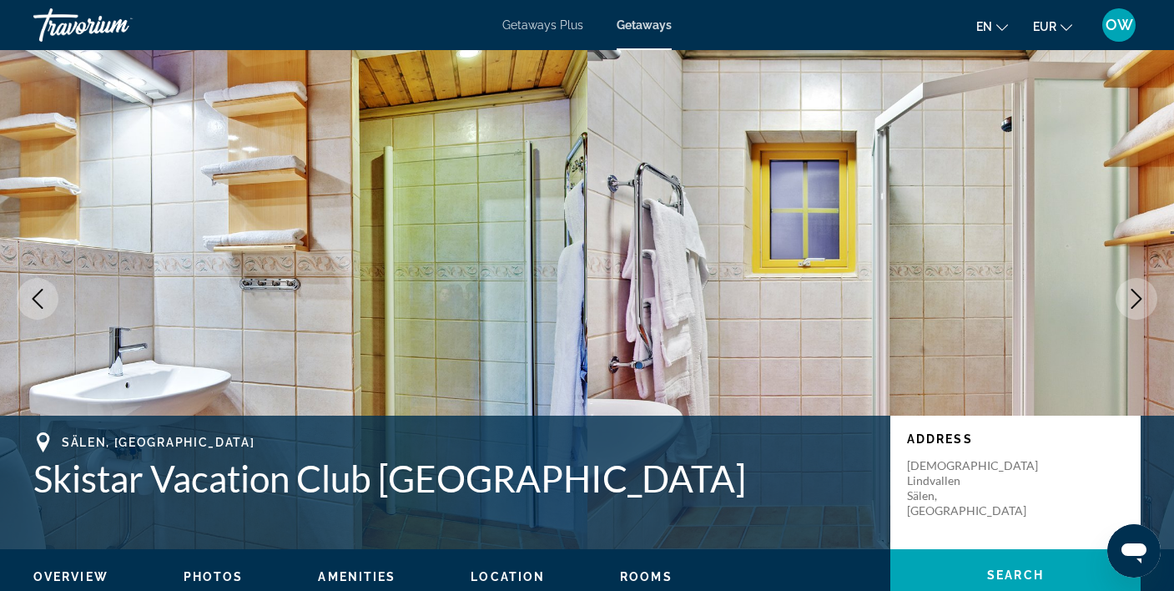
click at [1131, 289] on icon "Next image" at bounding box center [1136, 299] width 11 height 20
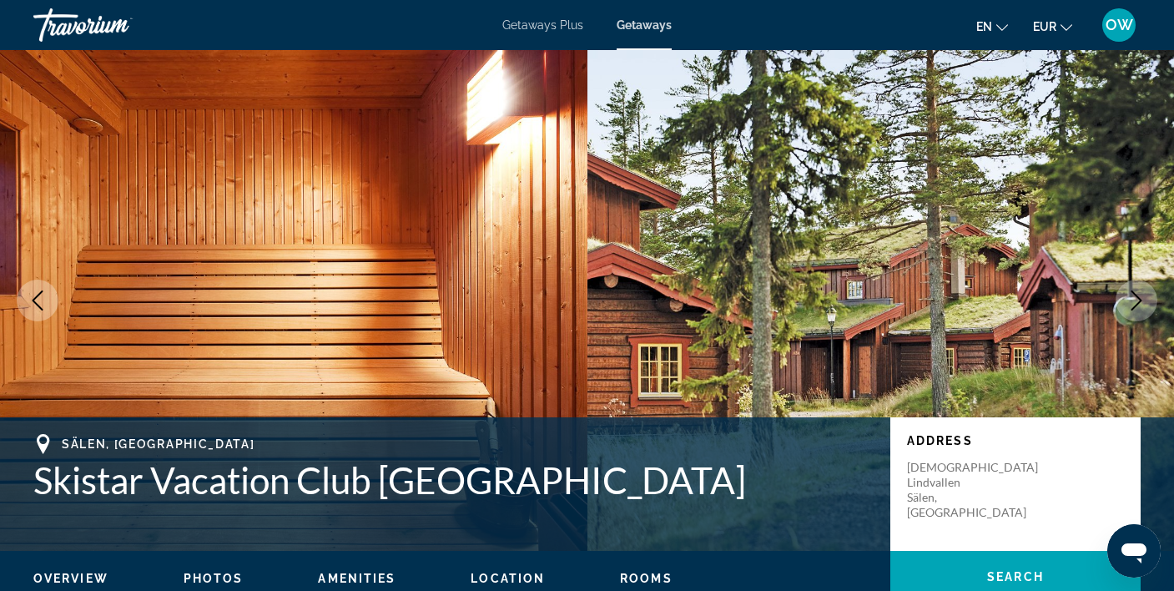
scroll to position [0, 0]
click at [636, 25] on span "Getaways" at bounding box center [643, 24] width 55 height 13
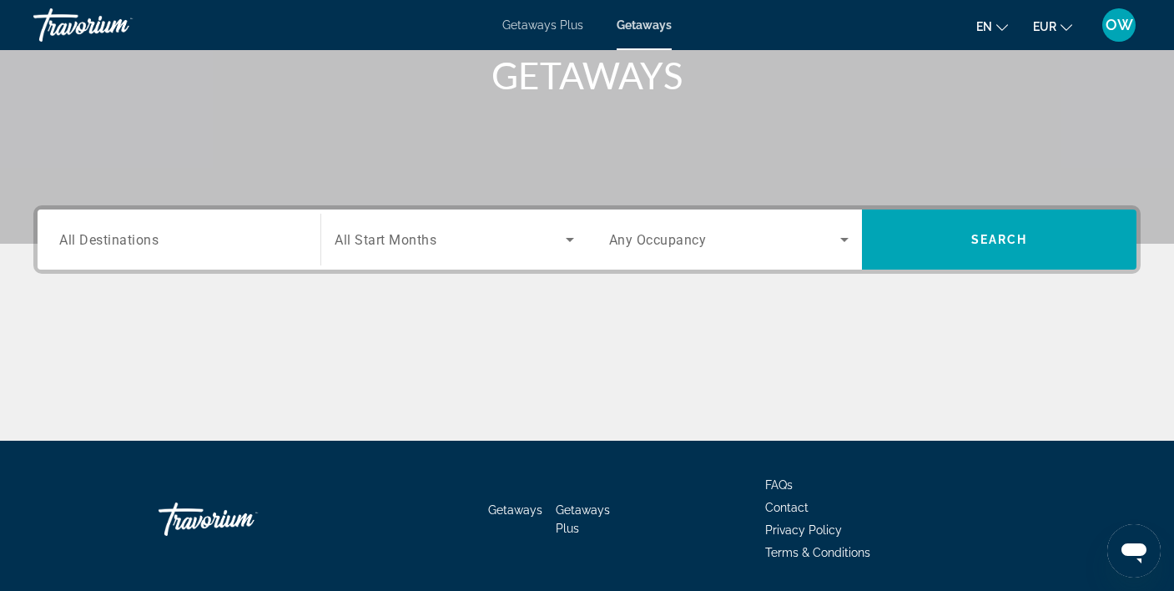
scroll to position [258, 0]
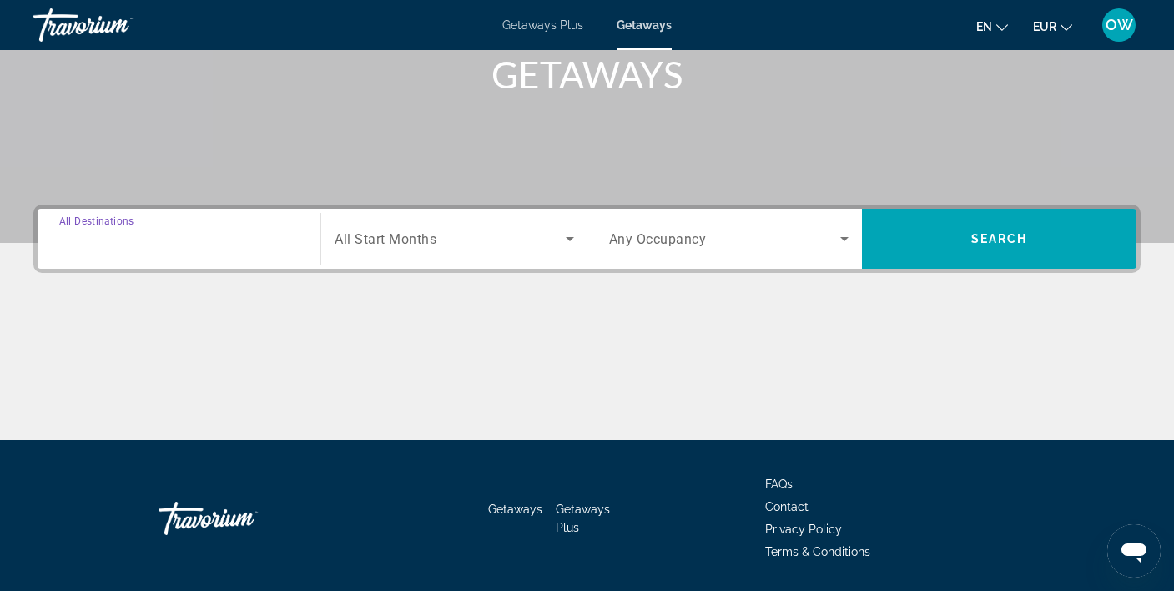
click at [202, 242] on input "Destination All Destinations" at bounding box center [178, 239] width 239 height 20
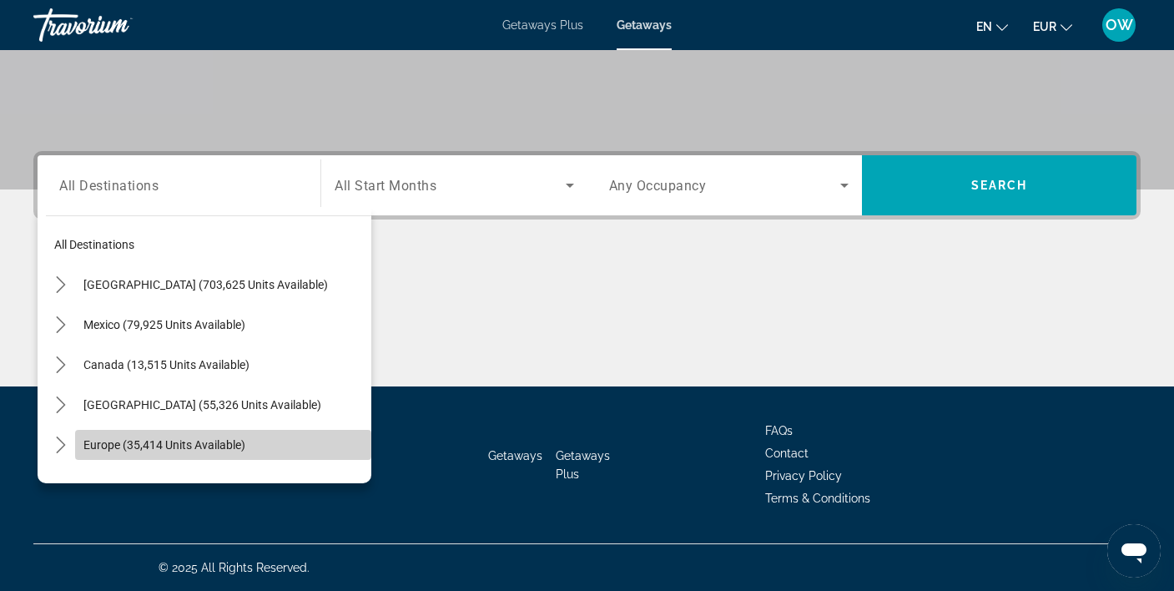
click at [167, 440] on span "Europe (35,414 units available)" at bounding box center [164, 444] width 162 height 13
type input "**********"
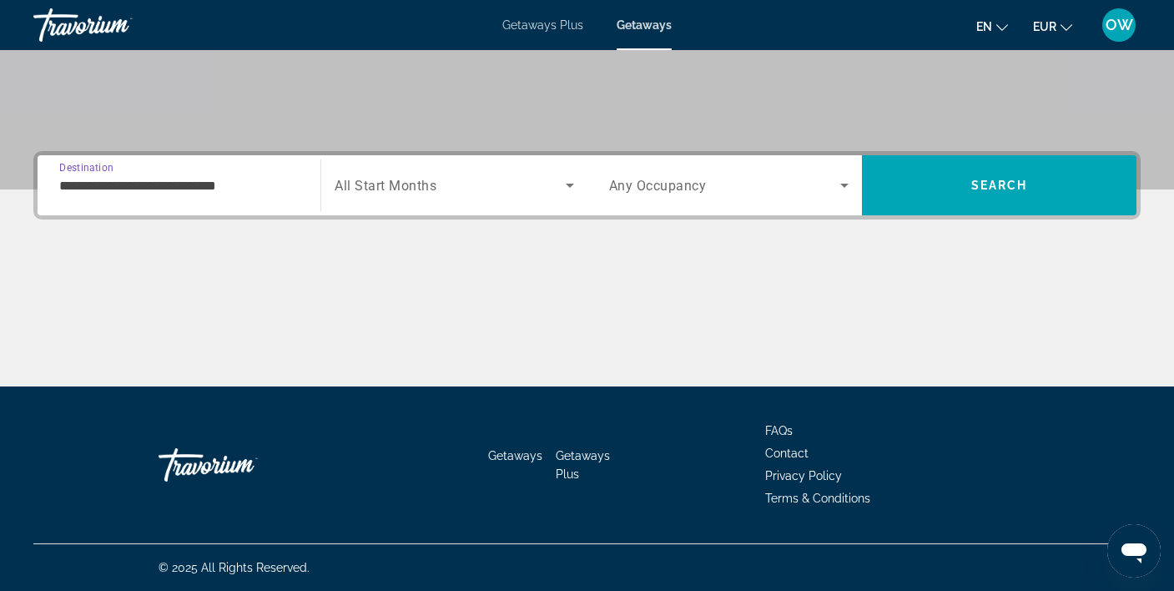
click at [429, 181] on span "All Start Months" at bounding box center [385, 186] width 102 height 16
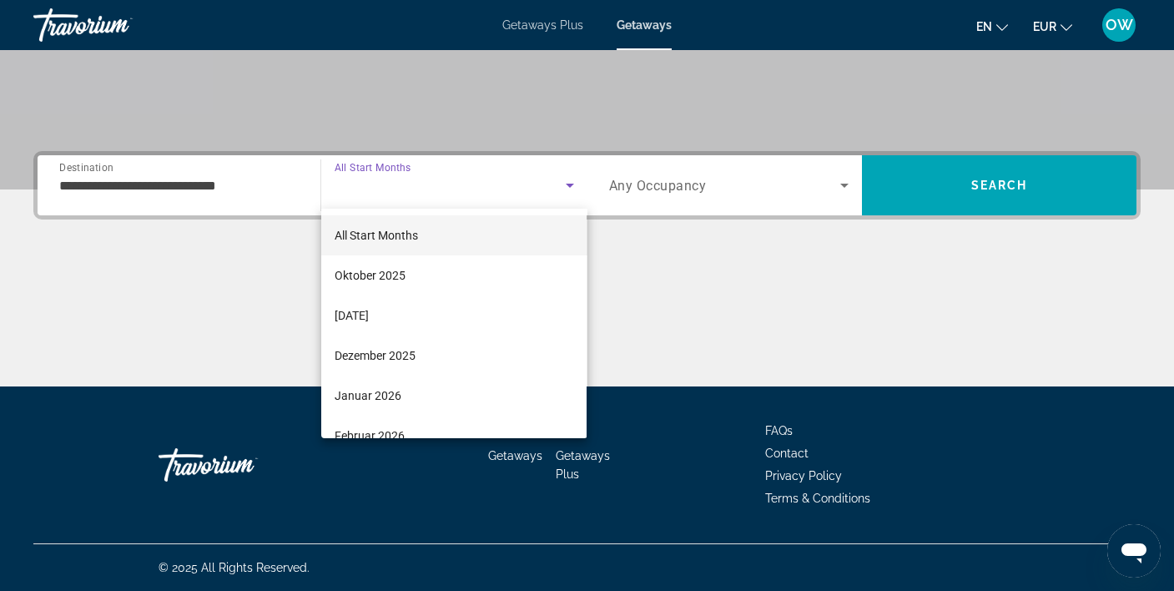
click at [429, 181] on div at bounding box center [587, 295] width 1174 height 591
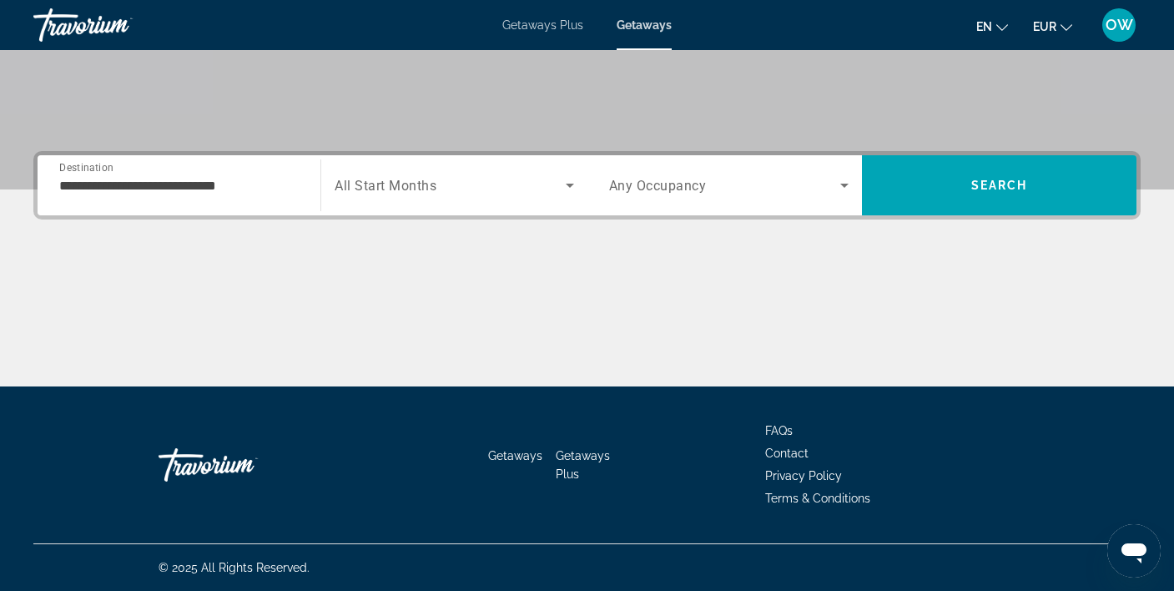
click at [680, 183] on span "Any Occupancy" at bounding box center [658, 186] width 98 height 16
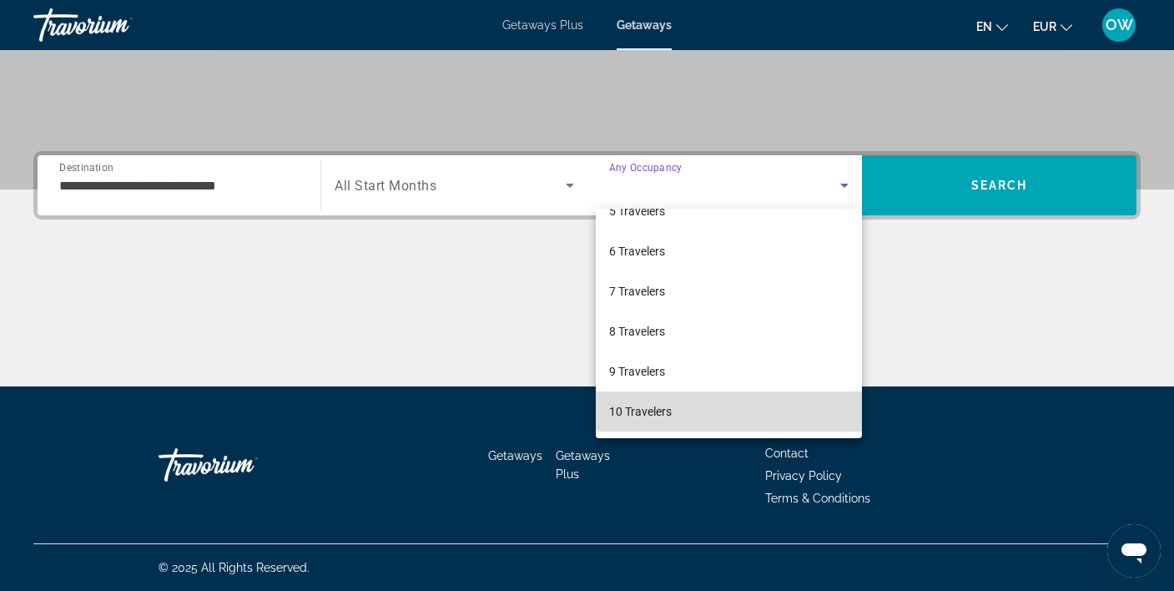
click at [662, 415] on span "10 Travelers" at bounding box center [640, 411] width 63 height 20
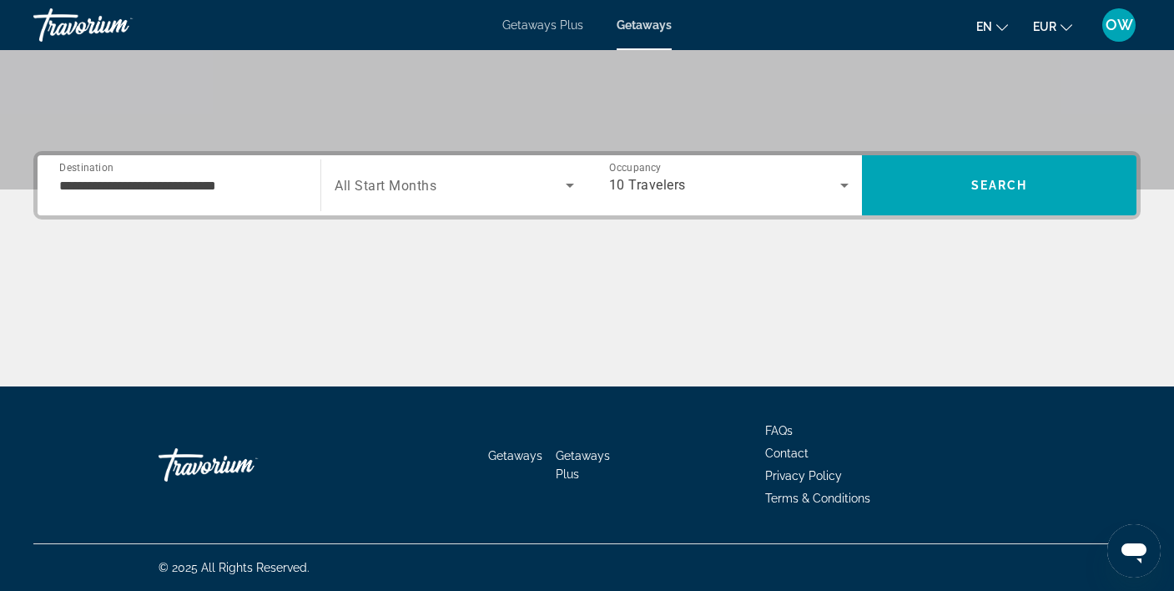
click at [433, 170] on div "Search widget" at bounding box center [453, 185] width 239 height 47
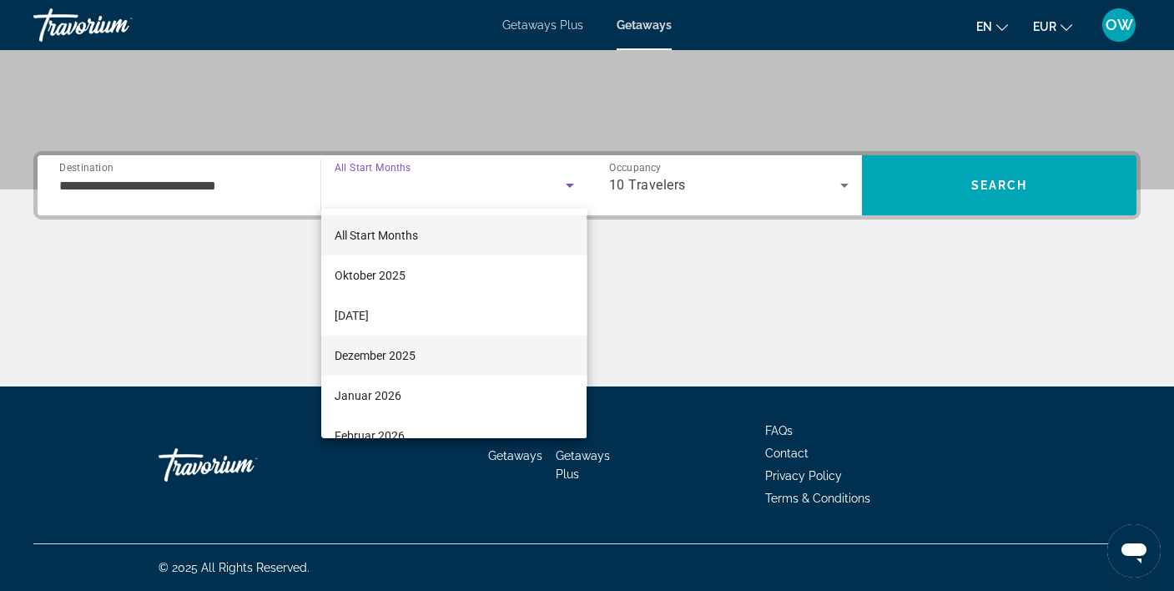
click at [415, 361] on span "Dezember 2025" at bounding box center [374, 355] width 81 height 20
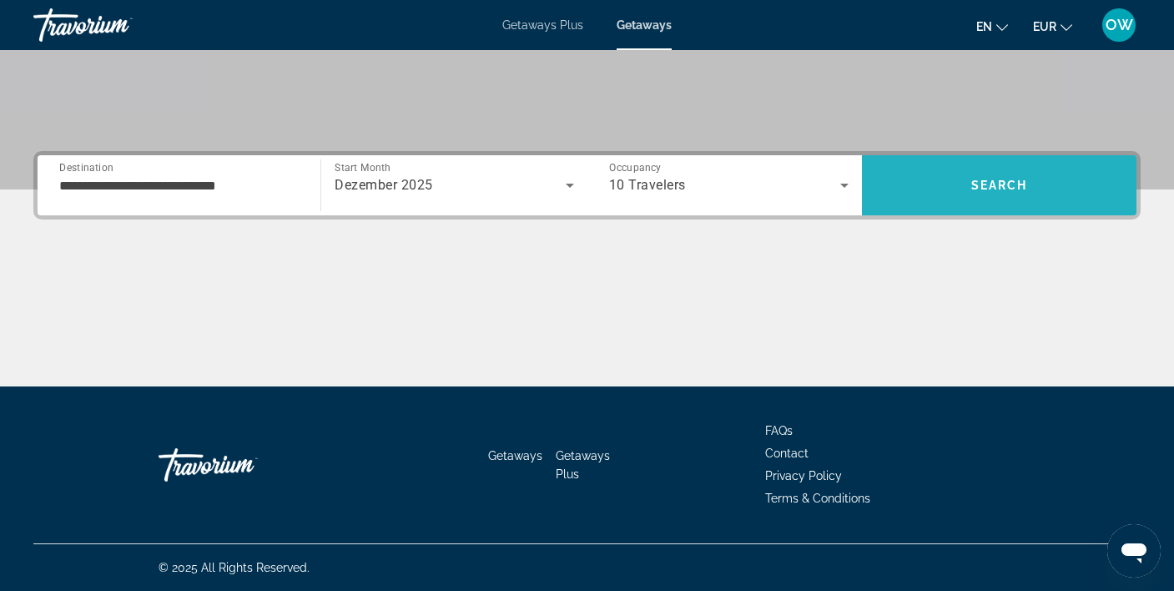
click at [1036, 183] on span "Search" at bounding box center [999, 185] width 274 height 40
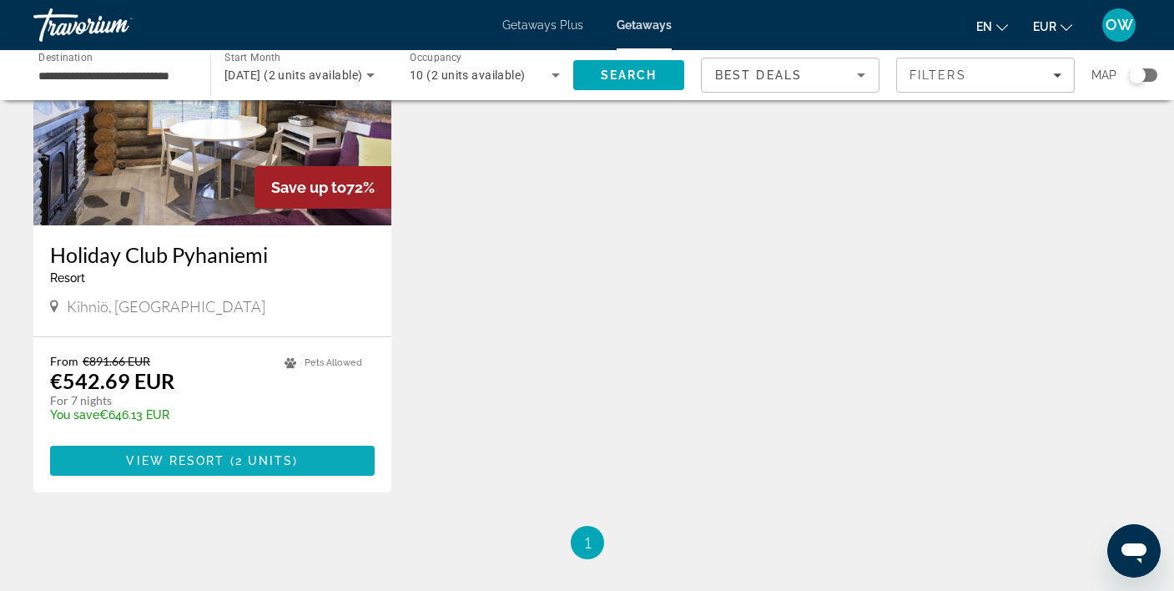
scroll to position [207, 0]
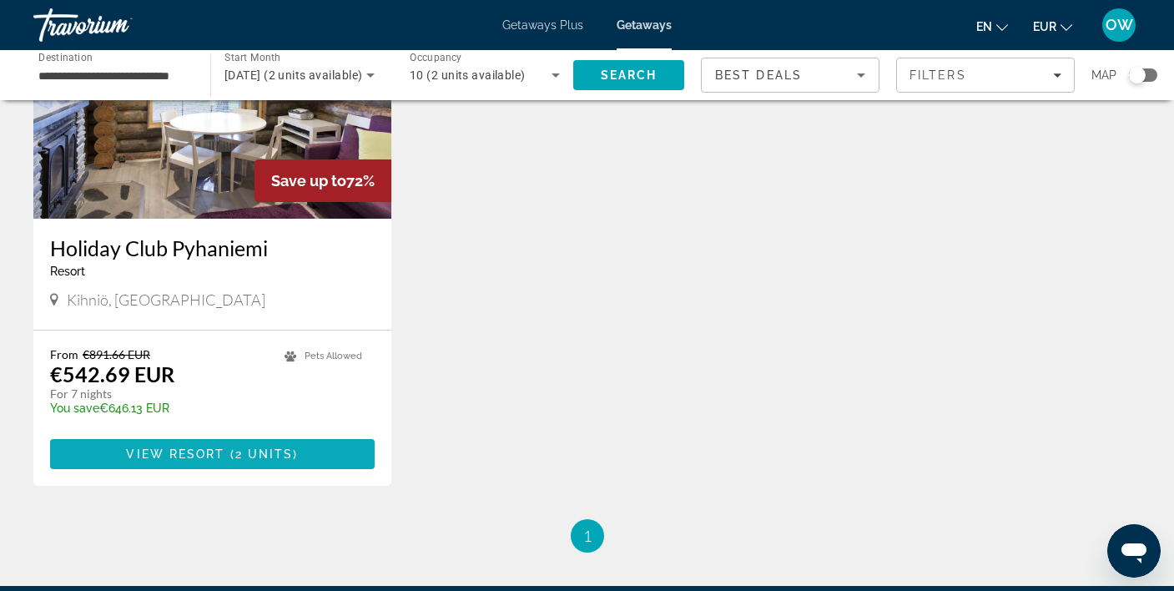
click at [279, 455] on span "2 units" at bounding box center [264, 453] width 58 height 13
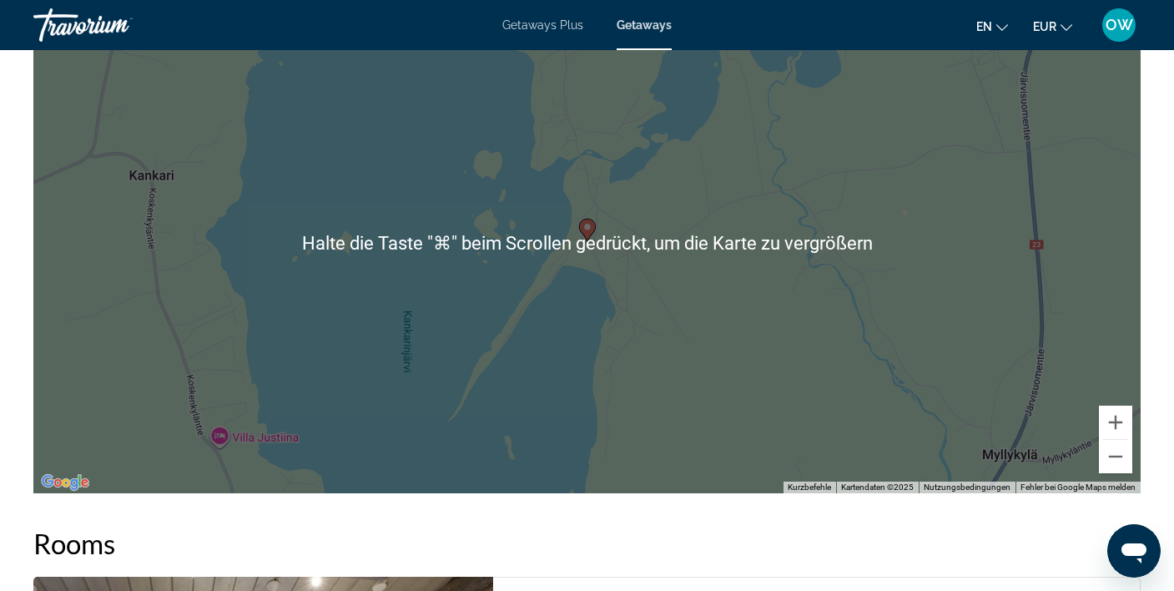
scroll to position [2037, 0]
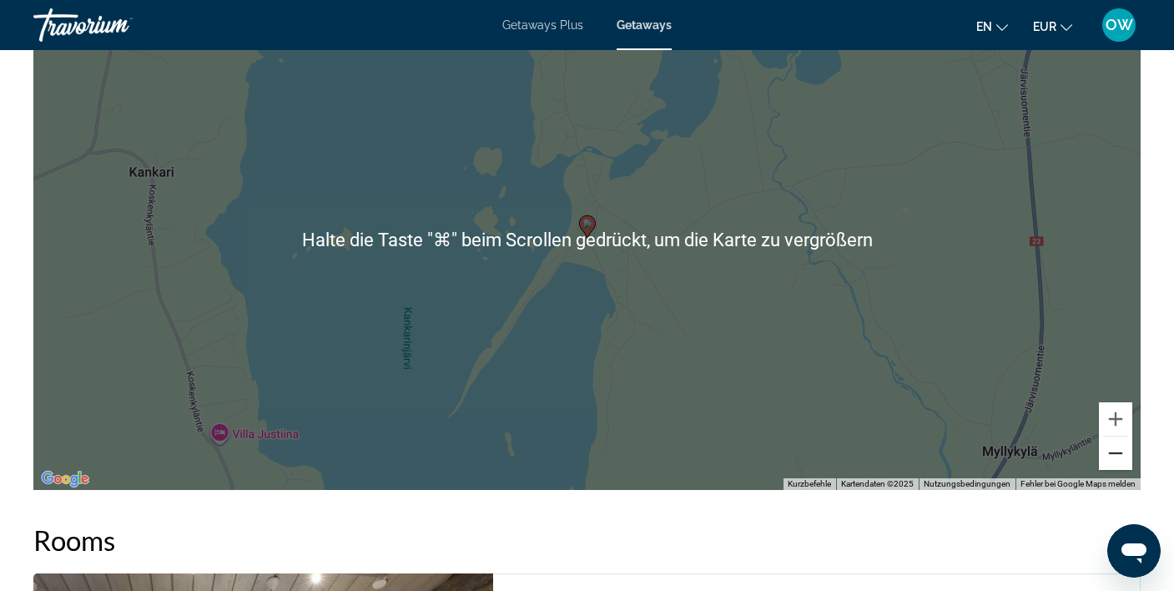
click at [1116, 454] on button "Verkleinern" at bounding box center [1114, 452] width 33 height 33
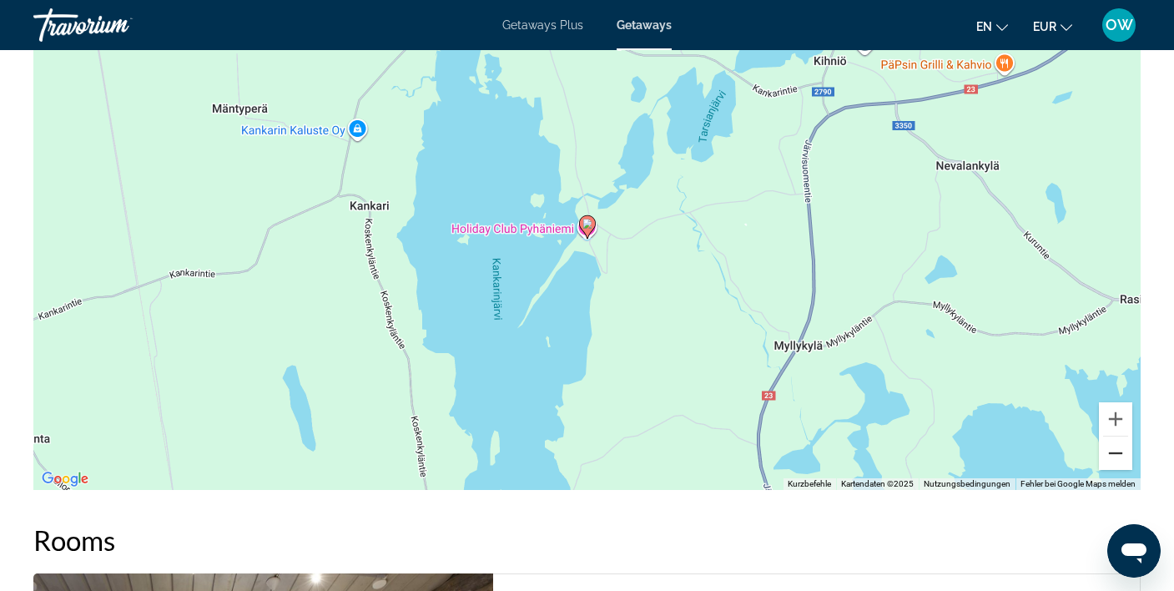
click at [1116, 454] on button "Verkleinern" at bounding box center [1114, 452] width 33 height 33
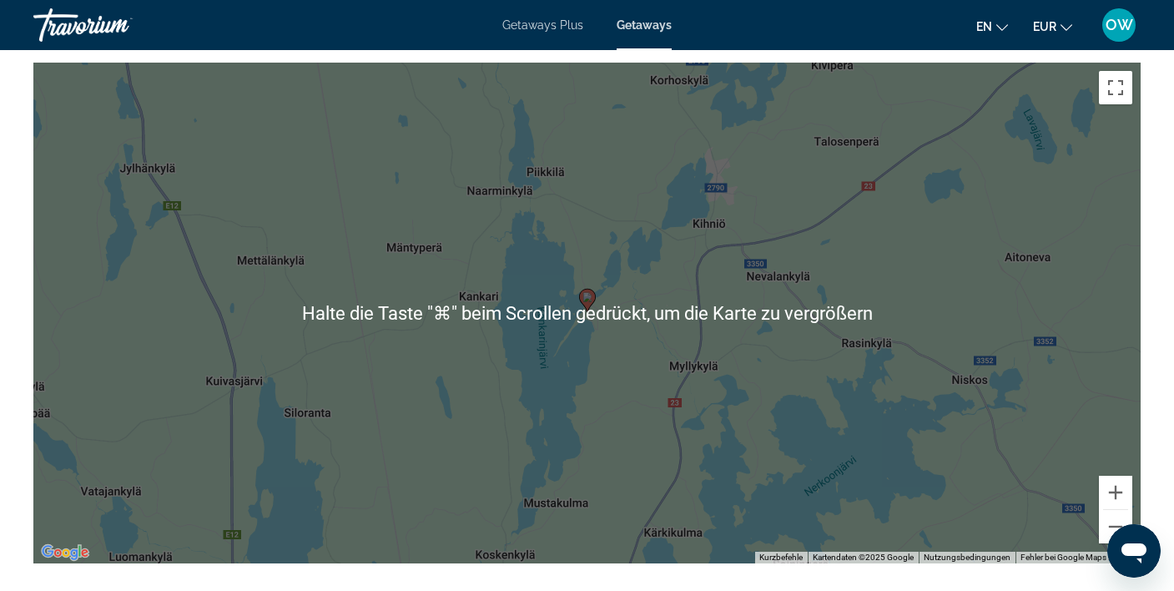
scroll to position [1967, 0]
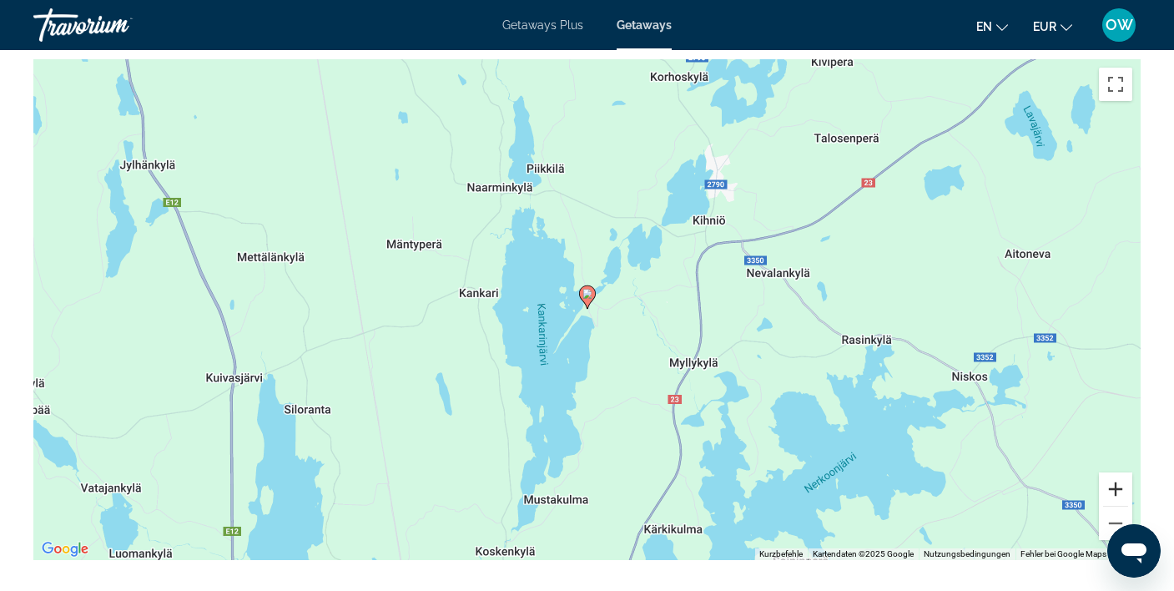
click at [1115, 486] on button "Vergrößern" at bounding box center [1114, 488] width 33 height 33
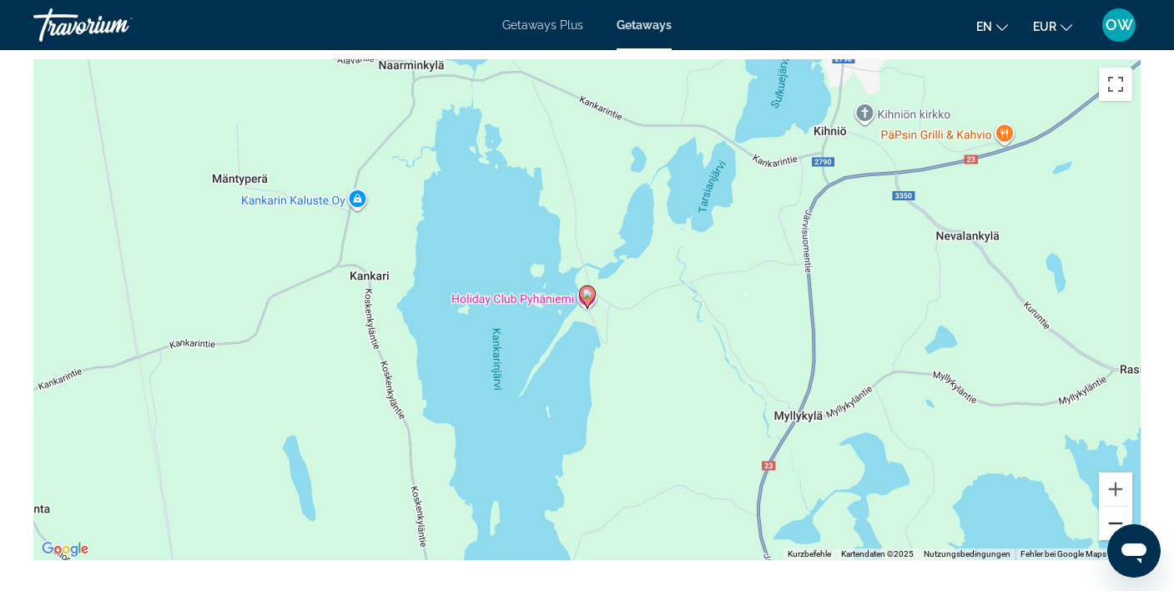
click at [1115, 515] on button "Verkleinern" at bounding box center [1114, 522] width 33 height 33
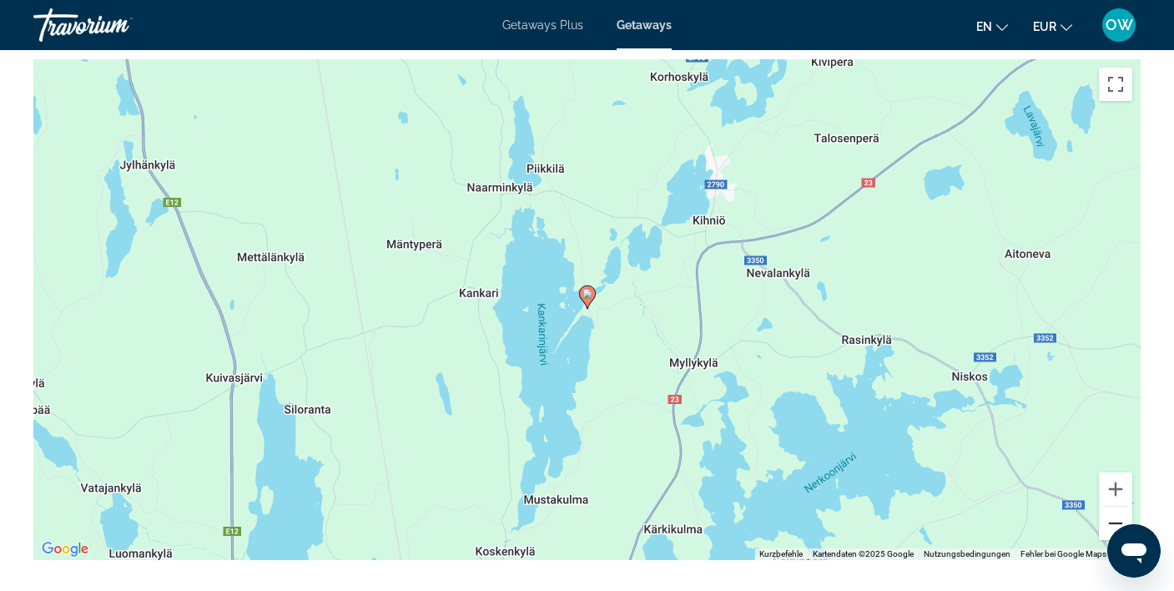
click at [1115, 515] on button "Verkleinern" at bounding box center [1114, 522] width 33 height 33
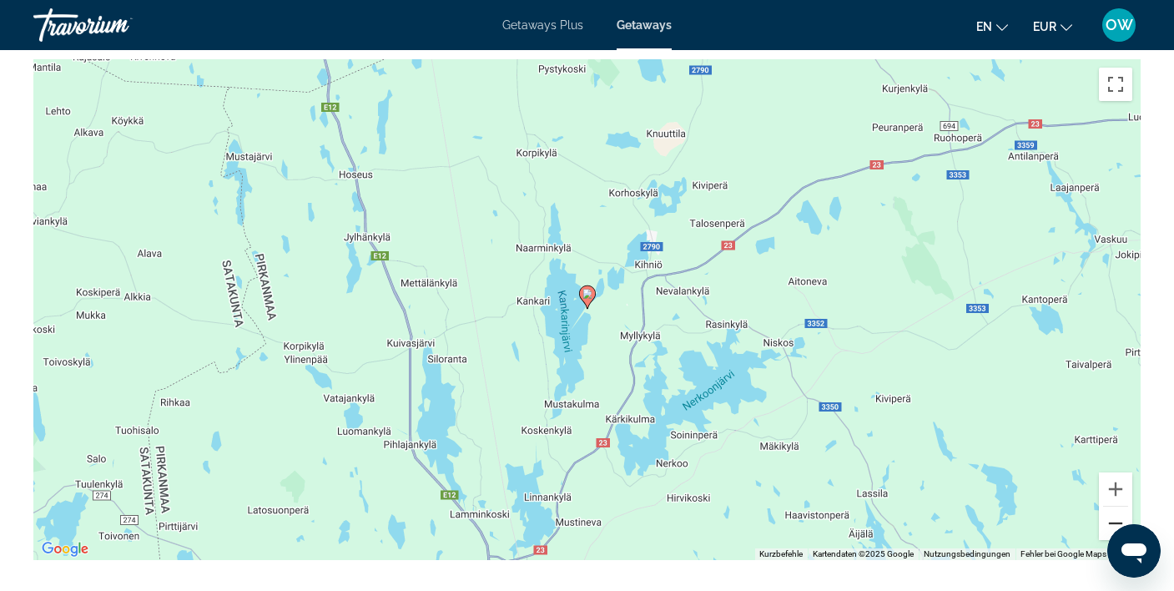
click at [1115, 515] on button "Verkleinern" at bounding box center [1114, 522] width 33 height 33
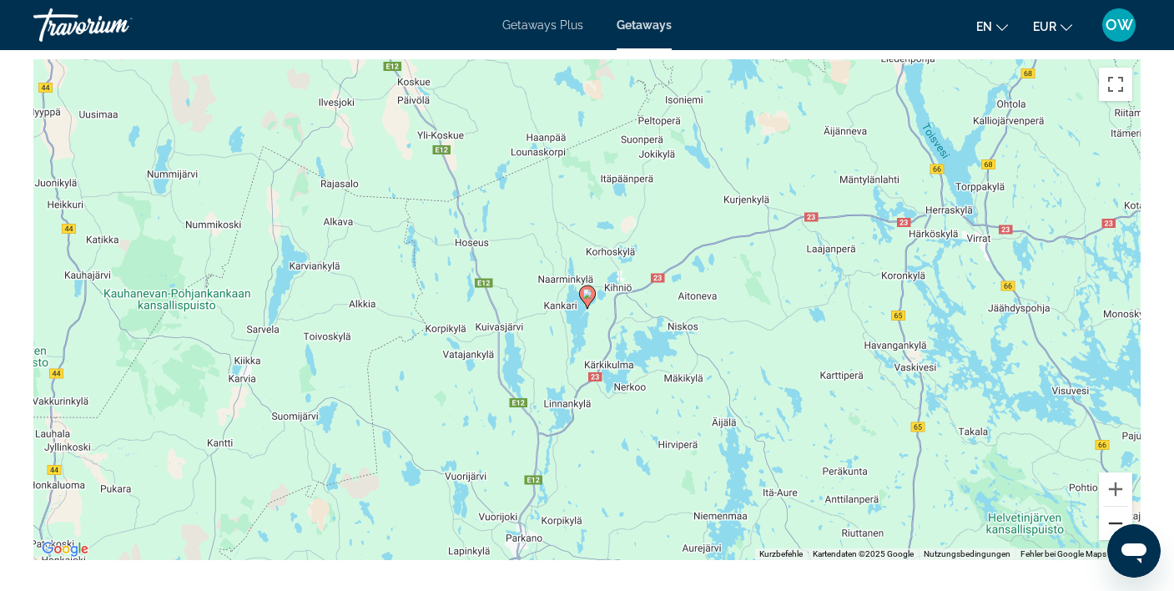
click at [1115, 515] on button "Verkleinern" at bounding box center [1114, 522] width 33 height 33
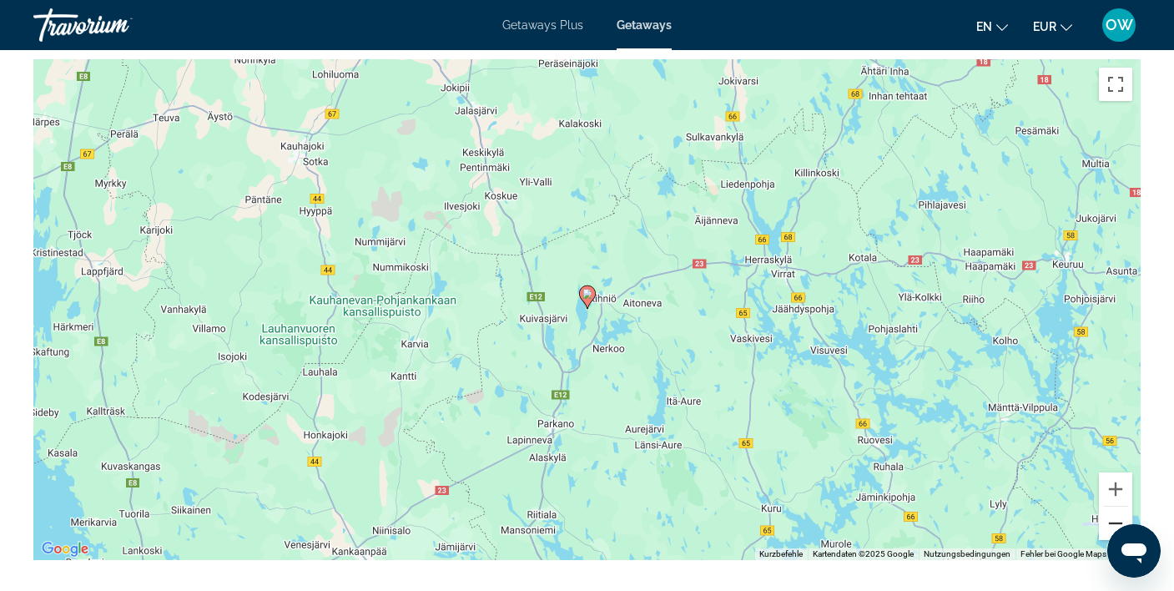
click at [1115, 515] on button "Verkleinern" at bounding box center [1114, 522] width 33 height 33
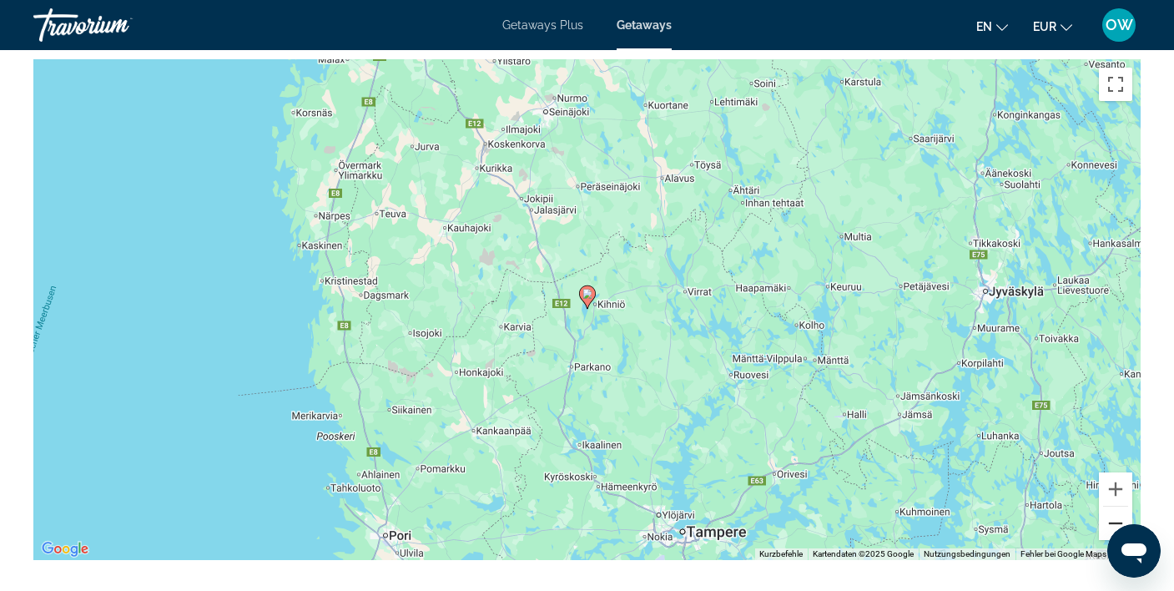
click at [1115, 515] on button "Verkleinern" at bounding box center [1114, 522] width 33 height 33
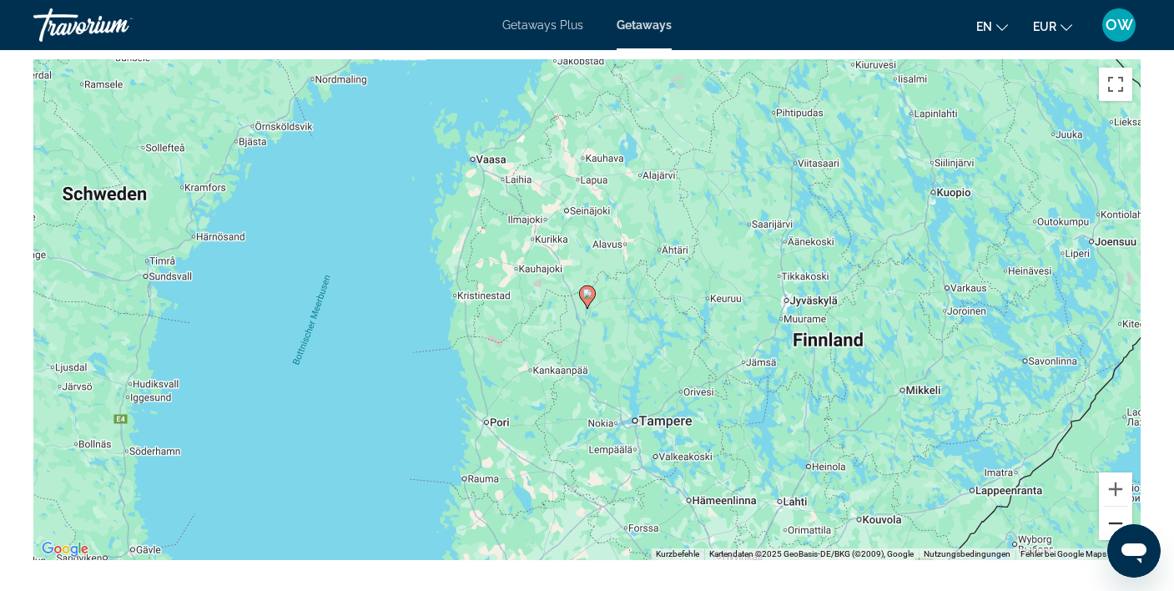
click at [1115, 515] on button "Verkleinern" at bounding box center [1114, 522] width 33 height 33
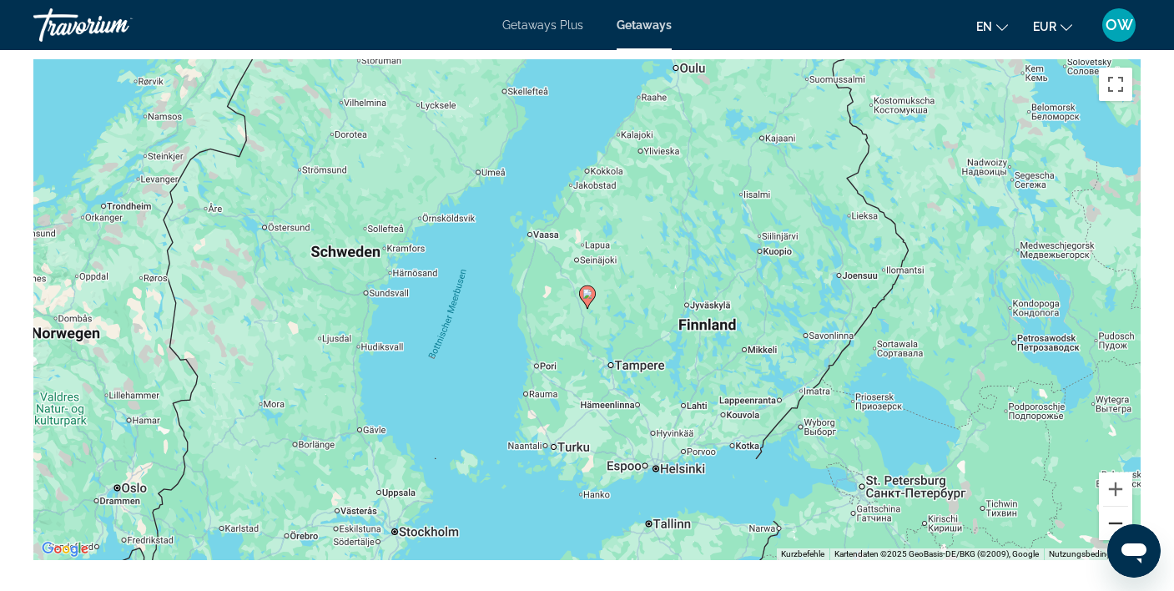
click at [1112, 516] on button "Verkleinern" at bounding box center [1114, 522] width 33 height 33
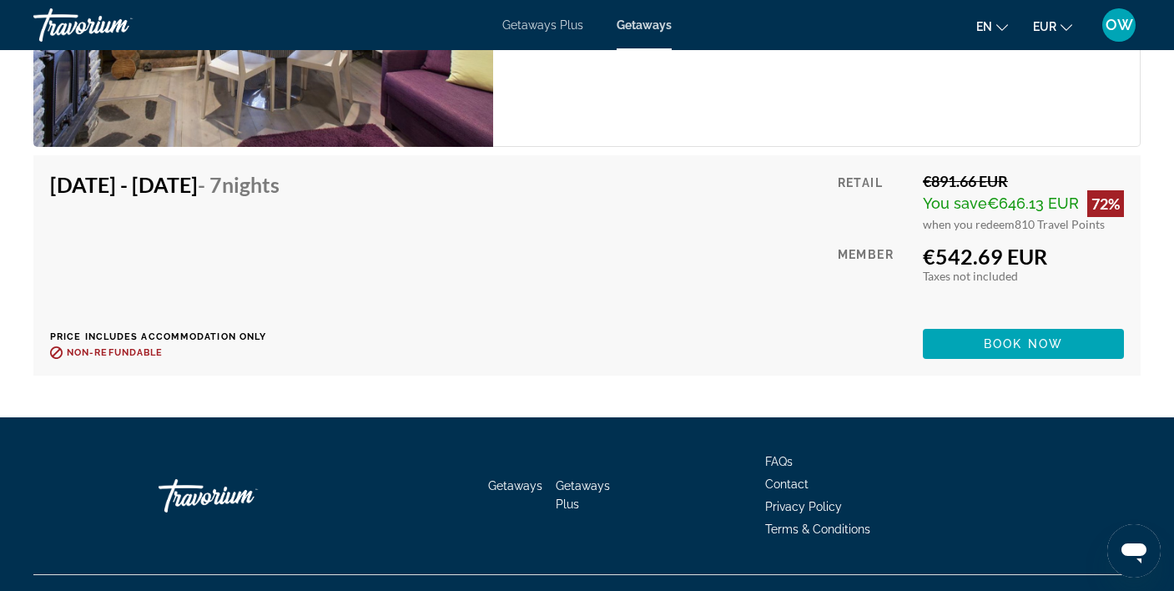
scroll to position [2814, 0]
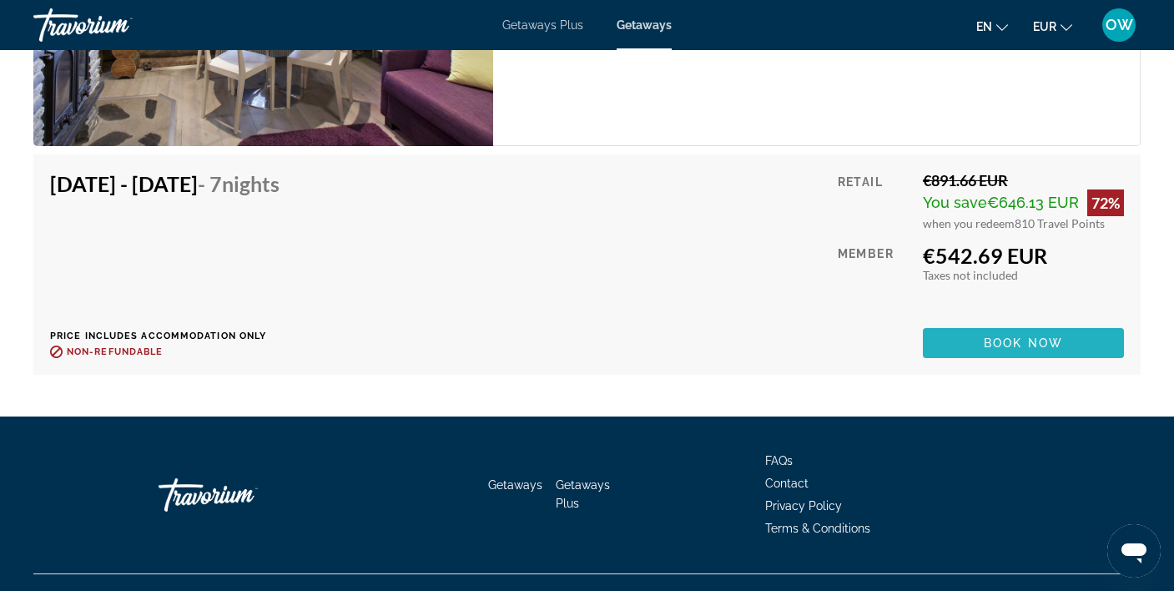
click at [1043, 339] on span "Book now" at bounding box center [1022, 342] width 79 height 13
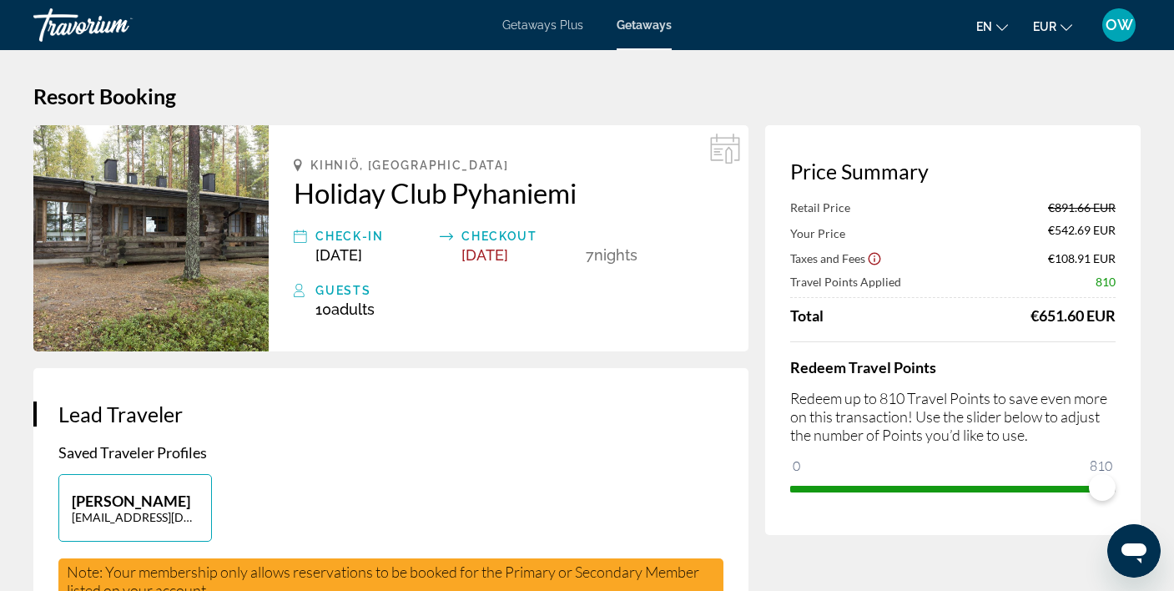
scroll to position [3, 0]
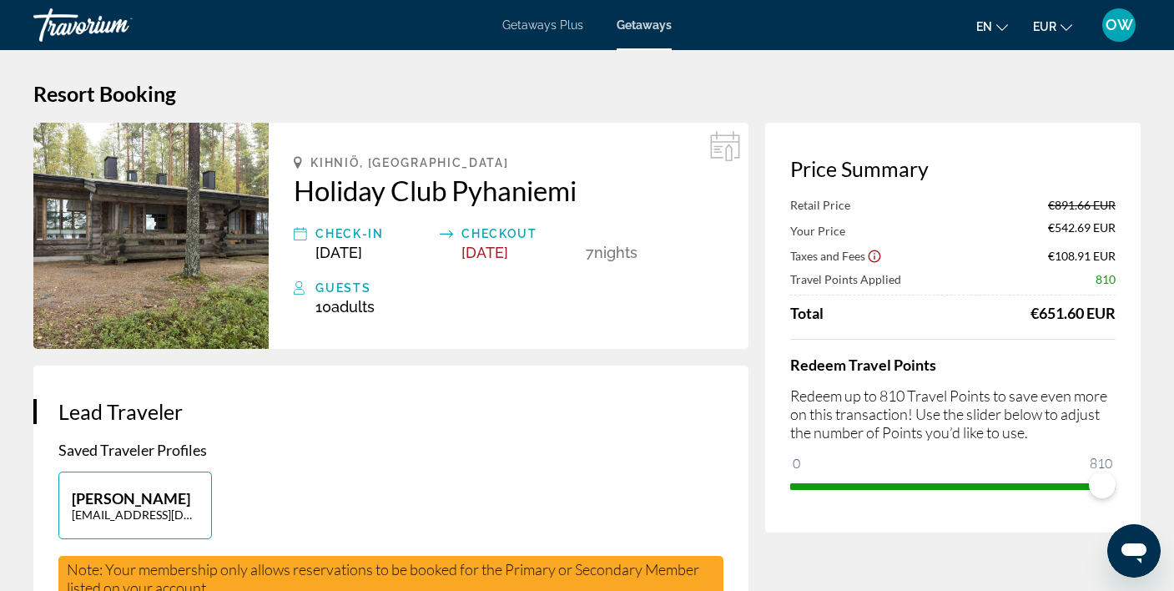
click at [651, 28] on span "Getaways" at bounding box center [643, 24] width 55 height 13
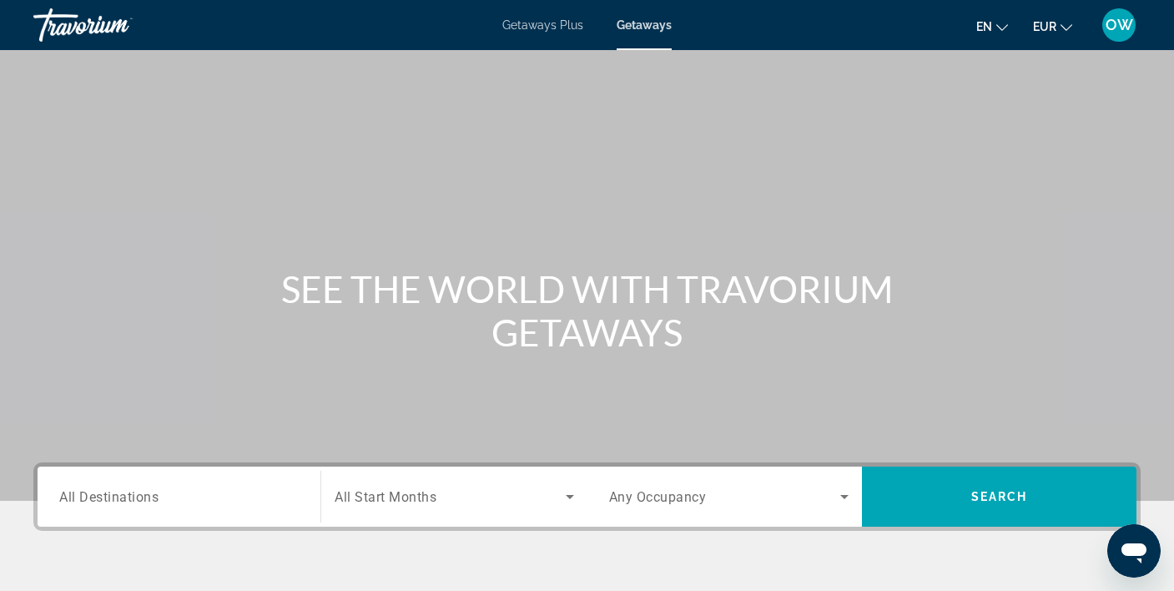
scroll to position [3, 0]
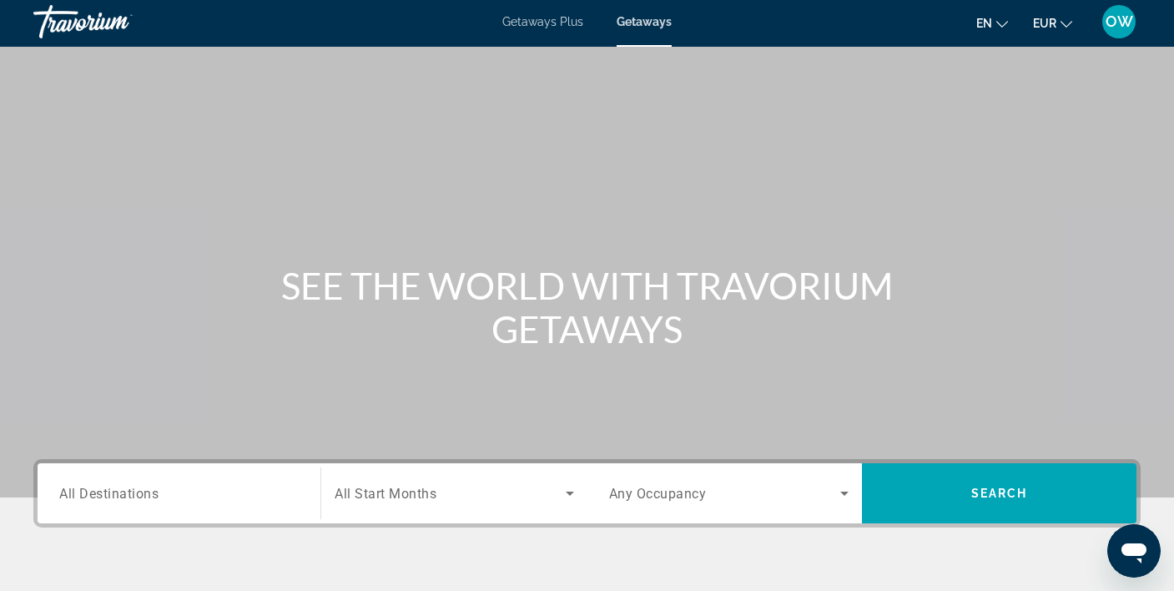
click at [234, 495] on input "Destination All Destinations" at bounding box center [178, 494] width 239 height 20
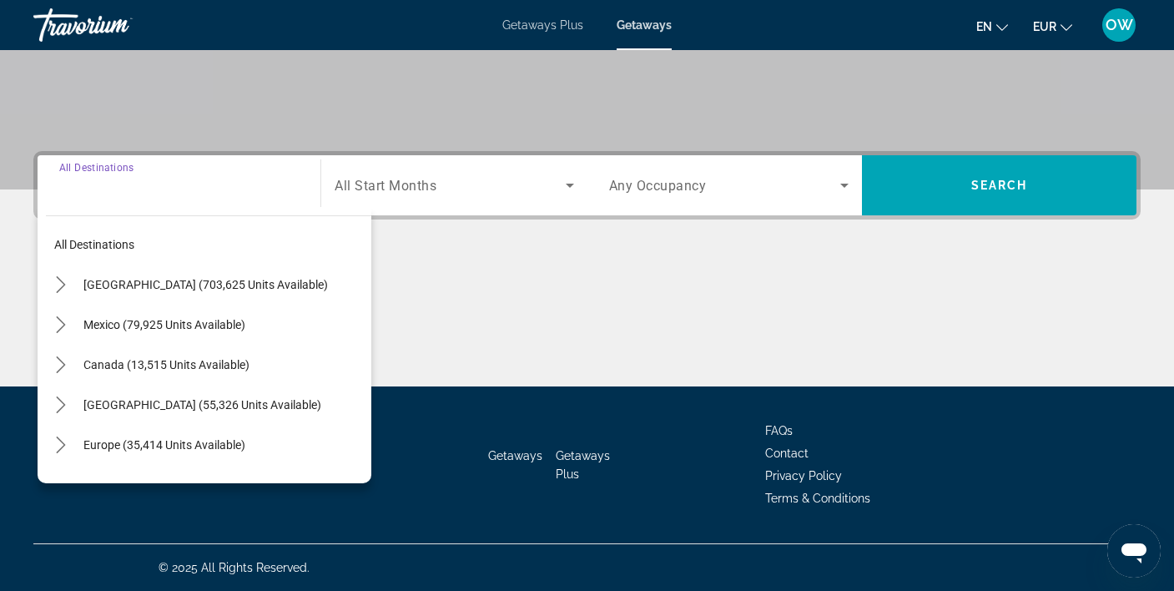
scroll to position [0, 0]
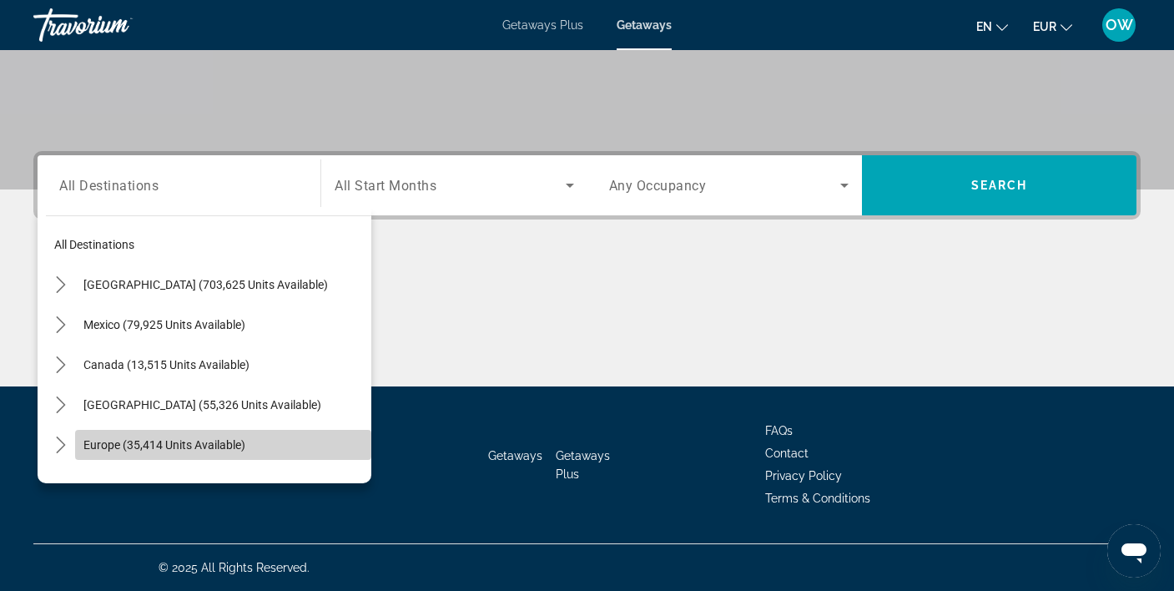
click at [216, 438] on span "Europe (35,414 units available)" at bounding box center [164, 444] width 162 height 13
type input "**********"
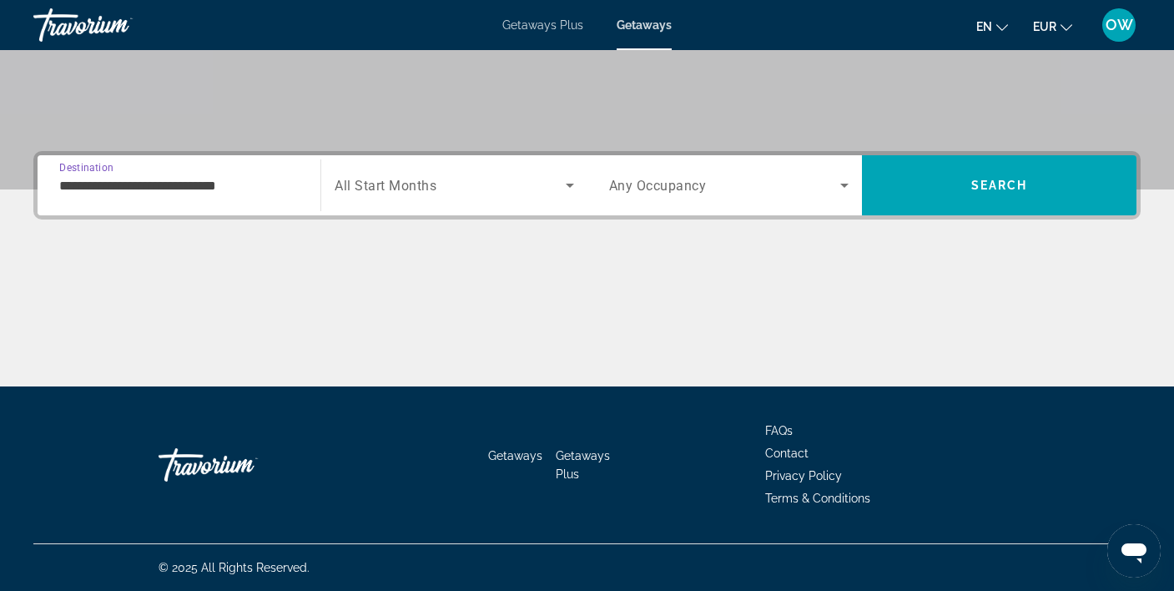
click at [440, 183] on span "Search widget" at bounding box center [449, 185] width 230 height 20
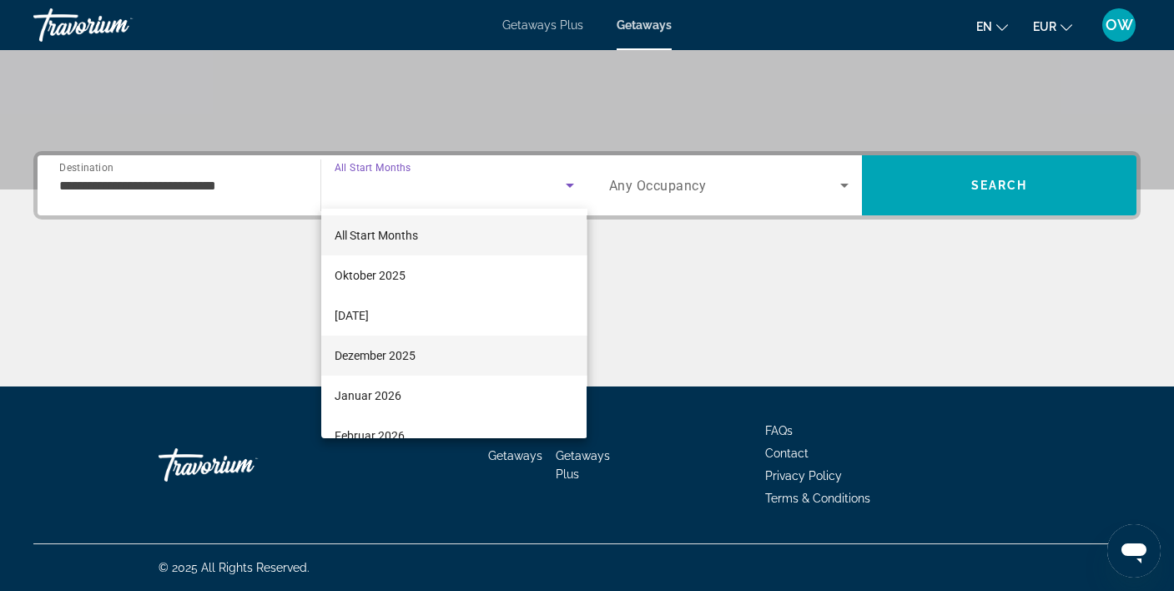
scroll to position [7, 0]
click at [446, 347] on mat-option "Dezember 2025" at bounding box center [453, 349] width 265 height 40
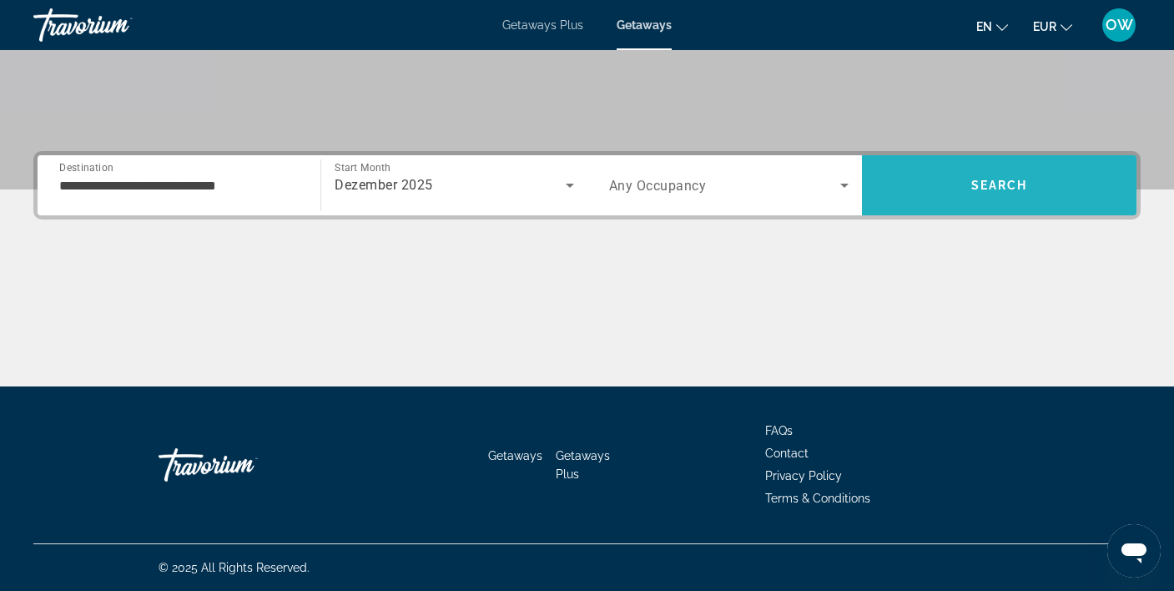
click at [994, 179] on span "Search" at bounding box center [999, 184] width 57 height 13
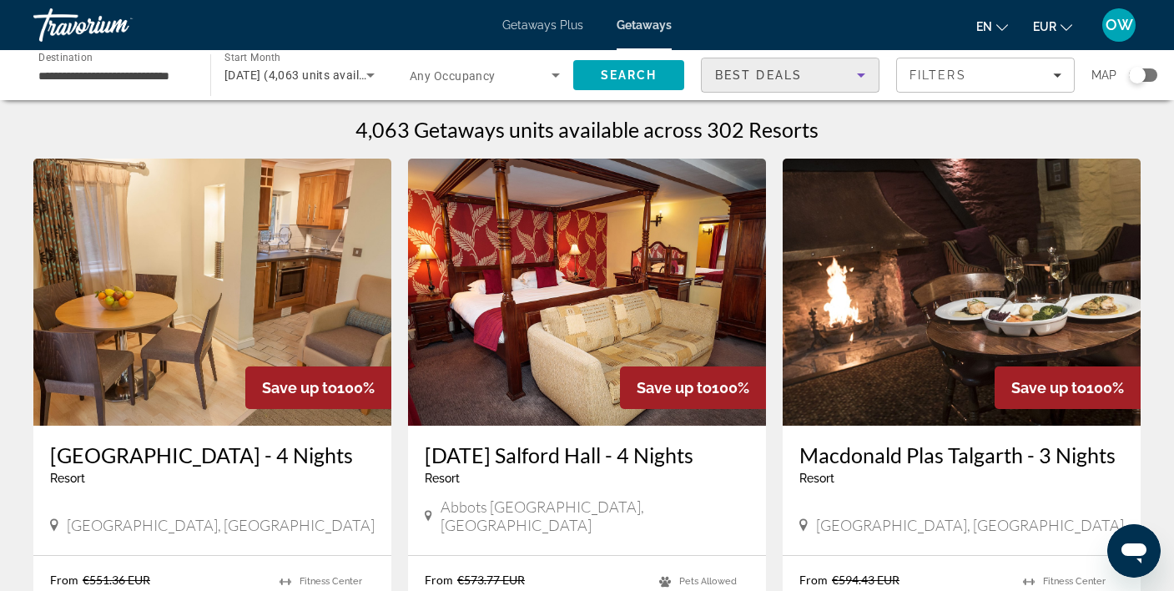
click at [862, 74] on icon "Sort by" at bounding box center [861, 75] width 8 height 4
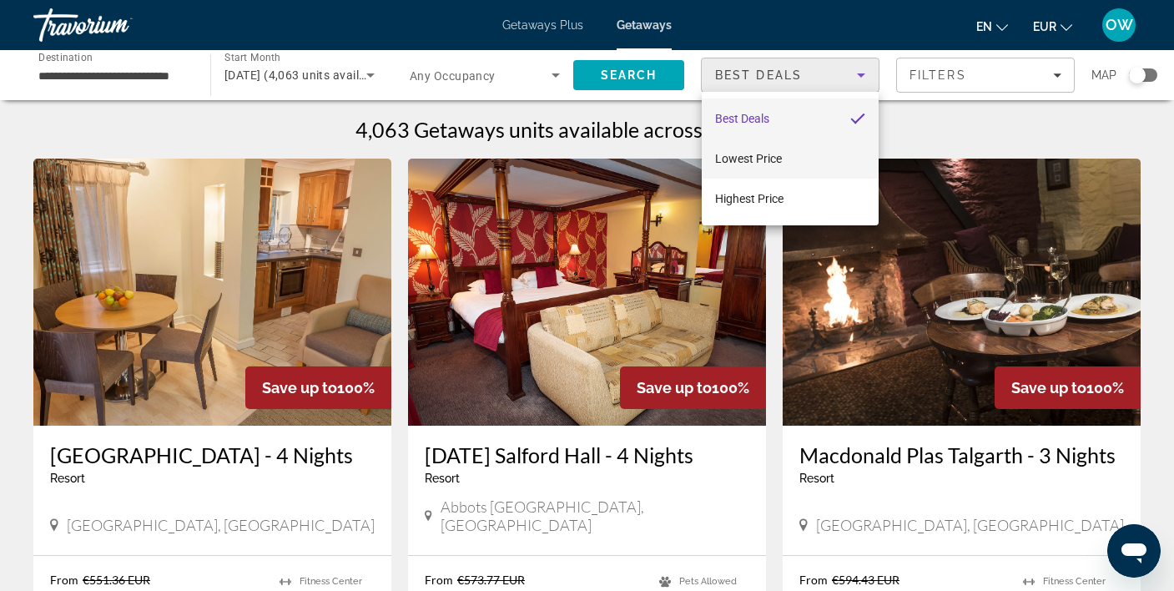
click at [825, 163] on mat-option "Lowest Price" at bounding box center [789, 158] width 177 height 40
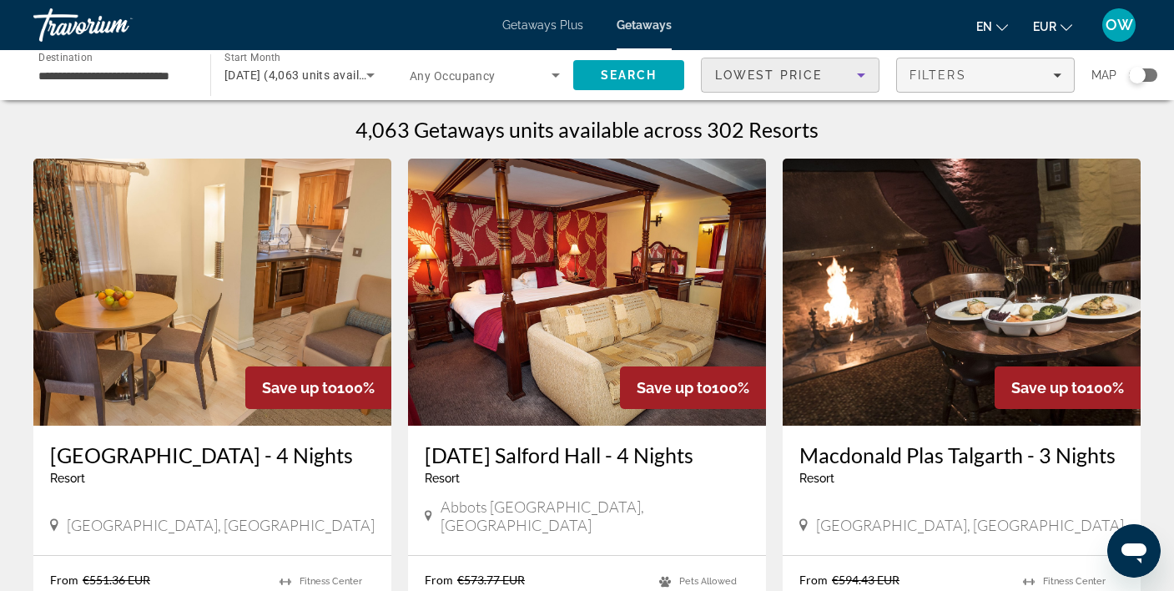
click at [1052, 70] on div "Filters" at bounding box center [985, 74] width 152 height 13
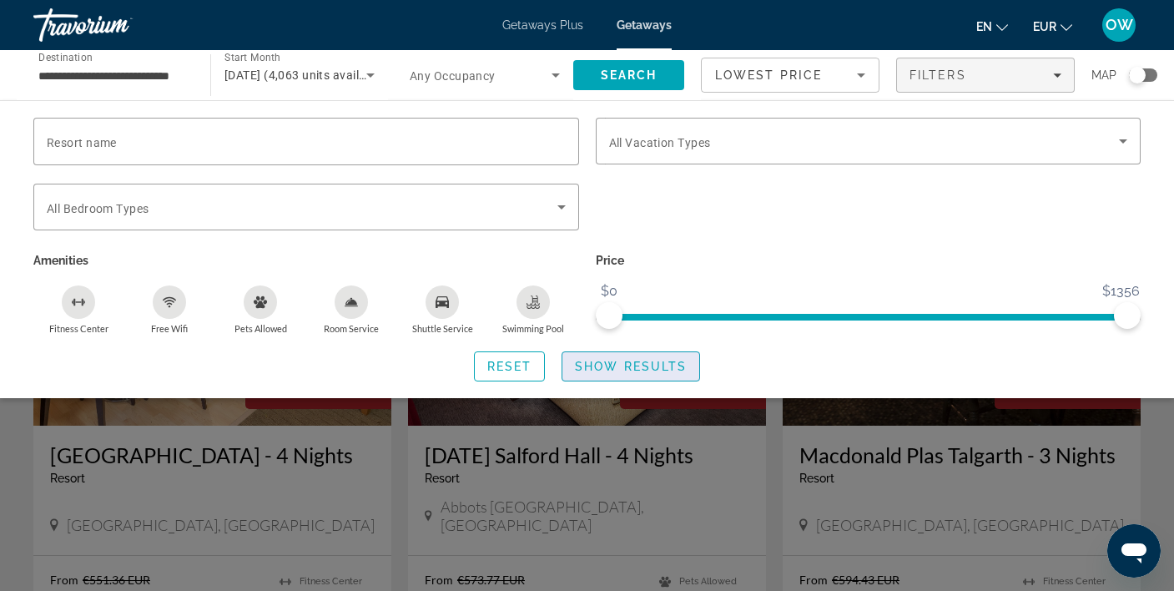
click at [639, 363] on span "Show Results" at bounding box center [631, 365] width 112 height 13
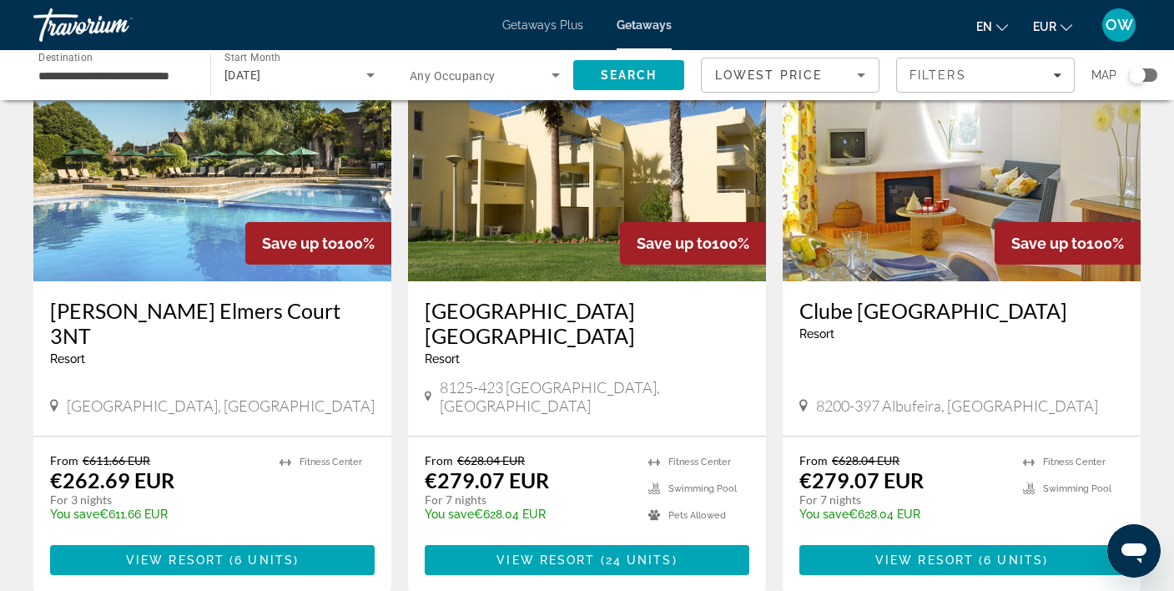
scroll to position [1328, 0]
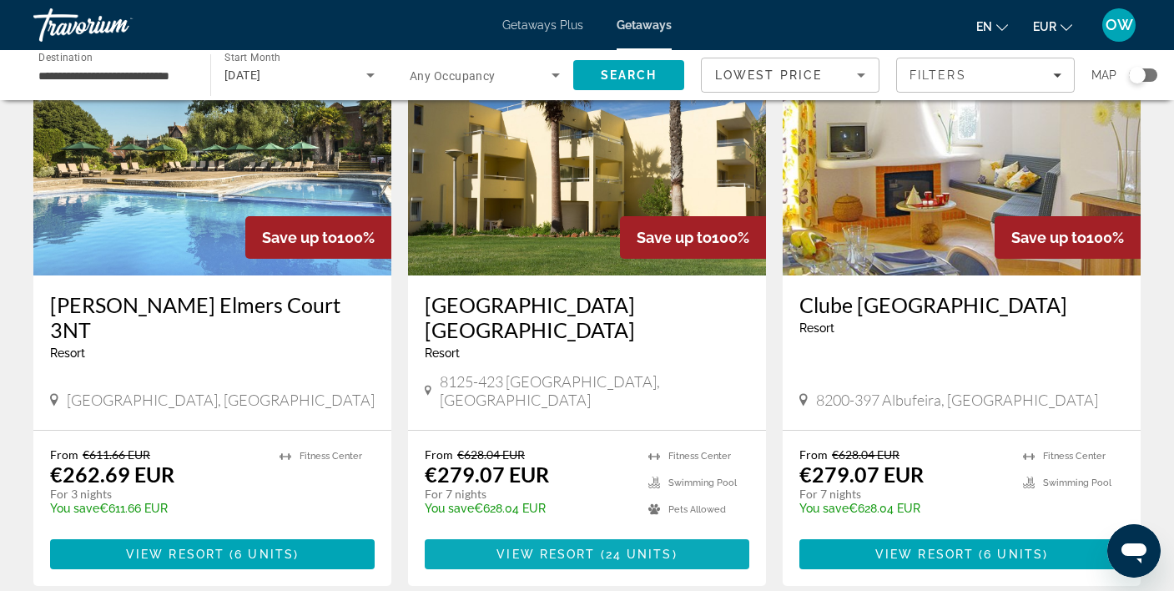
click at [597, 547] on span "Main content" at bounding box center [597, 553] width 5 height 13
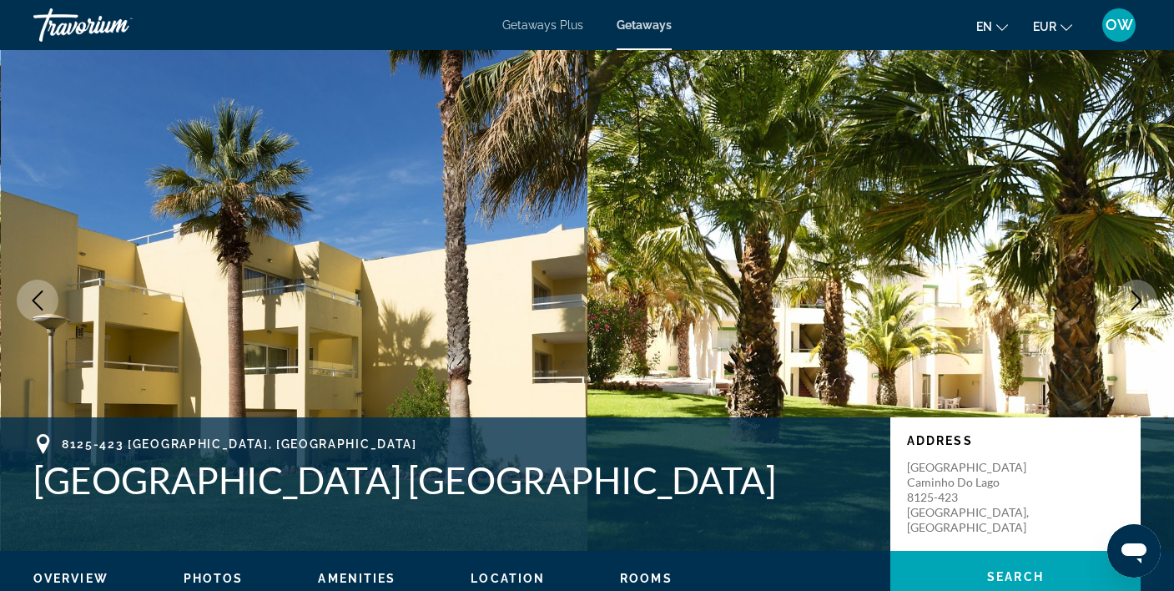
click at [1140, 306] on icon "Next image" at bounding box center [1136, 300] width 20 height 20
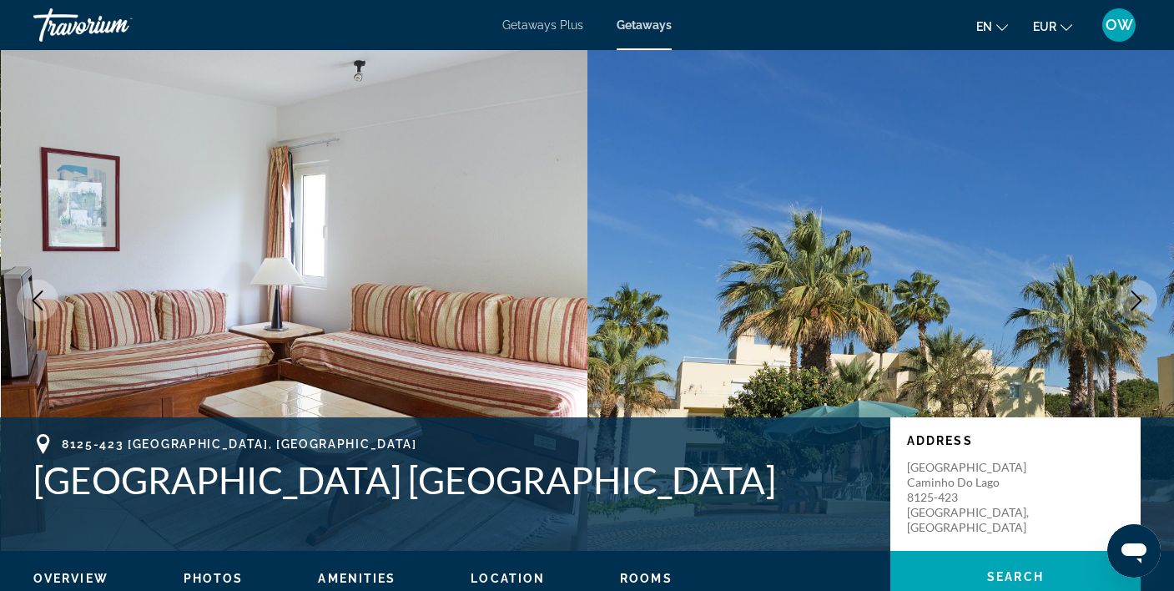
click at [1140, 306] on icon "Next image" at bounding box center [1136, 300] width 20 height 20
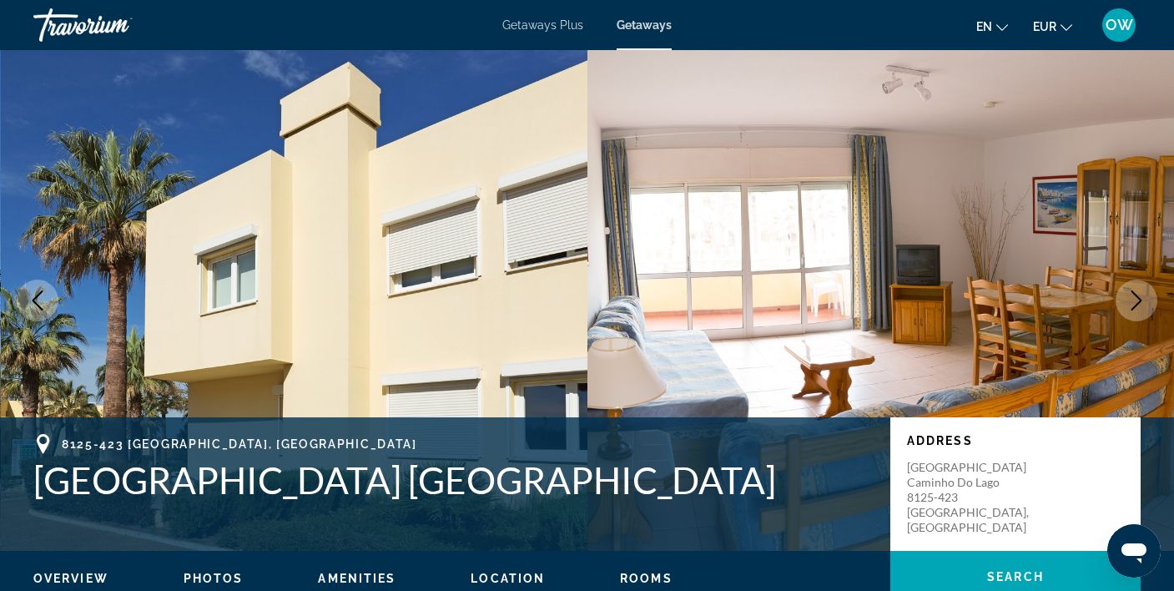
click at [1140, 306] on icon "Next image" at bounding box center [1136, 300] width 20 height 20
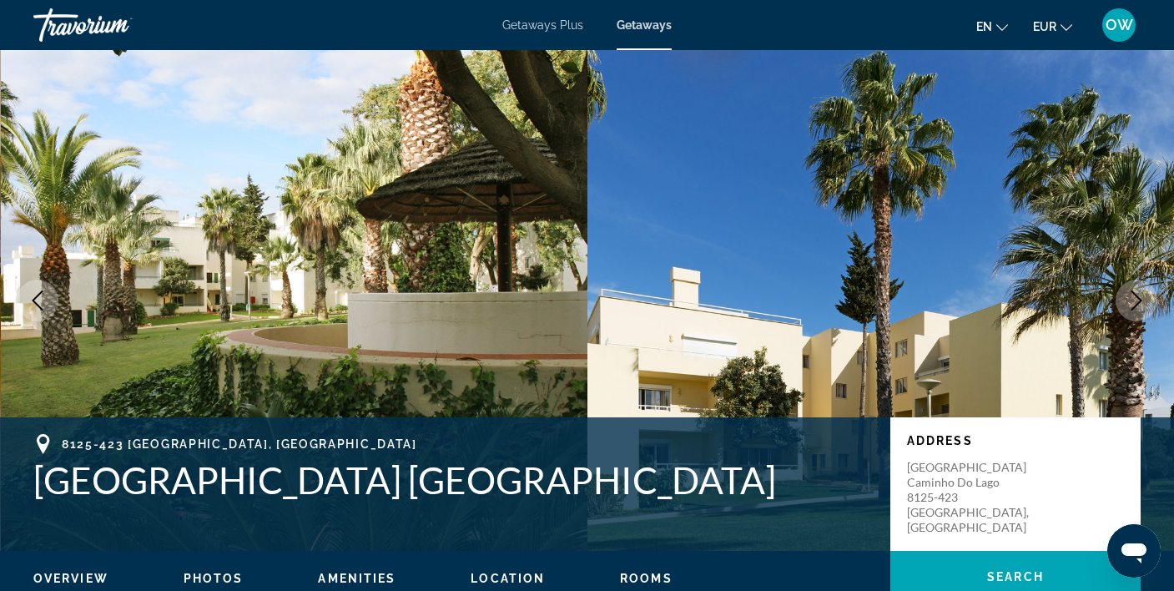
click at [1140, 306] on icon "Next image" at bounding box center [1136, 300] width 20 height 20
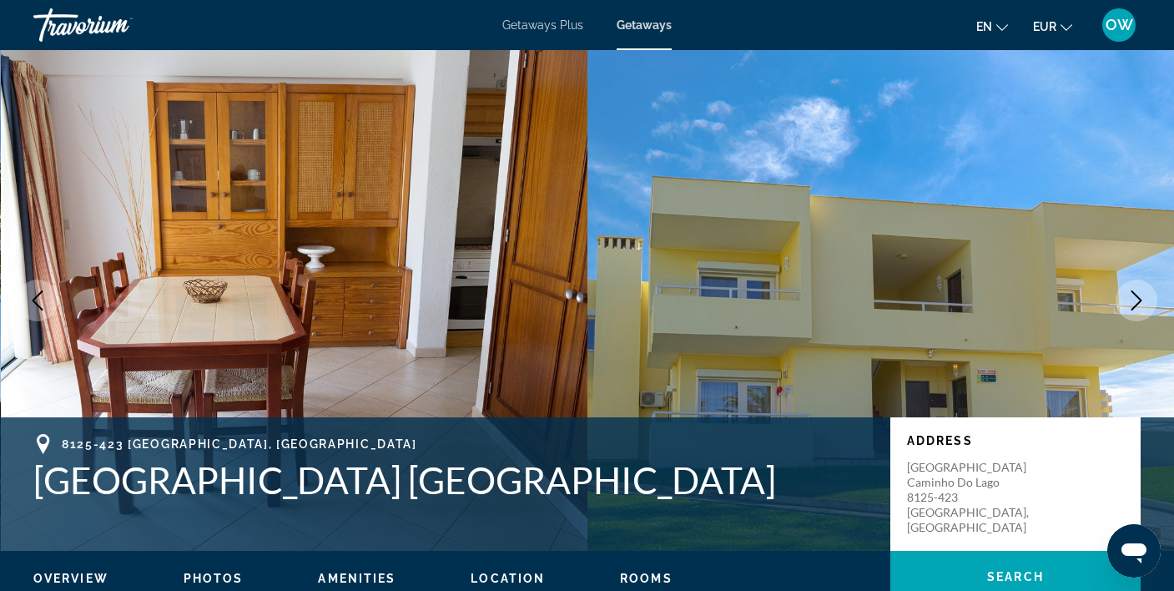
click at [1140, 306] on icon "Next image" at bounding box center [1136, 300] width 20 height 20
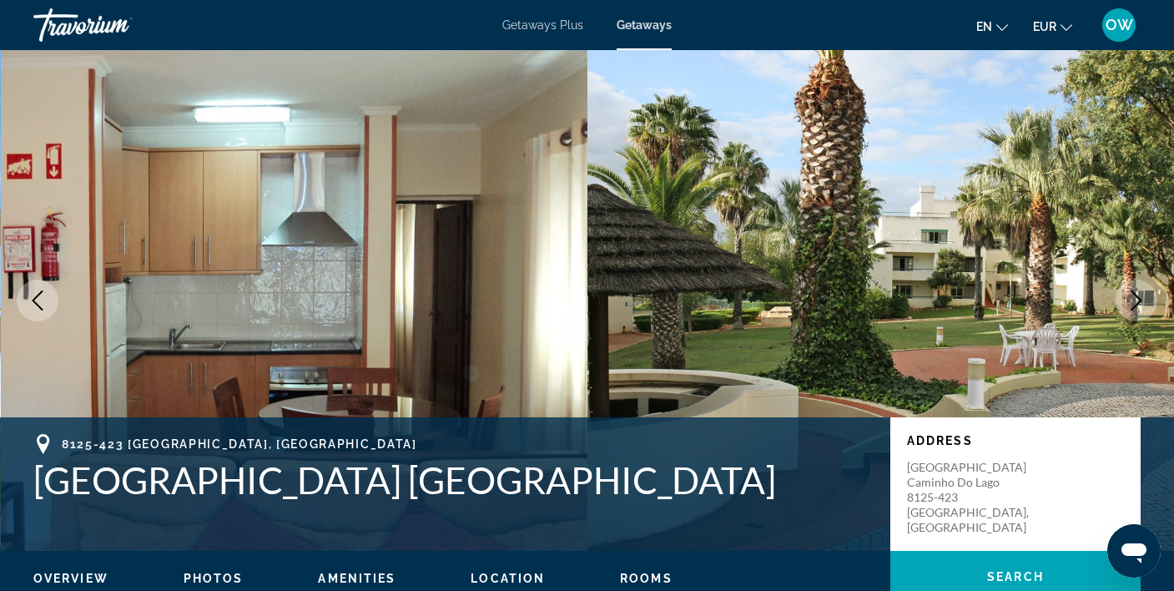
click at [1140, 306] on icon "Next image" at bounding box center [1136, 300] width 20 height 20
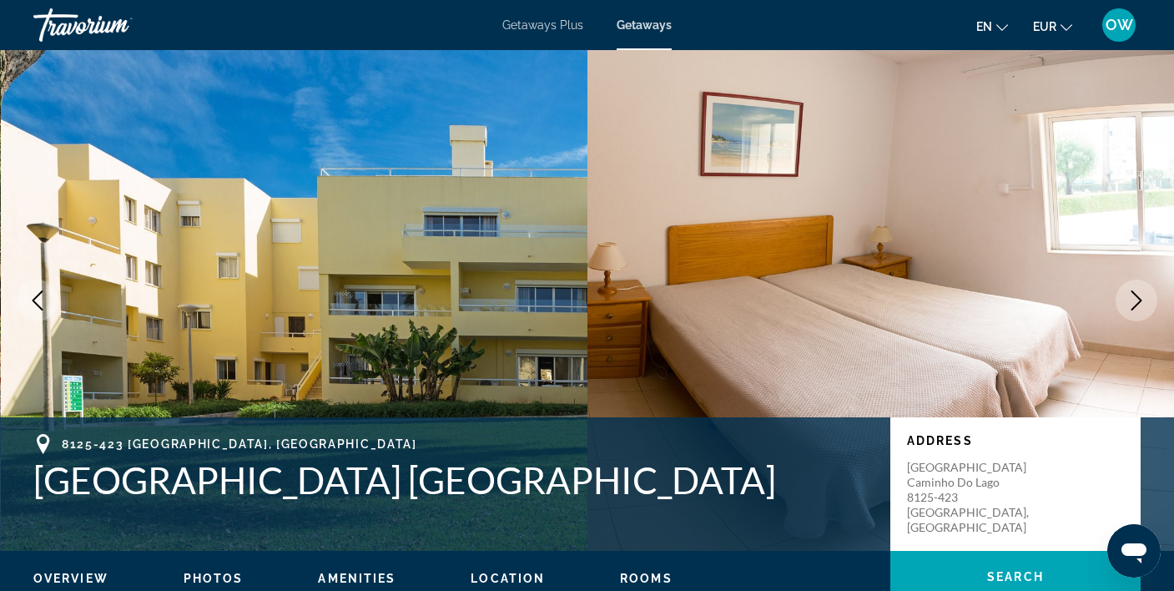
click at [1140, 306] on icon "Next image" at bounding box center [1136, 300] width 20 height 20
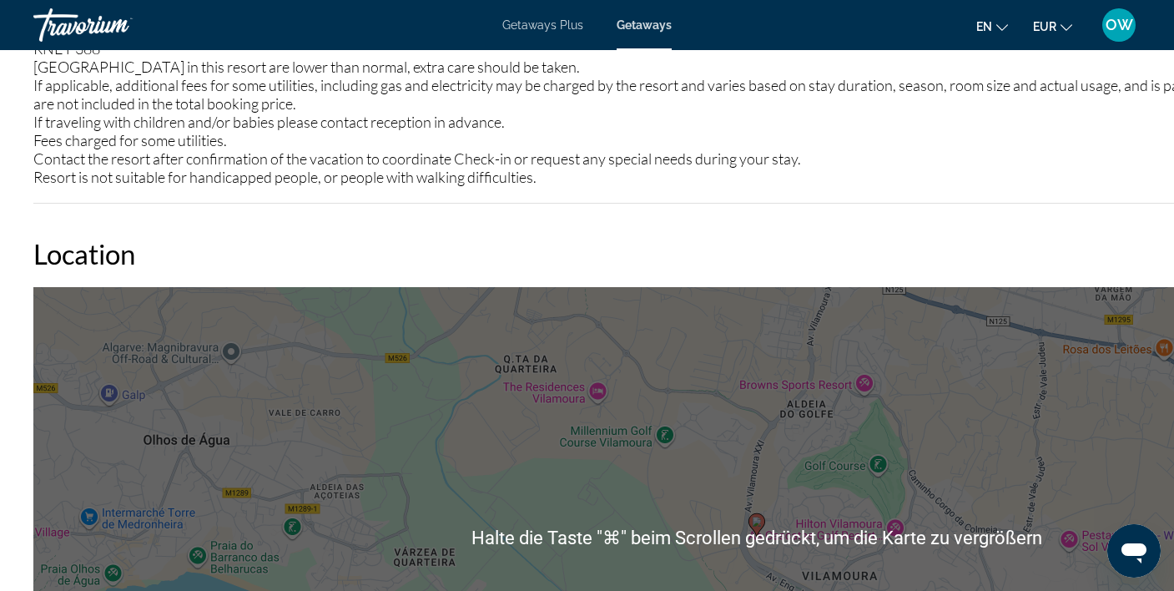
scroll to position [2308, 0]
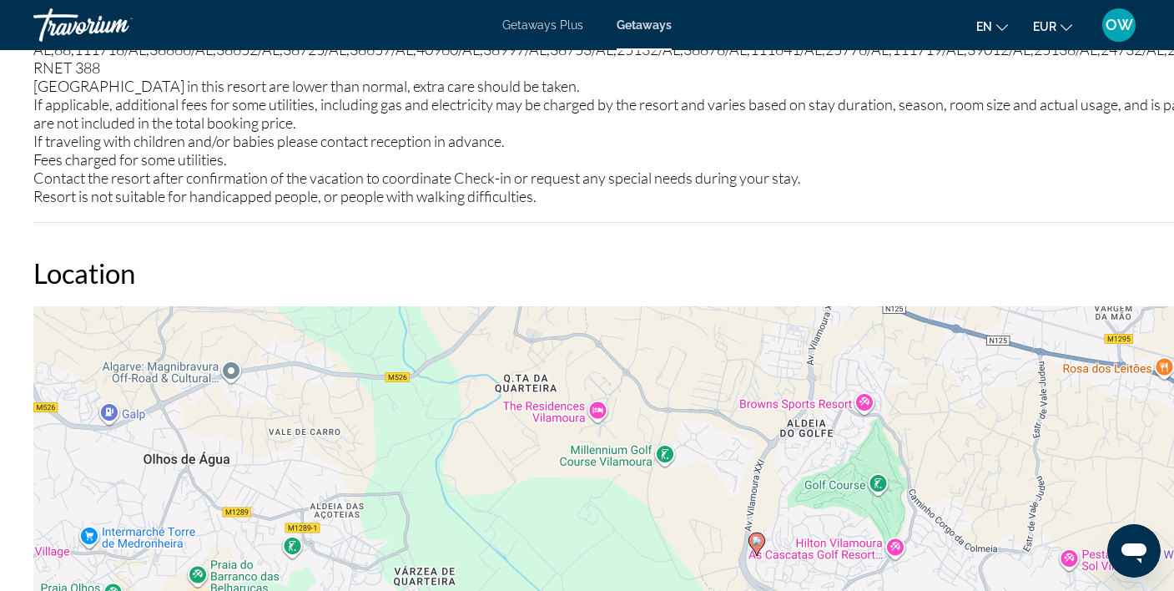
click at [1048, 430] on div "Um den Modus zum Ziehen mit der Tastatur zu aktivieren, drückst du Alt + Eingab…" at bounding box center [755, 556] width 1445 height 500
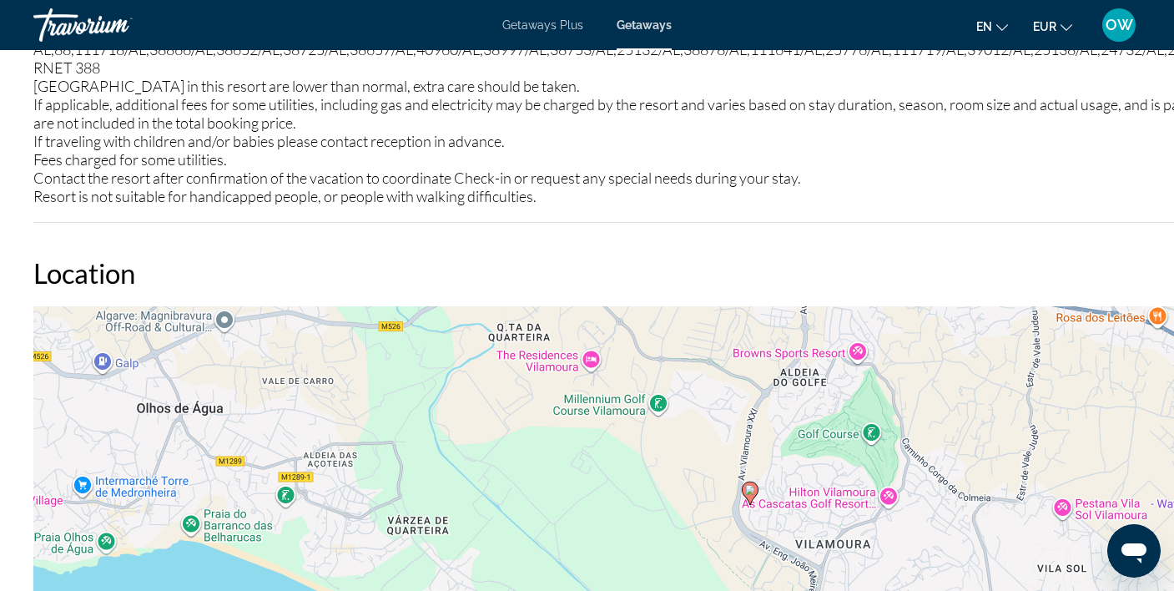
drag, startPoint x: 894, startPoint y: 425, endPoint x: 886, endPoint y: 370, distance: 55.7
click at [886, 370] on div "Um den Modus zum Ziehen mit der Tastatur zu aktivieren, drückst du Alt + Eingab…" at bounding box center [755, 556] width 1445 height 500
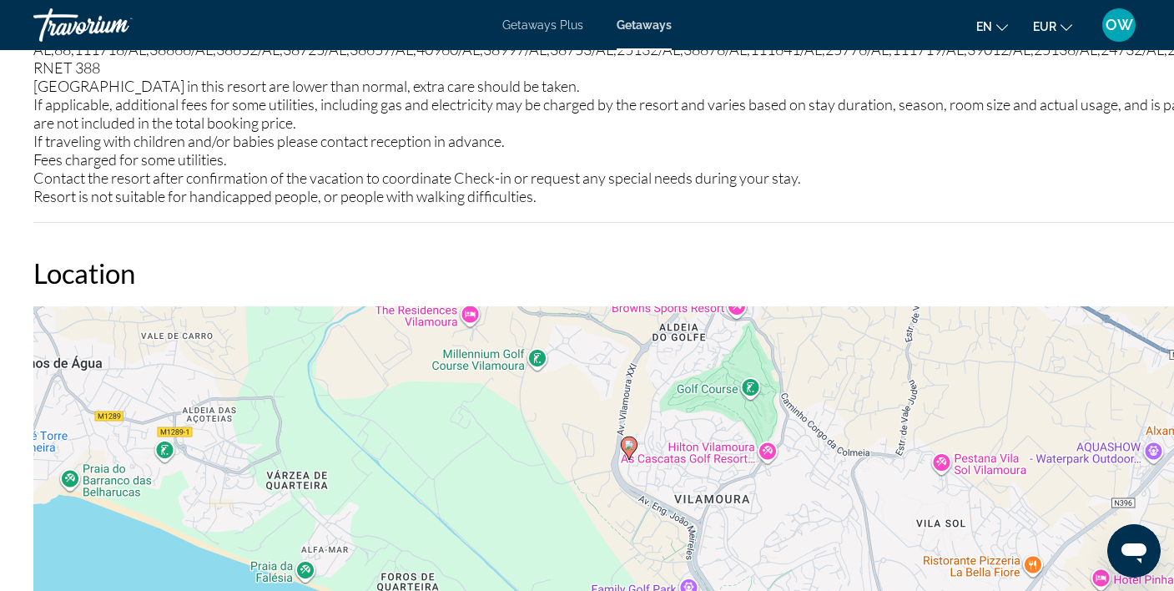
drag, startPoint x: 1041, startPoint y: 437, endPoint x: 899, endPoint y: 390, distance: 149.3
click at [899, 390] on div "Um den Modus zum Ziehen mit der Tastatur zu aktivieren, drückst du Alt + Eingab…" at bounding box center [755, 556] width 1445 height 500
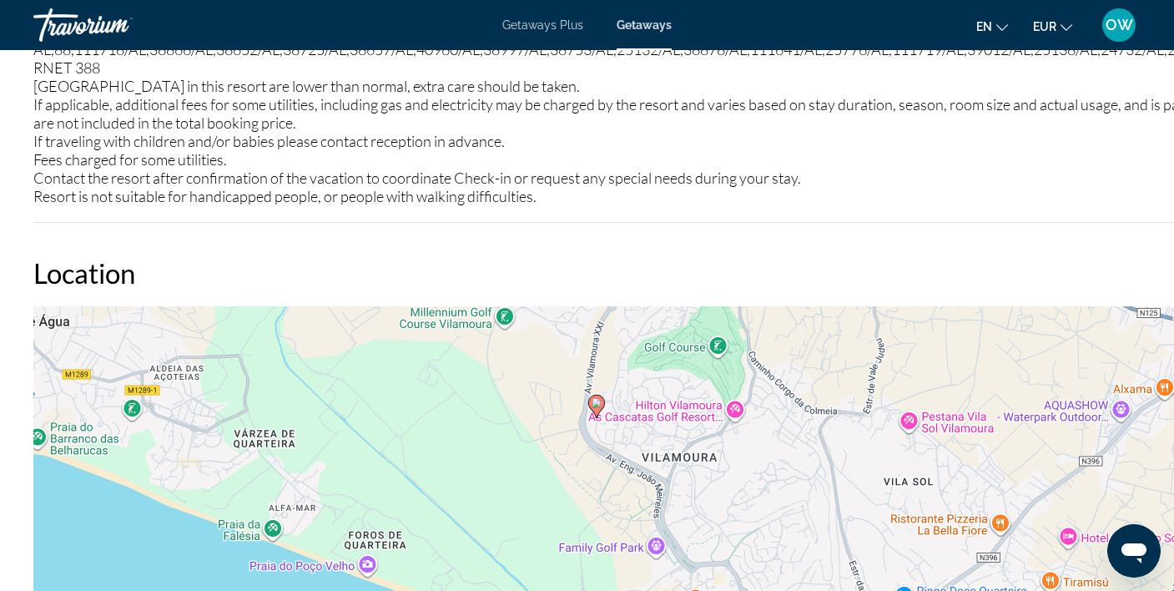
drag, startPoint x: 961, startPoint y: 504, endPoint x: 930, endPoint y: 455, distance: 57.4
click at [930, 457] on div "Um den Modus zum Ziehen mit der Tastatur zu aktivieren, drückst du Alt + Eingab…" at bounding box center [755, 556] width 1445 height 500
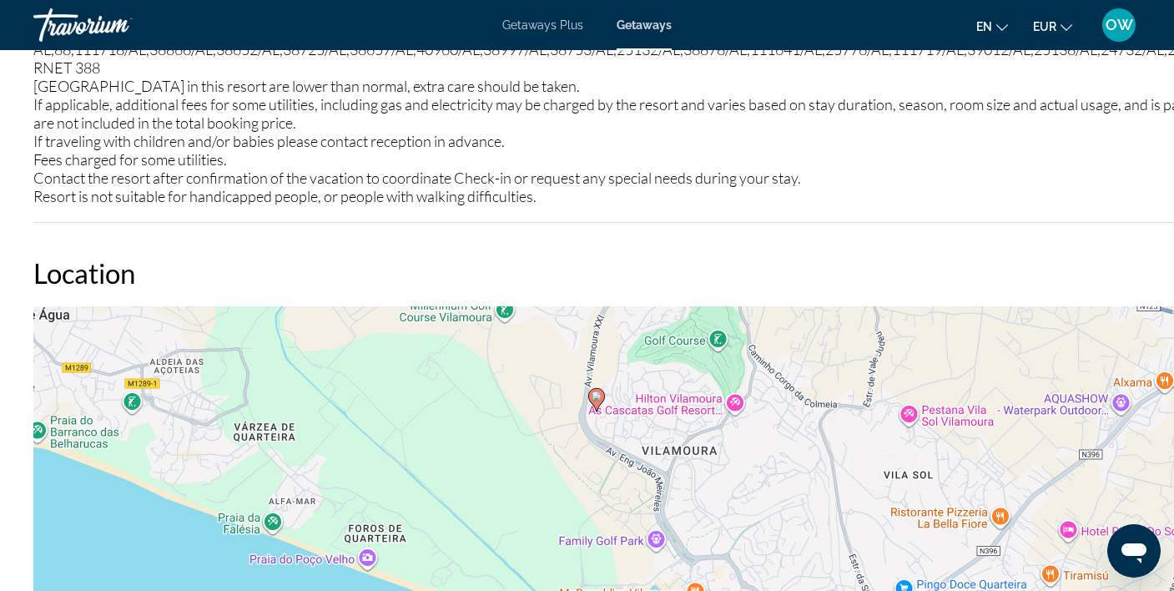
click at [888, 359] on div "Um den Modus zum Ziehen mit der Tastatur zu aktivieren, drückst du Alt + Eingab…" at bounding box center [755, 556] width 1445 height 500
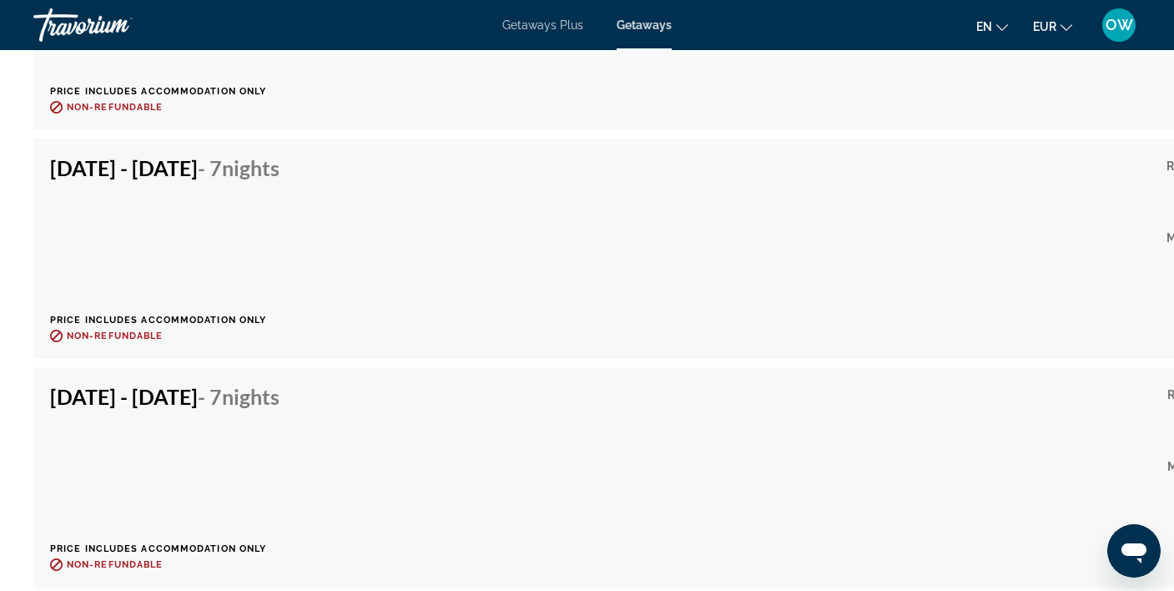
scroll to position [6066, 0]
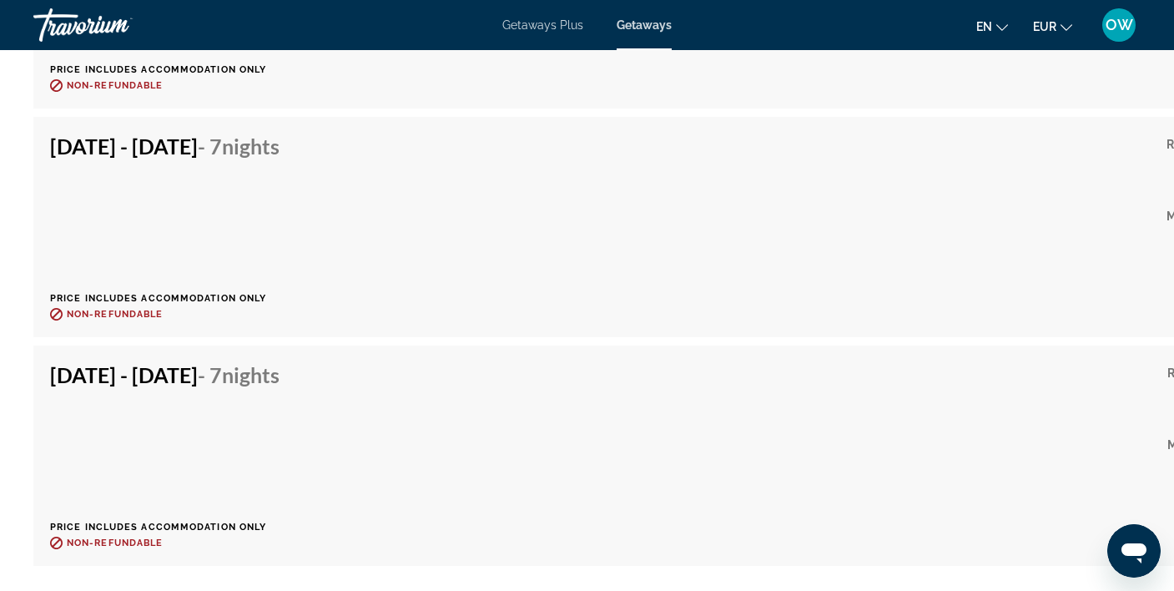
click at [730, 362] on div "Dec 21, 2025 - Dec 28, 2025 - 7 Nights Price includes accommodation only Refund…" at bounding box center [756, 455] width 1412 height 187
drag, startPoint x: 757, startPoint y: 283, endPoint x: 457, endPoint y: 270, distance: 300.5
click at [457, 360] on div "Dec 21, 2025 - Dec 28, 2025 - 7 Nights Price includes accommodation only Refund…" at bounding box center [756, 453] width 1412 height 187
drag, startPoint x: 734, startPoint y: 579, endPoint x: 854, endPoint y: 577, distance: 120.1
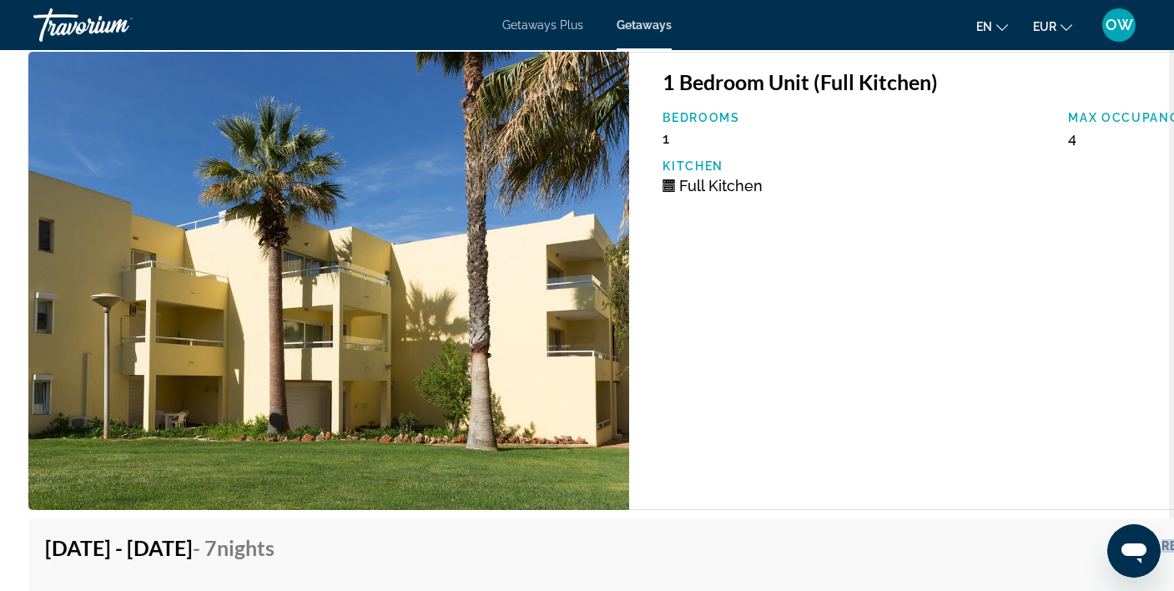
scroll to position [5432, 3]
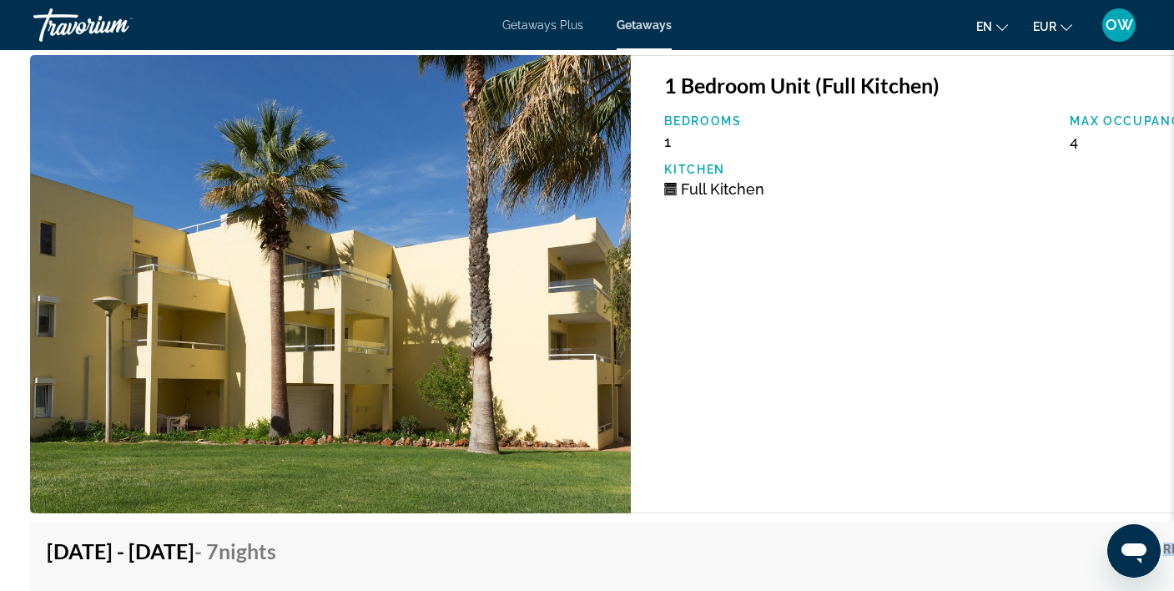
drag, startPoint x: 1020, startPoint y: 473, endPoint x: 690, endPoint y: 430, distance: 333.1
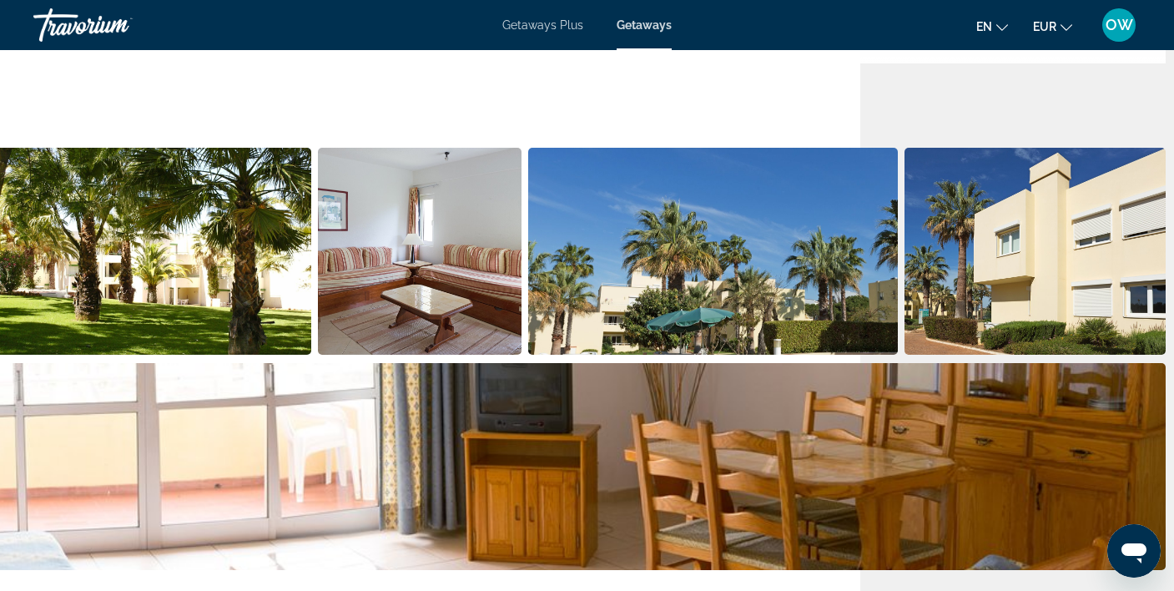
scroll to position [758, 359]
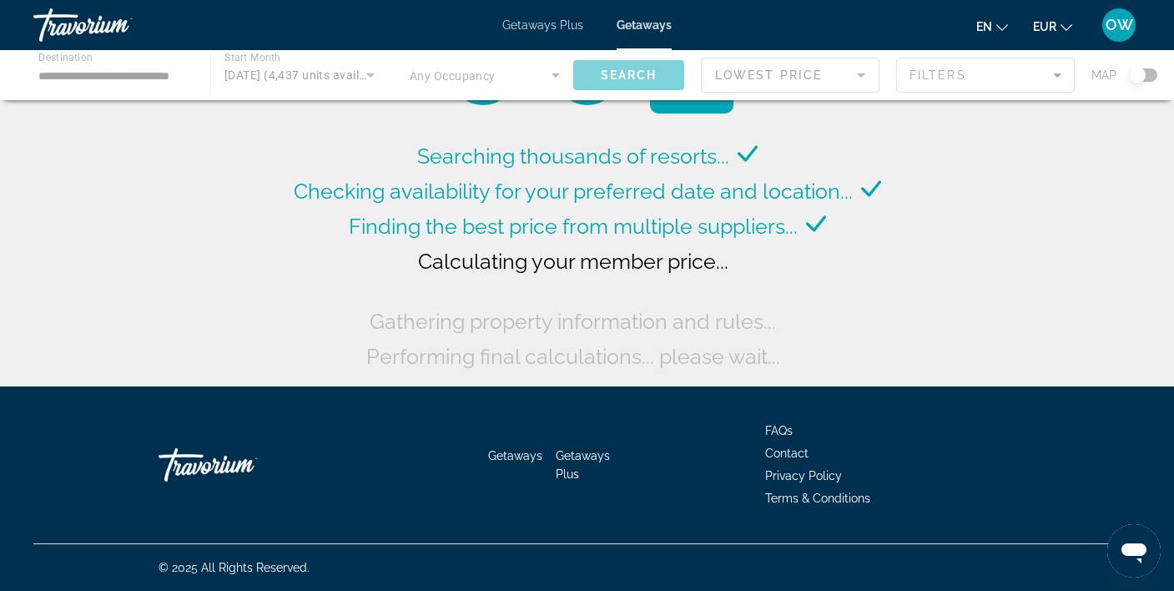
click at [527, 23] on span "Getaways Plus" at bounding box center [542, 24] width 81 height 13
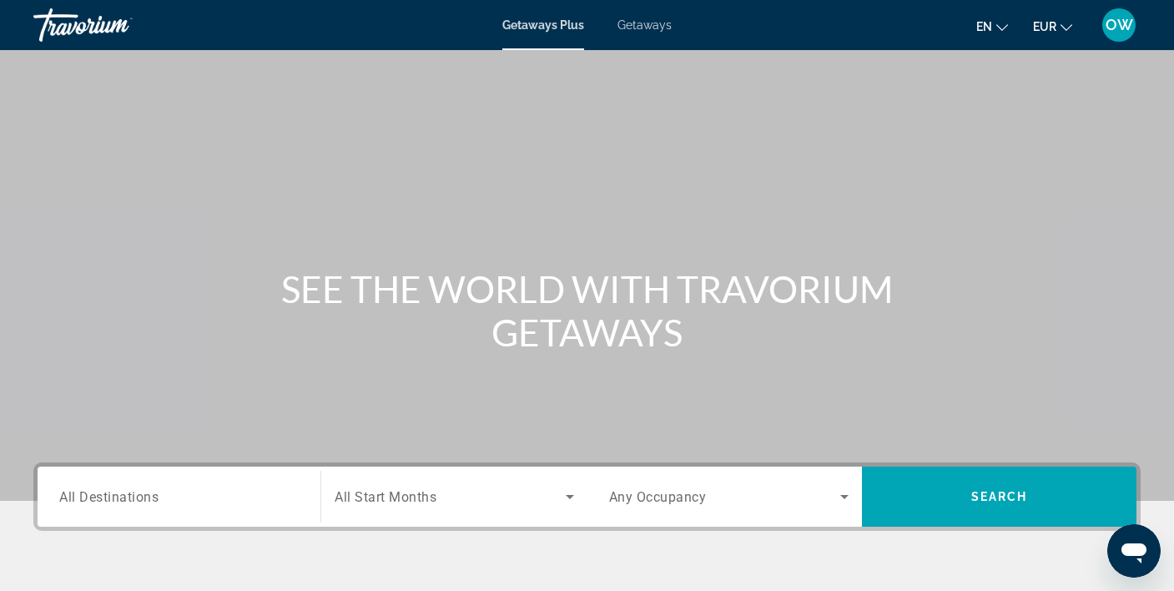
click at [204, 495] on input "Destination All Destinations" at bounding box center [178, 497] width 239 height 20
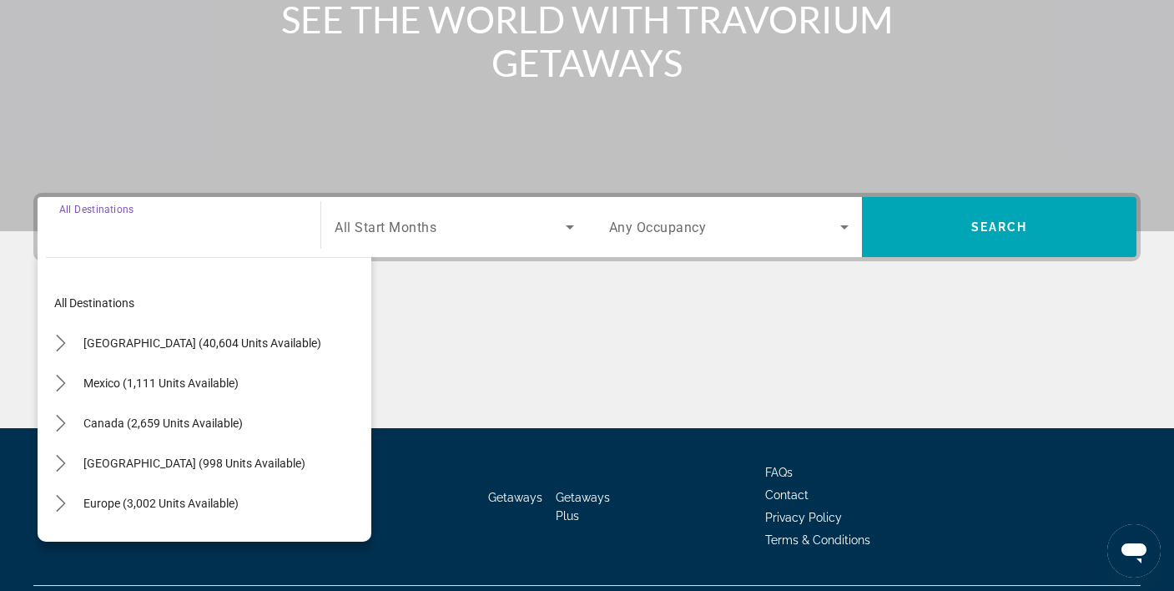
scroll to position [311, 0]
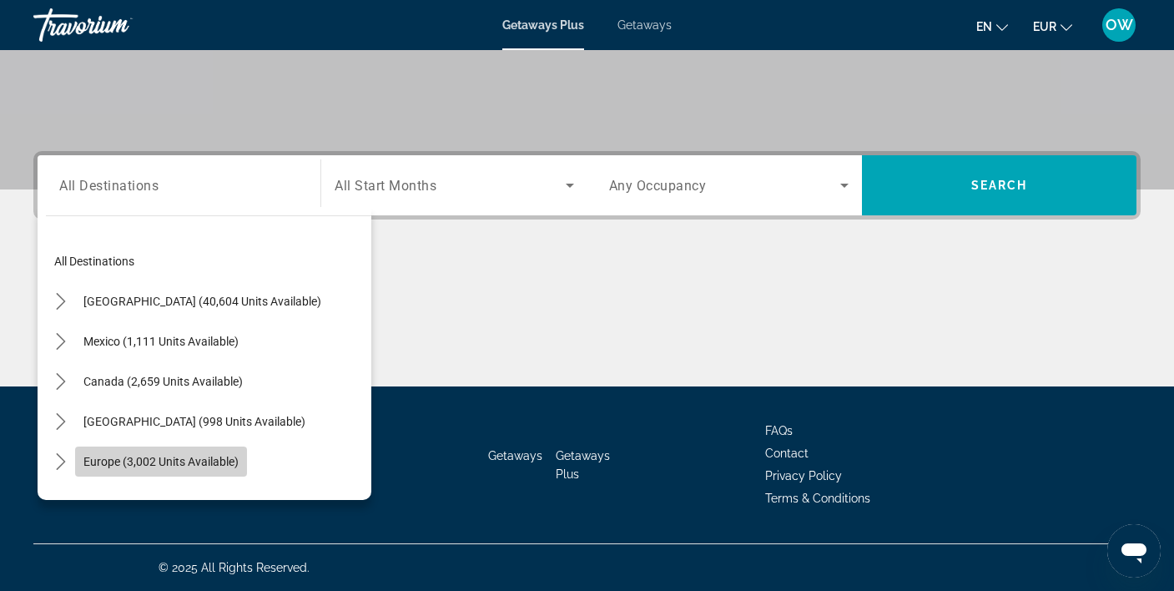
click at [228, 459] on span "Europe (3,002 units available)" at bounding box center [160, 461] width 155 height 13
type input "**********"
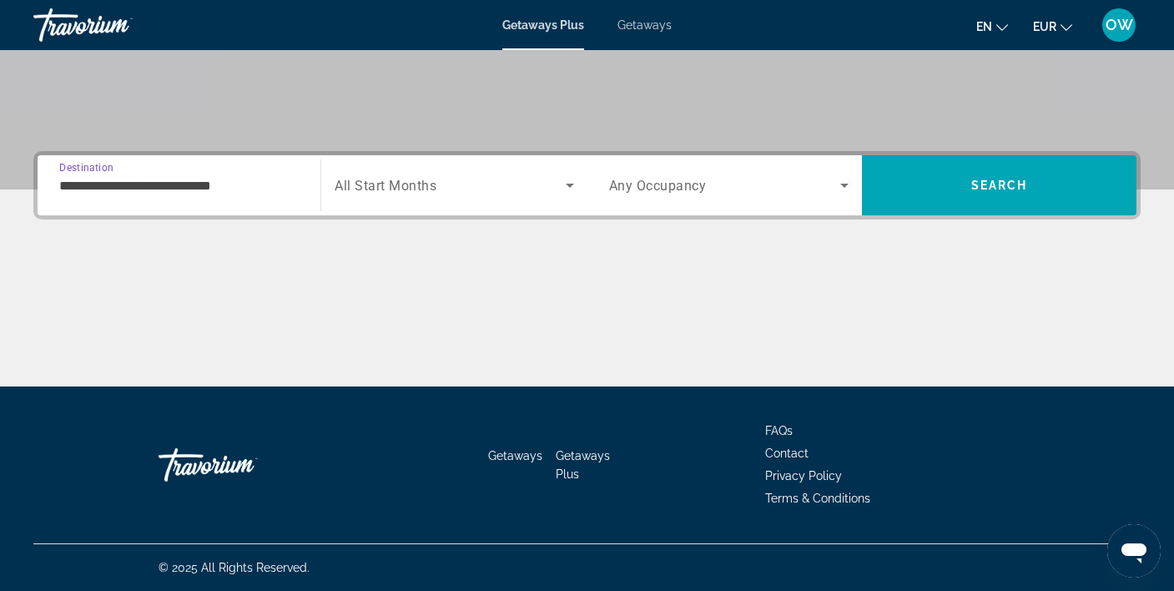
click at [416, 183] on span "All Start Months" at bounding box center [385, 186] width 102 height 16
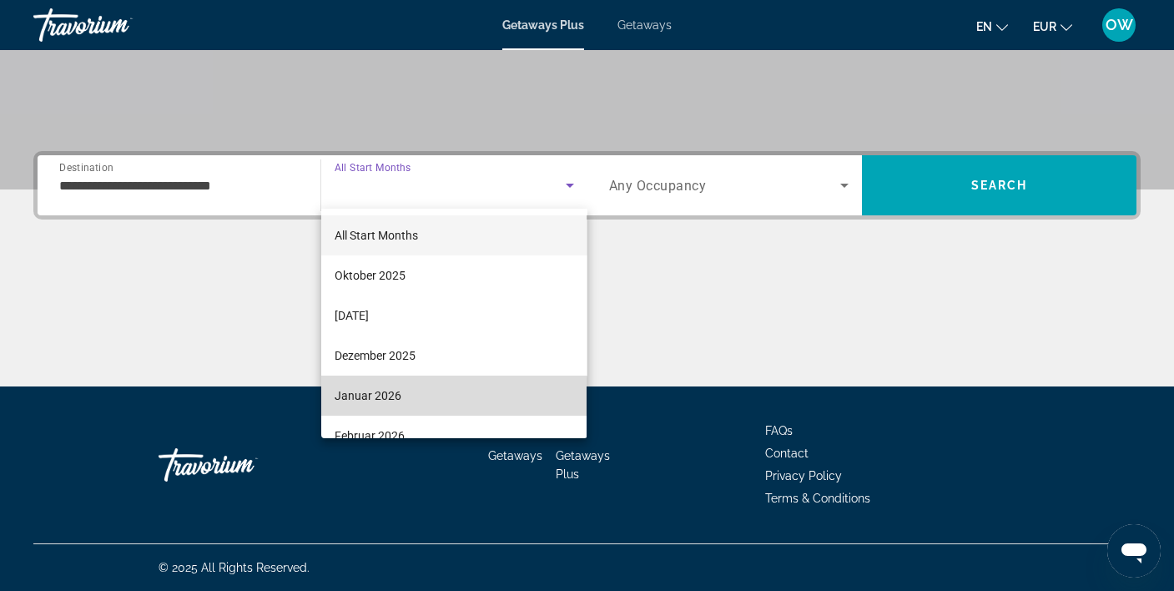
click at [430, 394] on mat-option "Januar 2026" at bounding box center [453, 395] width 265 height 40
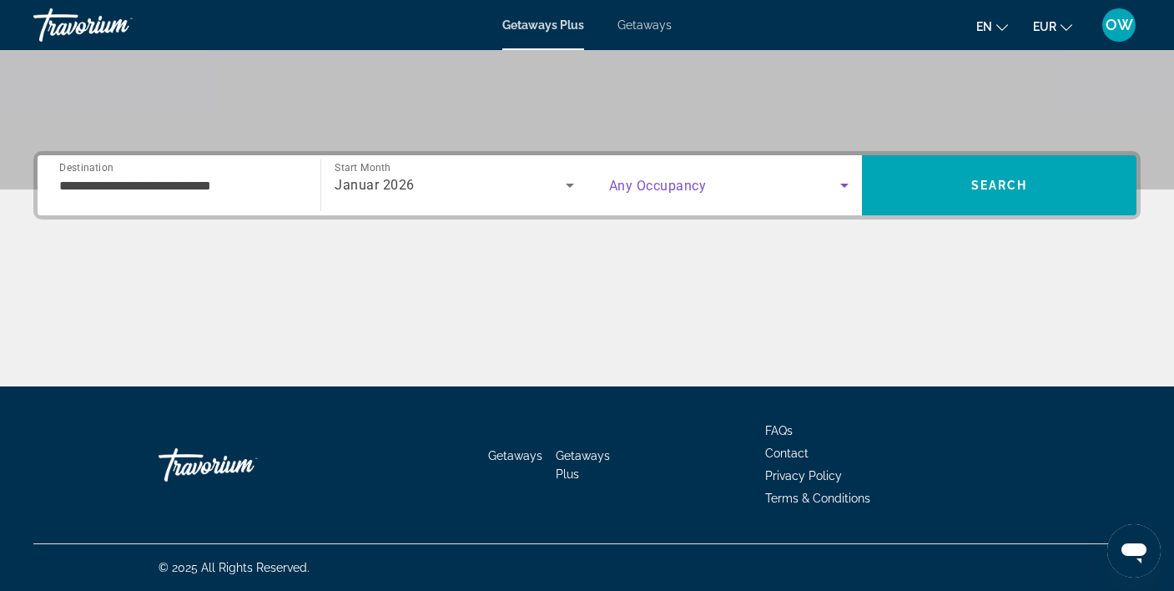
click at [812, 189] on span "Search widget" at bounding box center [724, 185] width 231 height 20
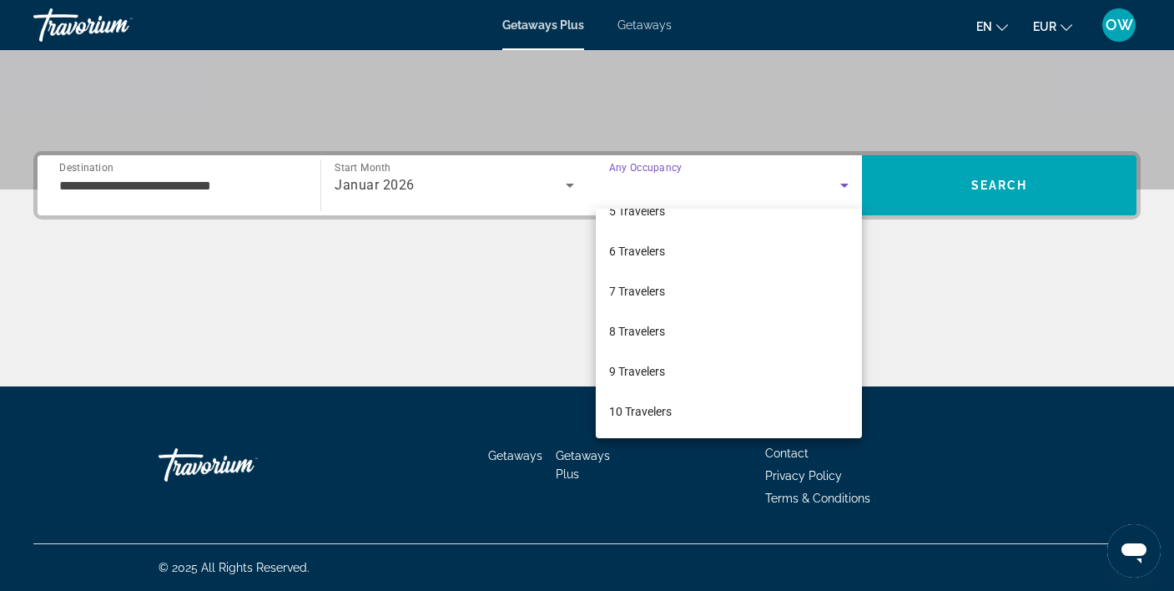
scroll to position [184, 0]
click at [652, 294] on span "7 Travelers" at bounding box center [637, 291] width 56 height 20
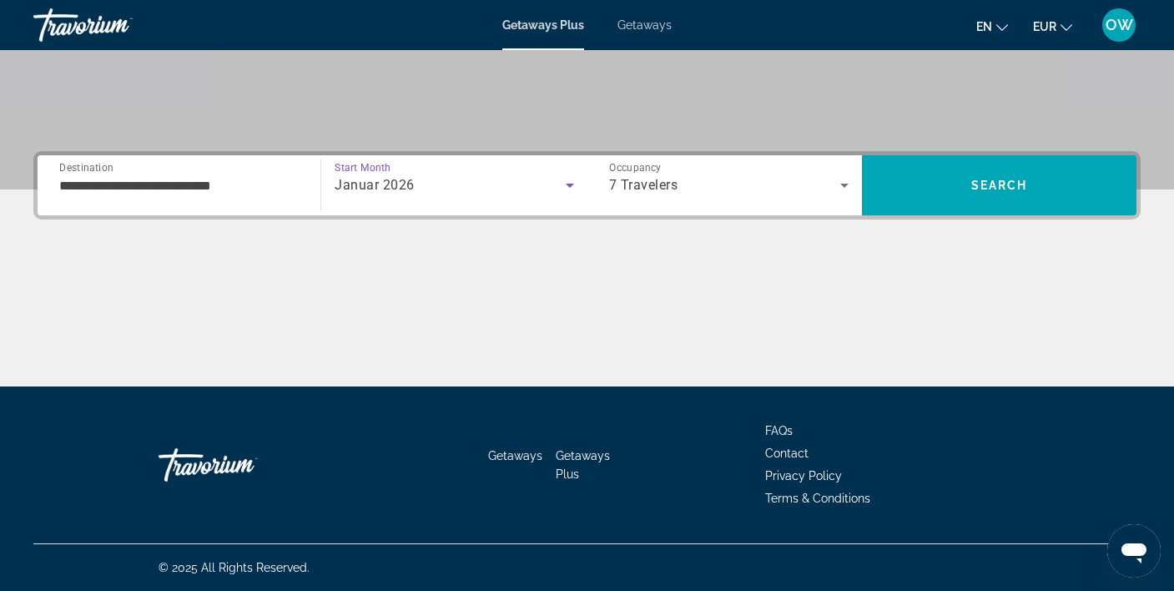
click at [437, 192] on div "Januar 2026" at bounding box center [449, 185] width 230 height 20
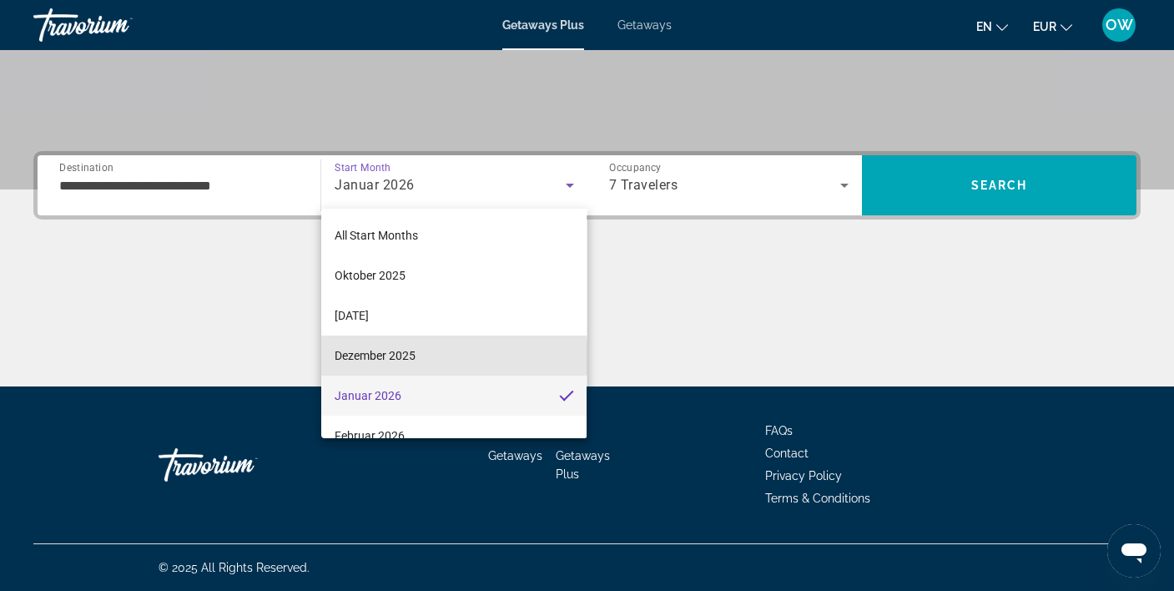
drag, startPoint x: 414, startPoint y: 359, endPoint x: 483, endPoint y: 283, distance: 102.7
click at [415, 354] on span "Dezember 2025" at bounding box center [374, 355] width 81 height 20
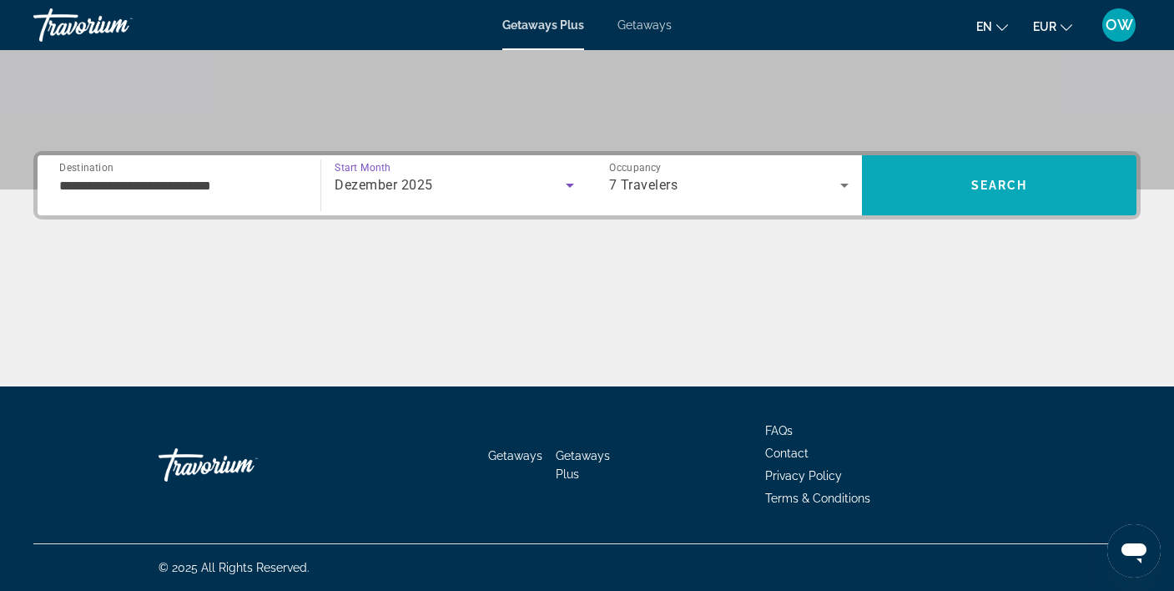
click at [1015, 182] on span "Search" at bounding box center [999, 184] width 57 height 13
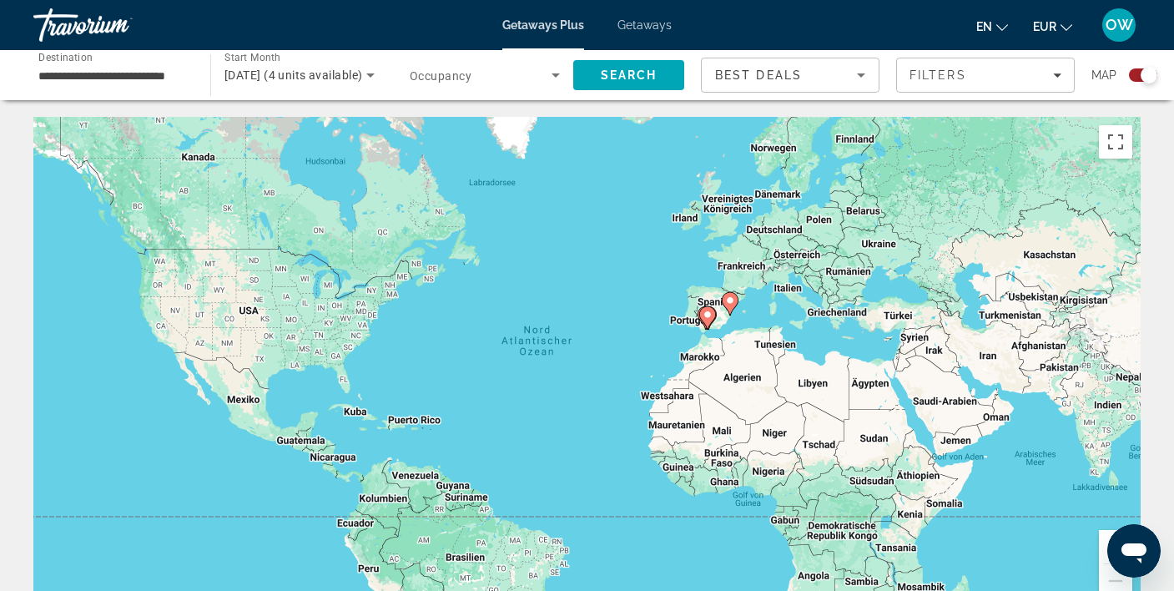
click at [1142, 73] on div "Search widget" at bounding box center [1148, 75] width 17 height 17
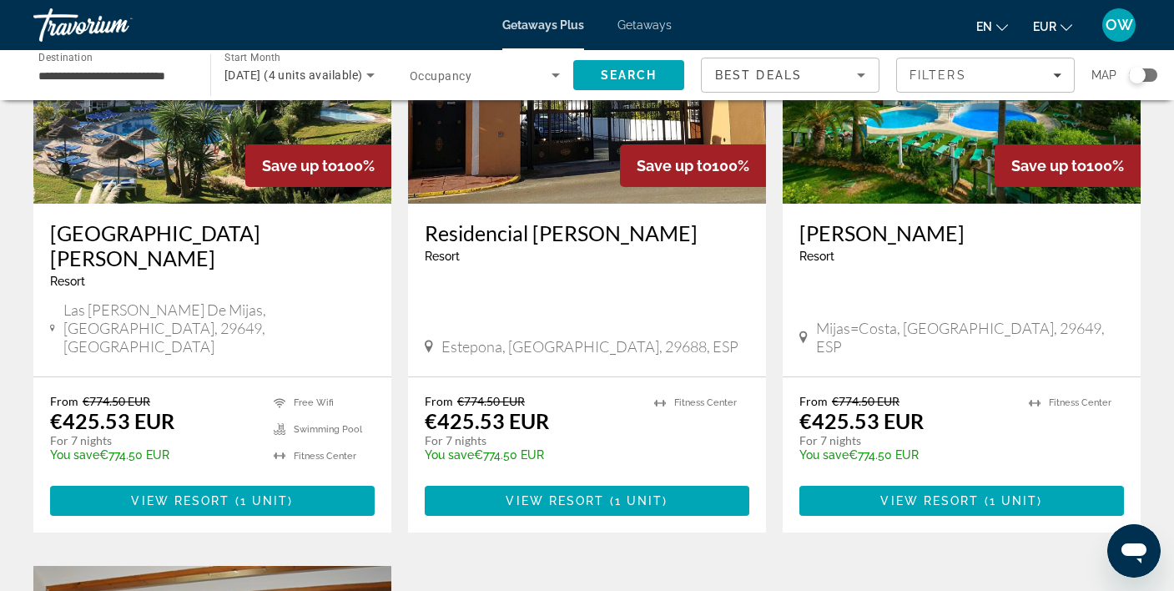
scroll to position [220, 0]
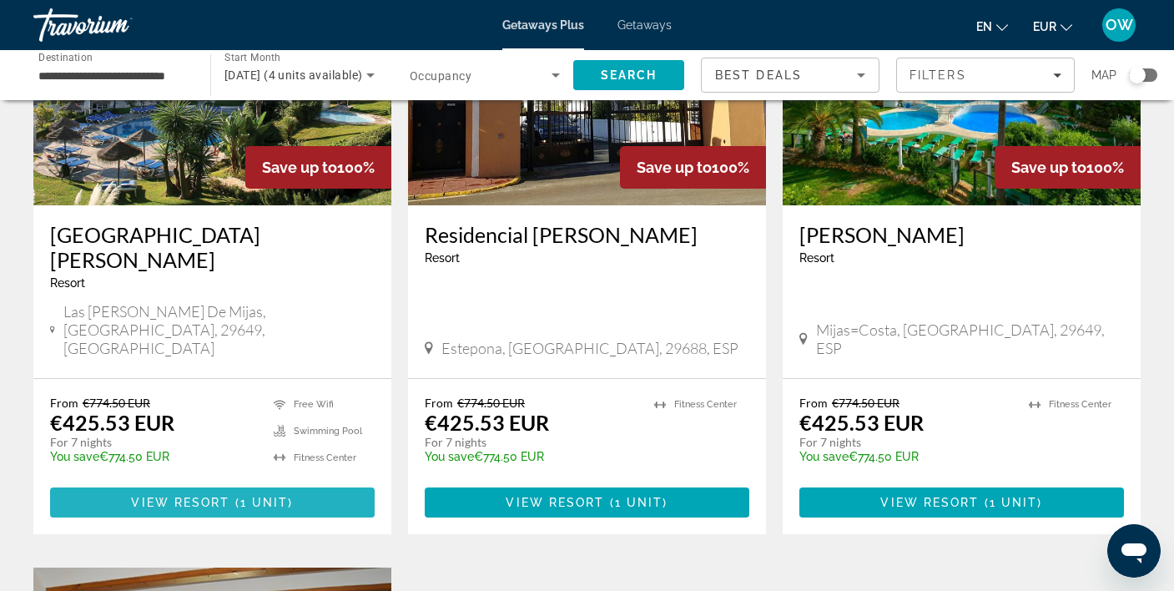
click at [238, 495] on span "( 1 unit )" at bounding box center [261, 501] width 63 height 13
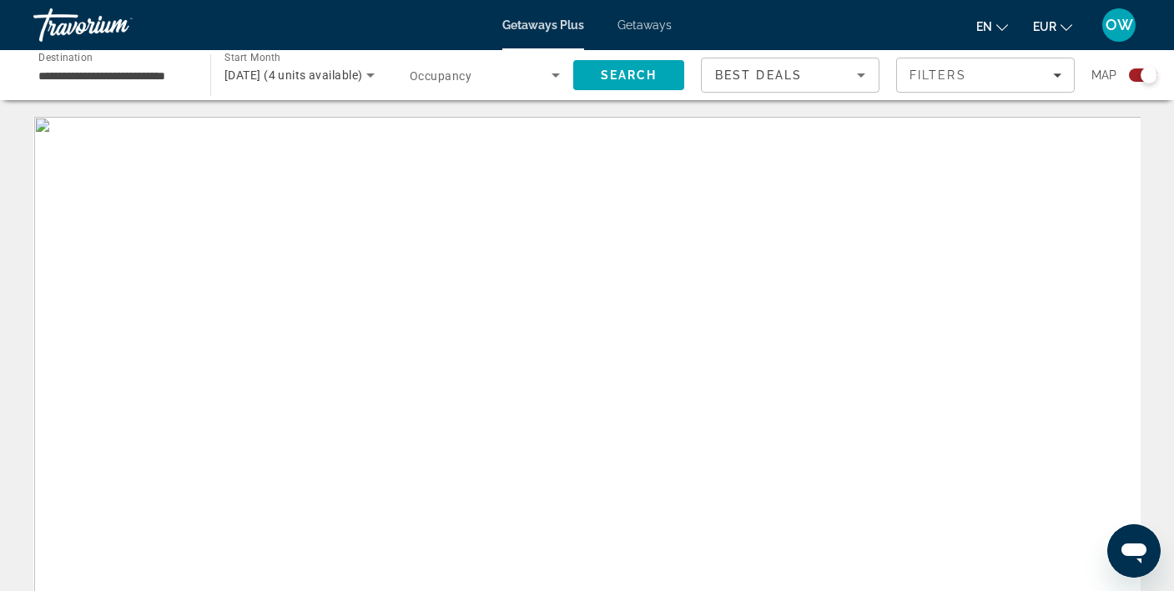
click at [297, 73] on span "December 2025 (4 units available)" at bounding box center [293, 74] width 138 height 13
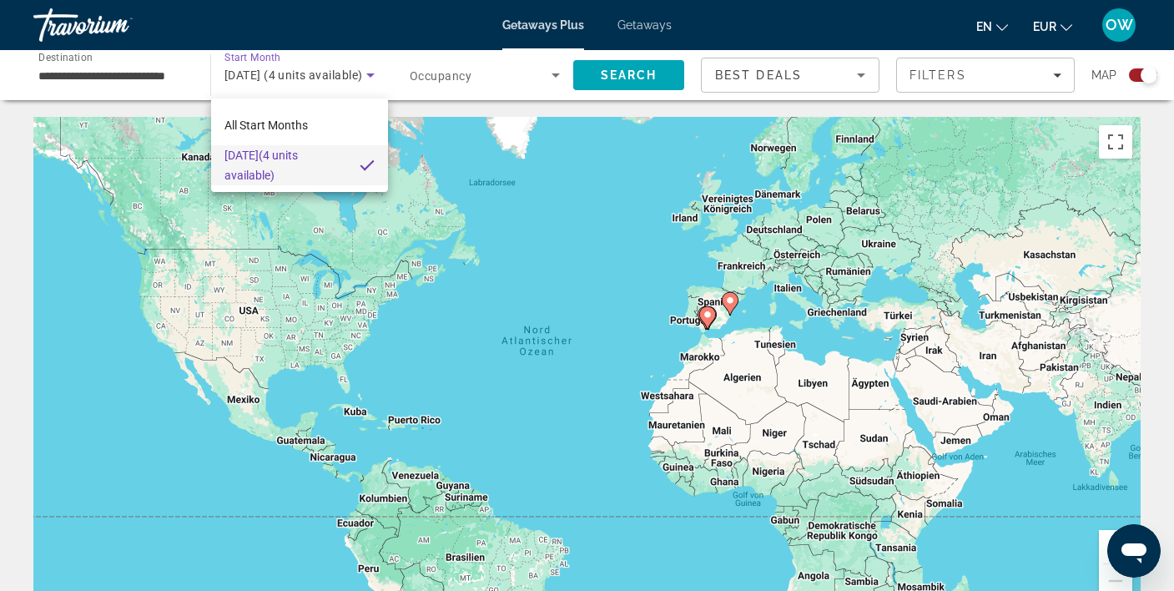
click at [536, 79] on div at bounding box center [587, 295] width 1174 height 591
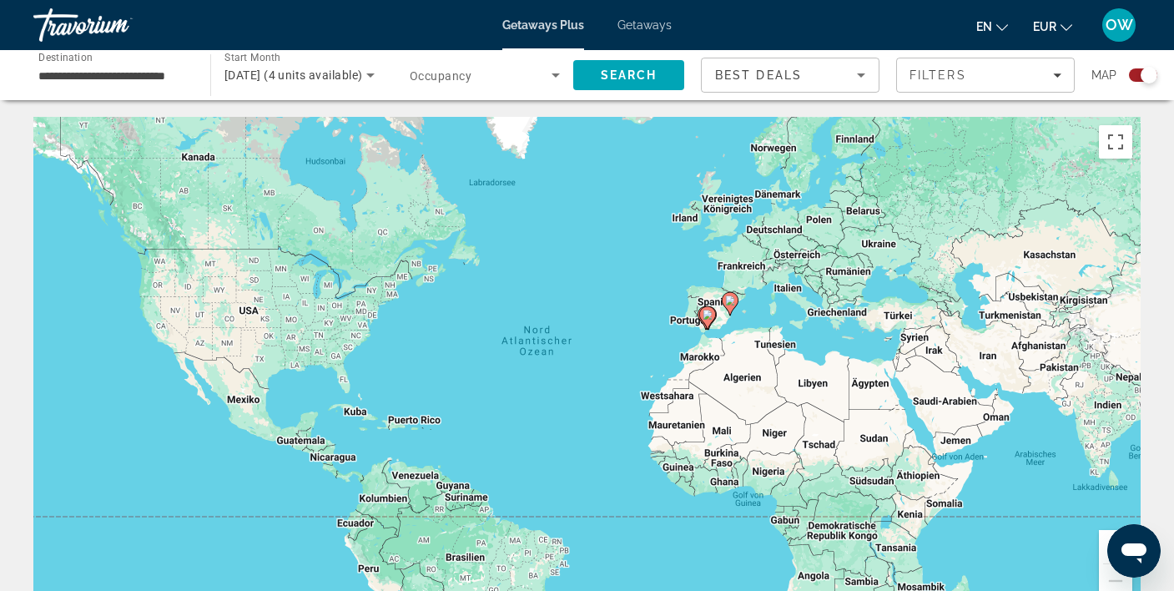
click at [465, 76] on span "Occupancy" at bounding box center [441, 75] width 62 height 13
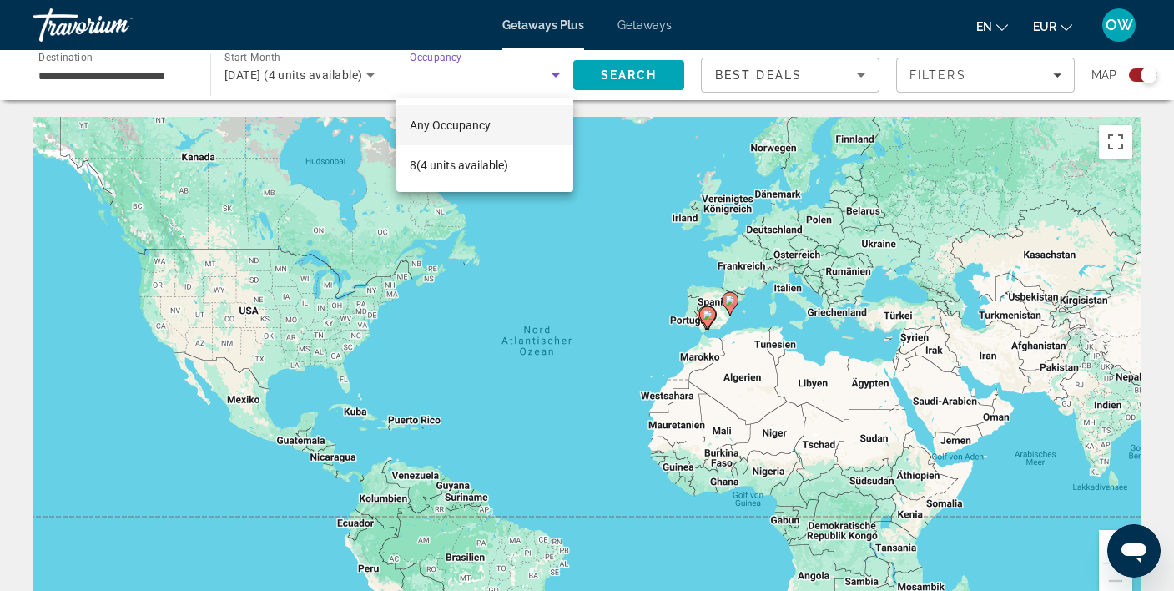
click at [465, 76] on div at bounding box center [587, 295] width 1174 height 591
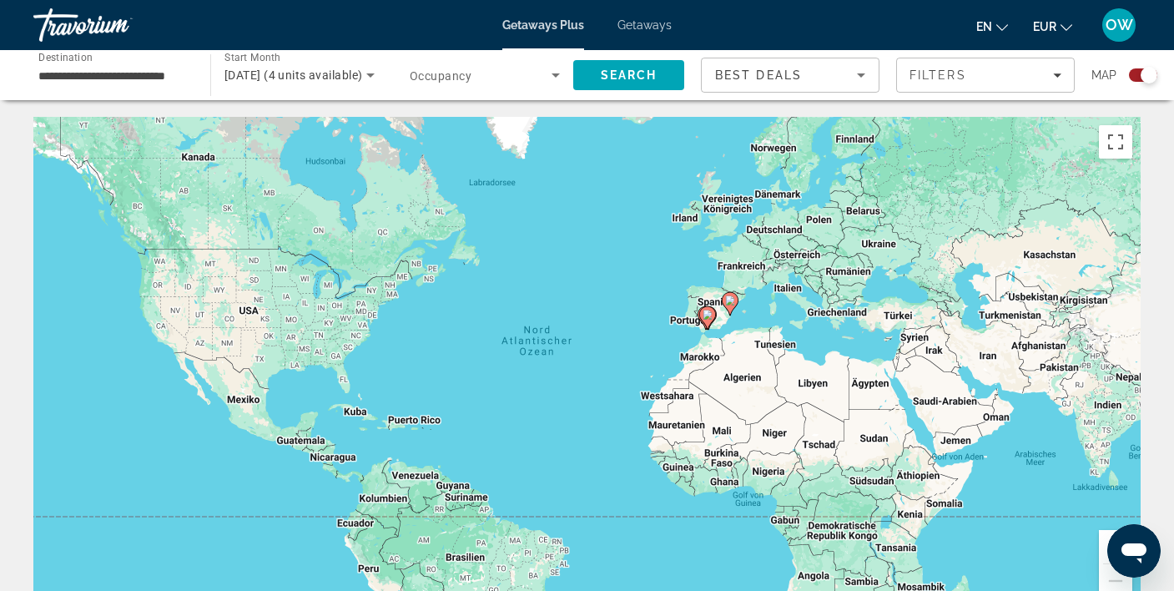
click at [297, 64] on div "December 2025 (4 units available)" at bounding box center [299, 75] width 150 height 47
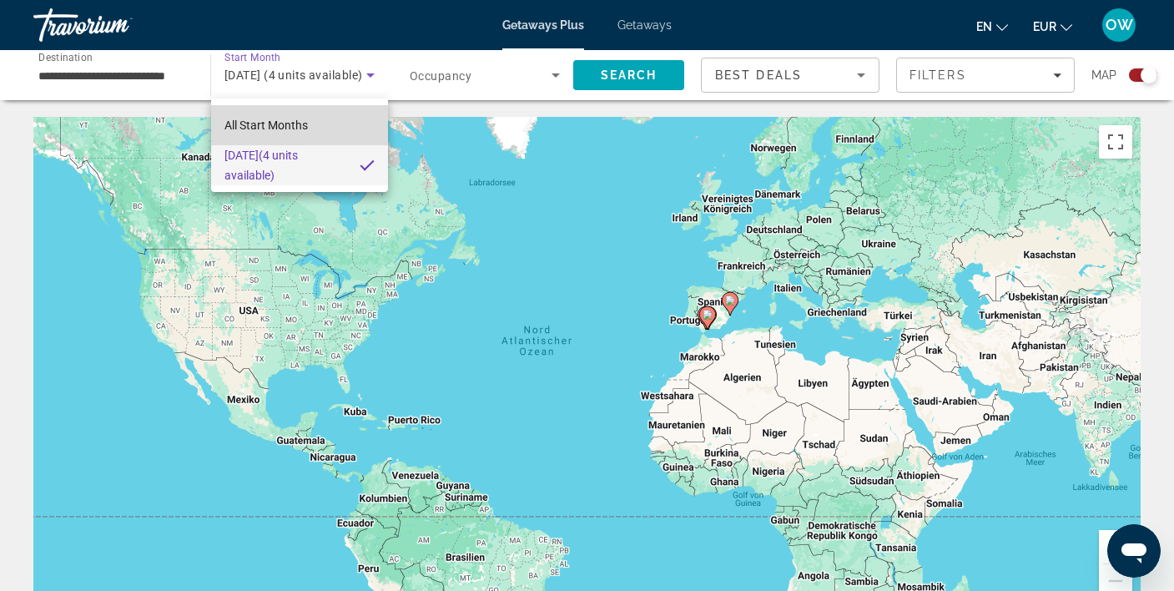
click at [297, 117] on span "All Start Months" at bounding box center [265, 125] width 83 height 20
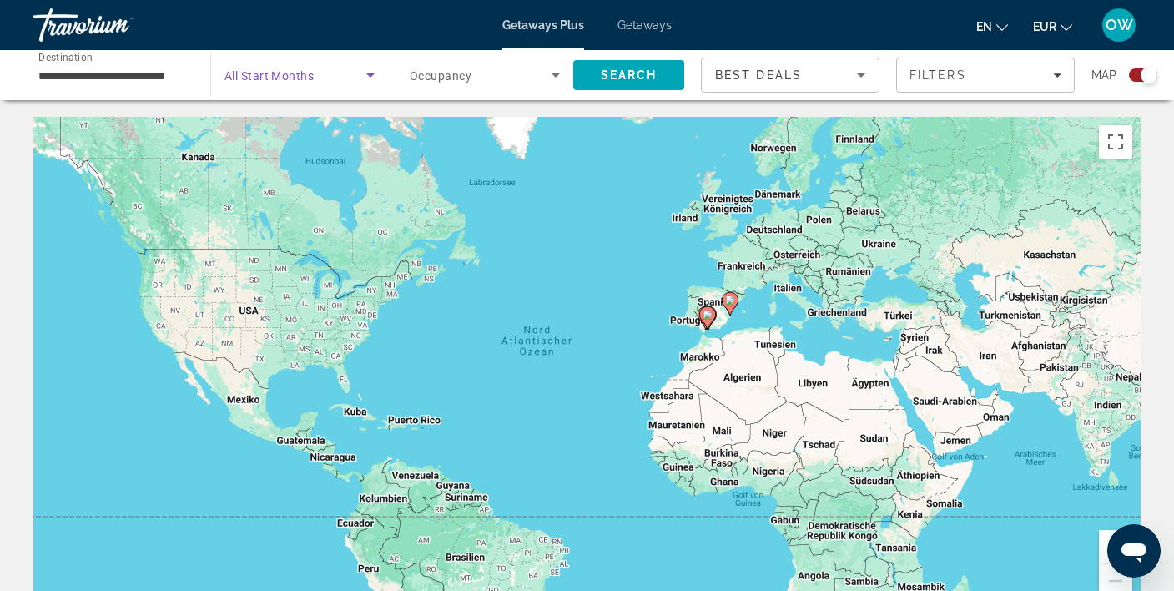
click at [490, 72] on span "Search widget" at bounding box center [481, 75] width 142 height 20
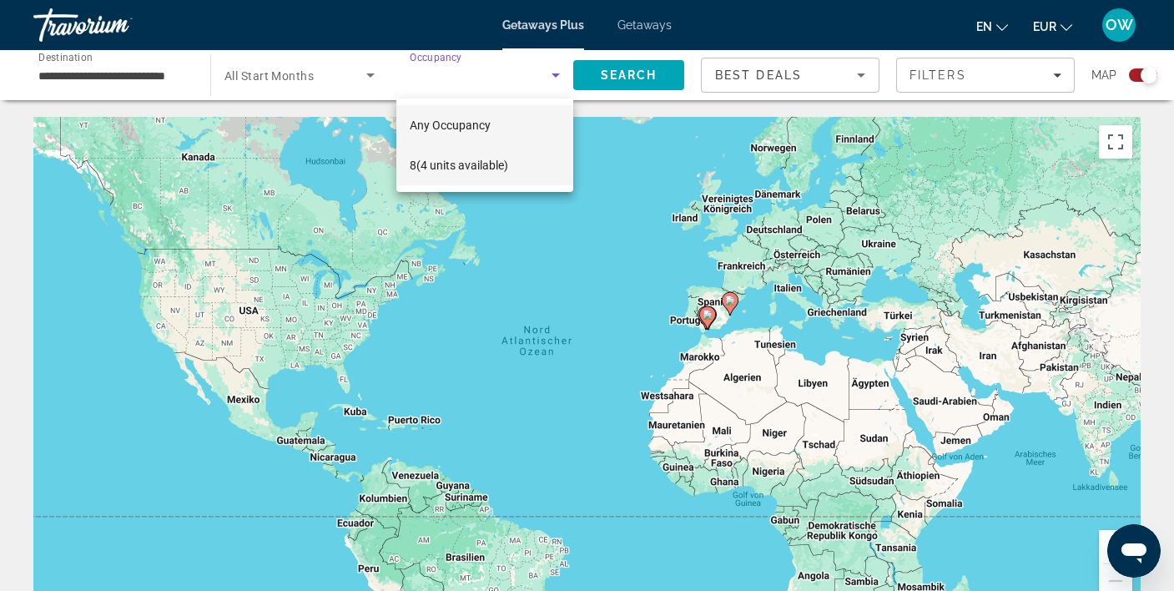
click at [479, 163] on span "8 (4 units available)" at bounding box center [459, 165] width 98 height 20
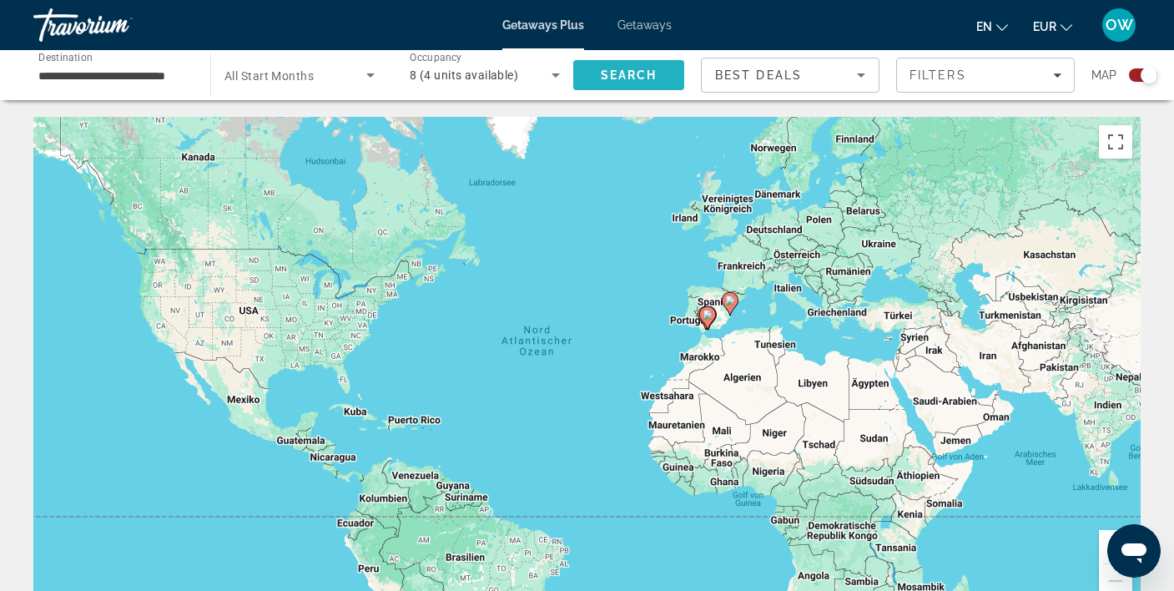
click at [632, 76] on span "Search" at bounding box center [629, 74] width 57 height 13
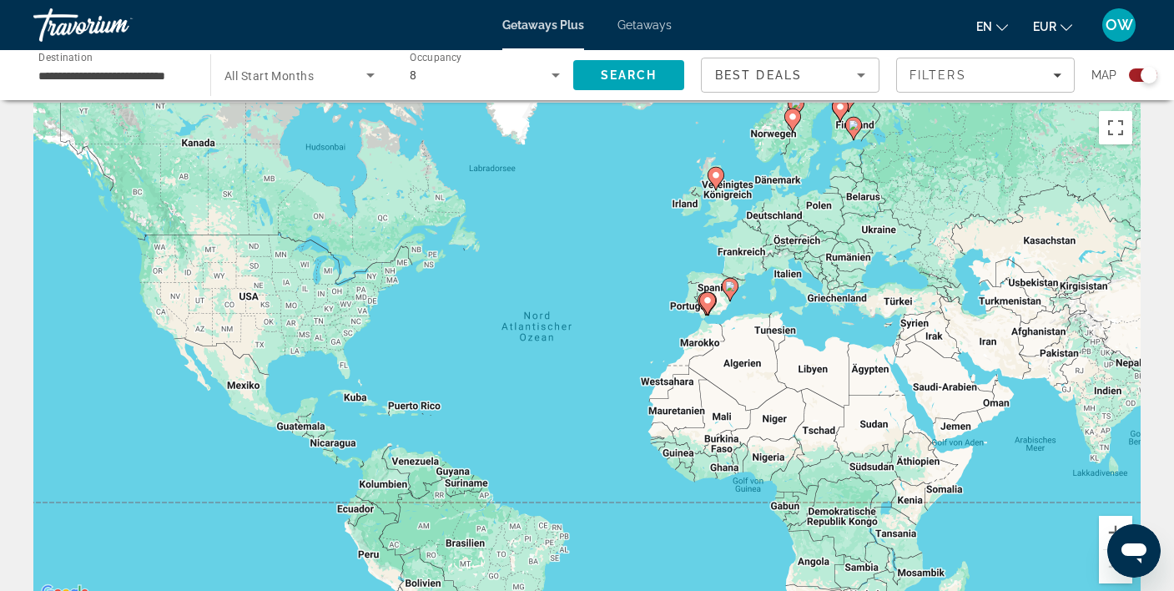
click at [370, 74] on icon "Search widget" at bounding box center [370, 75] width 8 height 4
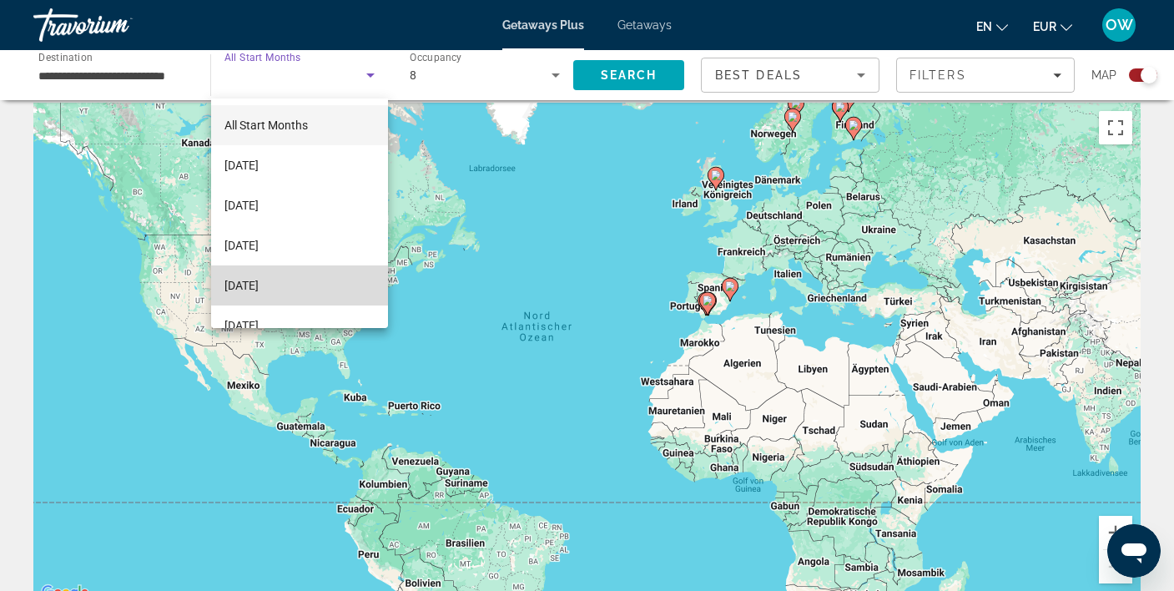
click at [324, 285] on mat-option "[DATE]" at bounding box center [299, 285] width 177 height 40
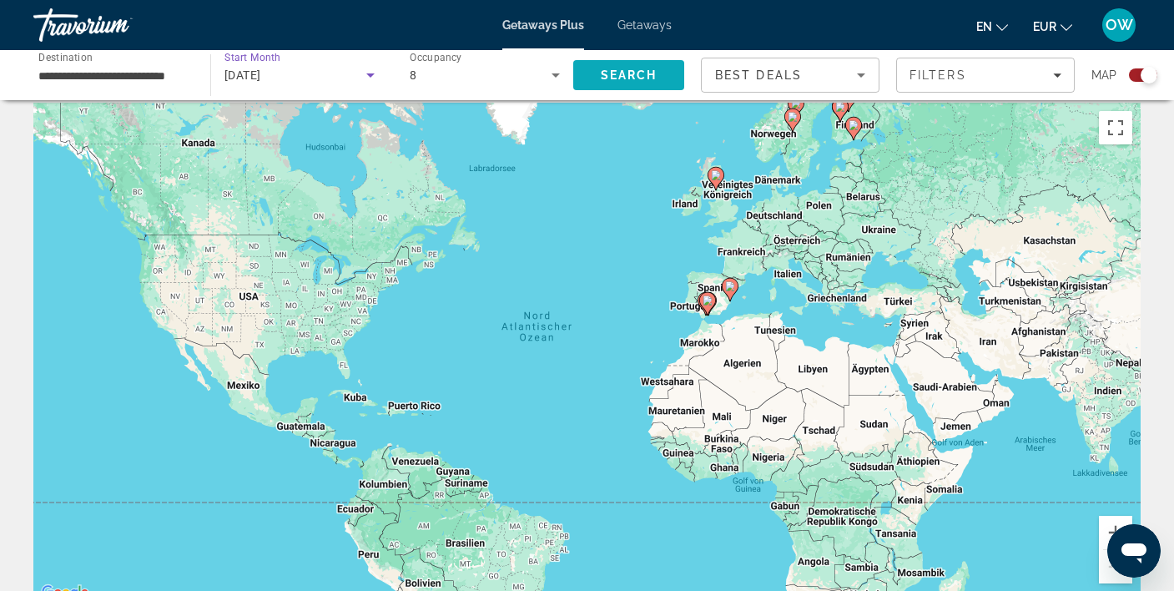
click at [627, 73] on span "Search" at bounding box center [629, 74] width 57 height 13
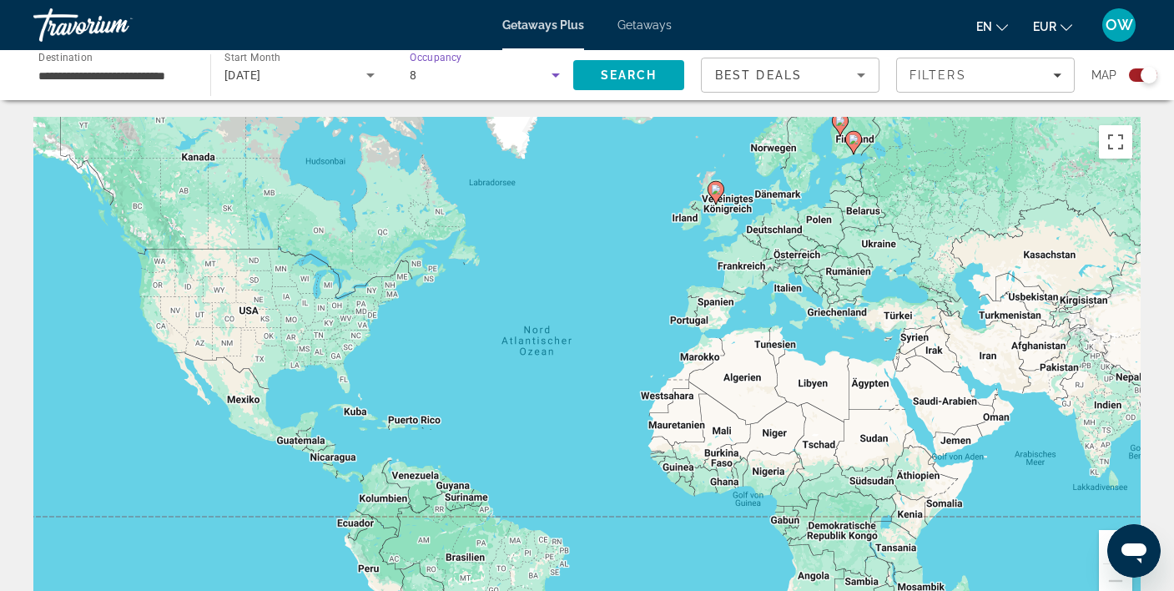
click at [561, 75] on icon "Search widget" at bounding box center [555, 75] width 20 height 20
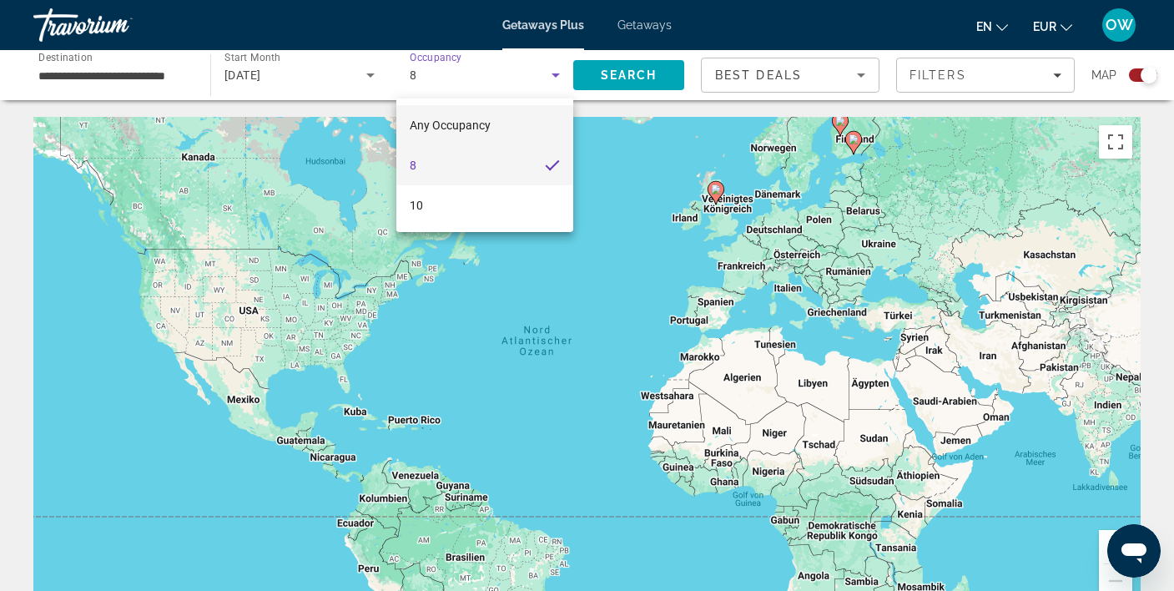
click at [464, 114] on mat-option "Any Occupancy" at bounding box center [484, 125] width 177 height 40
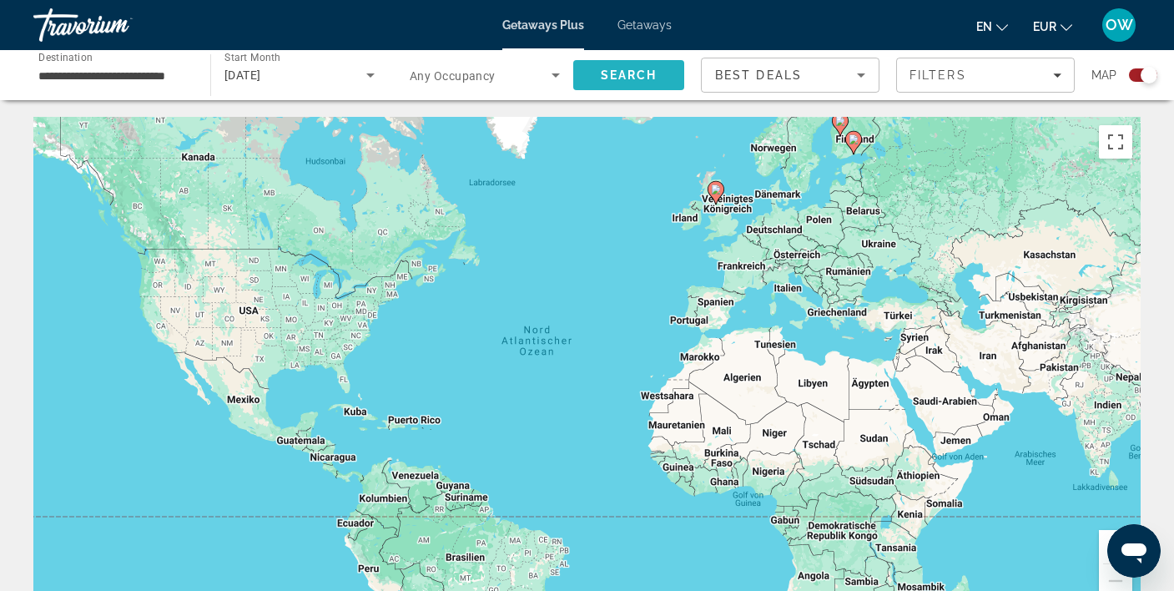
click at [613, 68] on span "Search" at bounding box center [628, 75] width 111 height 40
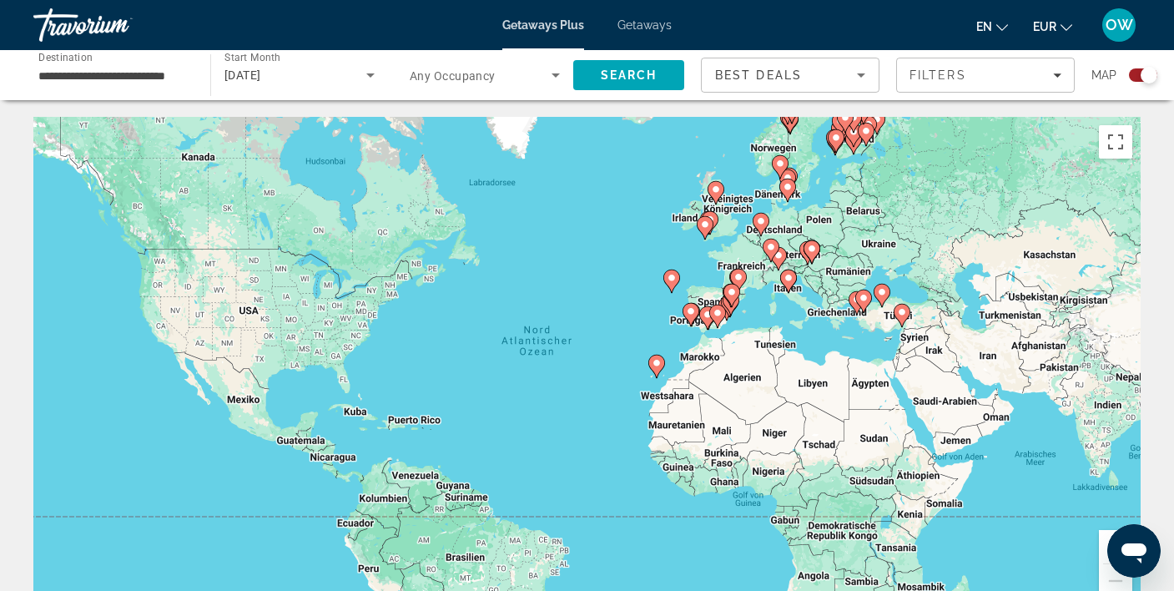
click at [1106, 540] on button "Vergrößern" at bounding box center [1114, 546] width 33 height 33
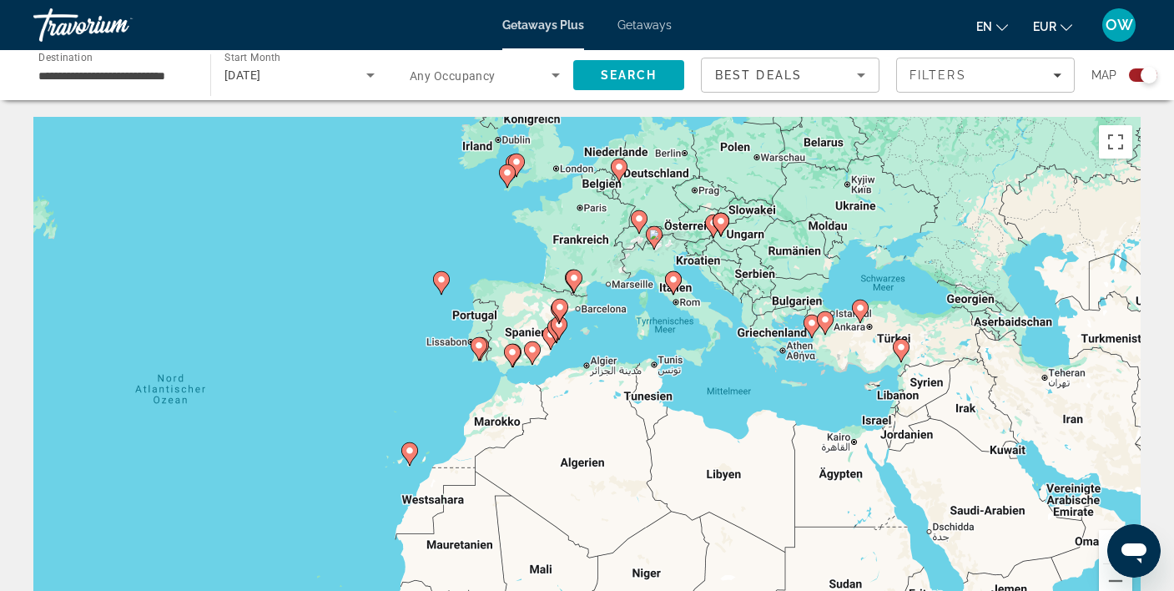
drag, startPoint x: 978, startPoint y: 401, endPoint x: 676, endPoint y: 455, distance: 306.6
click at [656, 480] on div "Um den Modus zum Ziehen mit der Tastatur zu aktivieren, drückst du Alt + Eingab…" at bounding box center [586, 367] width 1107 height 500
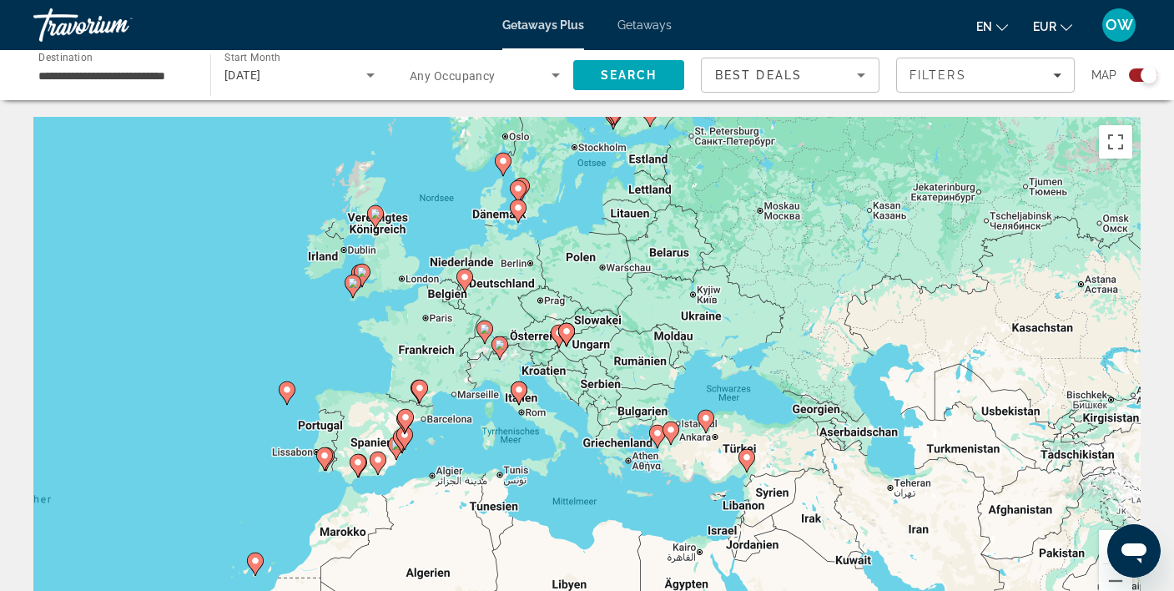
drag, startPoint x: 737, startPoint y: 245, endPoint x: 580, endPoint y: 363, distance: 196.7
click at [580, 363] on div "Um den Modus zum Ziehen mit der Tastatur zu aktivieren, drückst du Alt + Eingab…" at bounding box center [586, 367] width 1107 height 500
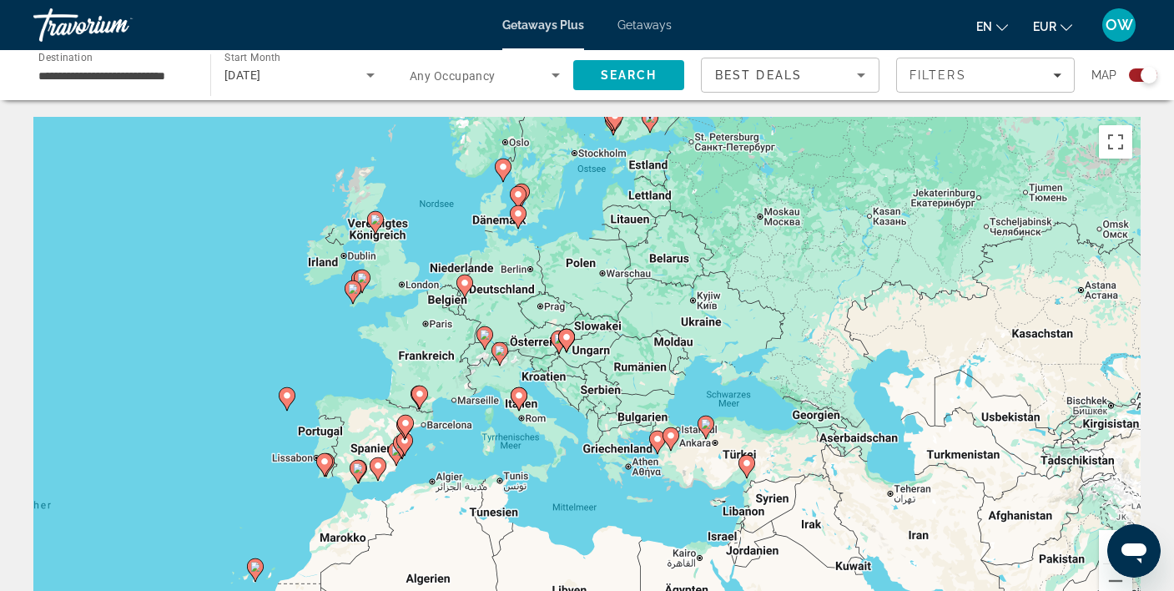
click at [1106, 536] on button "Vergrößern" at bounding box center [1114, 546] width 33 height 33
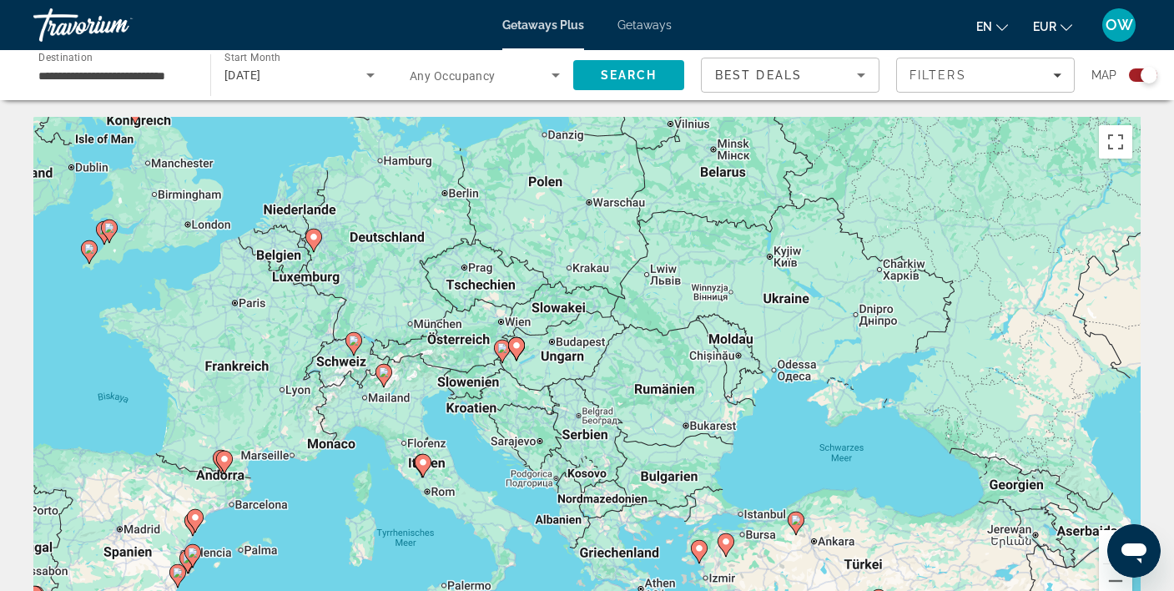
drag, startPoint x: 449, startPoint y: 314, endPoint x: 417, endPoint y: 339, distance: 40.4
click at [417, 339] on div "Um den Modus zum Ziehen mit der Tastatur zu aktivieren, drückst du Alt + Eingab…" at bounding box center [586, 367] width 1107 height 500
click at [1103, 536] on button "Vergrößern" at bounding box center [1114, 546] width 33 height 33
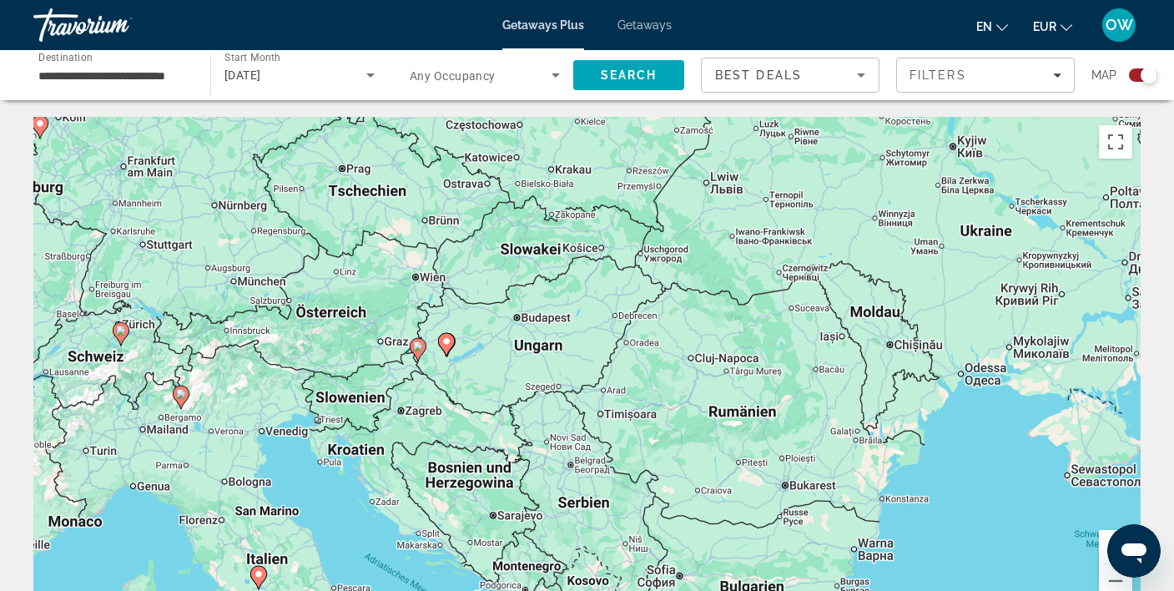
click at [121, 334] on image "Main content" at bounding box center [121, 330] width 10 height 10
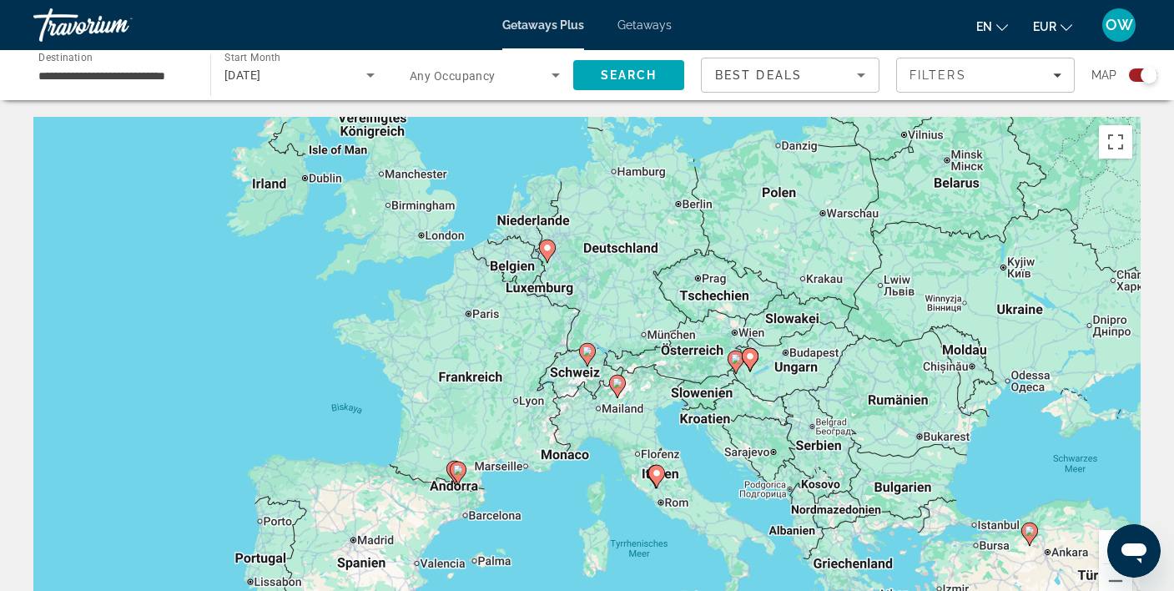
click at [590, 358] on icon "Main content" at bounding box center [586, 355] width 15 height 22
type input "**********"
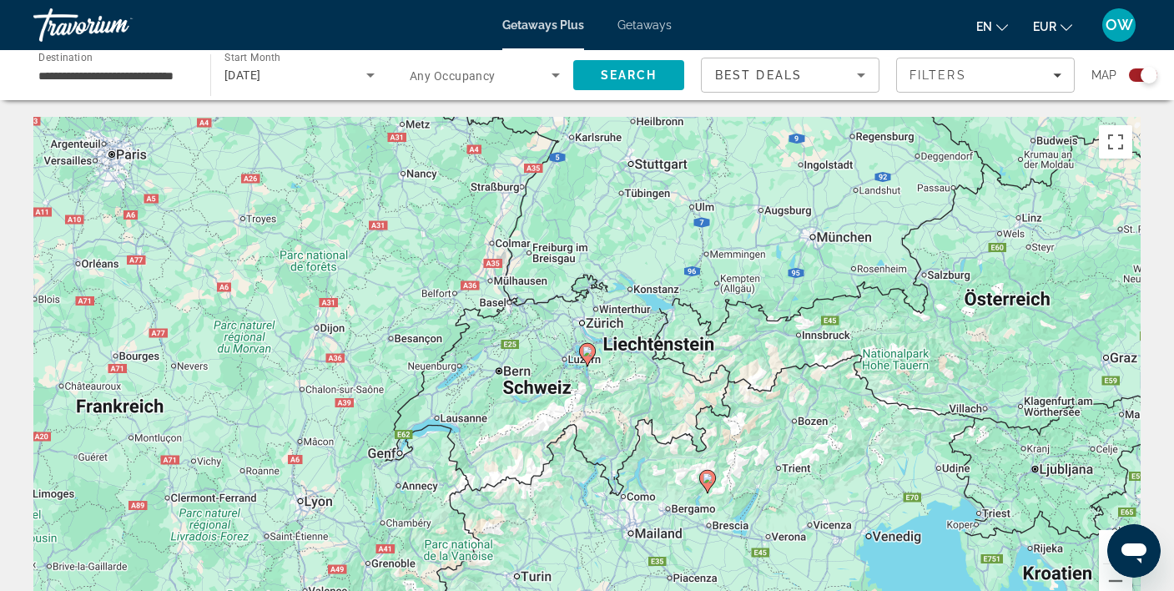
click at [589, 353] on image "Main content" at bounding box center [587, 351] width 10 height 10
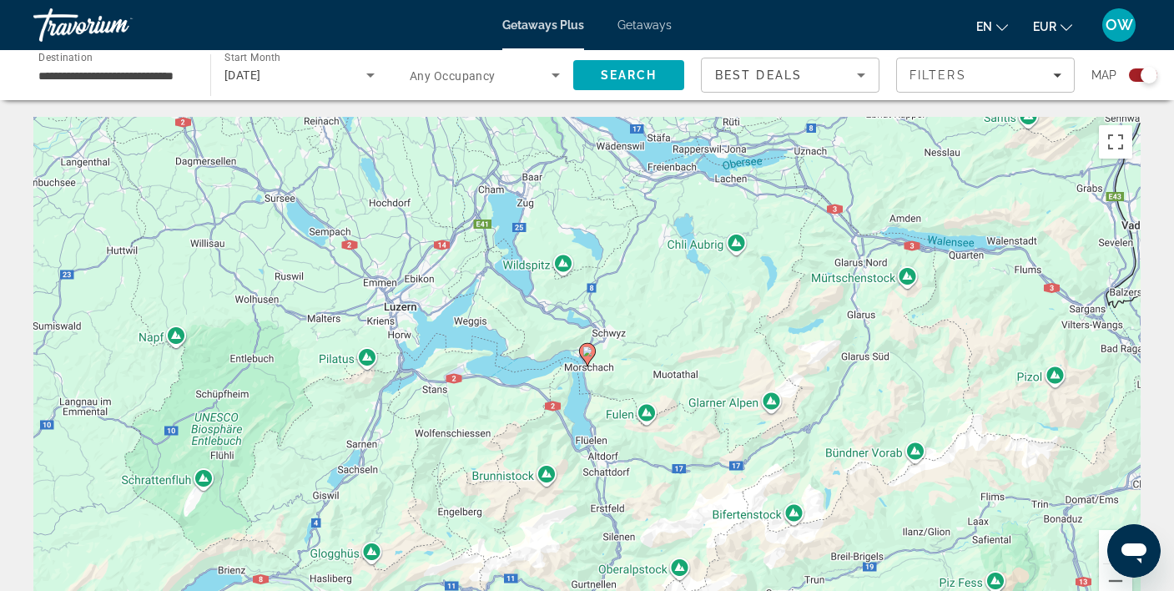
click at [589, 353] on image "Main content" at bounding box center [587, 351] width 10 height 10
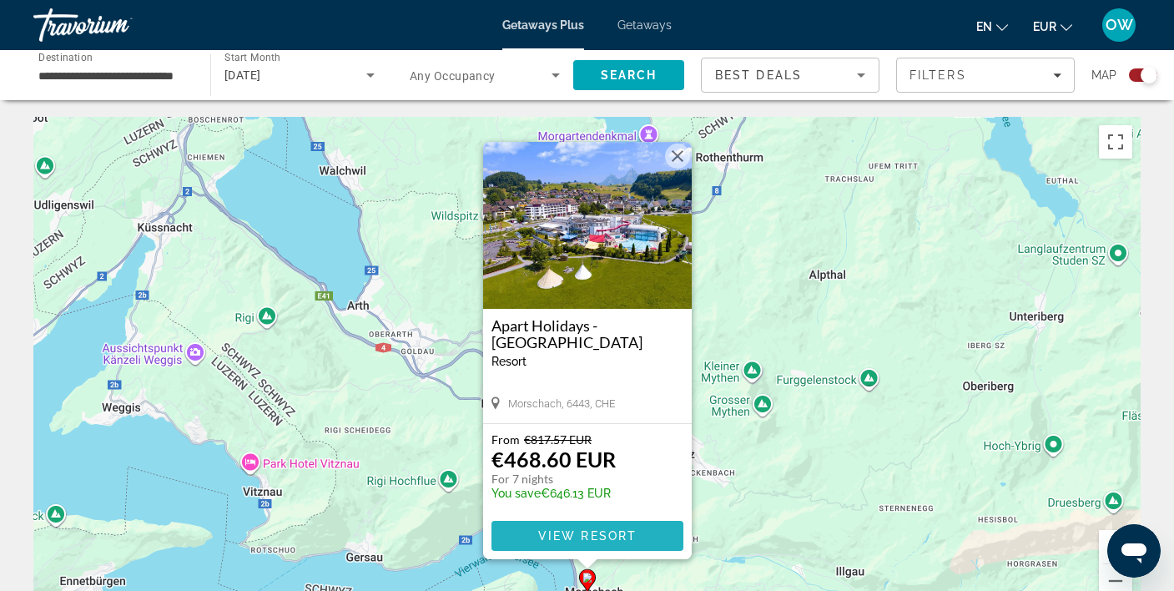
click at [630, 529] on span "View Resort" at bounding box center [586, 535] width 98 height 13
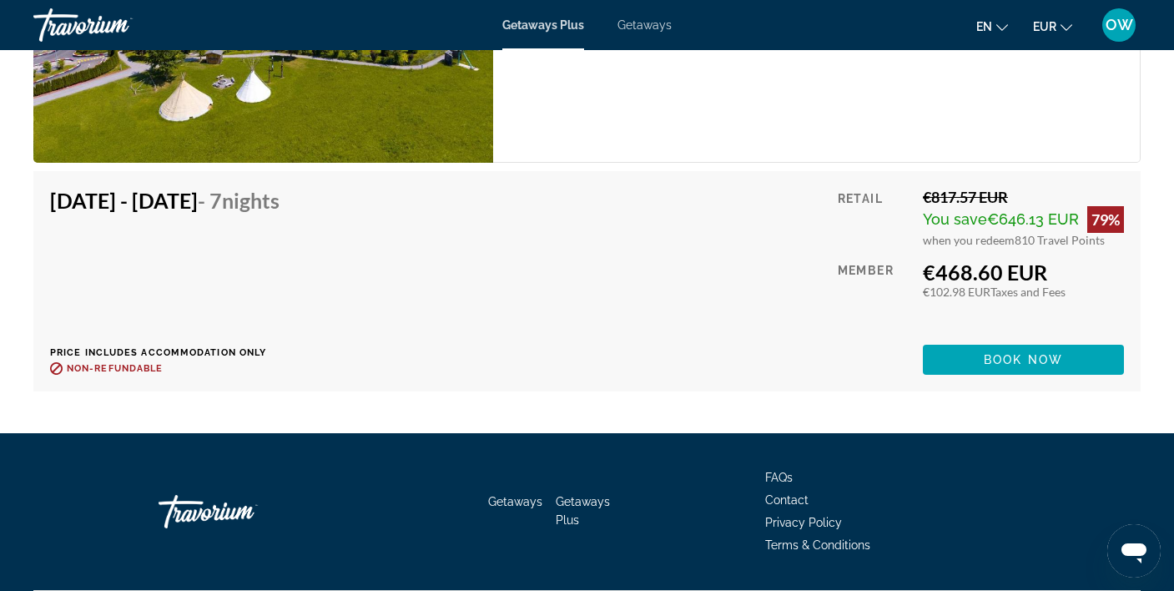
scroll to position [2969, 0]
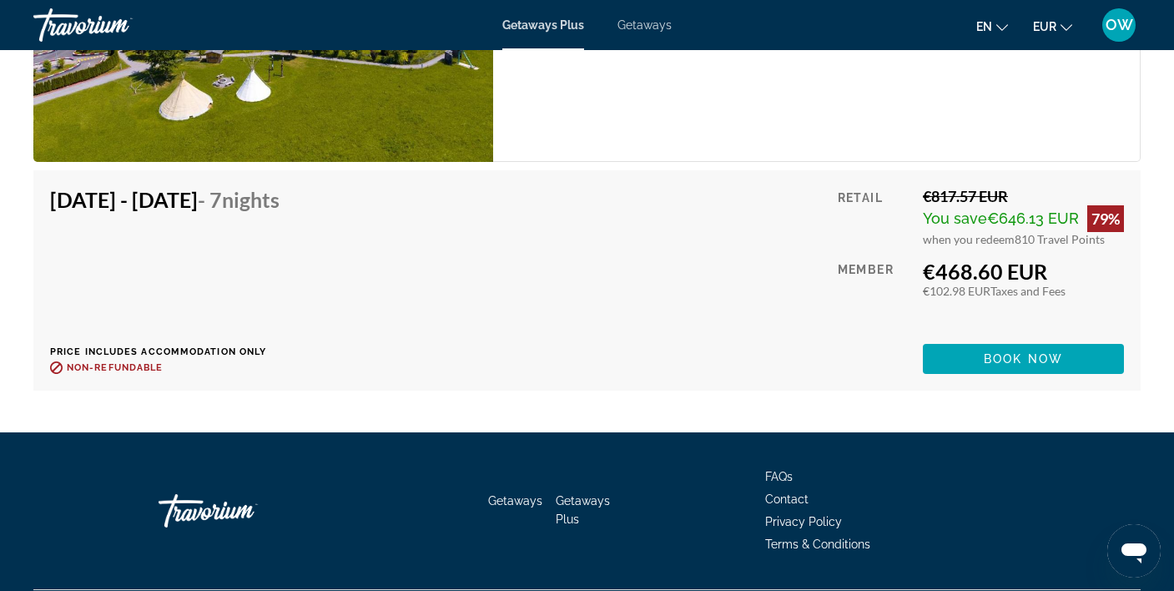
click at [652, 30] on span "Getaways" at bounding box center [644, 24] width 54 height 13
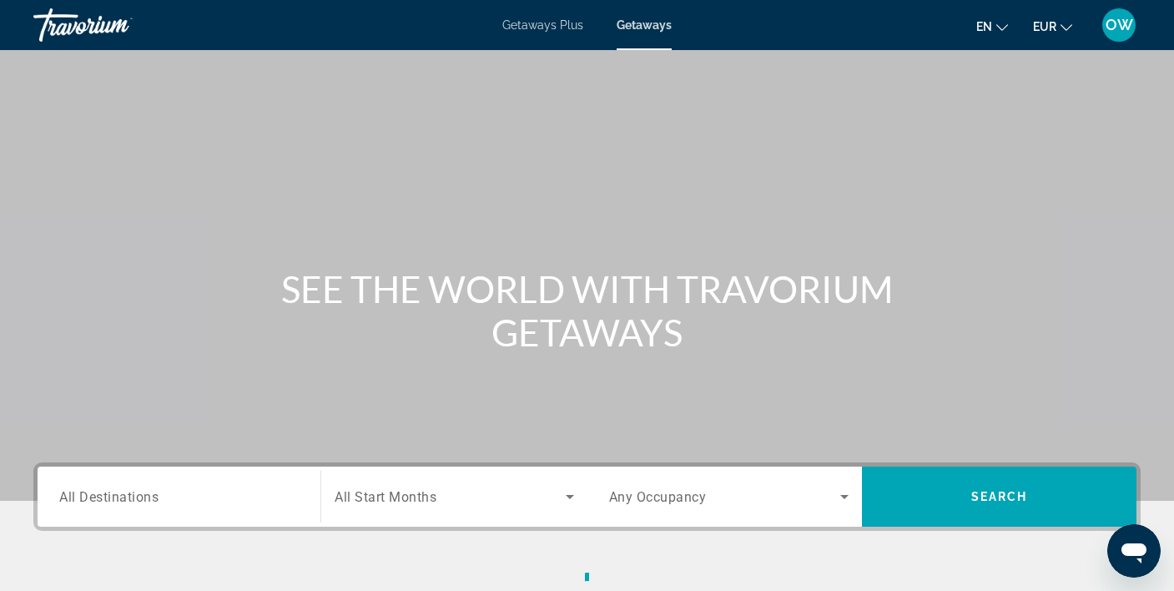
scroll to position [-2, 1]
click at [166, 492] on input "Destination All Destinations" at bounding box center [178, 497] width 239 height 20
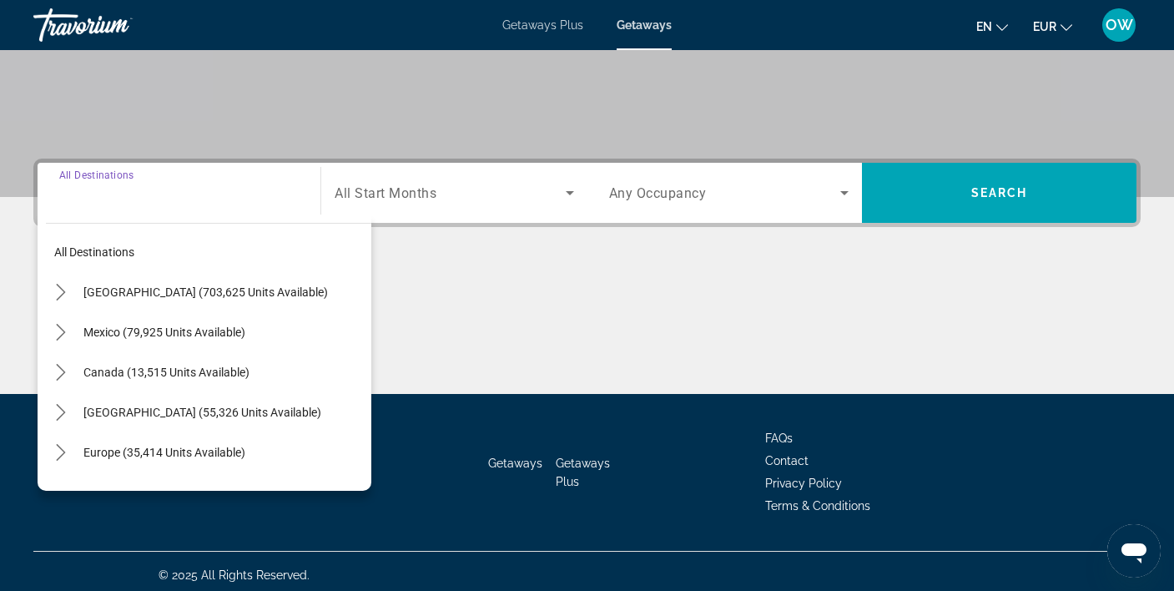
scroll to position [305, 0]
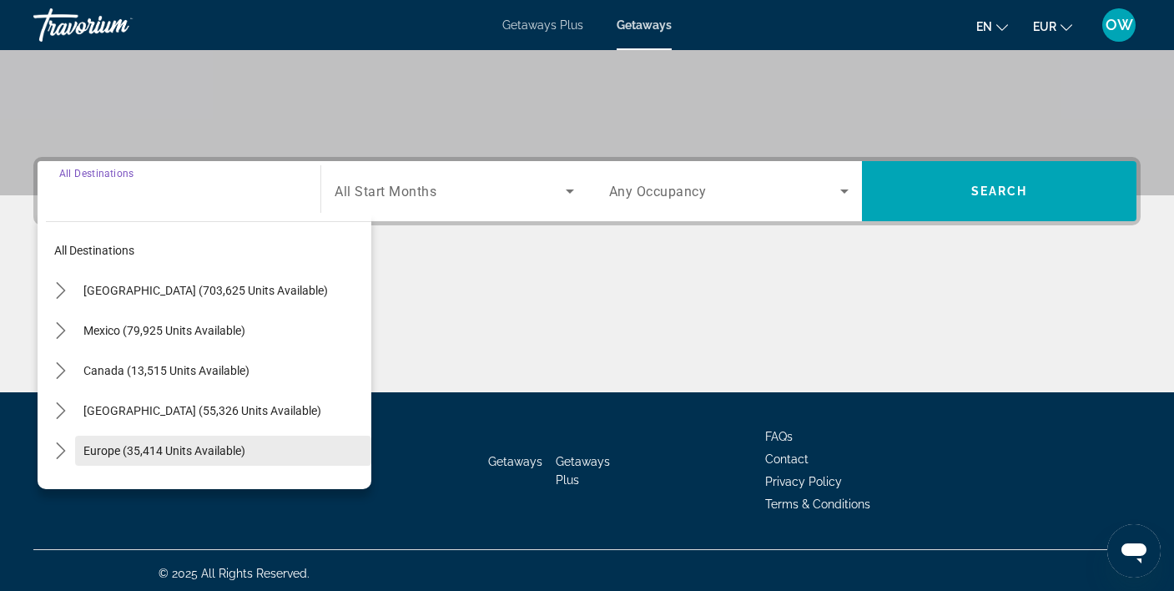
click at [140, 450] on span "Europe (35,414 units available)" at bounding box center [164, 450] width 162 height 13
type input "**********"
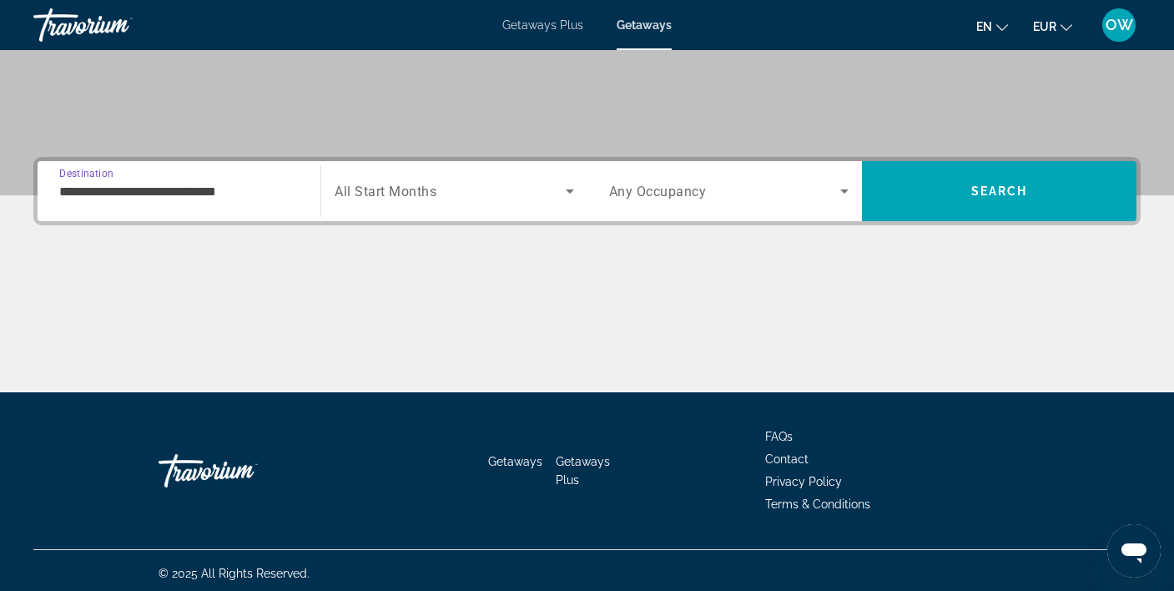
scroll to position [311, 0]
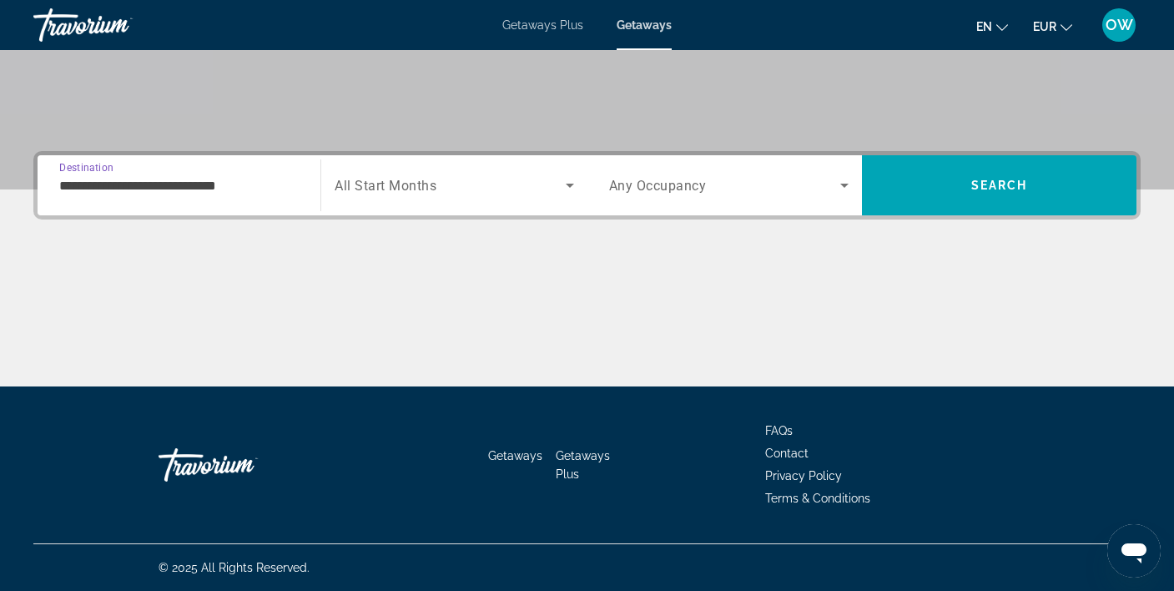
click at [410, 182] on span "All Start Months" at bounding box center [385, 186] width 102 height 16
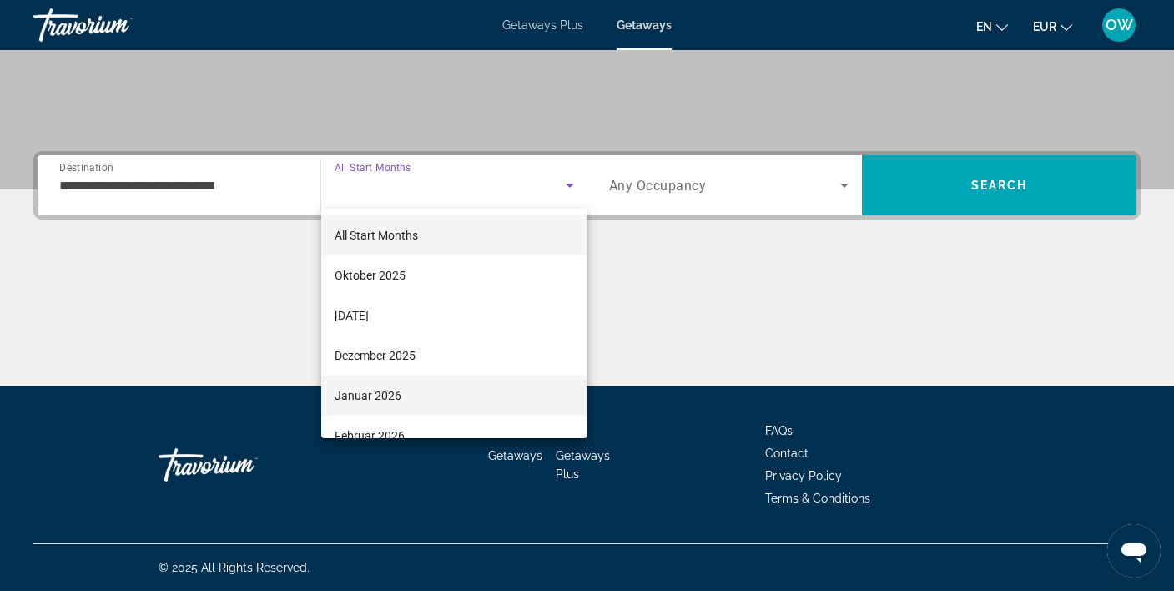
click at [442, 385] on mat-option "Januar 2026" at bounding box center [453, 395] width 265 height 40
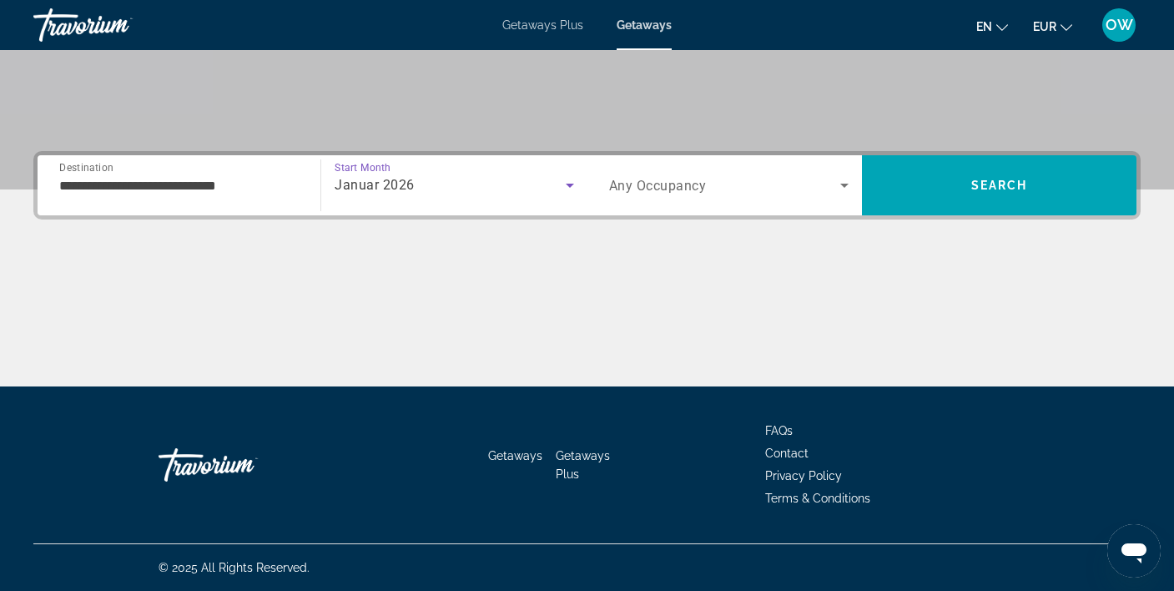
click at [708, 185] on span "Search widget" at bounding box center [724, 185] width 231 height 20
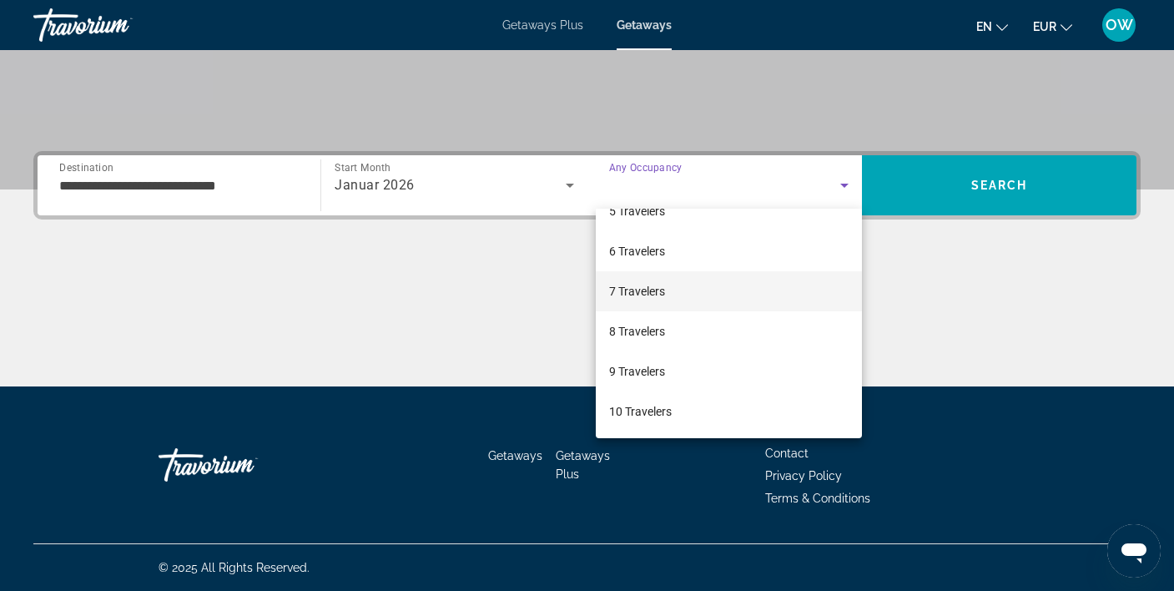
scroll to position [184, 0]
click at [684, 283] on mat-option "7 Travelers" at bounding box center [729, 291] width 266 height 40
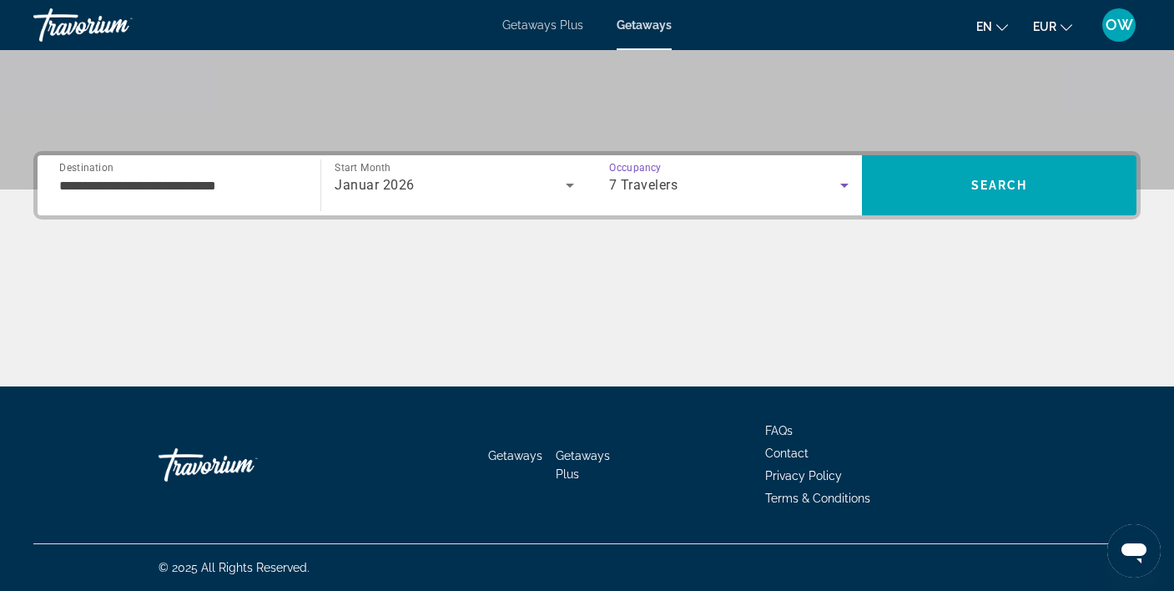
scroll to position [311, 1]
click at [721, 178] on div "7 Travelers" at bounding box center [724, 185] width 231 height 20
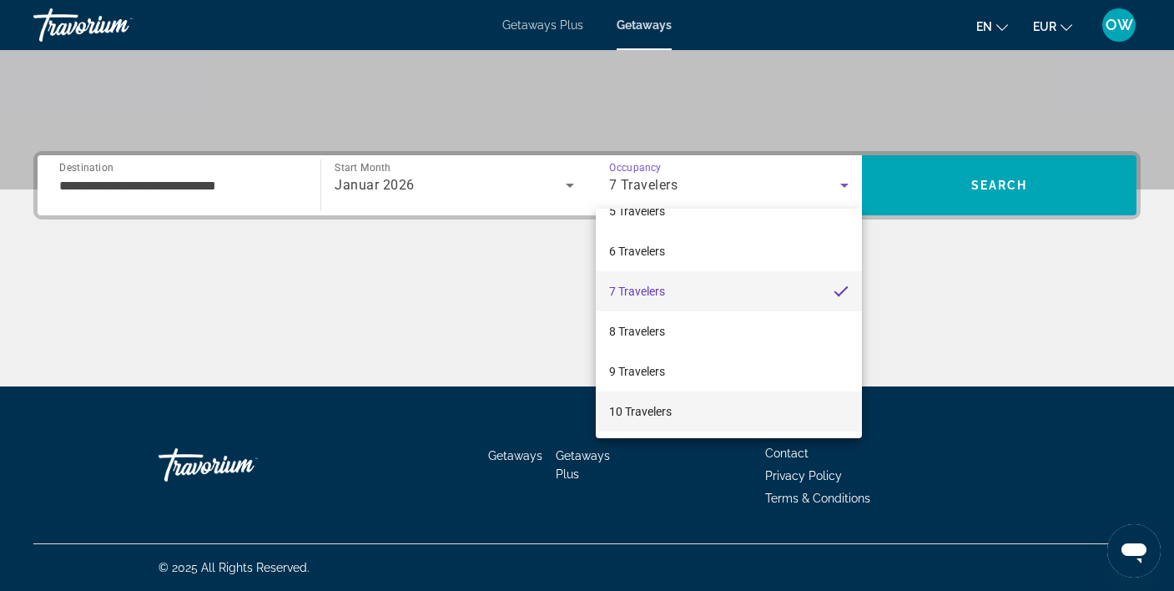
scroll to position [311, 0]
click at [694, 399] on mat-option "10 Travelers" at bounding box center [729, 411] width 266 height 40
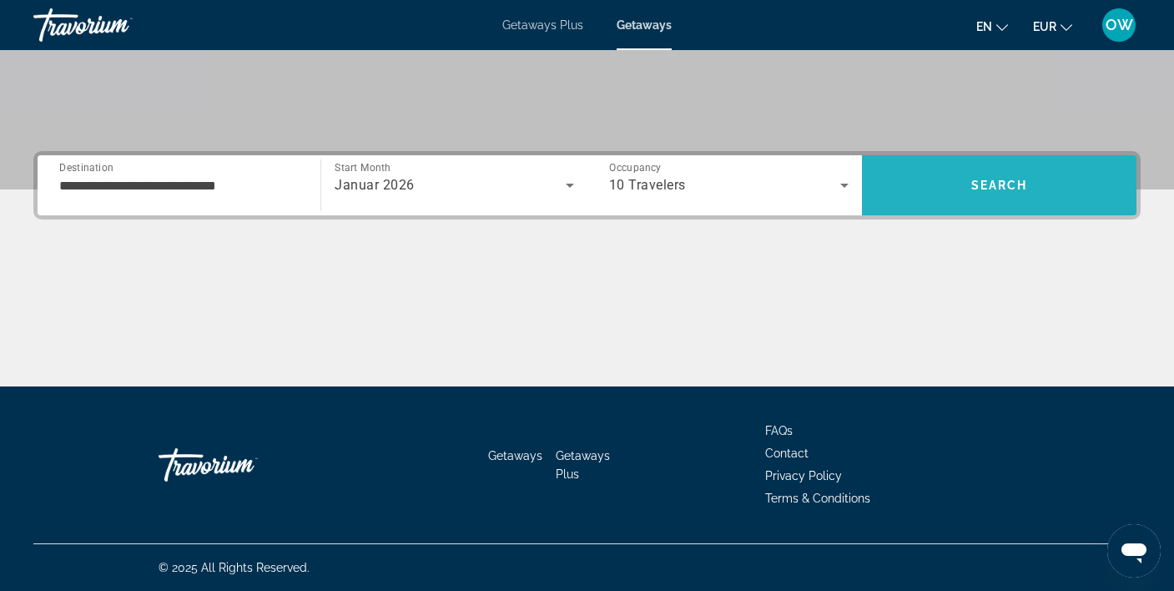
click at [980, 175] on span "Search" at bounding box center [999, 185] width 274 height 40
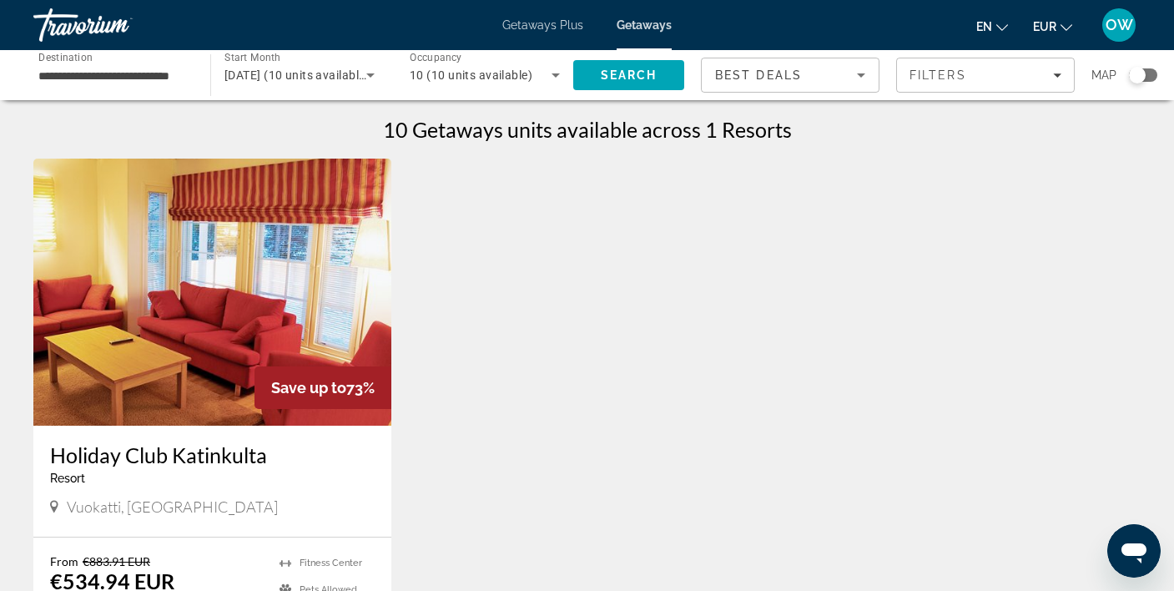
click at [375, 69] on icon "Search widget" at bounding box center [370, 75] width 20 height 20
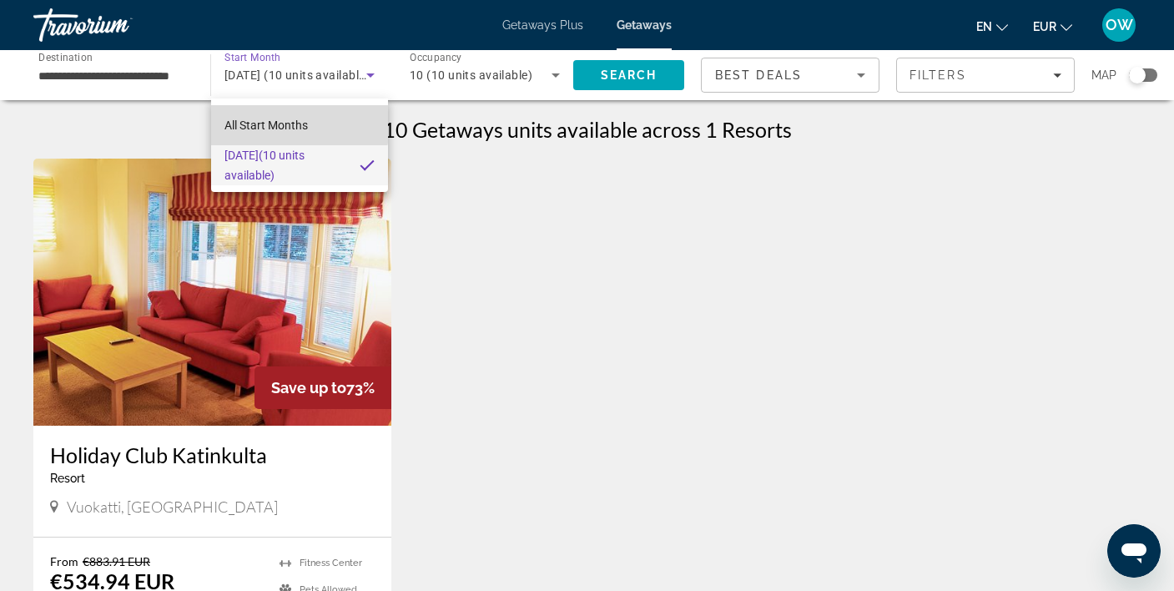
click at [245, 122] on span "All Start Months" at bounding box center [265, 124] width 83 height 13
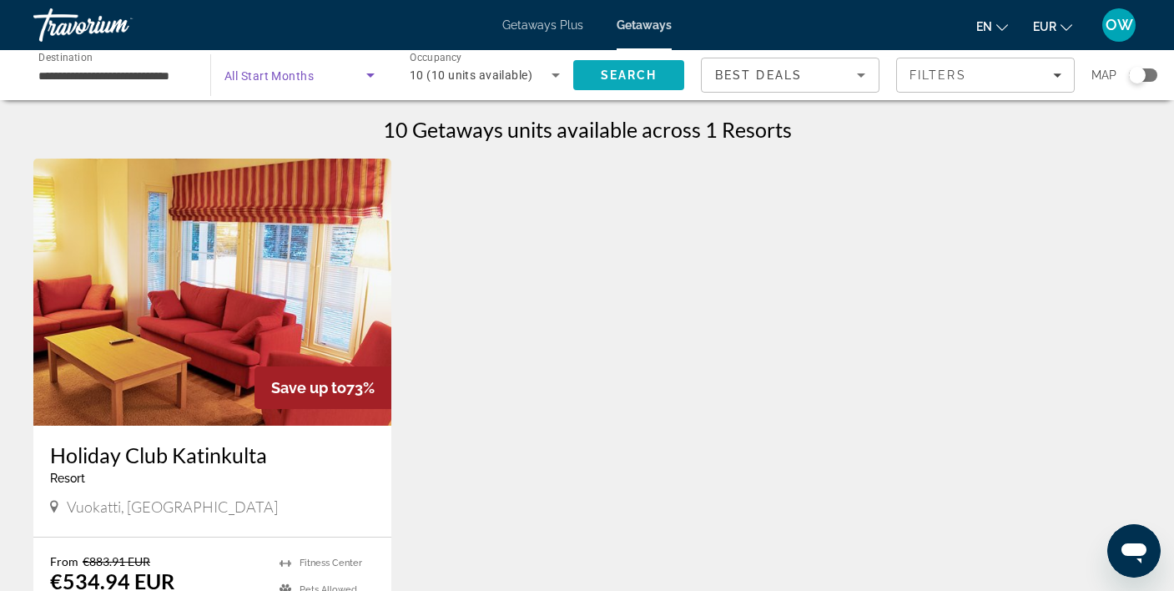
click at [625, 71] on span "Search" at bounding box center [629, 74] width 57 height 13
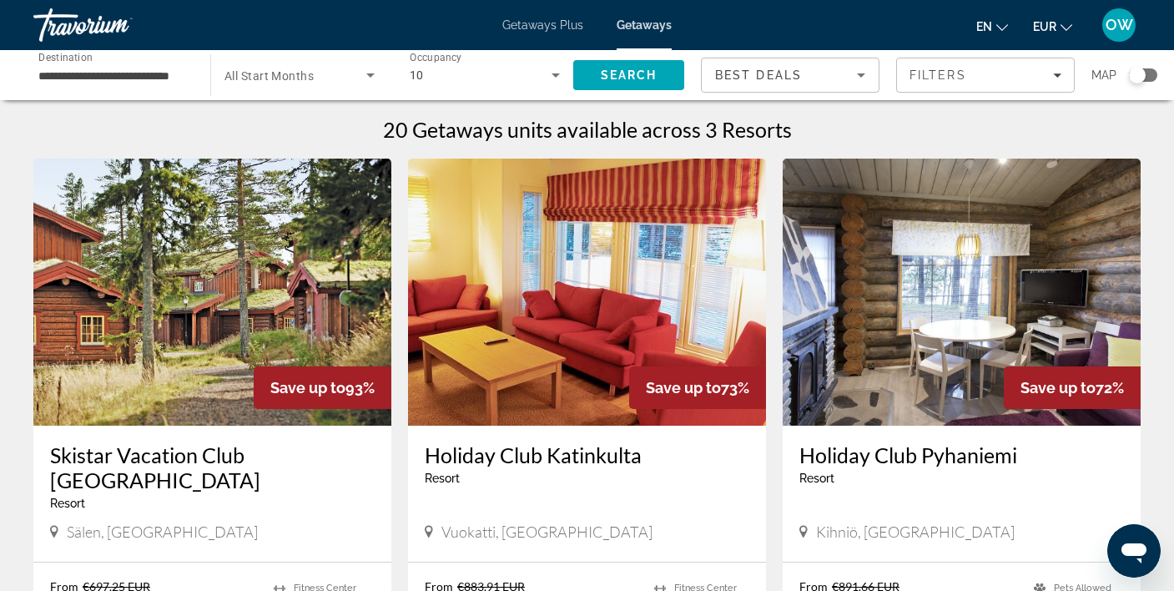
click at [463, 67] on div "10" at bounding box center [481, 75] width 142 height 20
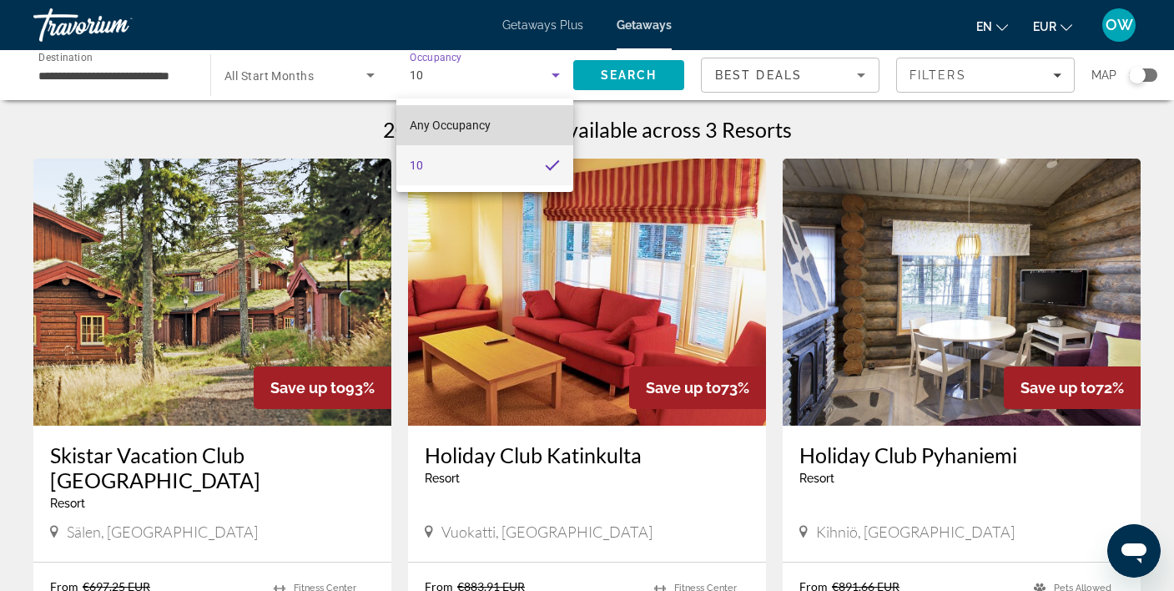
click at [475, 122] on span "Any Occupancy" at bounding box center [450, 124] width 81 height 13
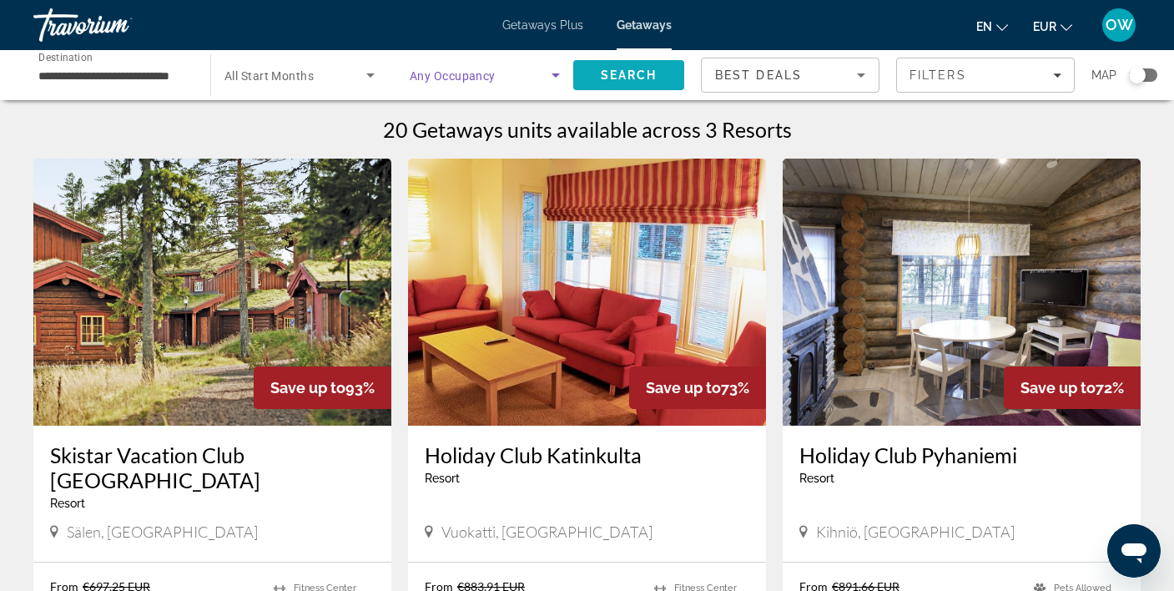
click at [621, 73] on span "Search" at bounding box center [629, 74] width 57 height 13
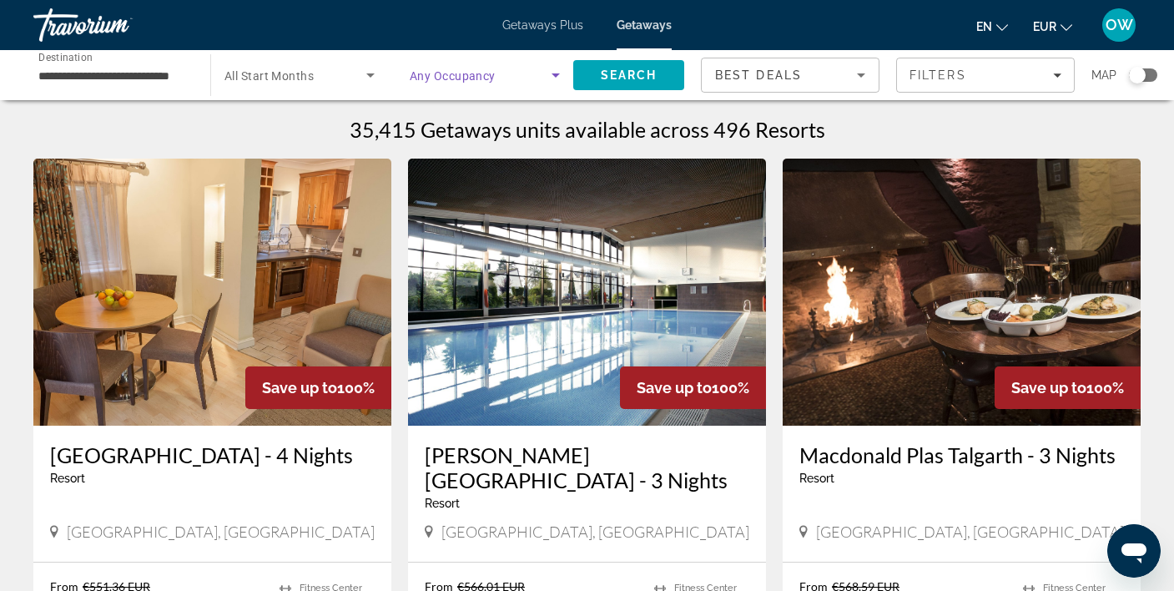
click at [527, 74] on span "Search widget" at bounding box center [481, 75] width 142 height 20
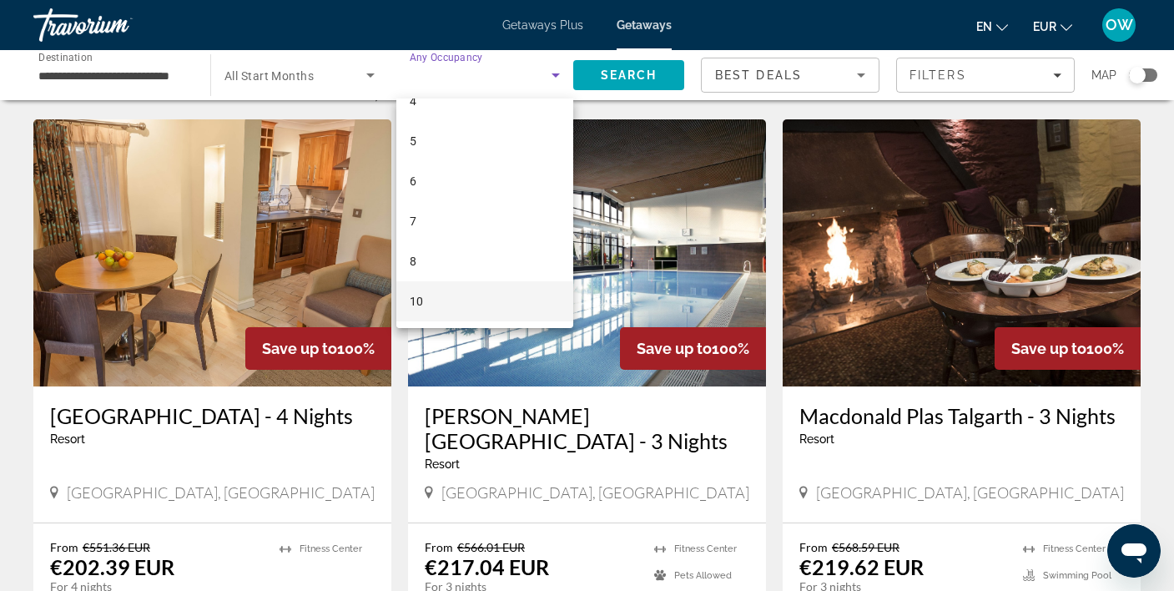
scroll to position [51, 0]
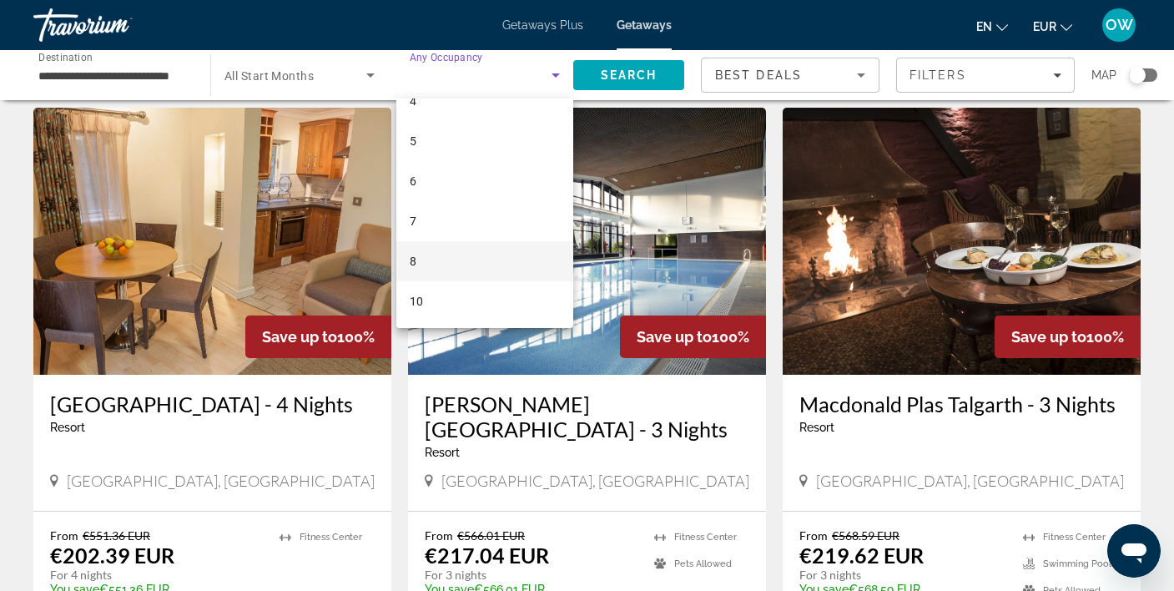
click at [453, 263] on mat-option "8" at bounding box center [484, 261] width 177 height 40
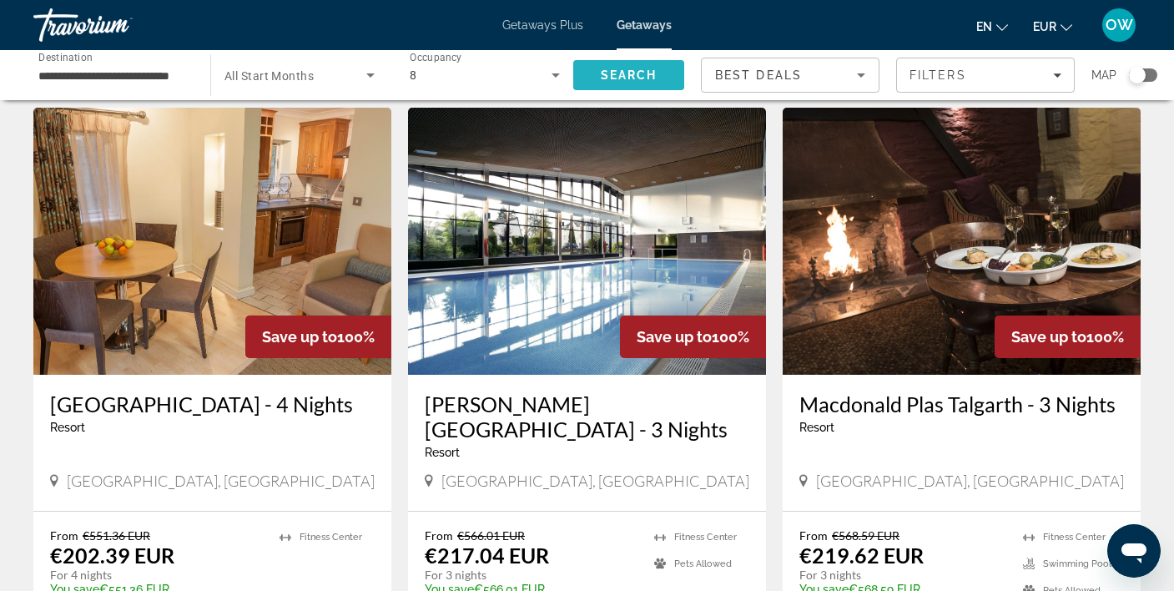
click at [649, 70] on span "Search" at bounding box center [629, 74] width 57 height 13
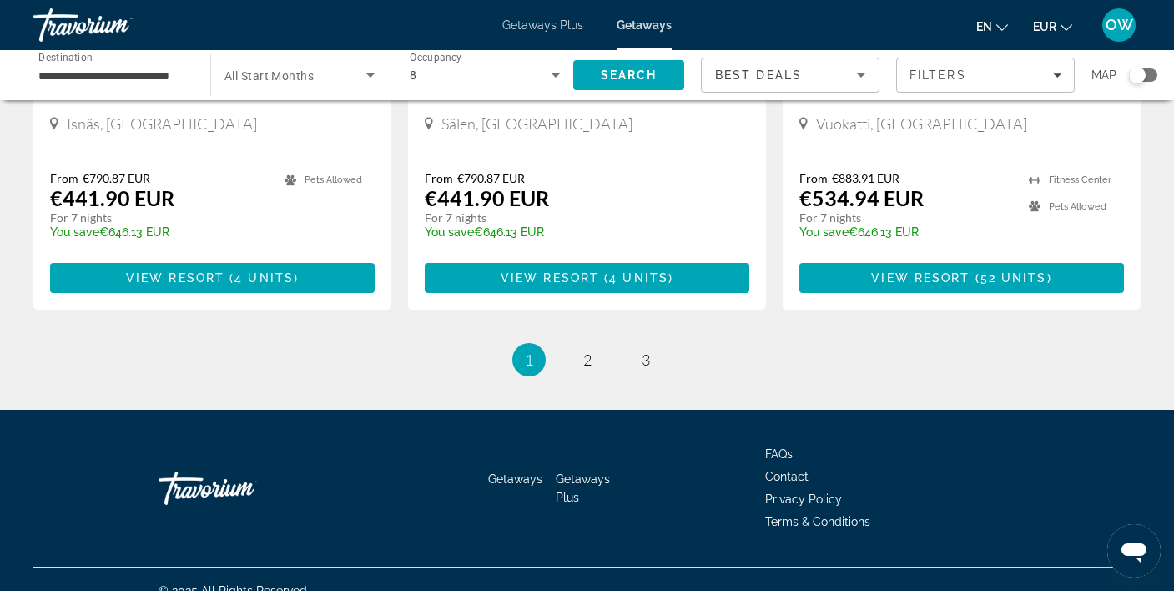
scroll to position [2134, 0]
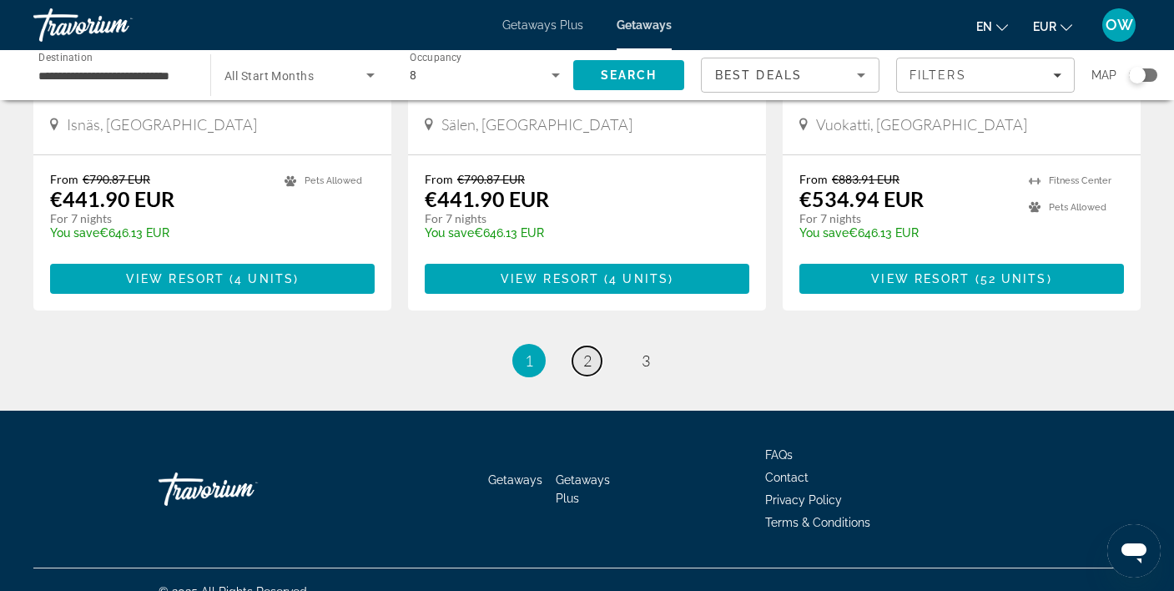
click at [588, 351] on span "2" at bounding box center [587, 360] width 8 height 18
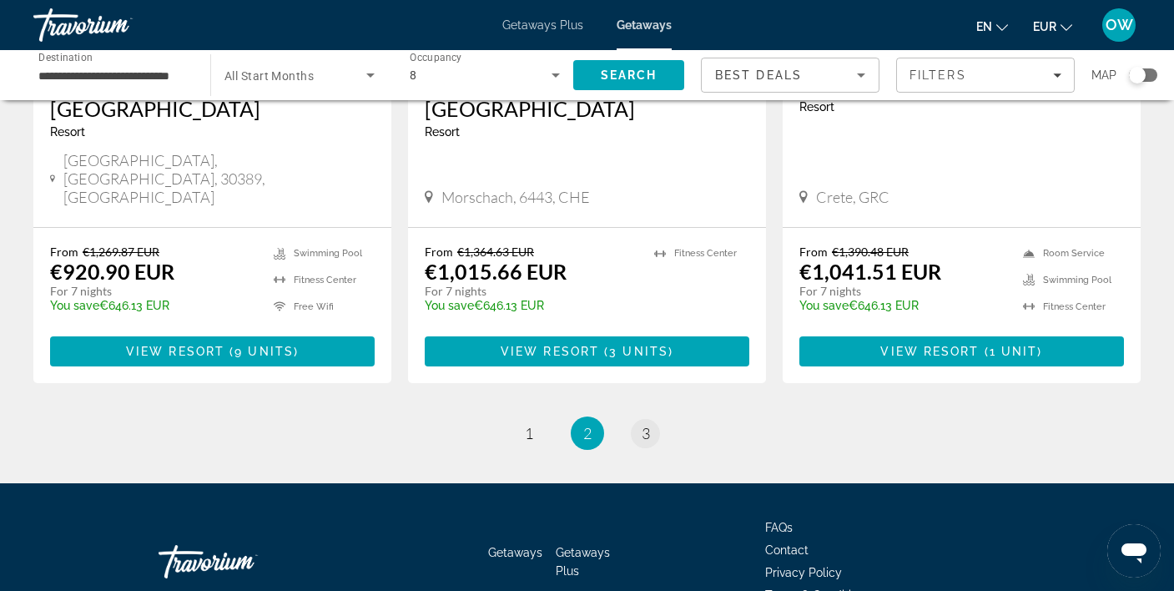
scroll to position [2134, 0]
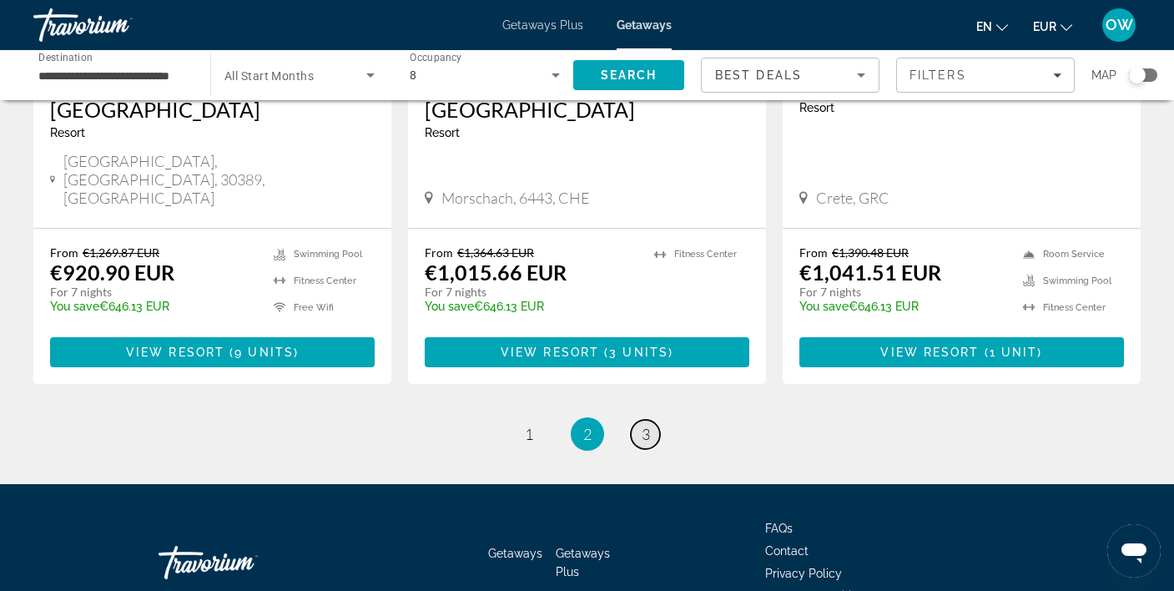
click at [649, 425] on span "3" at bounding box center [645, 434] width 8 height 18
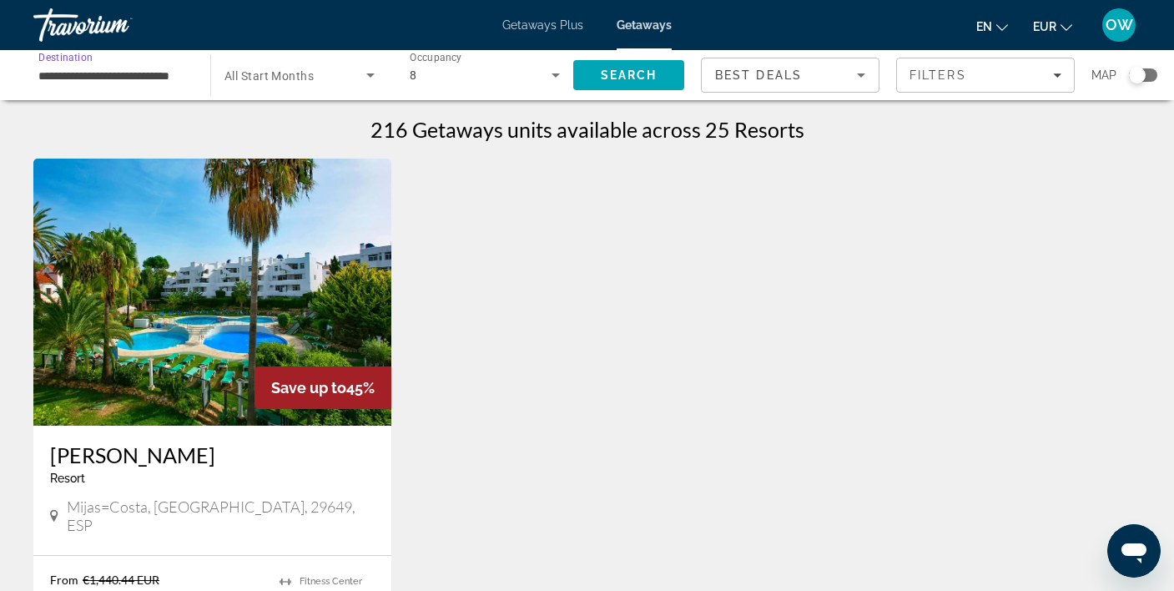
click at [136, 80] on input "**********" at bounding box center [113, 76] width 150 height 20
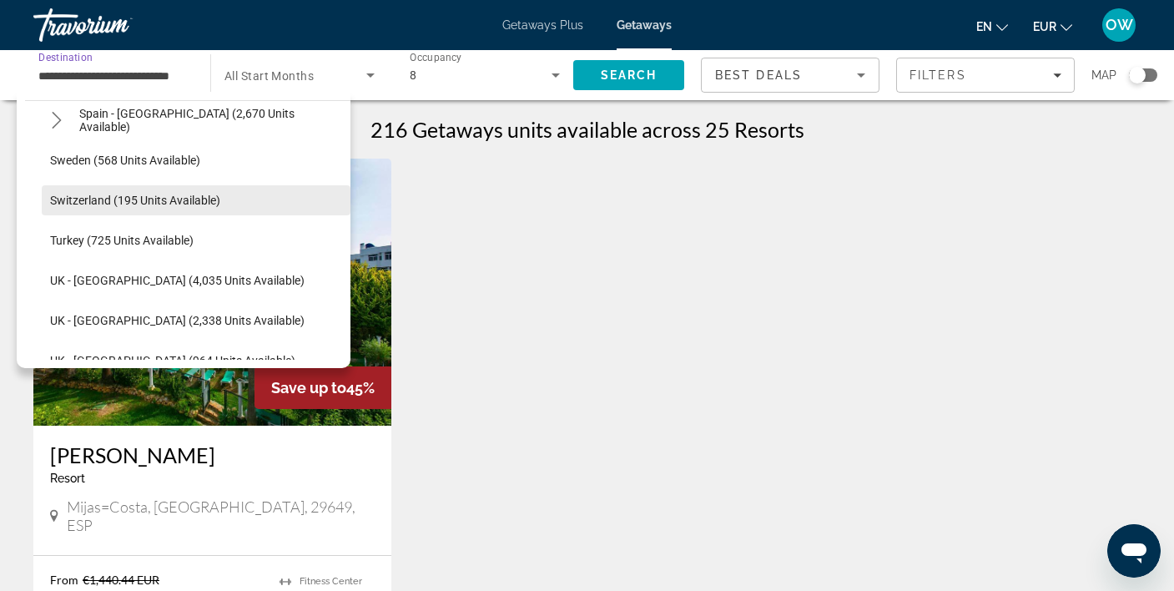
scroll to position [969, 0]
click at [150, 194] on span "Switzerland (195 units available)" at bounding box center [135, 200] width 170 height 13
type input "**********"
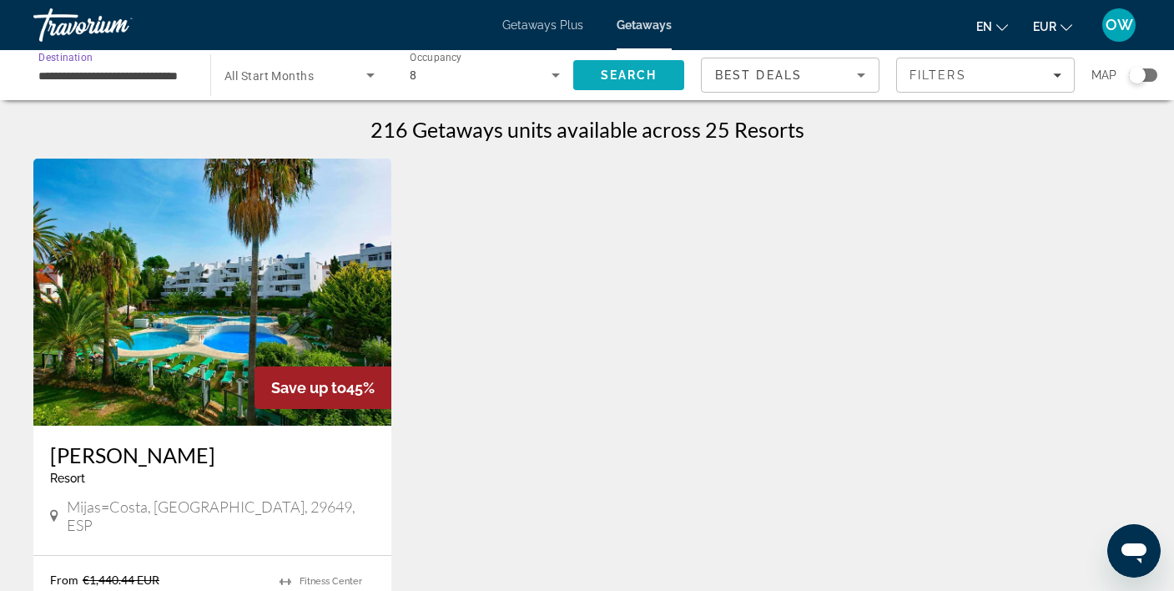
click at [617, 74] on span "Search" at bounding box center [629, 74] width 57 height 13
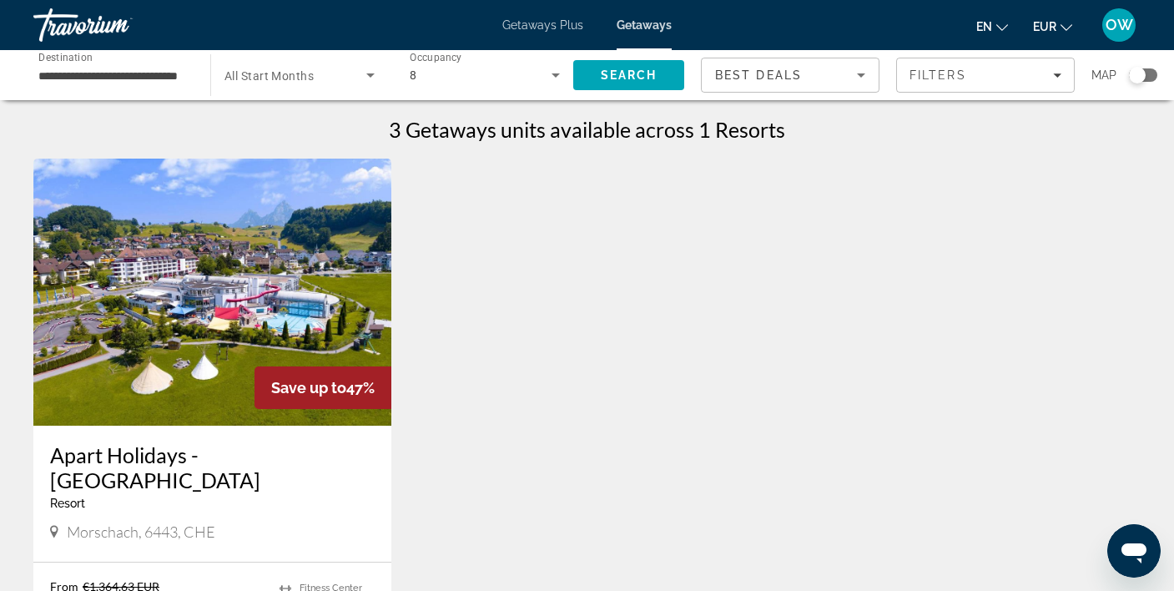
click at [551, 71] on icon "Search widget" at bounding box center [555, 75] width 20 height 20
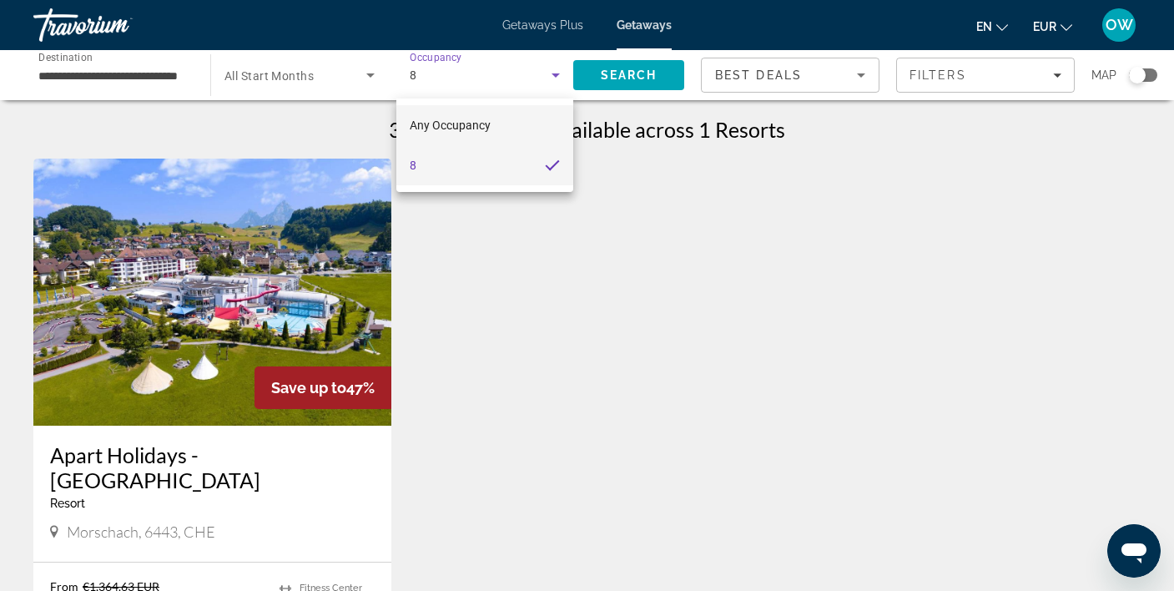
click at [507, 117] on mat-option "Any Occupancy" at bounding box center [484, 125] width 177 height 40
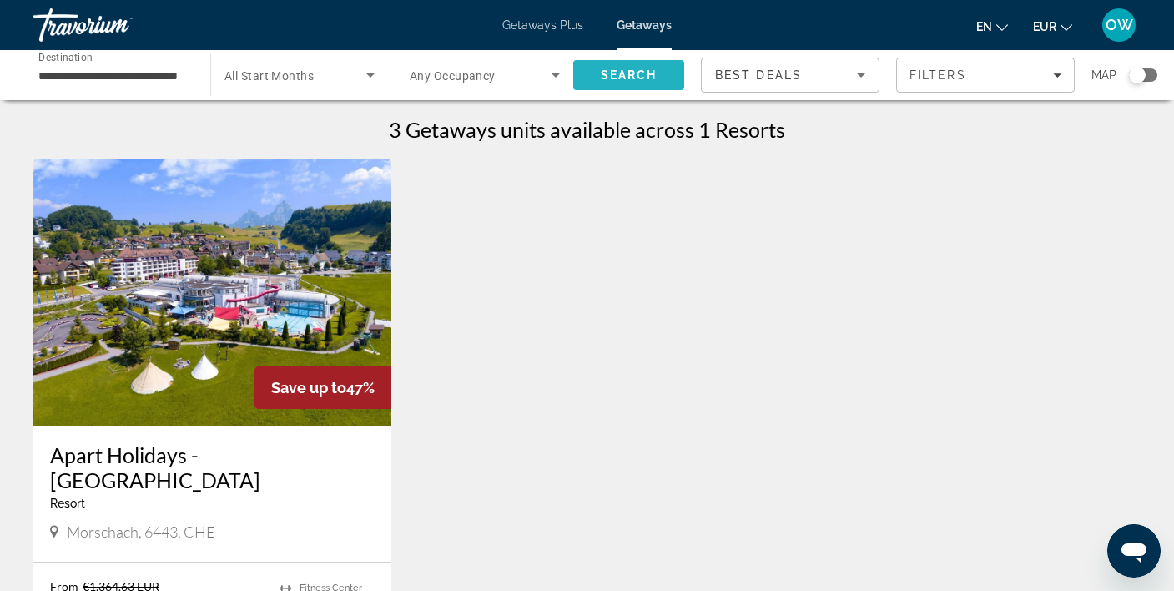
click at [631, 68] on span "Search" at bounding box center [629, 74] width 57 height 13
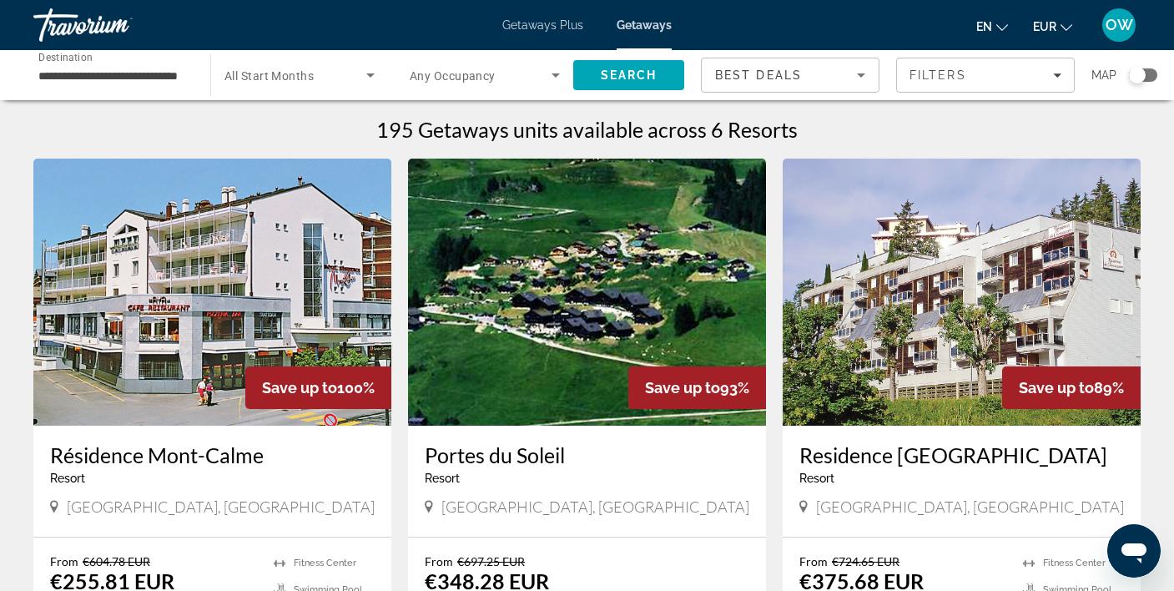
click at [1144, 74] on div "Search widget" at bounding box center [1137, 75] width 17 height 17
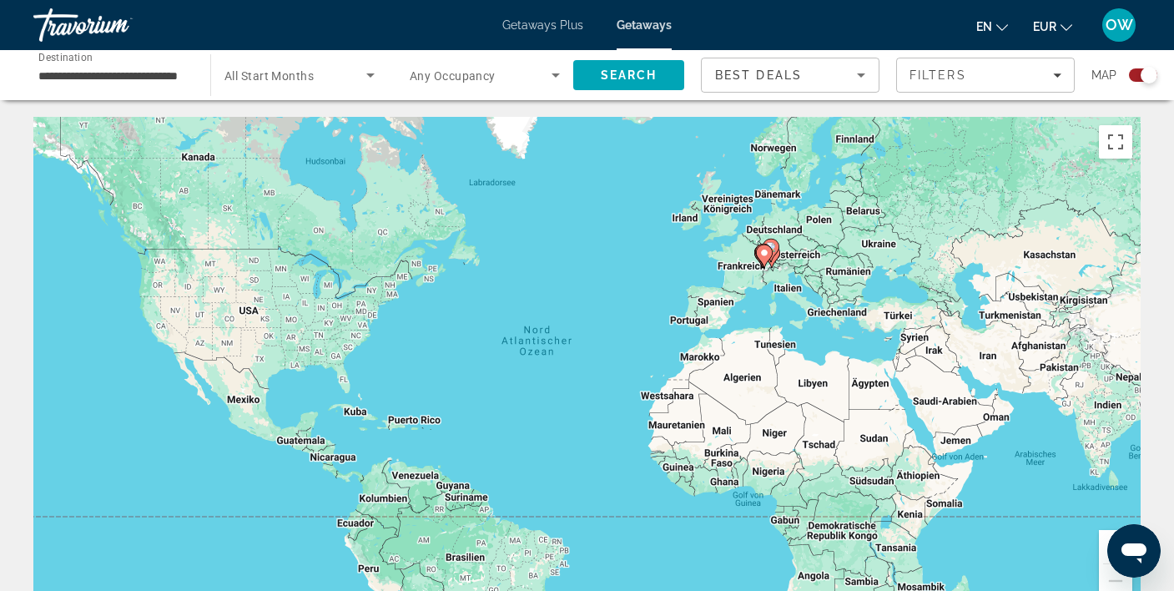
click at [1104, 543] on button "Vergrößern" at bounding box center [1114, 546] width 33 height 33
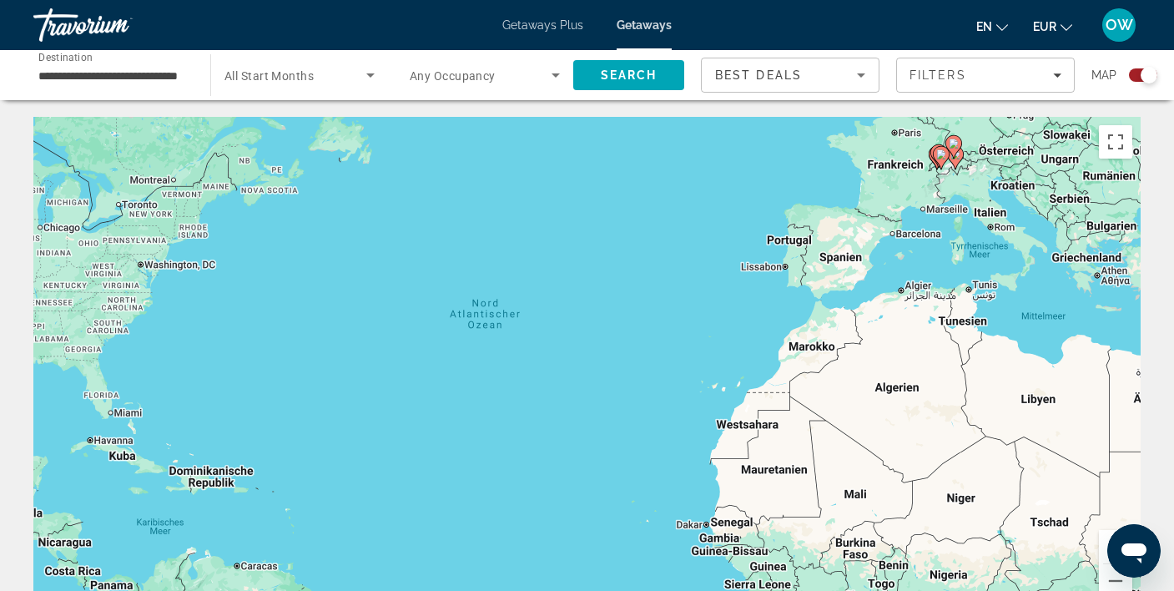
click at [1104, 543] on button "Vergrößern" at bounding box center [1114, 546] width 33 height 33
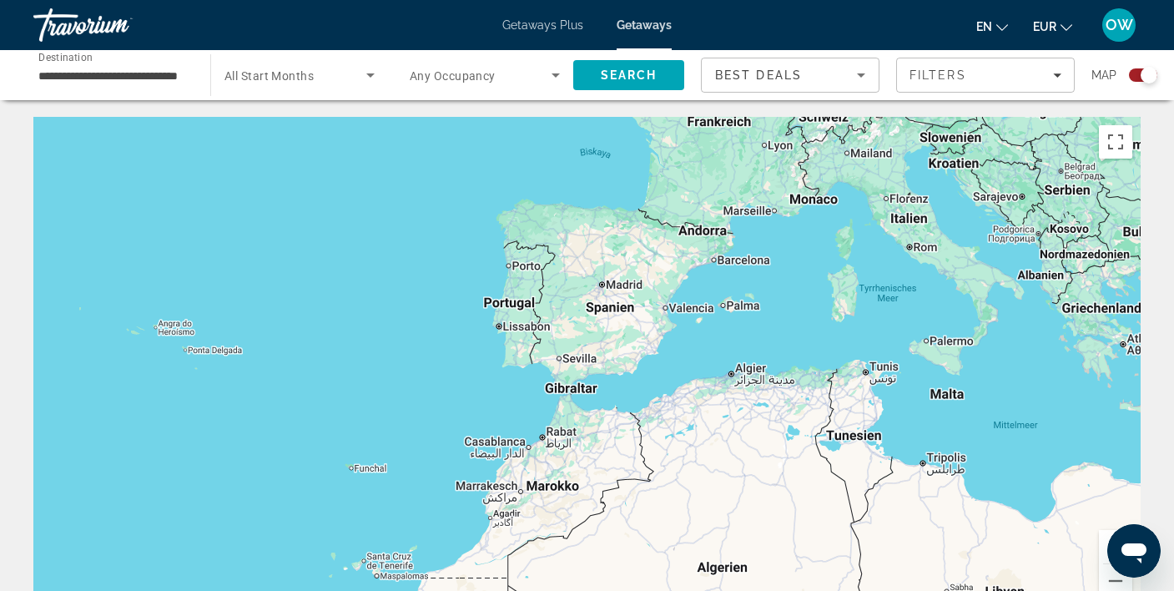
drag, startPoint x: 1052, startPoint y: 352, endPoint x: 566, endPoint y: 513, distance: 512.2
click at [566, 513] on div "Main content" at bounding box center [586, 367] width 1107 height 500
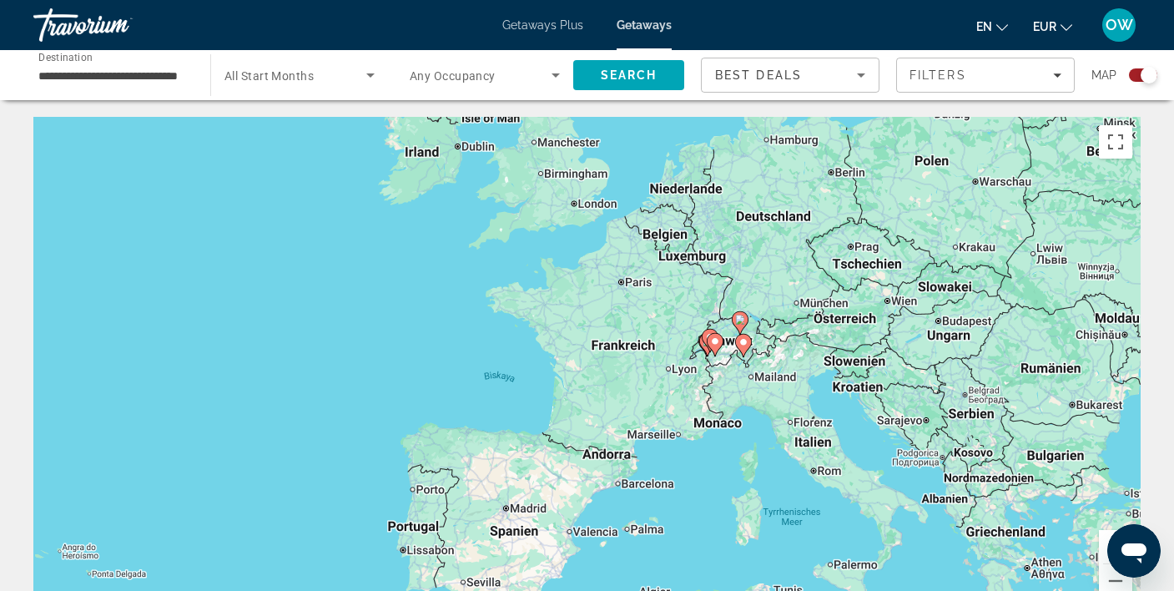
drag, startPoint x: 815, startPoint y: 289, endPoint x: 723, endPoint y: 516, distance: 245.5
click at [715, 520] on div "Um den Modus zum Ziehen mit der Tastatur zu aktivieren, drückst du Alt + Eingab…" at bounding box center [586, 367] width 1107 height 500
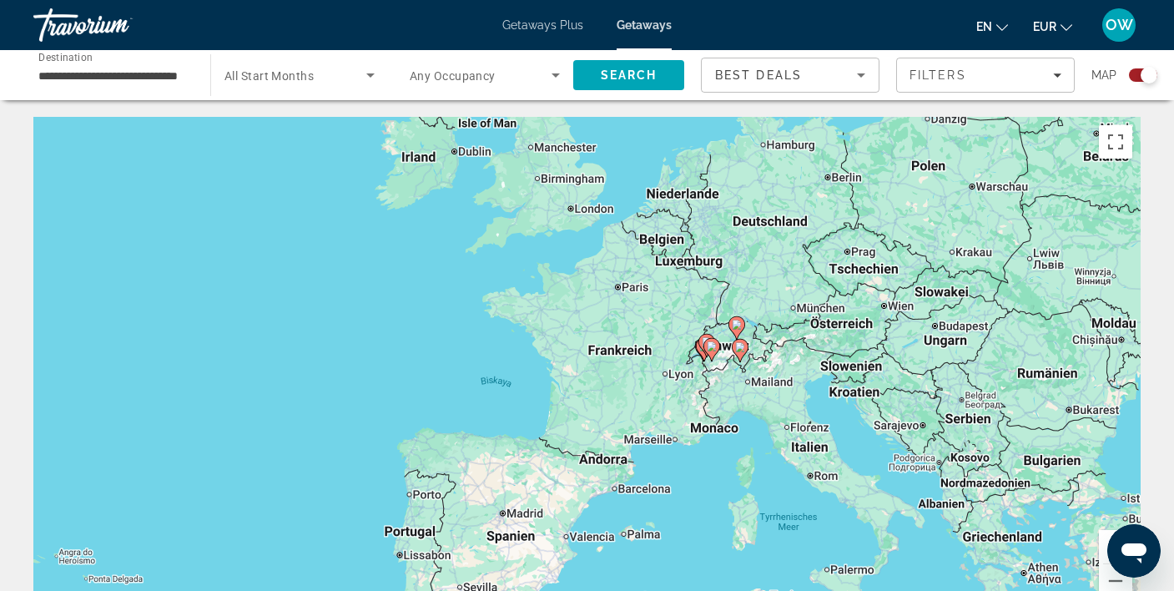
click at [1104, 538] on button "Vergrößern" at bounding box center [1114, 546] width 33 height 33
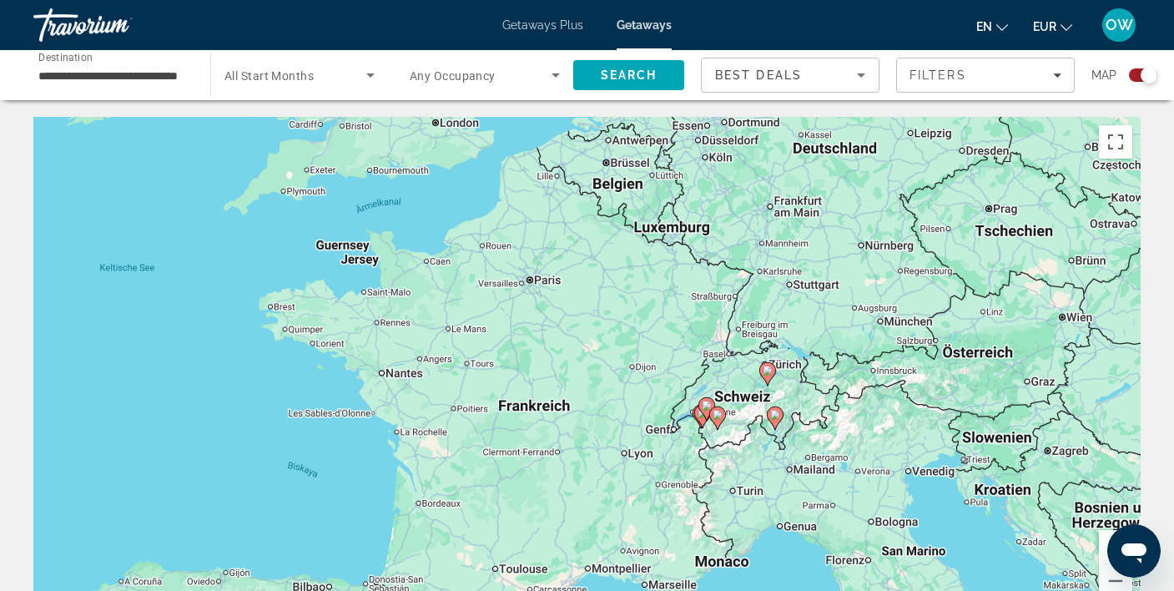
drag, startPoint x: 944, startPoint y: 385, endPoint x: 815, endPoint y: 467, distance: 153.0
click at [815, 467] on div "Um den Modus zum Ziehen mit der Tastatur zu aktivieren, drückst du Alt + Eingab…" at bounding box center [586, 367] width 1107 height 500
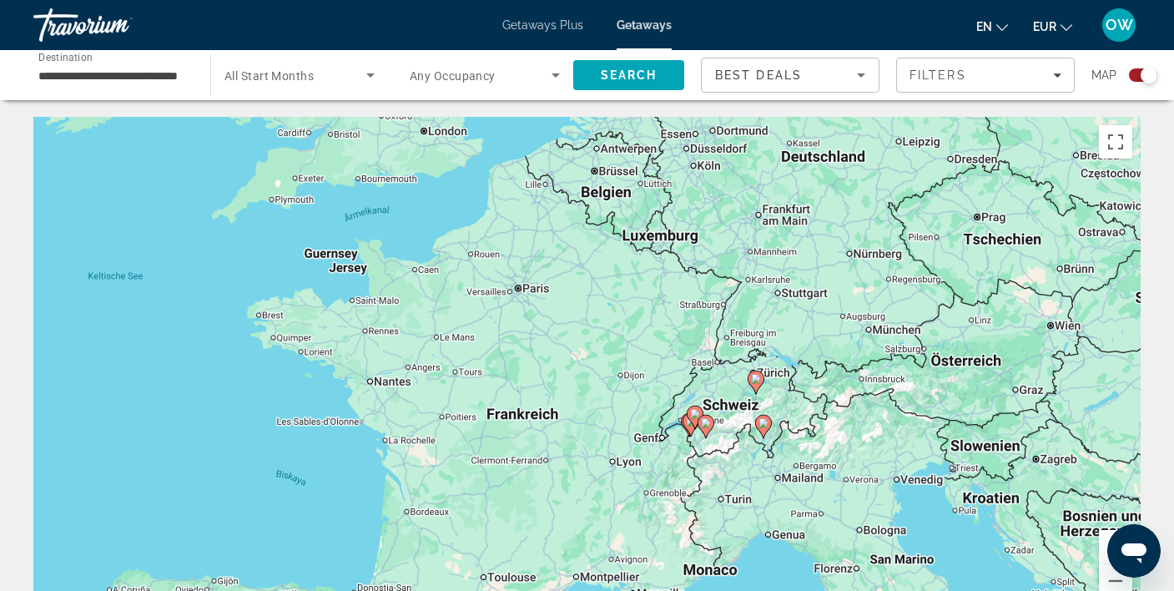
click at [1106, 536] on button "Vergrößern" at bounding box center [1114, 546] width 33 height 33
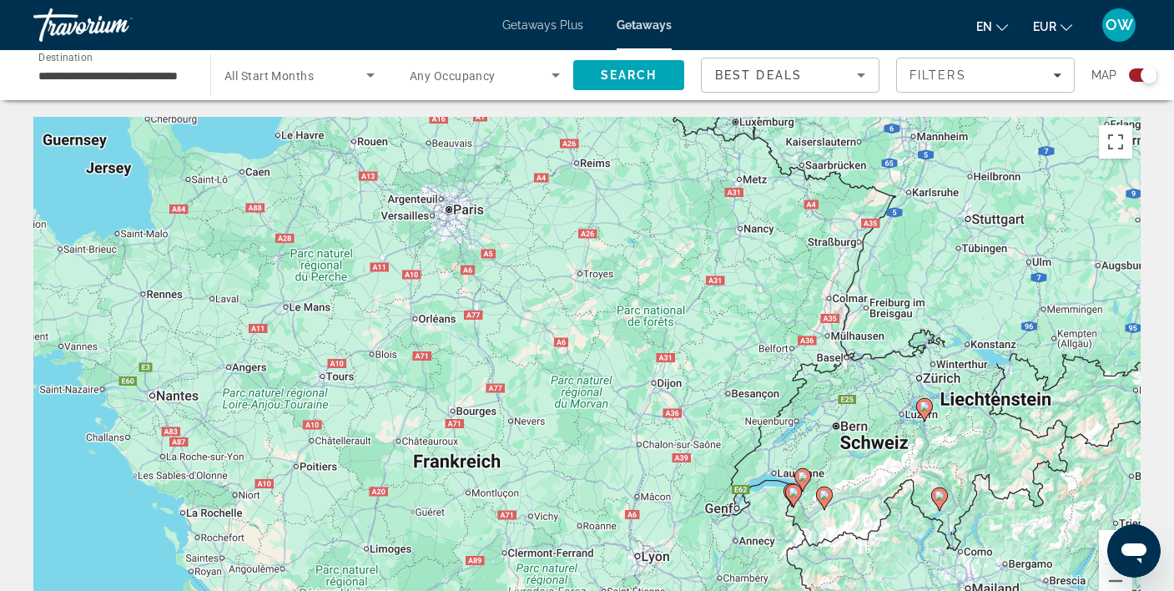
click at [1106, 536] on button "Vergrößern" at bounding box center [1114, 546] width 33 height 33
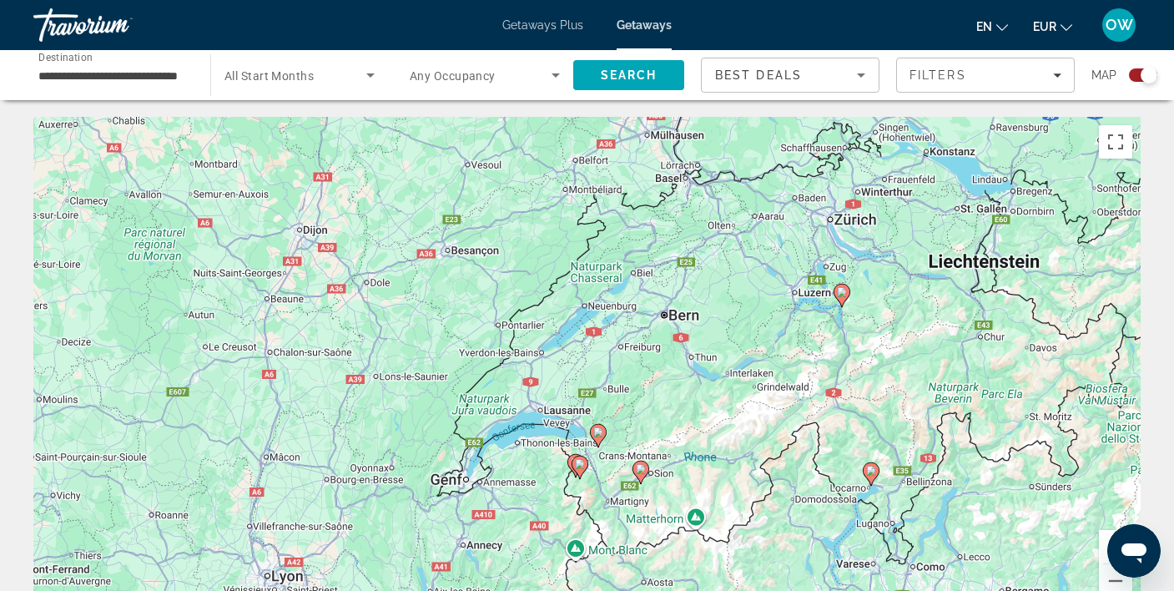
drag, startPoint x: 1083, startPoint y: 512, endPoint x: 651, endPoint y: 336, distance: 465.8
click at [651, 336] on div "Um den Modus zum Ziehen mit der Tastatur zu aktivieren, drückst du Alt + Eingab…" at bounding box center [586, 367] width 1107 height 500
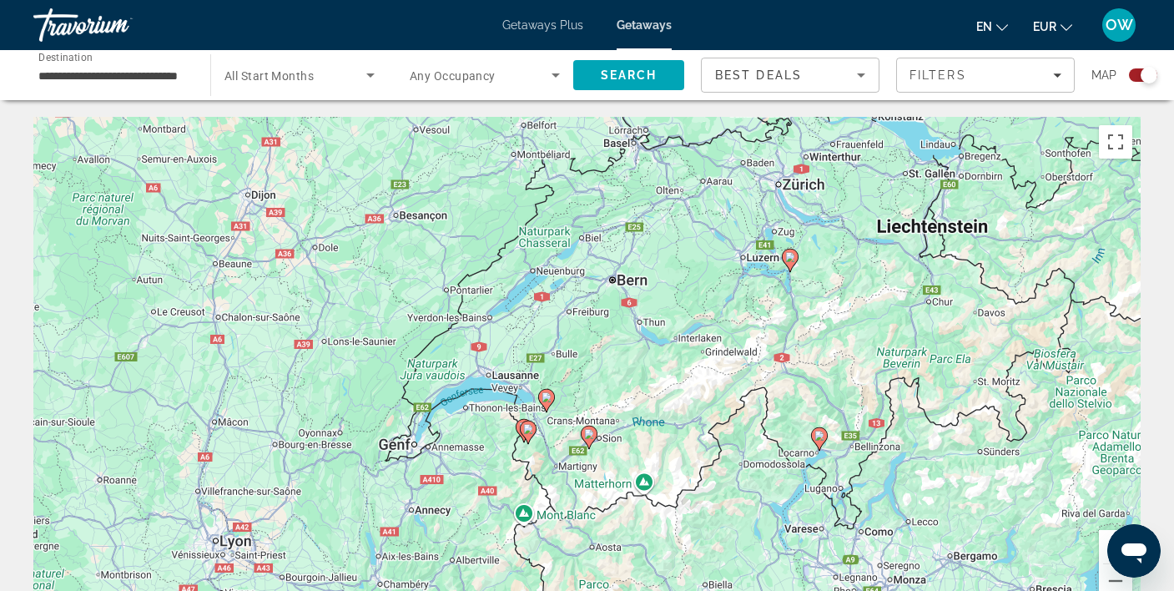
drag, startPoint x: 1023, startPoint y: 410, endPoint x: 970, endPoint y: 369, distance: 67.2
click at [970, 369] on div "Um den Modus zum Ziehen mit der Tastatur zu aktivieren, drückst du Alt + Eingab…" at bounding box center [586, 367] width 1107 height 500
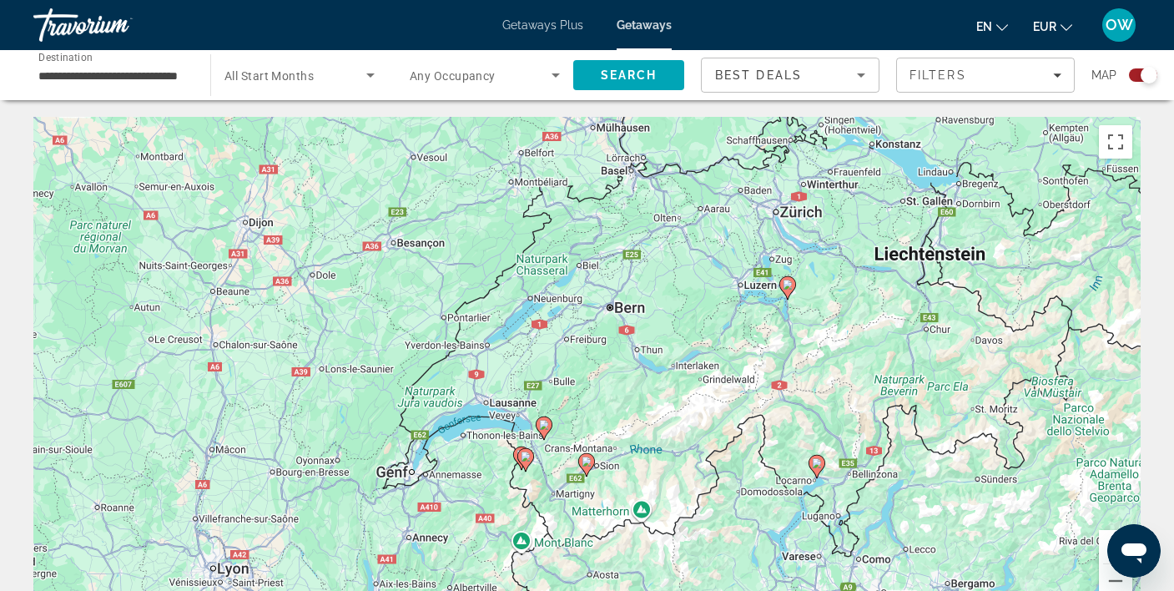
drag, startPoint x: 855, startPoint y: 351, endPoint x: 852, endPoint y: 380, distance: 29.4
click at [852, 380] on div "Um den Modus zum Ziehen mit der Tastatur zu aktivieren, drückst du Alt + Eingab…" at bounding box center [586, 367] width 1107 height 500
click at [790, 282] on image "Main content" at bounding box center [787, 284] width 10 height 10
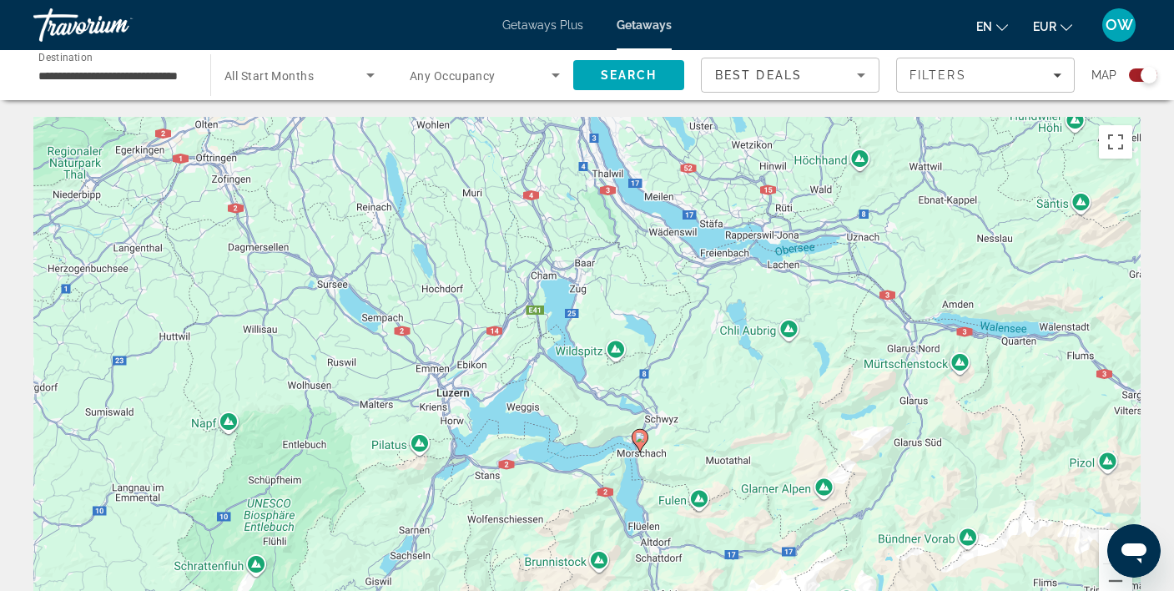
drag, startPoint x: 685, startPoint y: 291, endPoint x: 738, endPoint y: 380, distance: 104.0
click at [738, 380] on div "Um den Modus zum Ziehen mit der Tastatur zu aktivieren, drückst du Alt + Eingab…" at bounding box center [586, 367] width 1107 height 500
click at [641, 440] on image "Main content" at bounding box center [640, 437] width 10 height 10
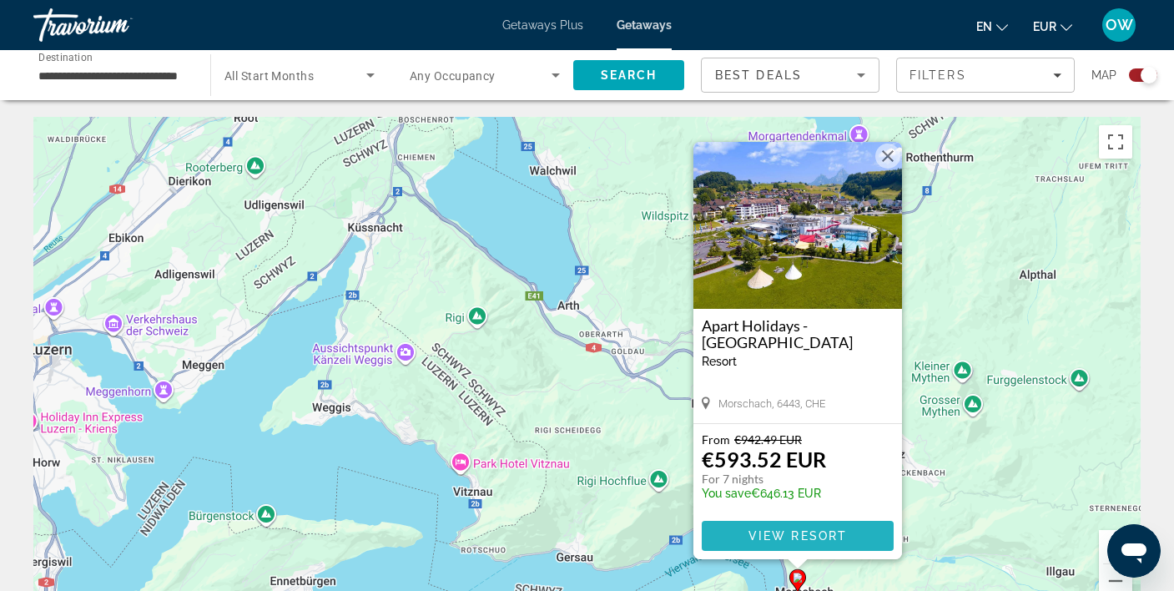
click at [815, 534] on span "View Resort" at bounding box center [796, 535] width 98 height 13
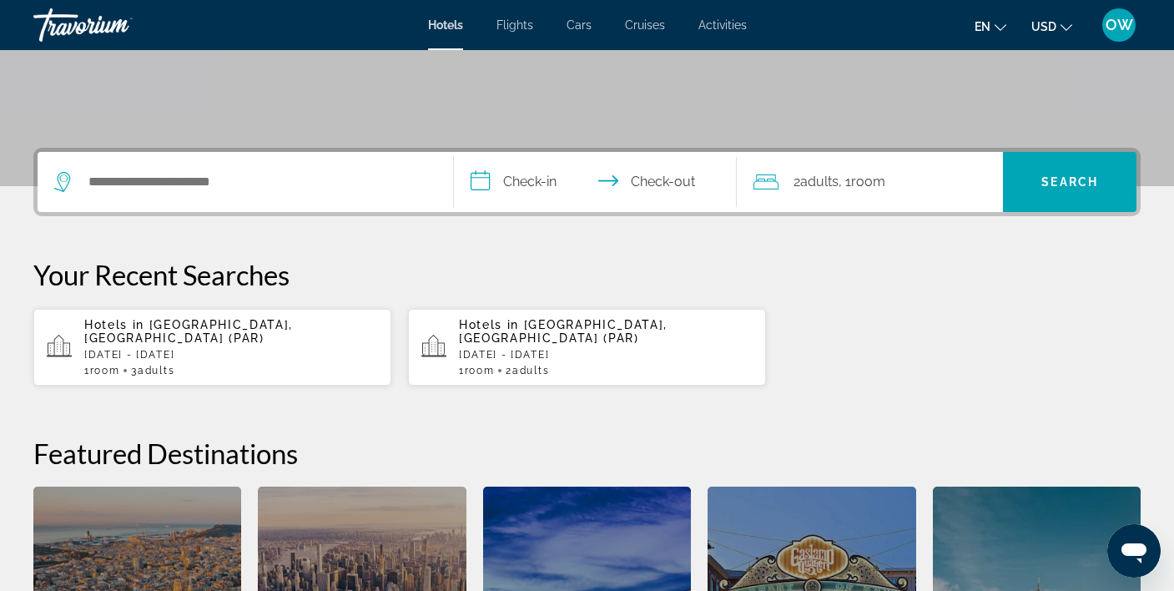
scroll to position [317, 0]
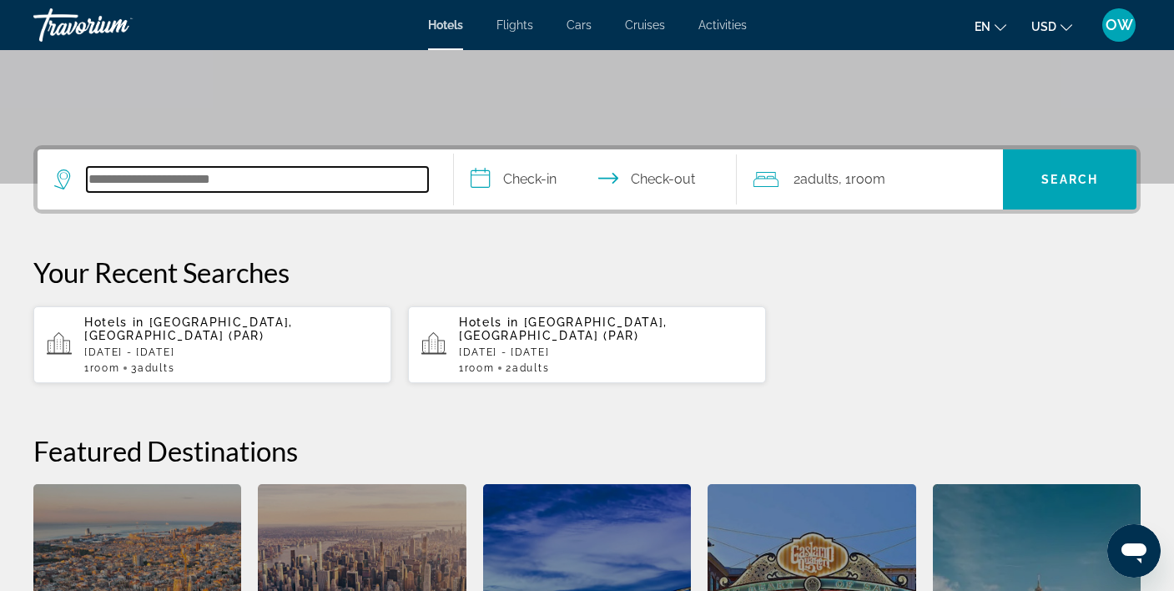
click at [198, 169] on input "Search hotel destination" at bounding box center [257, 179] width 341 height 25
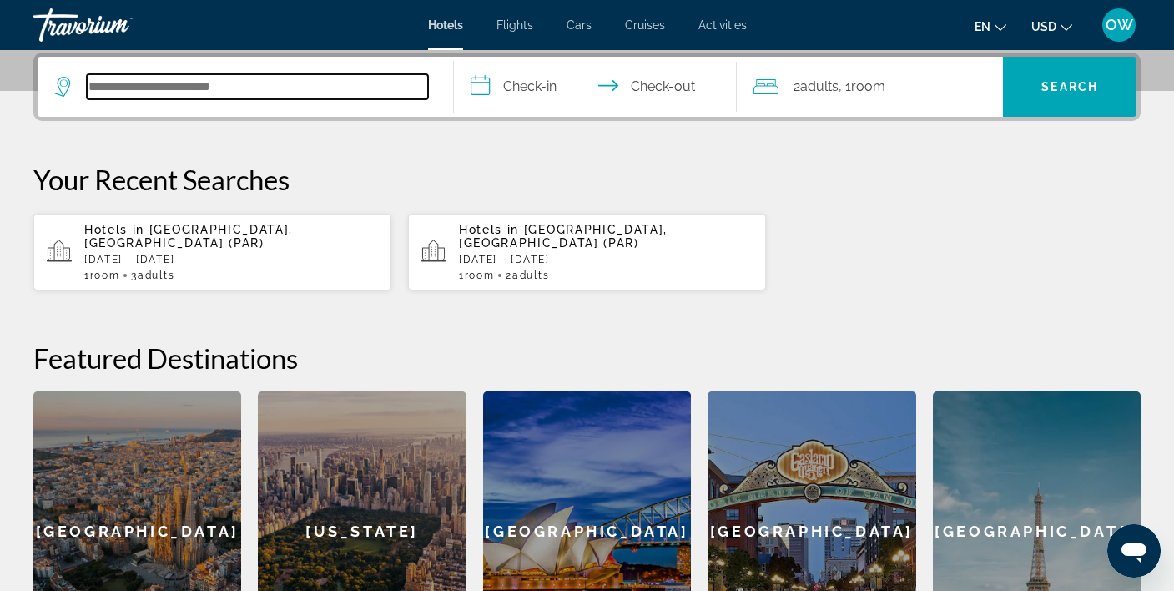
scroll to position [410, 1]
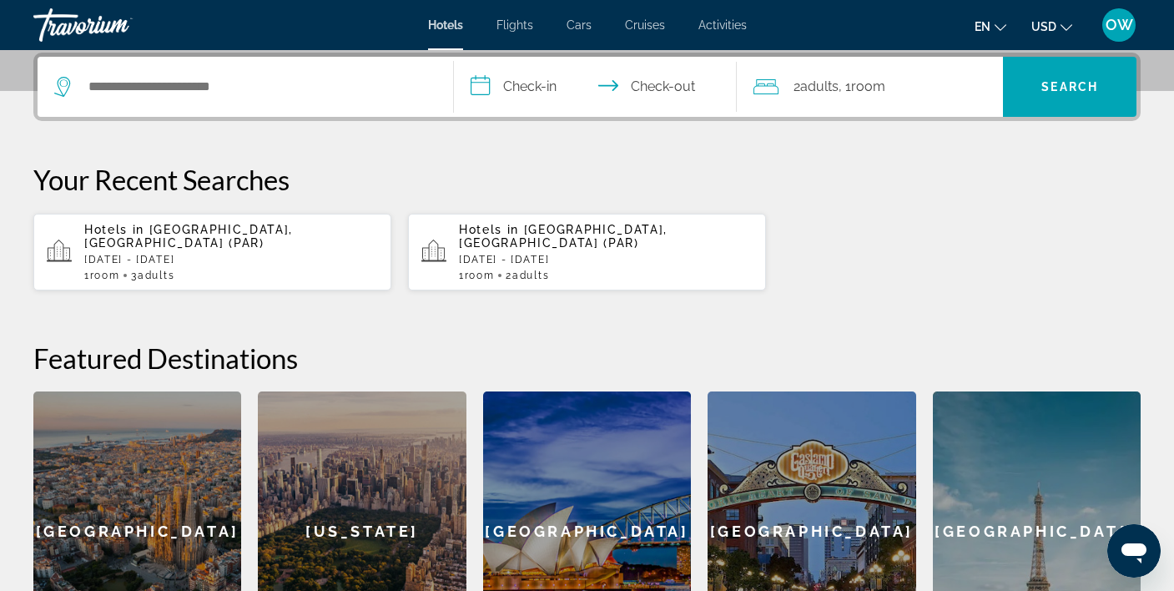
click at [873, 89] on span "Room" at bounding box center [868, 86] width 34 height 16
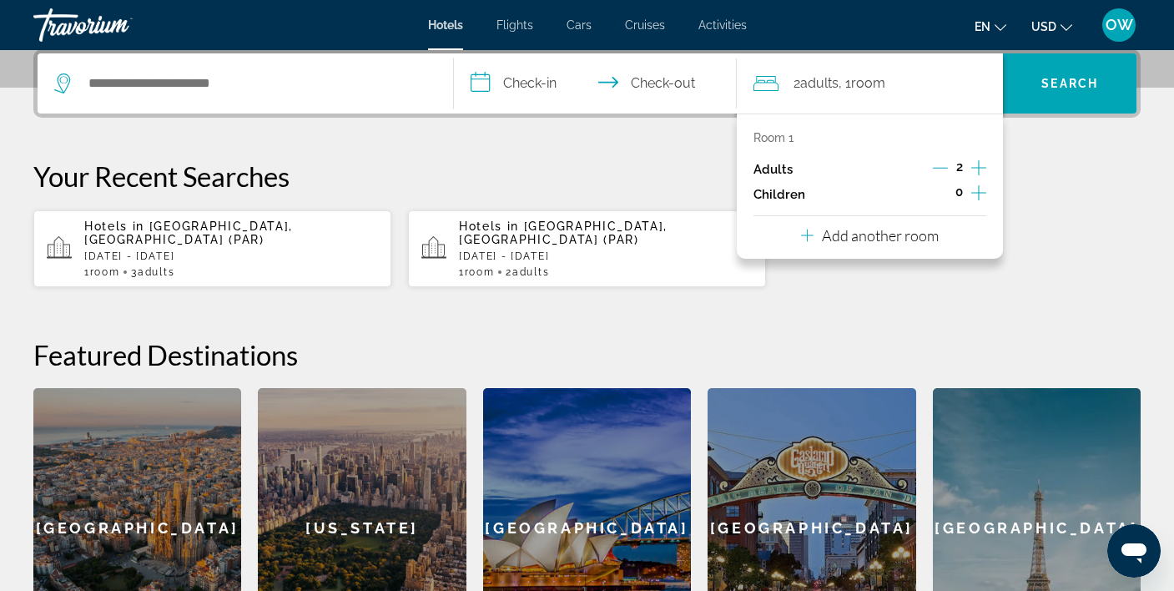
scroll to position [406, 1]
click at [871, 236] on p "Add another room" at bounding box center [880, 234] width 117 height 18
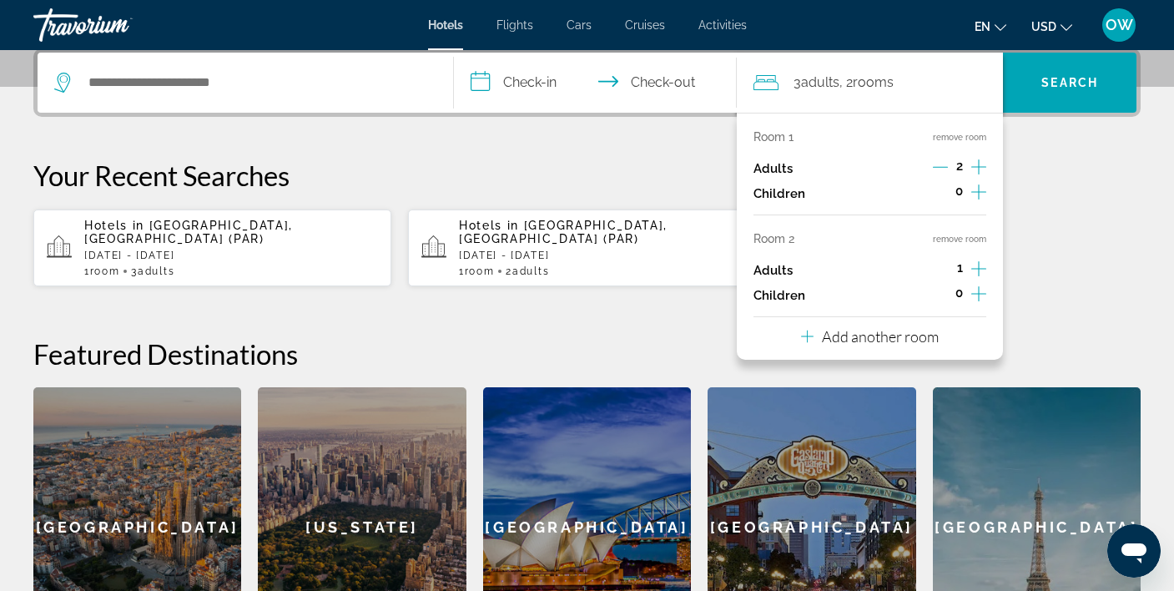
scroll to position [408, 0]
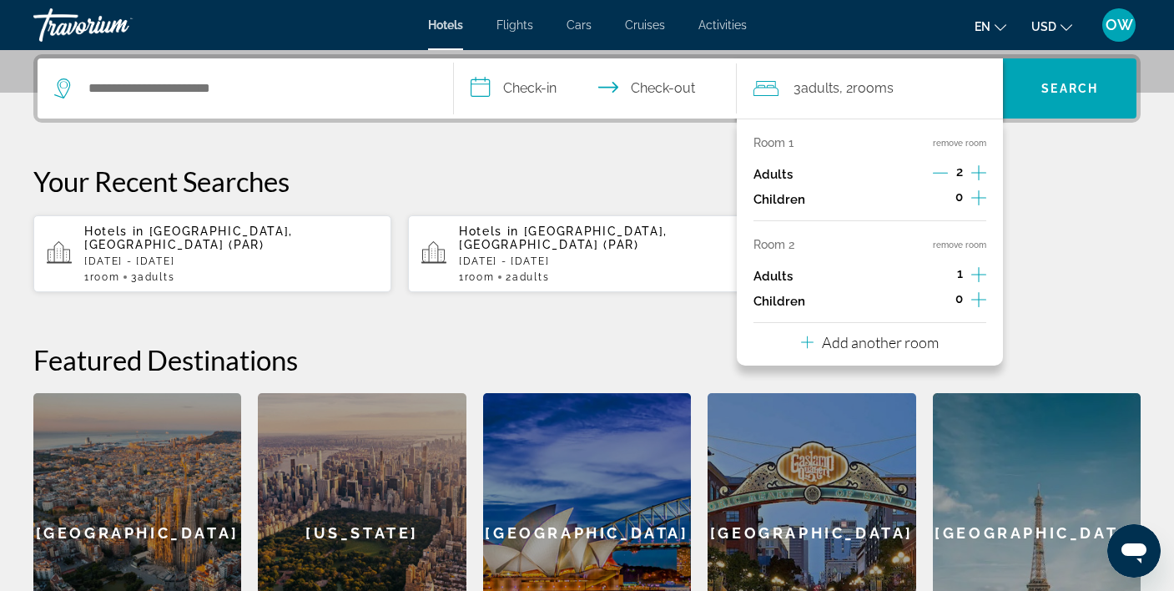
click at [977, 277] on icon "Increment adults" at bounding box center [978, 274] width 15 height 20
click at [891, 351] on p "Add another room" at bounding box center [880, 342] width 117 height 18
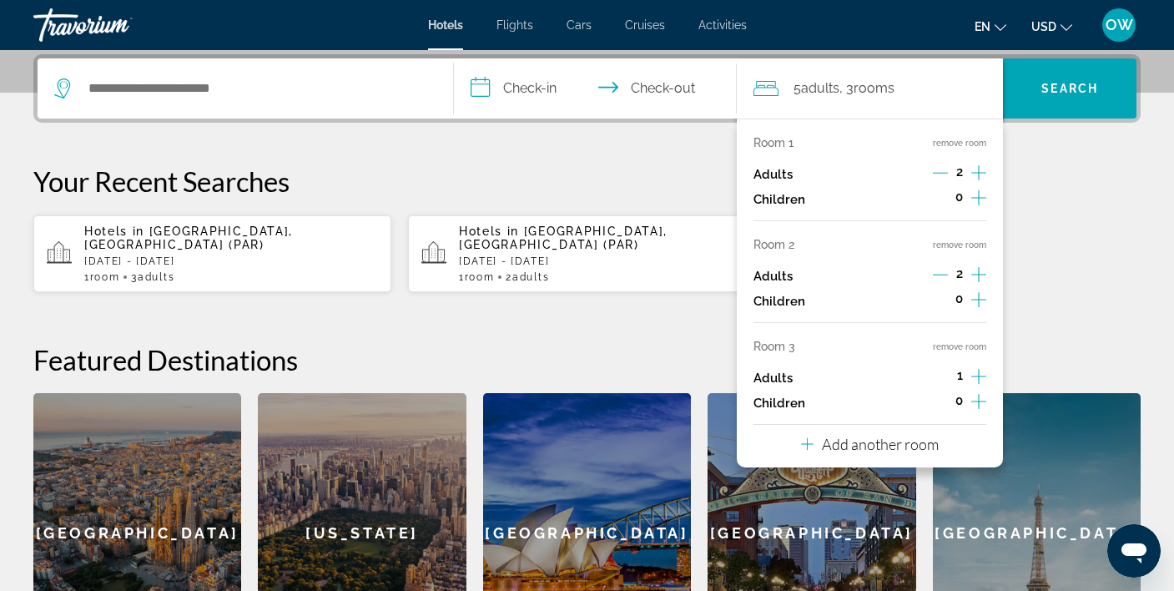
click at [976, 383] on icon "Increment adults" at bounding box center [978, 376] width 15 height 20
click at [980, 411] on icon "Increment children" at bounding box center [978, 401] width 15 height 20
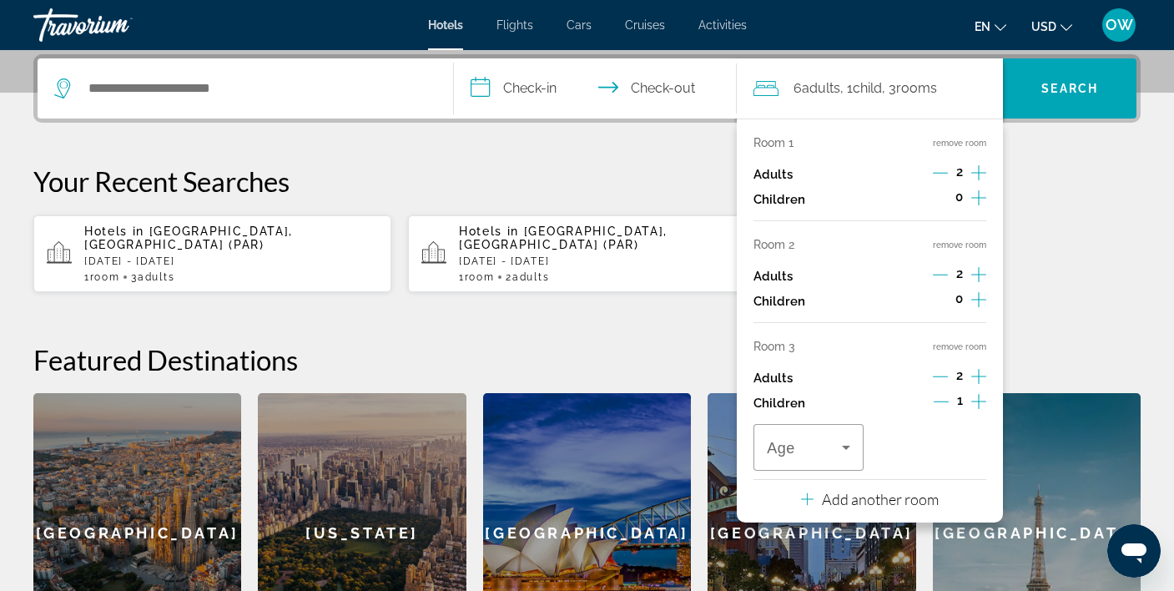
click at [980, 411] on icon "Increment children" at bounding box center [978, 401] width 15 height 20
click at [967, 457] on icon "Travelers: 6 adults, 2 children" at bounding box center [968, 447] width 20 height 20
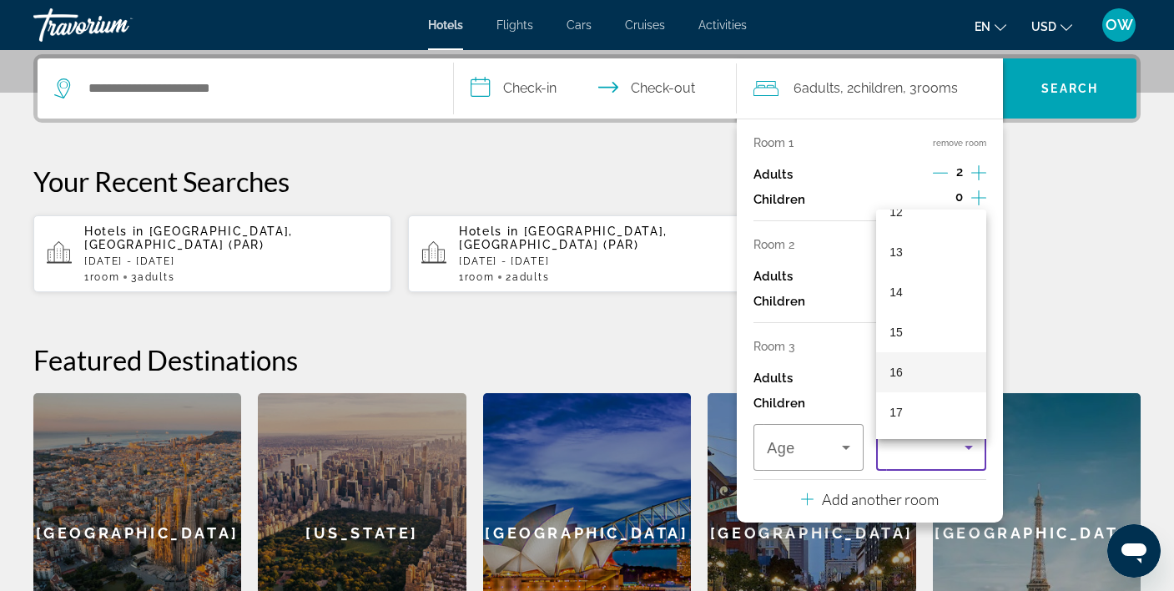
scroll to position [505, 0]
click at [912, 372] on mat-option "16" at bounding box center [931, 372] width 110 height 40
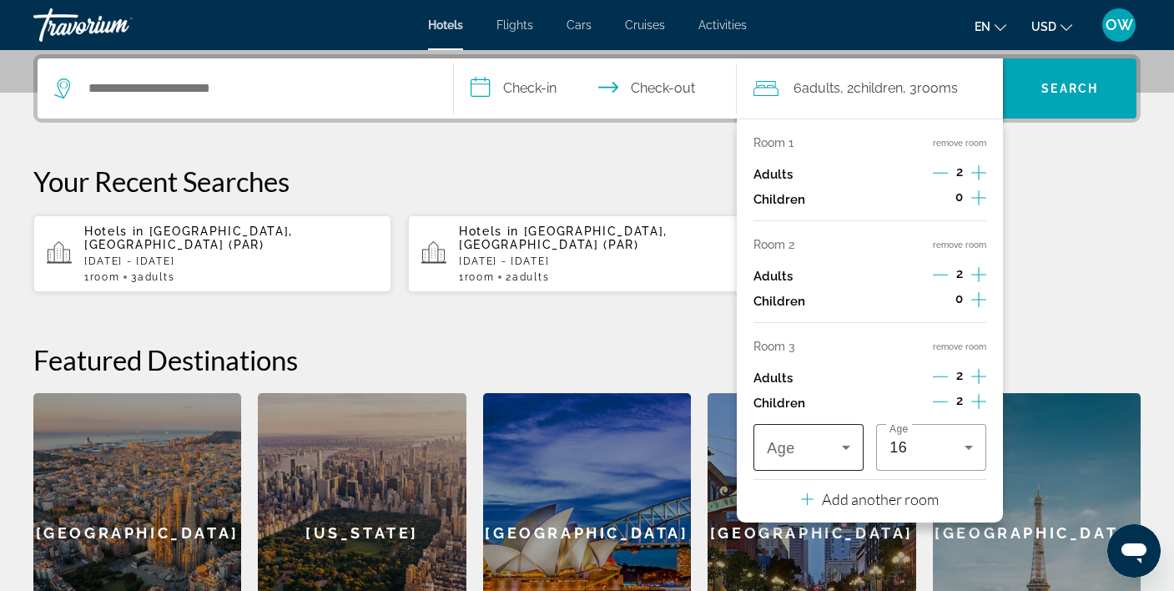
click at [847, 456] on icon "Travelers: 6 adults, 2 children" at bounding box center [846, 447] width 20 height 20
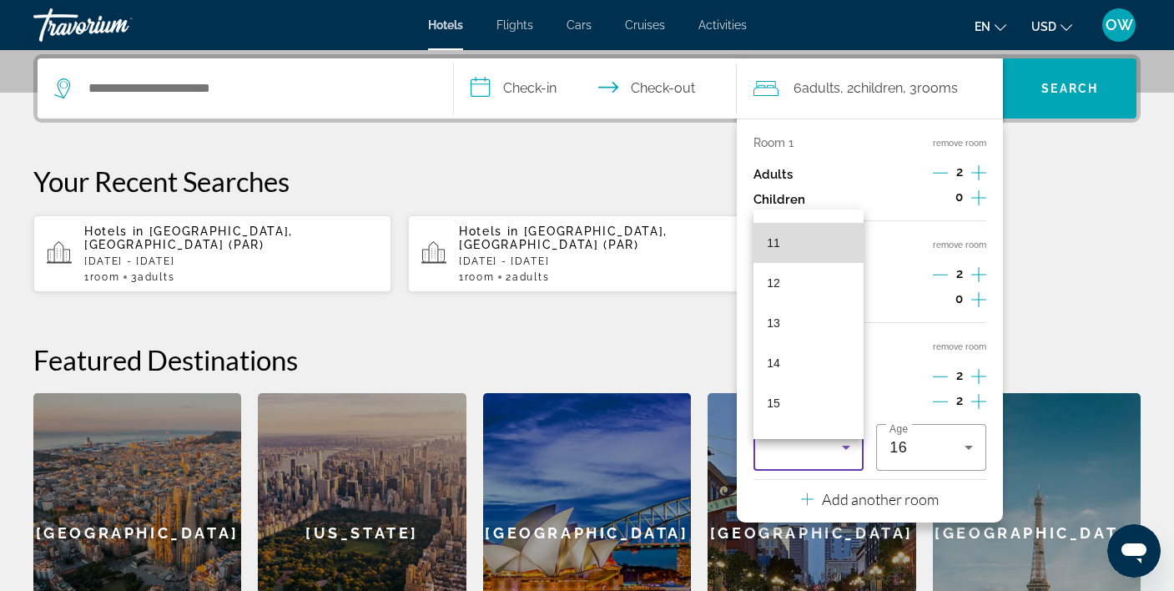
click at [820, 242] on mat-option "11" at bounding box center [808, 243] width 110 height 40
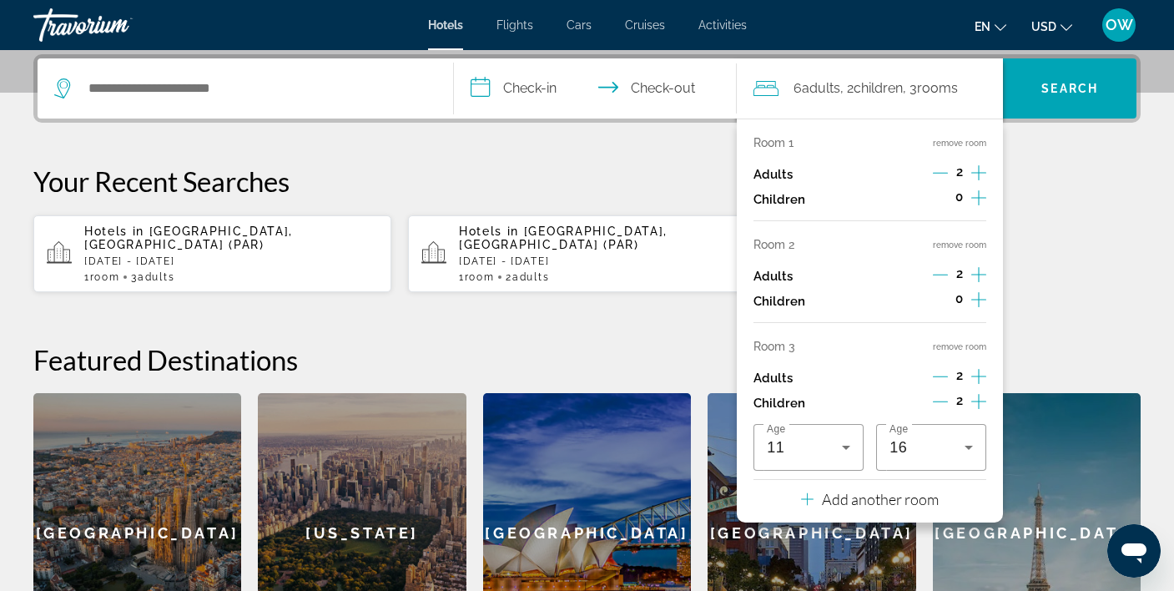
click at [902, 508] on p "Add another room" at bounding box center [880, 499] width 117 height 18
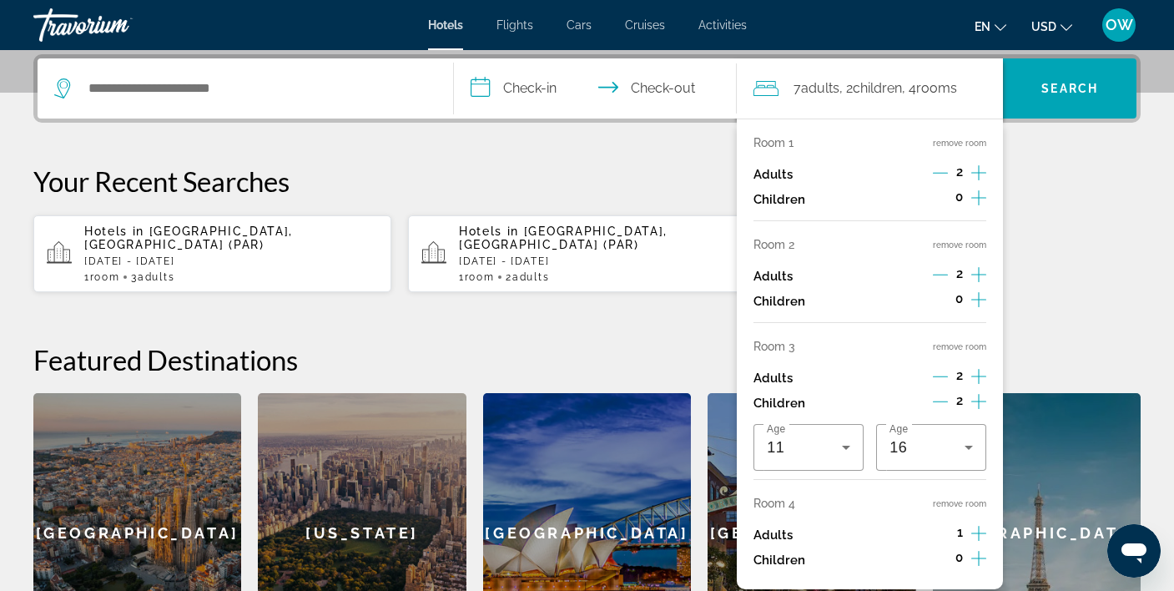
click at [973, 543] on icon "Increment adults" at bounding box center [978, 533] width 15 height 20
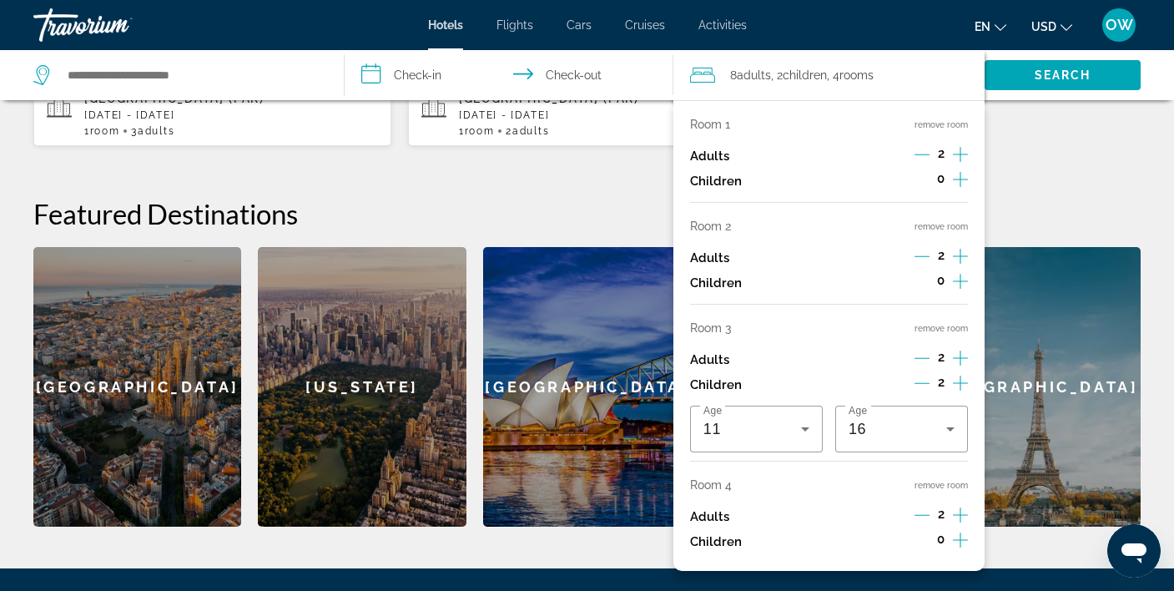
scroll to position [554, 1]
click at [925, 522] on icon "Decrement adults" at bounding box center [921, 514] width 15 height 15
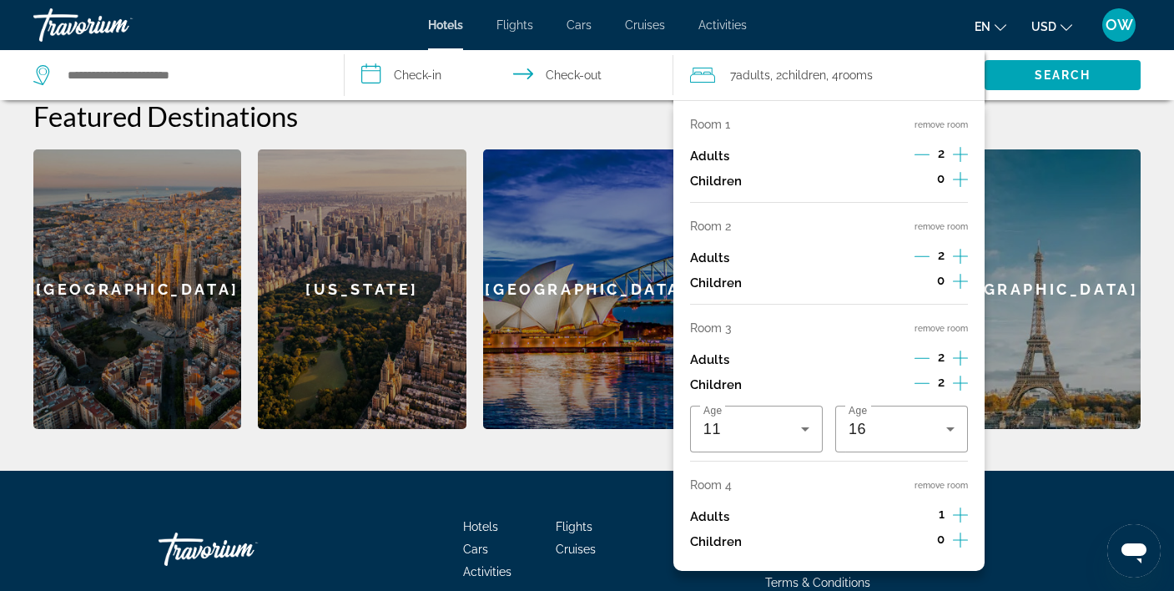
scroll to position [649, 0]
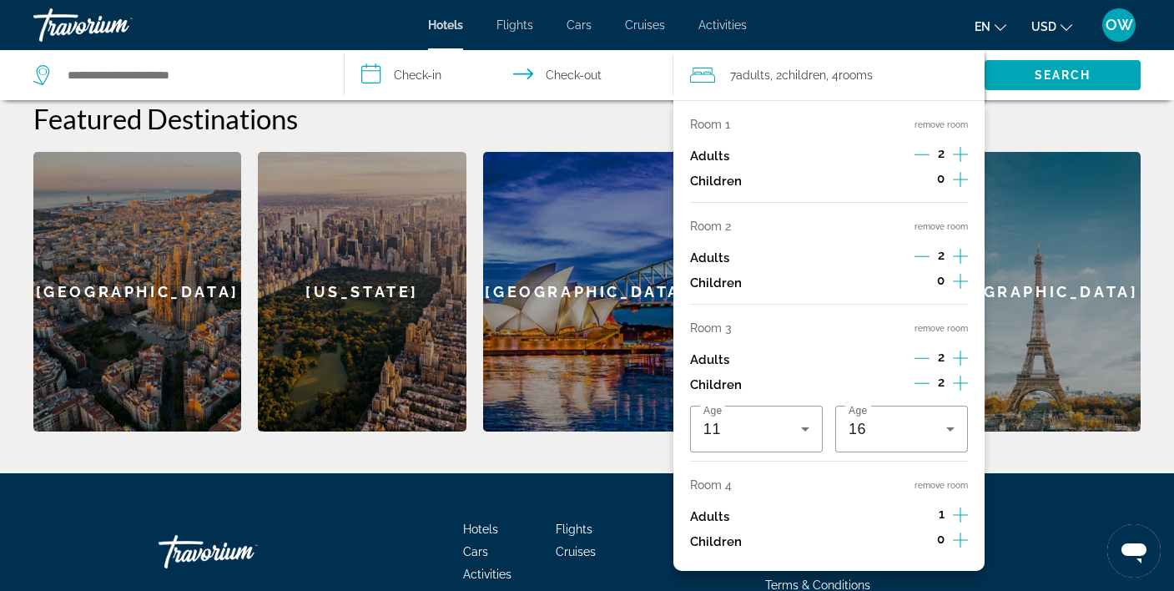
click at [880, 71] on div "7 Adult Adults , 2 Child Children , 4 Room rooms" at bounding box center [837, 74] width 294 height 23
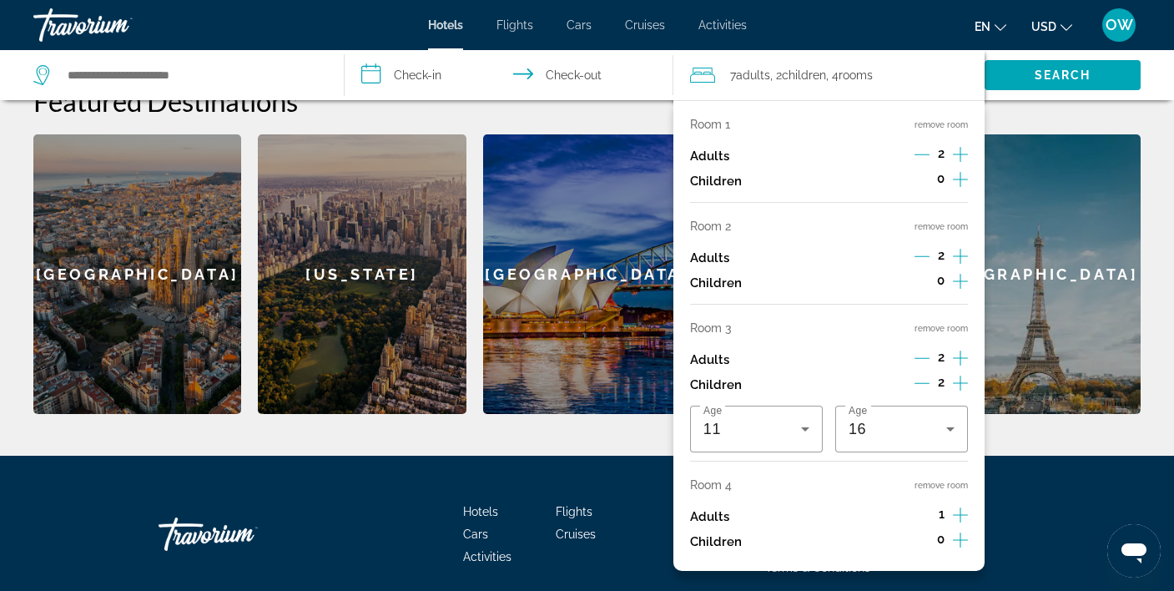
scroll to position [666, 0]
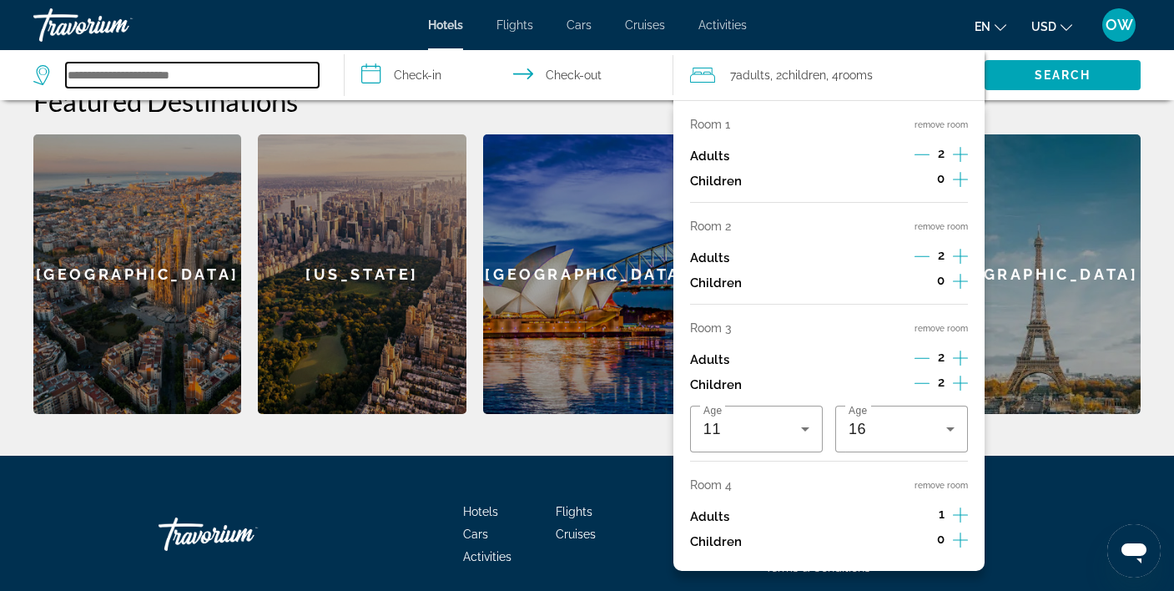
click at [245, 67] on input "Search hotel destination" at bounding box center [192, 75] width 253 height 25
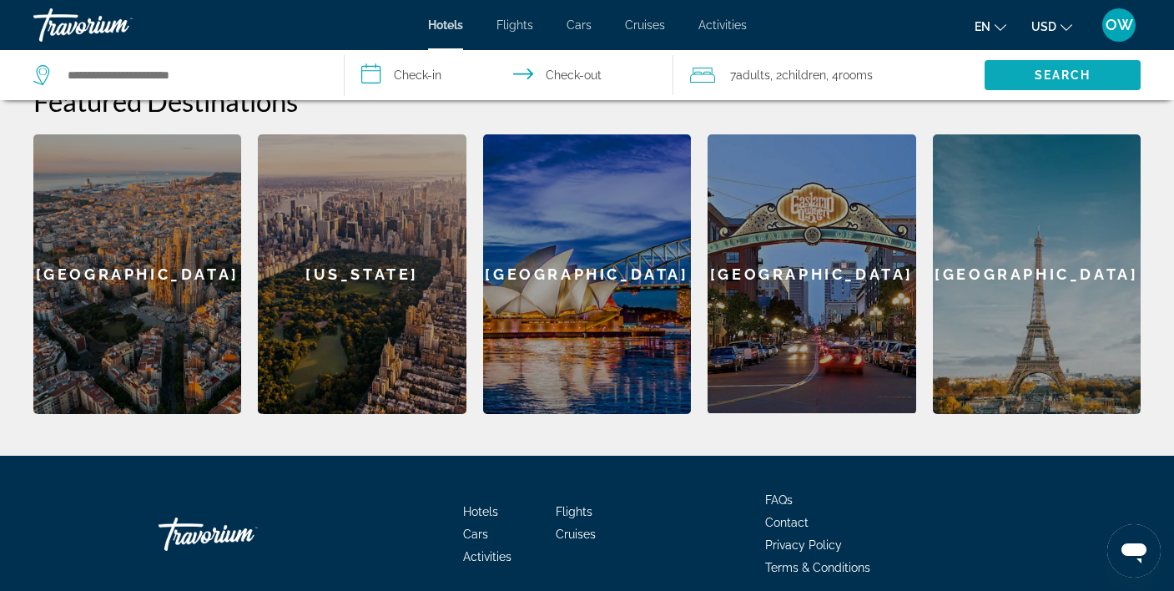
click at [1098, 74] on span "Search" at bounding box center [1062, 75] width 156 height 40
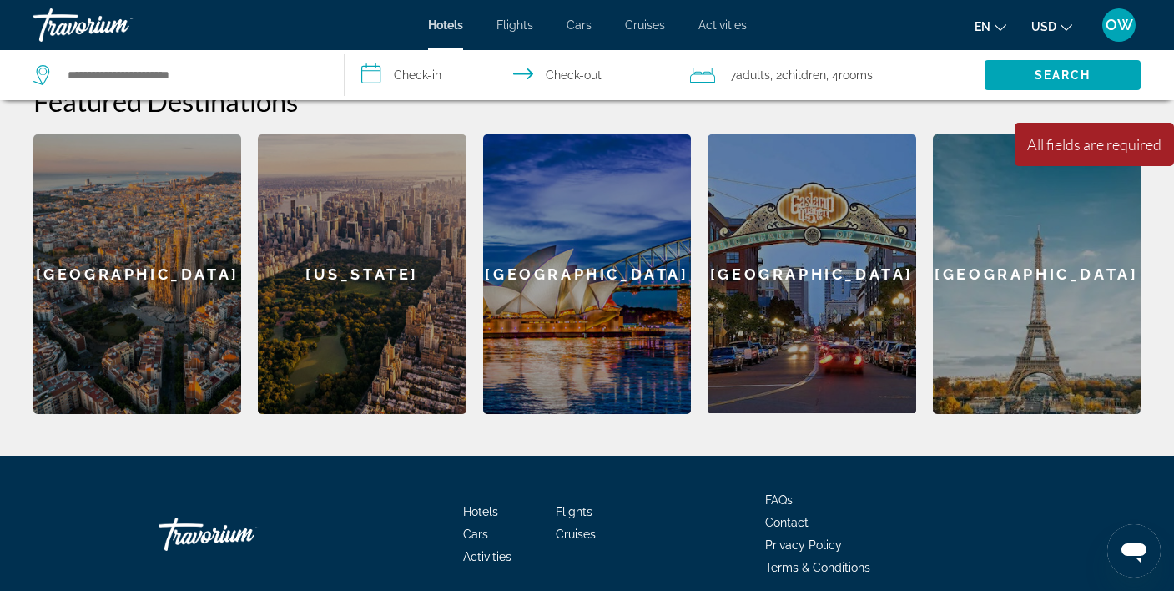
click at [173, 199] on div "Barcelona" at bounding box center [137, 273] width 208 height 279
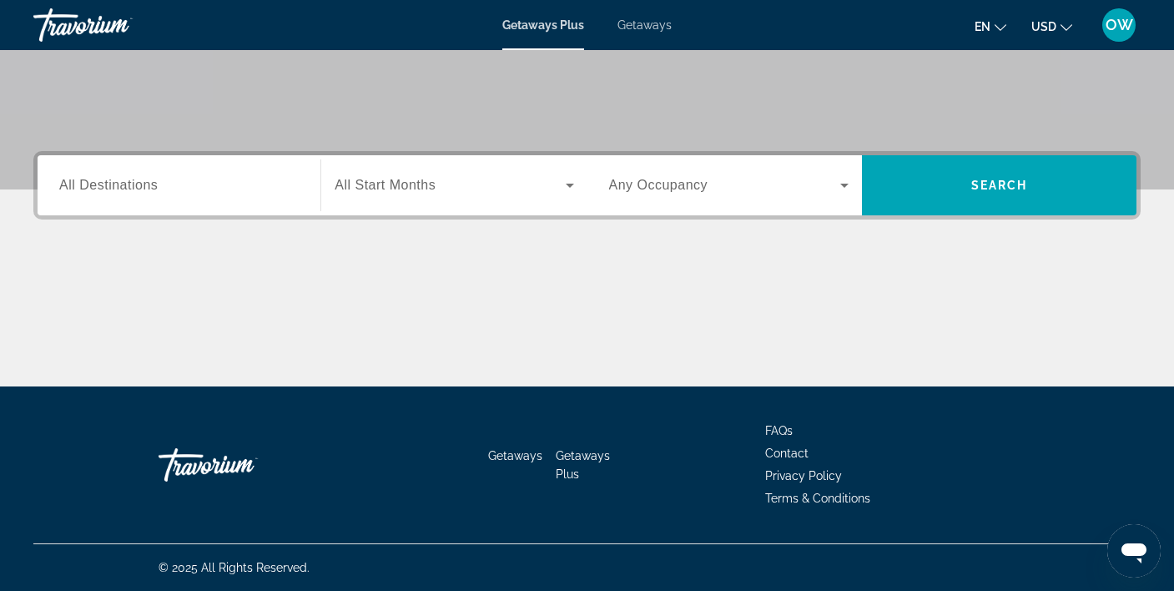
scroll to position [311, 0]
click at [122, 184] on span "All Destinations" at bounding box center [108, 185] width 98 height 14
click at [122, 184] on input "Destination All Destinations" at bounding box center [178, 186] width 239 height 20
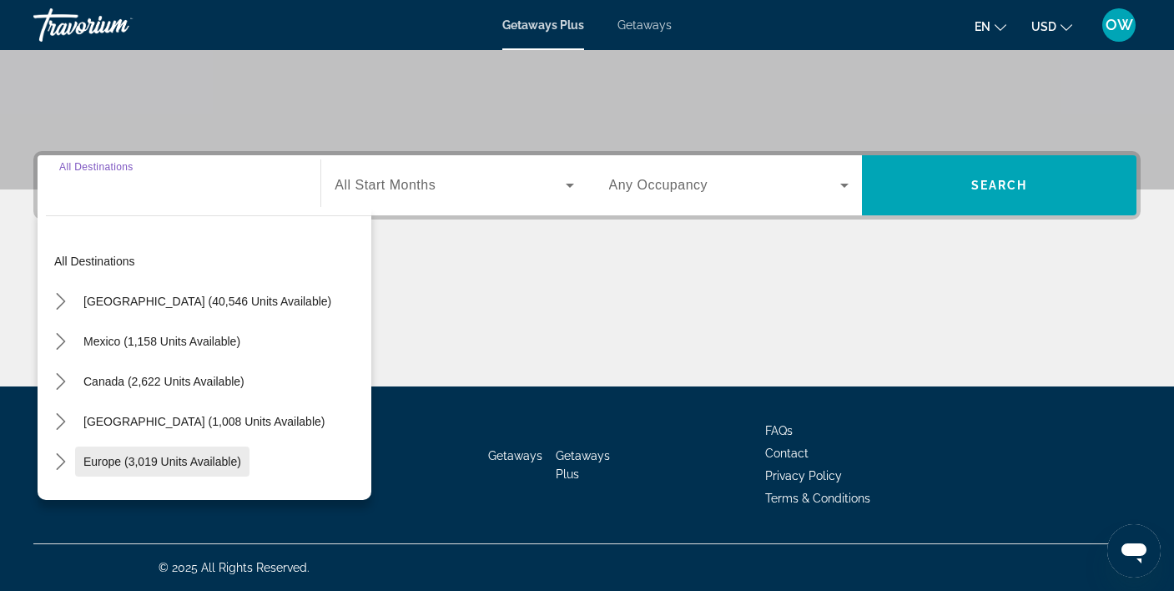
click at [202, 465] on span "Europe (3,019 units available)" at bounding box center [162, 461] width 158 height 13
type input "**********"
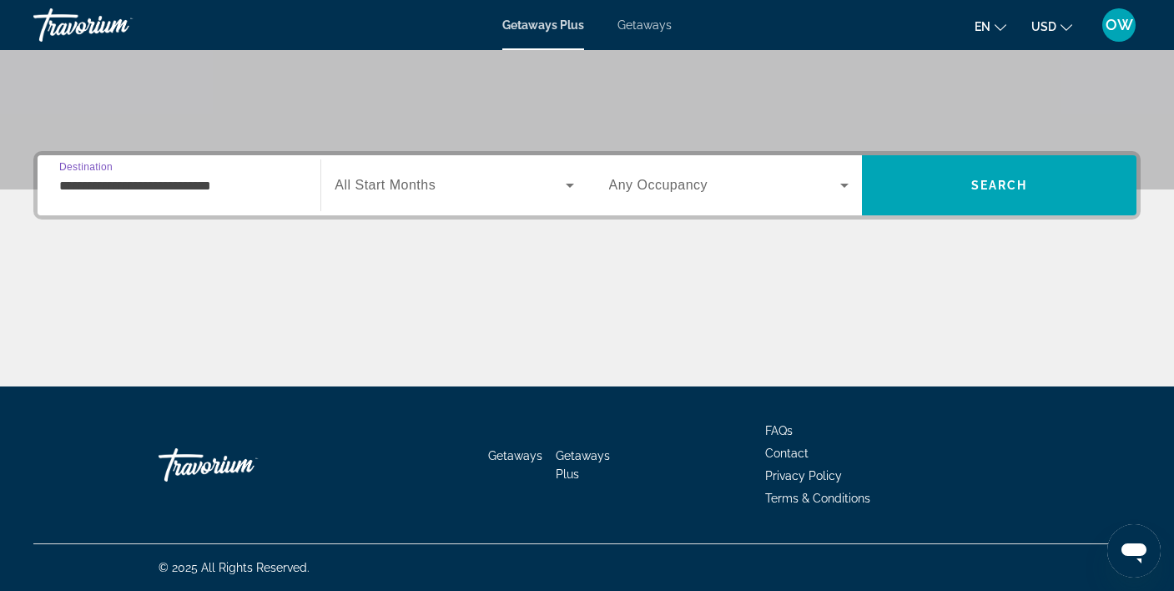
click at [452, 178] on span "Search widget" at bounding box center [449, 185] width 230 height 20
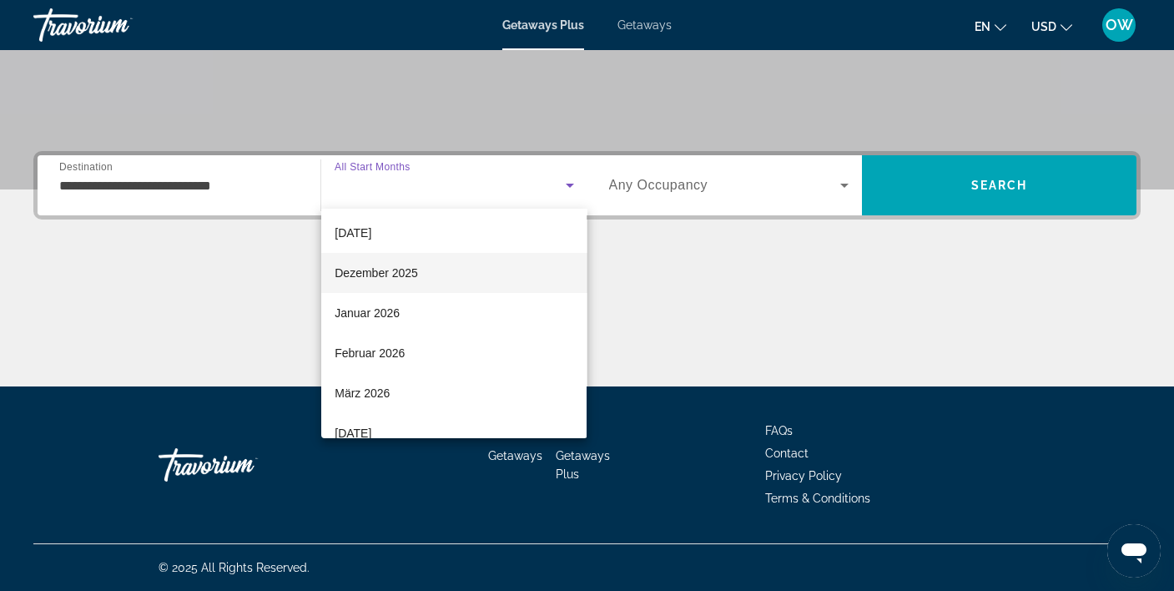
scroll to position [89, 0]
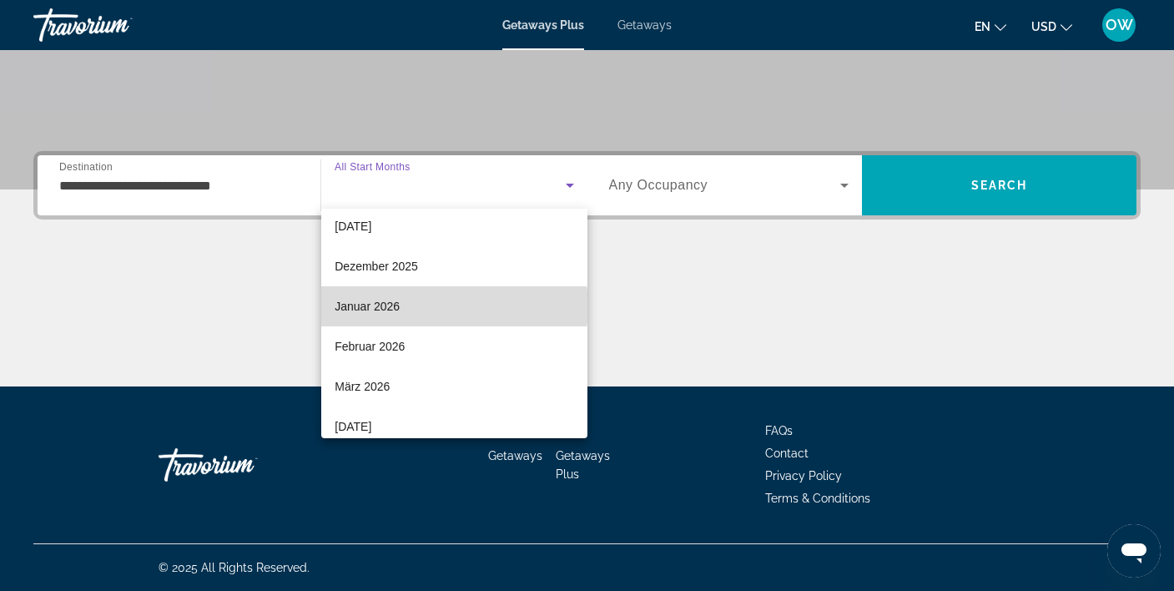
click at [440, 306] on mat-option "Januar 2026" at bounding box center [453, 306] width 265 height 40
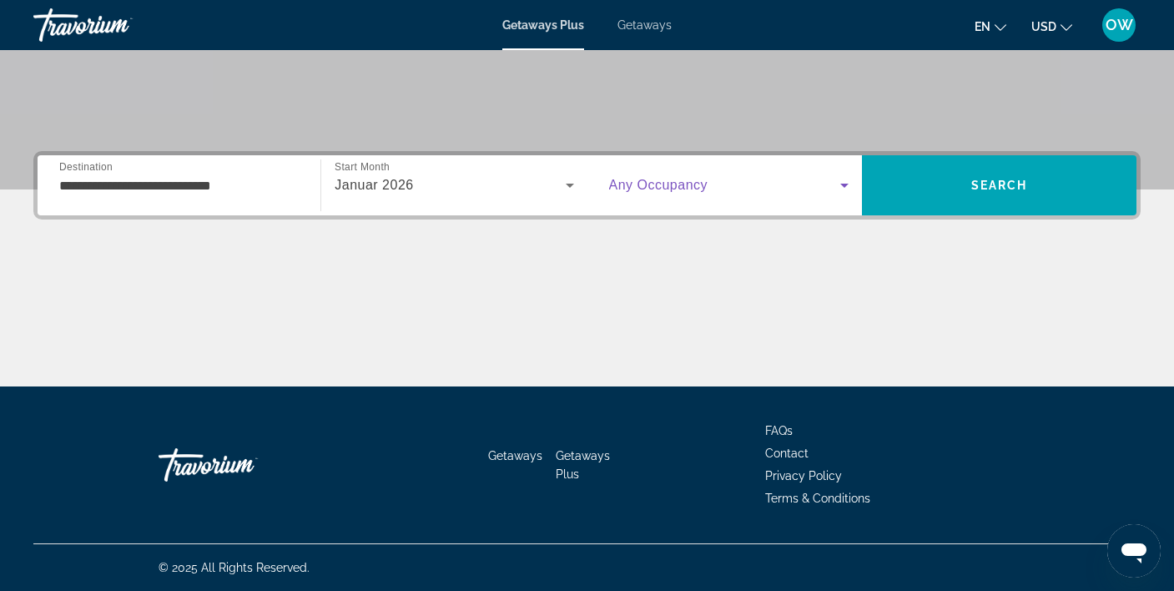
click at [842, 182] on icon "Search widget" at bounding box center [844, 185] width 20 height 20
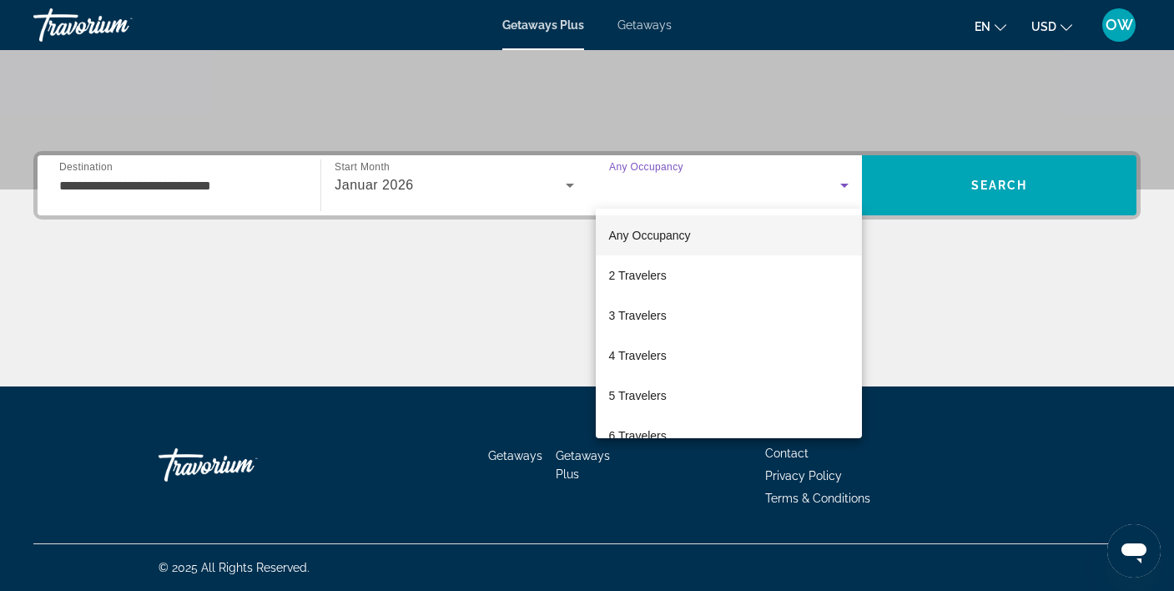
click at [1053, 184] on div at bounding box center [587, 295] width 1174 height 591
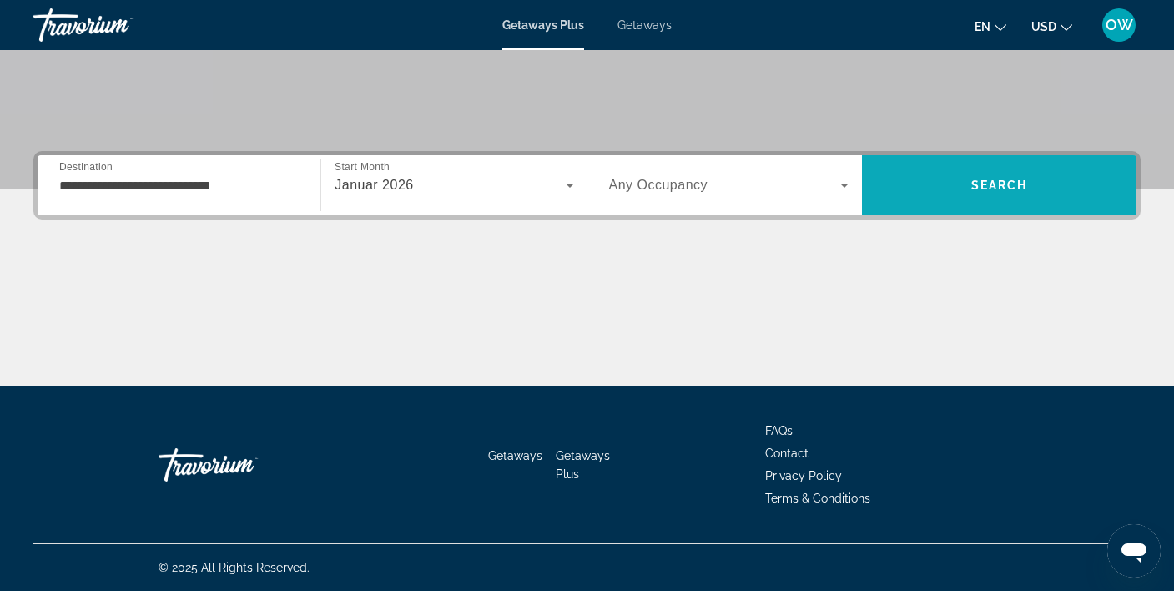
click at [967, 181] on span "Search" at bounding box center [999, 185] width 274 height 40
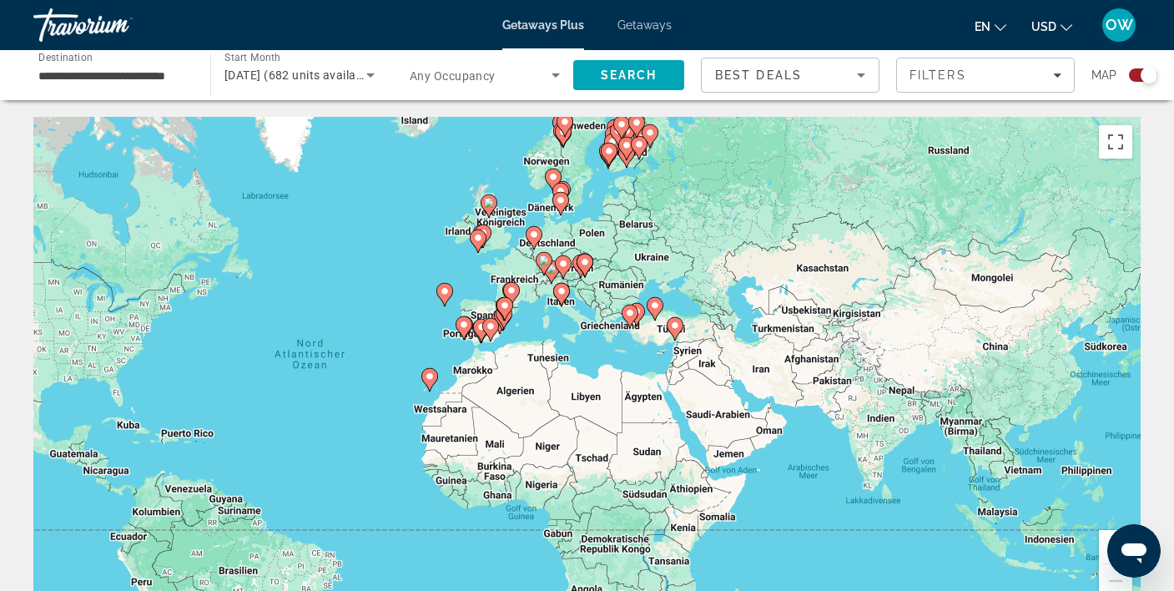
drag, startPoint x: 951, startPoint y: 322, endPoint x: 721, endPoint y: 337, distance: 229.9
click at [721, 337] on div "Um den Modus zum Ziehen mit der Tastatur zu aktivieren, drückst du Alt + Eingab…" at bounding box center [586, 367] width 1107 height 500
click at [1104, 537] on button "Vergrößern" at bounding box center [1114, 546] width 33 height 33
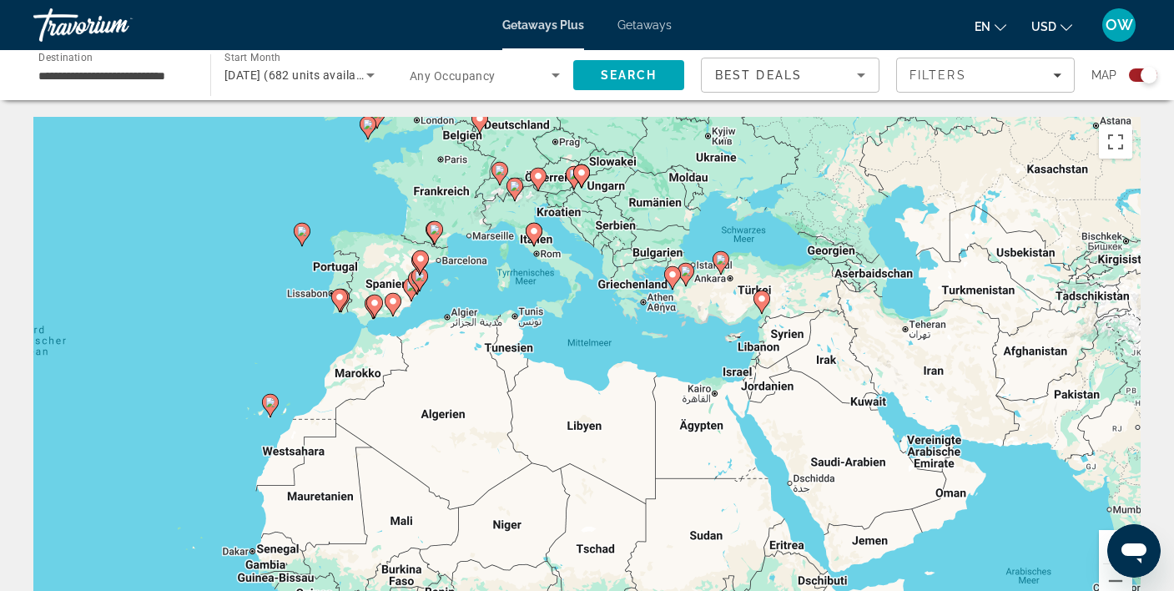
click at [1104, 537] on button "Vergrößern" at bounding box center [1114, 546] width 33 height 33
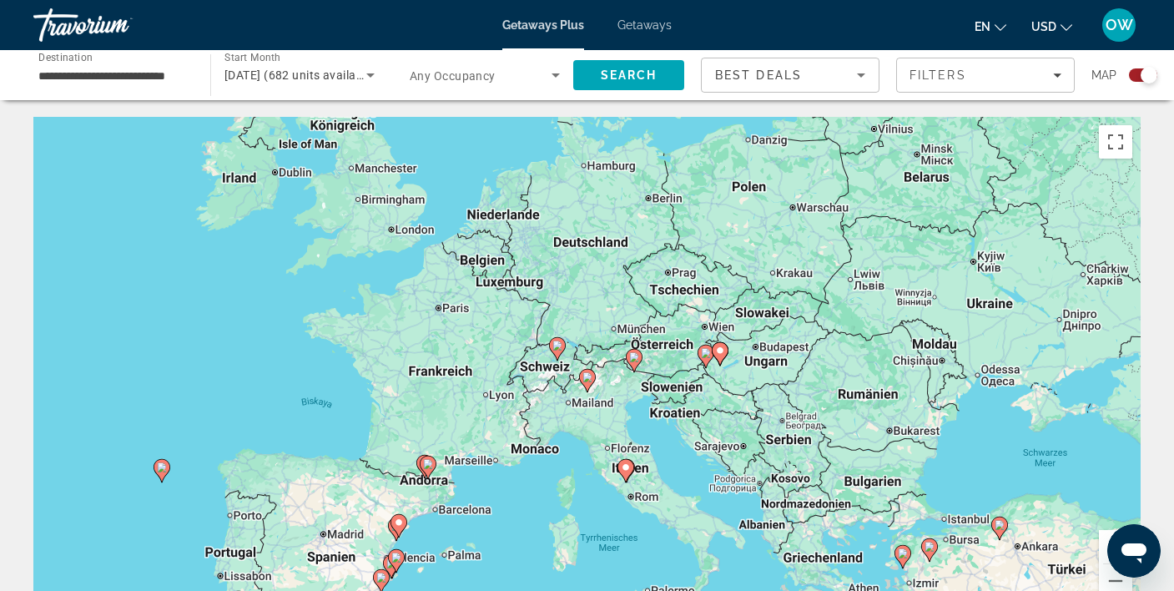
drag, startPoint x: 495, startPoint y: 186, endPoint x: 638, endPoint y: 530, distance: 372.8
click at [640, 546] on div "Um den Modus zum Ziehen mit der Tastatur zu aktivieren, drückst du Alt + Eingab…" at bounding box center [586, 367] width 1107 height 500
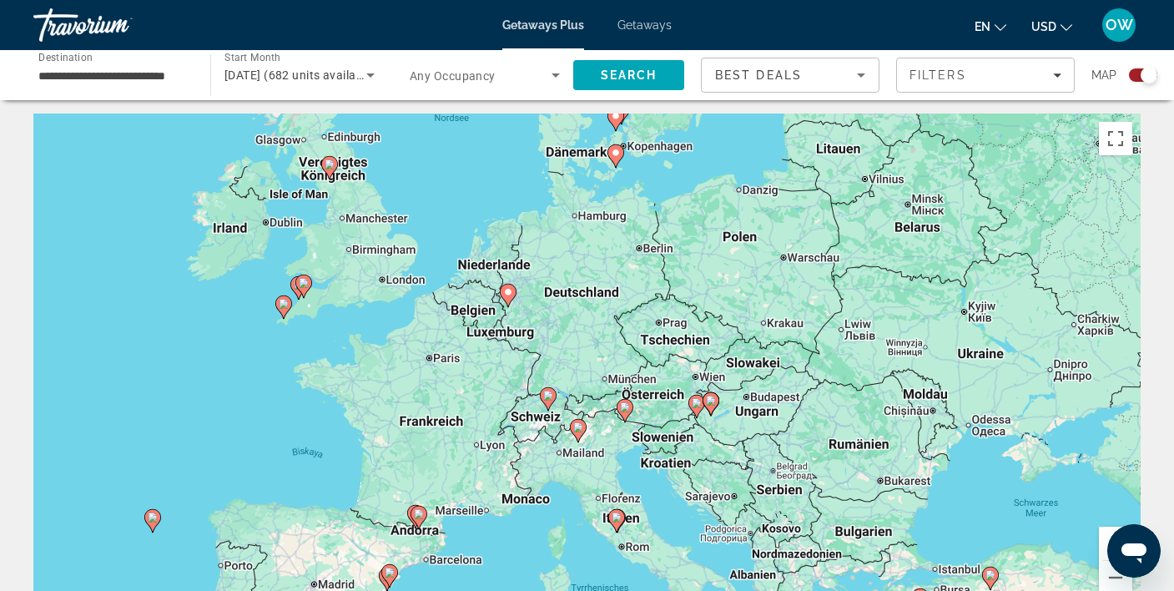
drag, startPoint x: 718, startPoint y: 309, endPoint x: 707, endPoint y: 364, distance: 55.3
click at [707, 364] on div "Um den Modus zum Ziehen mit der Tastatur zu aktivieren, drückst du Alt + Eingab…" at bounding box center [586, 363] width 1107 height 500
click at [1106, 535] on button "Vergrößern" at bounding box center [1114, 542] width 33 height 33
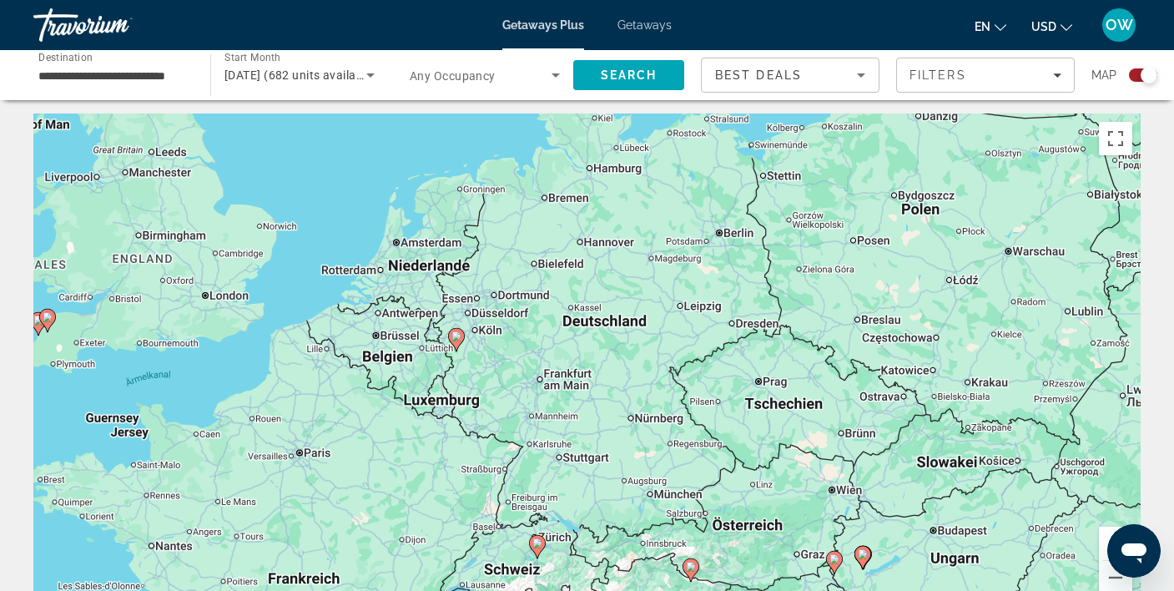
drag, startPoint x: 565, startPoint y: 394, endPoint x: 594, endPoint y: 495, distance: 105.1
click at [594, 495] on div "Um den Modus zum Ziehen mit der Tastatur zu aktivieren, drückst du Alt + Eingab…" at bounding box center [586, 363] width 1107 height 500
click at [457, 339] on image "Main content" at bounding box center [456, 336] width 10 height 10
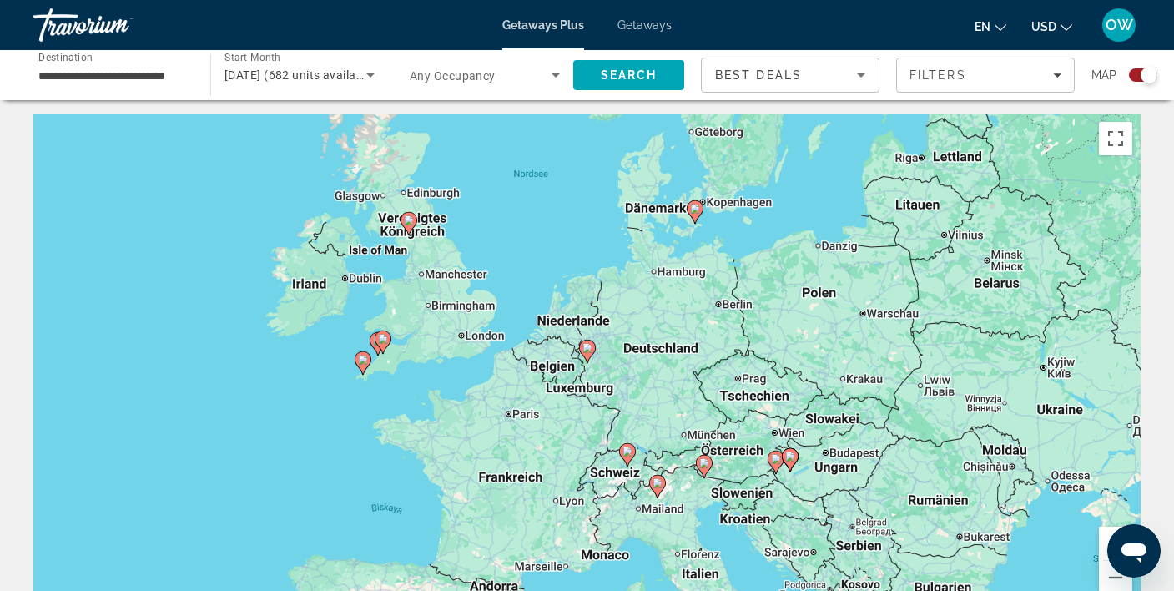
click at [588, 347] on image "Main content" at bounding box center [587, 348] width 10 height 10
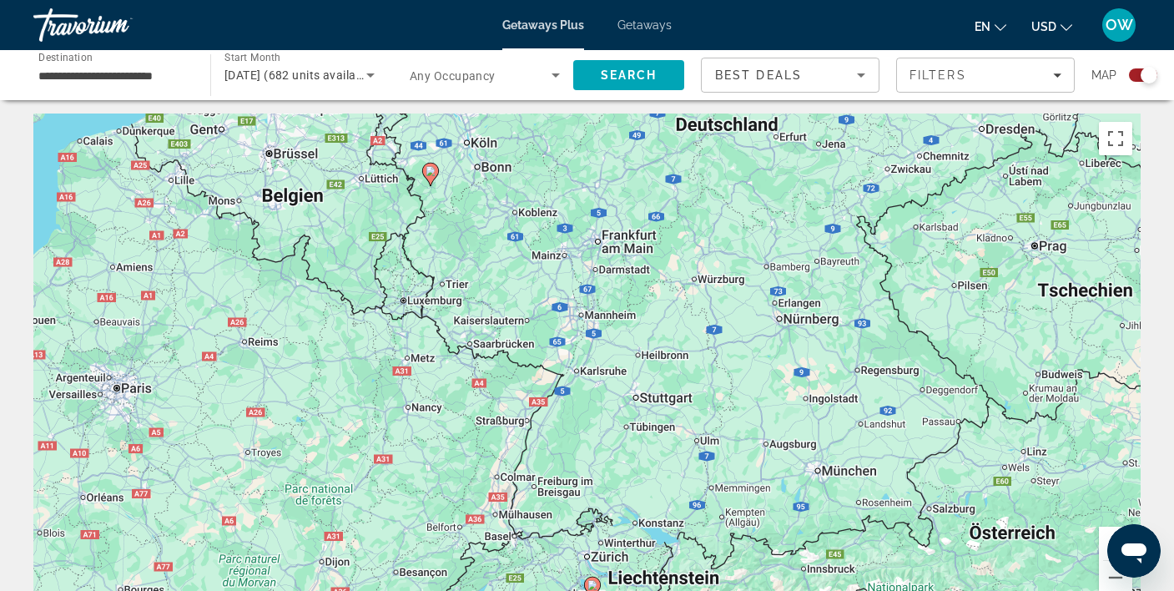
drag, startPoint x: 728, startPoint y: 452, endPoint x: 570, endPoint y: 272, distance: 239.9
click at [570, 272] on div "Um den Modus zum Ziehen mit der Tastatur zu aktivieren, drückst du Alt + Eingab…" at bounding box center [586, 363] width 1107 height 500
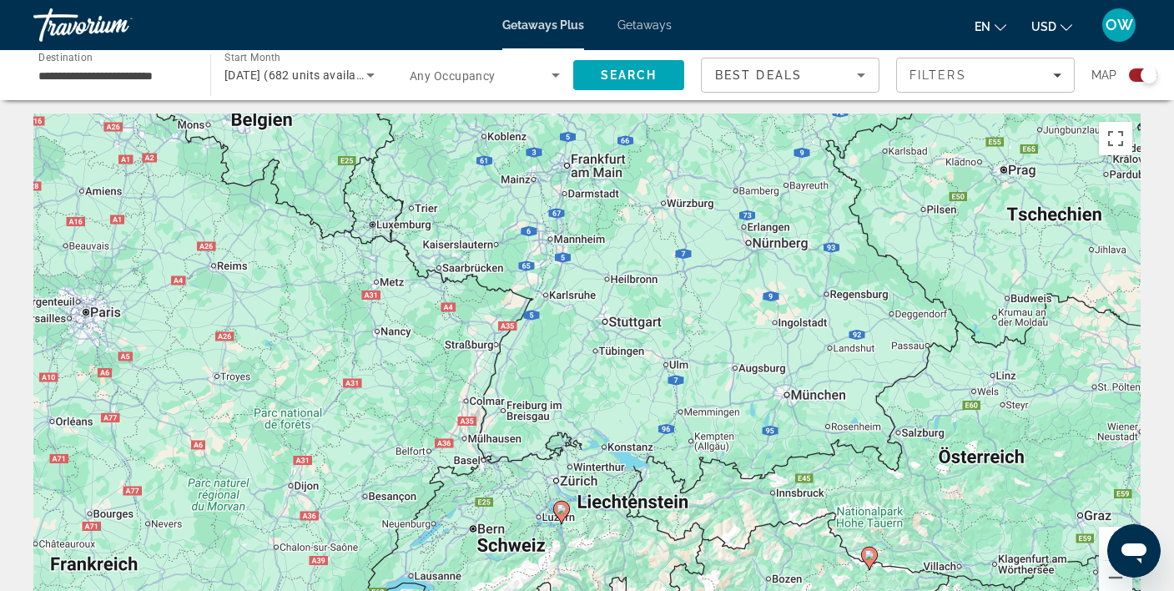
drag, startPoint x: 570, startPoint y: 303, endPoint x: 539, endPoint y: 224, distance: 84.3
click at [539, 224] on div "Um den Modus zum Ziehen mit der Tastatur zu aktivieren, drückst du Alt + Eingab…" at bounding box center [586, 363] width 1107 height 500
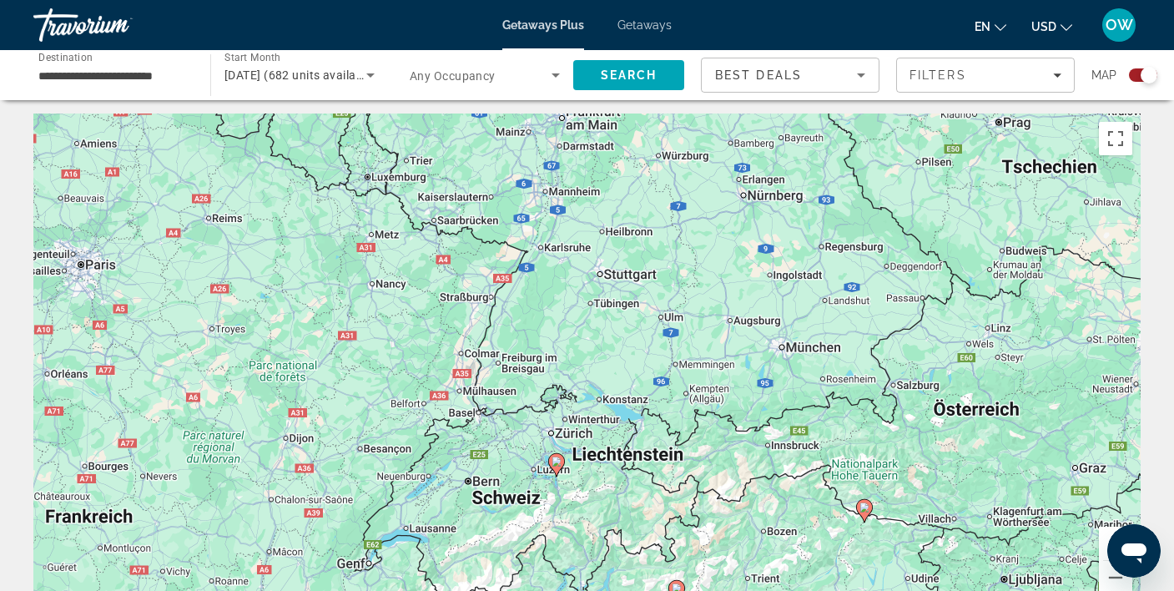
drag, startPoint x: 657, startPoint y: 508, endPoint x: 651, endPoint y: 457, distance: 51.2
click at [651, 457] on div "Um den Modus zum Ziehen mit der Tastatur zu aktivieren, drückst du Alt + Eingab…" at bounding box center [586, 363] width 1107 height 500
click at [557, 459] on image "Main content" at bounding box center [556, 461] width 10 height 10
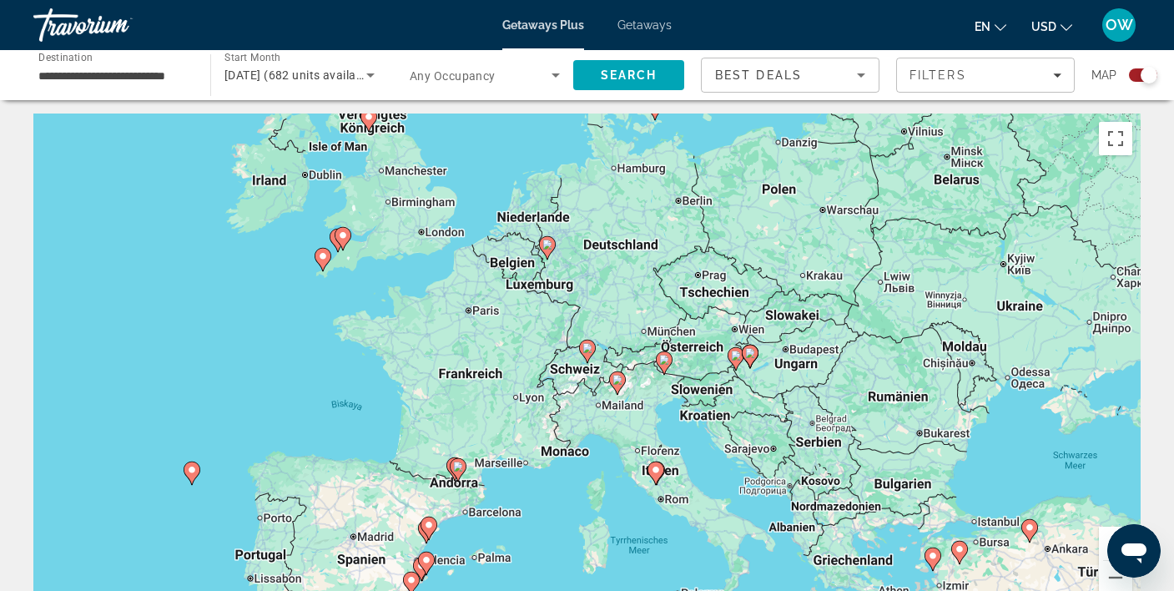
click at [588, 349] on image "Main content" at bounding box center [587, 348] width 10 height 10
type input "**********"
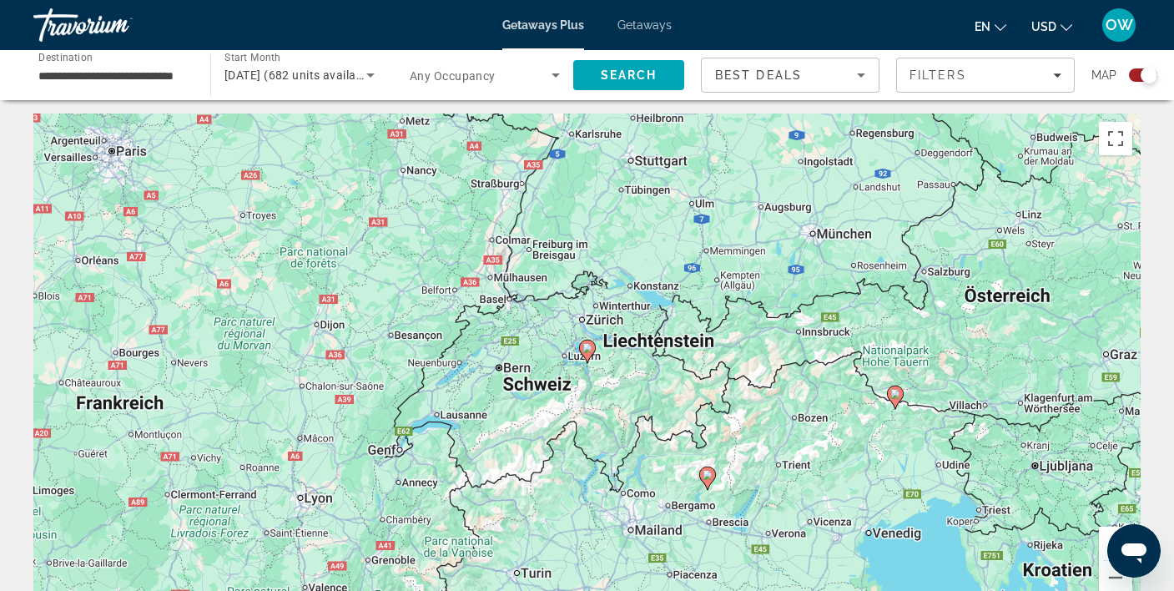
click at [588, 349] on image "Main content" at bounding box center [587, 348] width 10 height 10
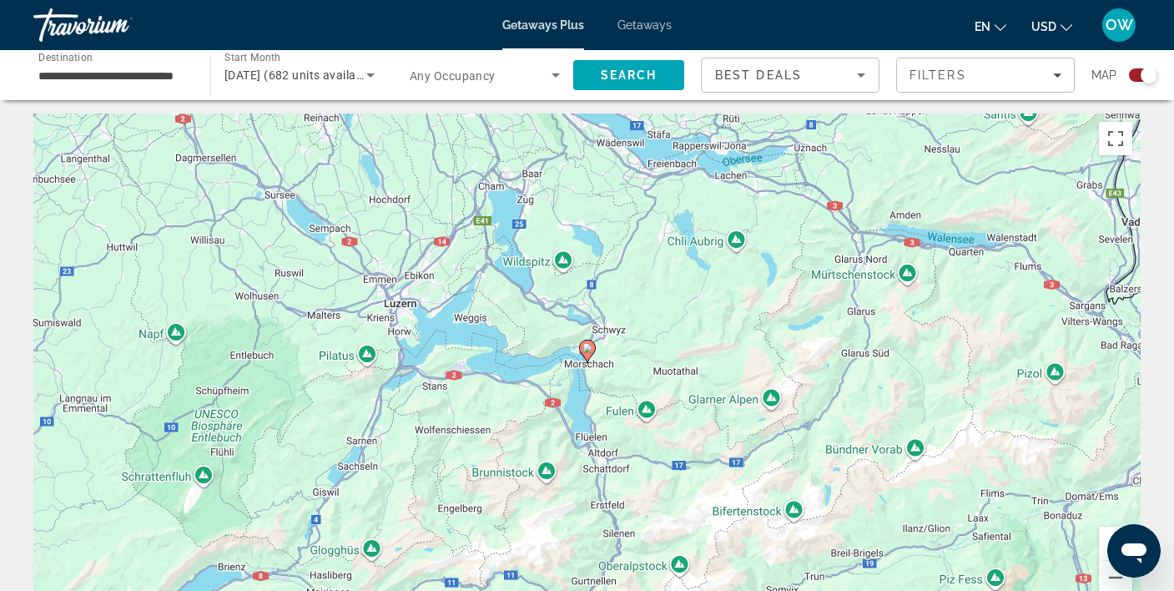
click at [588, 349] on image "Main content" at bounding box center [587, 348] width 10 height 10
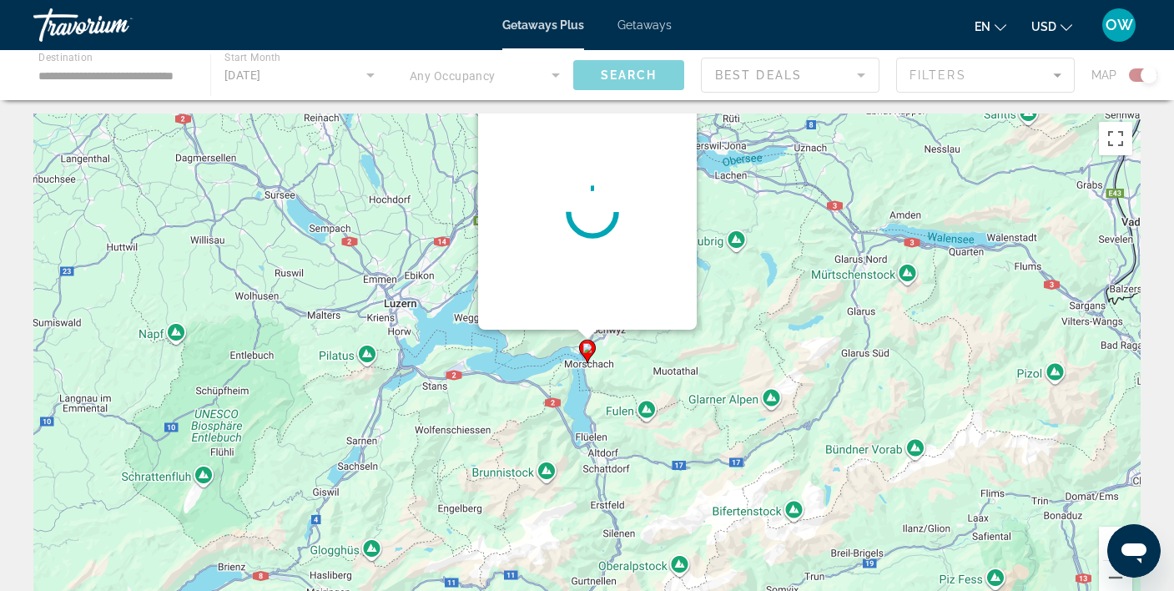
scroll to position [0, 0]
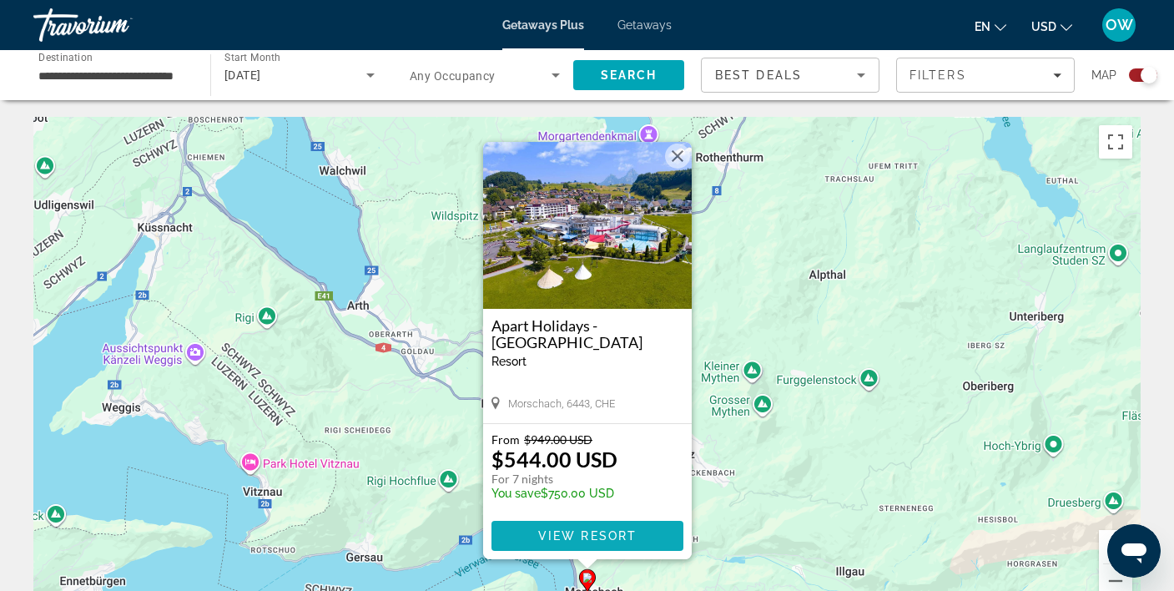
click at [592, 526] on span "Main content" at bounding box center [587, 535] width 192 height 40
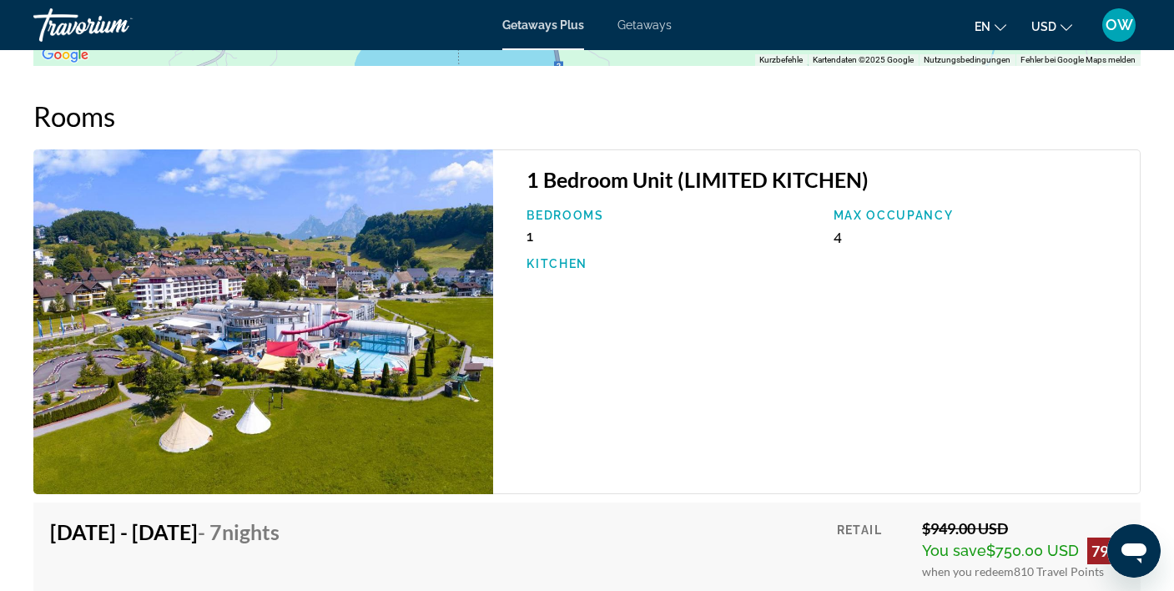
scroll to position [2635, 0]
